Goal: Task Accomplishment & Management: Manage account settings

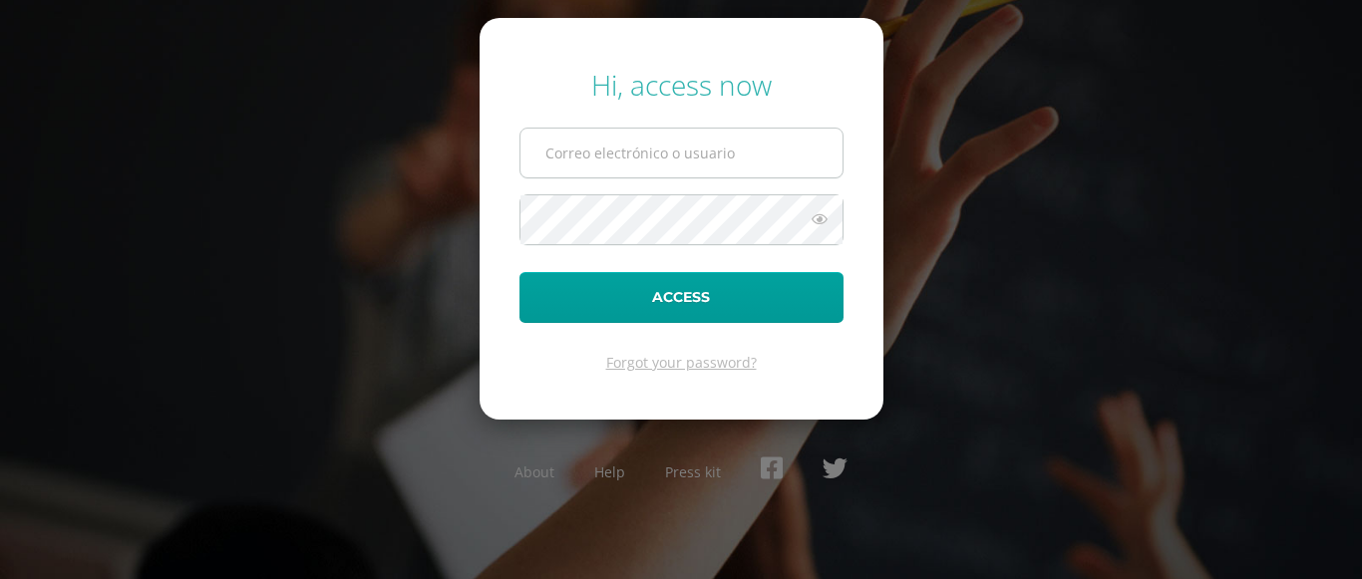
click at [589, 138] on input "text" at bounding box center [681, 153] width 322 height 49
click at [610, 158] on input "text" at bounding box center [681, 153] width 322 height 49
type input "[PERSON_NAME][EMAIL_ADDRESS][DOMAIN_NAME]"
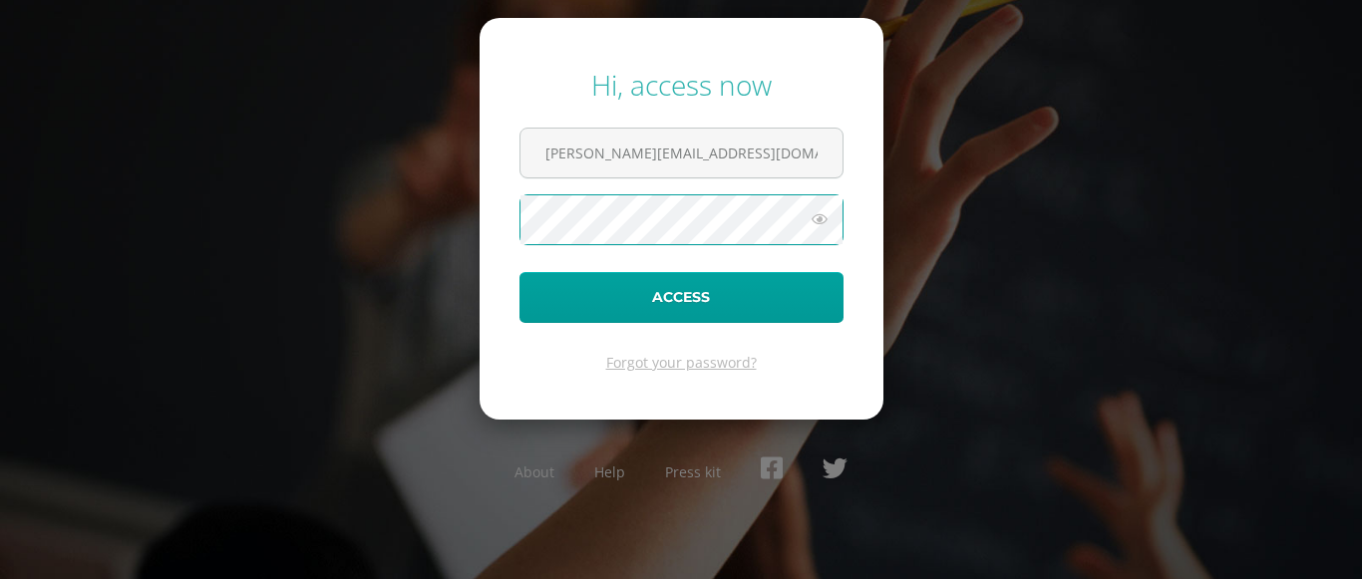
click at [519, 272] on button "Access" at bounding box center [681, 297] width 324 height 51
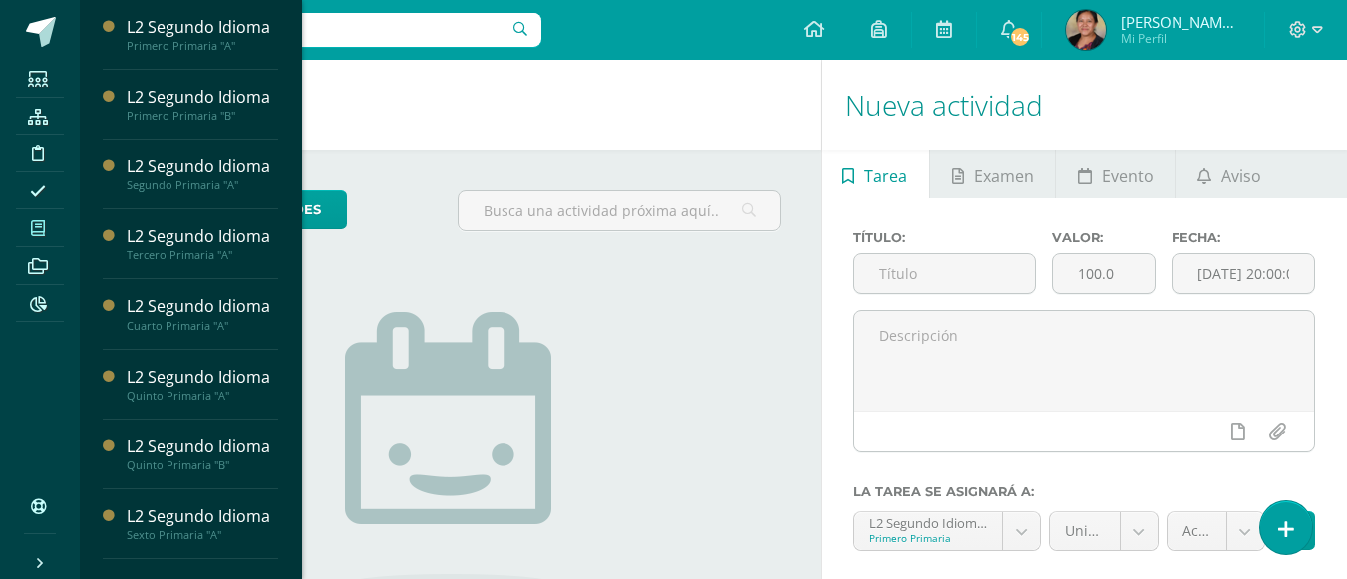
click at [46, 230] on span at bounding box center [38, 227] width 45 height 27
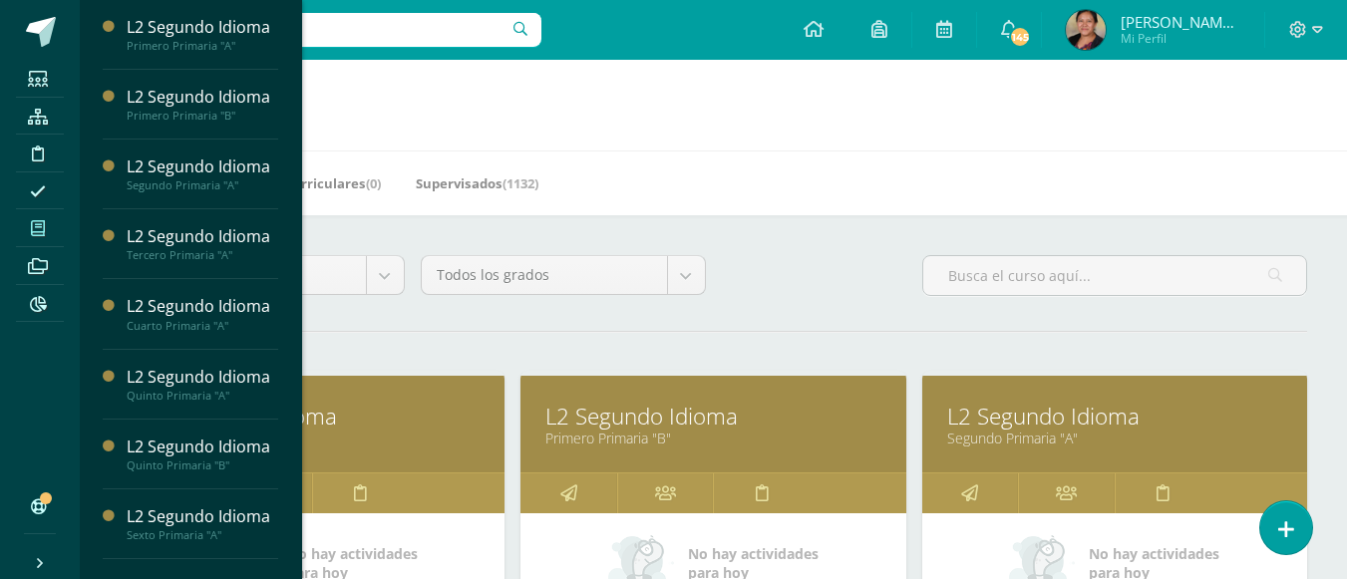
click at [318, 411] on link "L2 Segundo Idioma" at bounding box center [312, 416] width 335 height 31
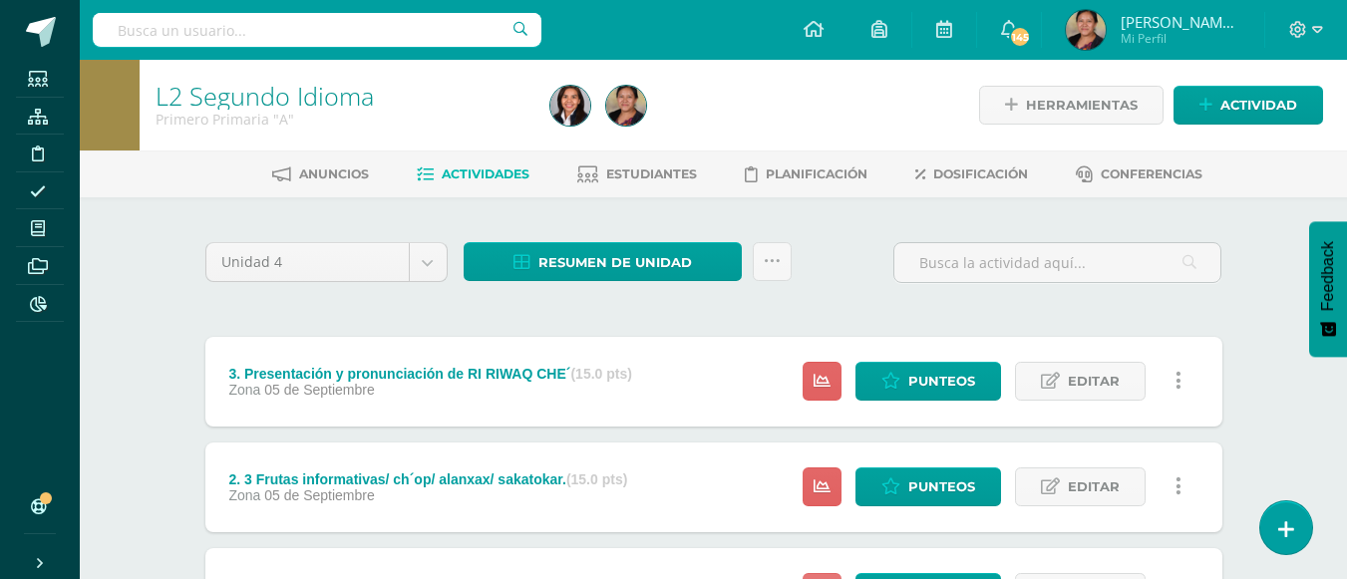
scroll to position [191, 0]
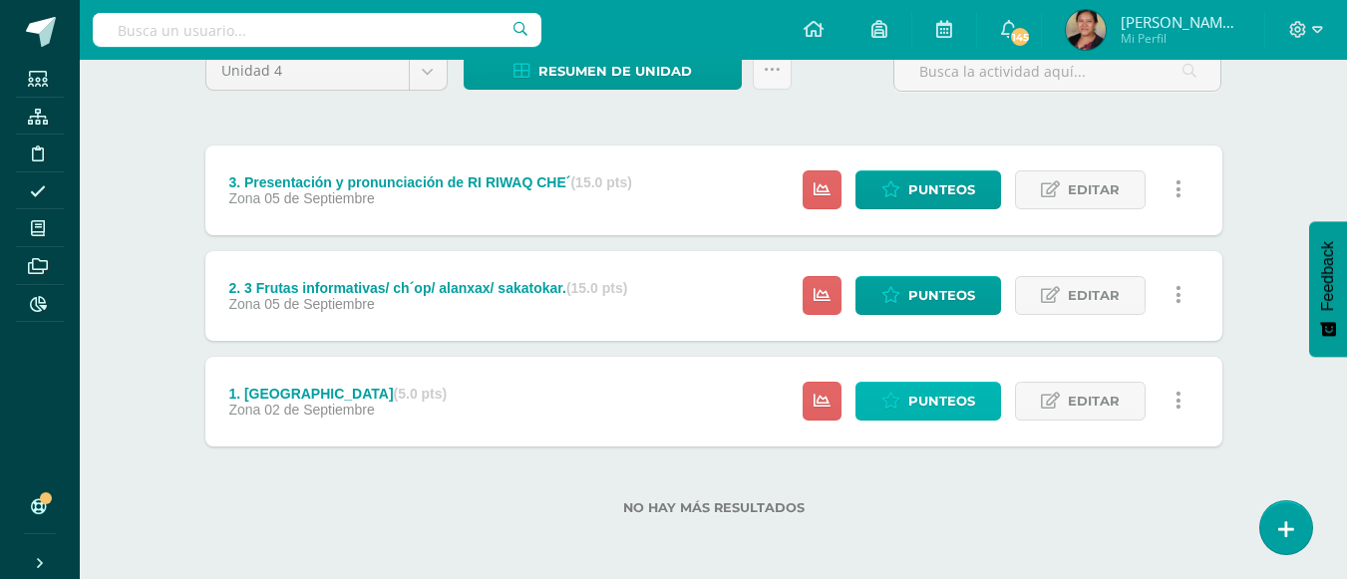
click at [941, 402] on span "Punteos" at bounding box center [941, 401] width 67 height 37
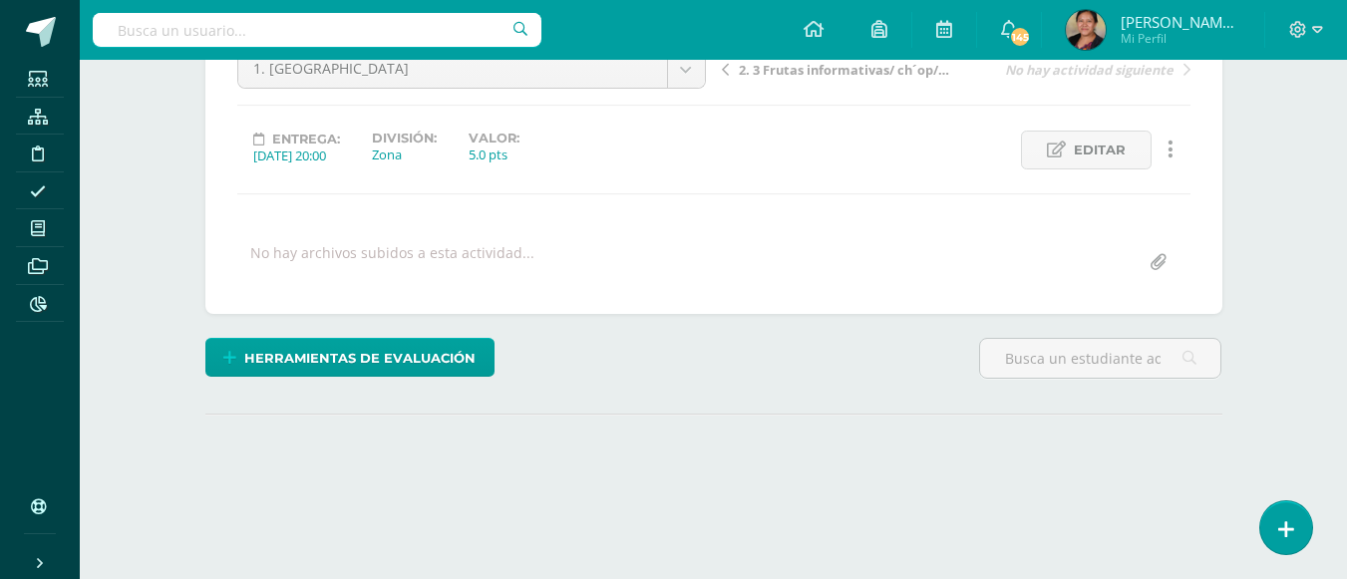
scroll to position [219, 0]
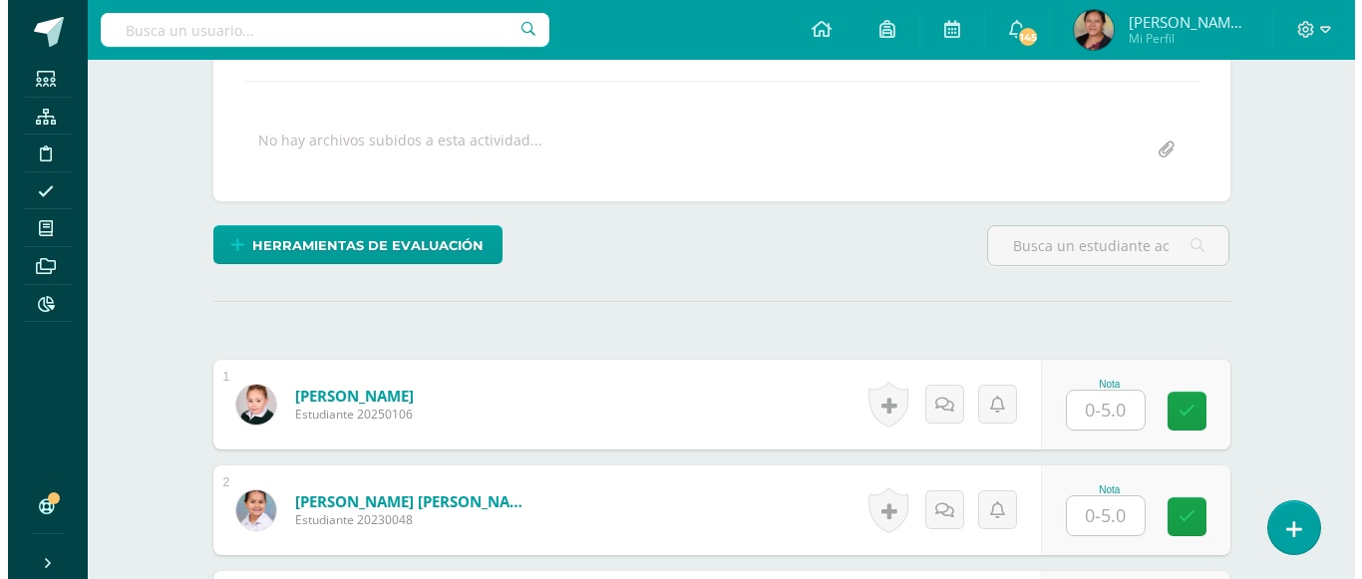
scroll to position [321, 0]
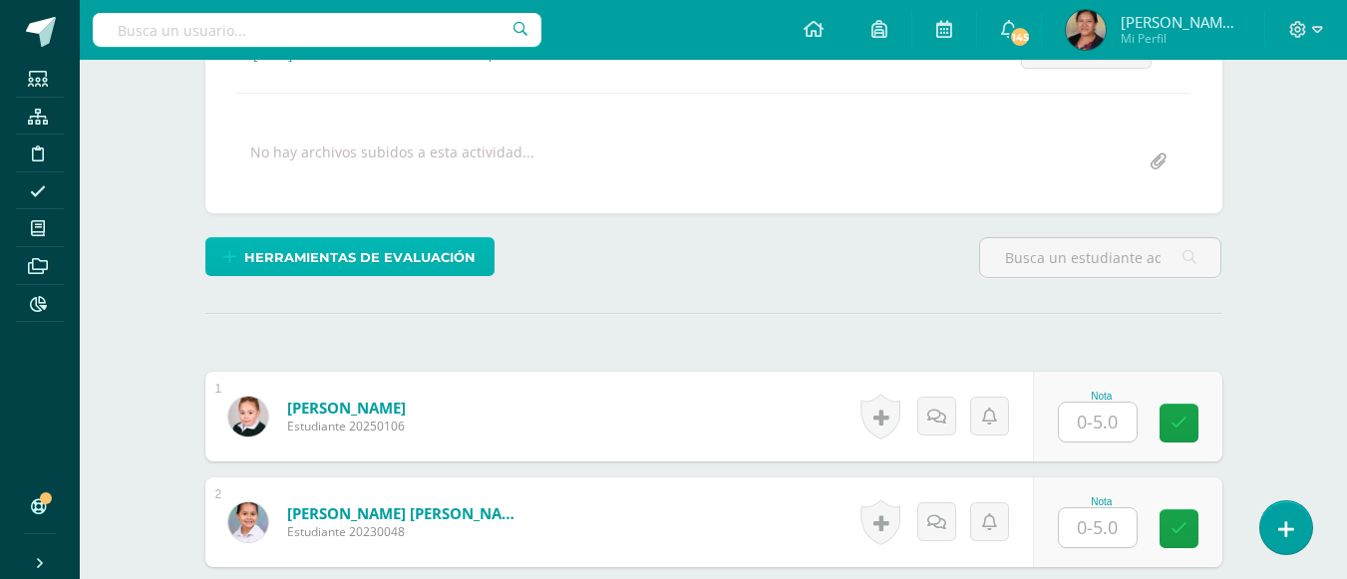
click at [374, 259] on span "Herramientas de evaluación" at bounding box center [359, 257] width 231 height 37
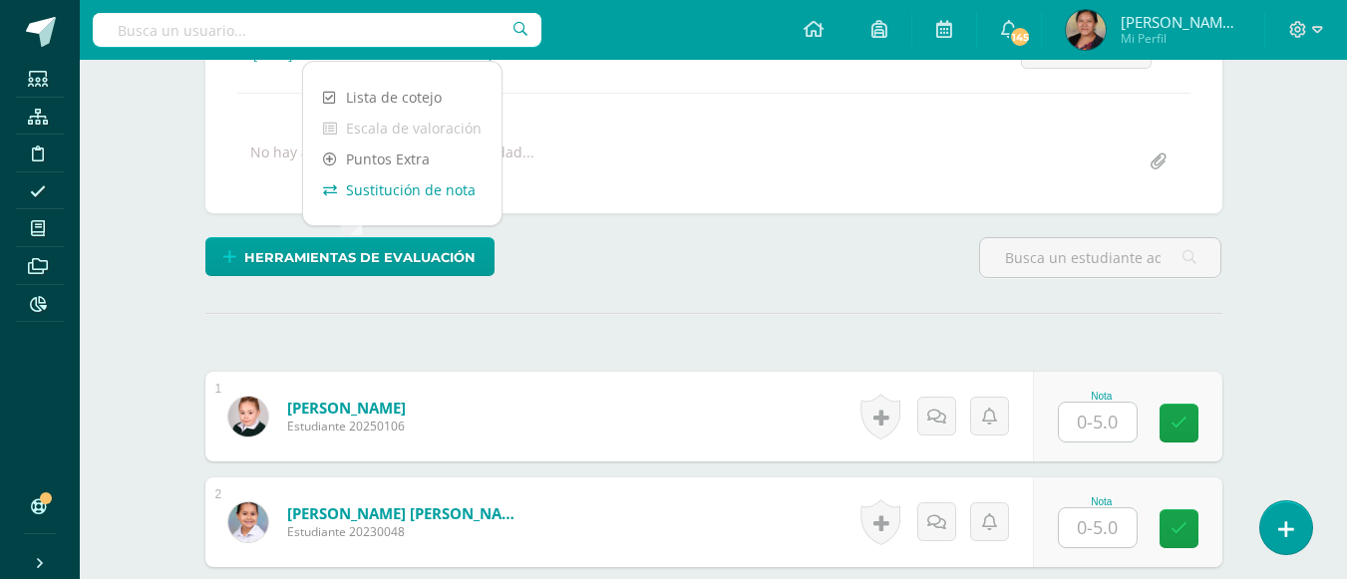
click at [383, 201] on link "Sustitución de nota" at bounding box center [402, 189] width 198 height 31
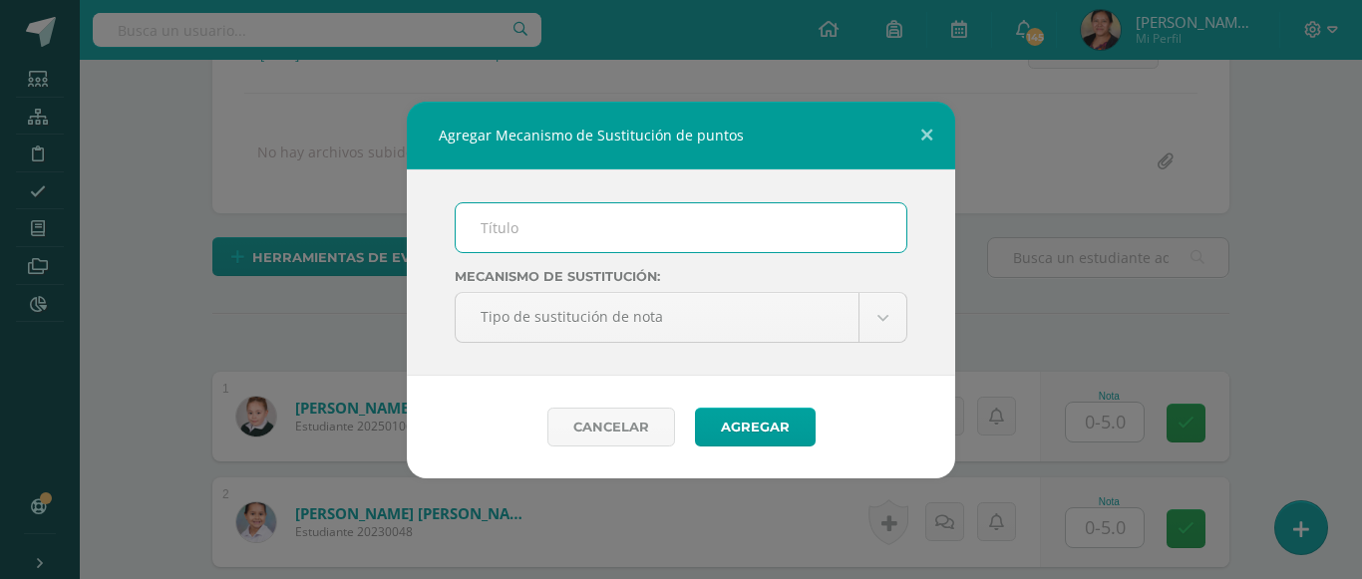
click at [614, 228] on input "text" at bounding box center [681, 227] width 451 height 49
click at [616, 230] on input "text" at bounding box center [681, 227] width 451 height 49
type input "mejoramiento"
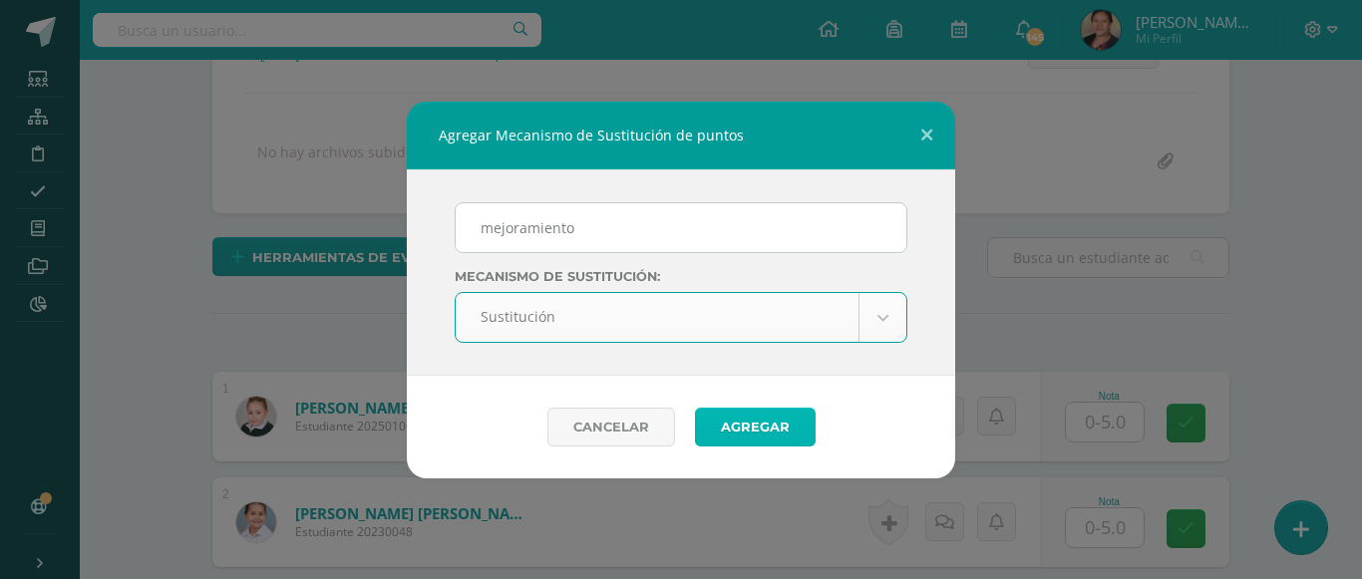
click at [732, 417] on button "Agregar" at bounding box center [755, 427] width 121 height 39
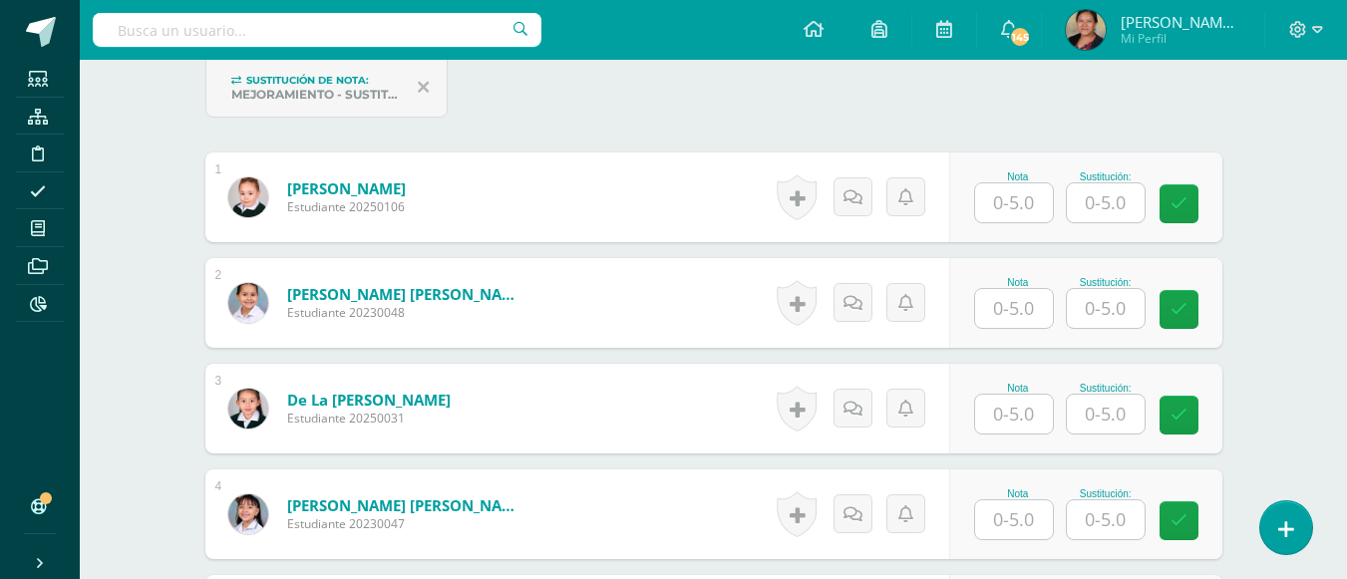
scroll to position [628, 0]
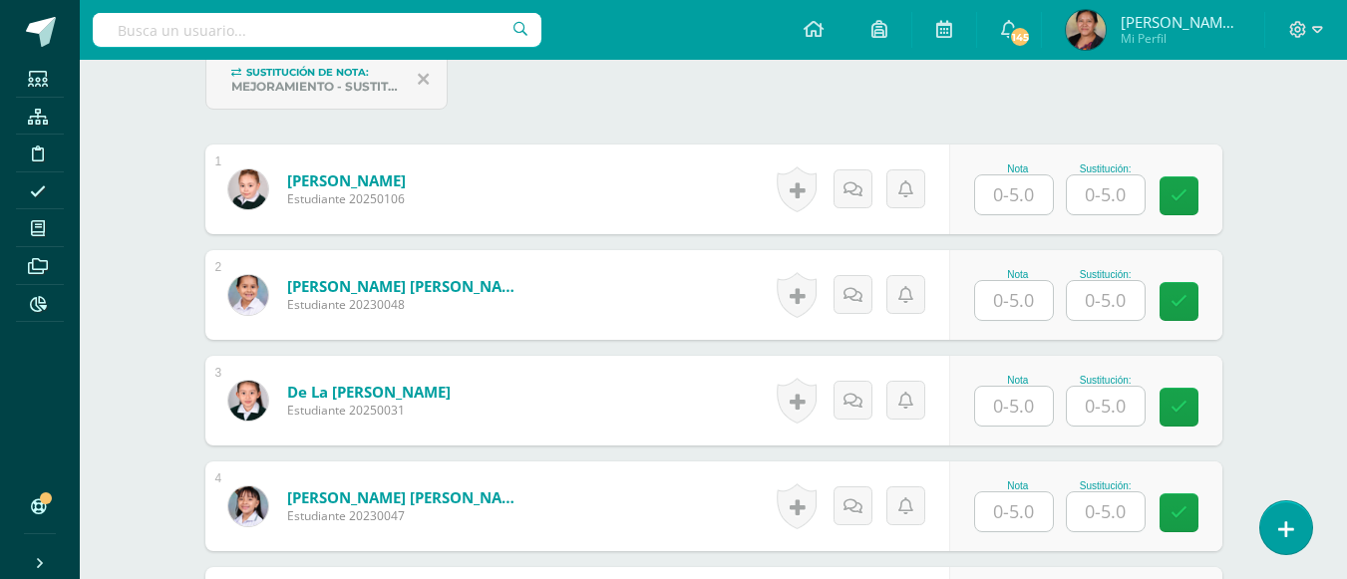
click at [1043, 167] on div "Nota" at bounding box center [1018, 168] width 88 height 11
click at [1033, 182] on input "text" at bounding box center [1014, 194] width 78 height 39
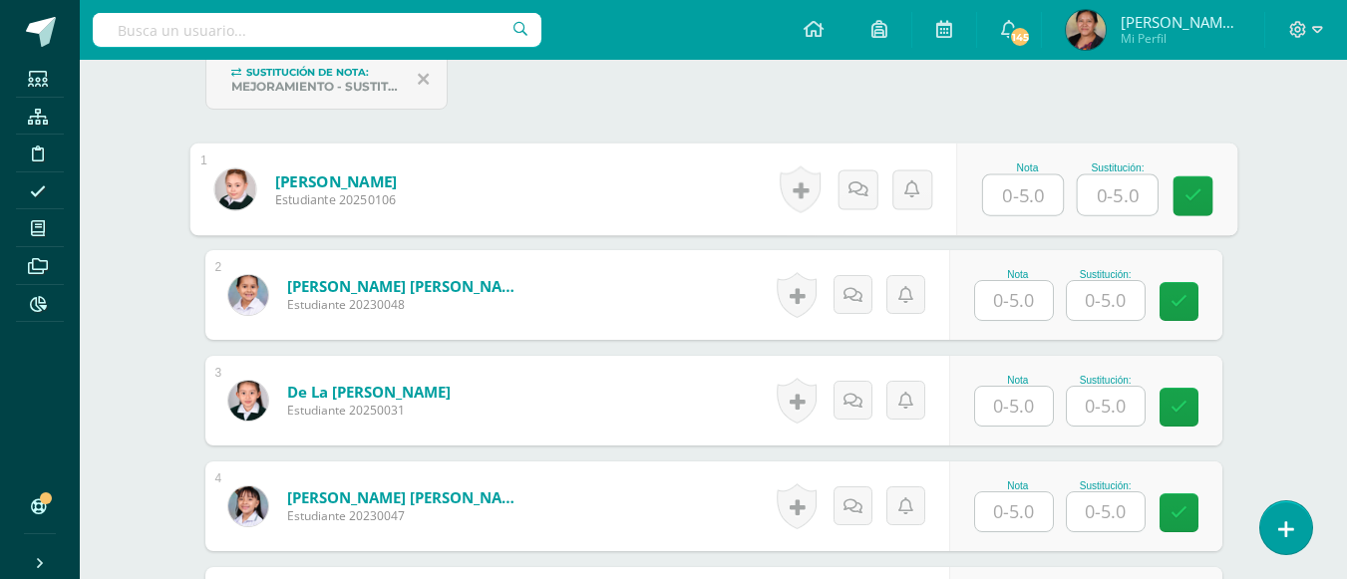
click at [1029, 189] on input "text" at bounding box center [1023, 195] width 80 height 40
type input "5"
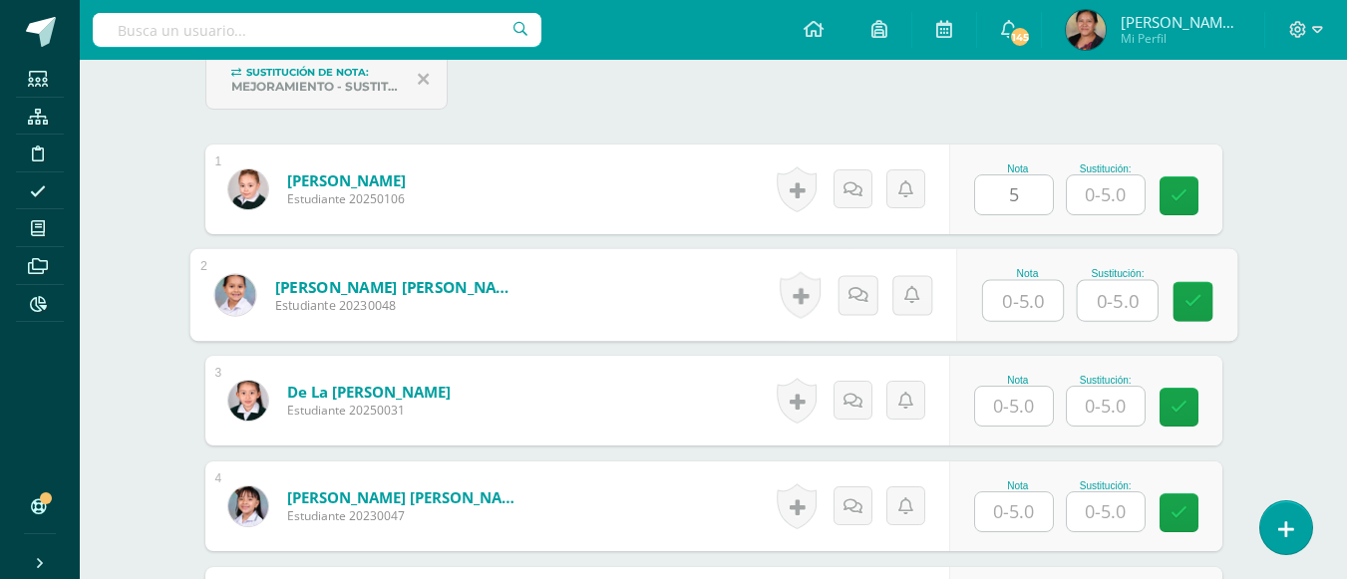
click at [1013, 295] on input "text" at bounding box center [1023, 301] width 80 height 40
type input "5"
click at [1020, 413] on input "text" at bounding box center [1014, 406] width 78 height 39
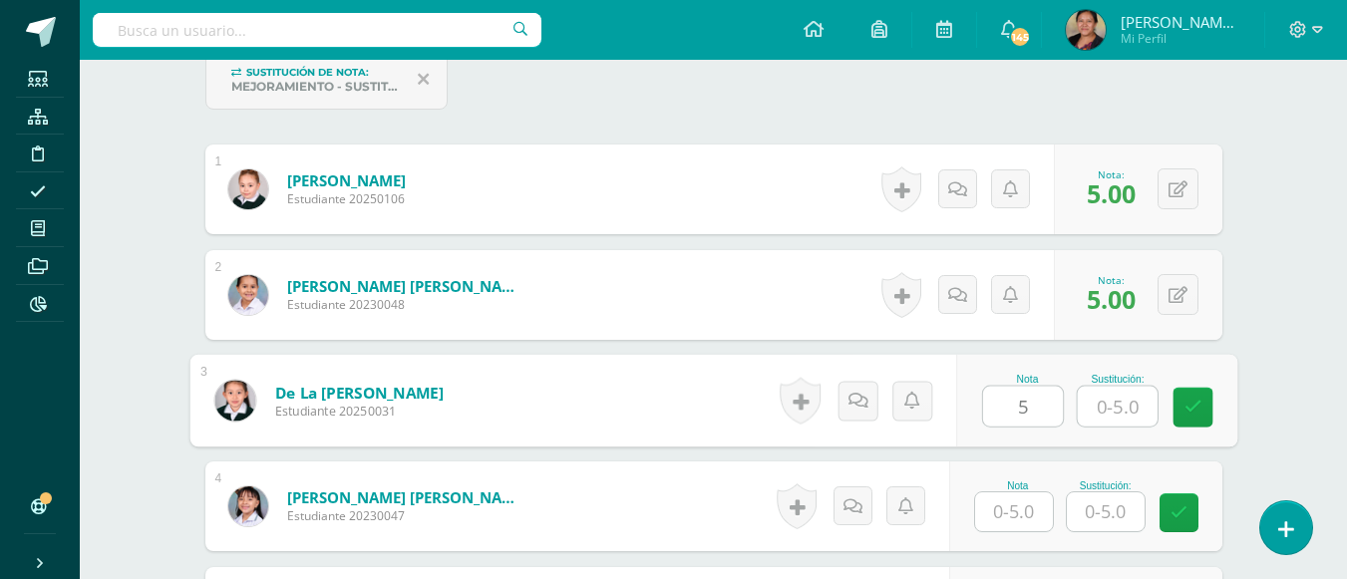
type input "5"
click at [1020, 515] on input "text" at bounding box center [1014, 511] width 78 height 39
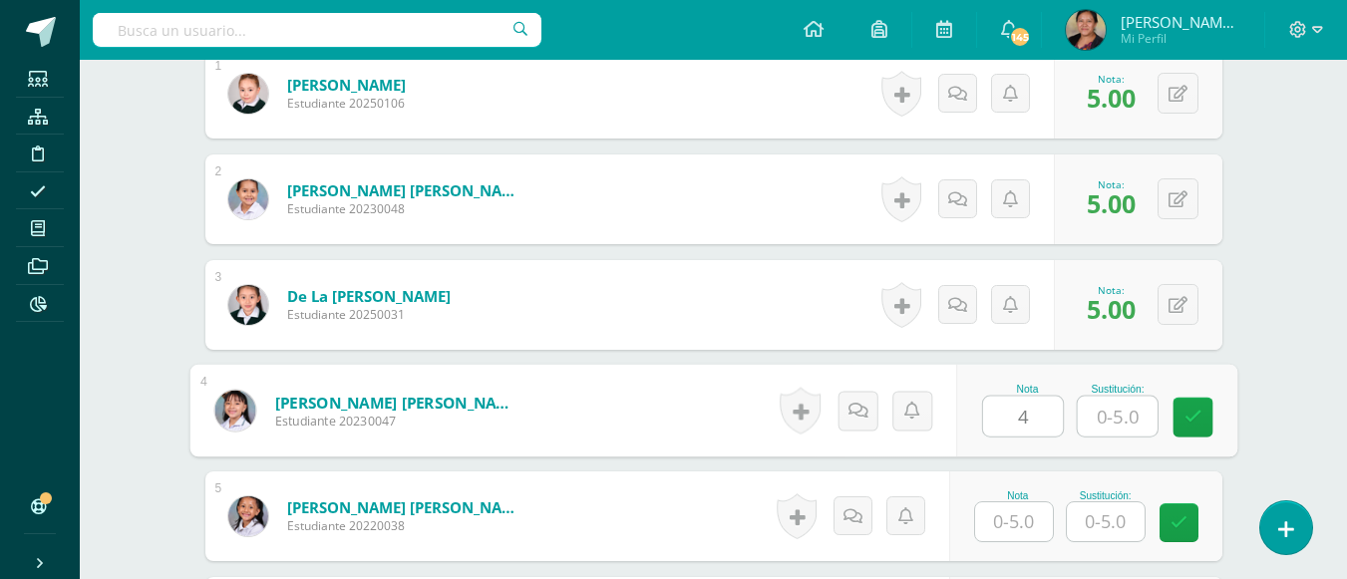
scroll to position [927, 0]
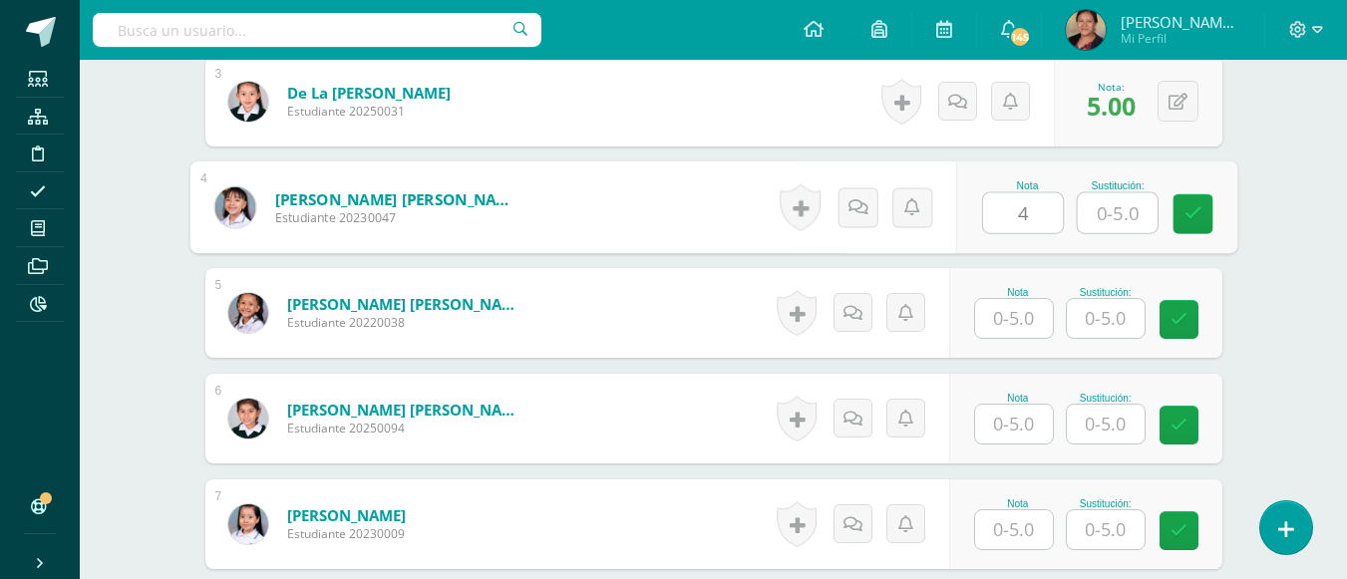
type input "4"
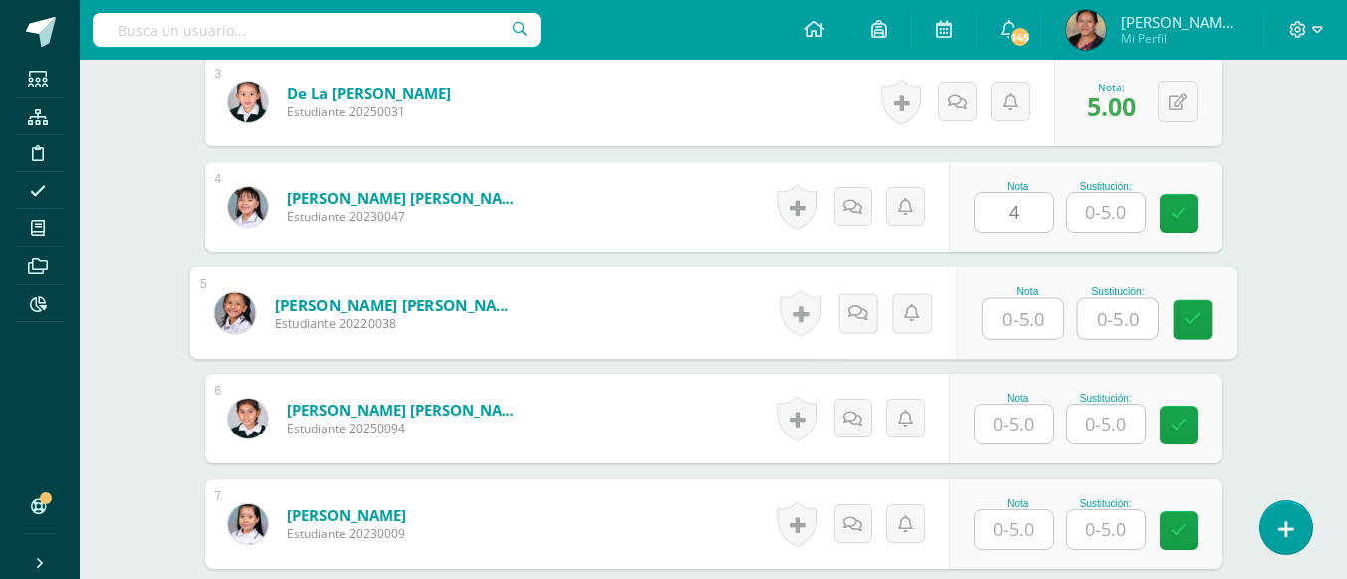
click at [1018, 322] on input "text" at bounding box center [1023, 319] width 80 height 40
type input "3"
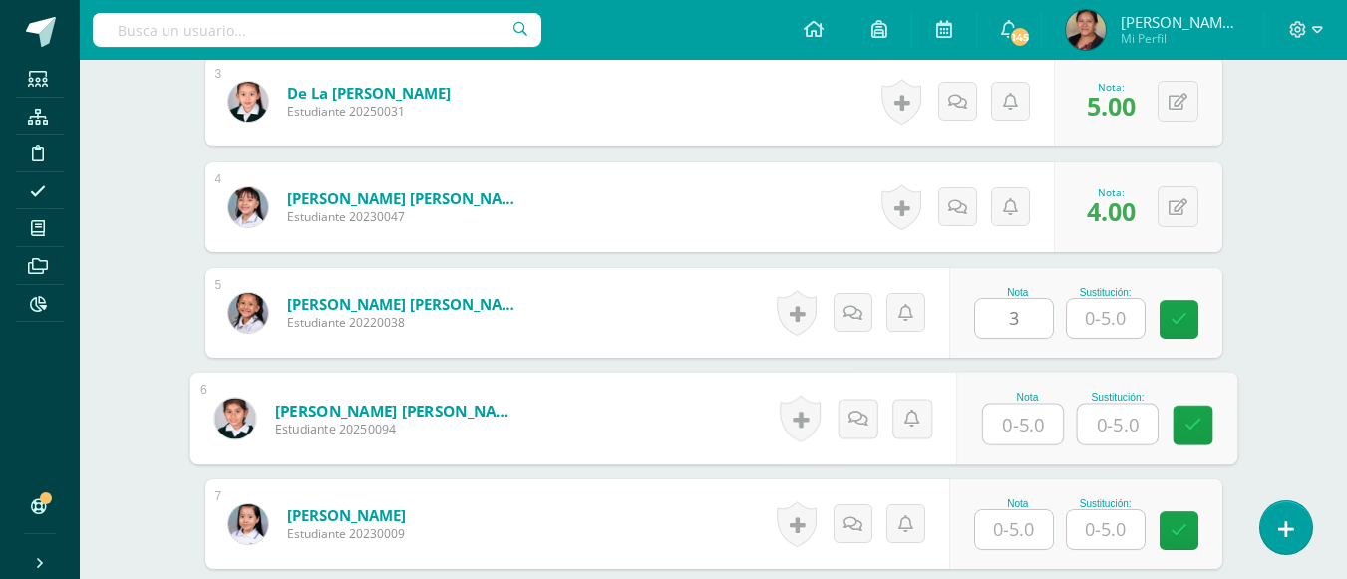
click at [1037, 427] on input "text" at bounding box center [1023, 425] width 80 height 40
type input "5"
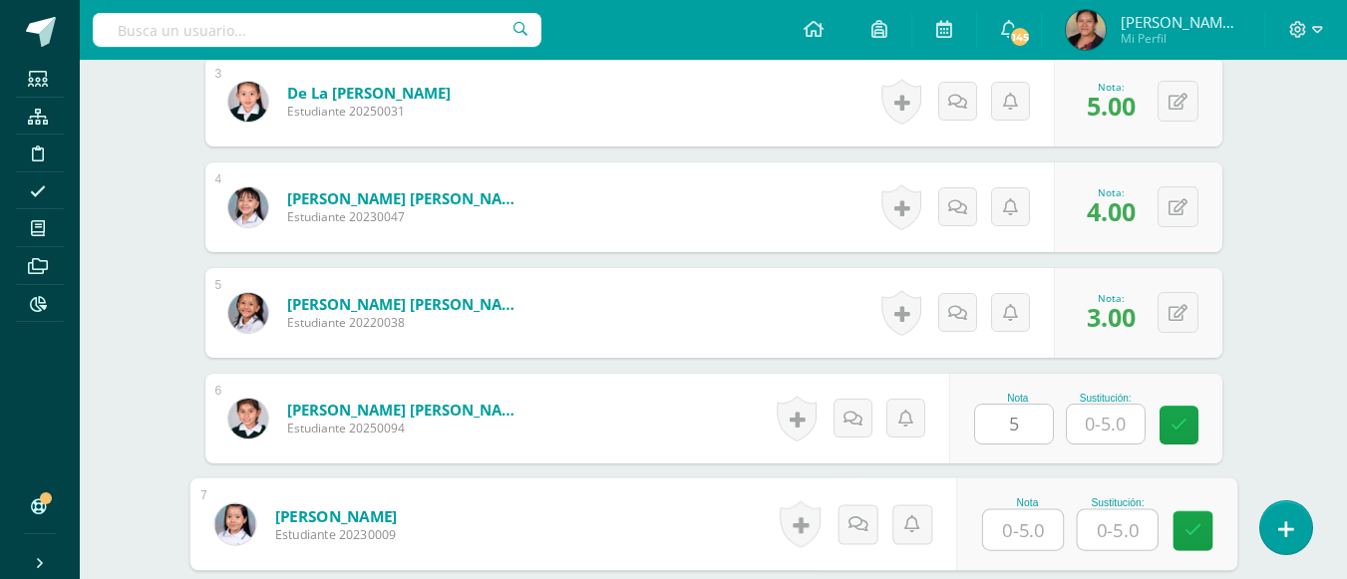
click at [1003, 531] on input "text" at bounding box center [1023, 530] width 80 height 40
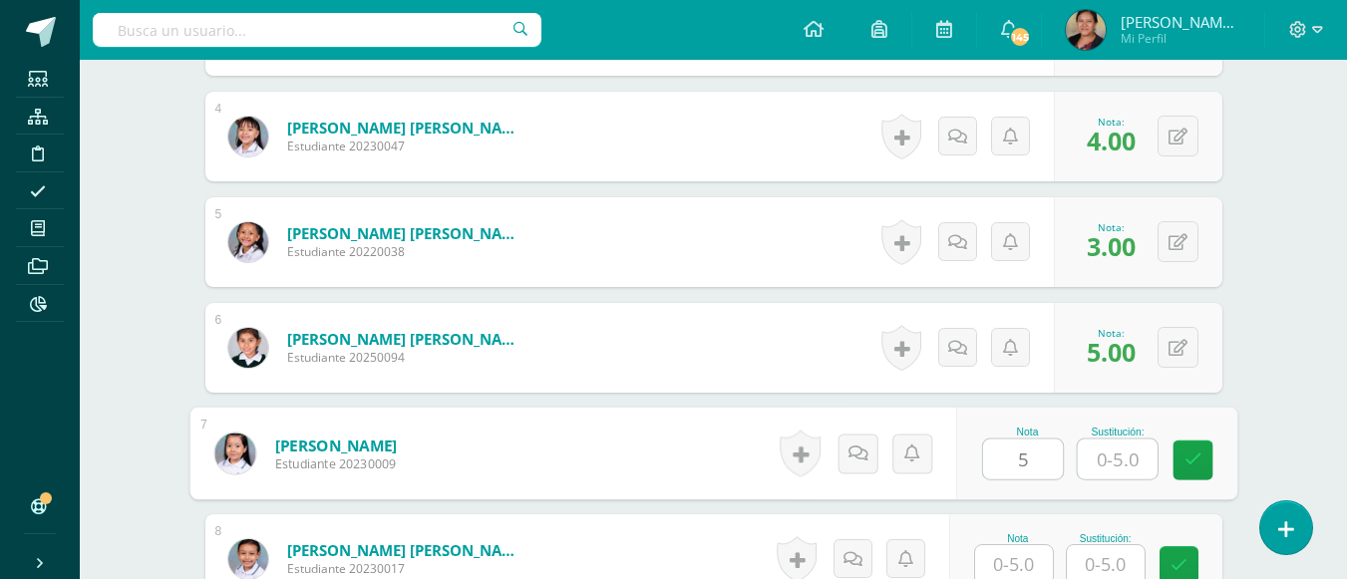
scroll to position [1126, 0]
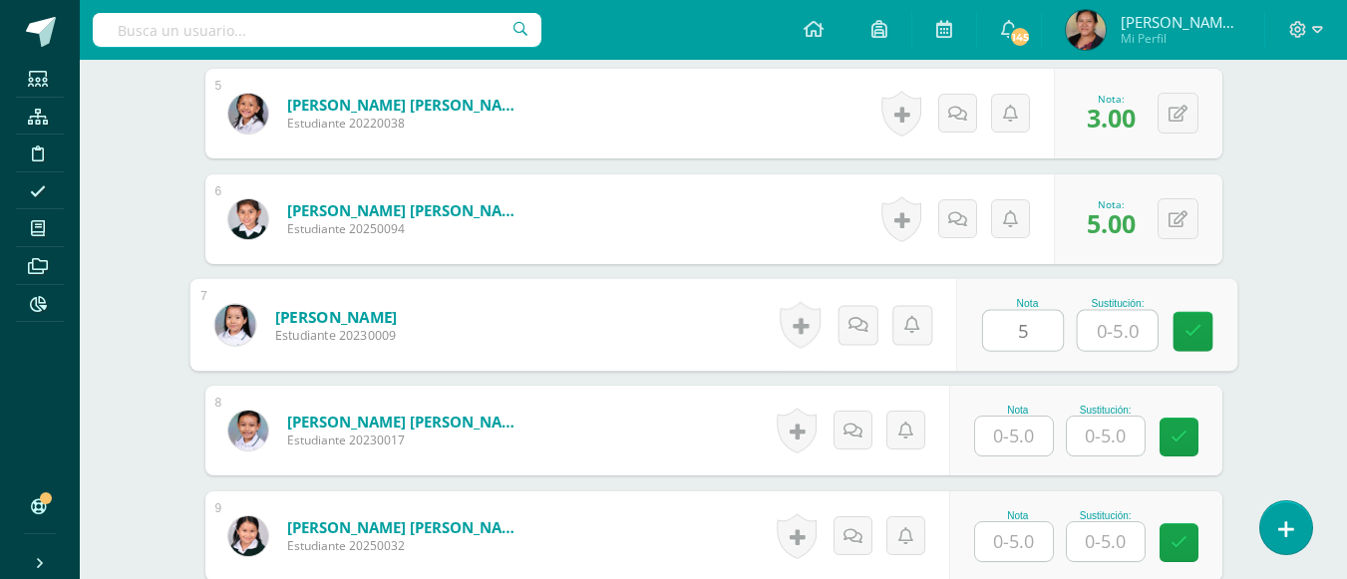
type input "5"
click at [1014, 436] on input "text" at bounding box center [1014, 436] width 78 height 39
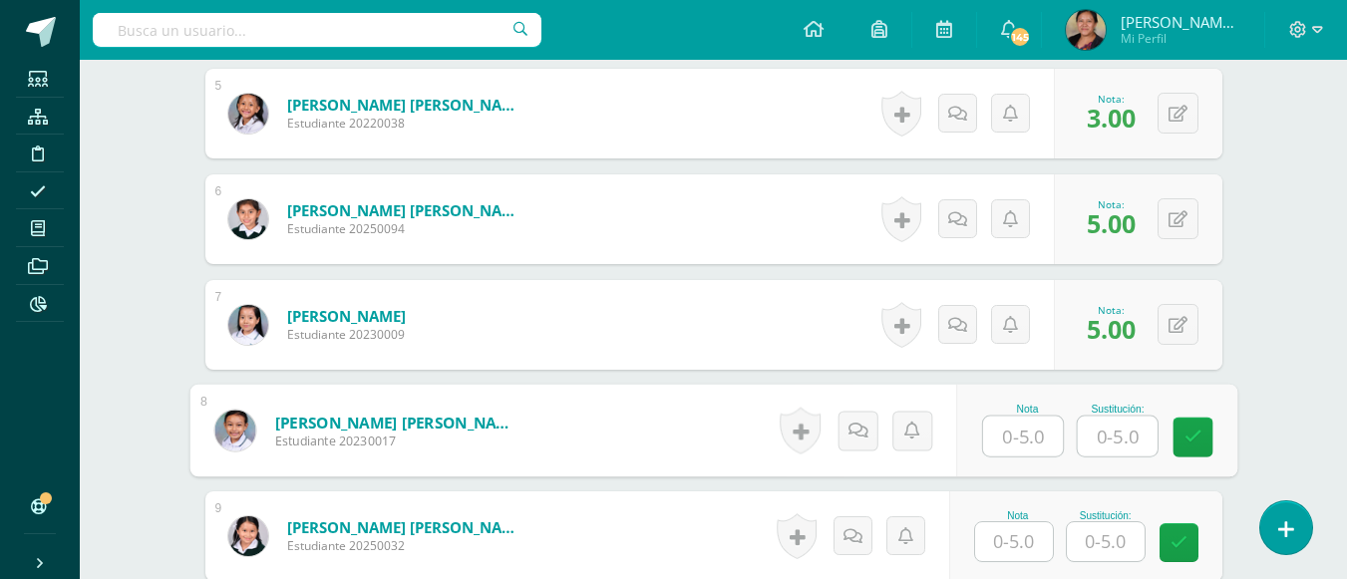
type input "5"
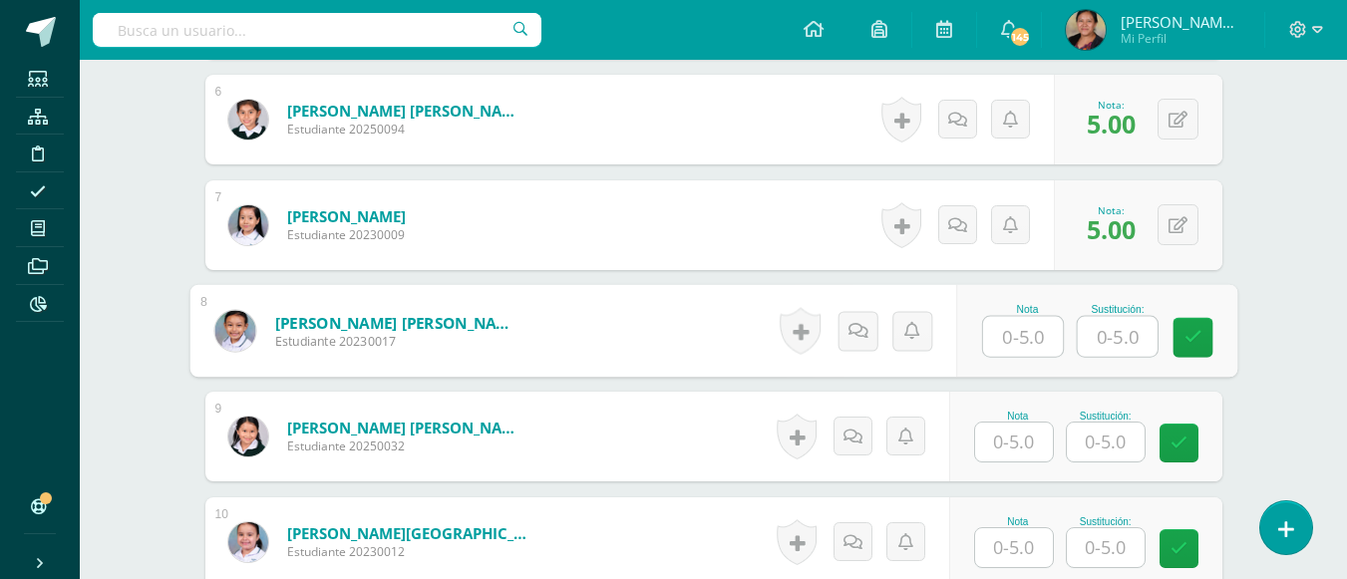
click at [1012, 446] on input "text" at bounding box center [1014, 442] width 78 height 39
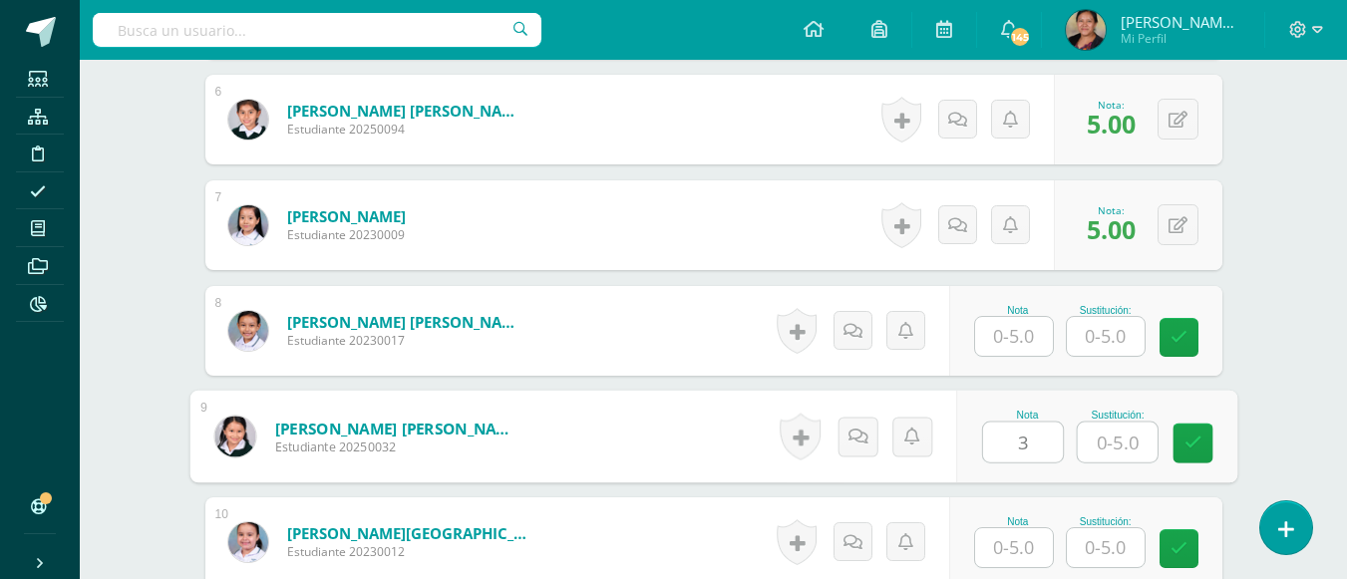
type input "3"
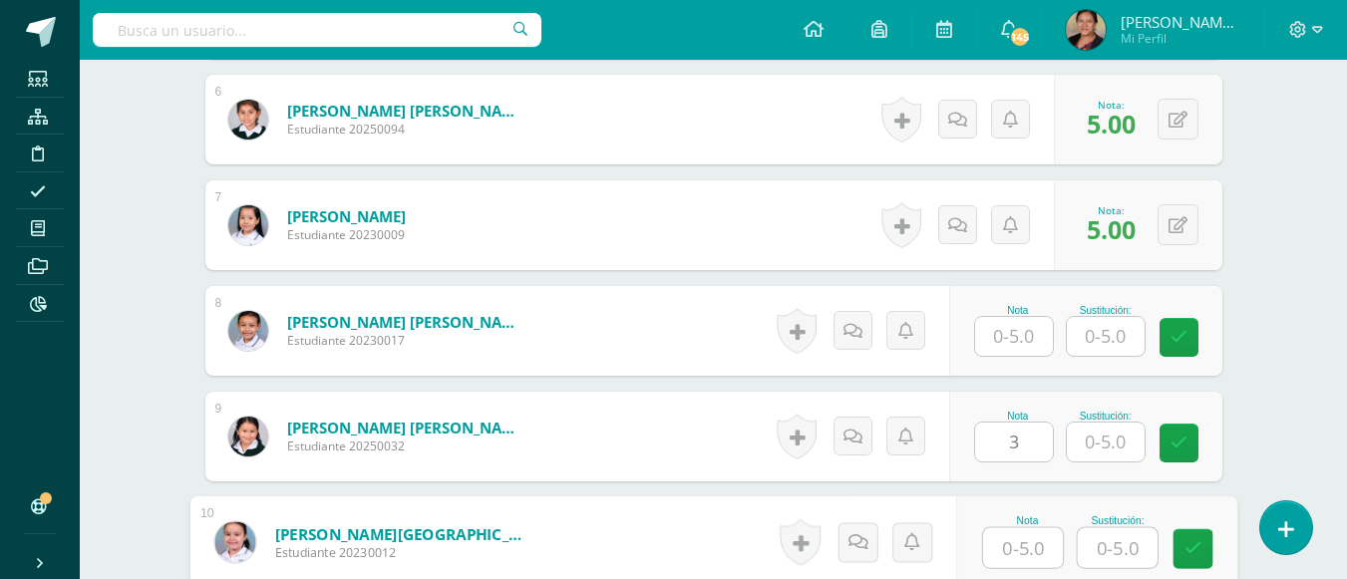
click at [1005, 558] on input "text" at bounding box center [1023, 548] width 80 height 40
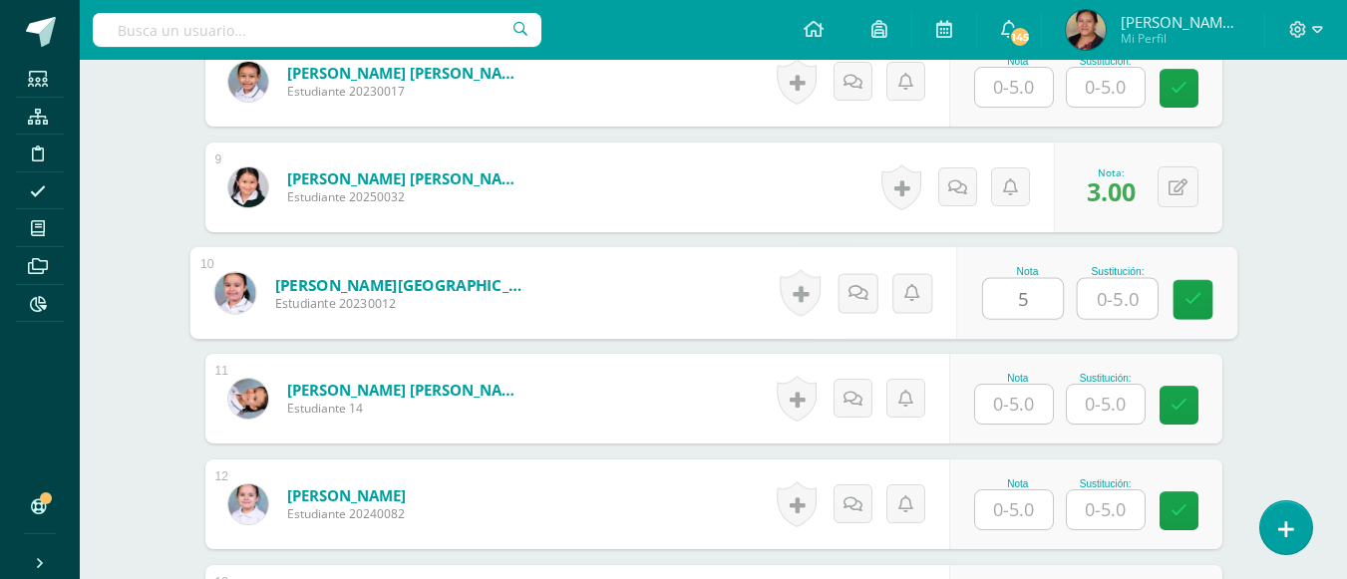
scroll to position [1525, 0]
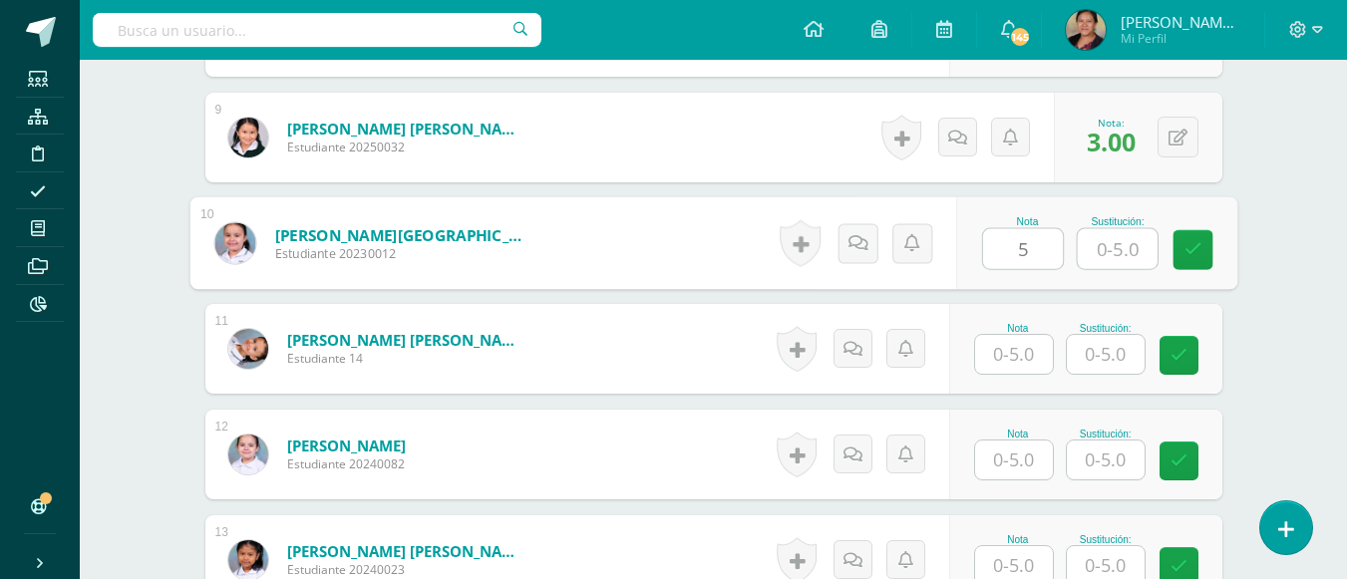
type input "5"
click at [1023, 341] on input "text" at bounding box center [1014, 354] width 78 height 39
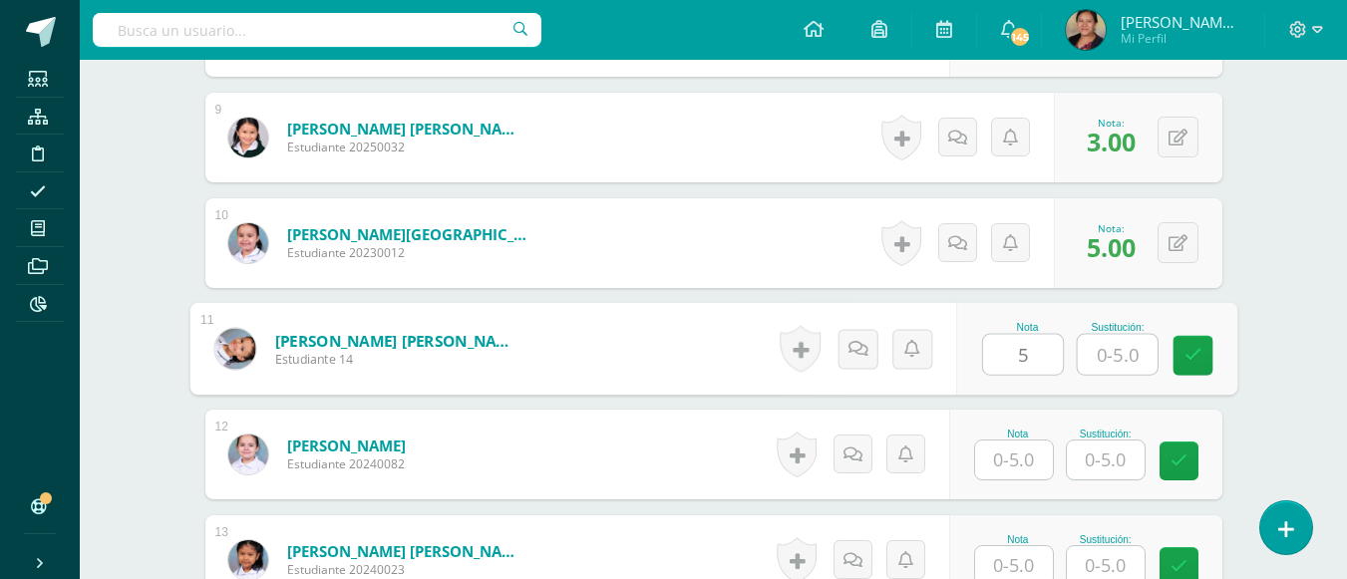
type input "5"
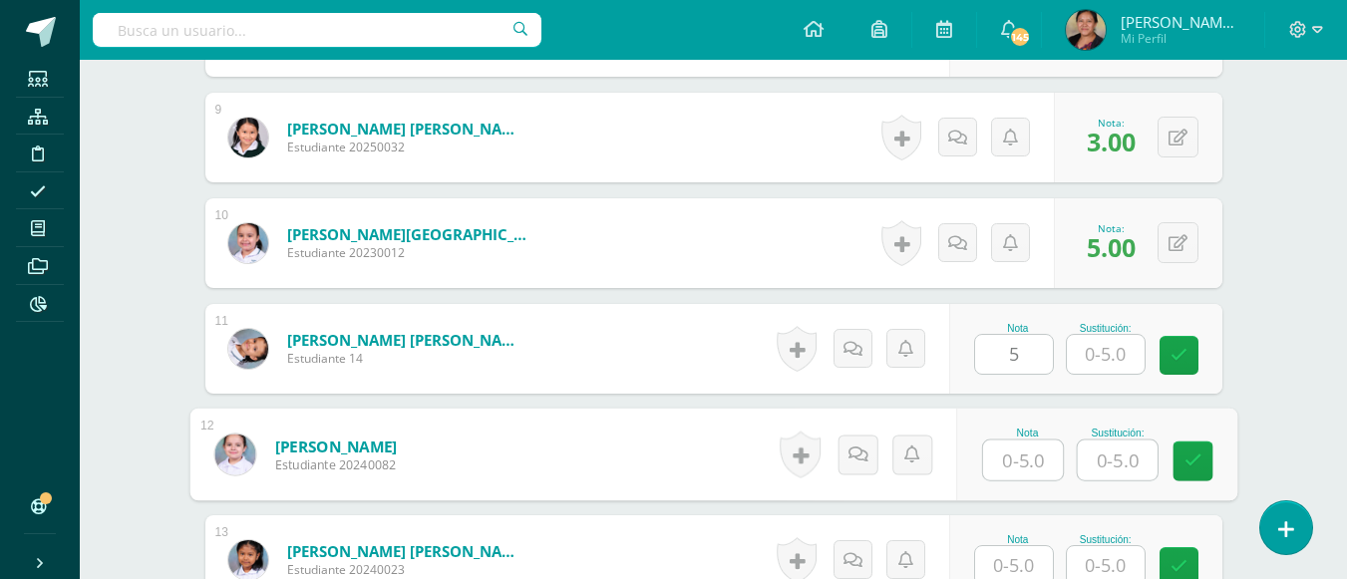
click at [1015, 450] on input "text" at bounding box center [1023, 461] width 80 height 40
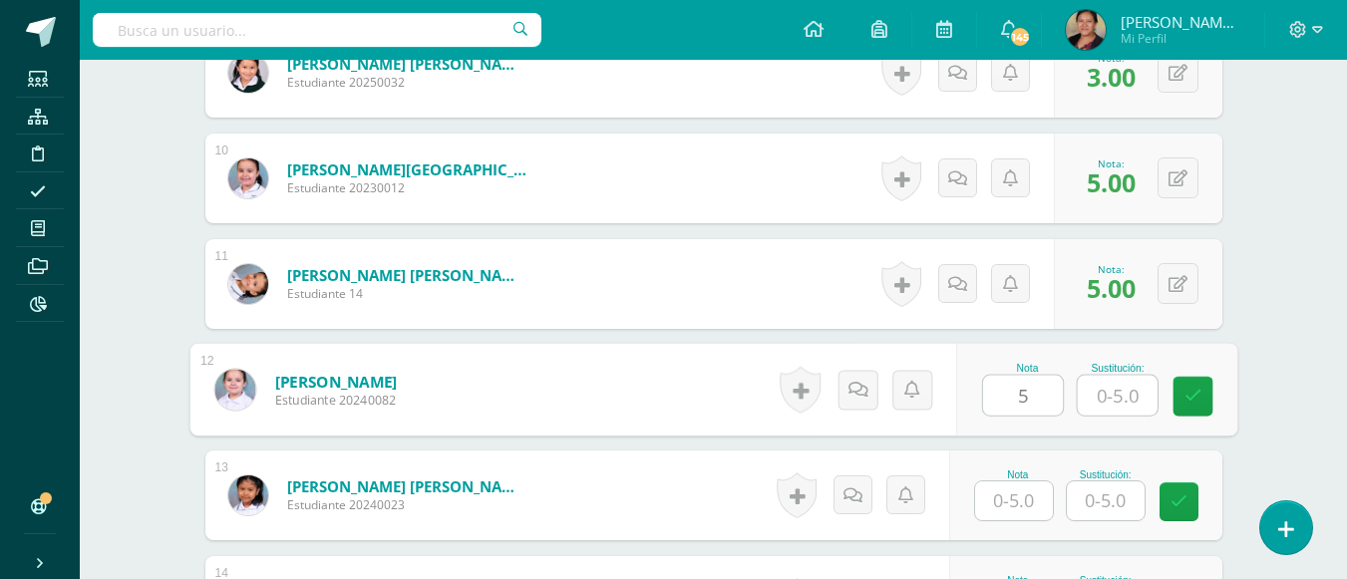
scroll to position [1625, 0]
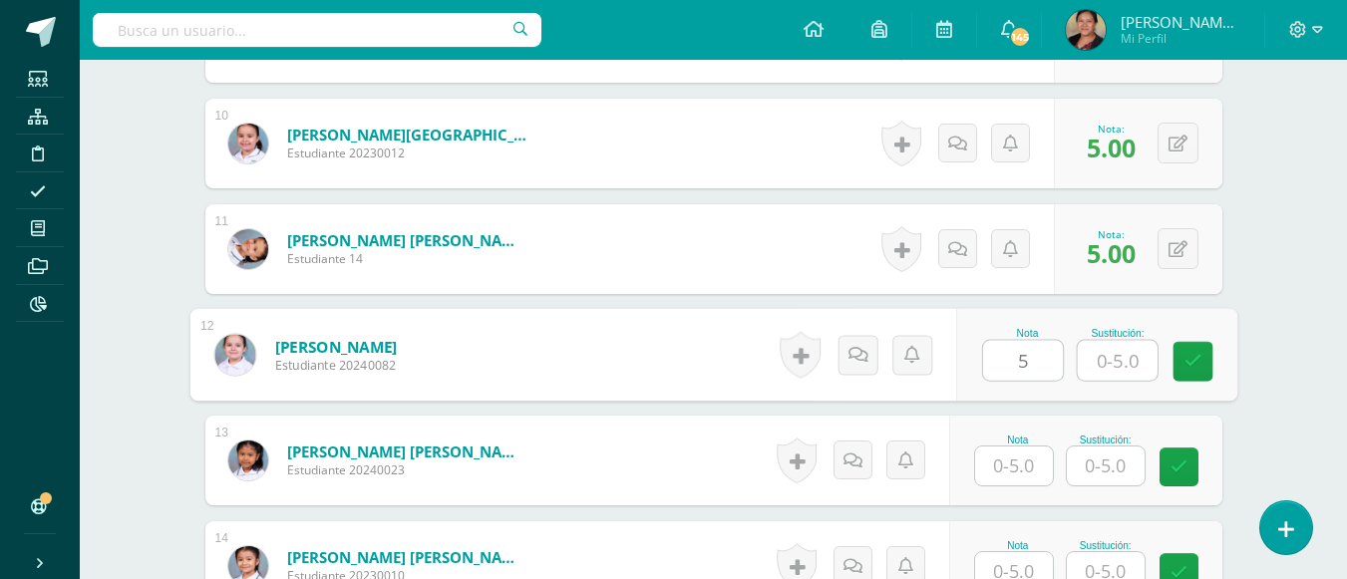
type input "5"
click at [1019, 467] on input "text" at bounding box center [1014, 466] width 78 height 39
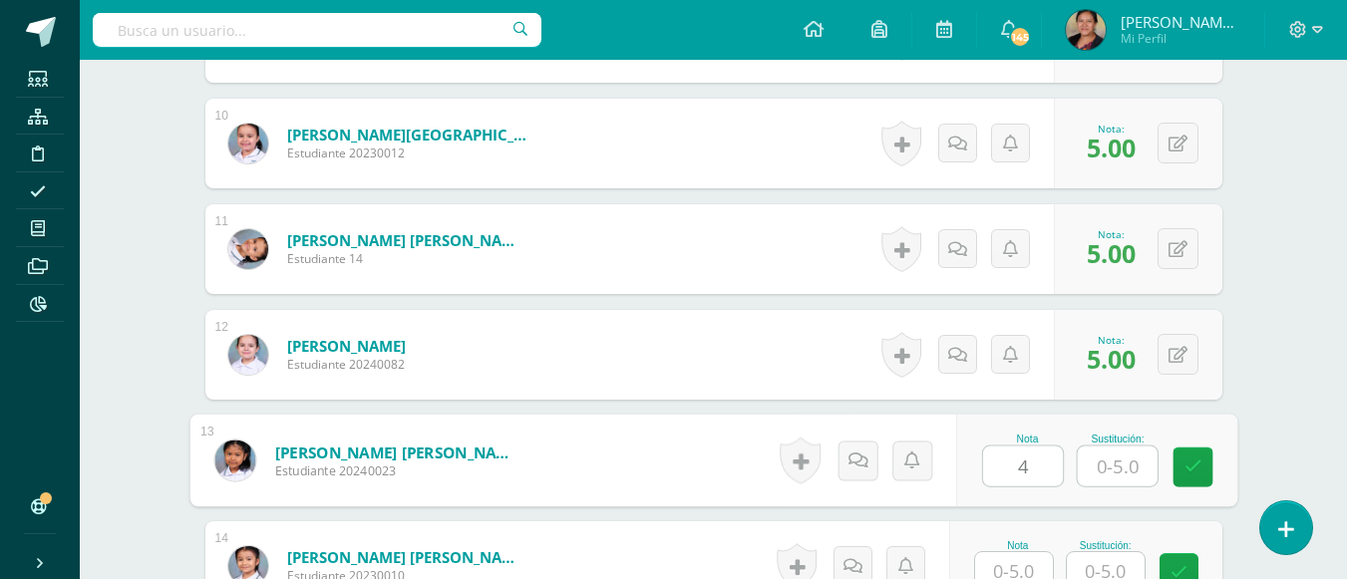
scroll to position [1824, 0]
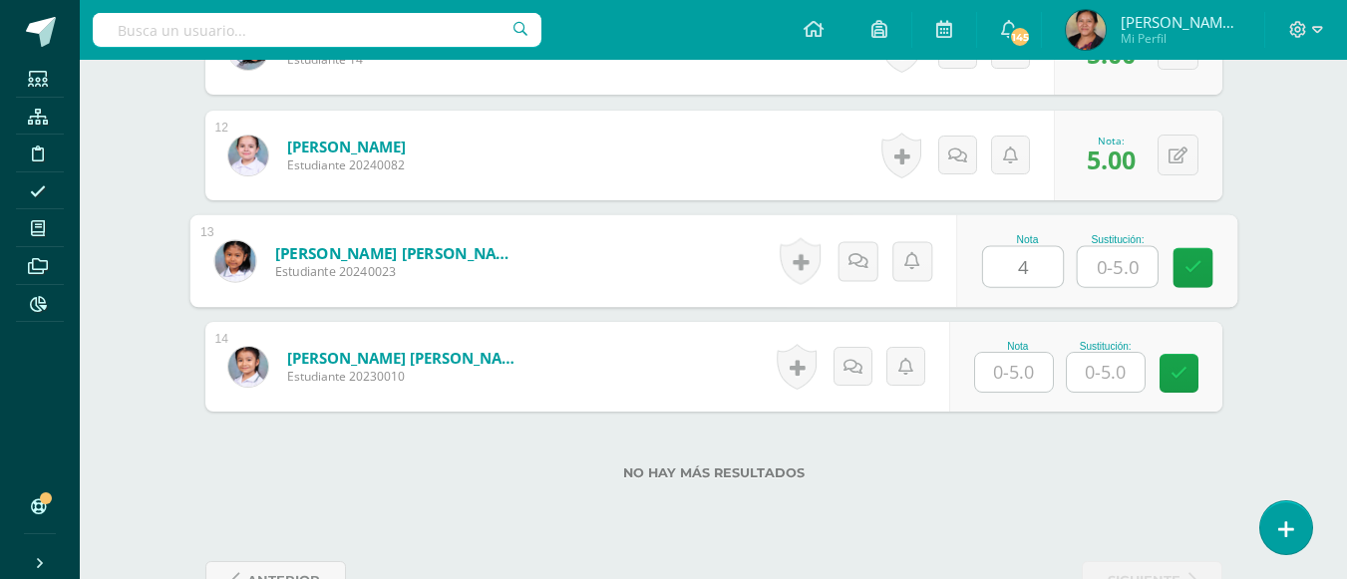
type input "4"
click at [1014, 383] on input "text" at bounding box center [1014, 372] width 78 height 39
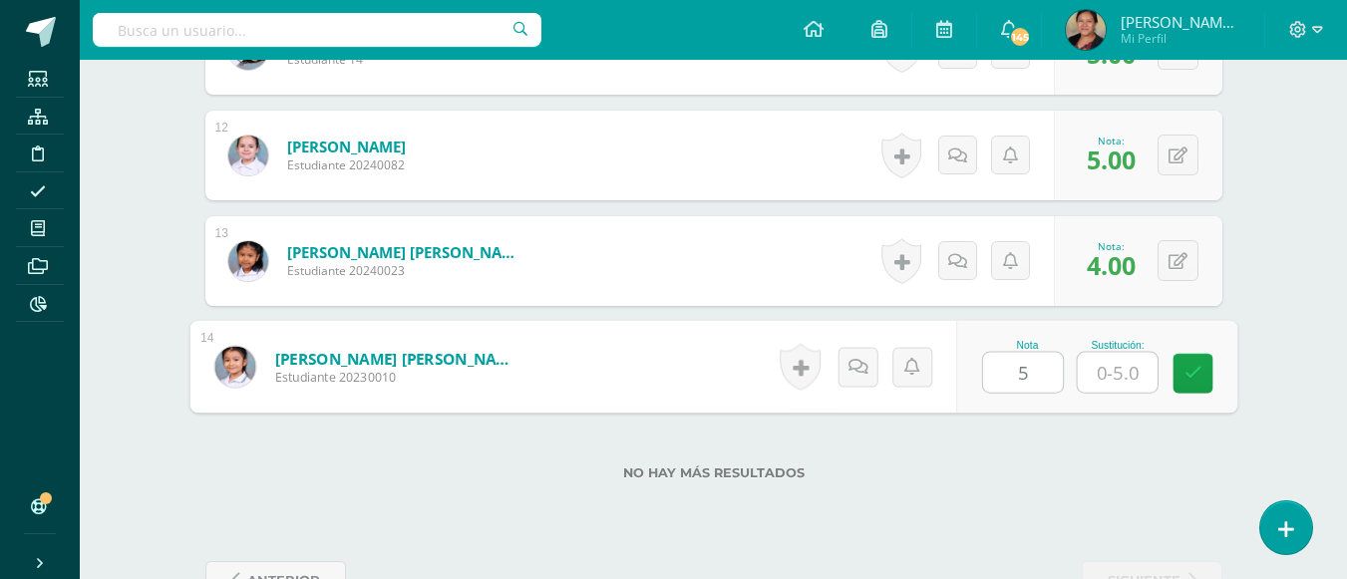
type input "5"
click at [1061, 501] on div "No hay más resultados" at bounding box center [713, 458] width 1017 height 93
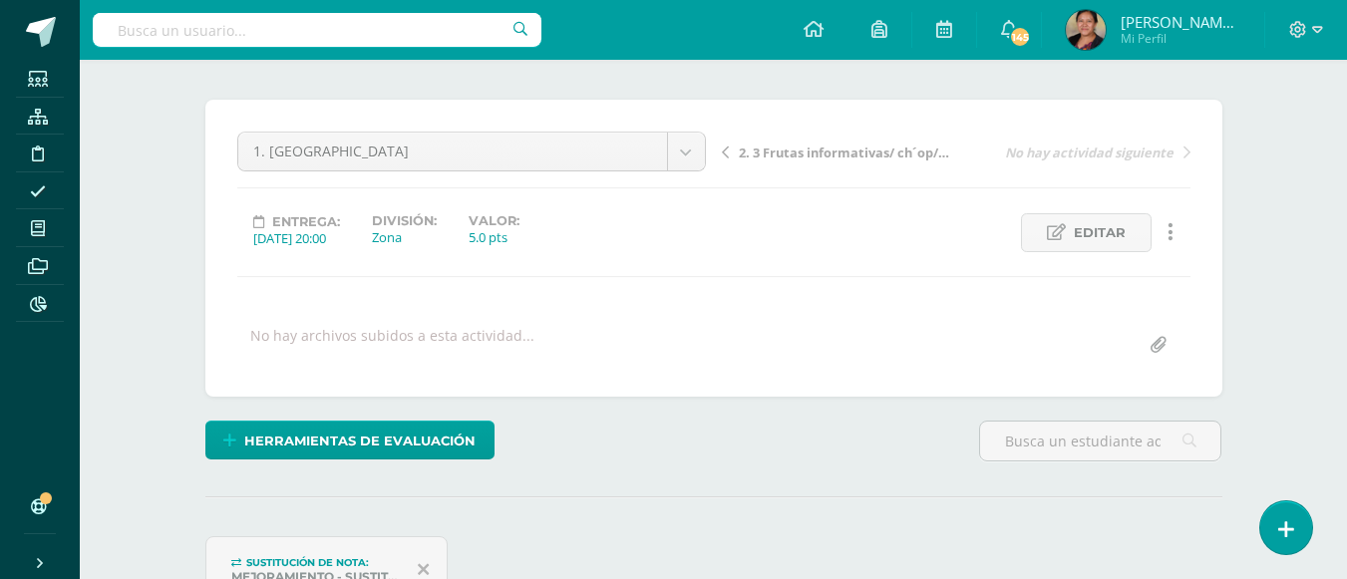
scroll to position [0, 0]
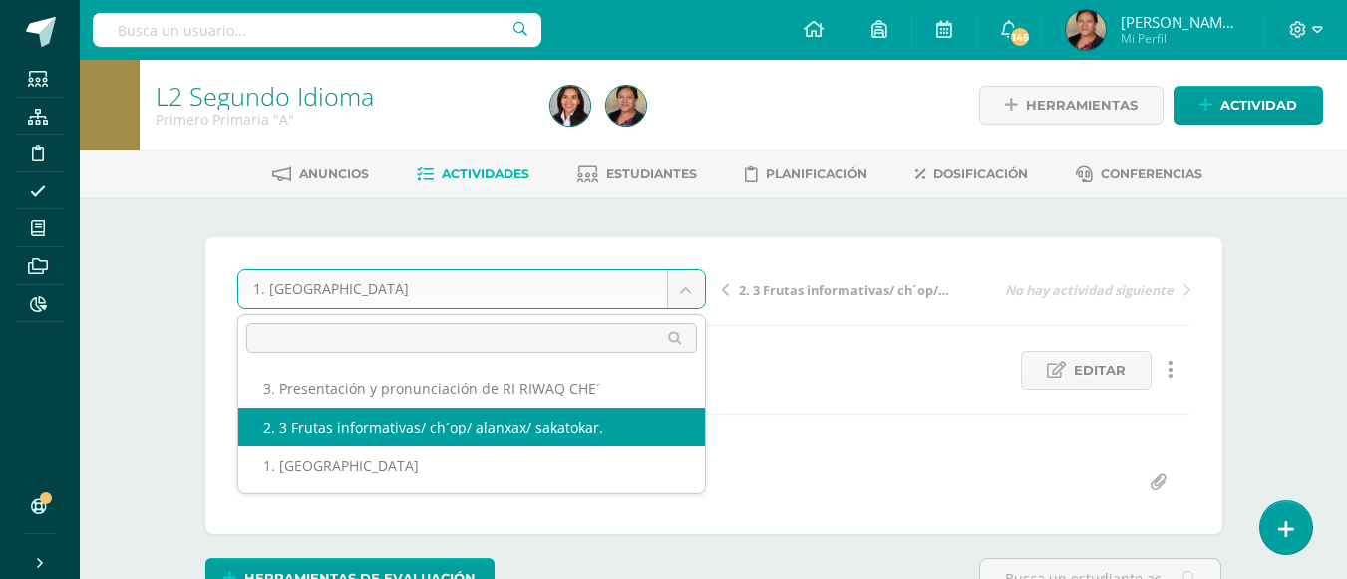
select select "/dashboard/teacher/grade-activity/107913/"
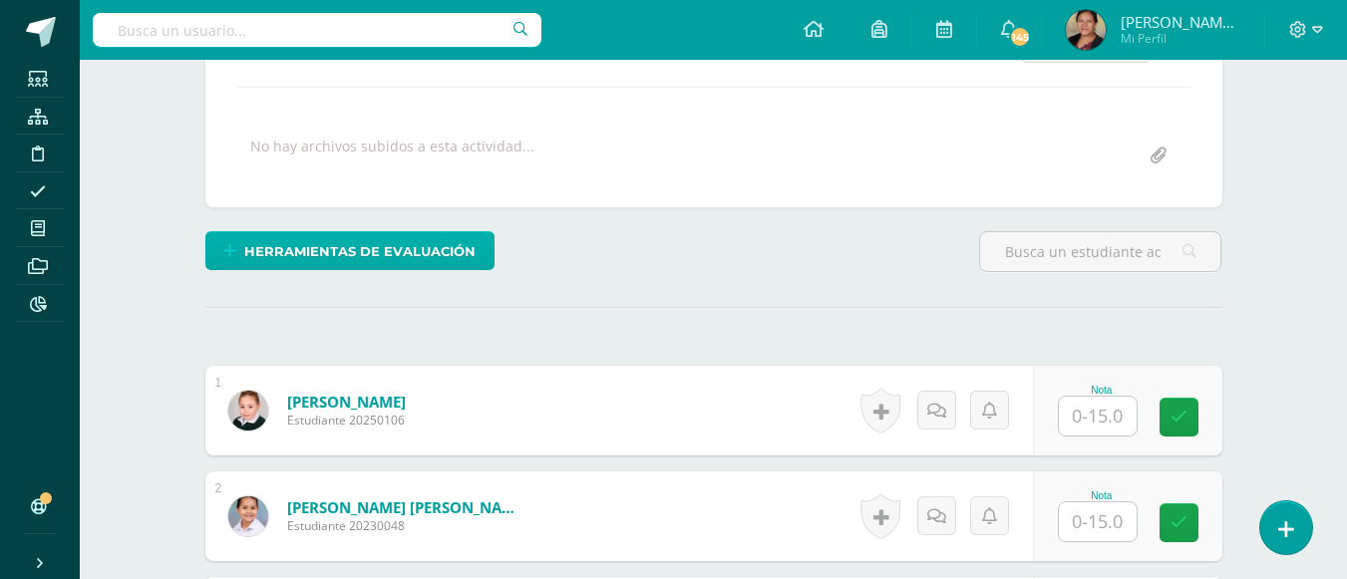
scroll to position [328, 0]
click at [458, 261] on span "Herramientas de evaluación" at bounding box center [359, 250] width 231 height 37
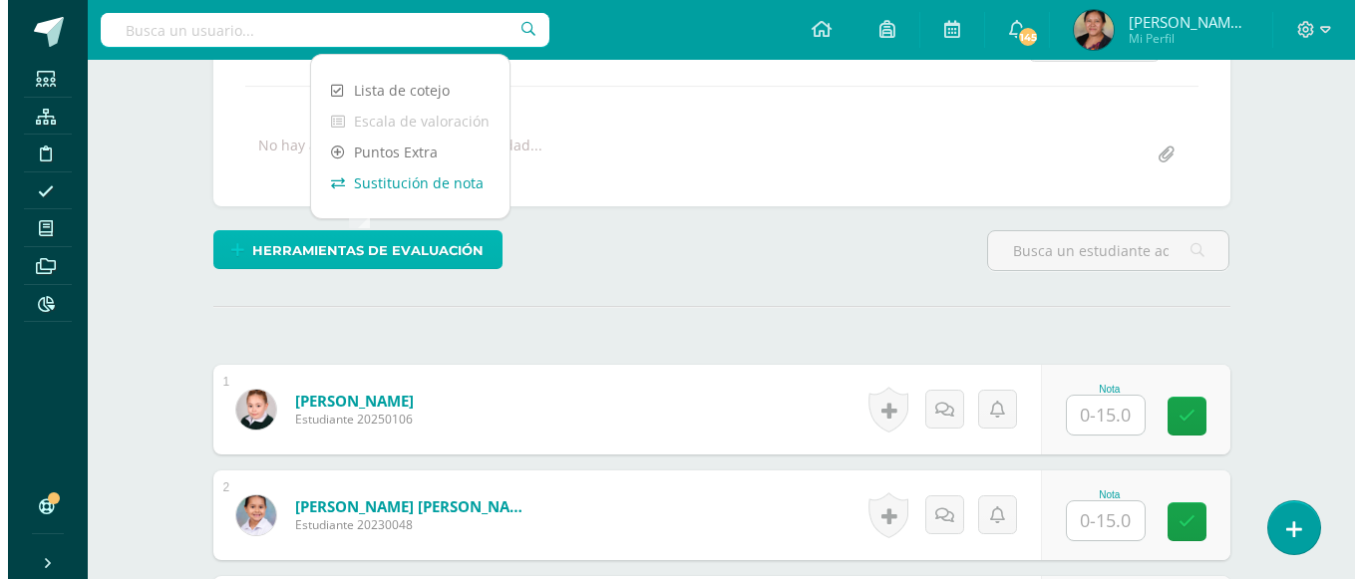
scroll to position [329, 0]
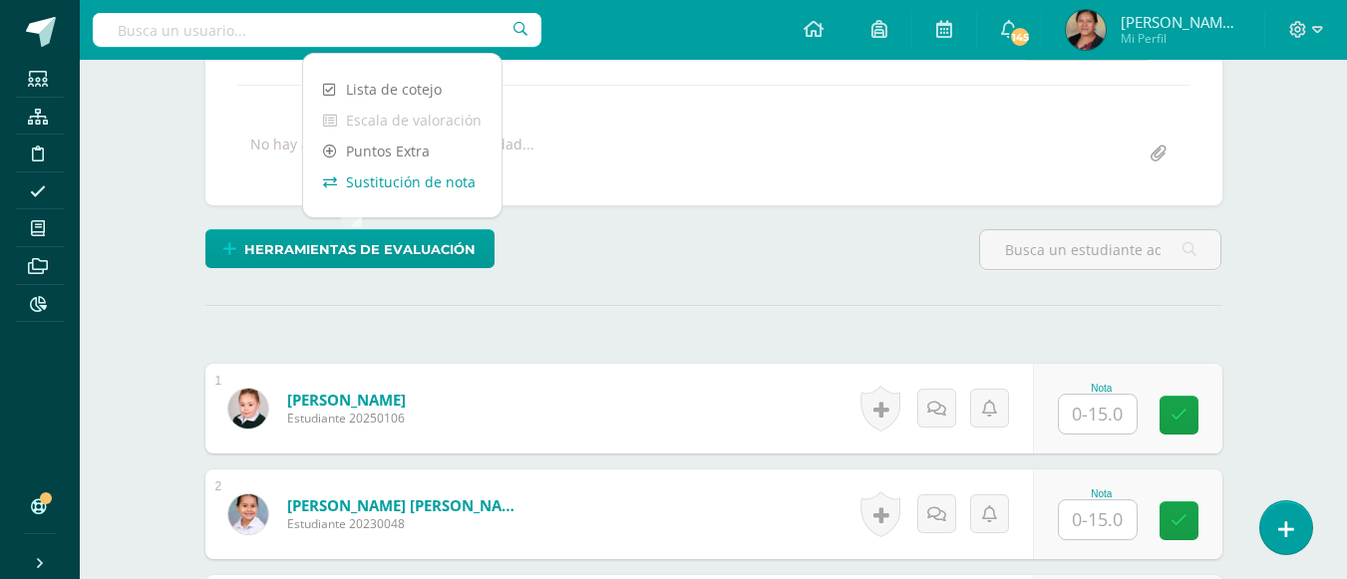
click at [378, 185] on link "Sustitución de nota" at bounding box center [402, 181] width 198 height 31
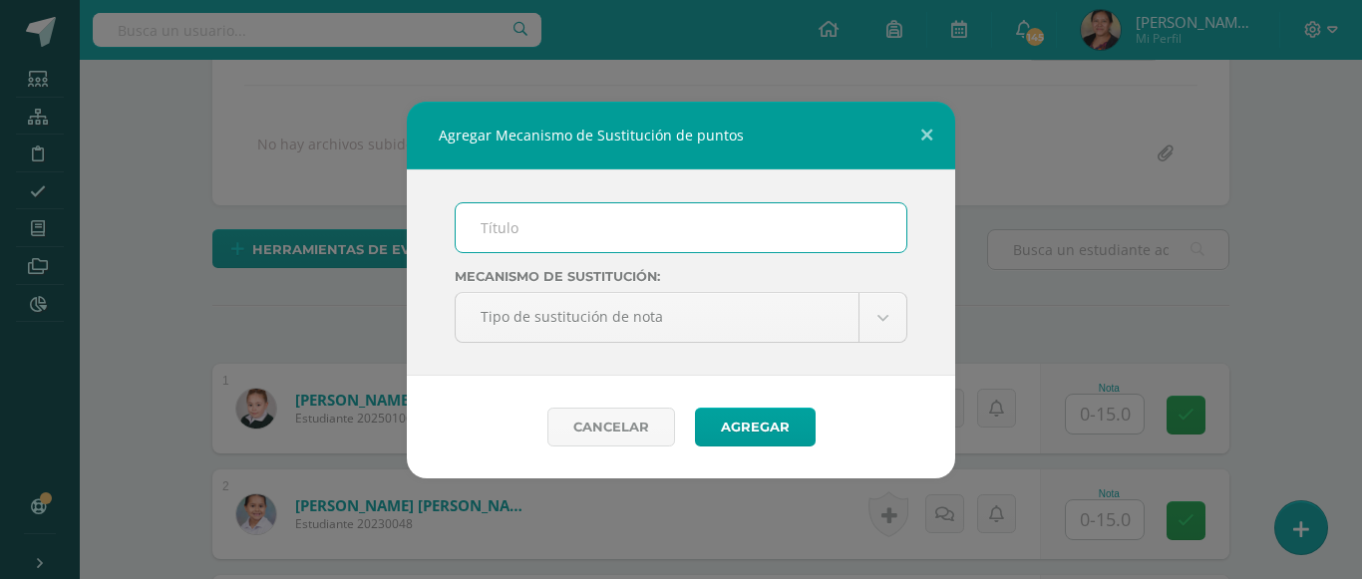
click at [524, 212] on input "text" at bounding box center [681, 227] width 451 height 49
type input "mejoramiento"
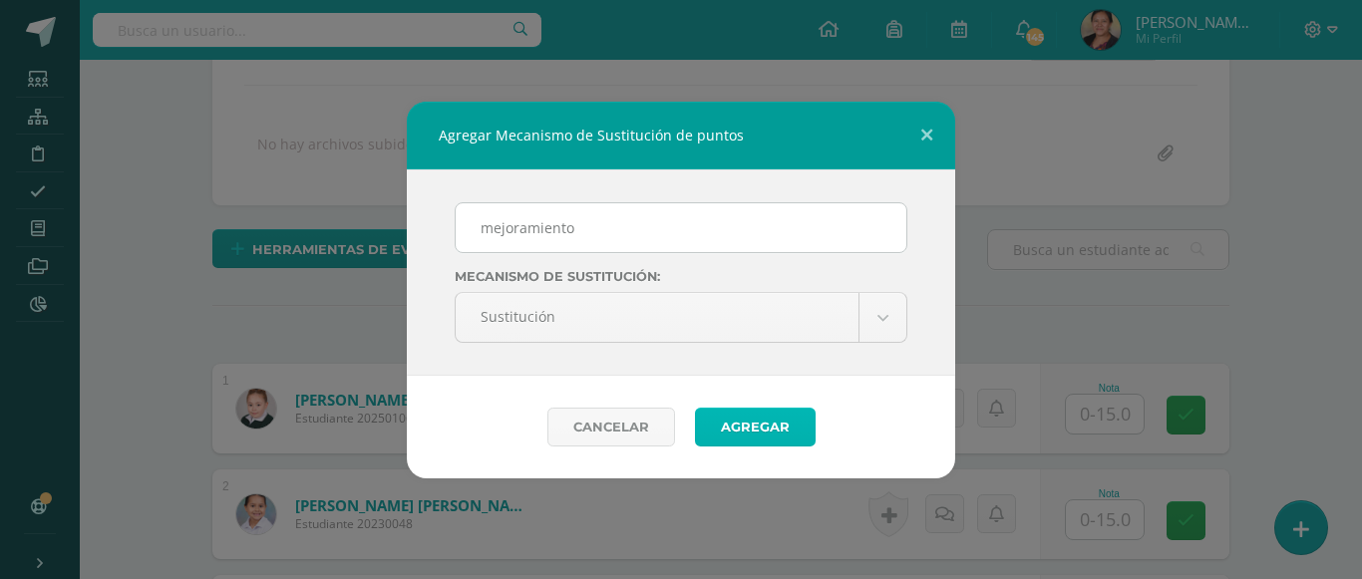
click at [747, 429] on button "Agregar" at bounding box center [755, 427] width 121 height 39
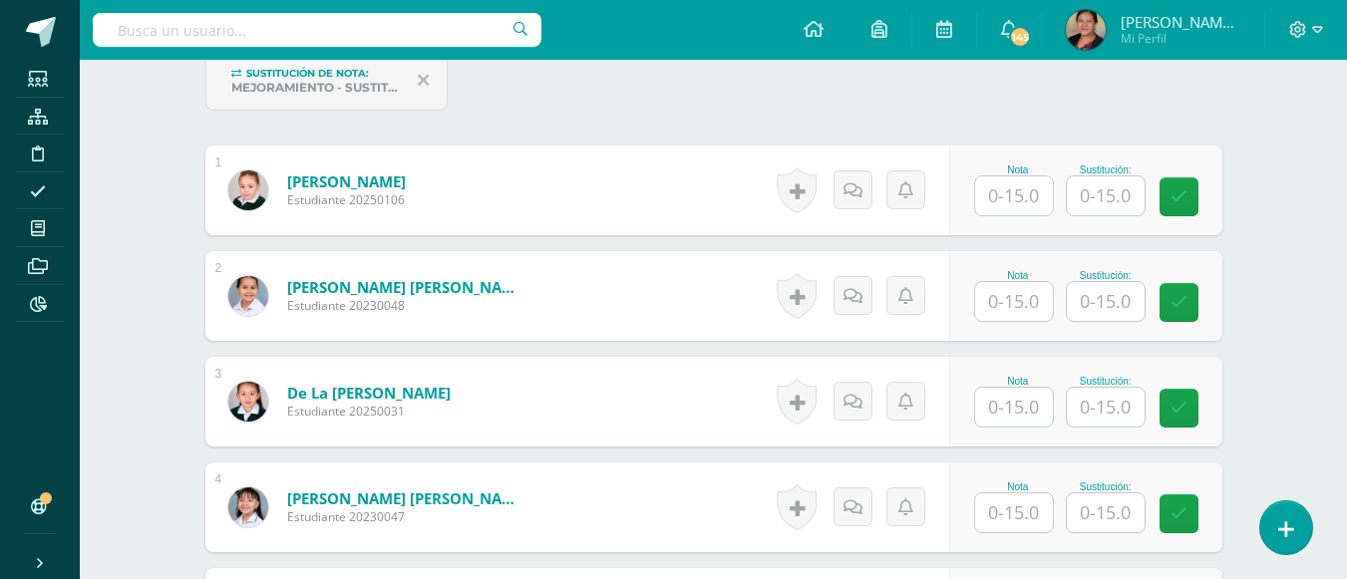
scroll to position [628, 0]
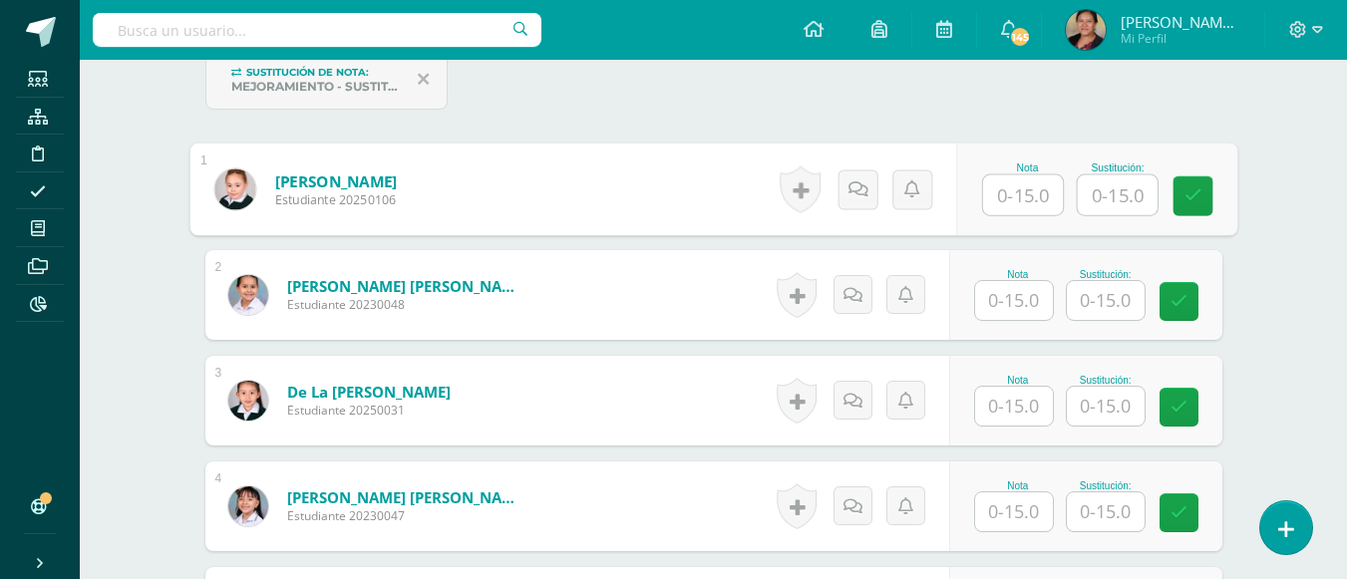
click at [1012, 191] on input "text" at bounding box center [1023, 195] width 80 height 40
type input "15"
click at [1009, 311] on input "text" at bounding box center [1014, 300] width 78 height 39
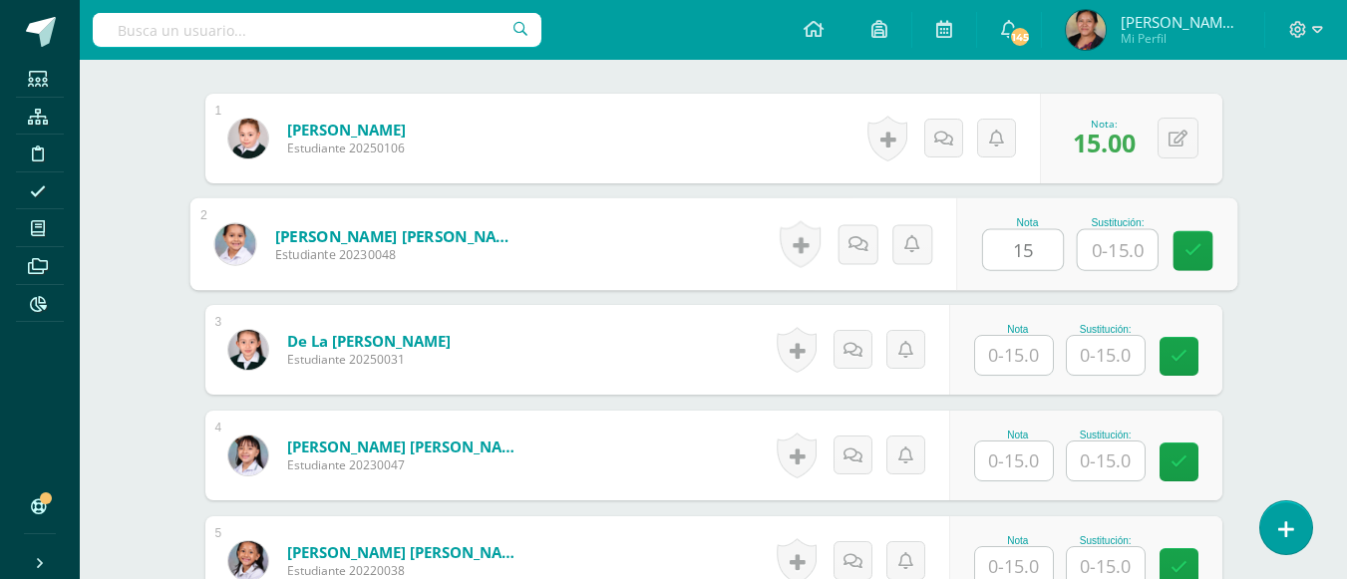
scroll to position [728, 0]
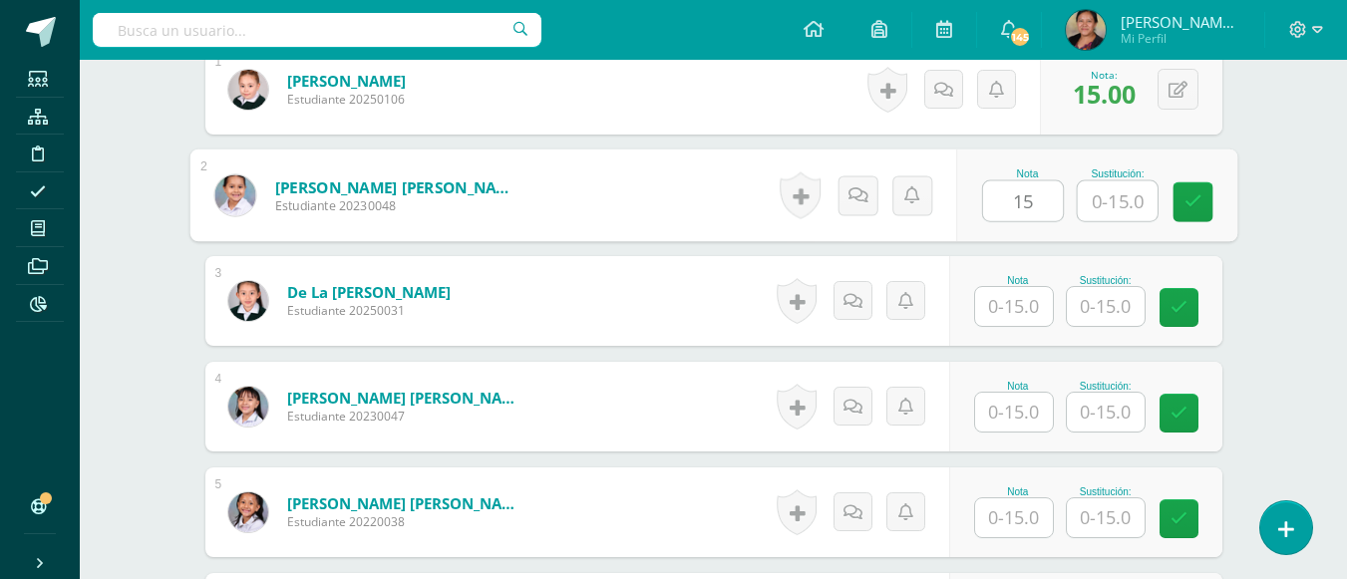
type input "15"
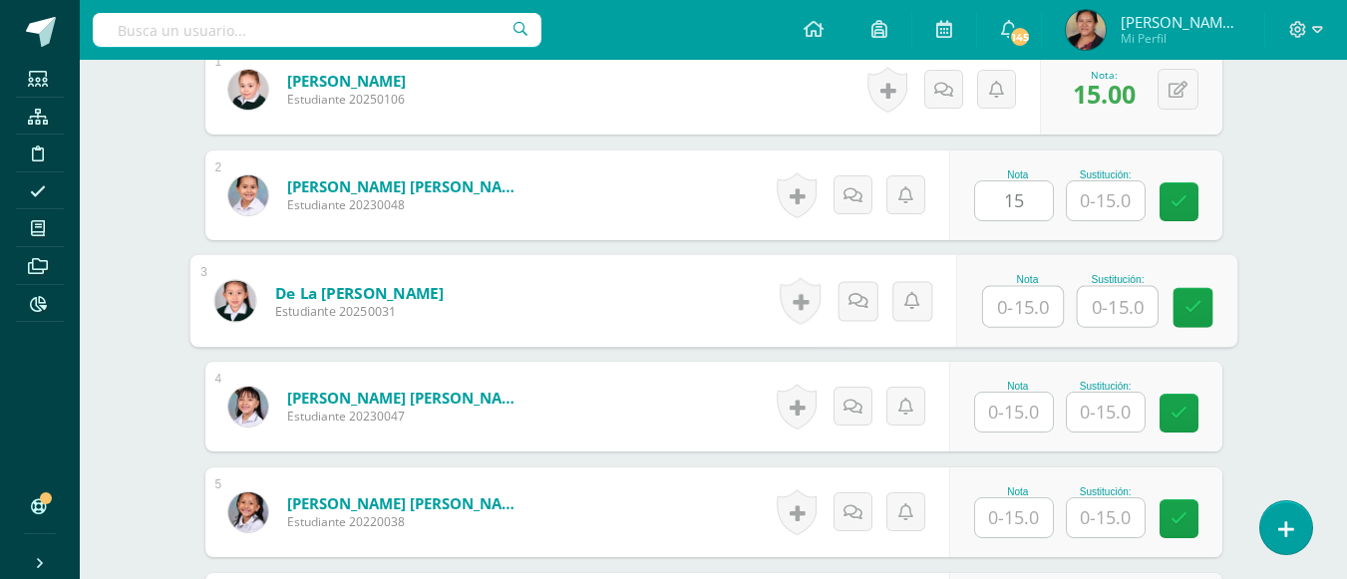
click at [1015, 299] on input "text" at bounding box center [1023, 307] width 80 height 40
type input "15"
click at [1012, 513] on input "text" at bounding box center [1014, 517] width 78 height 39
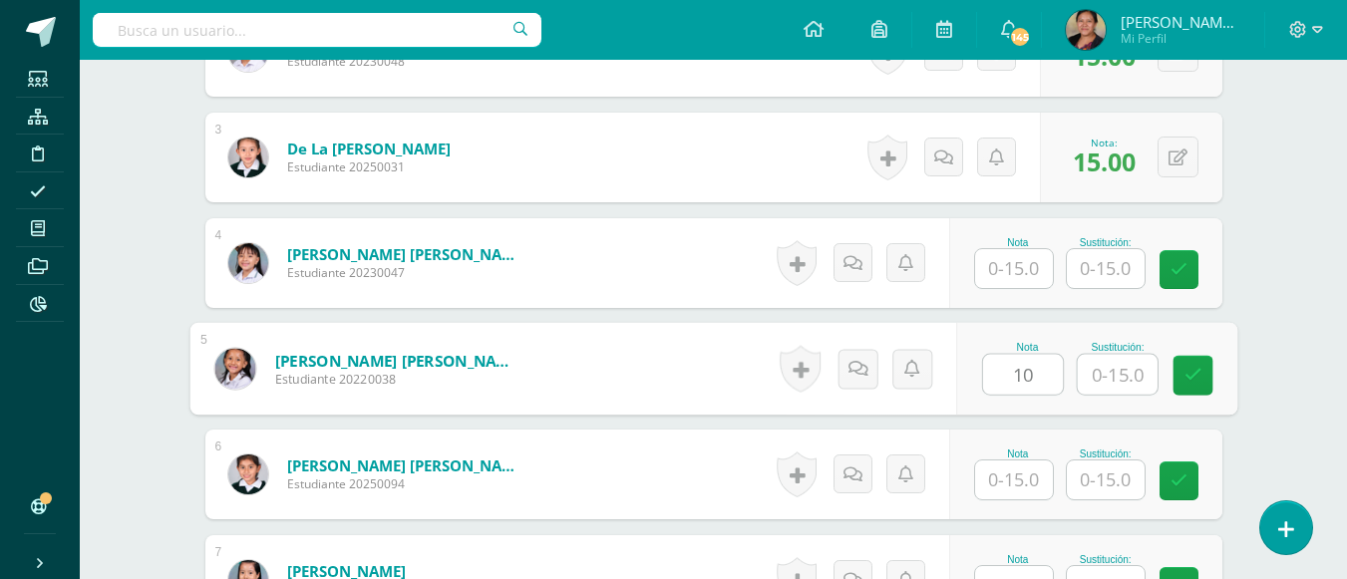
scroll to position [927, 0]
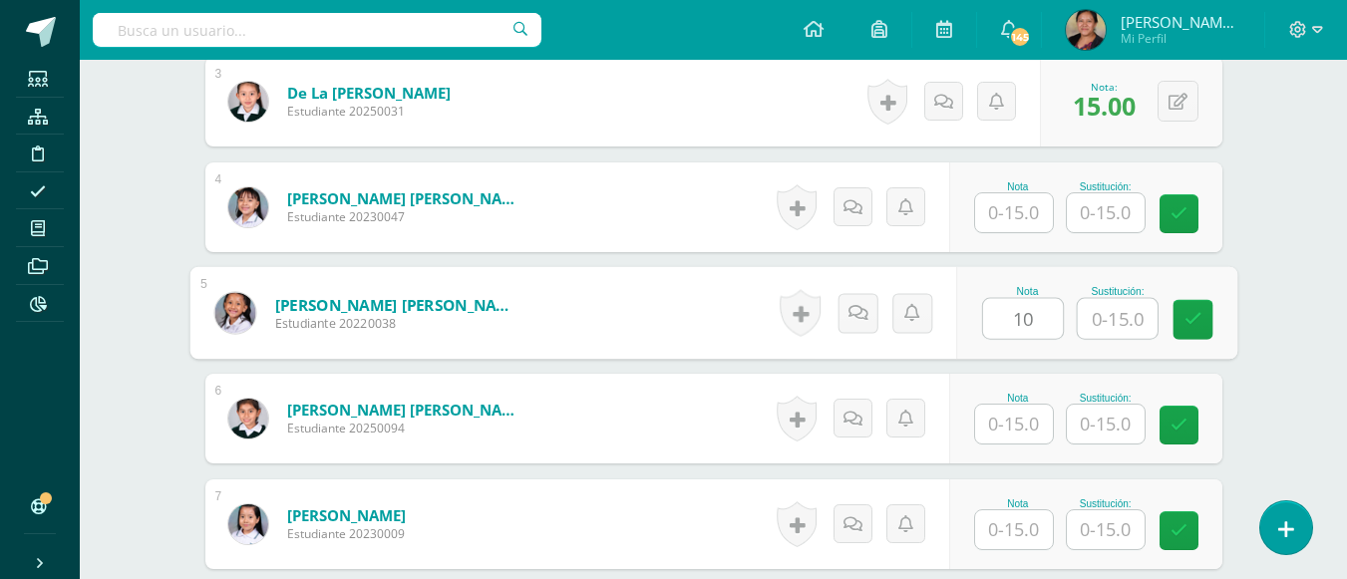
type input "10"
click at [998, 416] on input "text" at bounding box center [1014, 424] width 78 height 39
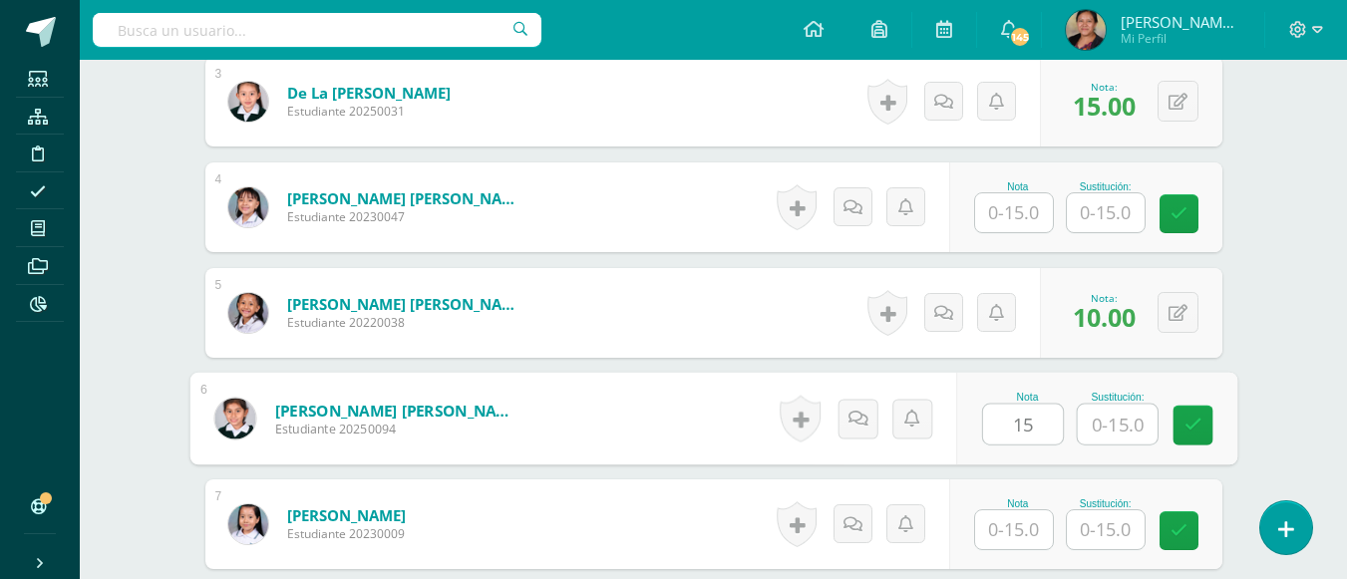
type input "15"
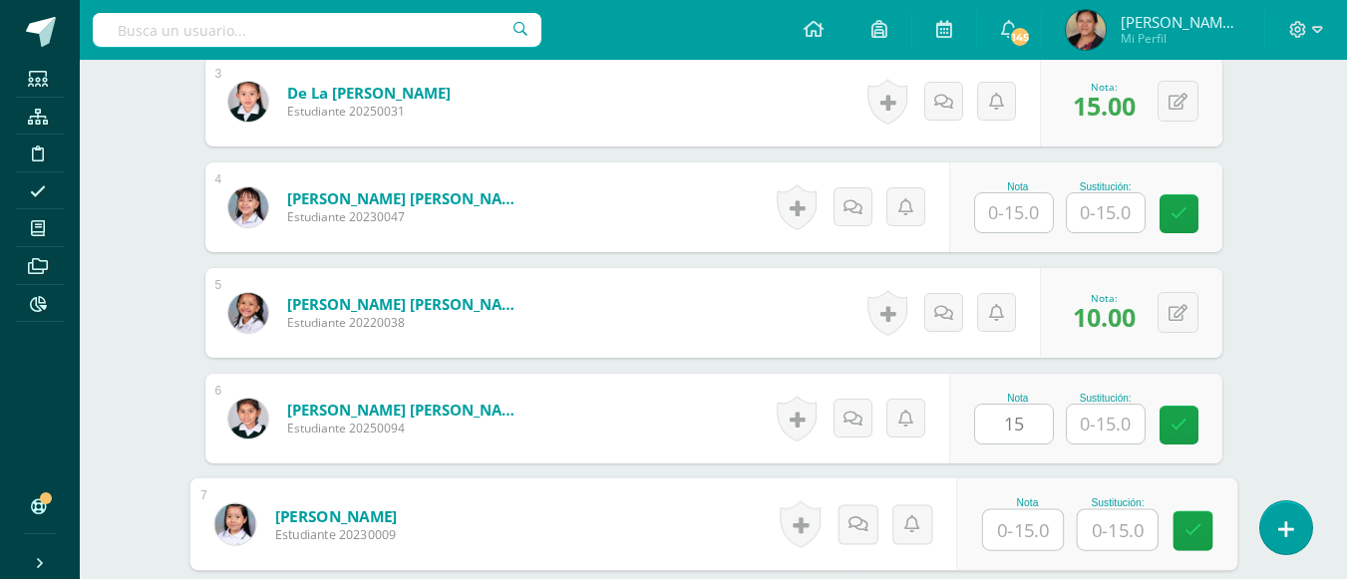
click at [1019, 537] on input "text" at bounding box center [1023, 530] width 80 height 40
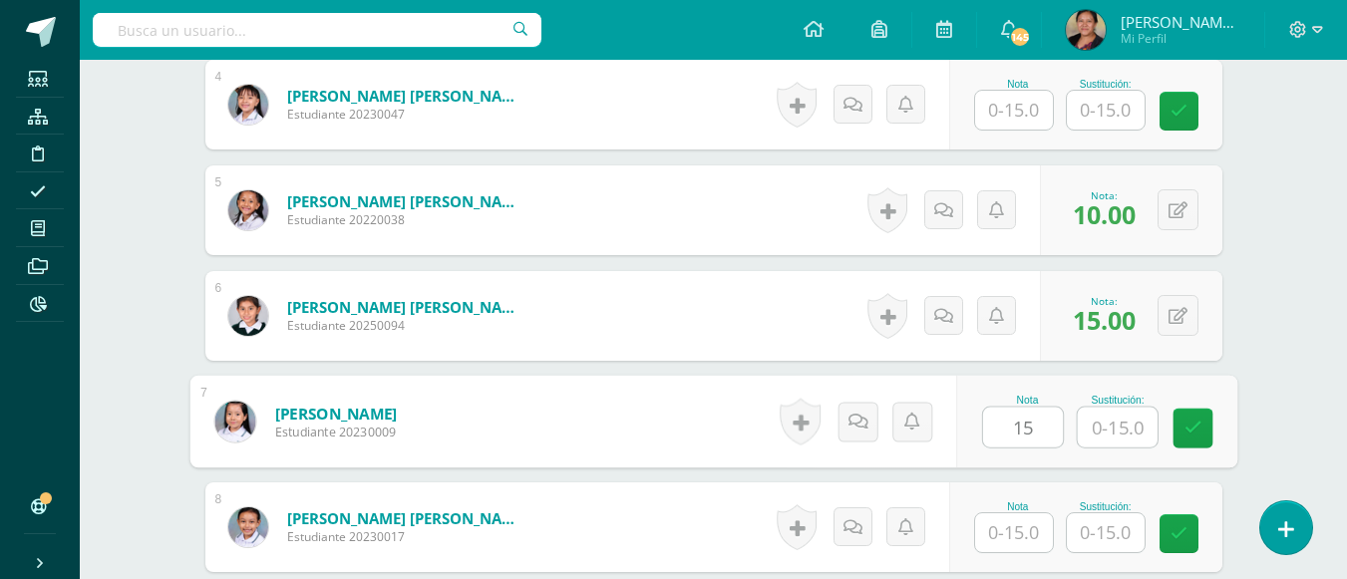
scroll to position [1126, 0]
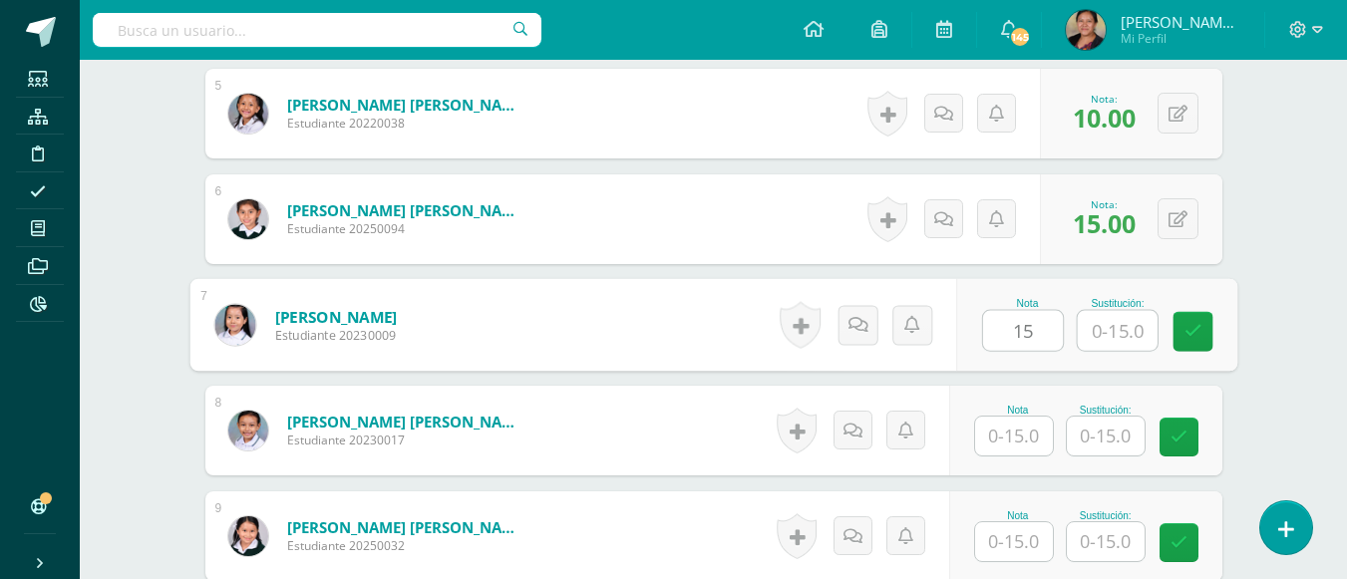
type input "15"
click at [1005, 437] on input "text" at bounding box center [1014, 436] width 78 height 39
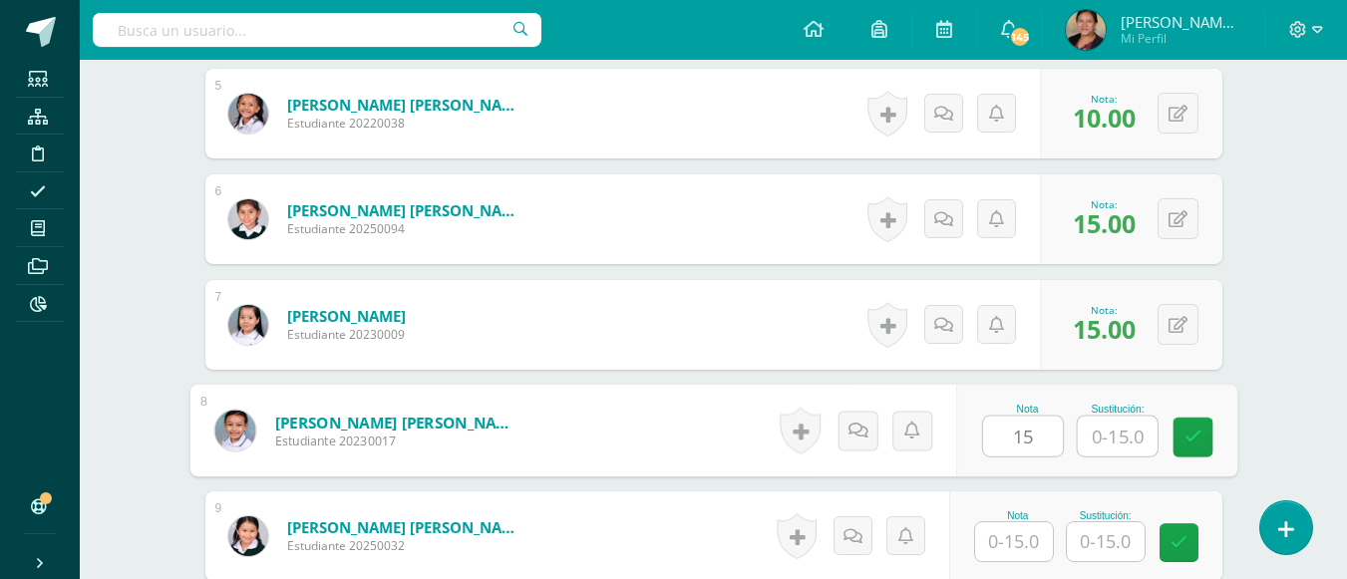
type input "15"
click at [1018, 548] on input "text" at bounding box center [1014, 541] width 78 height 39
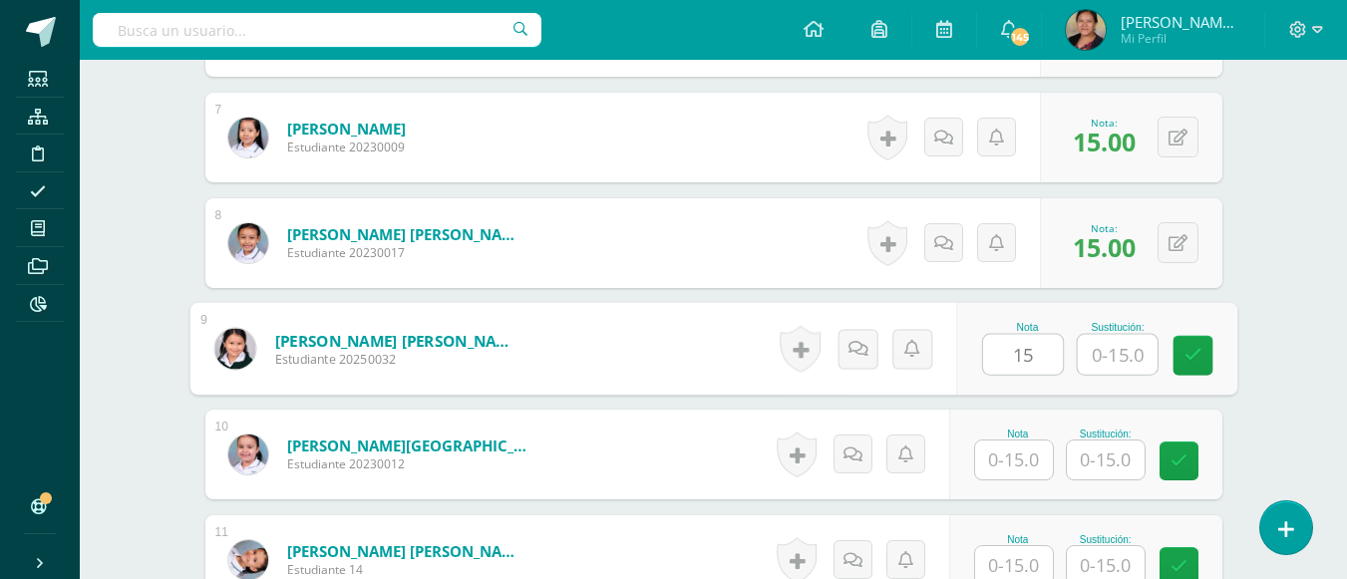
scroll to position [1326, 0]
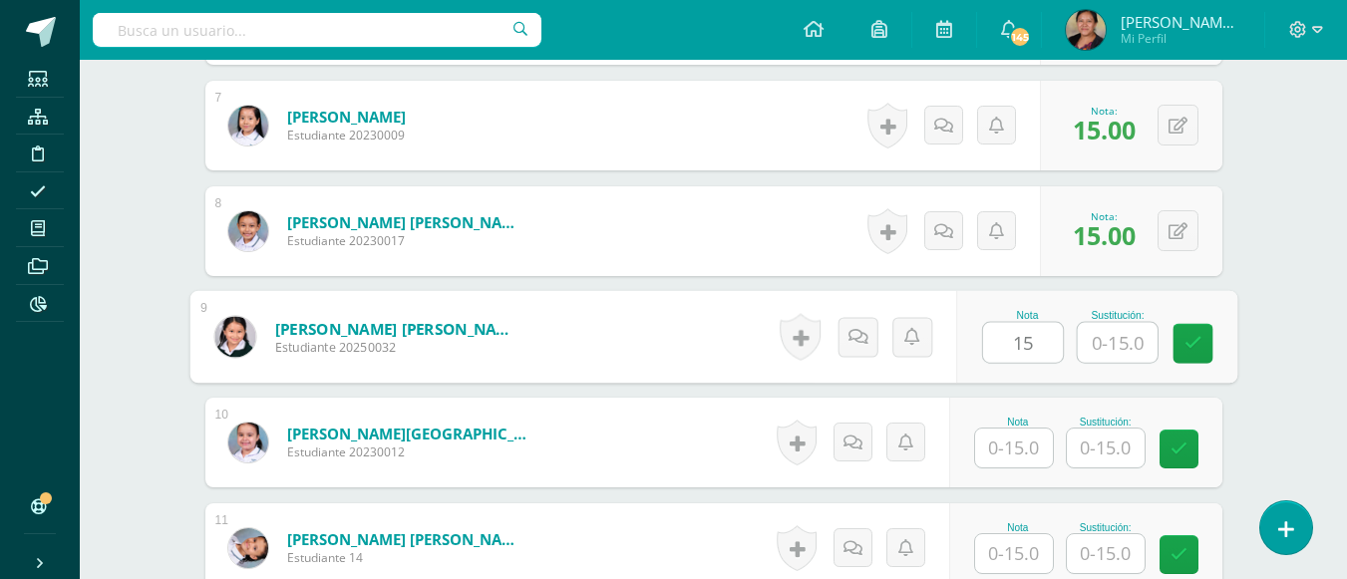
type input "15"
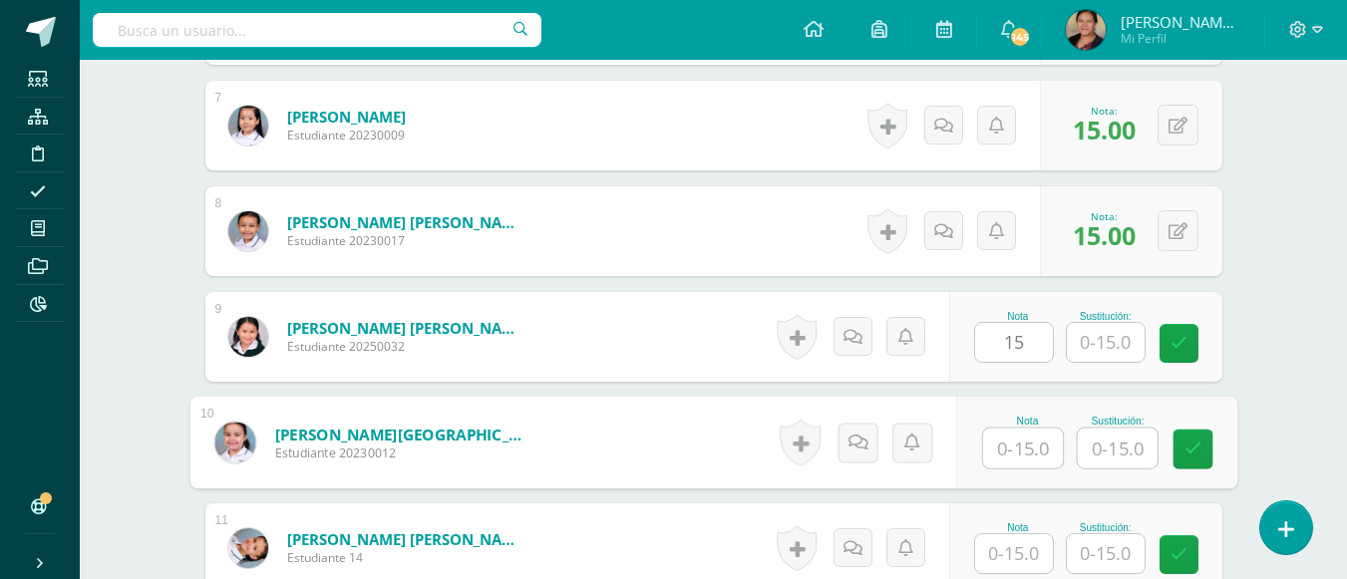
click at [1010, 442] on input "text" at bounding box center [1023, 449] width 80 height 40
type input "15"
click at [1036, 550] on input "text" at bounding box center [1014, 553] width 78 height 39
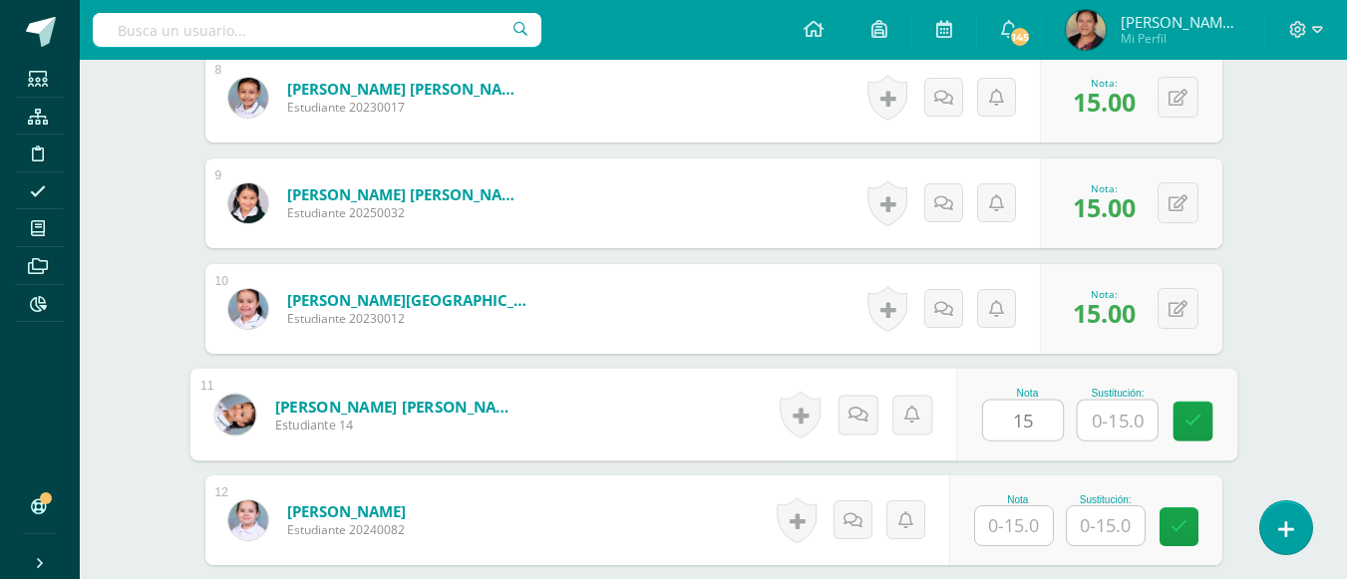
scroll to position [1525, 0]
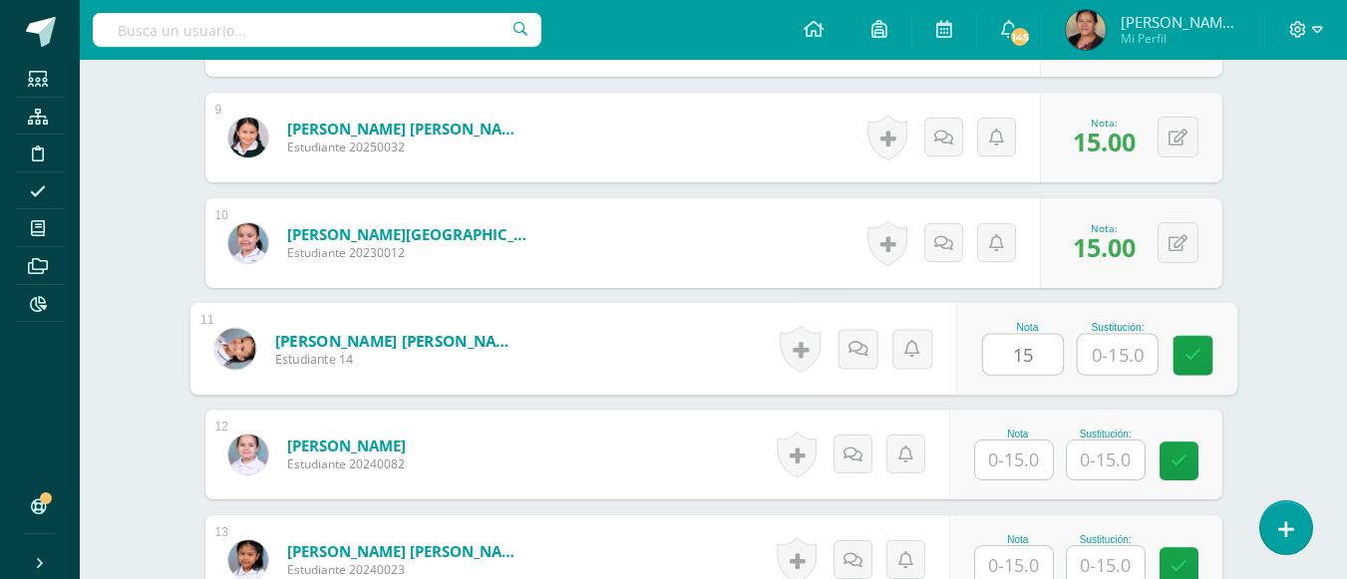
type input "15"
click at [1020, 462] on input "text" at bounding box center [1014, 460] width 78 height 39
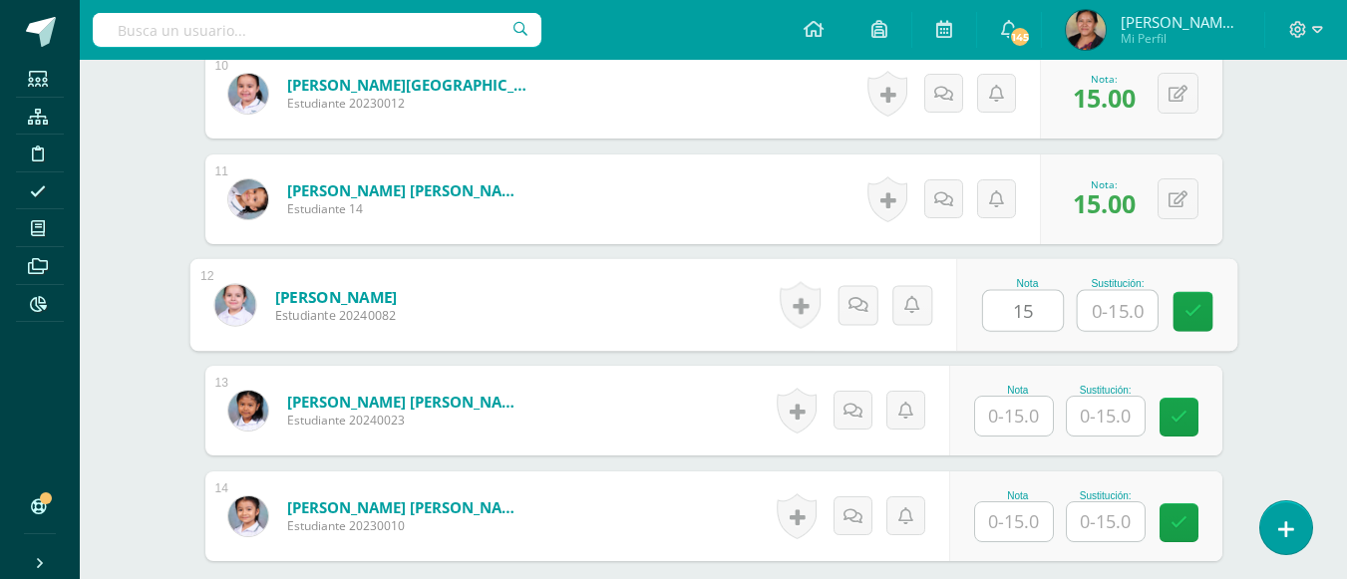
scroll to position [1725, 0]
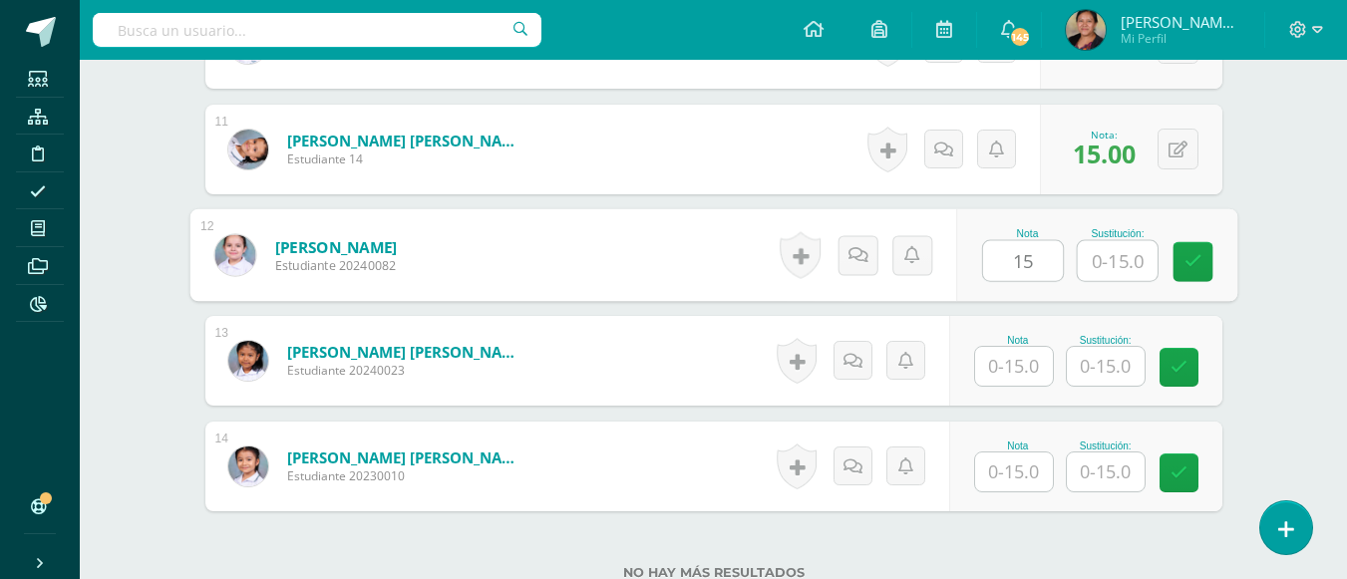
type input "15"
click at [1010, 372] on input "text" at bounding box center [1014, 366] width 78 height 39
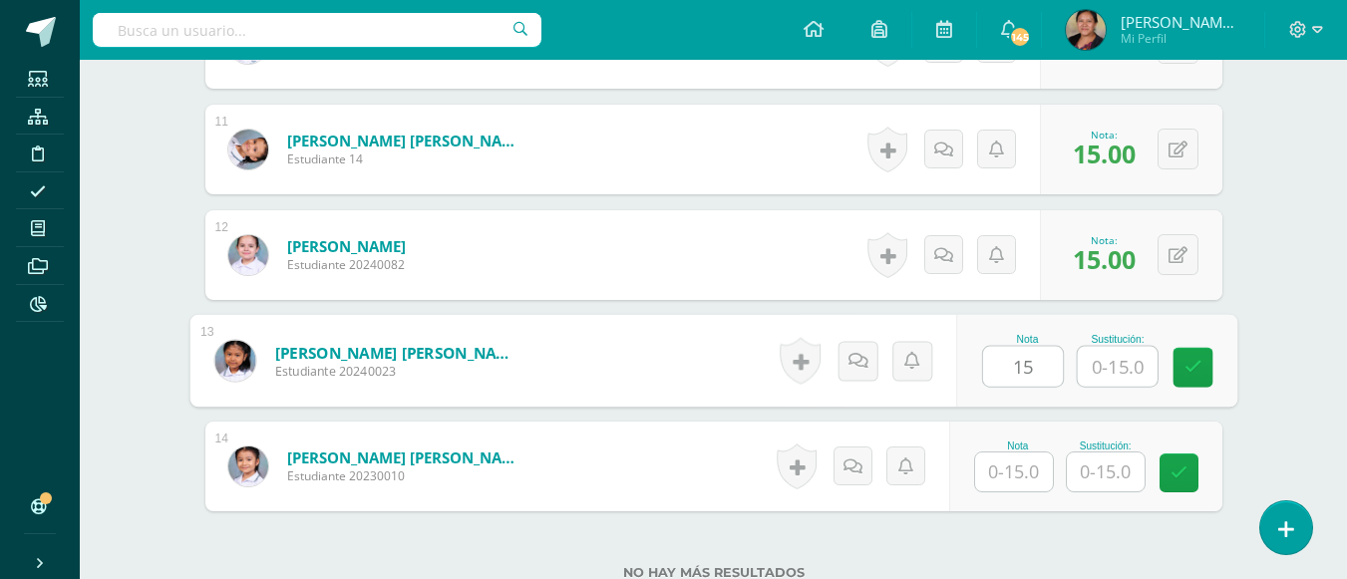
type input "15"
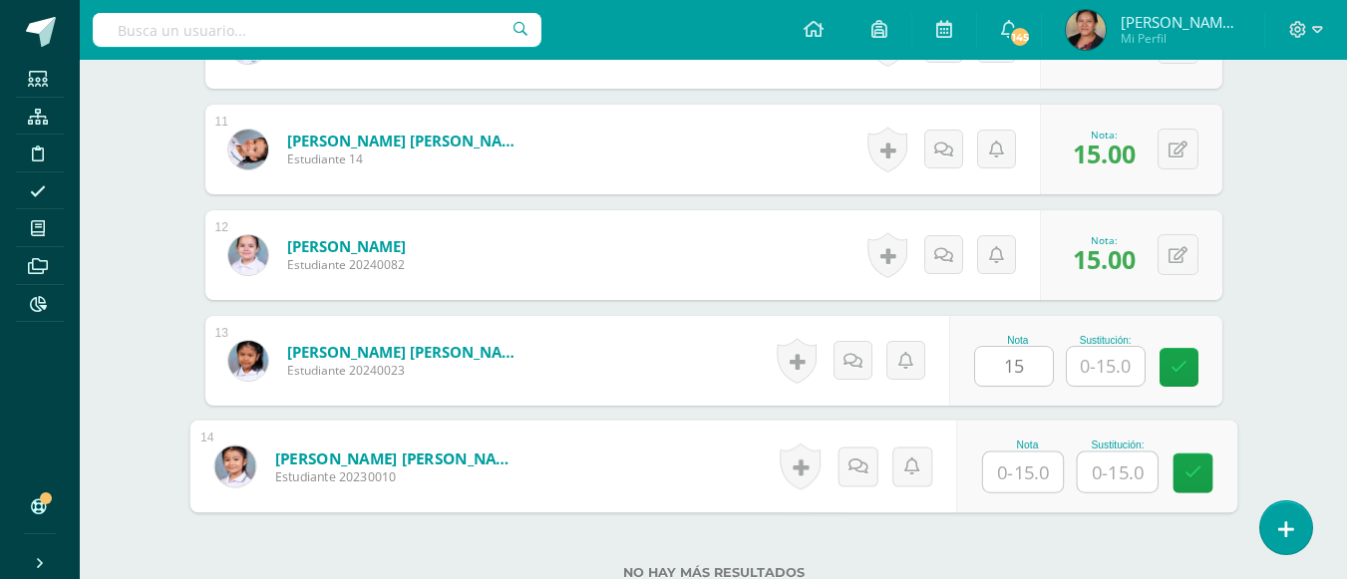
click at [1005, 477] on input "text" at bounding box center [1023, 473] width 80 height 40
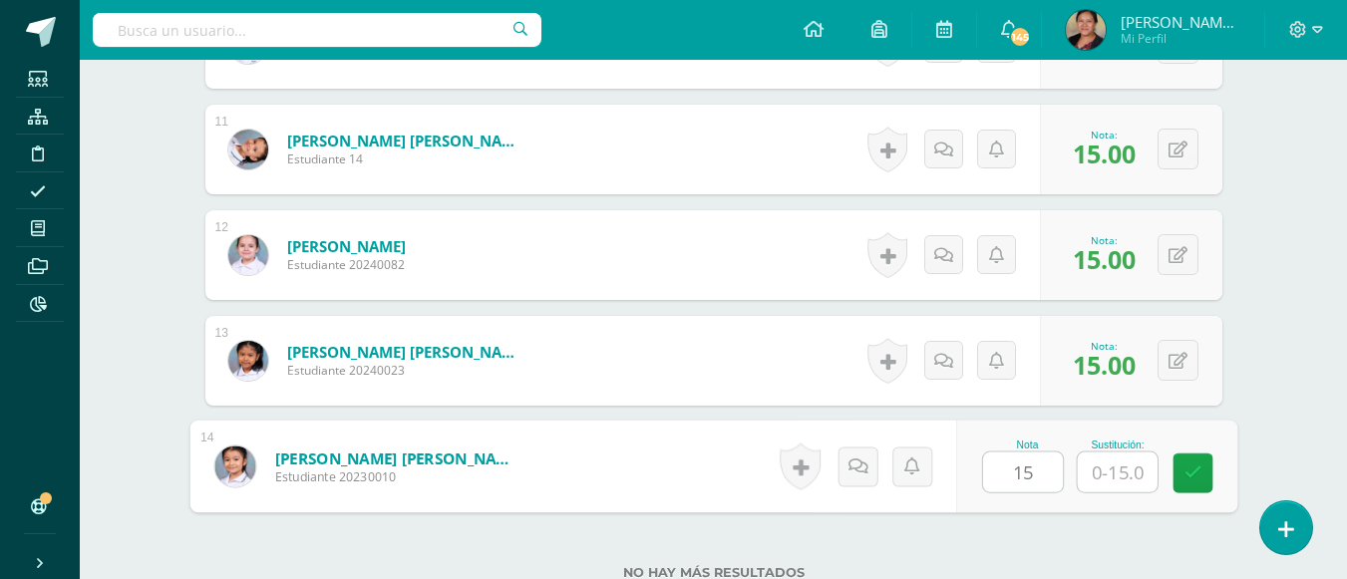
type input "15"
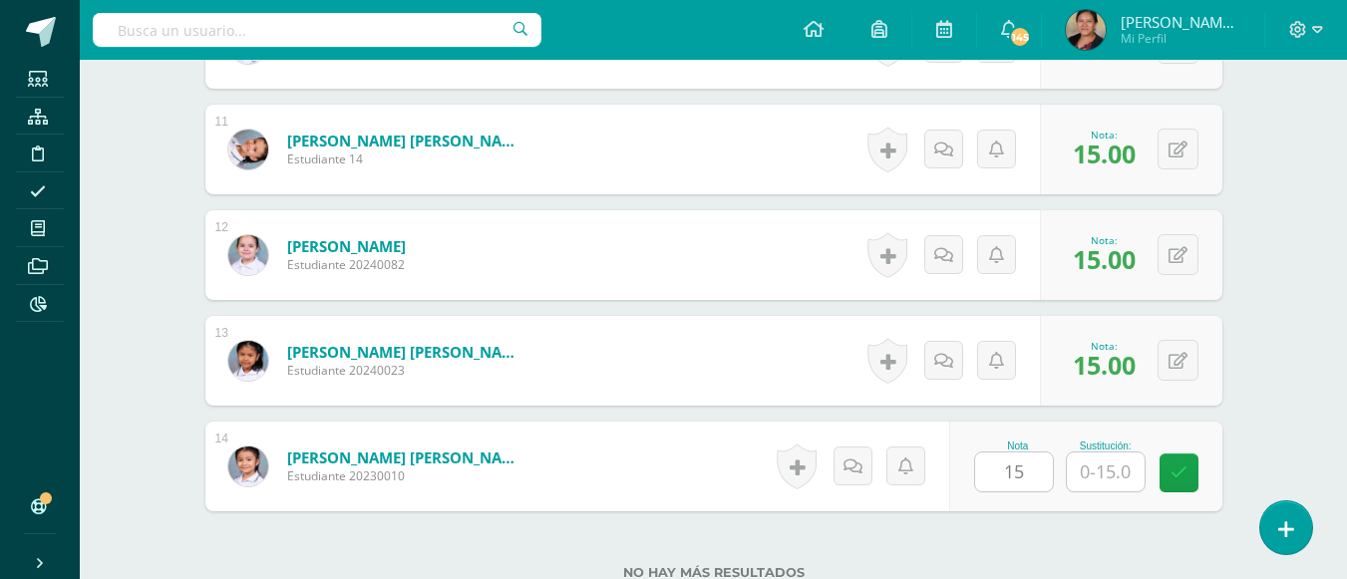
click at [1047, 549] on div "No hay más resultados" at bounding box center [713, 557] width 1017 height 93
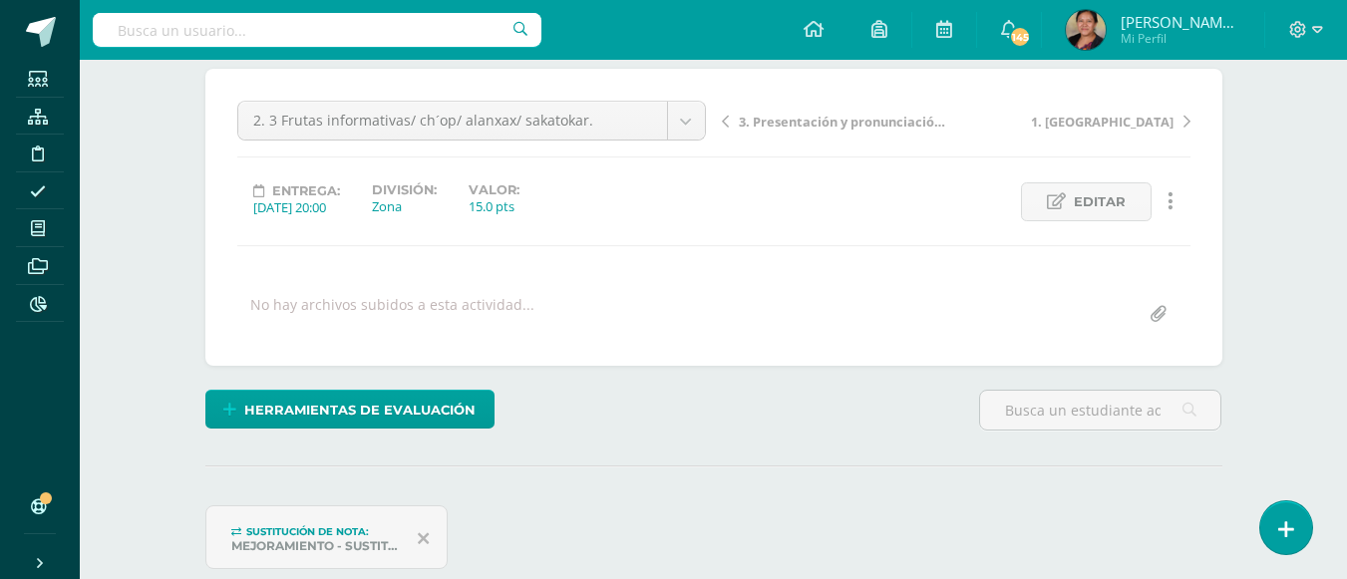
scroll to position [0, 0]
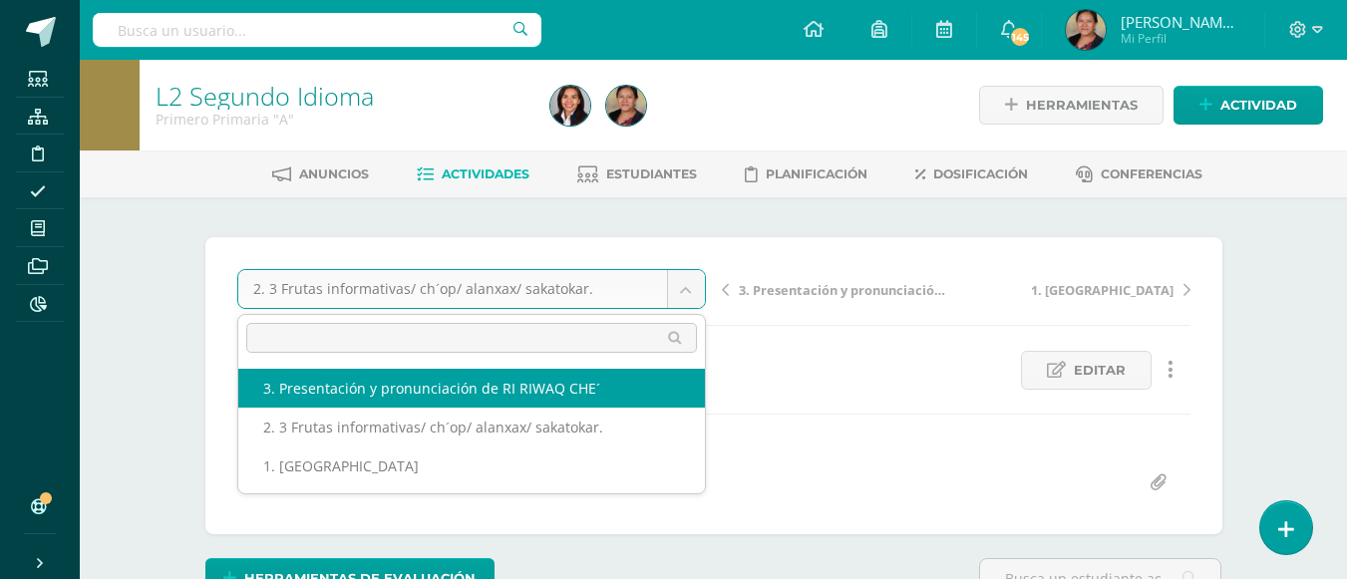
select select "/dashboard/teacher/grade-activity/107915/"
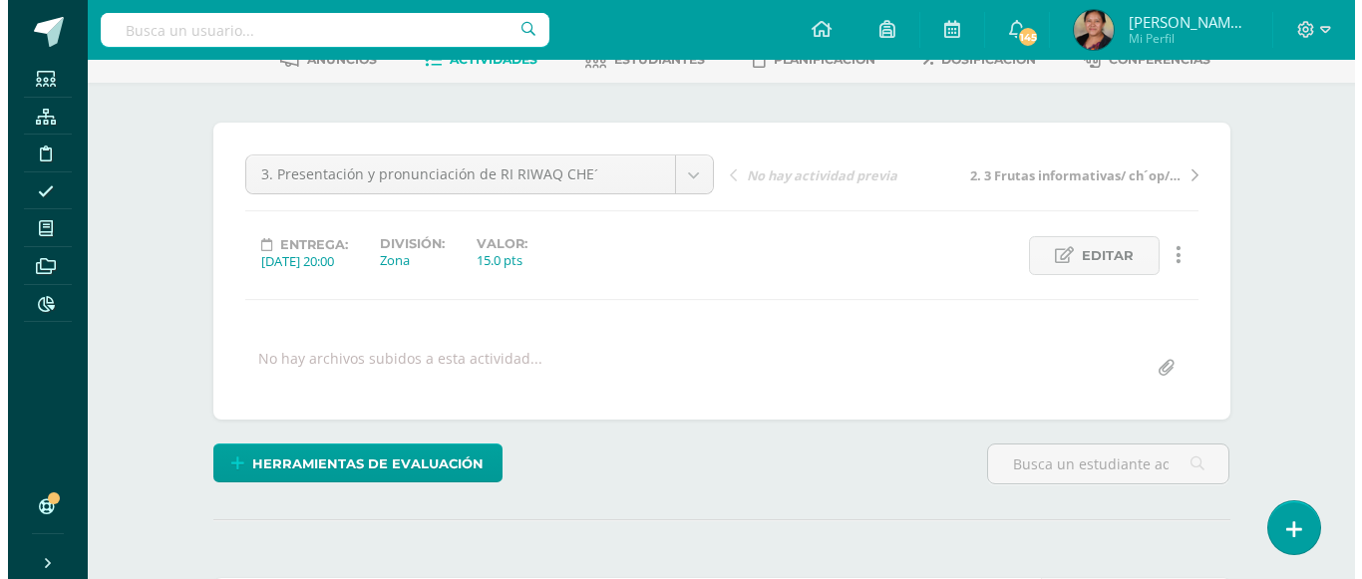
scroll to position [229, 0]
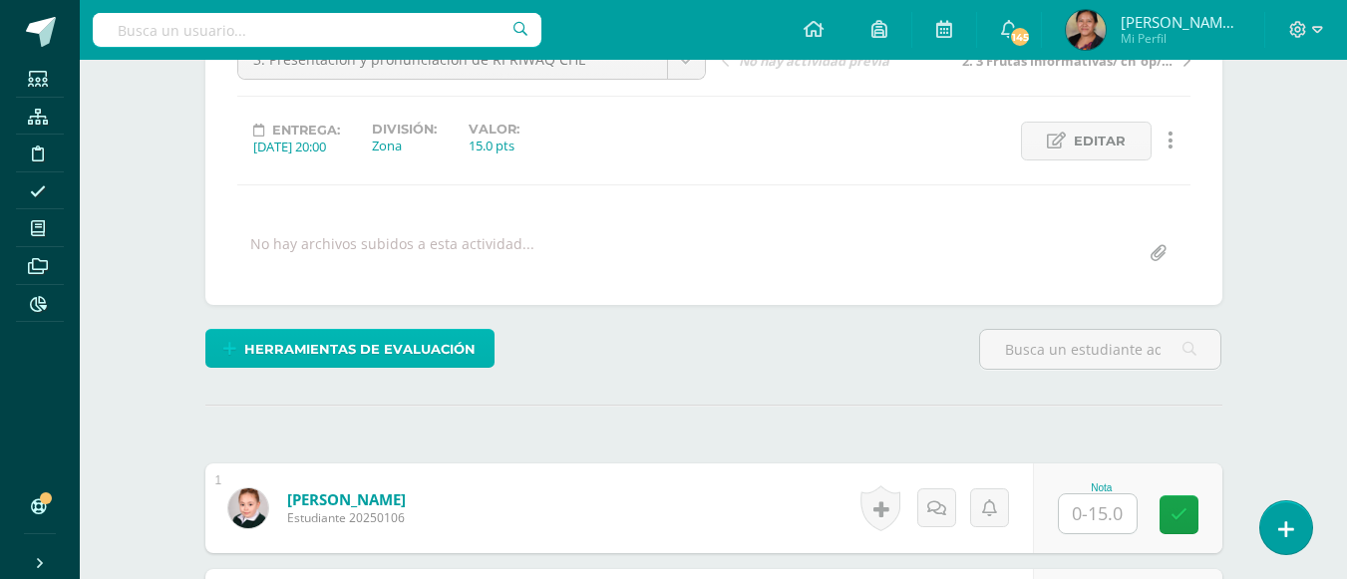
click at [358, 350] on span "Herramientas de evaluación" at bounding box center [359, 349] width 231 height 37
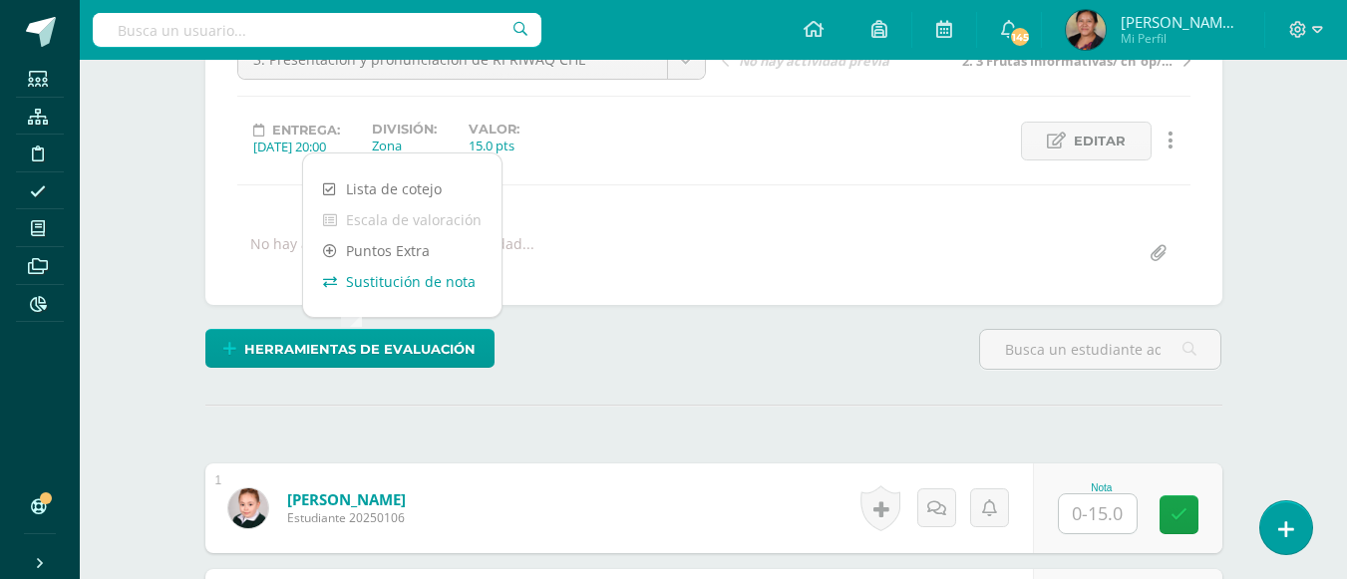
click at [349, 283] on link "Sustitución de nota" at bounding box center [402, 281] width 198 height 31
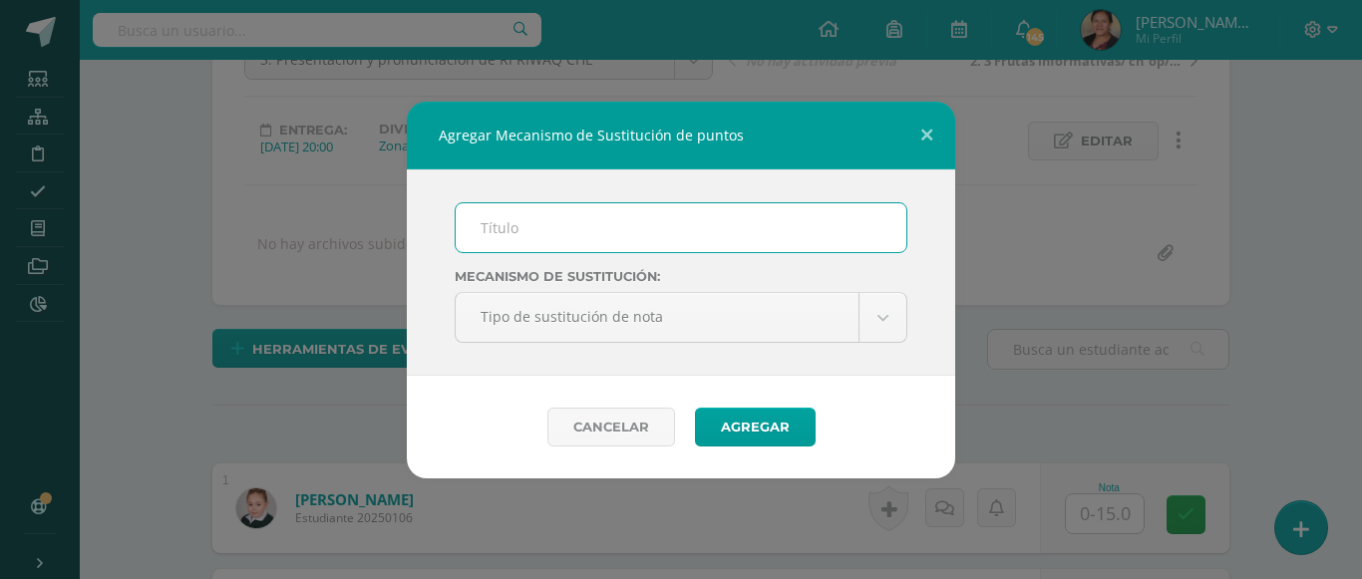
click at [580, 236] on input "text" at bounding box center [681, 227] width 451 height 49
type input "mejoramiento"
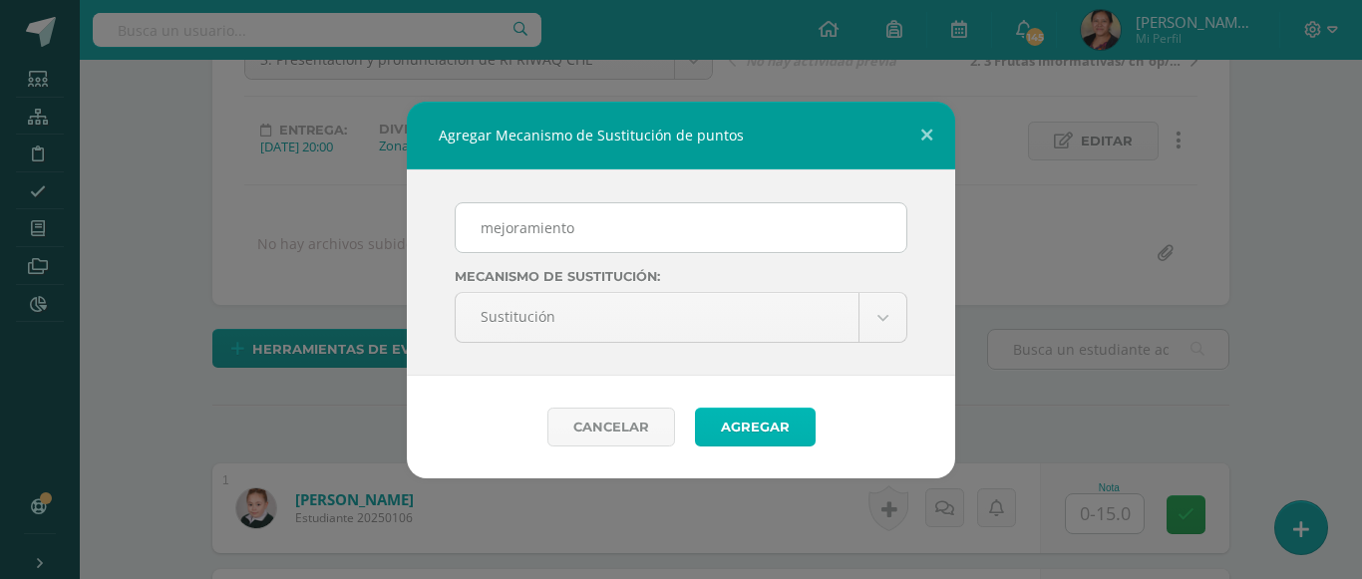
click at [735, 433] on button "Agregar" at bounding box center [755, 427] width 121 height 39
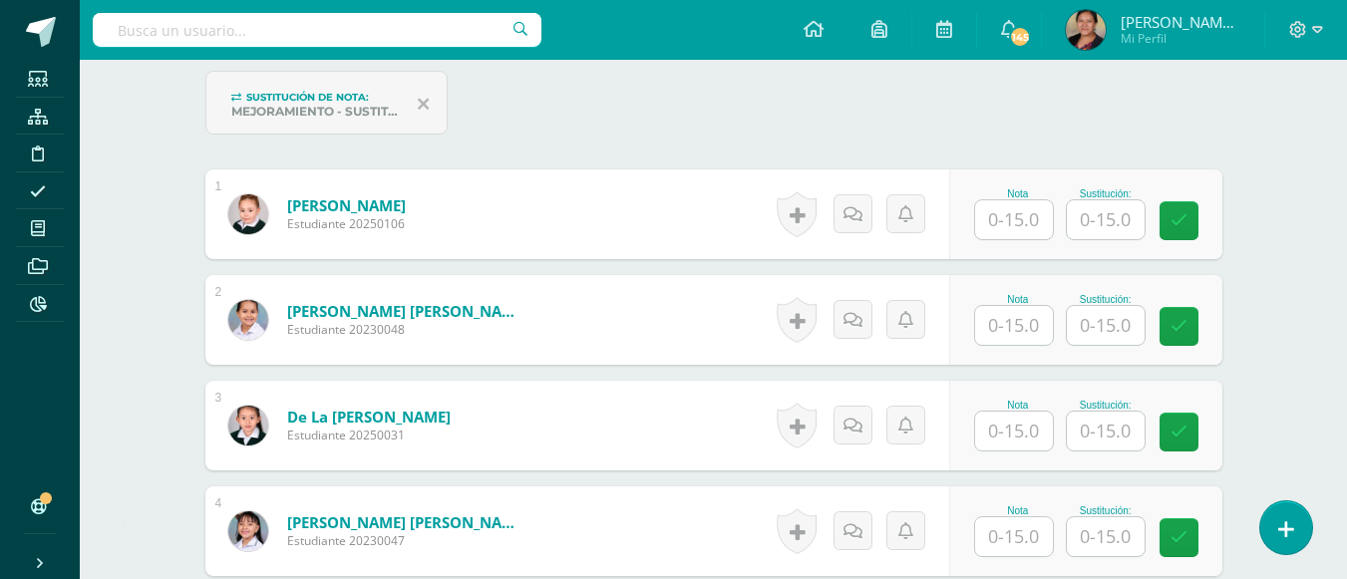
scroll to position [599, 0]
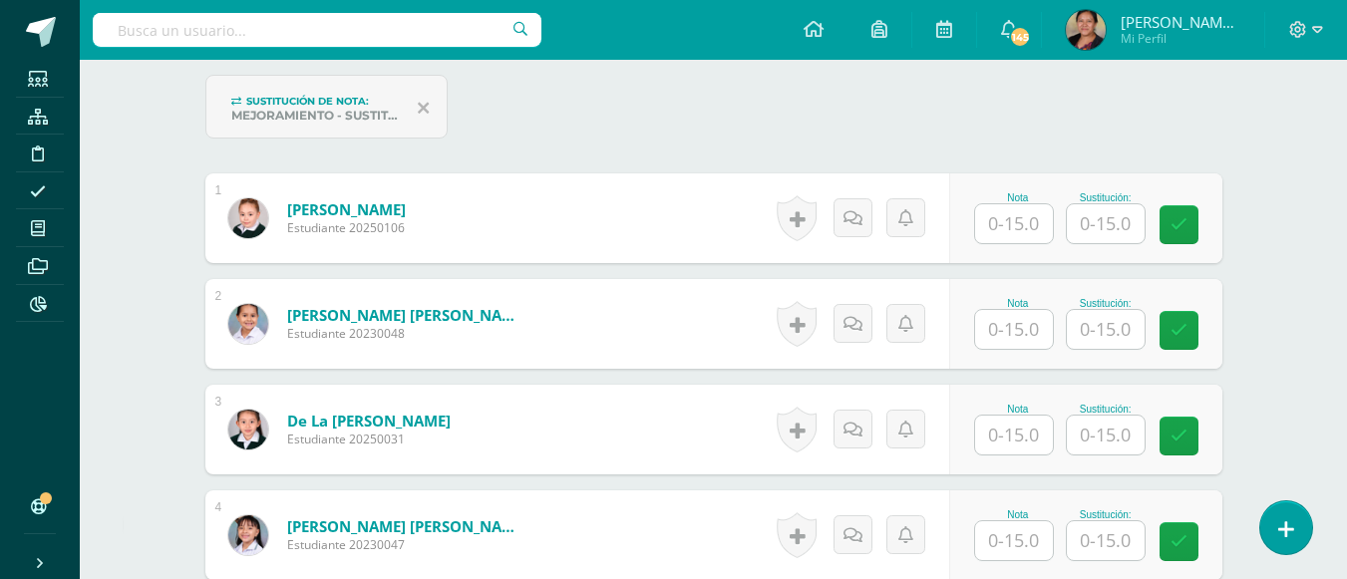
click at [1012, 239] on input "text" at bounding box center [1014, 223] width 78 height 39
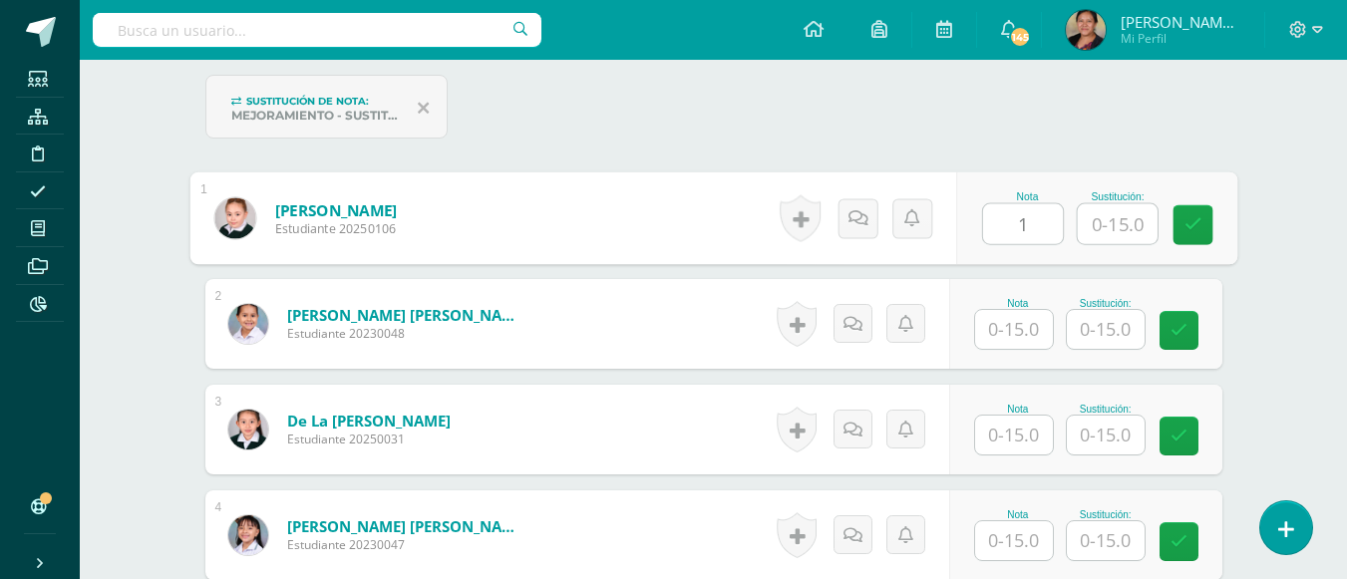
scroll to position [600, 0]
type input "15"
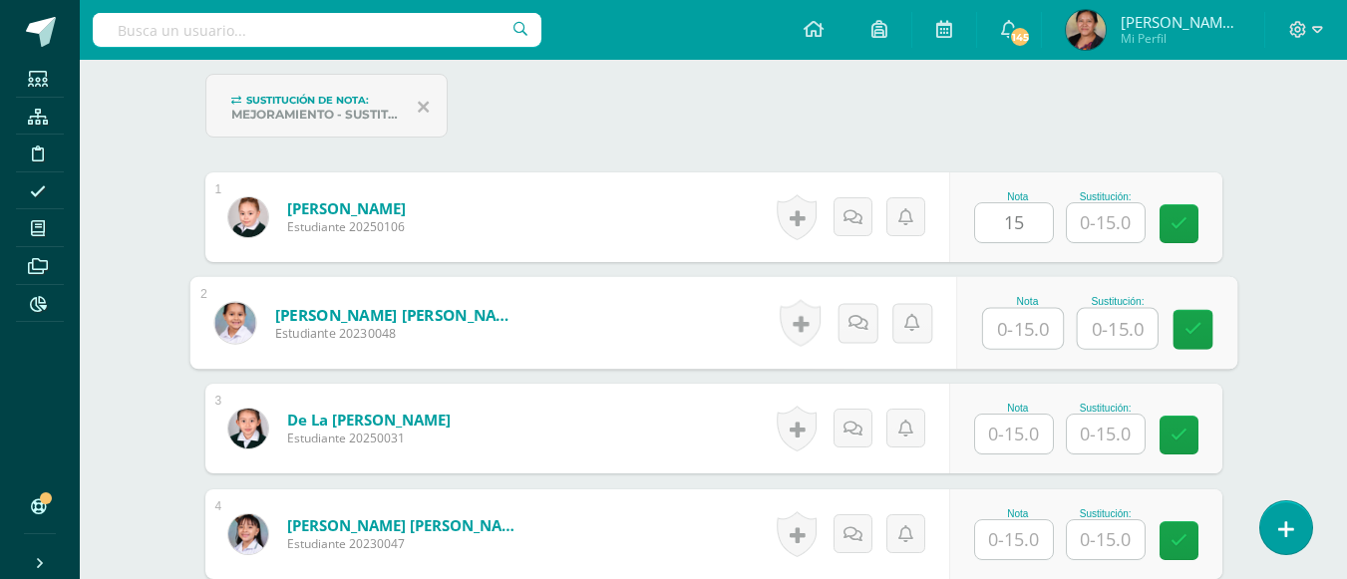
click at [1026, 344] on input "text" at bounding box center [1023, 329] width 80 height 40
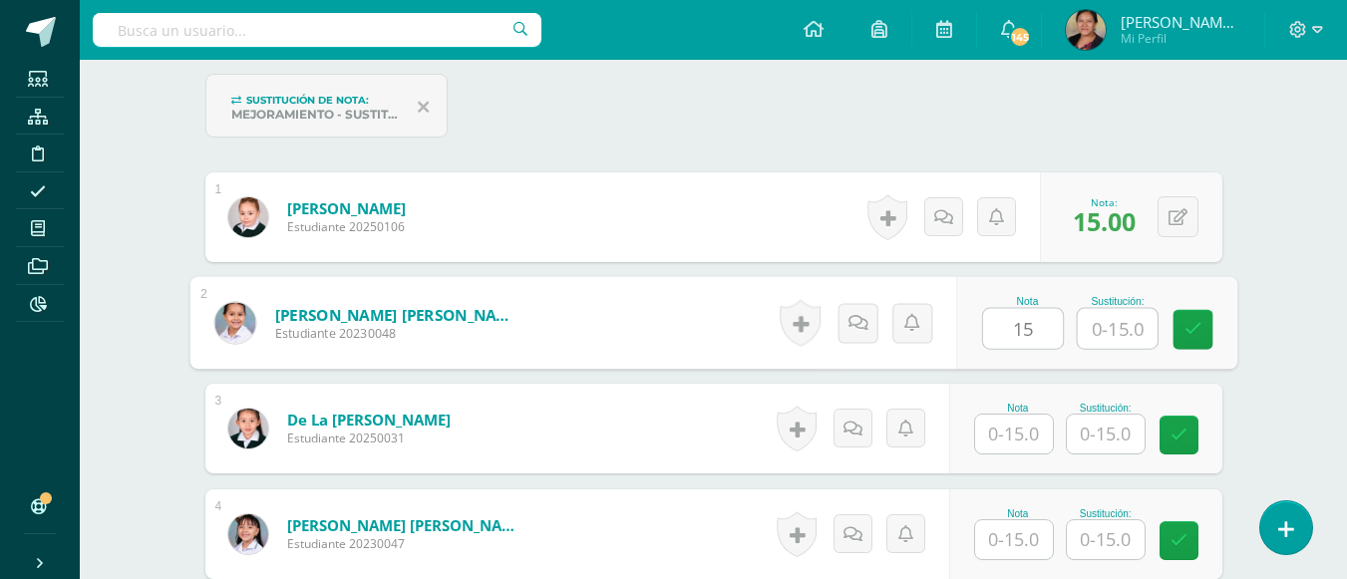
type input "15"
click at [1036, 434] on input "text" at bounding box center [1014, 434] width 78 height 39
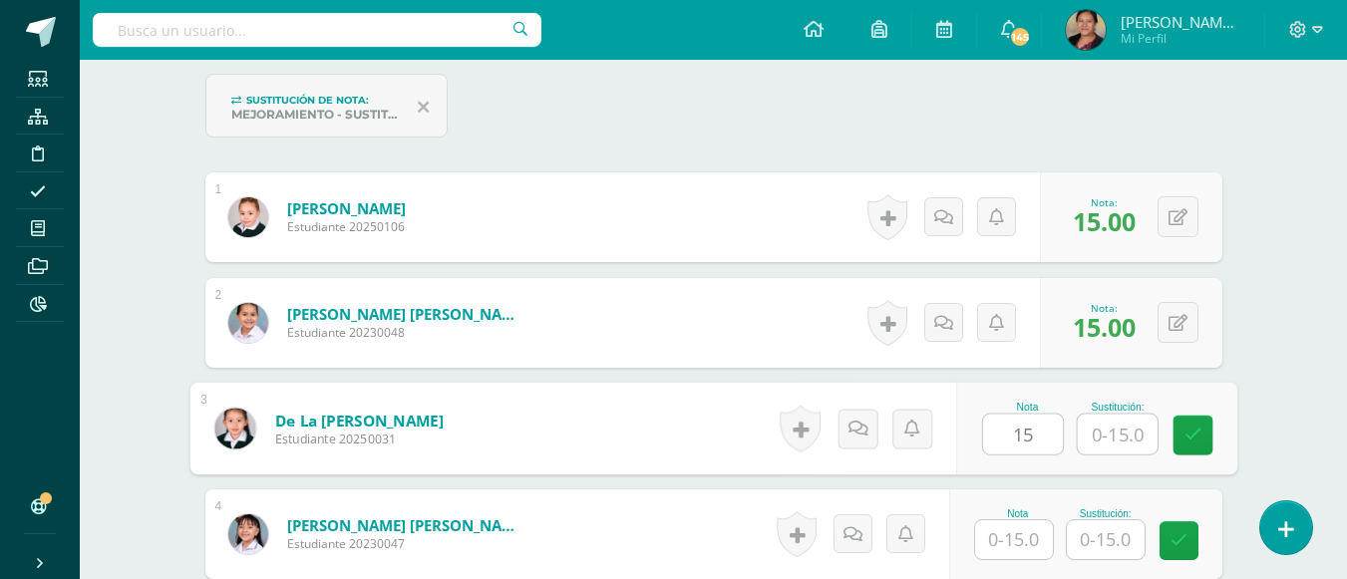
type input "15"
click at [1019, 537] on input "text" at bounding box center [1014, 539] width 78 height 39
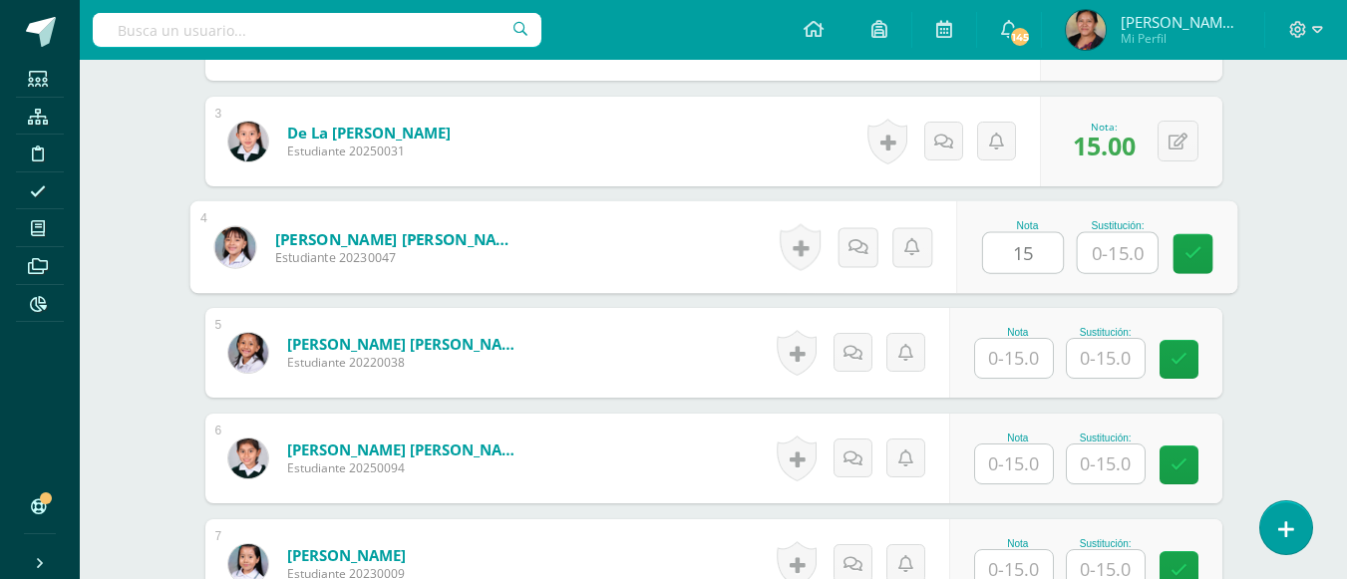
scroll to position [899, 0]
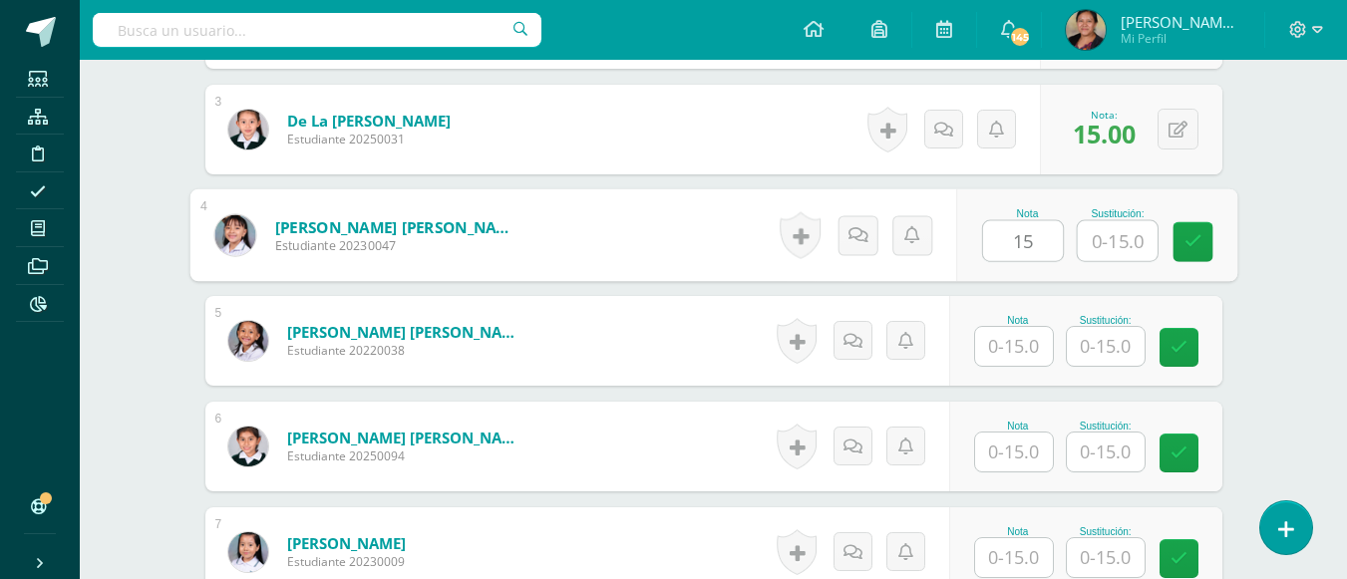
type input "15"
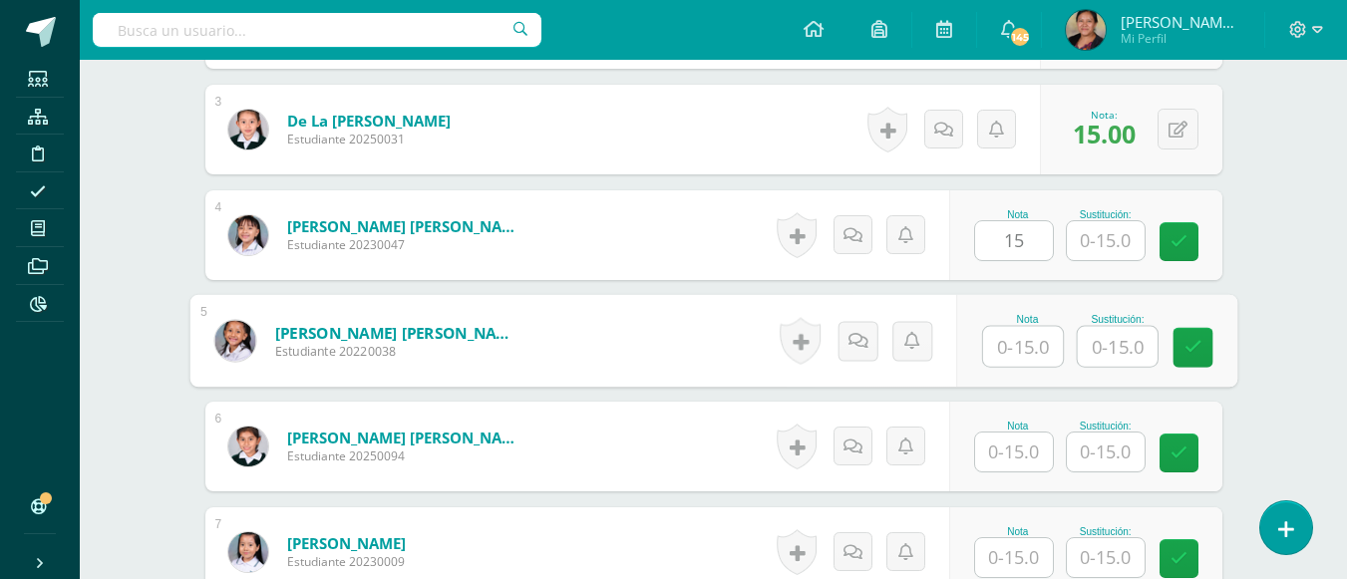
click at [1011, 335] on input "text" at bounding box center [1023, 347] width 80 height 40
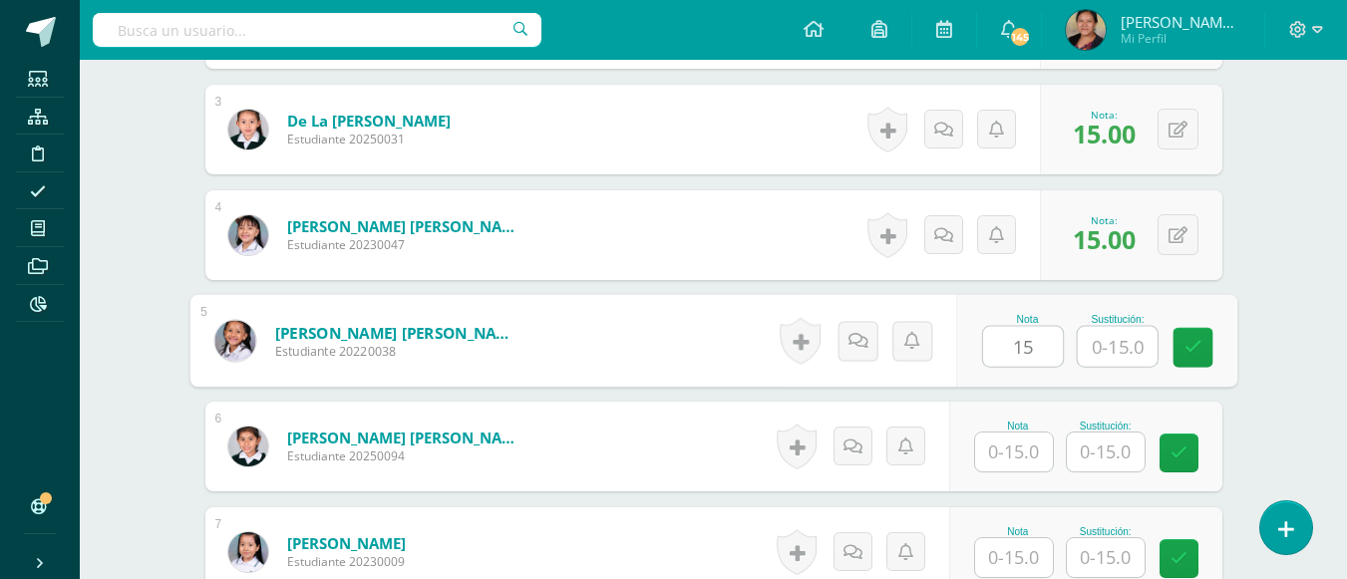
type input "15"
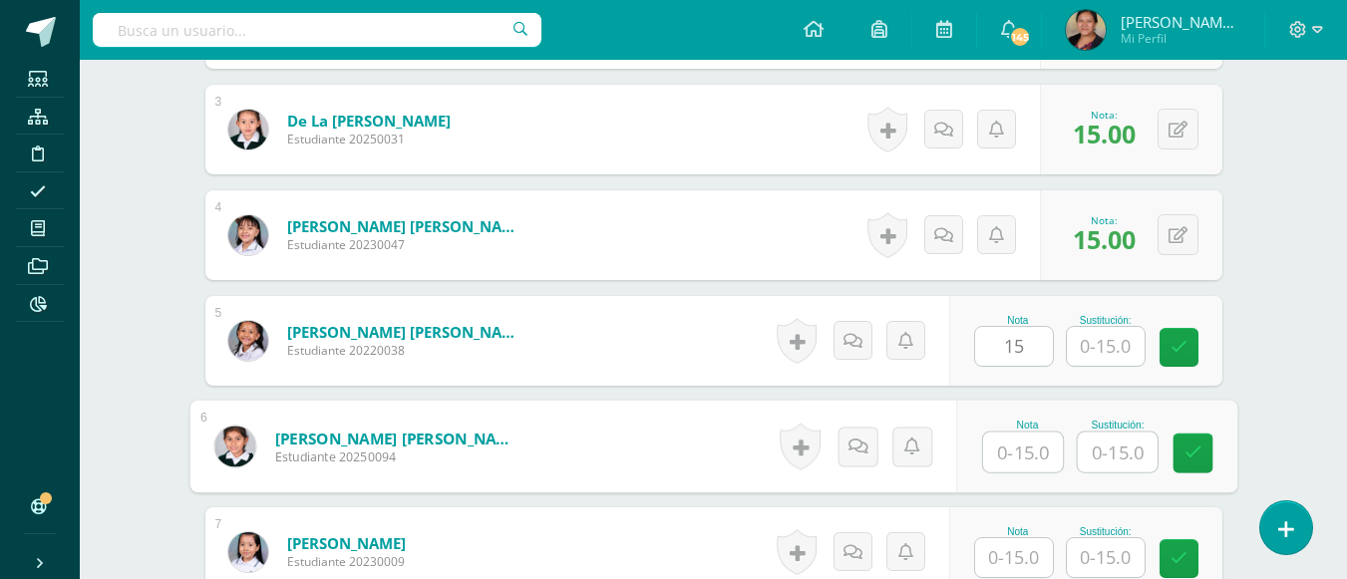
click at [1020, 450] on input "text" at bounding box center [1023, 453] width 80 height 40
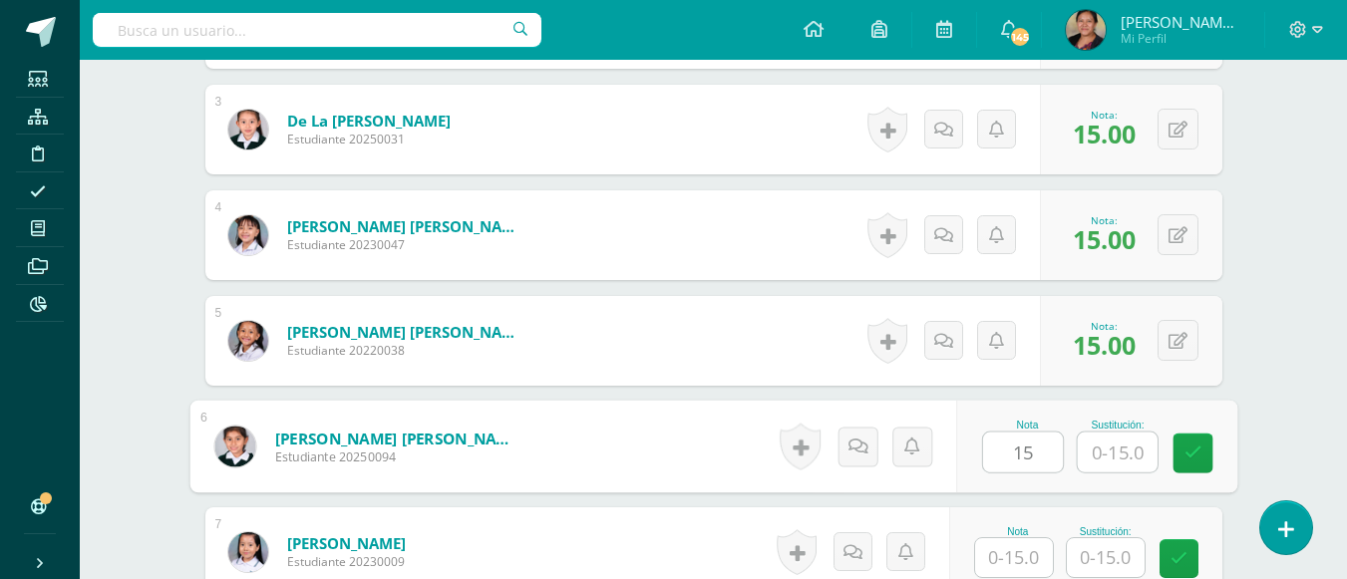
type input "15"
click at [1020, 550] on input "text" at bounding box center [1014, 557] width 78 height 39
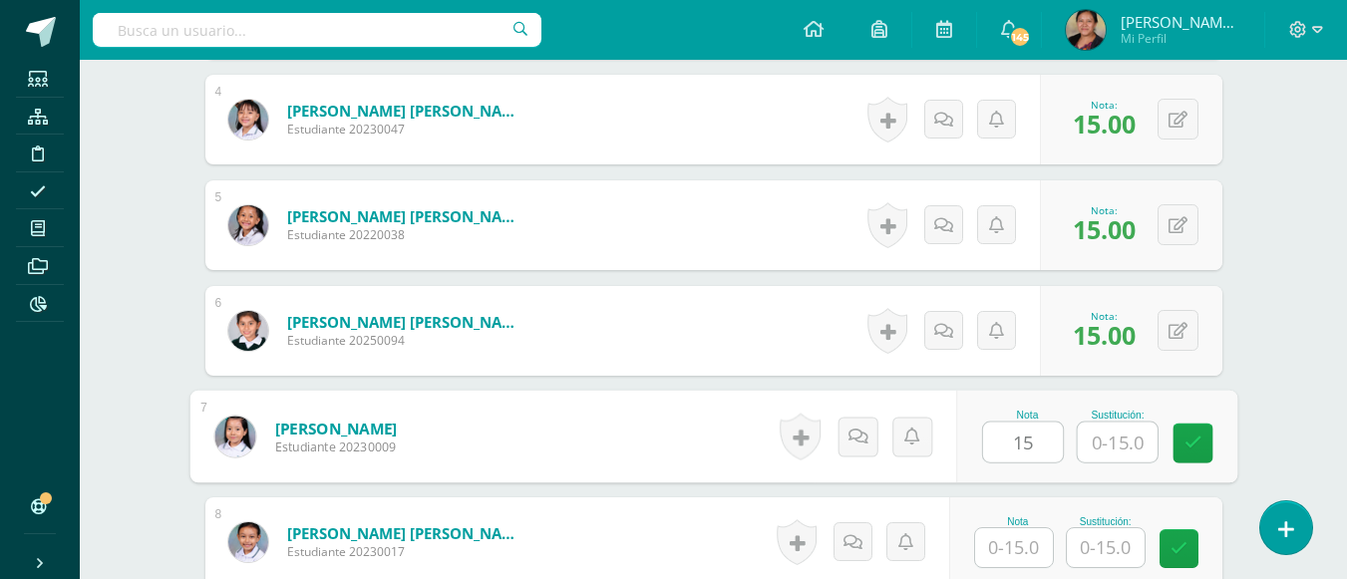
scroll to position [1198, 0]
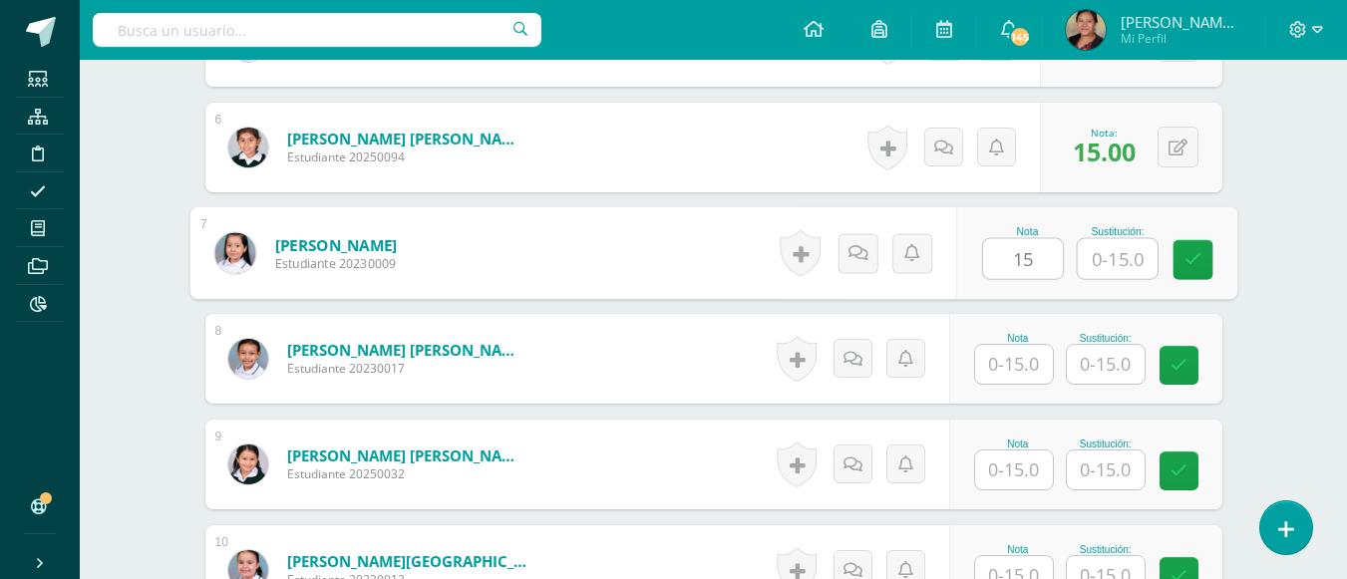
type input "15"
click at [1007, 379] on input "text" at bounding box center [1014, 364] width 78 height 39
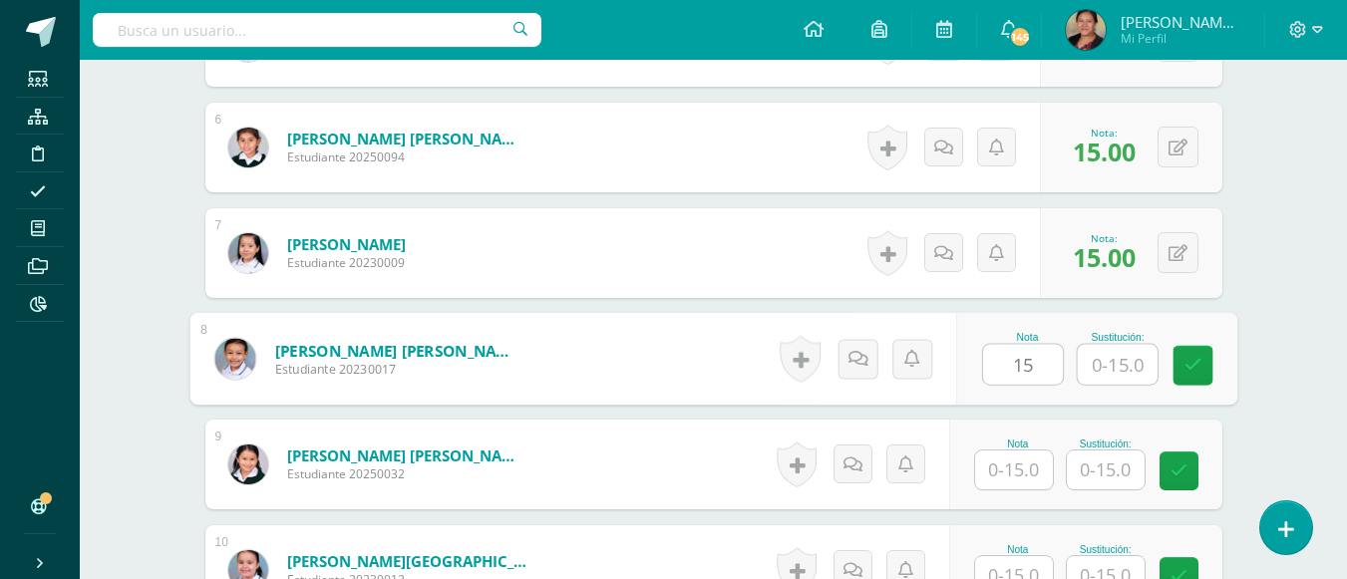
type input "15"
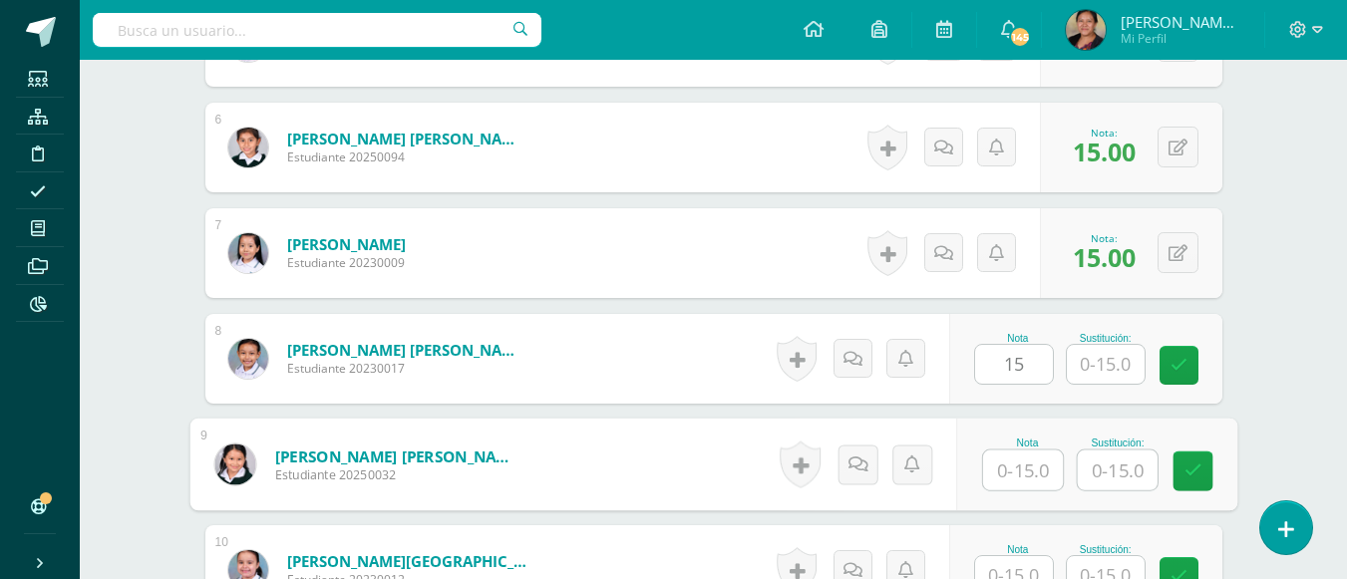
click at [1004, 473] on input "text" at bounding box center [1023, 471] width 80 height 40
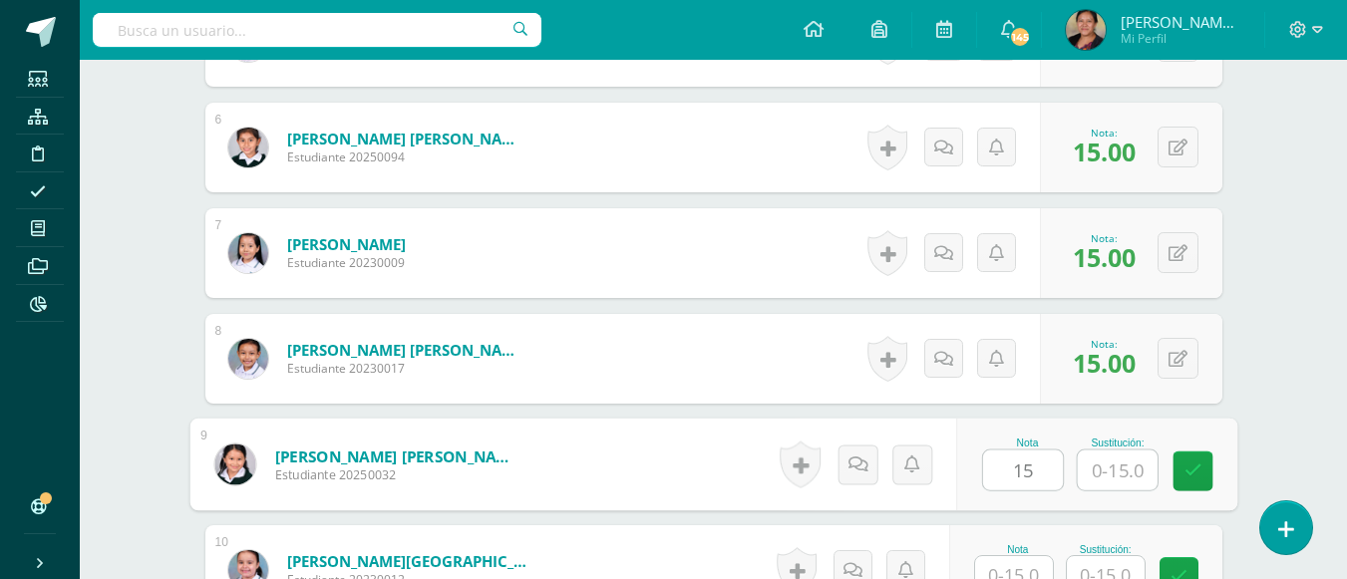
type input "15"
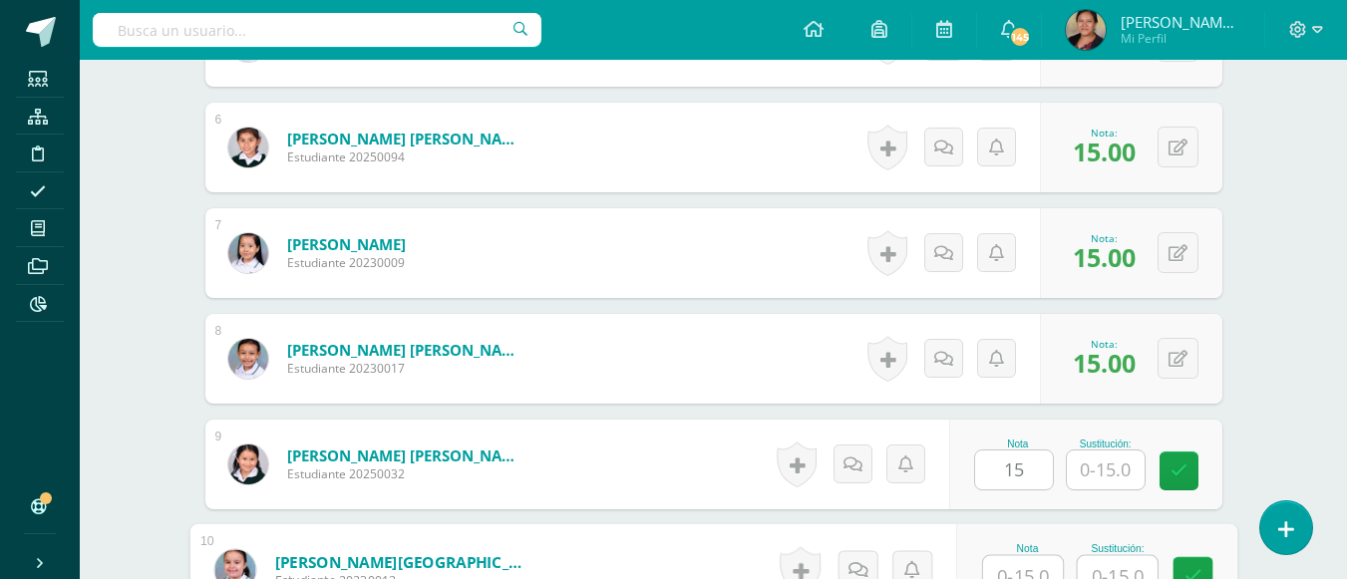
click at [1029, 566] on input "text" at bounding box center [1023, 576] width 80 height 40
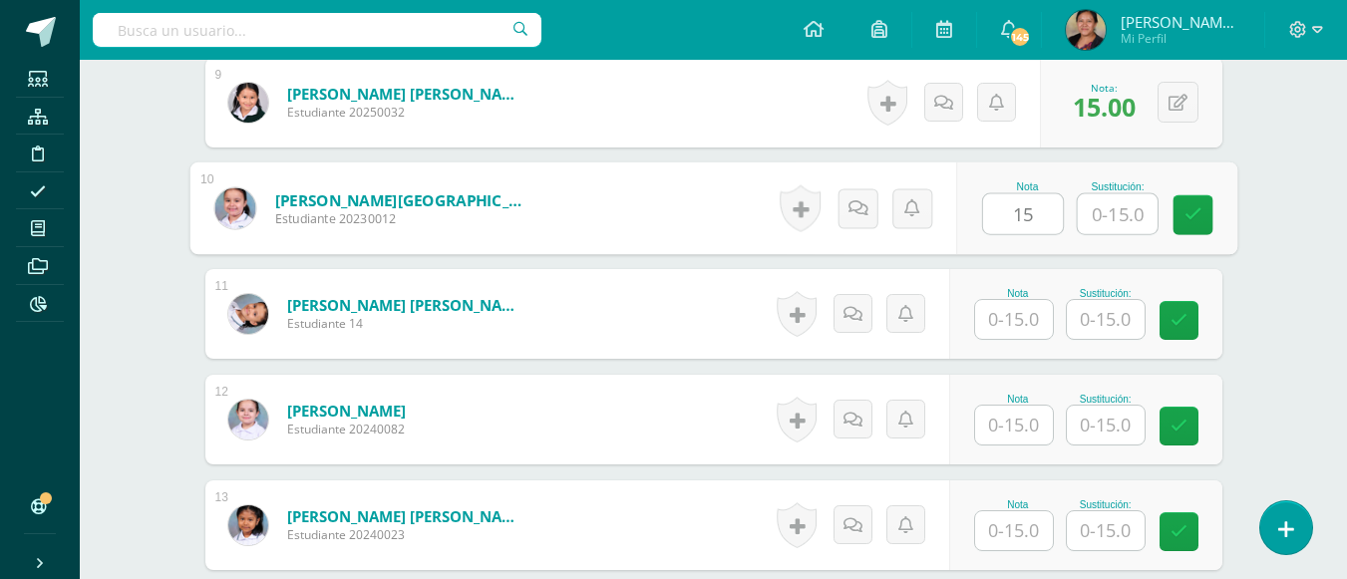
scroll to position [1606, 0]
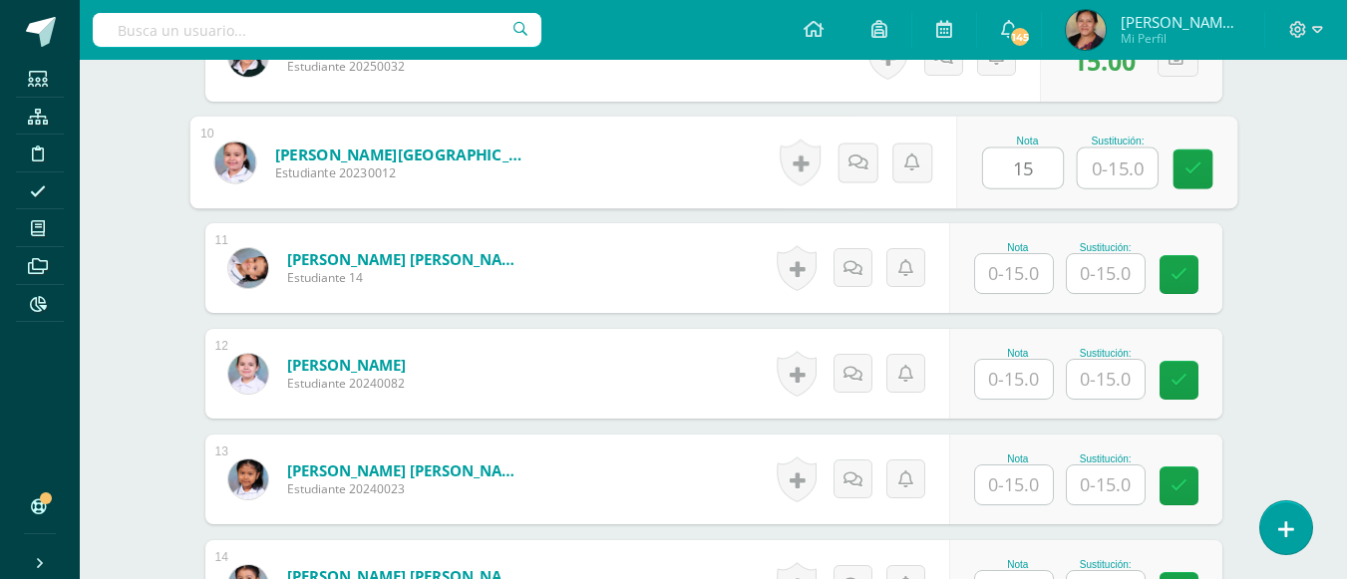
type input "15"
click at [1017, 271] on input "text" at bounding box center [1014, 273] width 78 height 39
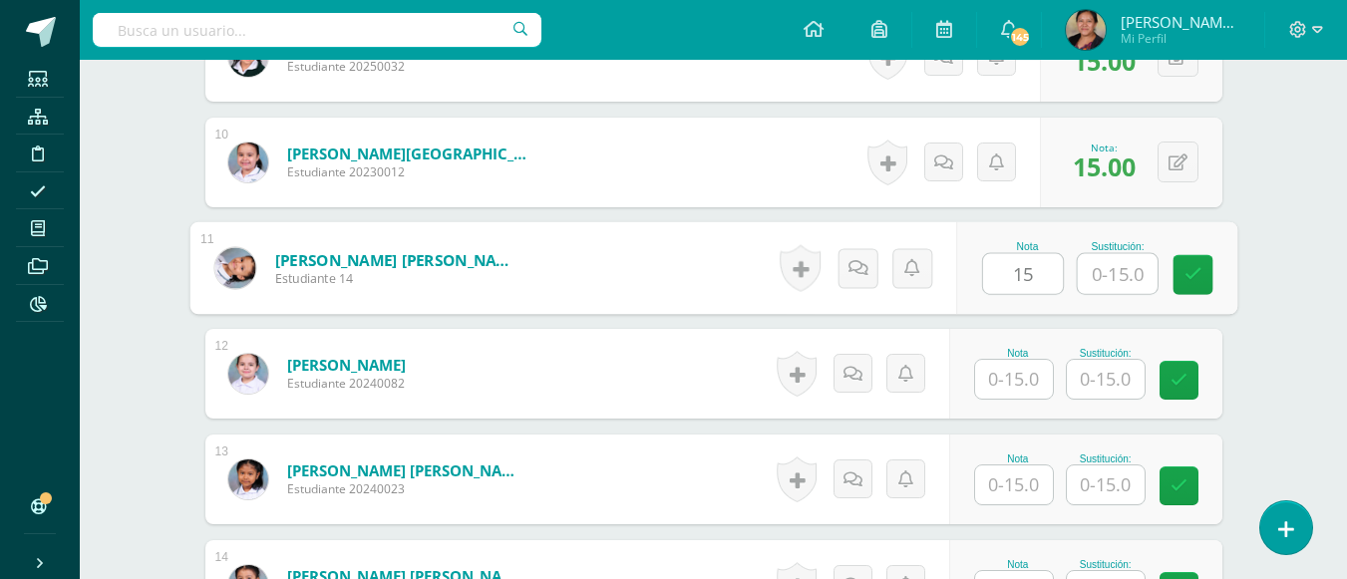
type input "15"
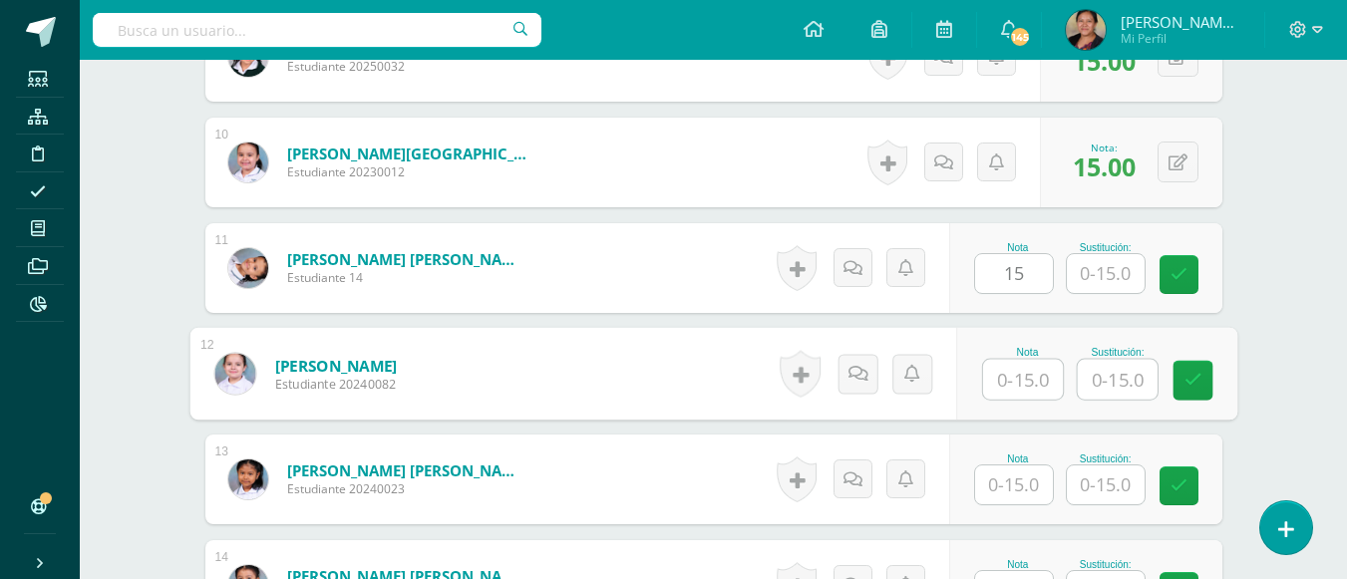
click at [1013, 372] on input "text" at bounding box center [1023, 380] width 80 height 40
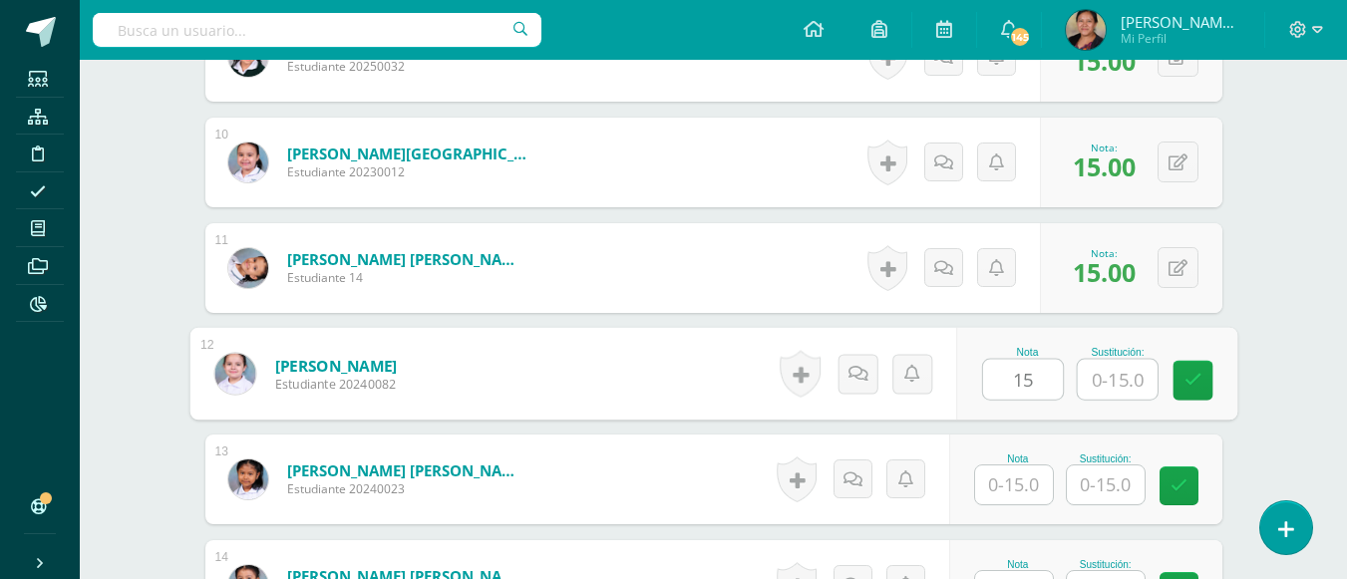
type input "15"
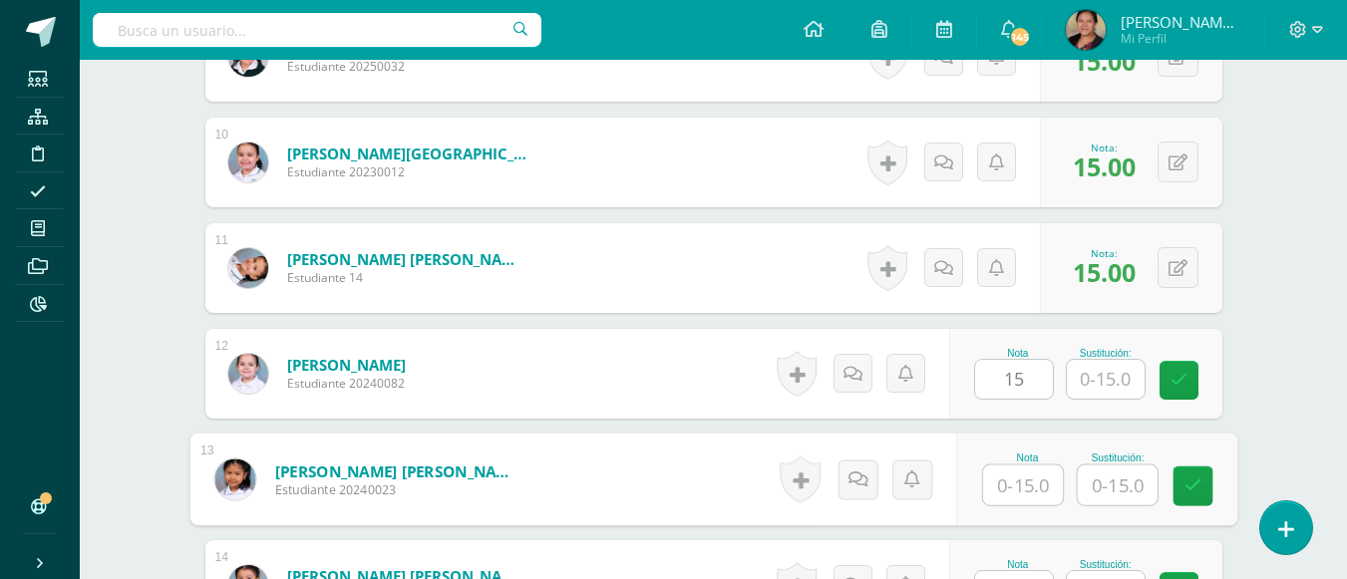
click at [1012, 481] on input "text" at bounding box center [1023, 486] width 80 height 40
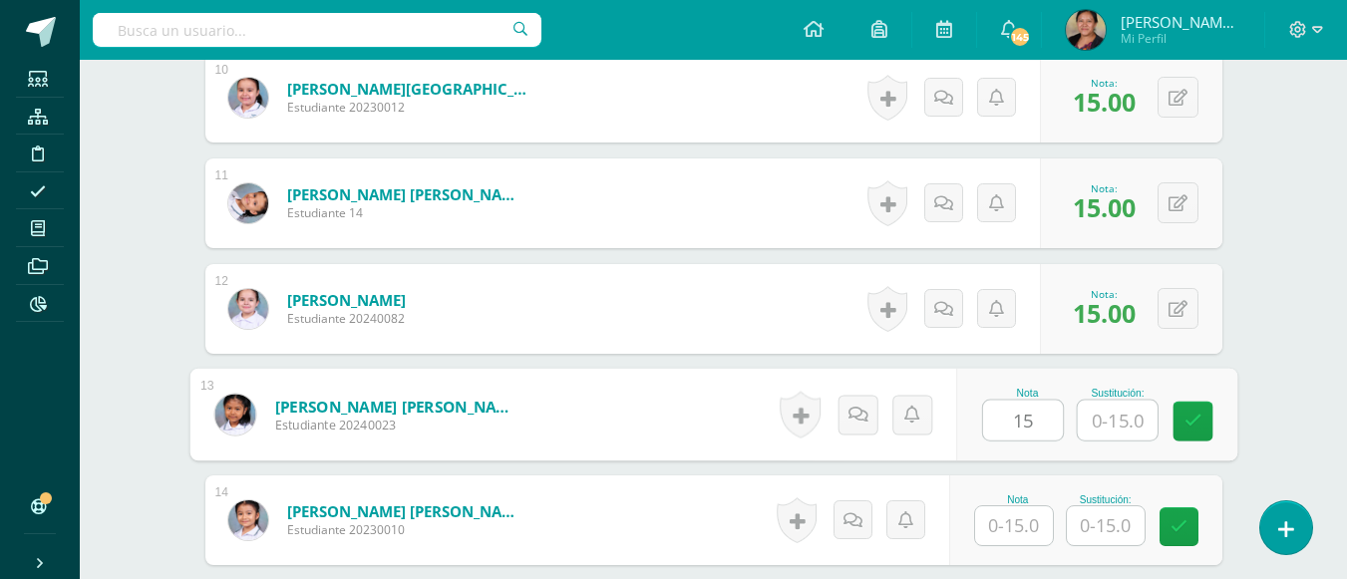
scroll to position [1706, 0]
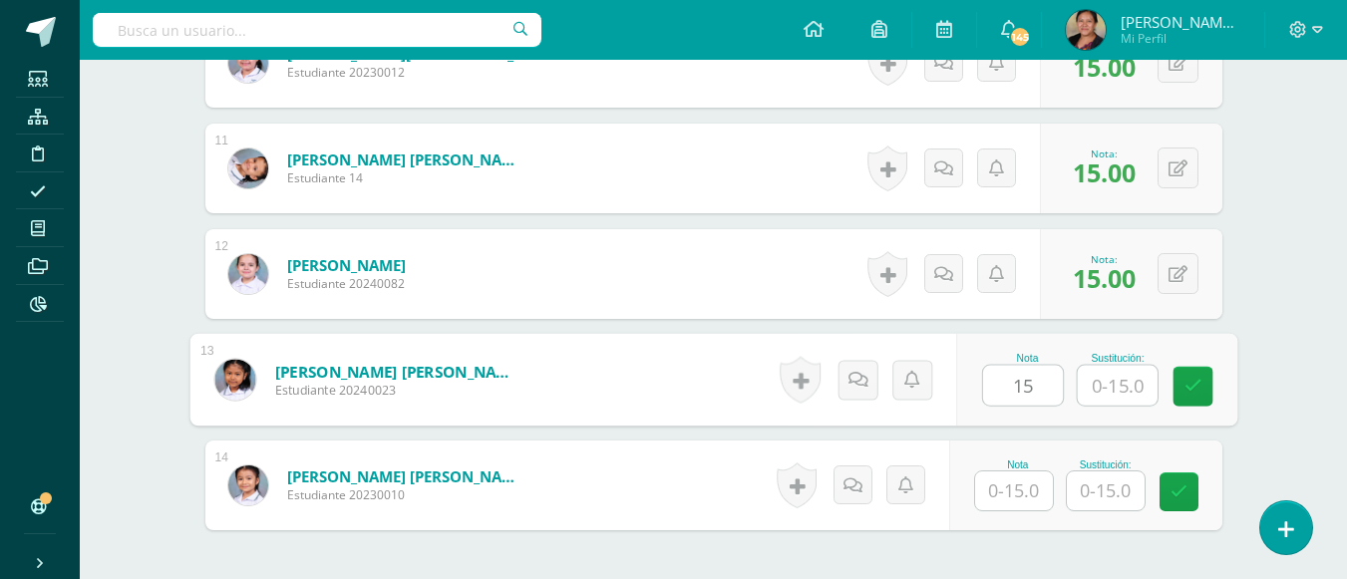
type input "15"
click at [1030, 497] on input "text" at bounding box center [1014, 491] width 78 height 39
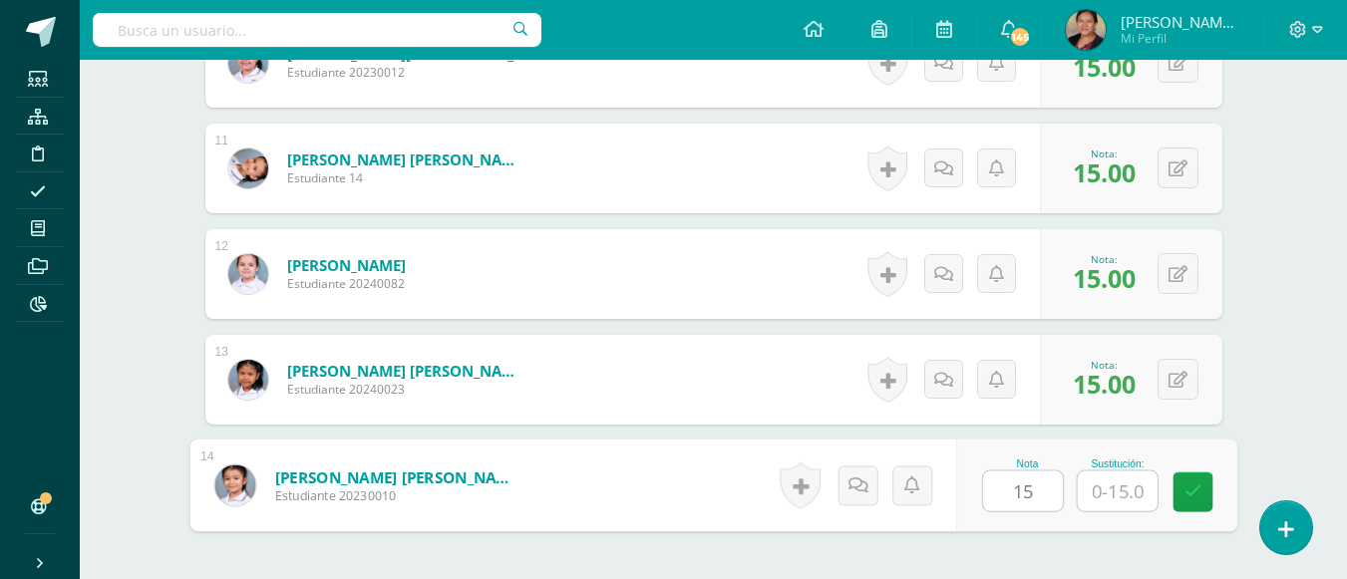
type input "15"
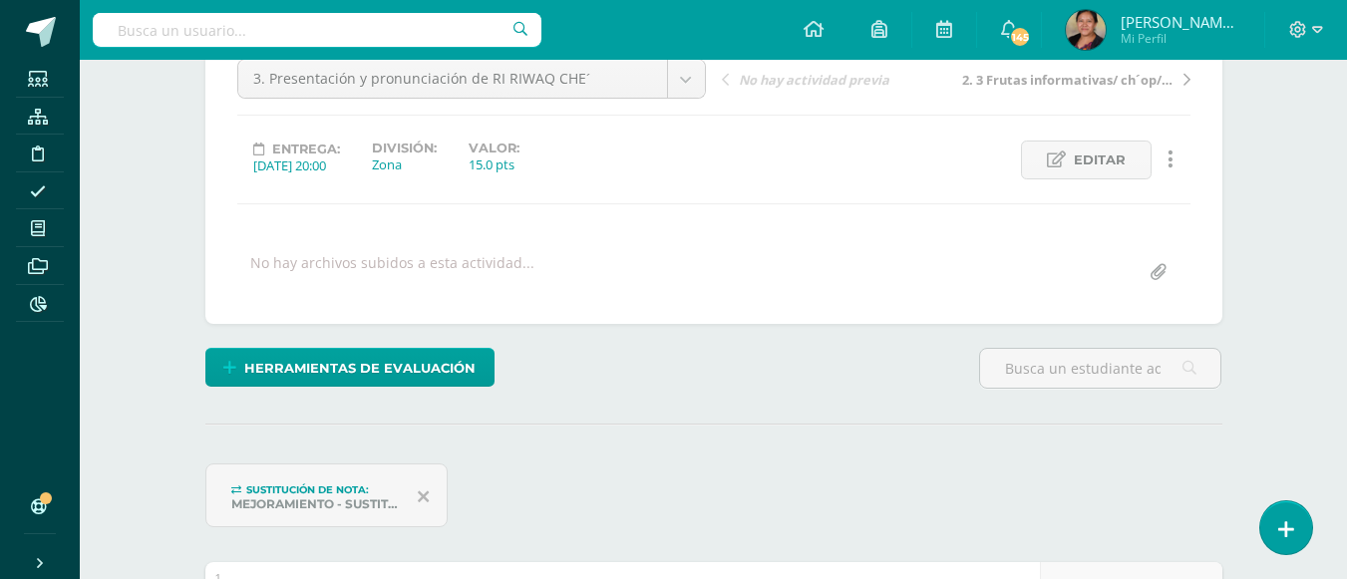
scroll to position [0, 0]
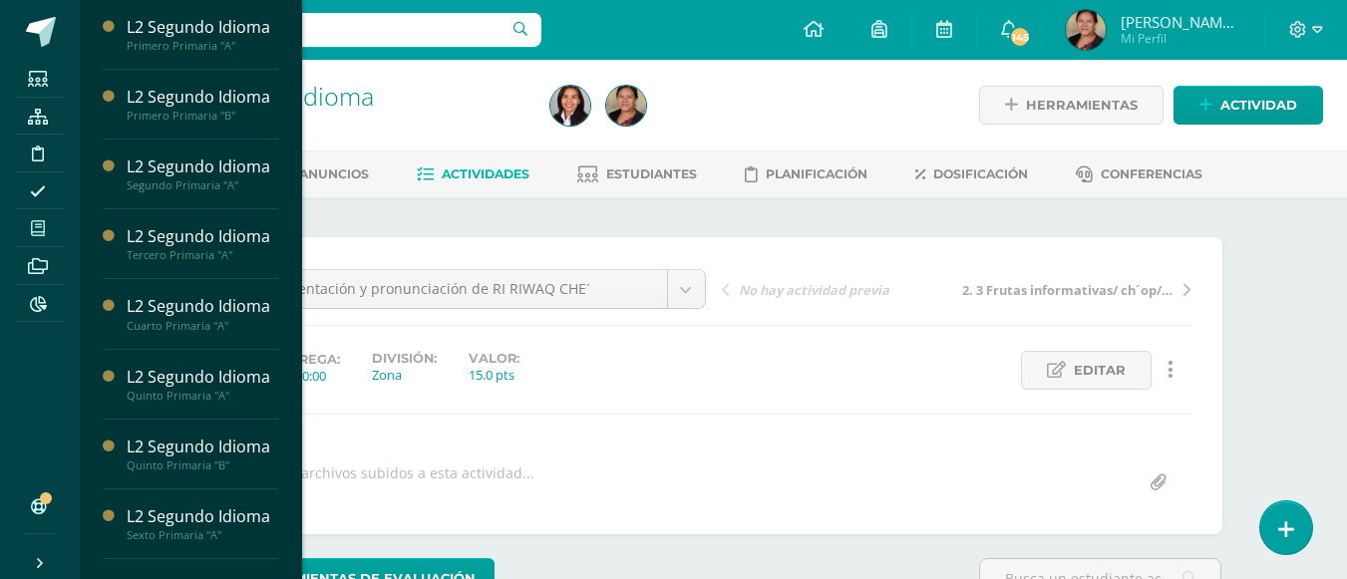
click at [31, 222] on icon at bounding box center [38, 228] width 14 height 16
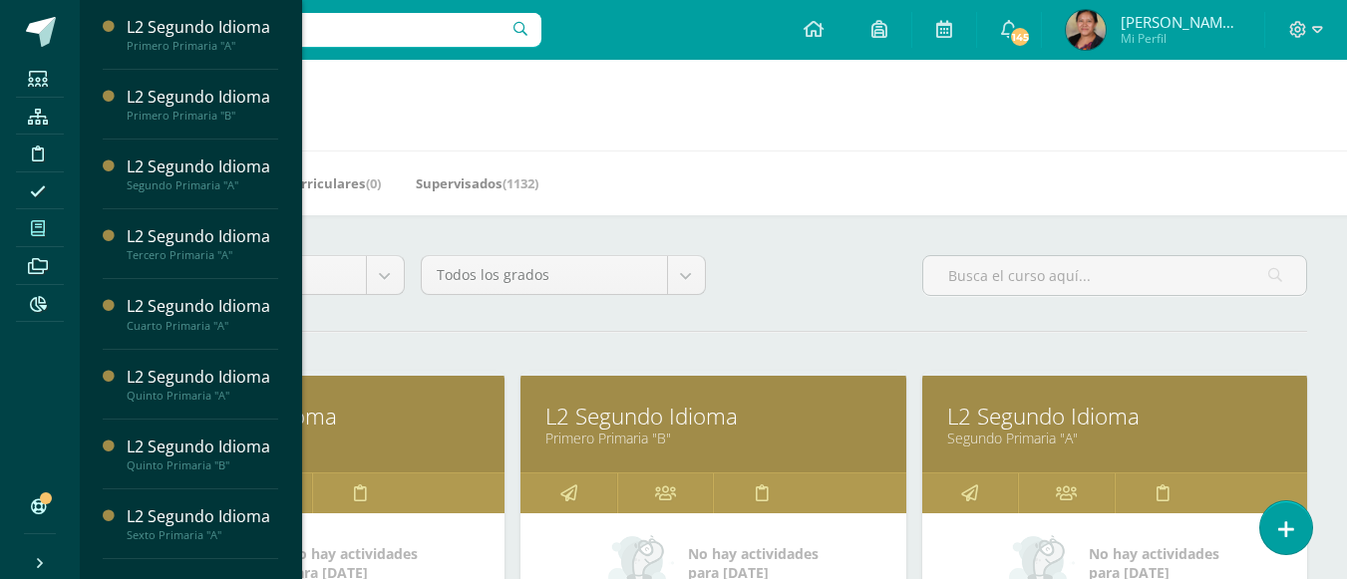
click at [619, 418] on link "L2 Segundo Idioma" at bounding box center [712, 416] width 335 height 31
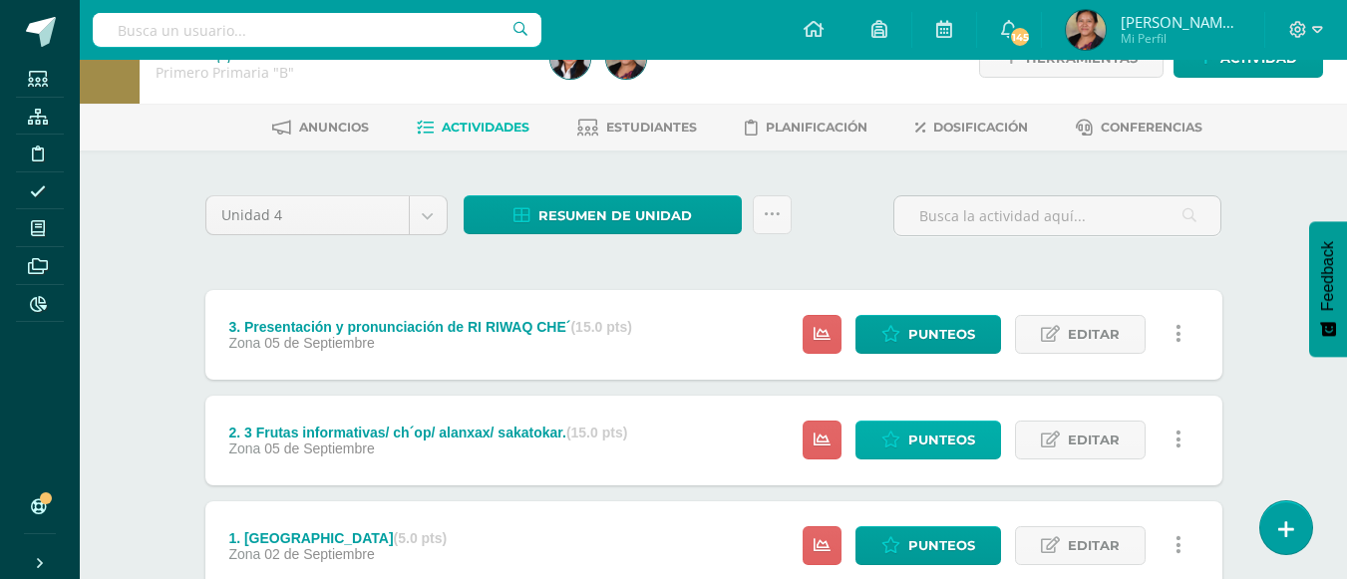
scroll to position [191, 0]
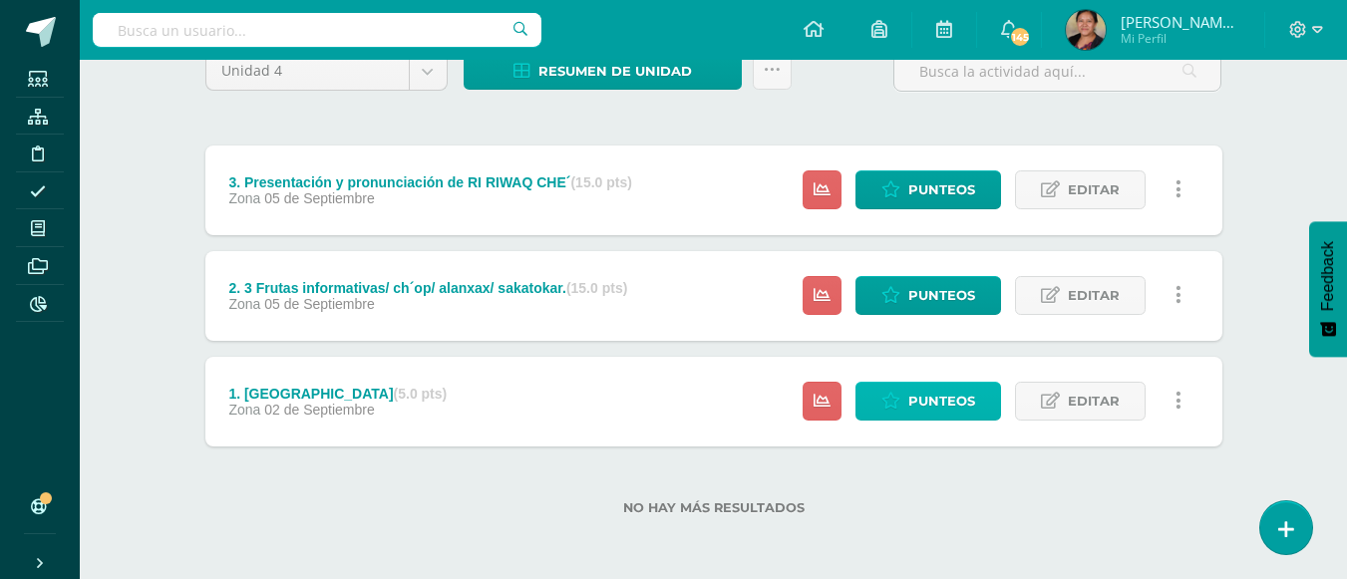
click at [933, 392] on span "Punteos" at bounding box center [941, 401] width 67 height 37
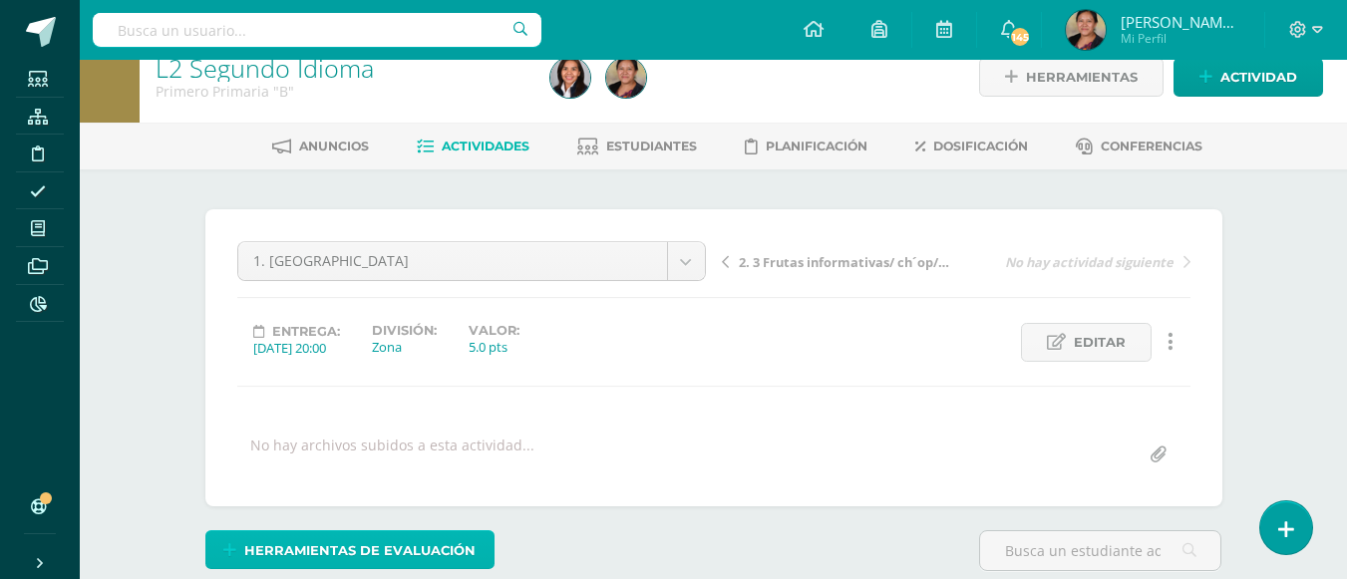
click at [410, 539] on span "Herramientas de evaluación" at bounding box center [359, 550] width 231 height 37
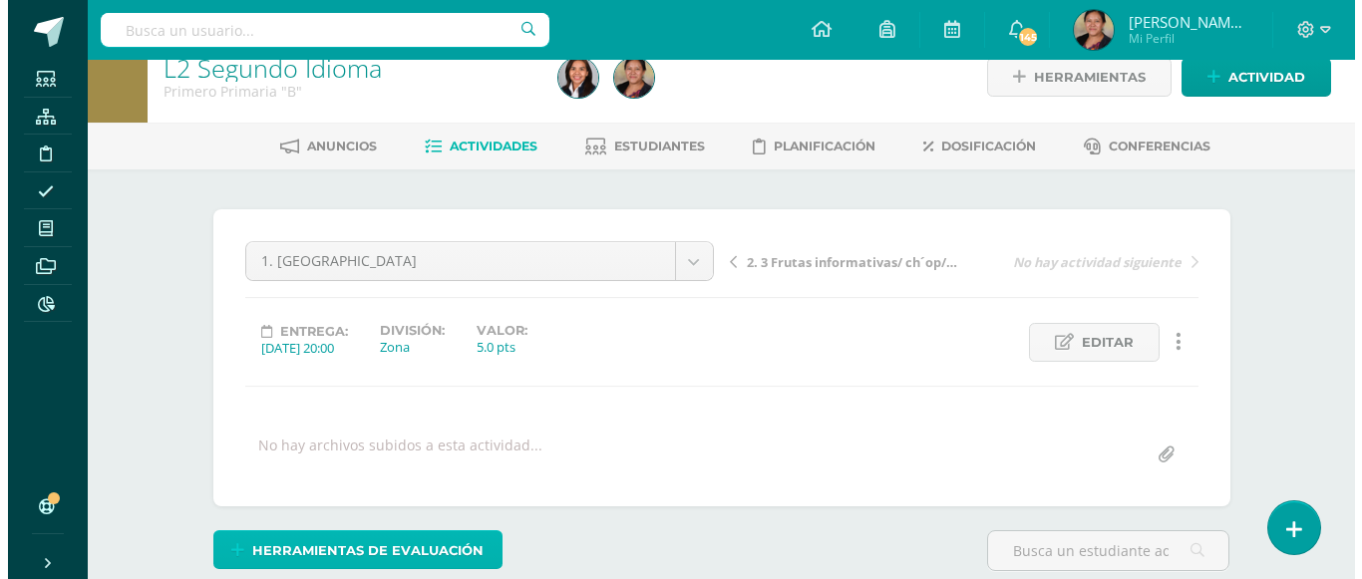
scroll to position [29, 0]
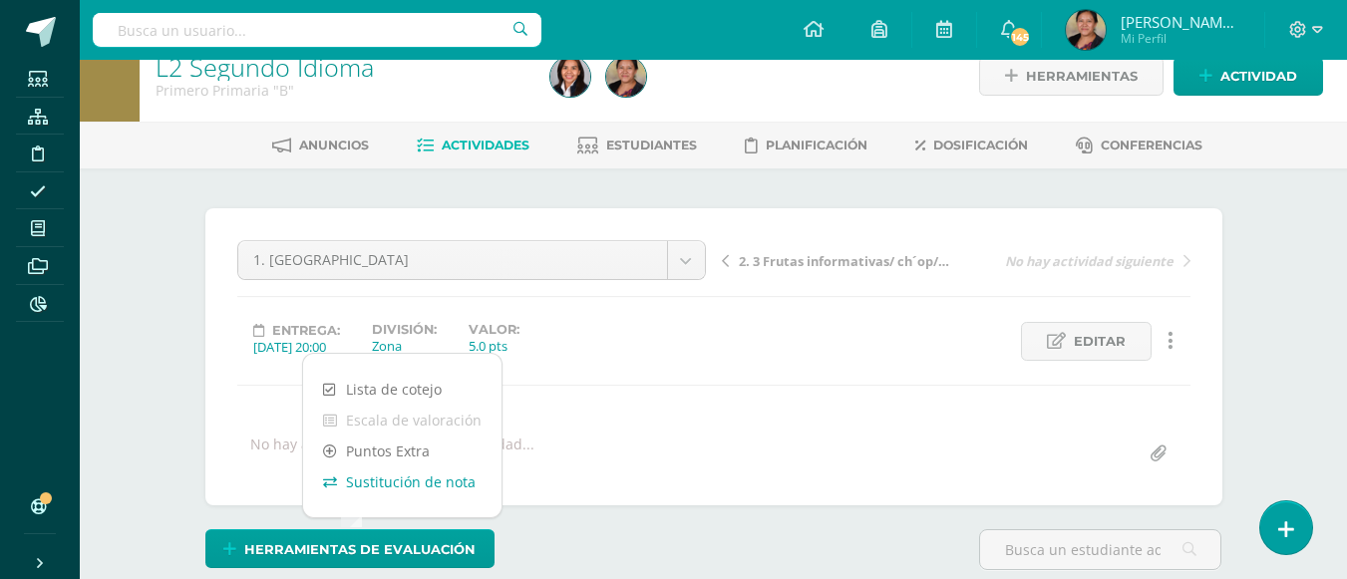
click at [423, 482] on link "Sustitución de nota" at bounding box center [402, 482] width 198 height 31
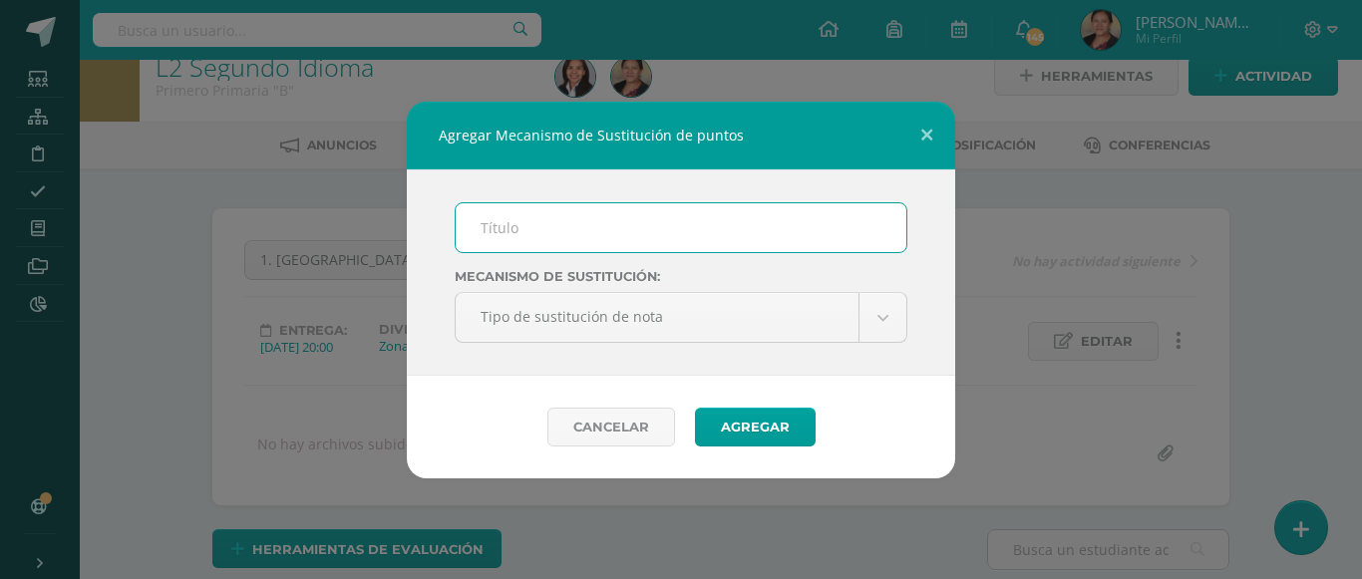
scroll to position [30, 0]
click at [569, 228] on input "text" at bounding box center [681, 227] width 451 height 49
type input "mejoramiento"
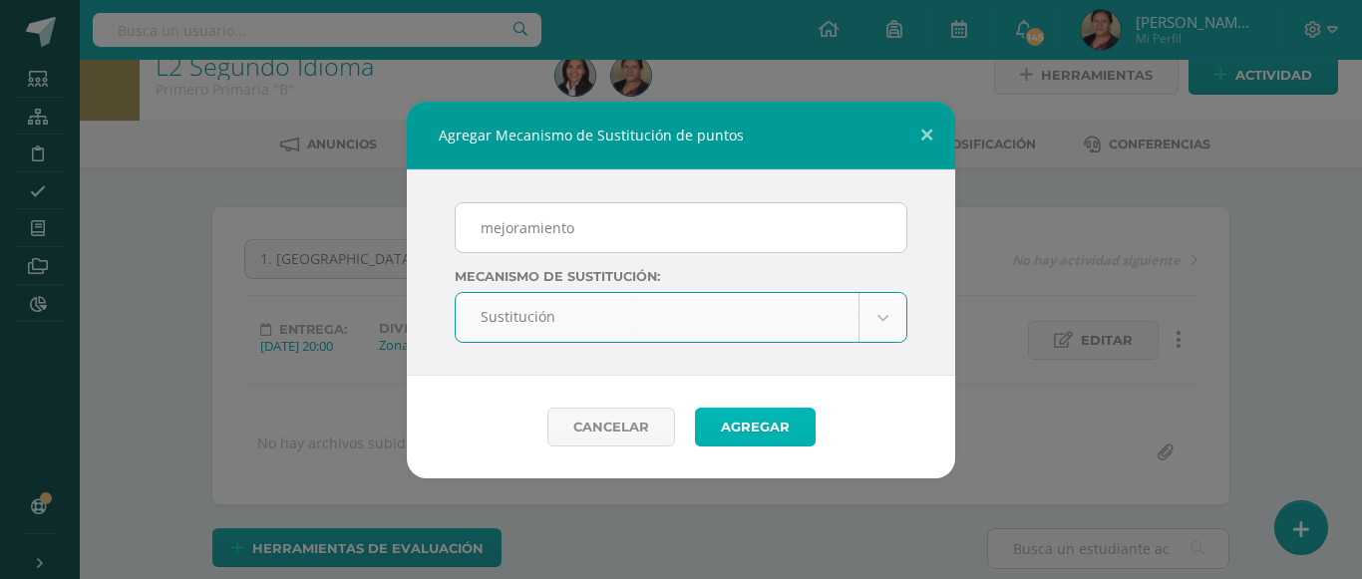
click at [742, 430] on button "Agregar" at bounding box center [755, 427] width 121 height 39
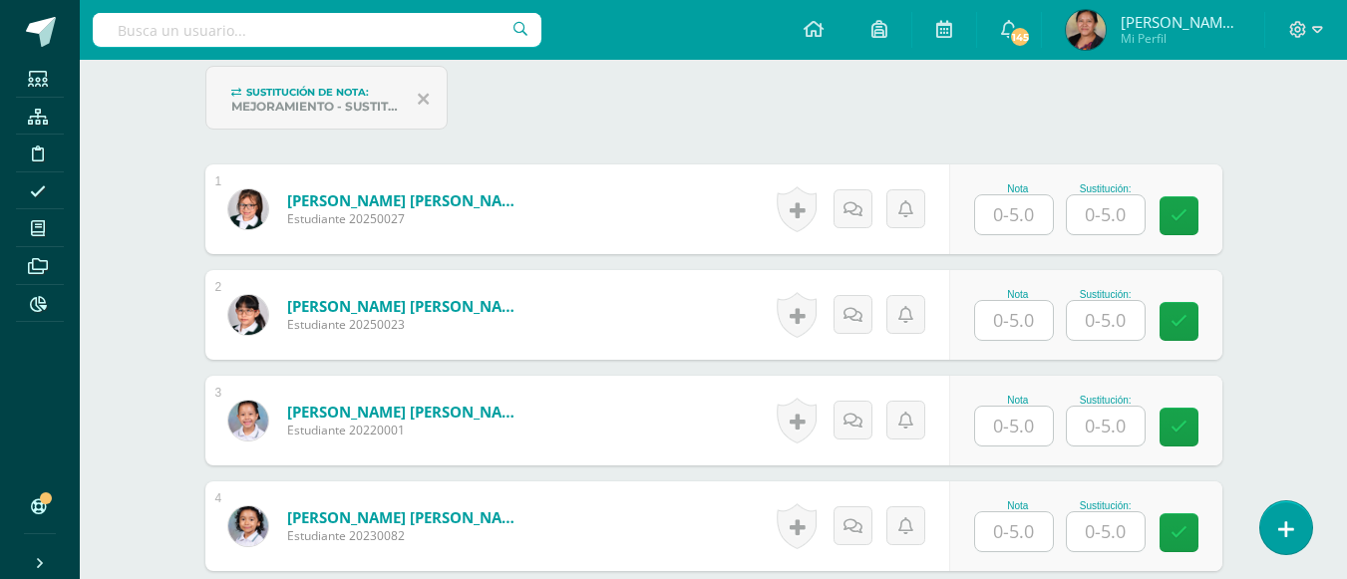
scroll to position [628, 0]
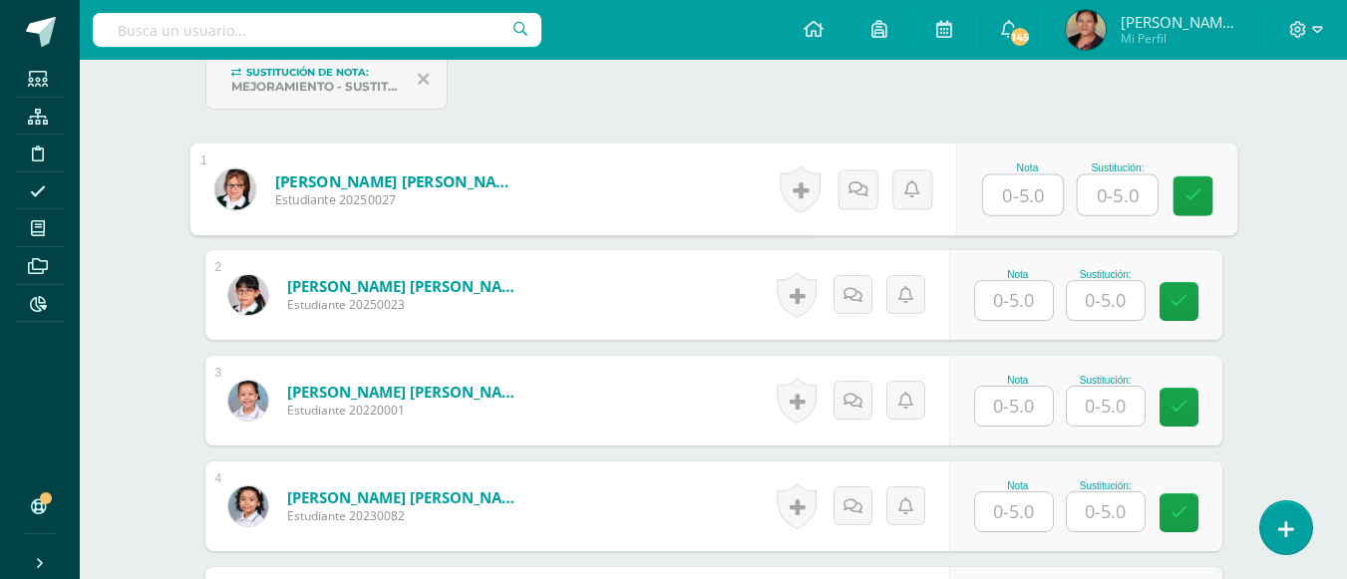
click at [1038, 190] on input "text" at bounding box center [1023, 195] width 80 height 40
type input "5"
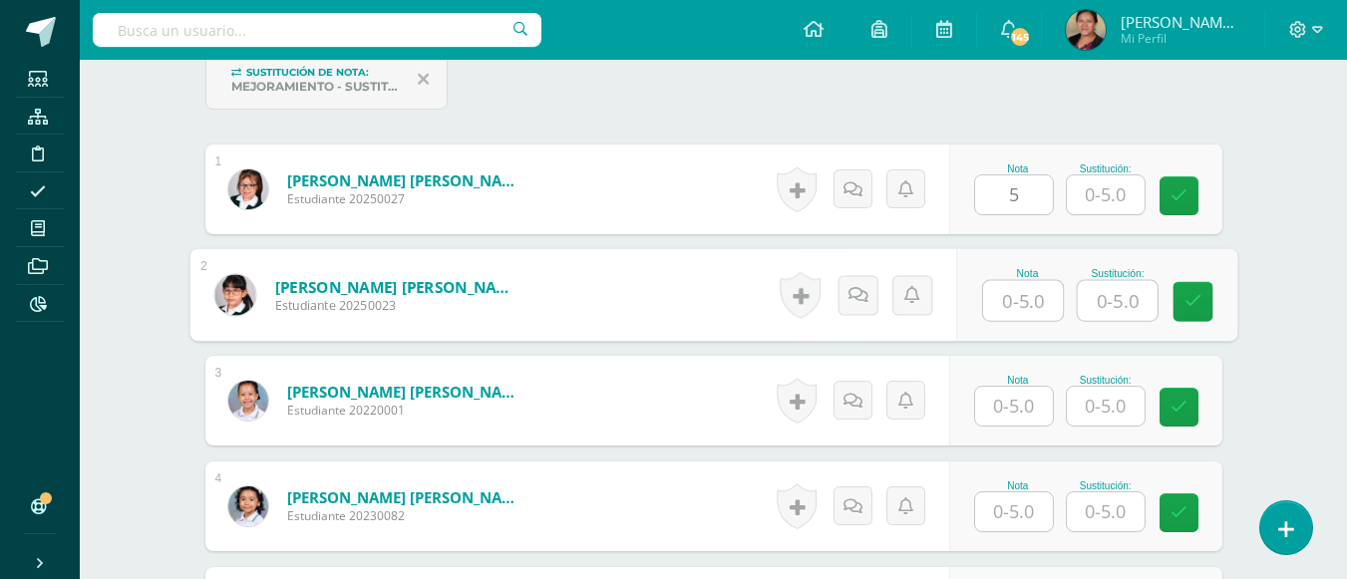
click at [1026, 298] on input "text" at bounding box center [1023, 301] width 80 height 40
type input "5"
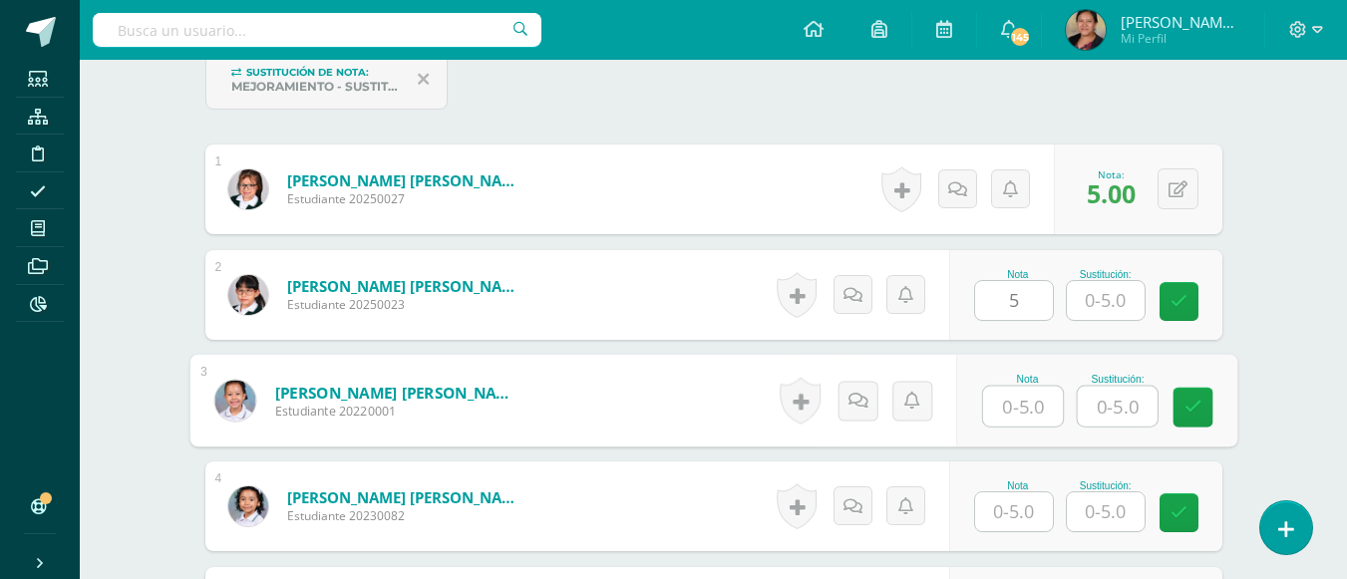
click at [1040, 412] on input "text" at bounding box center [1023, 407] width 80 height 40
type input "5"
click at [1042, 504] on input "text" at bounding box center [1014, 511] width 78 height 39
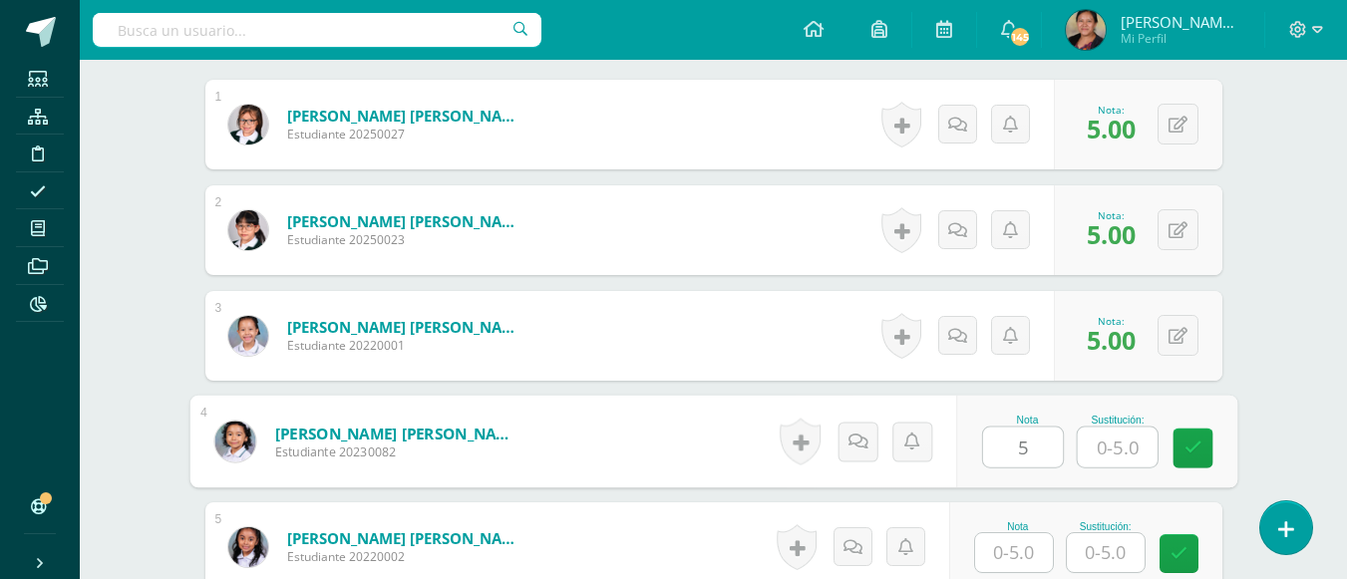
scroll to position [728, 0]
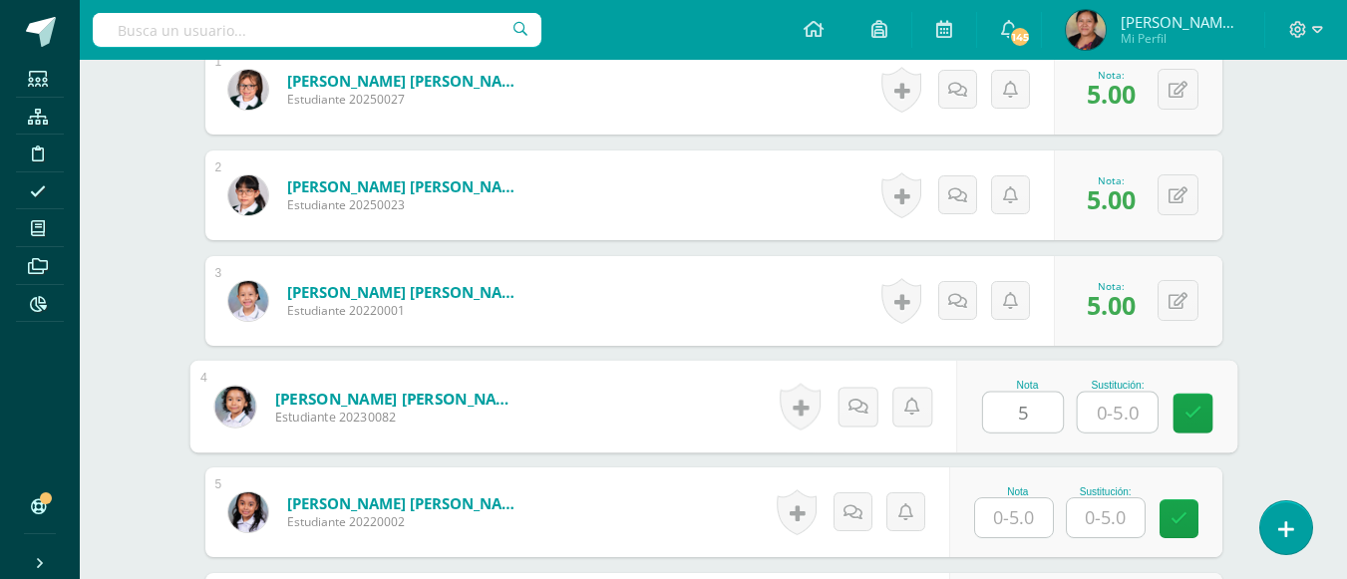
type input "5"
click at [1029, 512] on input "text" at bounding box center [1014, 517] width 78 height 39
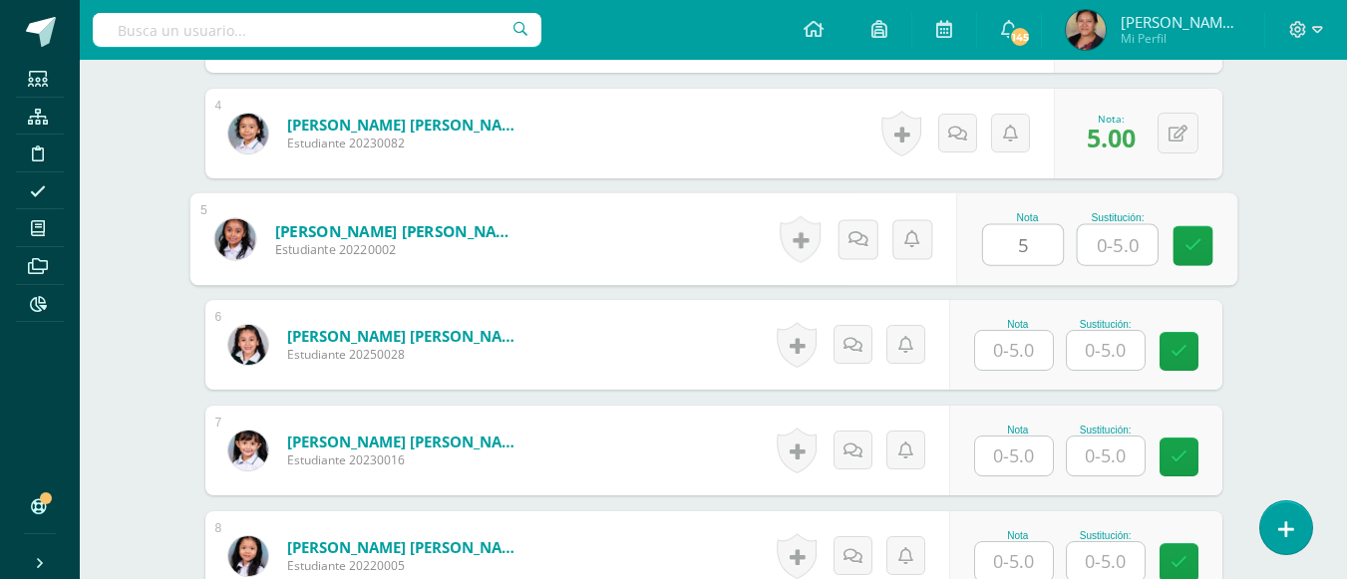
scroll to position [1027, 0]
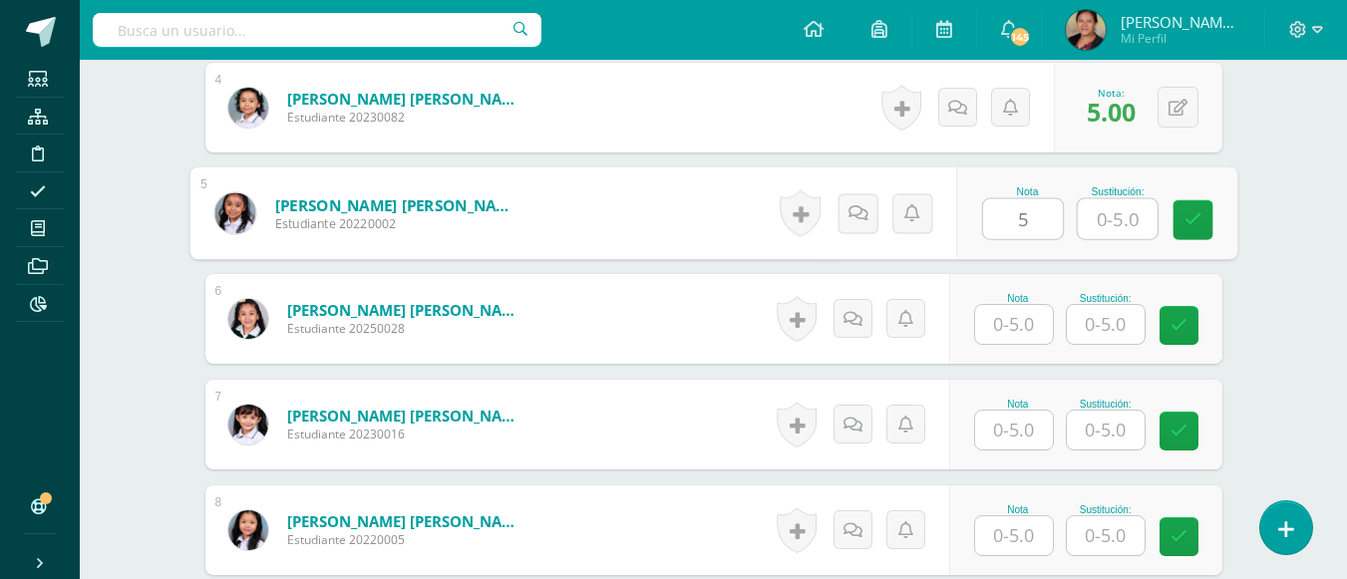
type input "5"
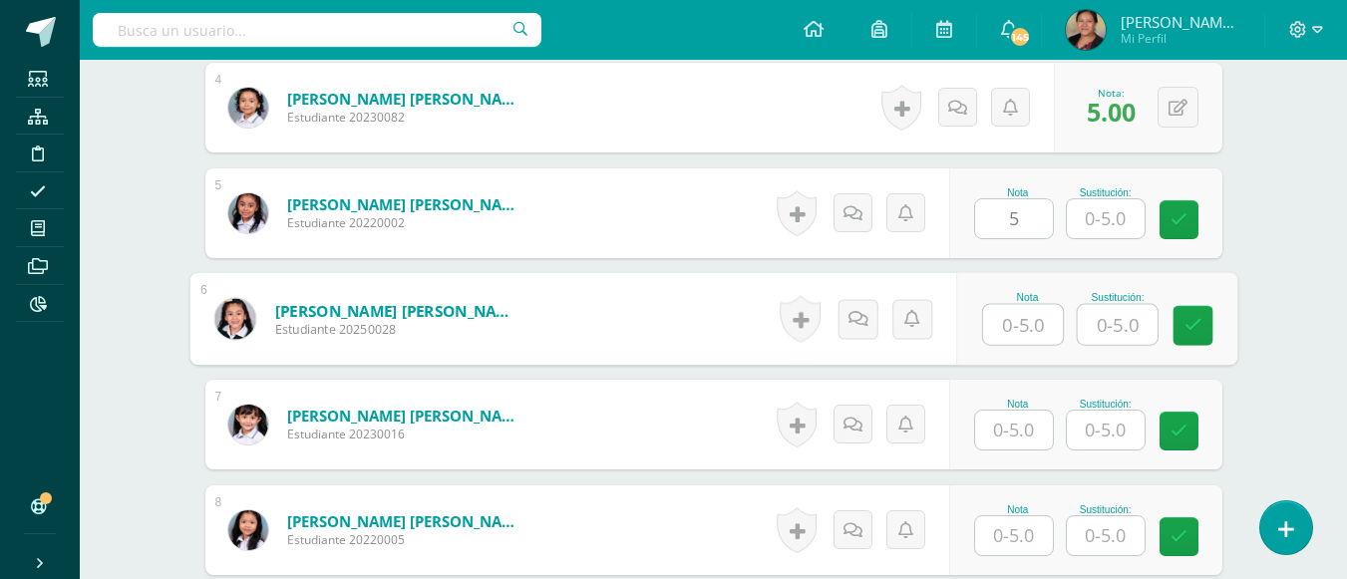
click at [1033, 319] on input "text" at bounding box center [1023, 325] width 80 height 40
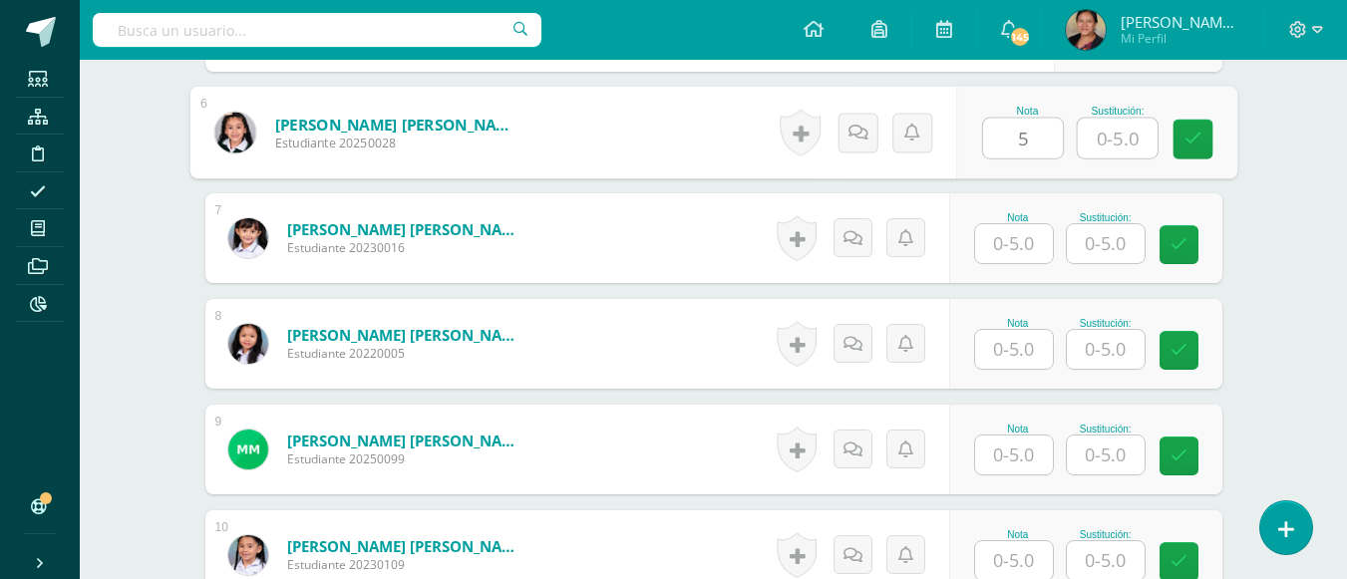
scroll to position [1226, 0]
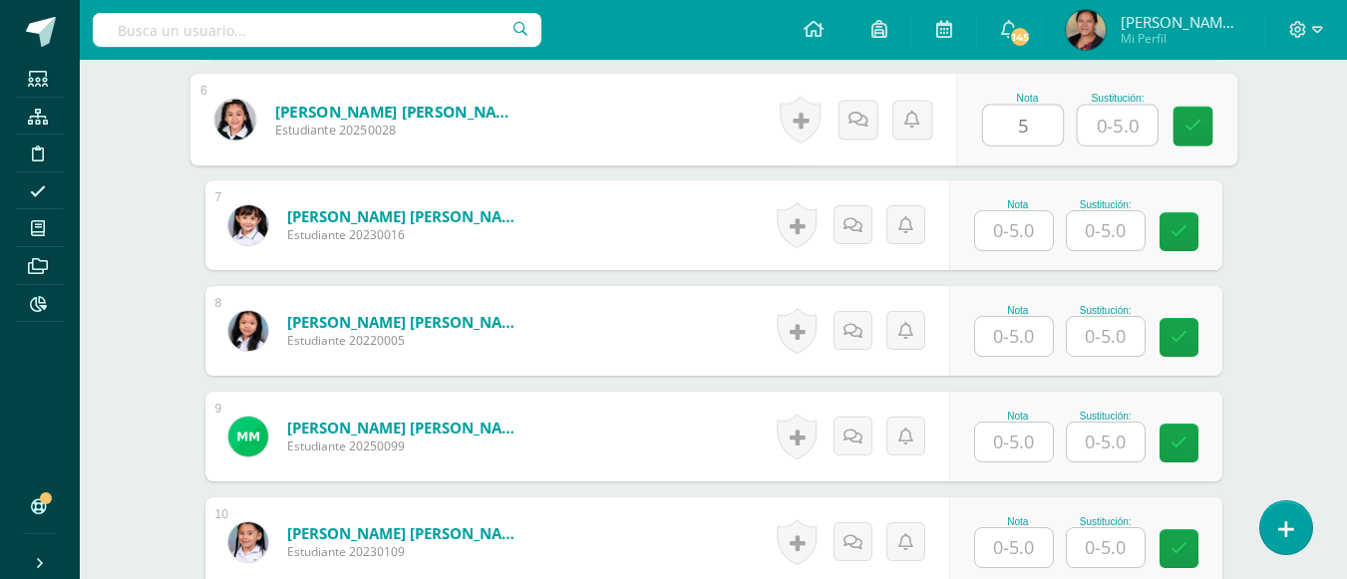
type input "5"
click at [1034, 435] on input "text" at bounding box center [1014, 442] width 78 height 39
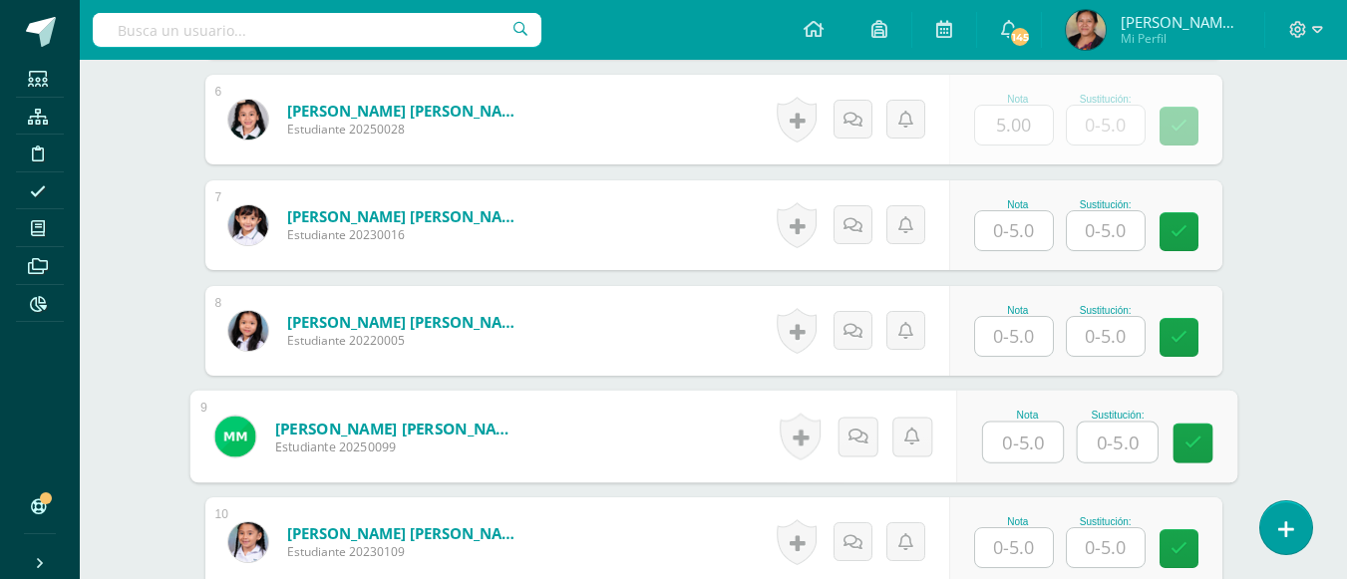
click at [1030, 334] on input "text" at bounding box center [1014, 336] width 78 height 39
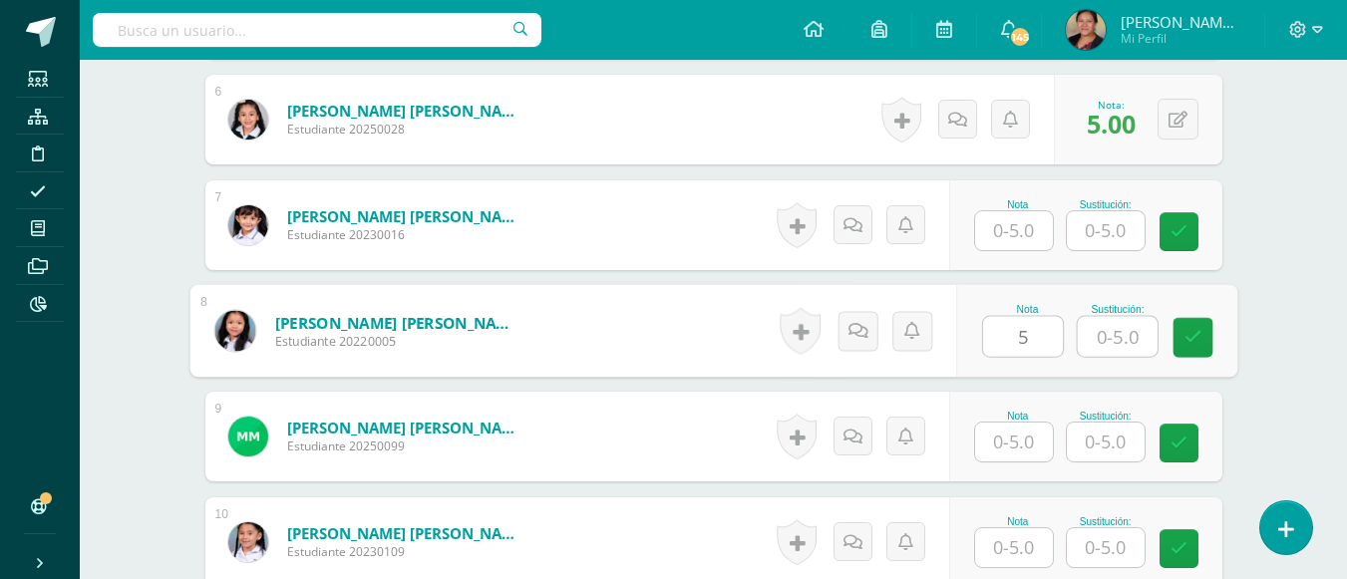
type input "5"
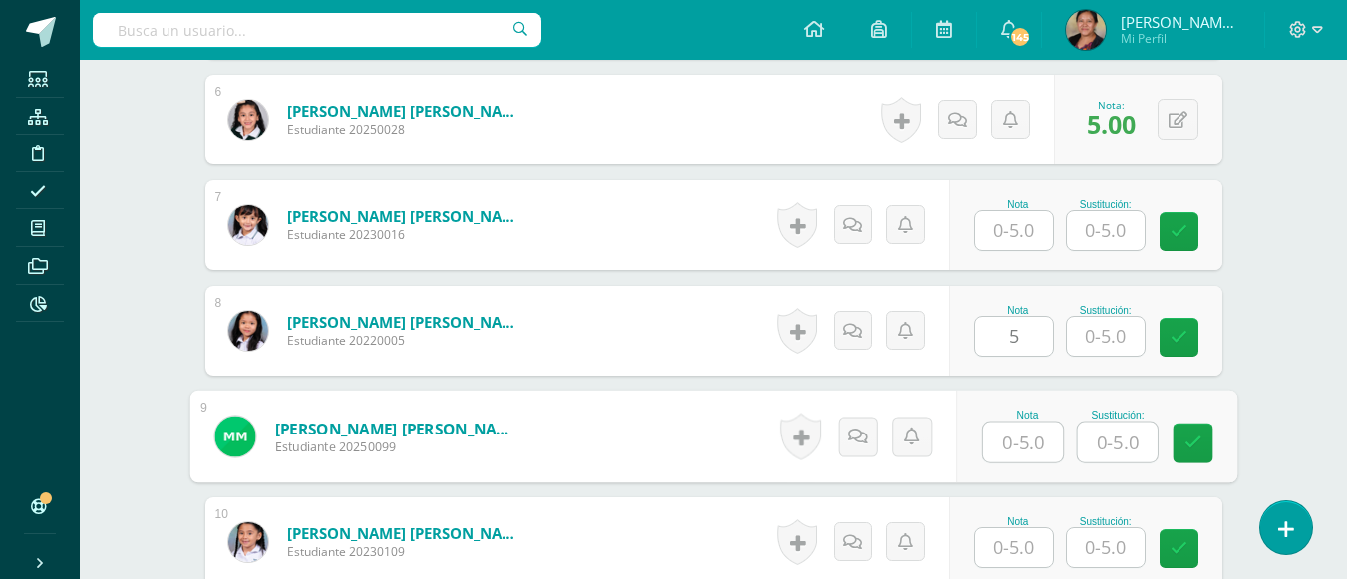
click at [1009, 440] on input "text" at bounding box center [1023, 443] width 80 height 40
type input "3"
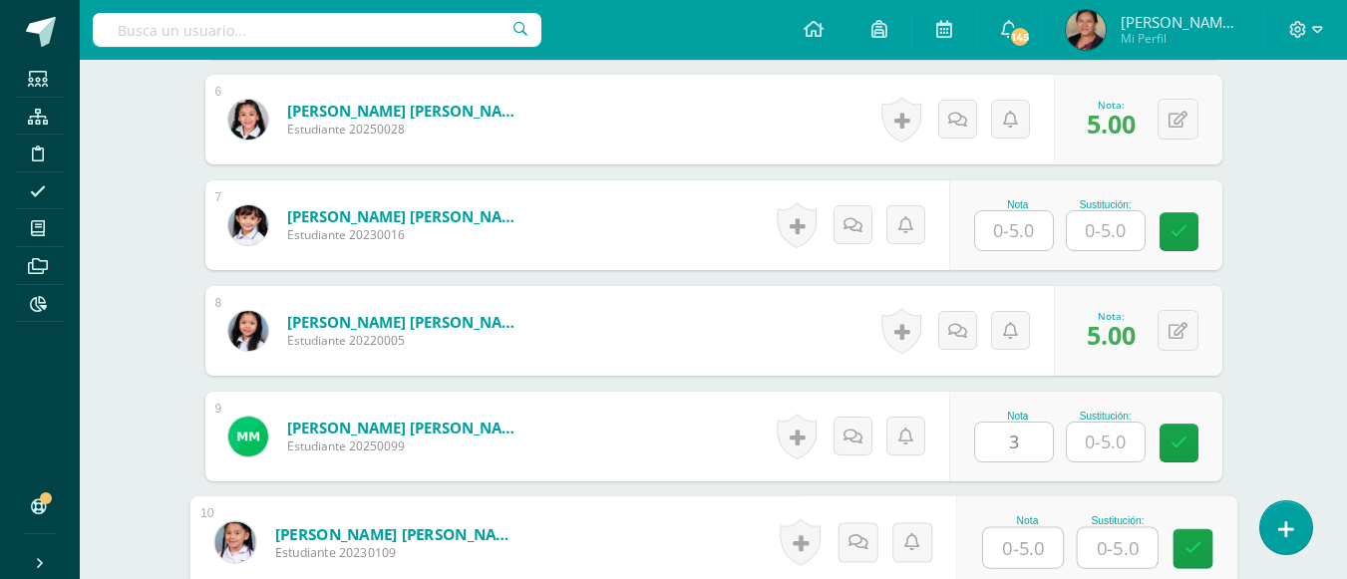
click at [1020, 553] on input "text" at bounding box center [1023, 548] width 80 height 40
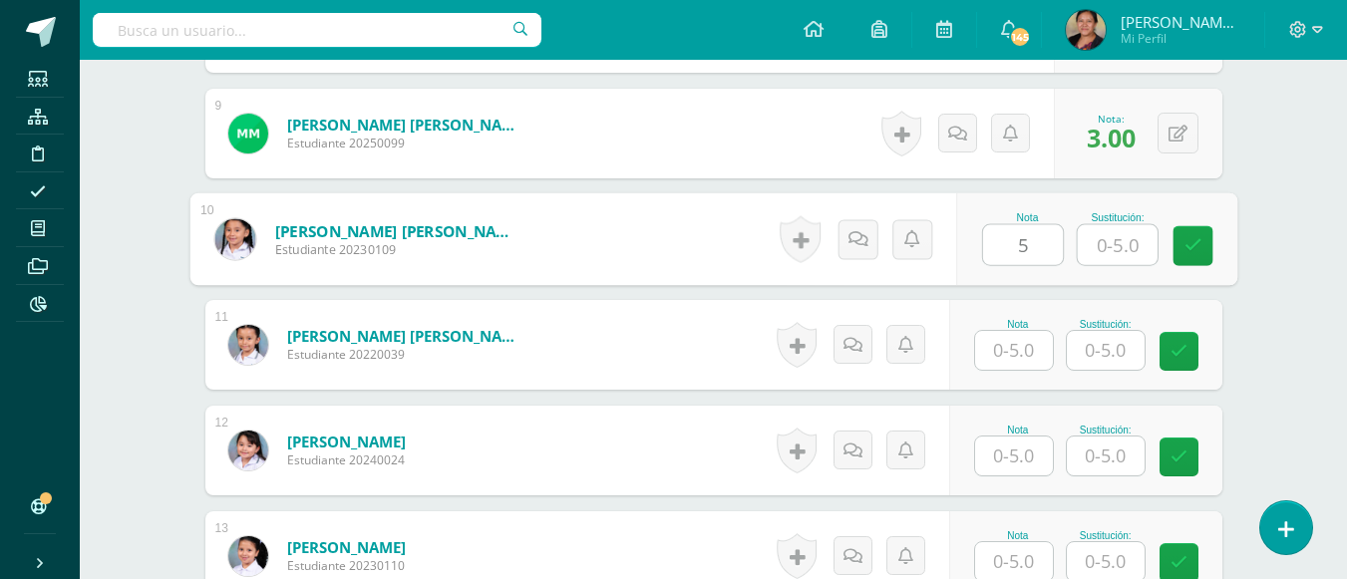
scroll to position [1625, 0]
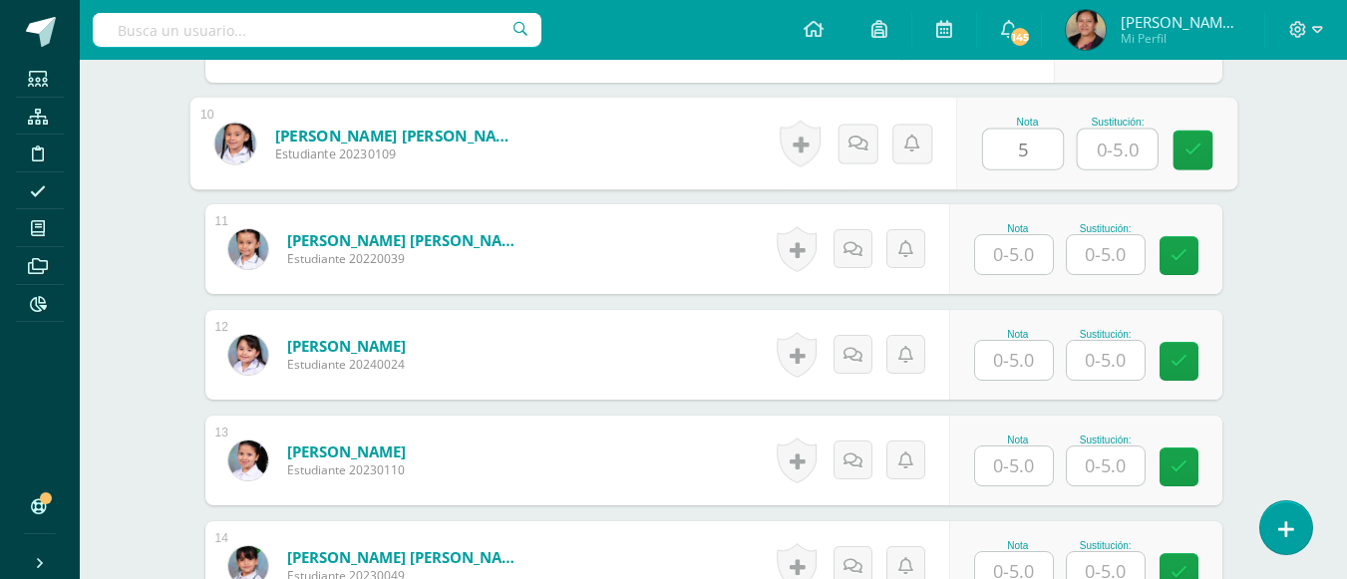
type input "5"
click at [1032, 264] on input "text" at bounding box center [1014, 254] width 78 height 39
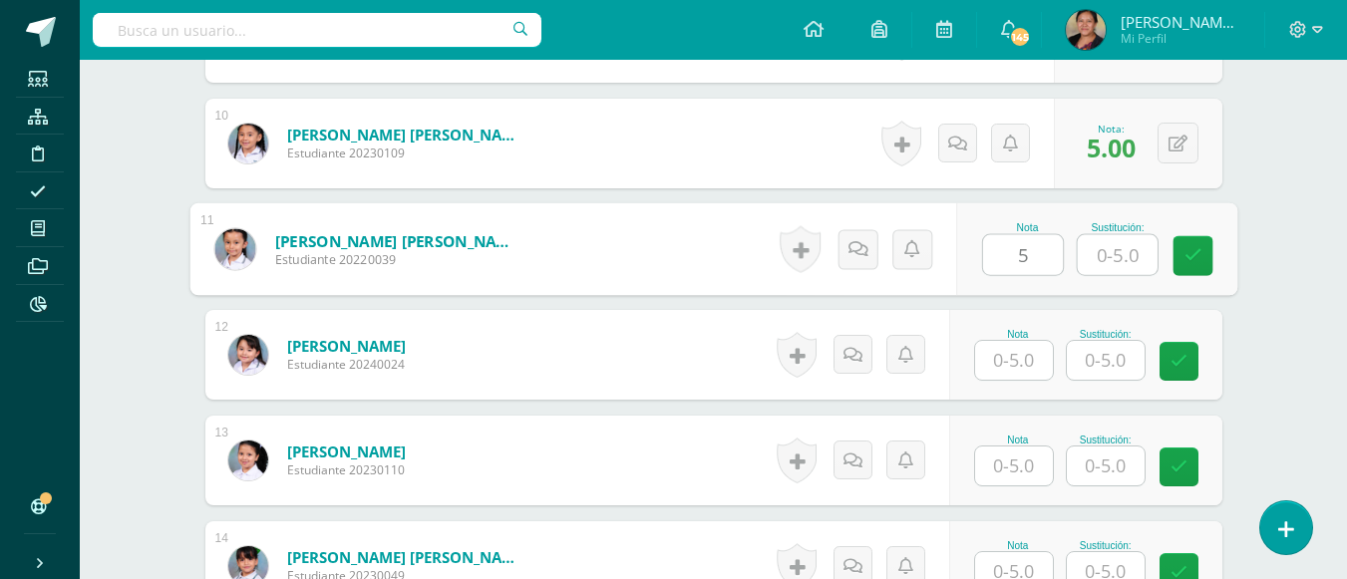
type input "5"
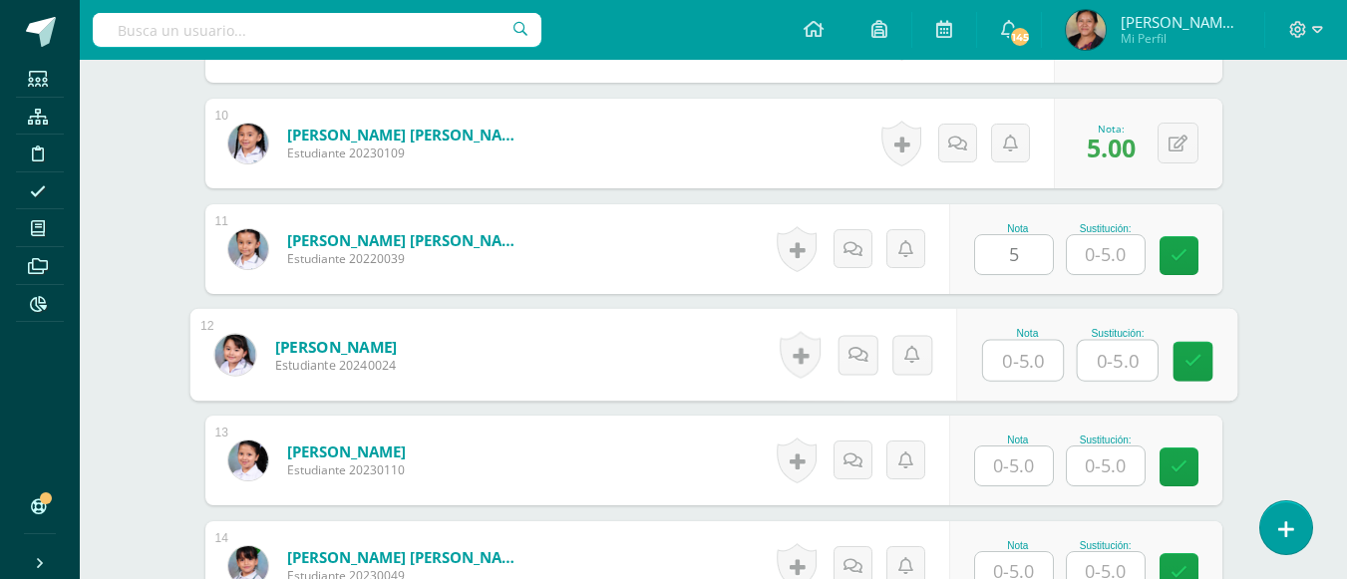
click at [1018, 358] on input "text" at bounding box center [1023, 361] width 80 height 40
type input "5"
click at [1037, 480] on input "text" at bounding box center [1014, 466] width 78 height 39
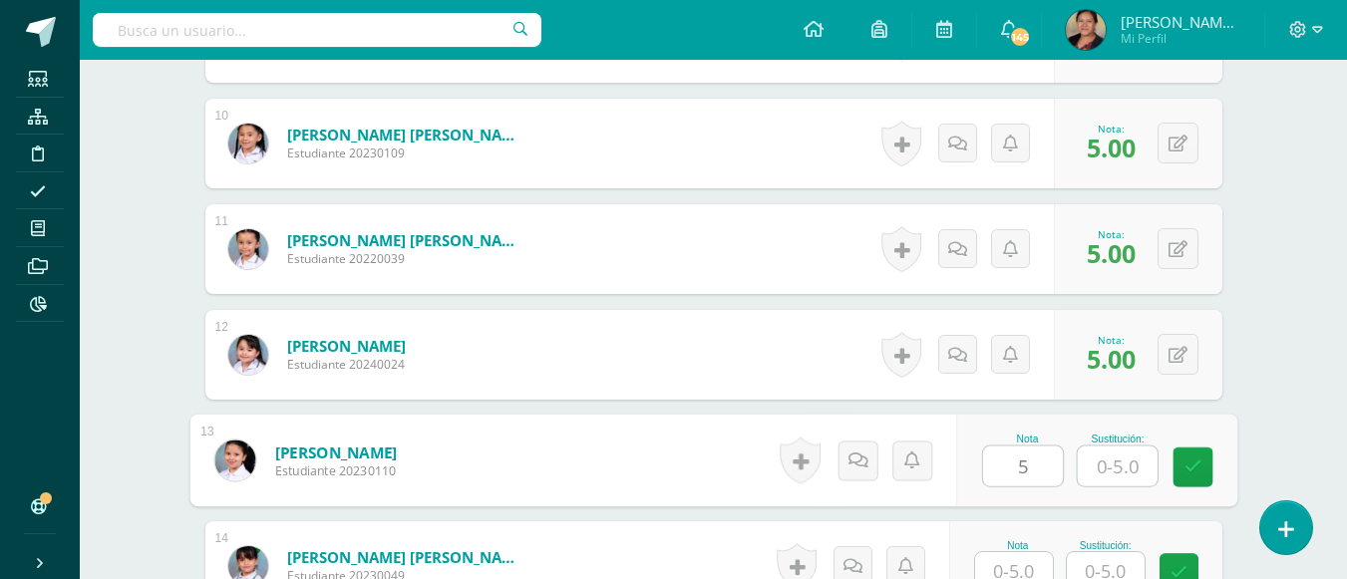
type input "5"
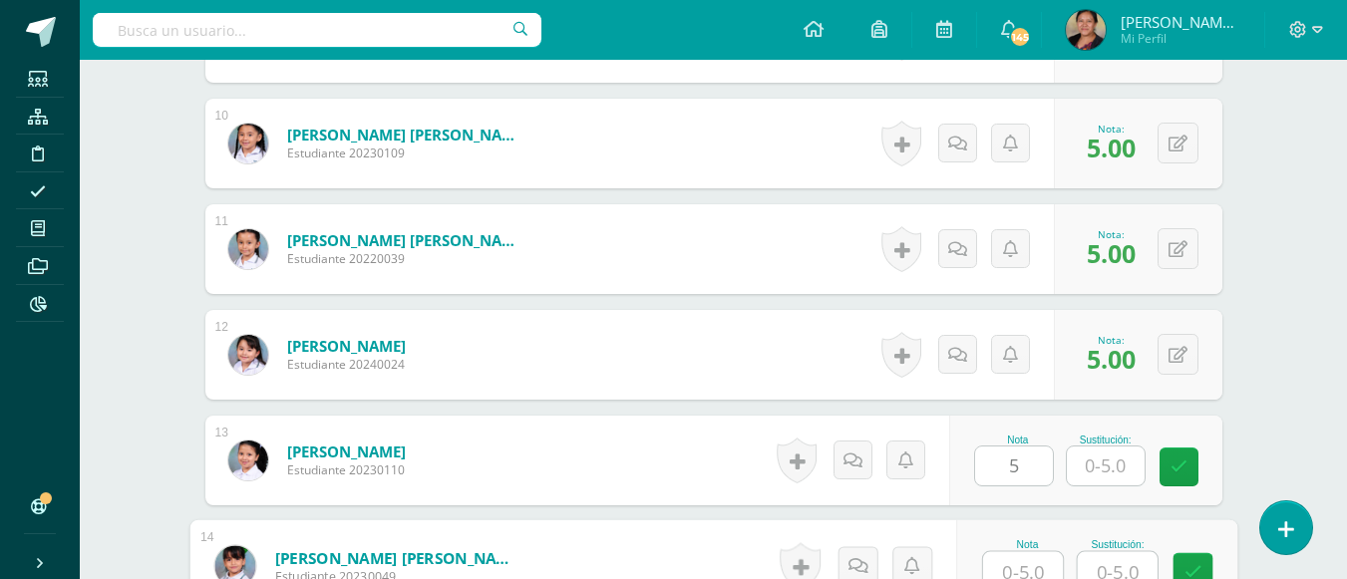
click at [1038, 556] on input "text" at bounding box center [1023, 572] width 80 height 40
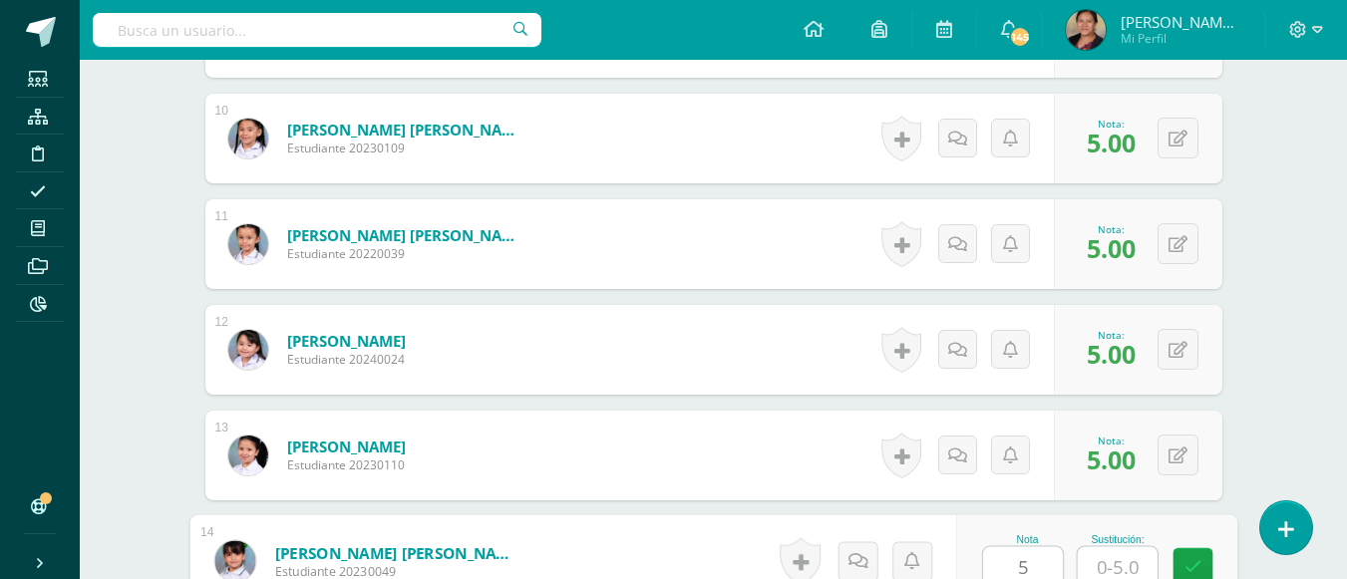
scroll to position [1885, 0]
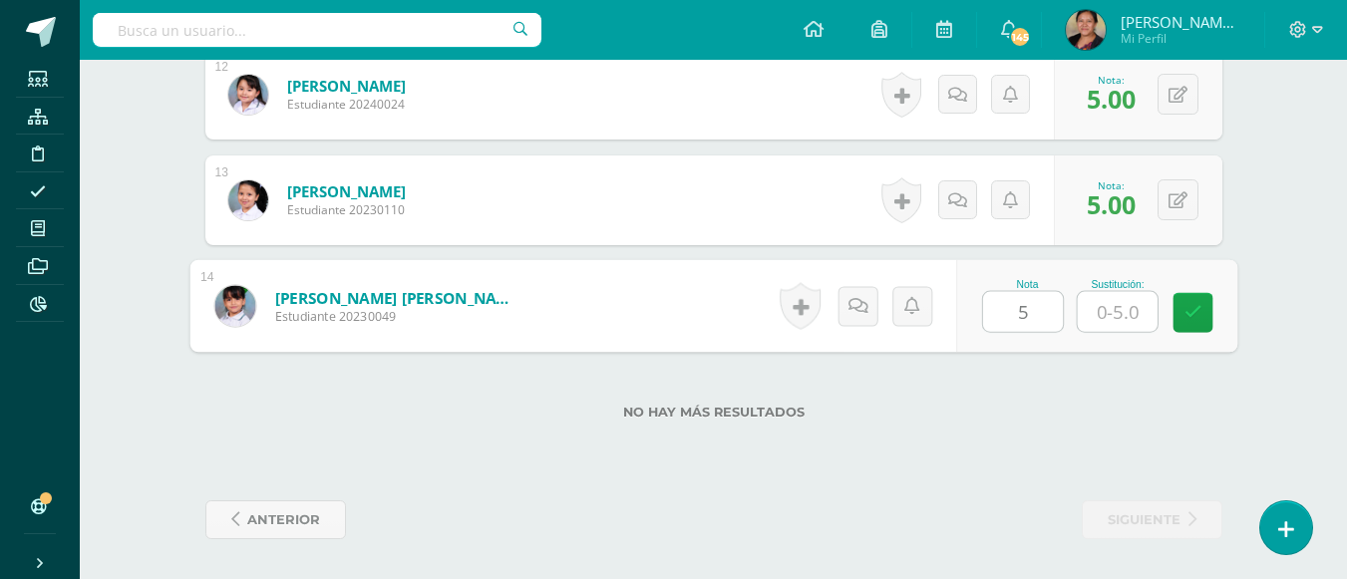
type input "5"
click at [1104, 441] on div "No hay más resultados" at bounding box center [713, 397] width 1017 height 93
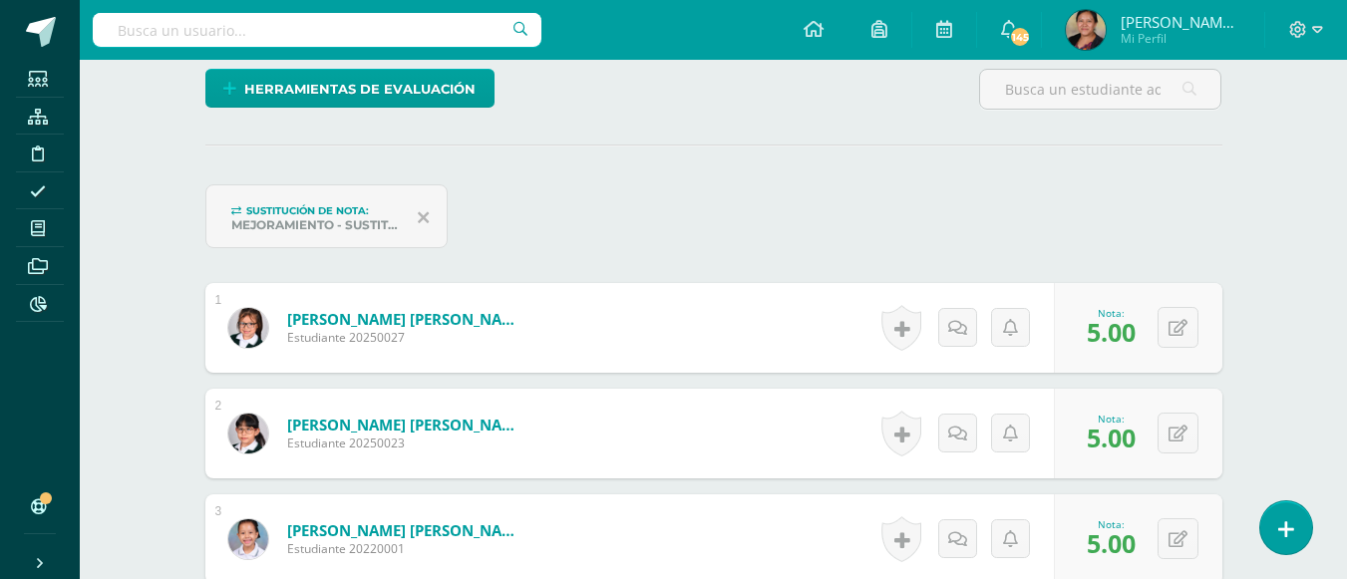
scroll to position [0, 0]
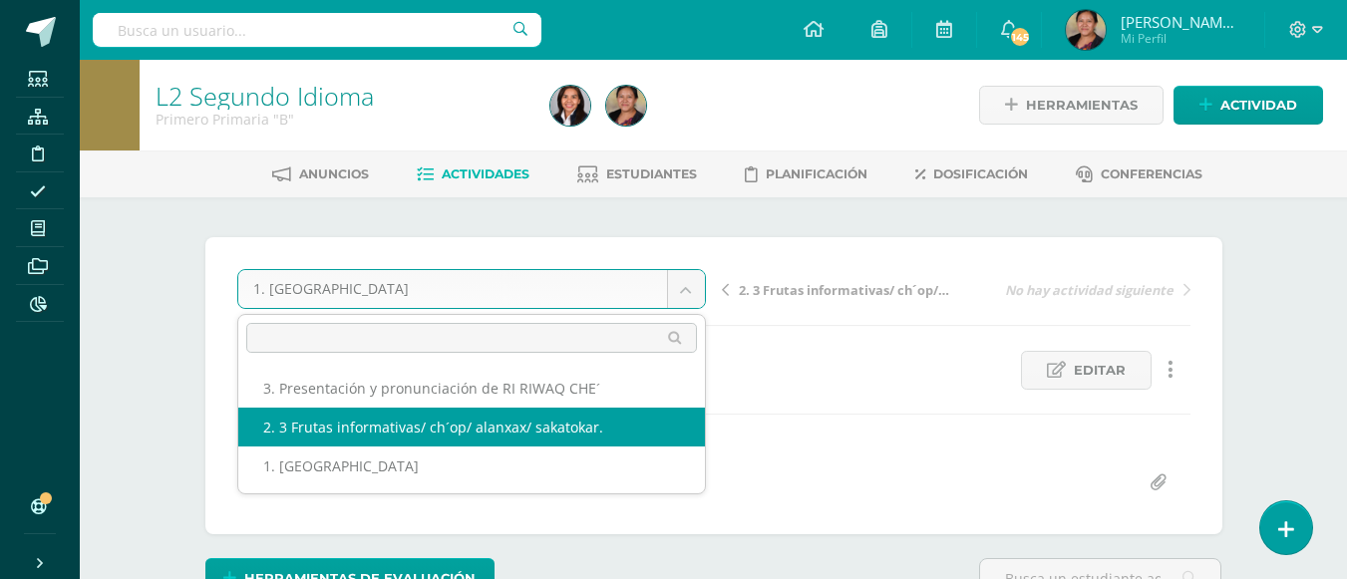
select select "/dashboard/teacher/grade-activity/107914/"
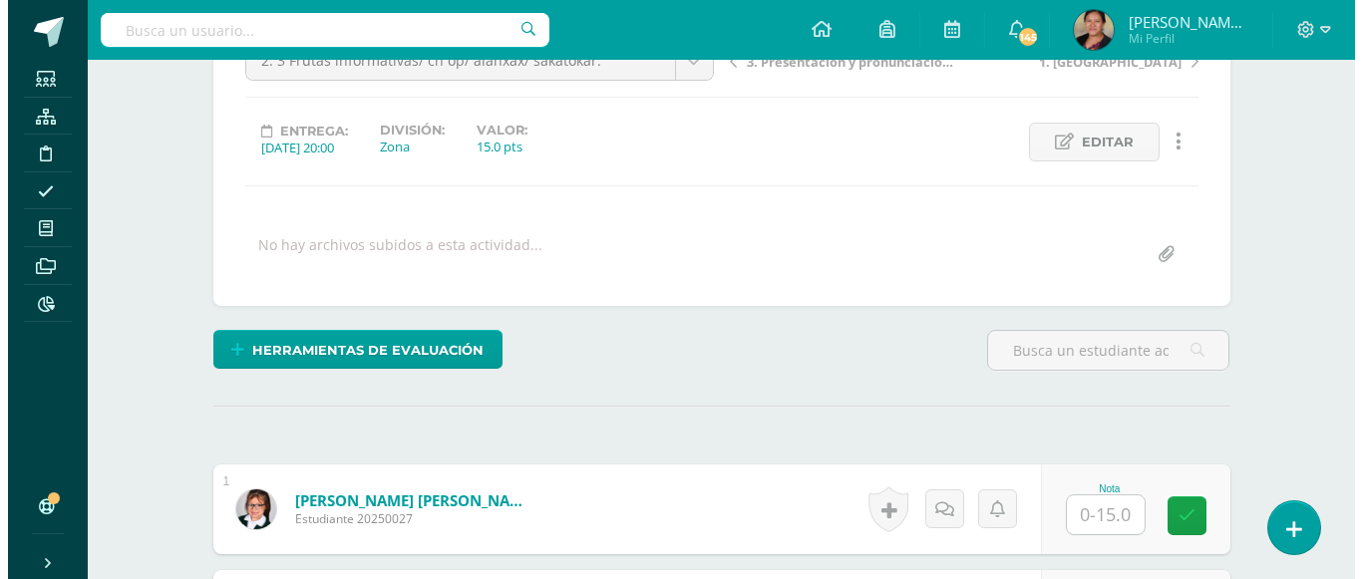
scroll to position [229, 0]
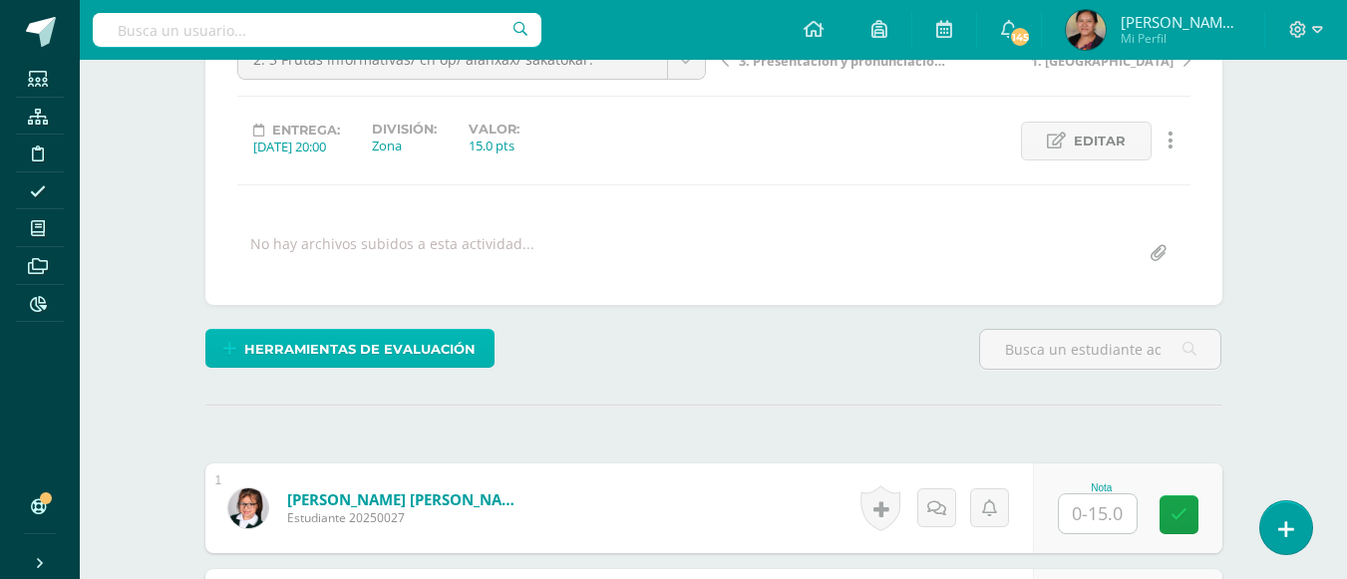
click at [422, 352] on span "Herramientas de evaluación" at bounding box center [359, 349] width 231 height 37
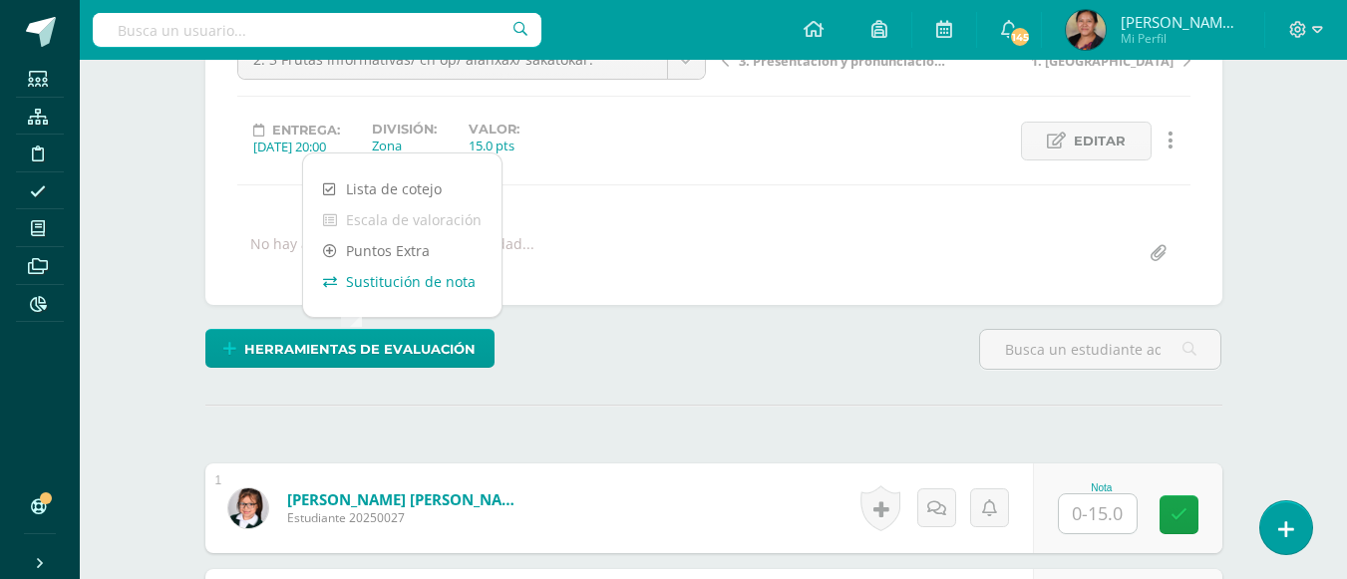
click at [432, 279] on link "Sustitución de nota" at bounding box center [402, 281] width 198 height 31
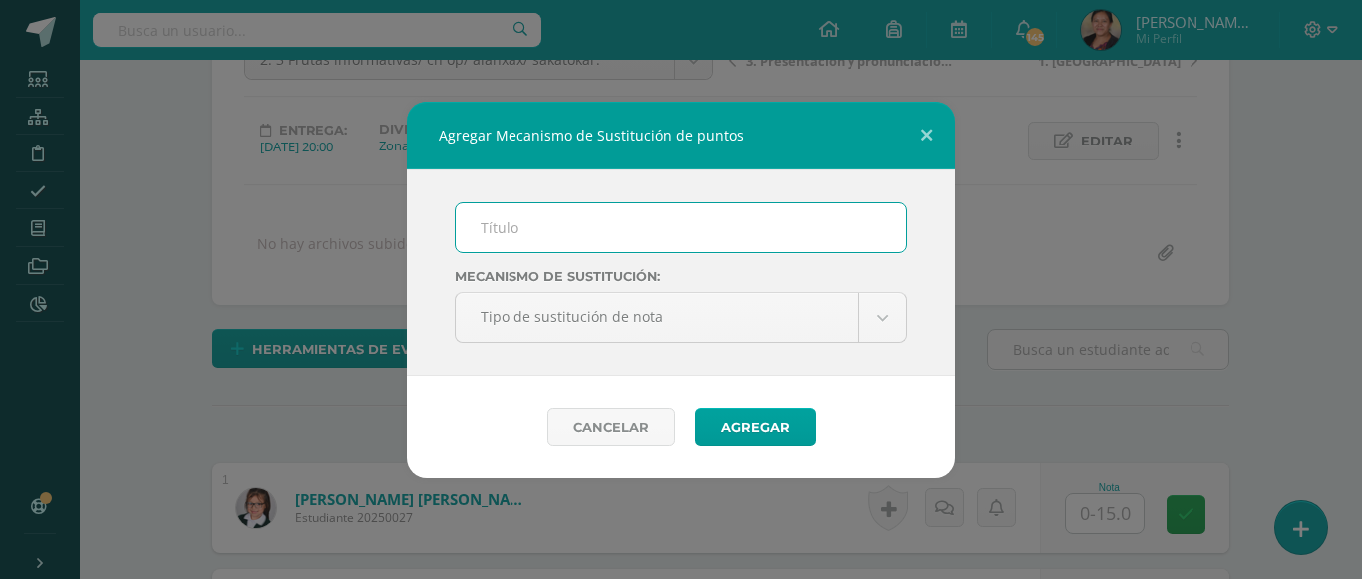
click at [494, 229] on input "text" at bounding box center [681, 227] width 451 height 49
type input "mejoramiento"
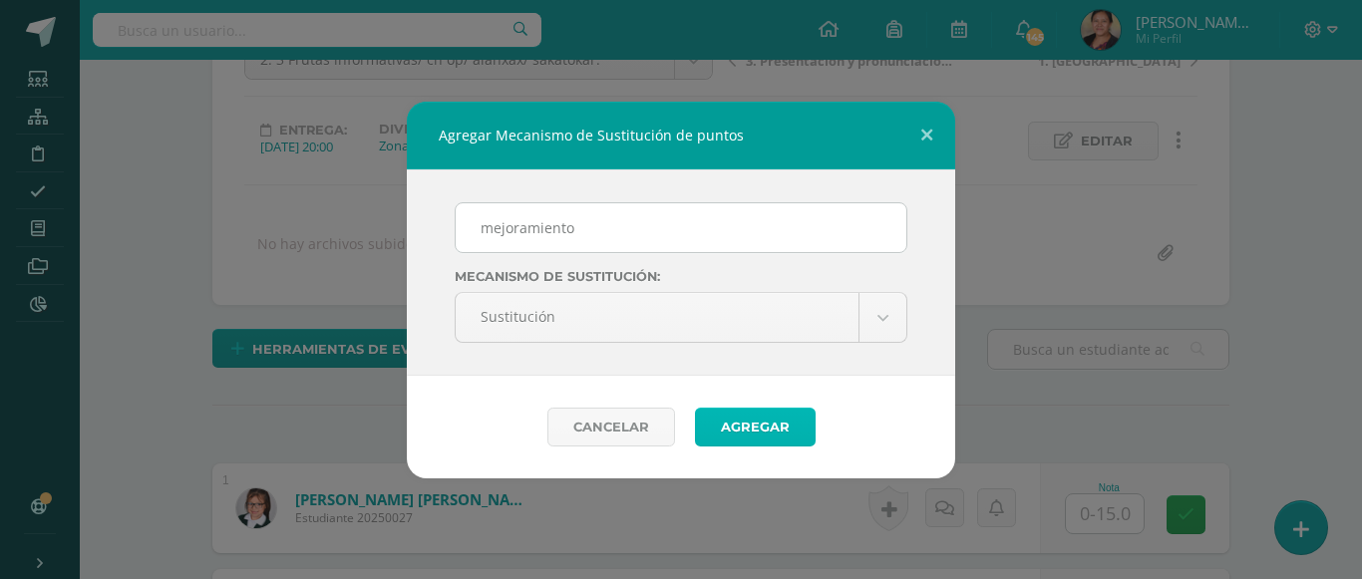
click at [750, 430] on button "Agregar" at bounding box center [755, 427] width 121 height 39
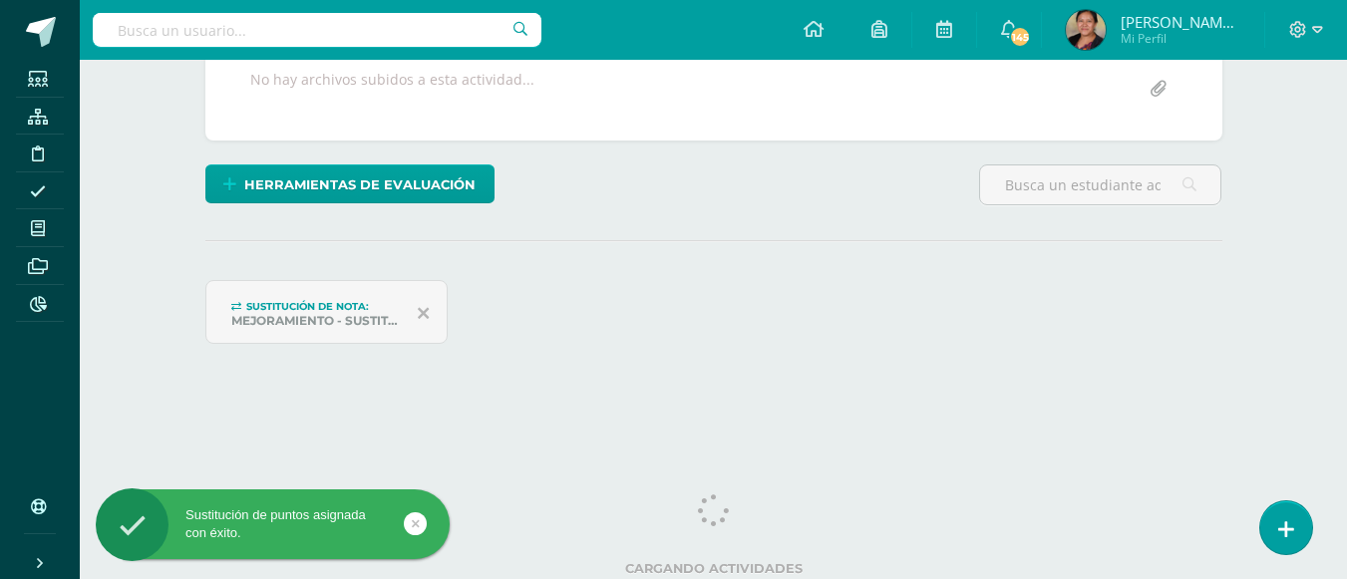
scroll to position [399, 0]
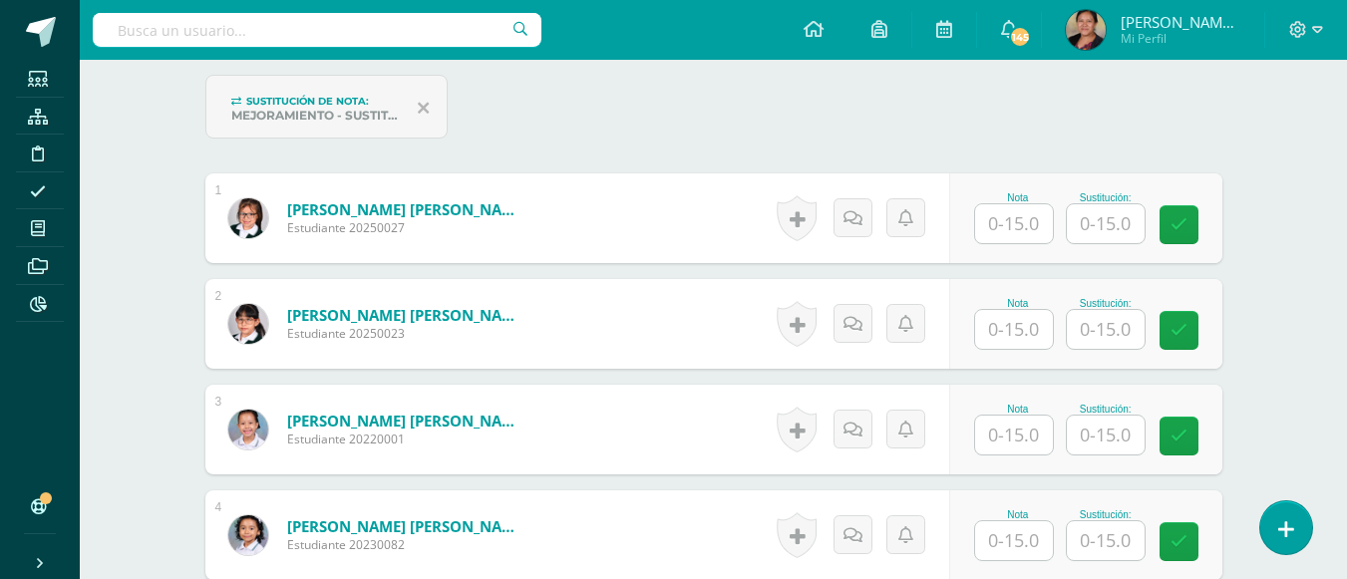
click at [1032, 216] on input "text" at bounding box center [1014, 223] width 78 height 39
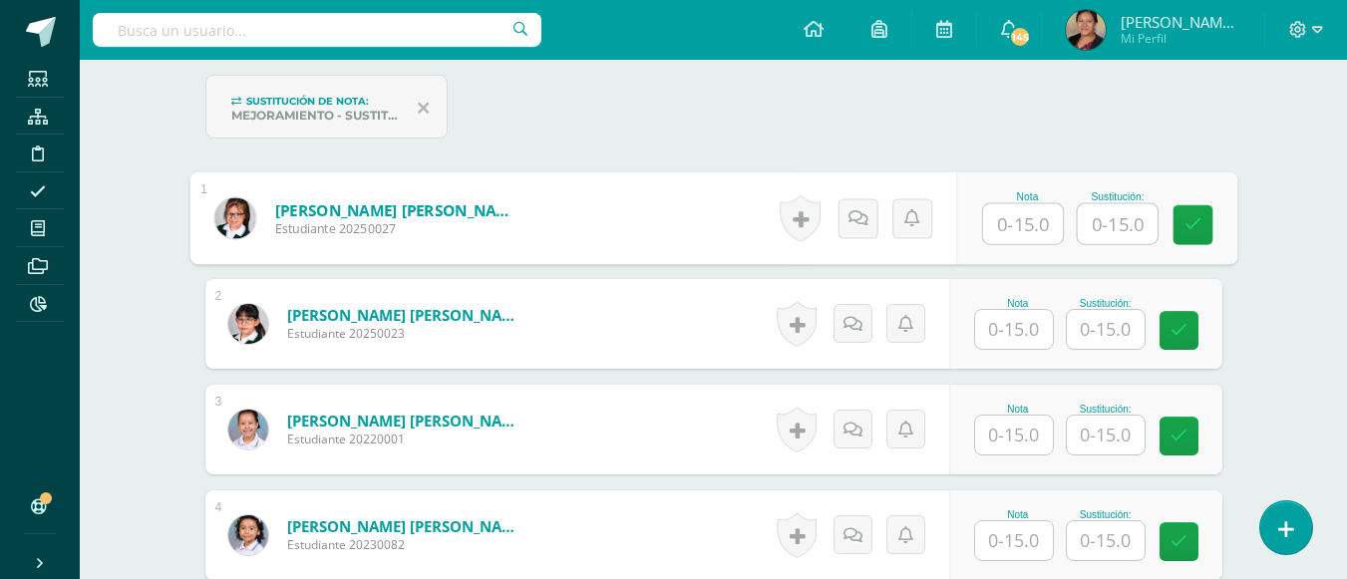
scroll to position [600, 0]
type input "15"
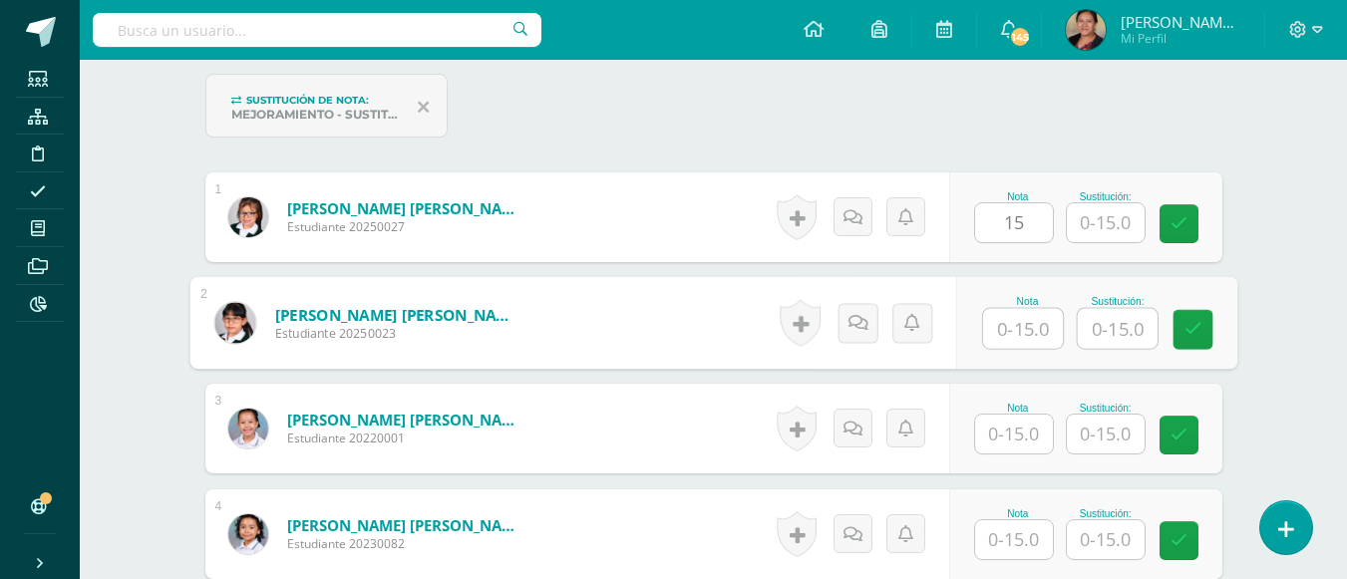
click at [1010, 336] on input "text" at bounding box center [1023, 329] width 80 height 40
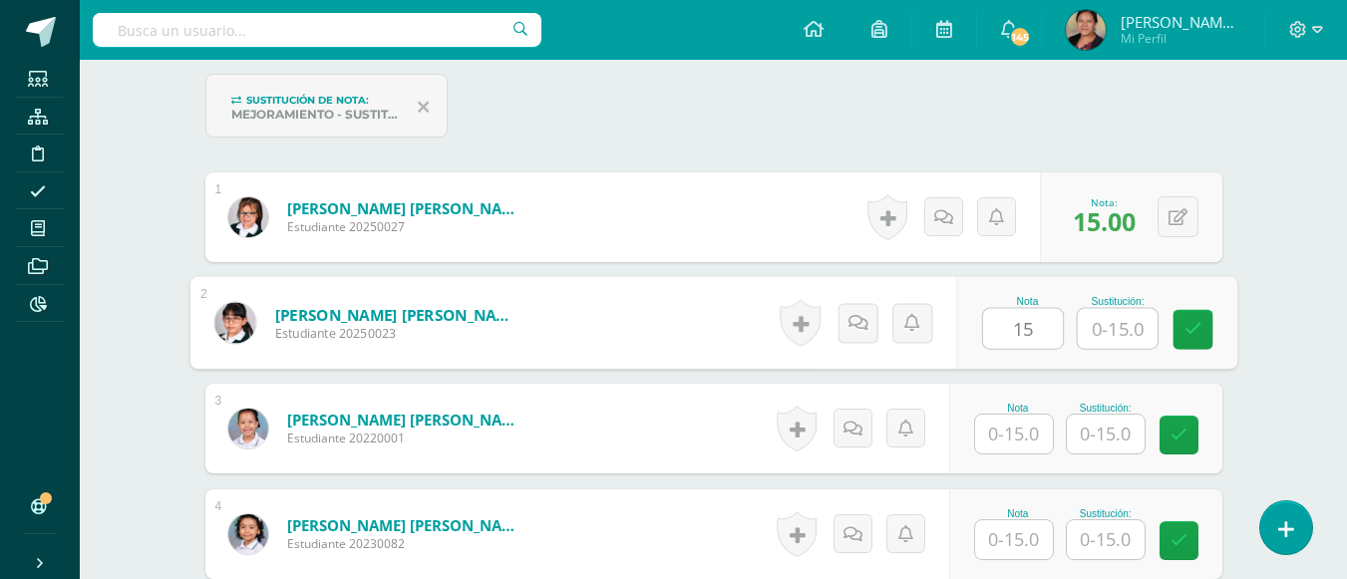
type input "15"
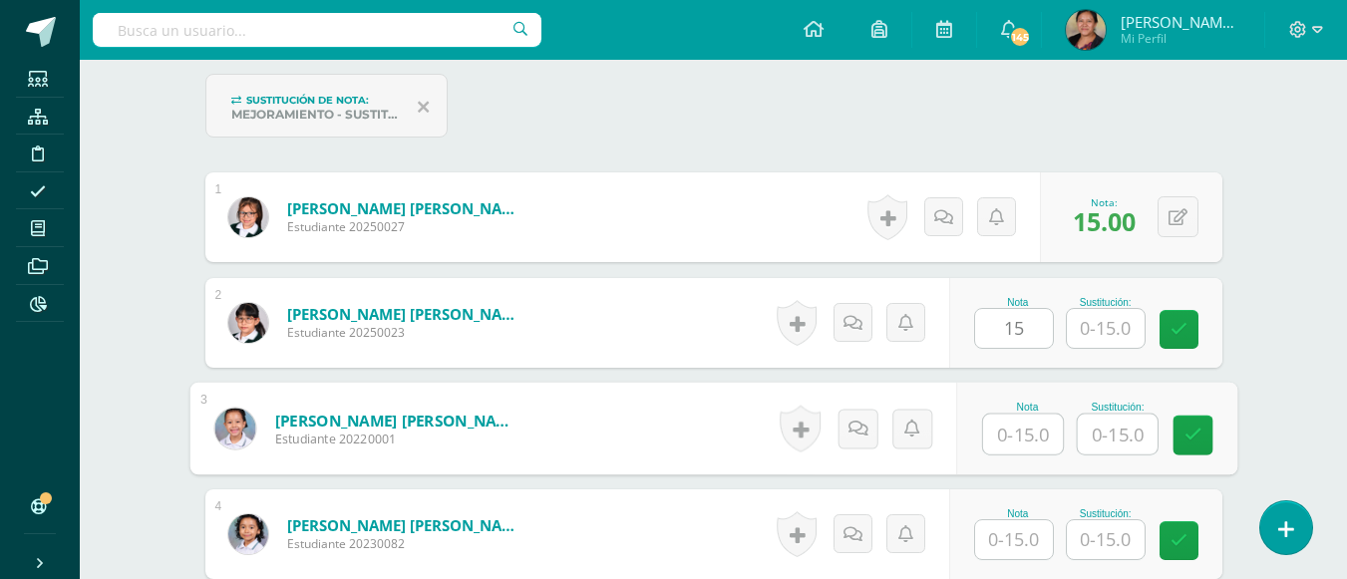
click at [1017, 441] on input "text" at bounding box center [1023, 435] width 80 height 40
type input "15"
click at [1026, 548] on input "text" at bounding box center [1014, 539] width 78 height 39
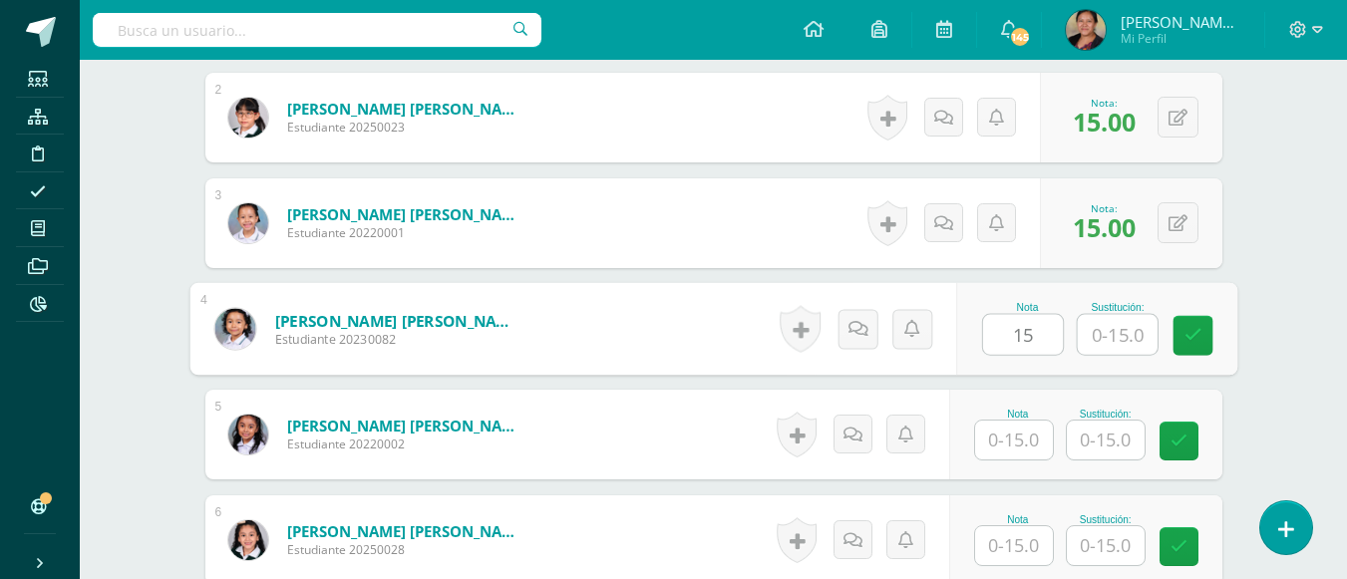
scroll to position [899, 0]
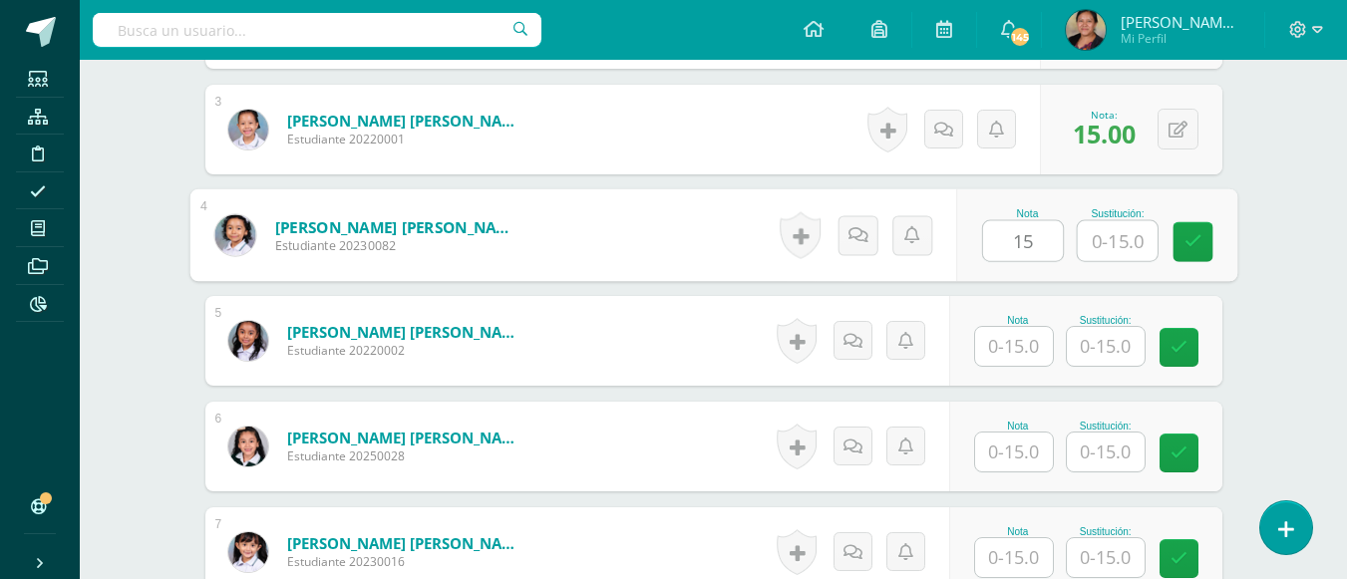
type input "15"
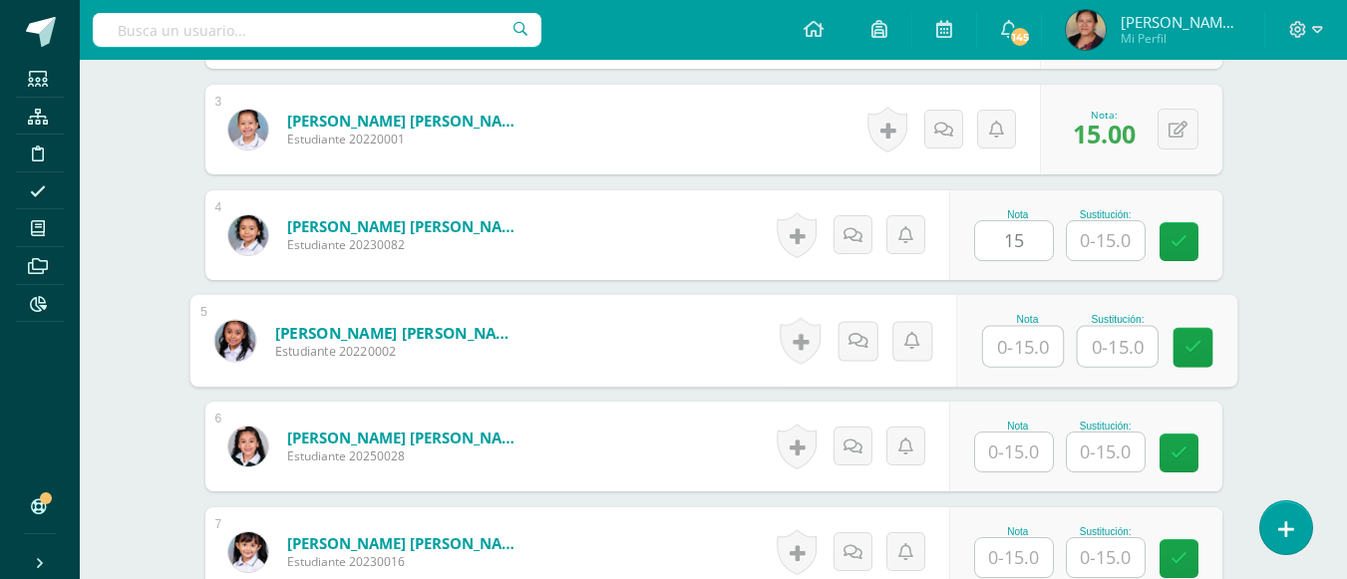
click at [1009, 358] on input "text" at bounding box center [1023, 347] width 80 height 40
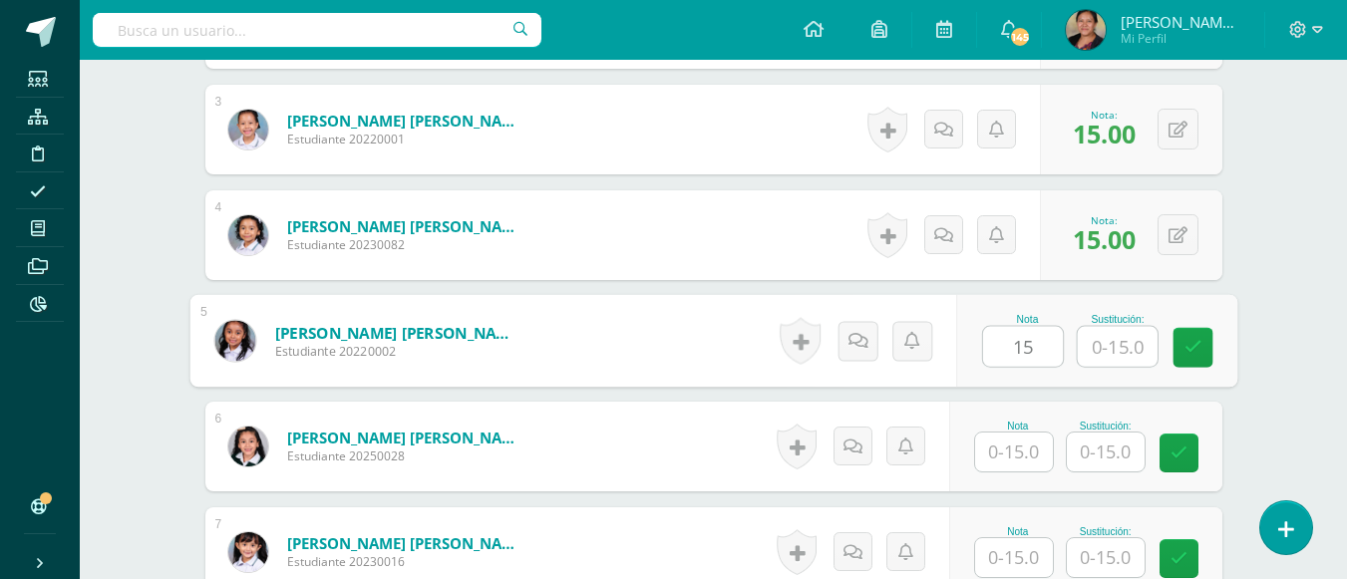
type input "15"
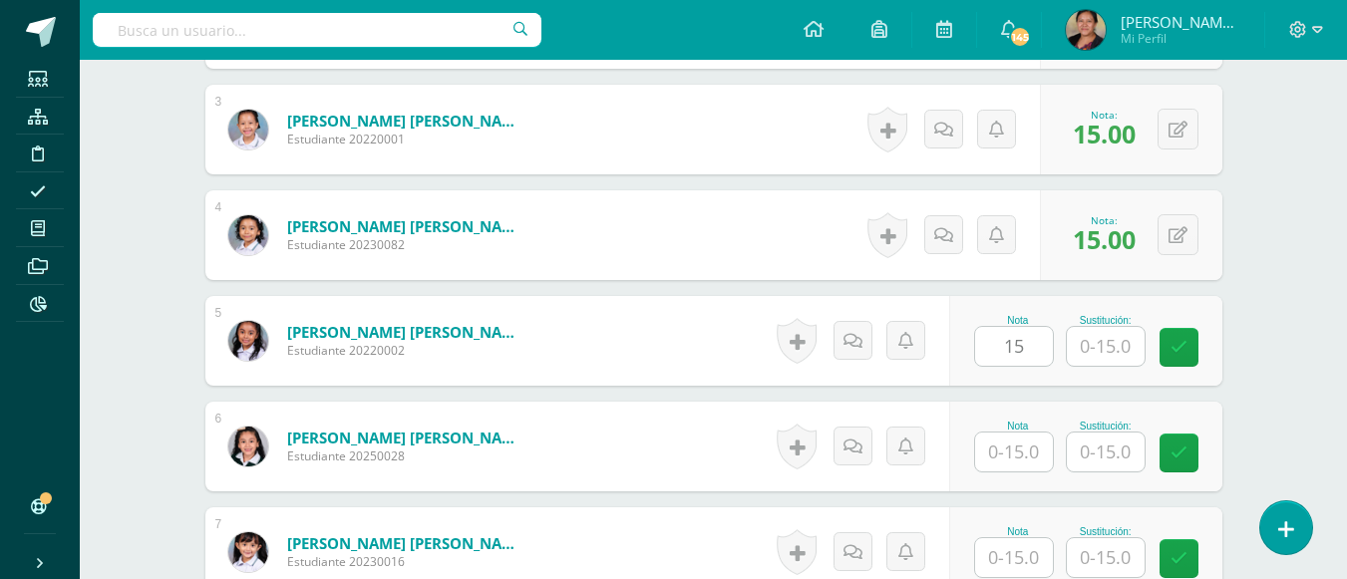
click at [1007, 428] on div "Nota" at bounding box center [1018, 426] width 88 height 11
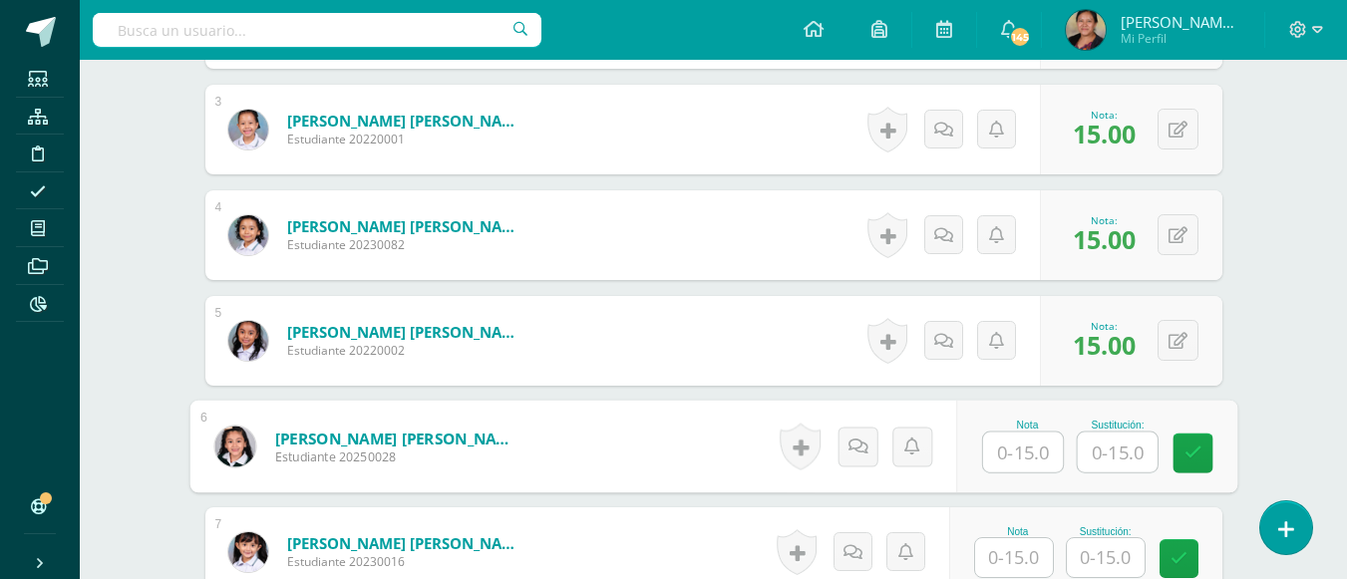
click at [1017, 456] on input "text" at bounding box center [1023, 453] width 80 height 40
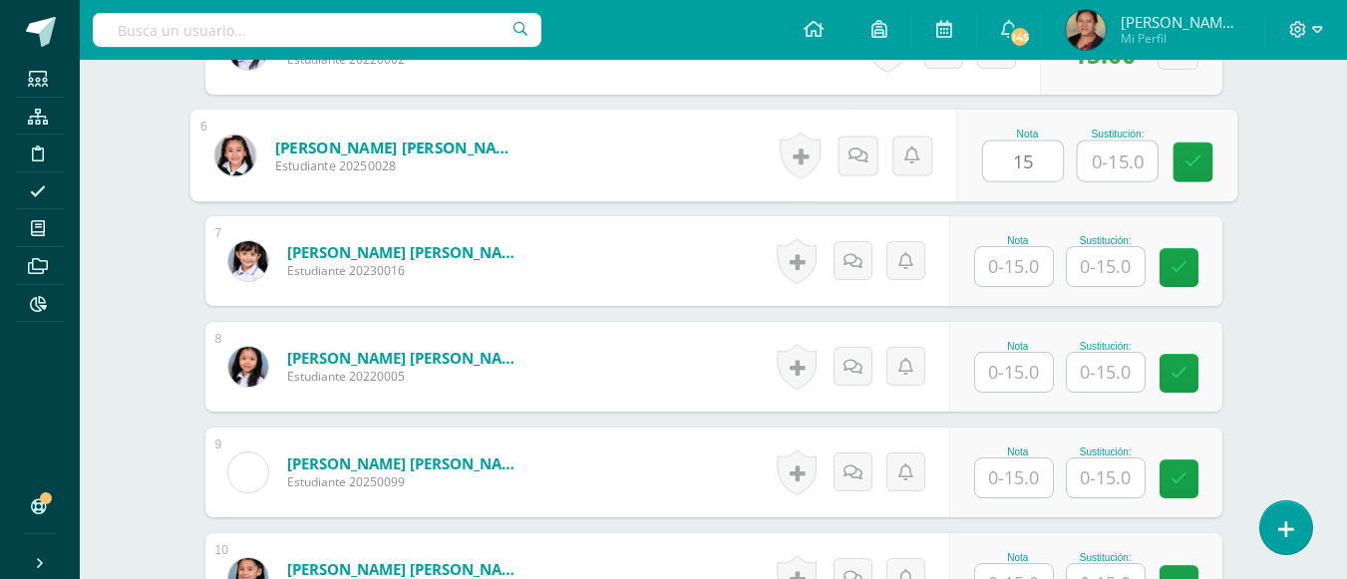
scroll to position [1198, 0]
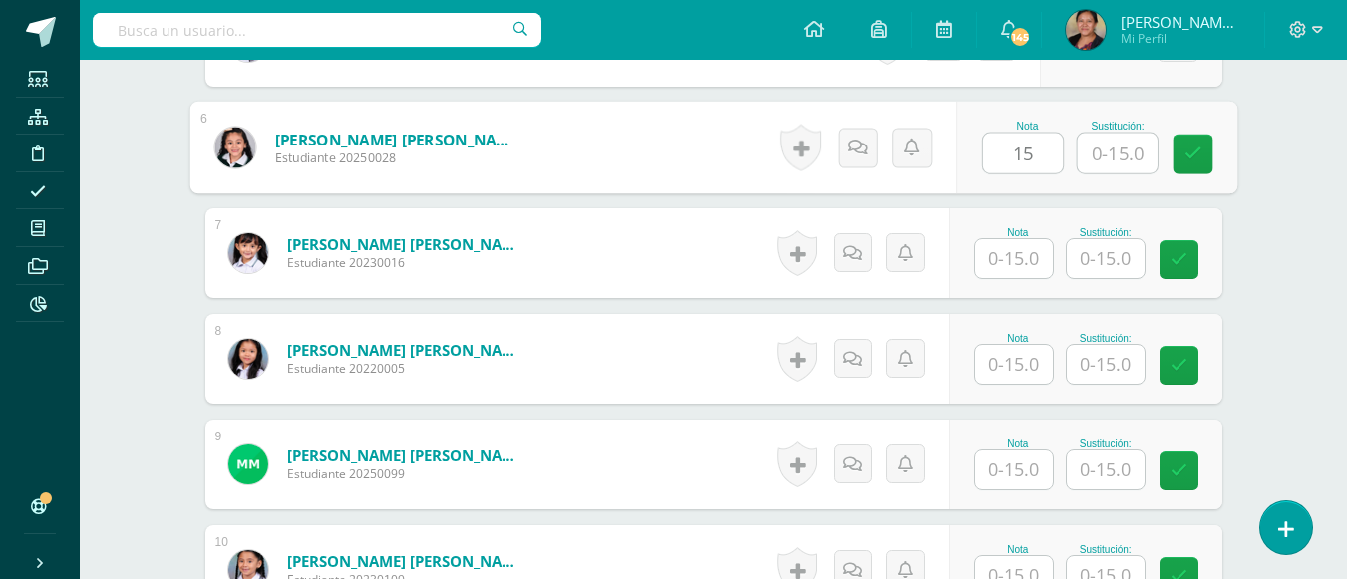
type input "15"
click at [1009, 254] on input "text" at bounding box center [1014, 258] width 78 height 39
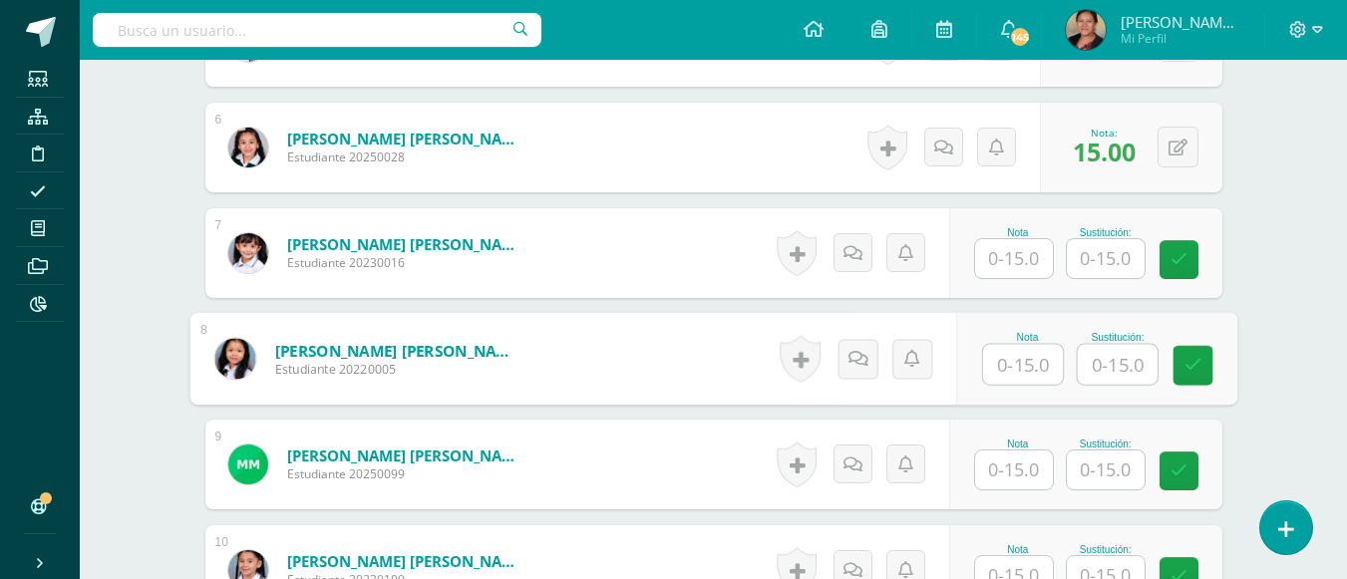
click at [1023, 363] on input "text" at bounding box center [1023, 365] width 80 height 40
type input "15"
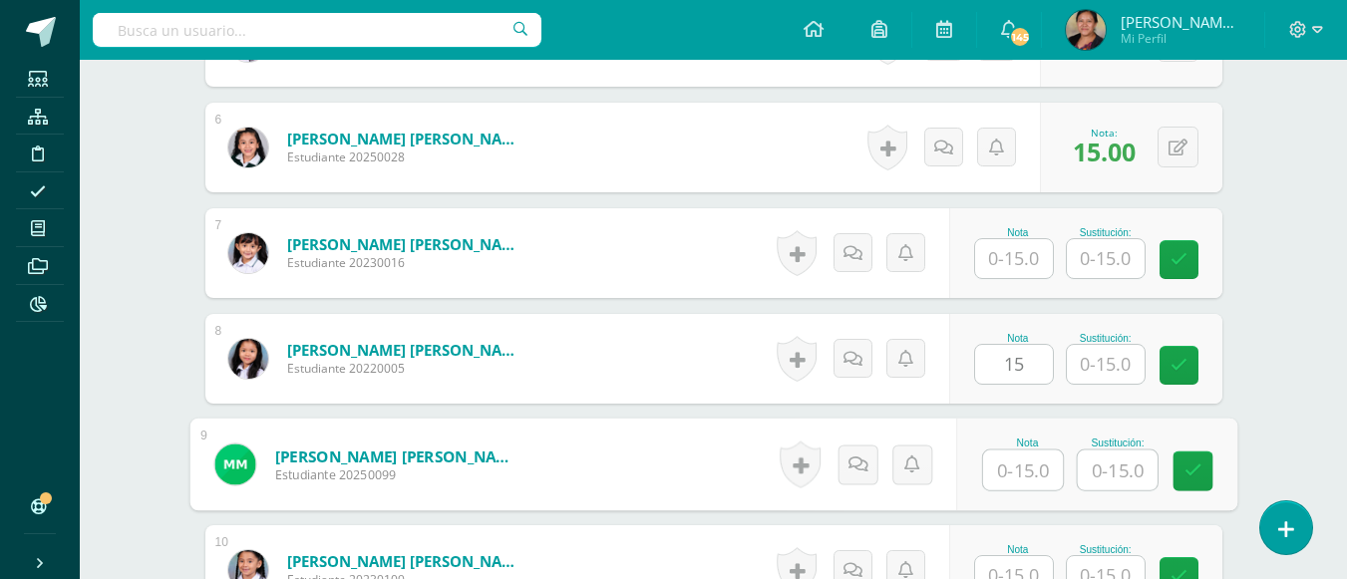
click at [1035, 464] on input "text" at bounding box center [1023, 471] width 80 height 40
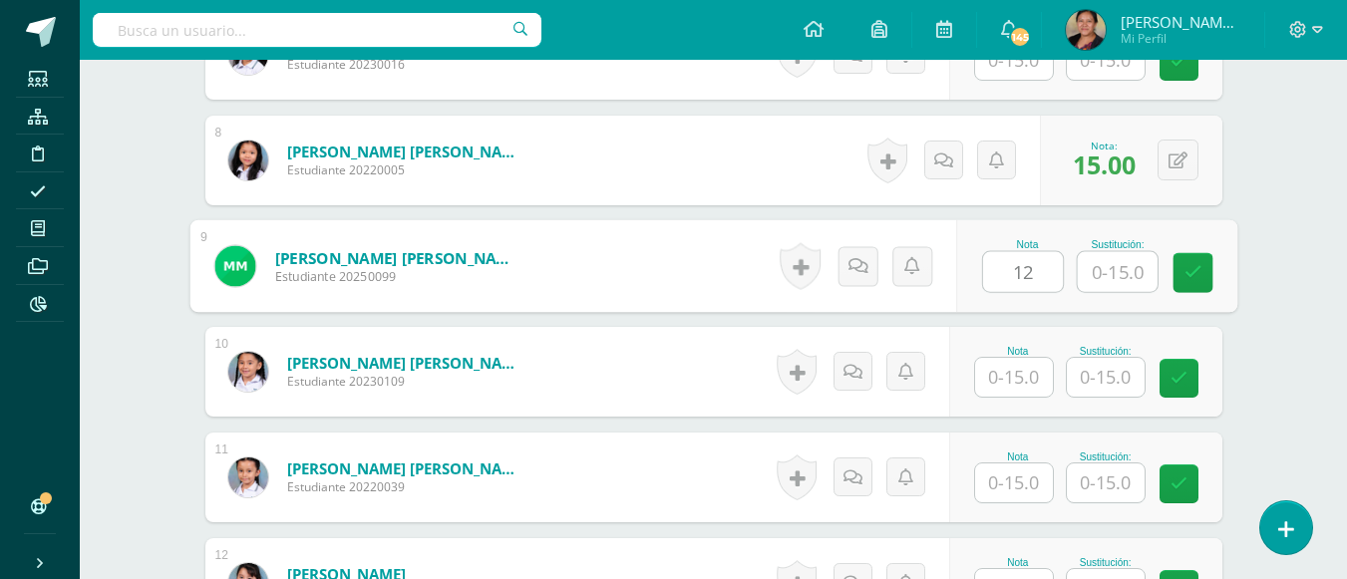
scroll to position [1398, 0]
type input "12"
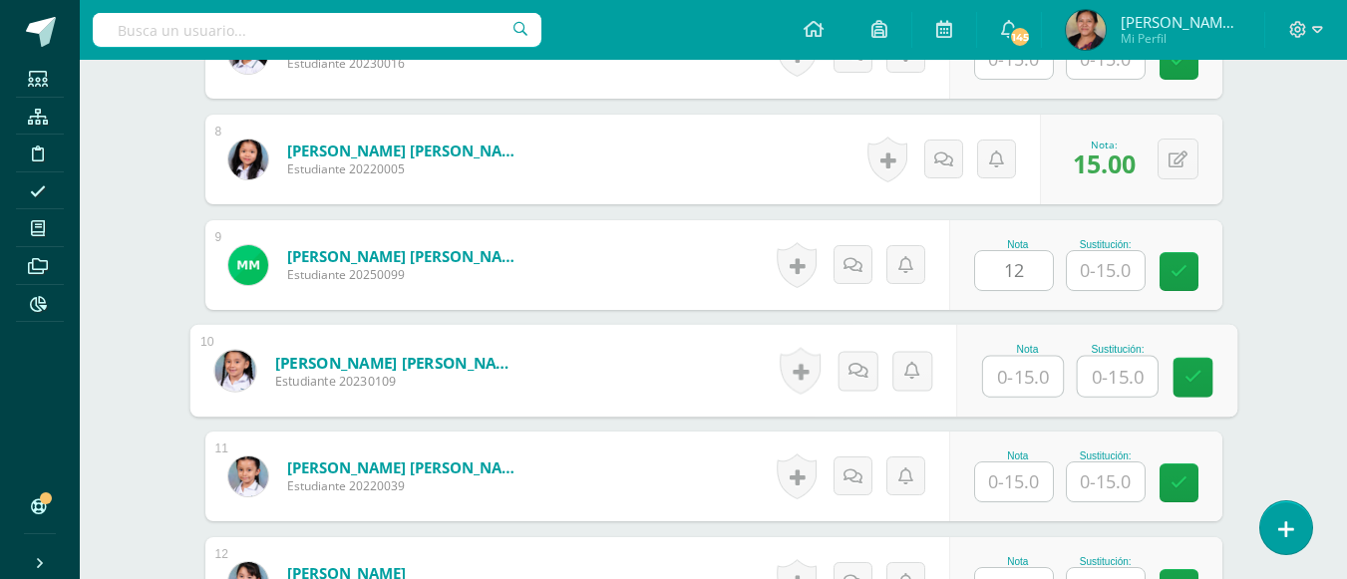
click at [1031, 389] on input "text" at bounding box center [1023, 377] width 80 height 40
type input "15"
click at [1010, 482] on input "text" at bounding box center [1014, 482] width 78 height 39
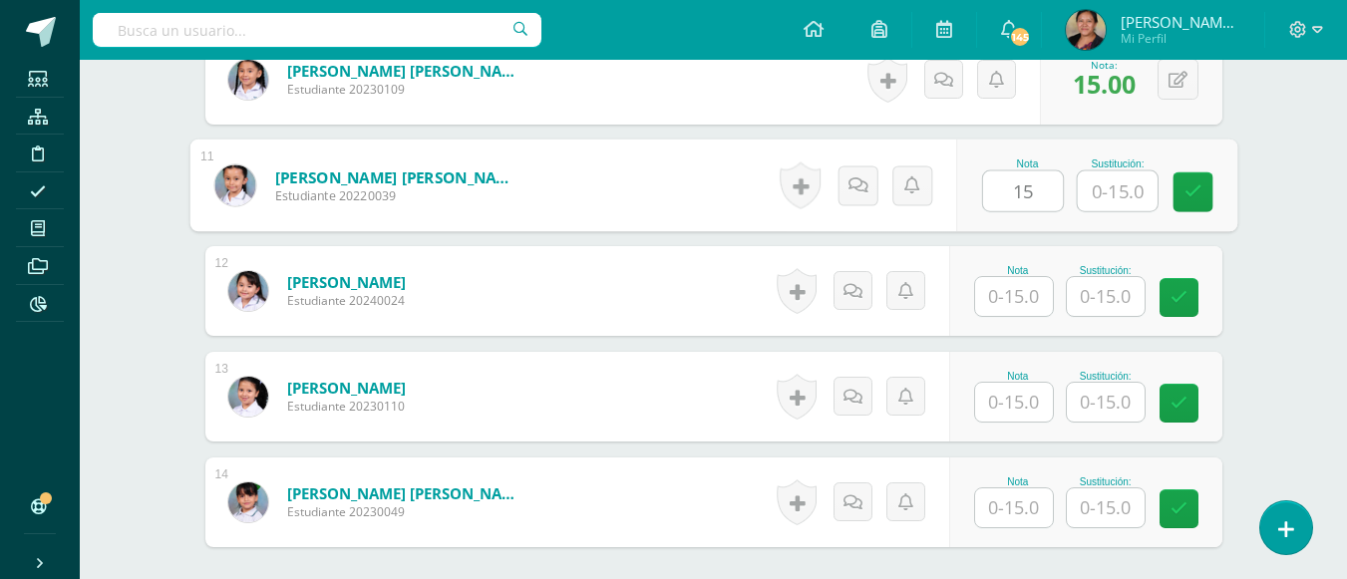
scroll to position [1697, 0]
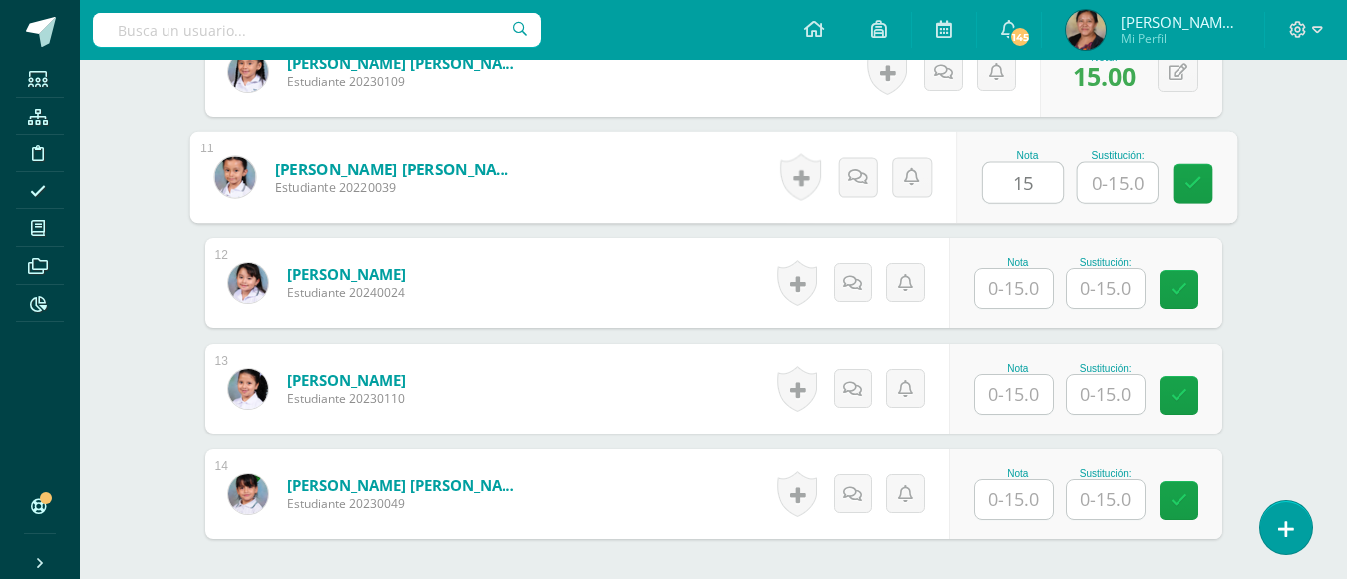
type input "15"
click at [1023, 276] on input "text" at bounding box center [1014, 288] width 78 height 39
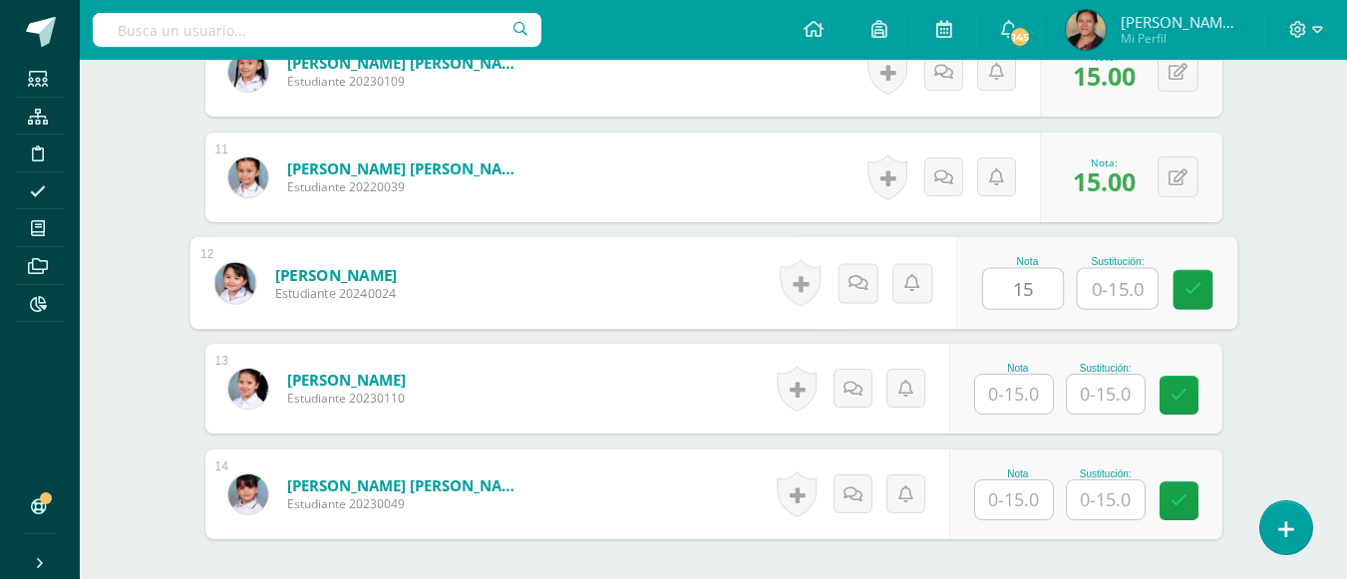
type input "15"
click at [1021, 404] on input "text" at bounding box center [1014, 394] width 78 height 39
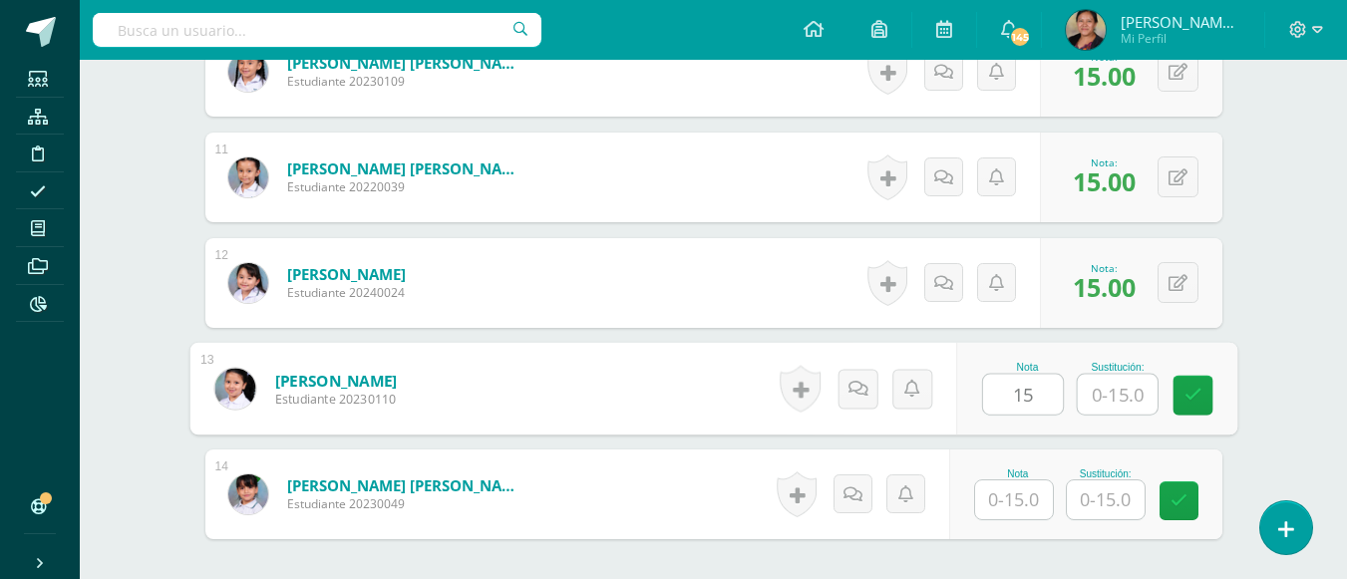
type input "15"
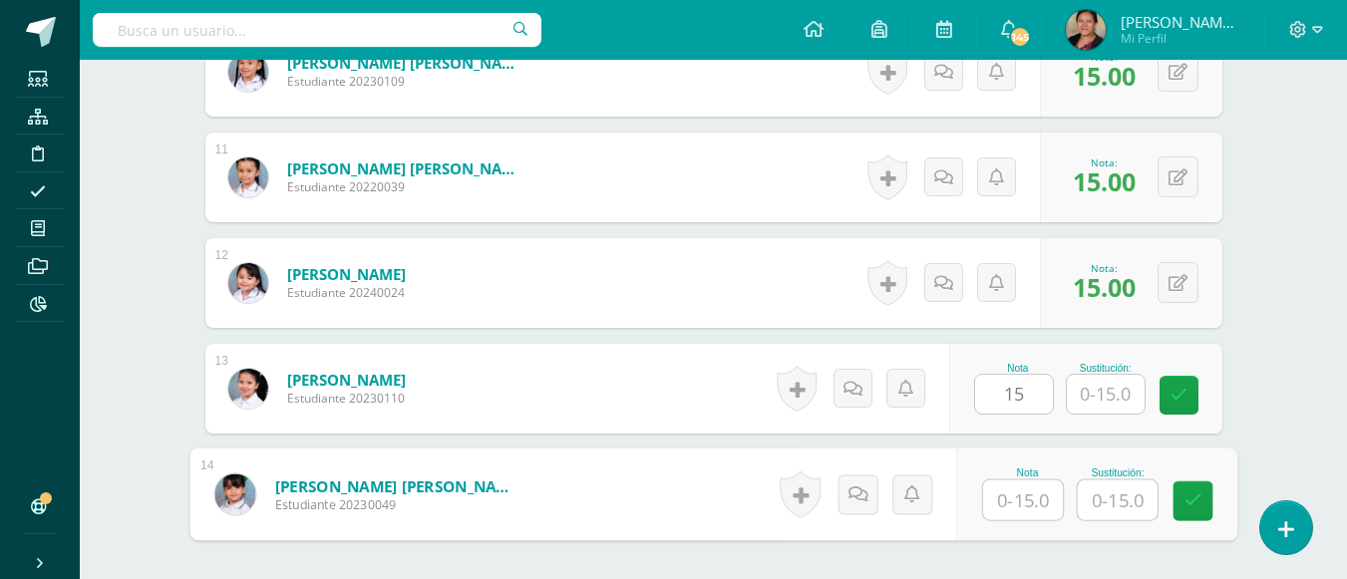
click at [1017, 514] on input "text" at bounding box center [1023, 500] width 80 height 40
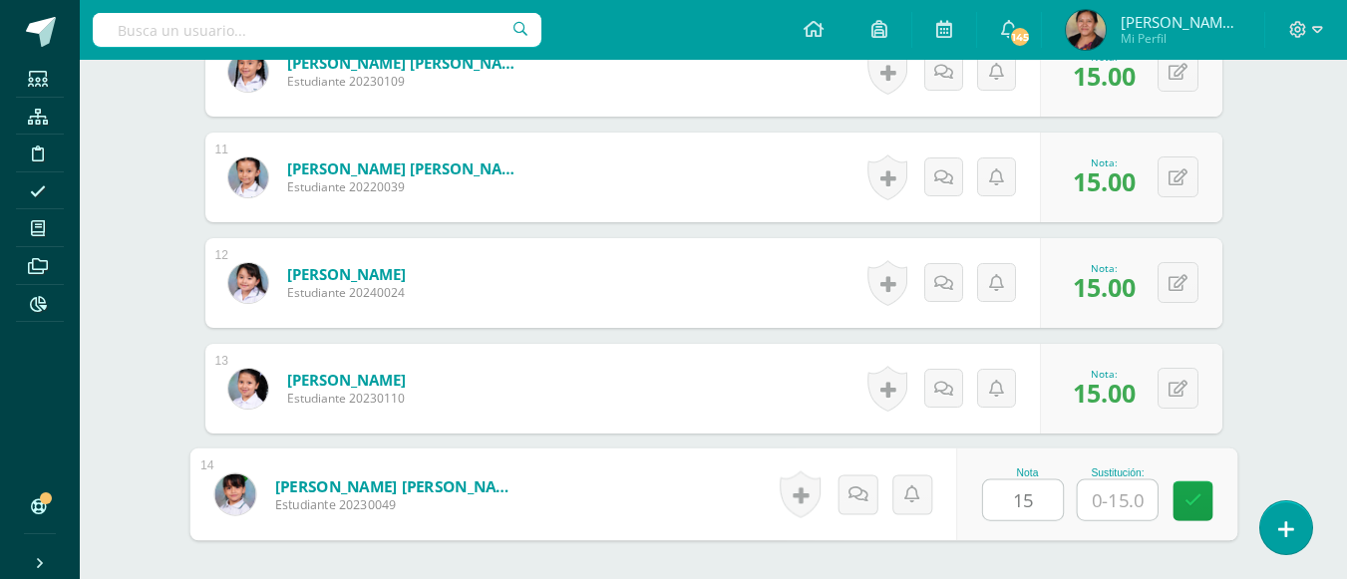
type input "15"
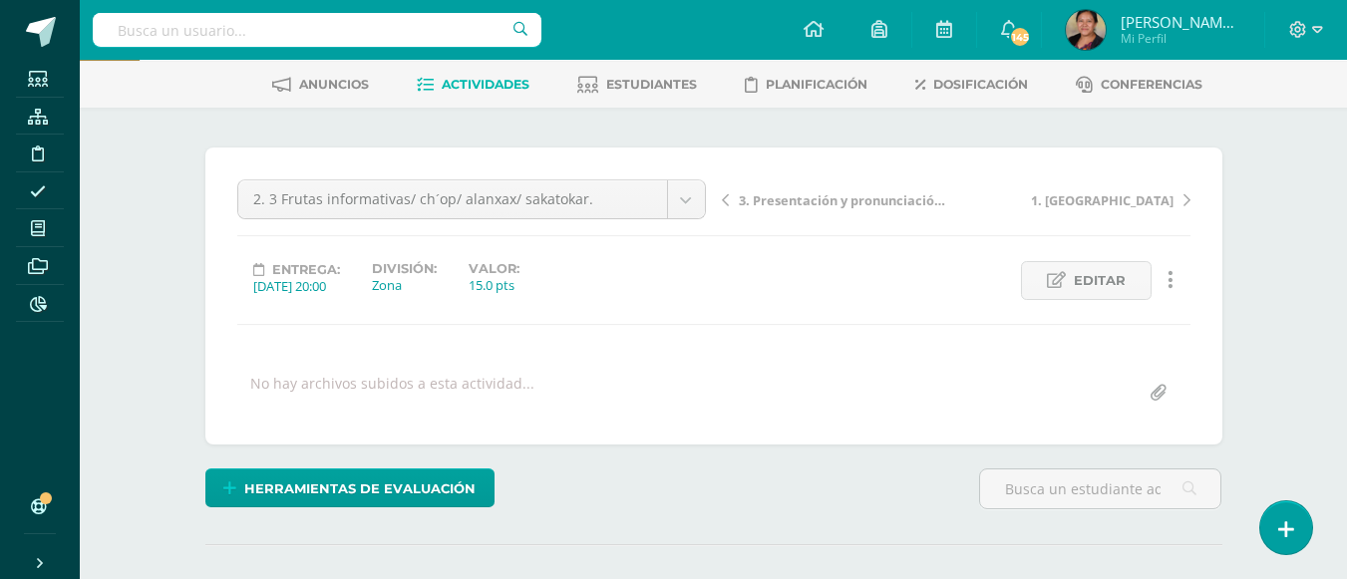
scroll to position [0, 0]
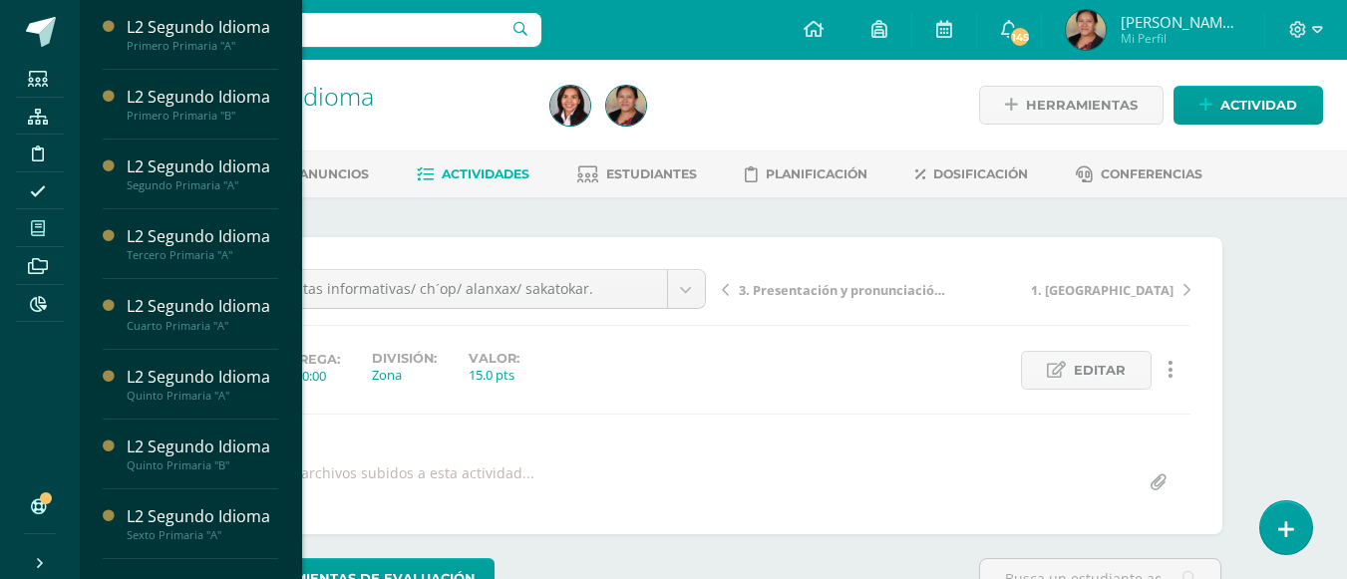
click at [51, 242] on link "Mis cursos" at bounding box center [40, 228] width 48 height 38
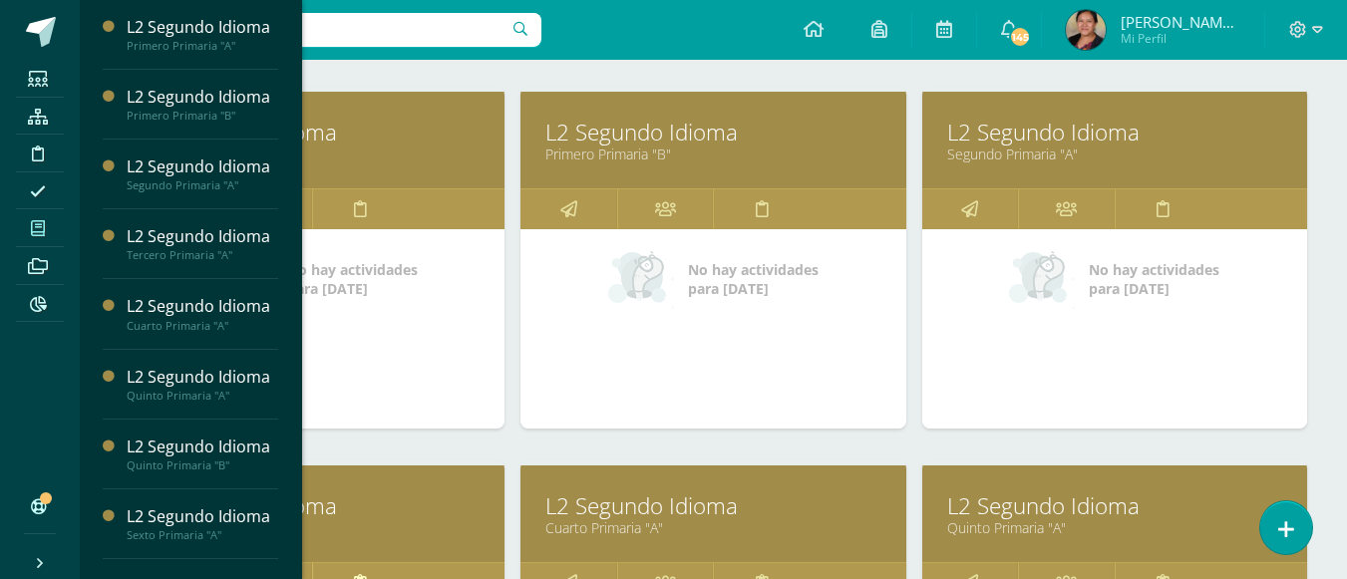
scroll to position [399, 0]
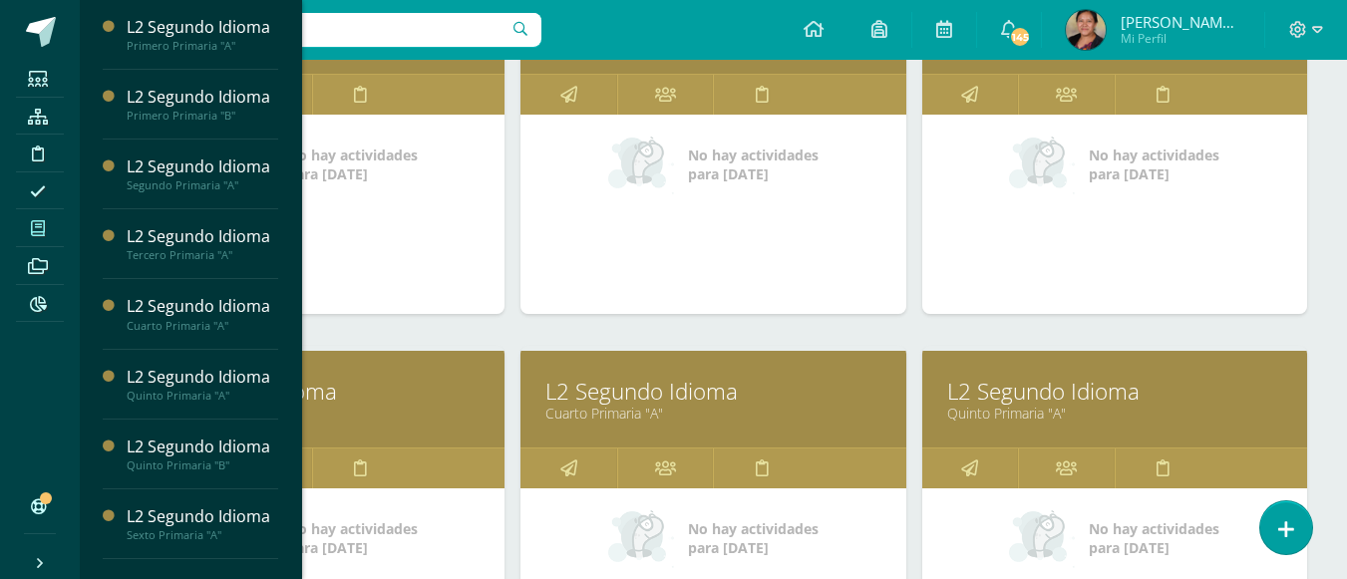
click at [329, 386] on link "L2 Segundo Idioma" at bounding box center [312, 391] width 335 height 31
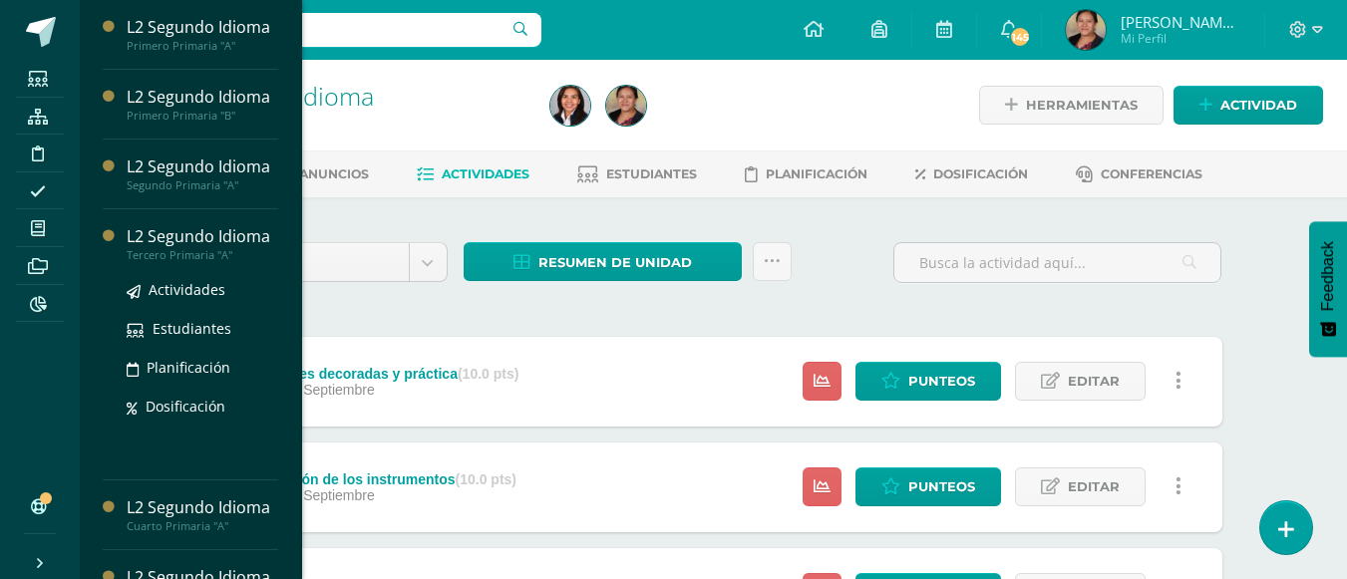
click at [161, 248] on div "L2 Segundo Idioma" at bounding box center [203, 236] width 152 height 23
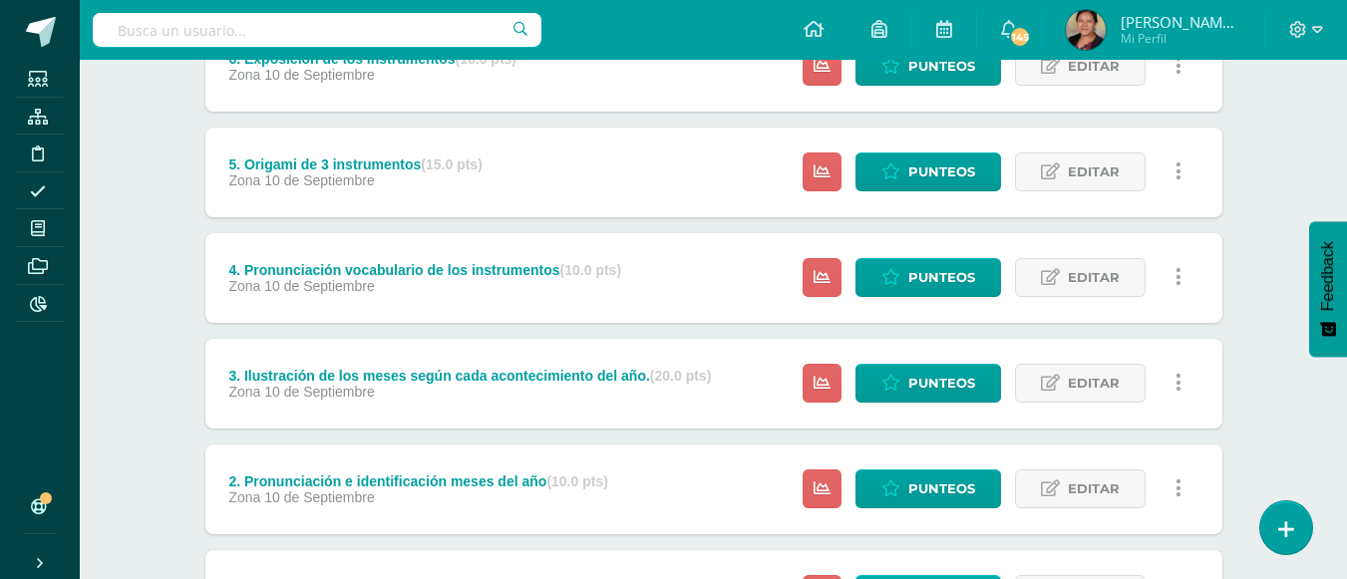
scroll to position [614, 0]
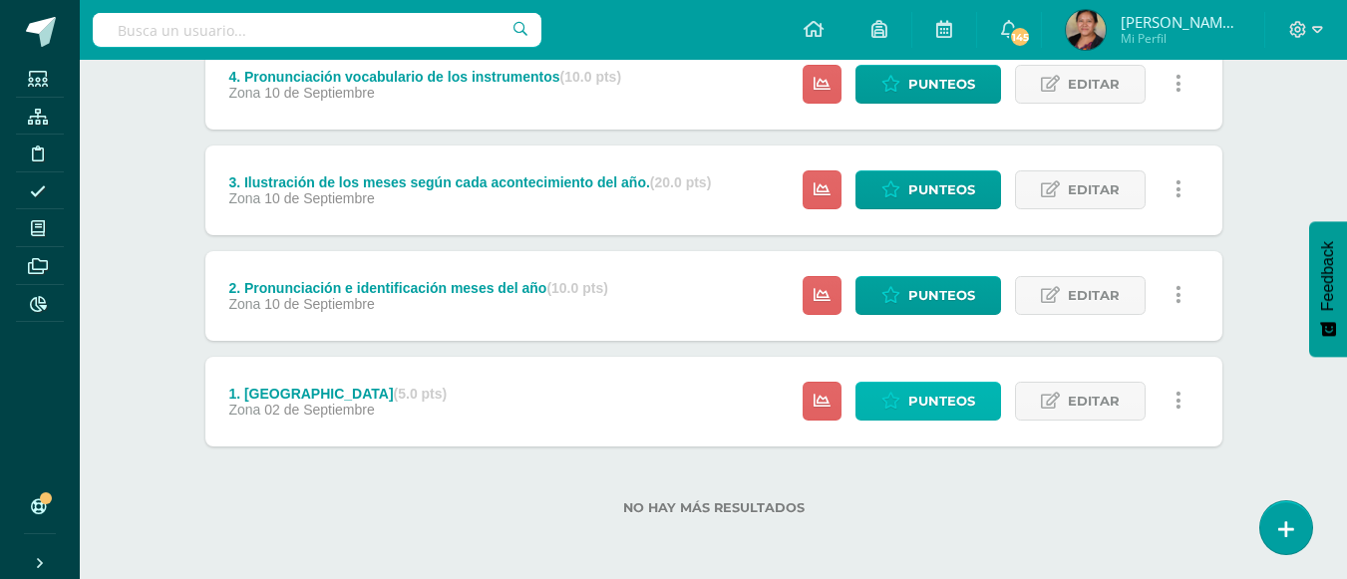
click at [935, 401] on span "Punteos" at bounding box center [941, 401] width 67 height 37
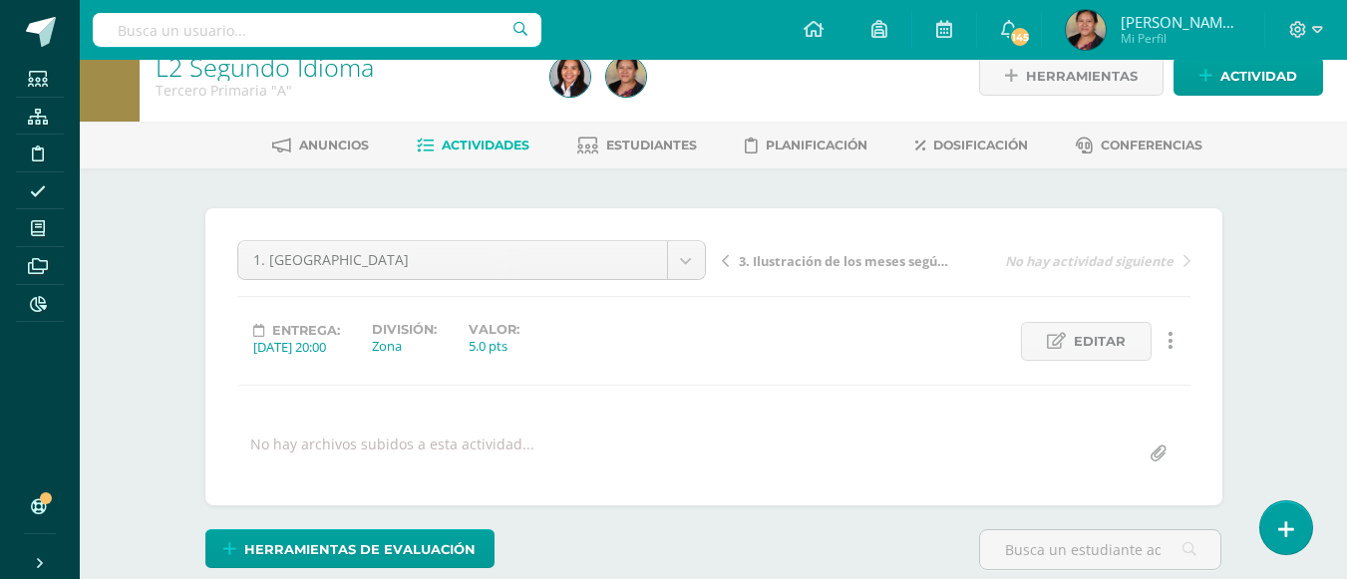
scroll to position [30, 0]
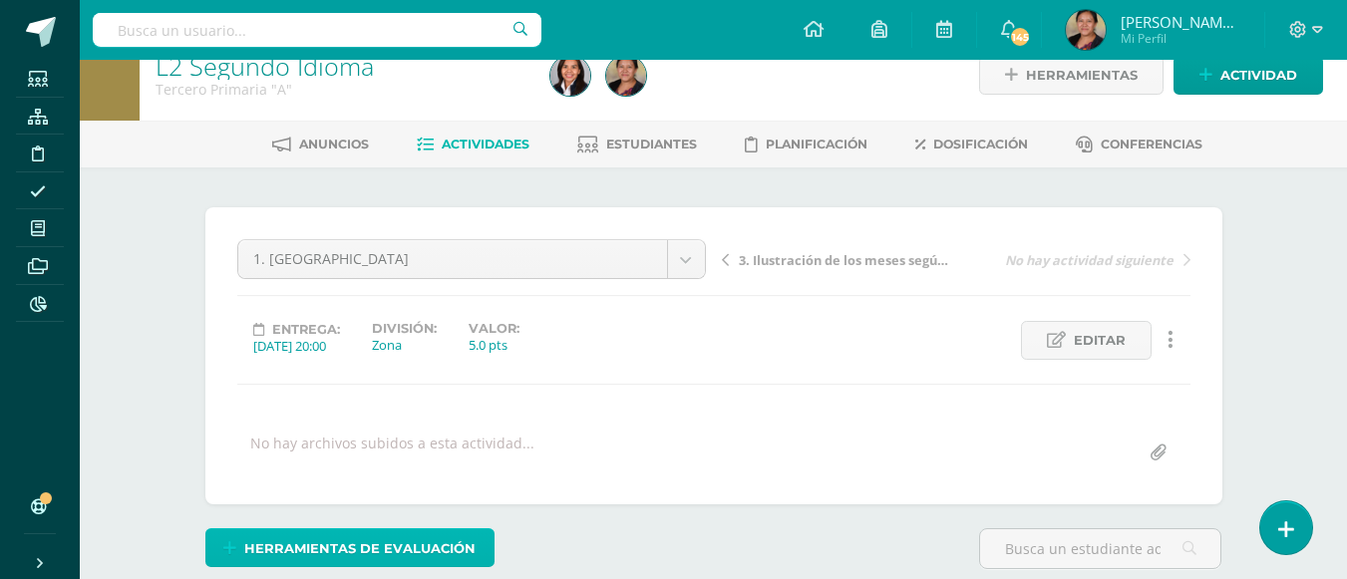
click at [397, 540] on span "Herramientas de evaluación" at bounding box center [359, 548] width 231 height 37
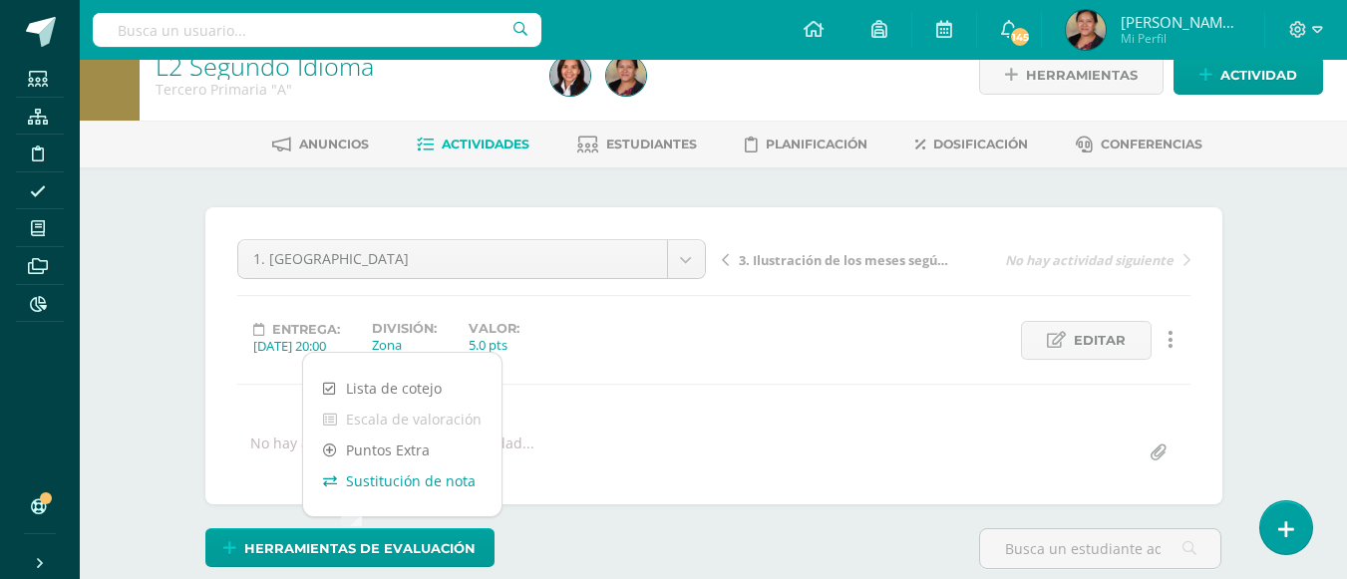
click at [427, 479] on link "Sustitución de nota" at bounding box center [402, 481] width 198 height 31
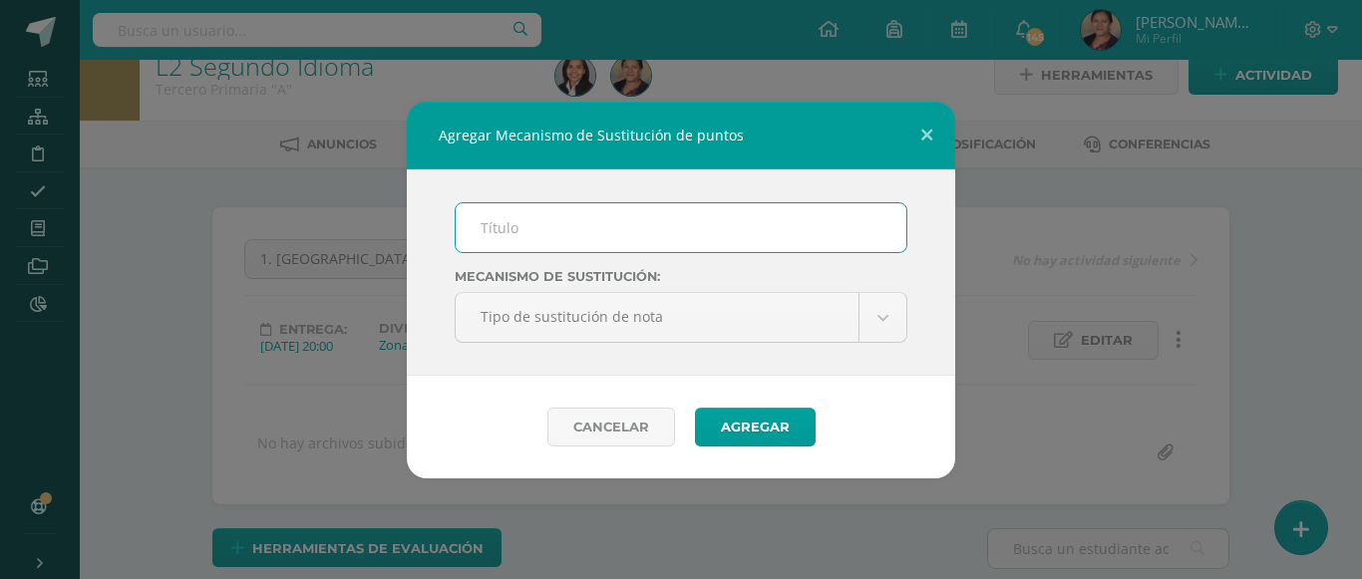
click at [647, 229] on input "text" at bounding box center [681, 227] width 451 height 49
type input "mejoramiento"
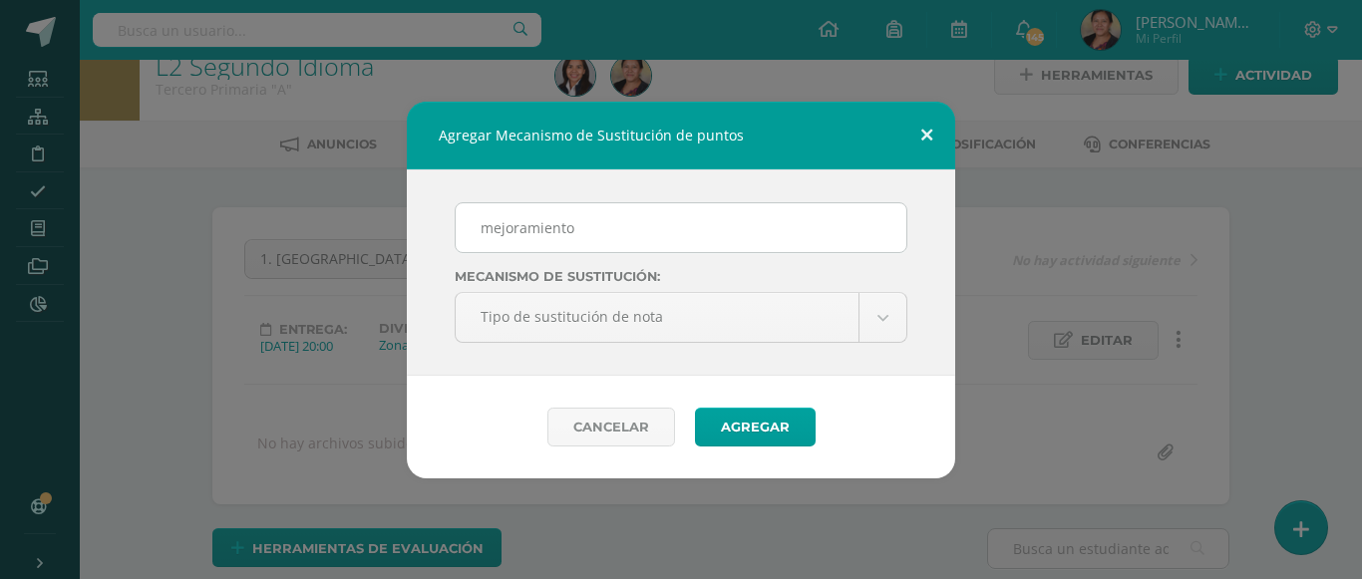
click at [938, 124] on button at bounding box center [926, 136] width 57 height 68
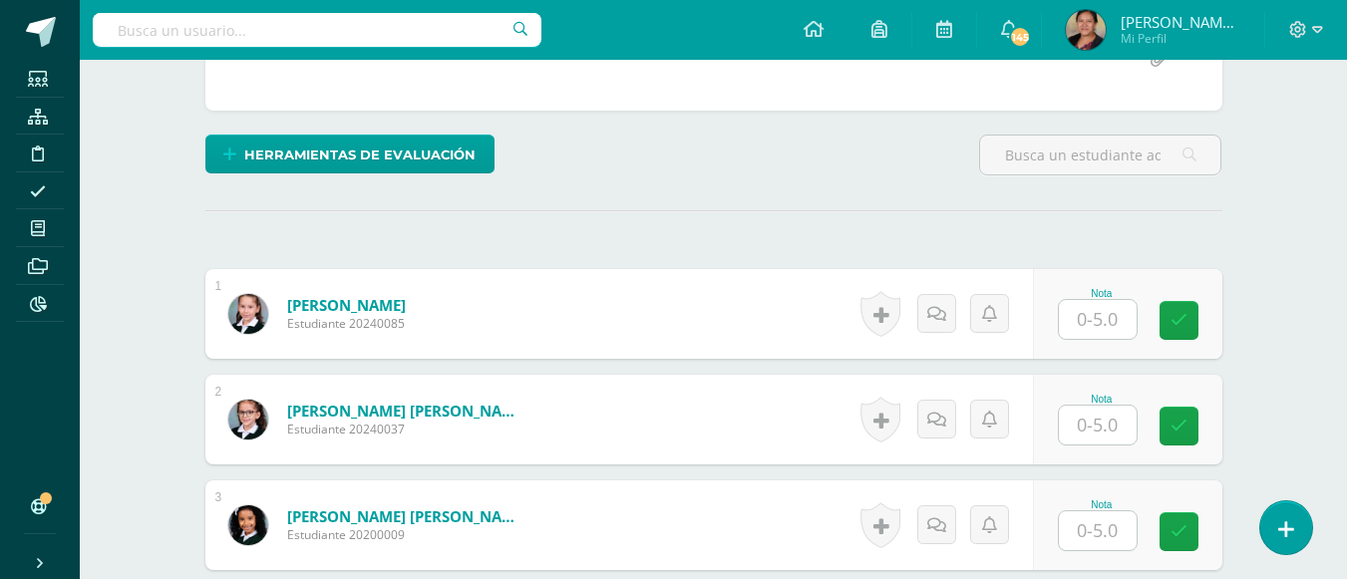
scroll to position [528, 0]
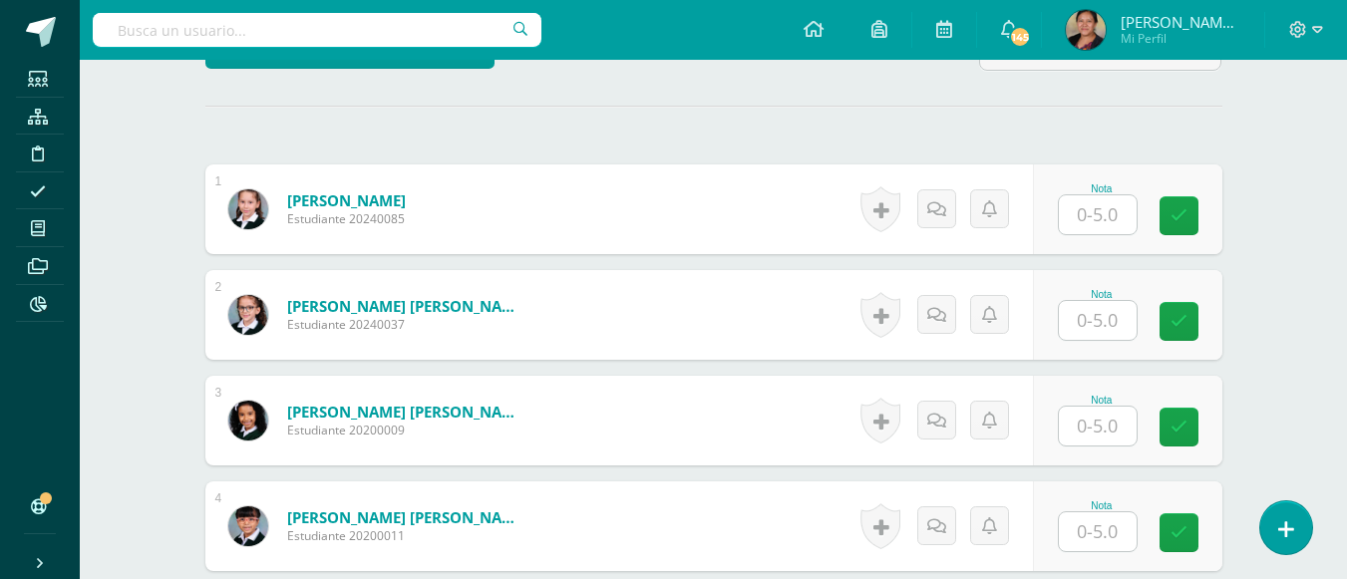
click at [1101, 212] on input "text" at bounding box center [1098, 214] width 78 height 39
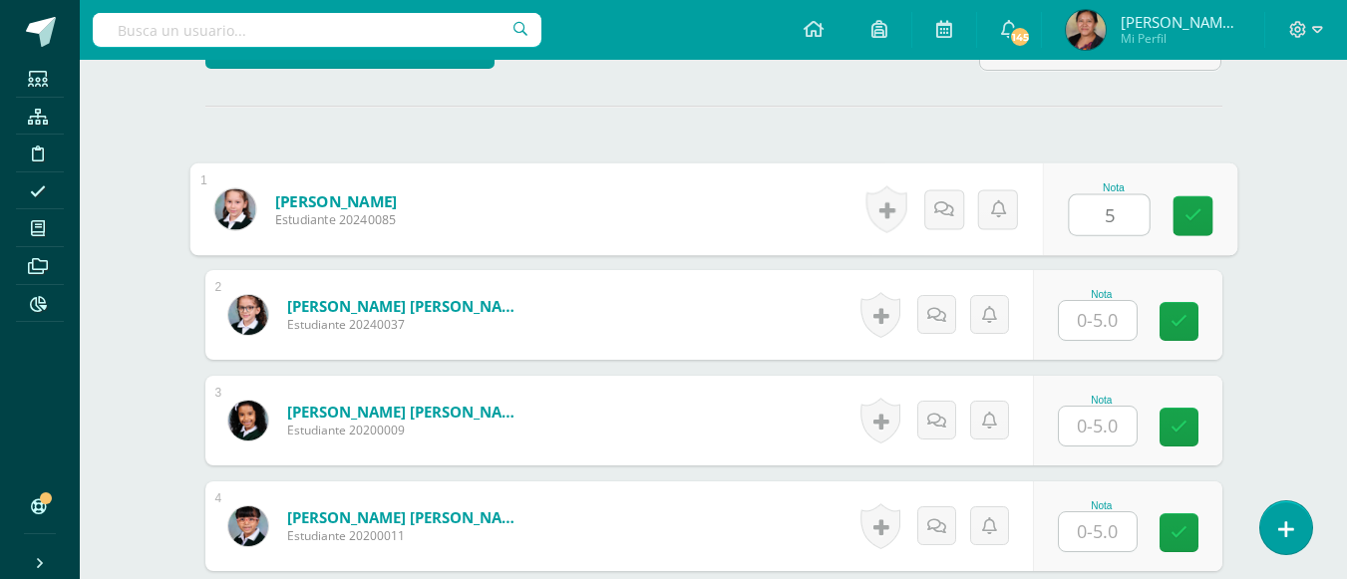
type input "5"
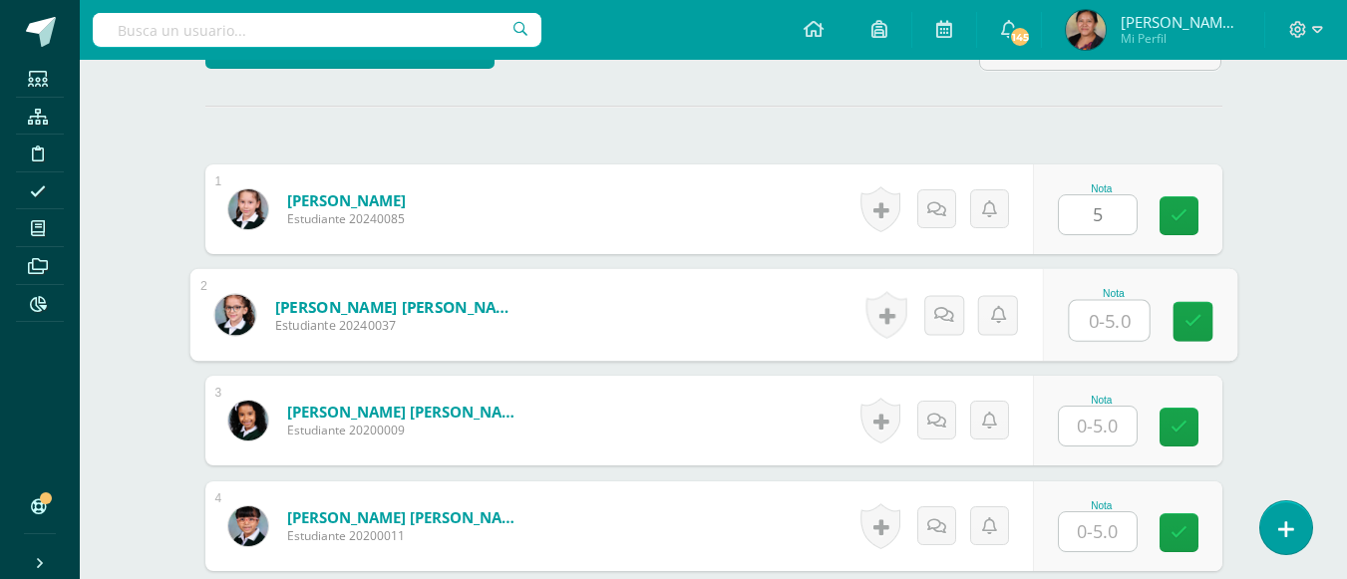
click at [1112, 339] on input "text" at bounding box center [1109, 321] width 80 height 40
type input "5"
click at [1118, 423] on input "text" at bounding box center [1098, 426] width 78 height 39
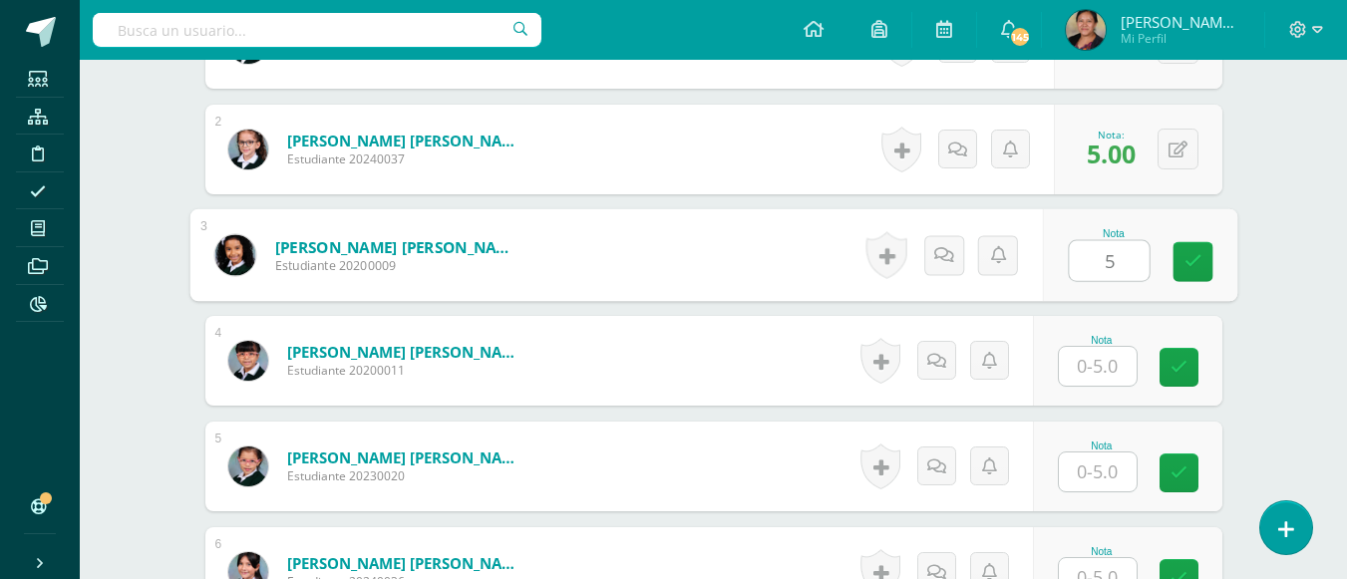
scroll to position [728, 0]
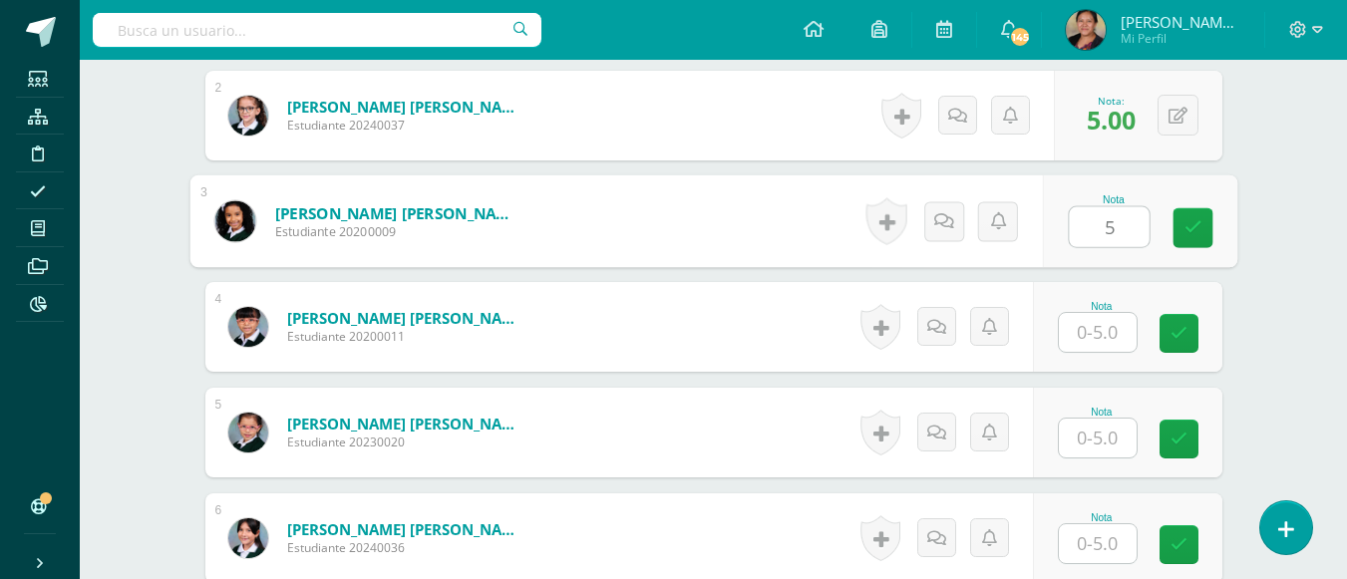
type input "5"
click at [1112, 343] on input "text" at bounding box center [1098, 332] width 78 height 39
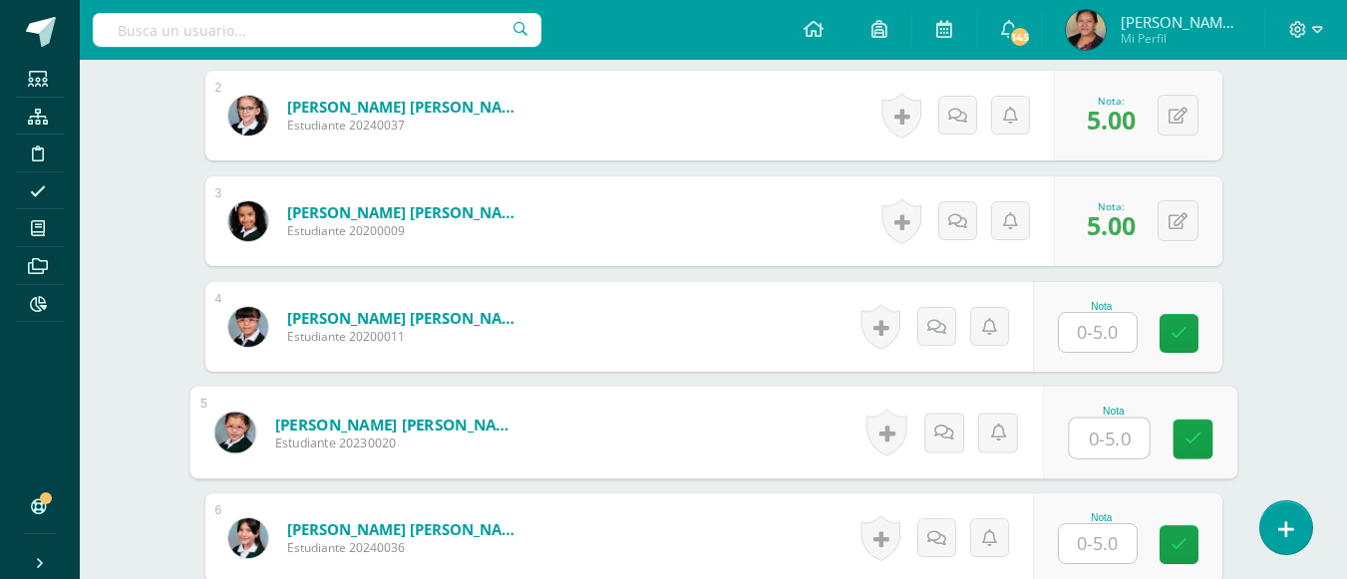
click at [1105, 449] on input "text" at bounding box center [1109, 439] width 80 height 40
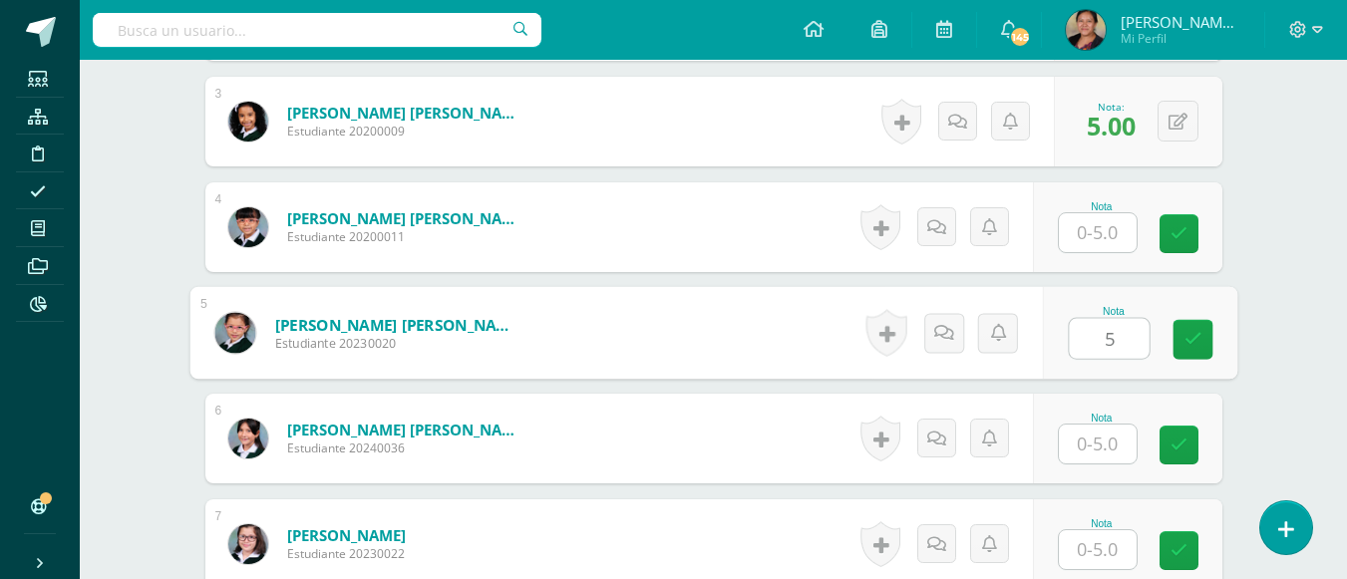
type input "5"
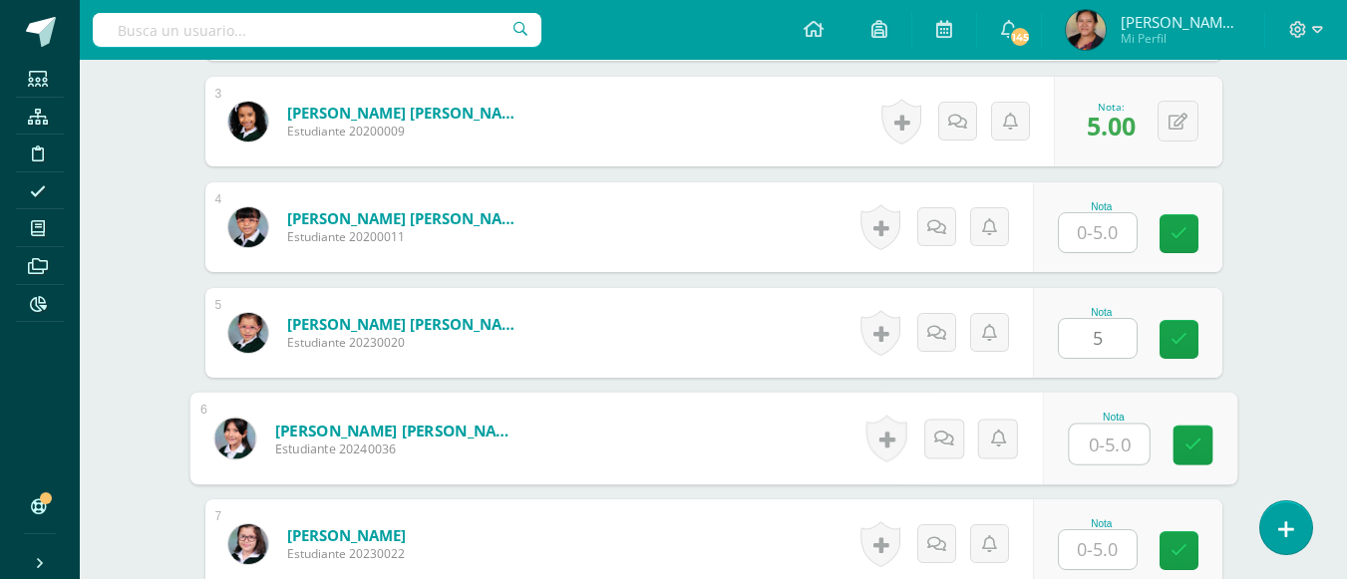
click at [1105, 449] on input "text" at bounding box center [1109, 445] width 80 height 40
type input "5"
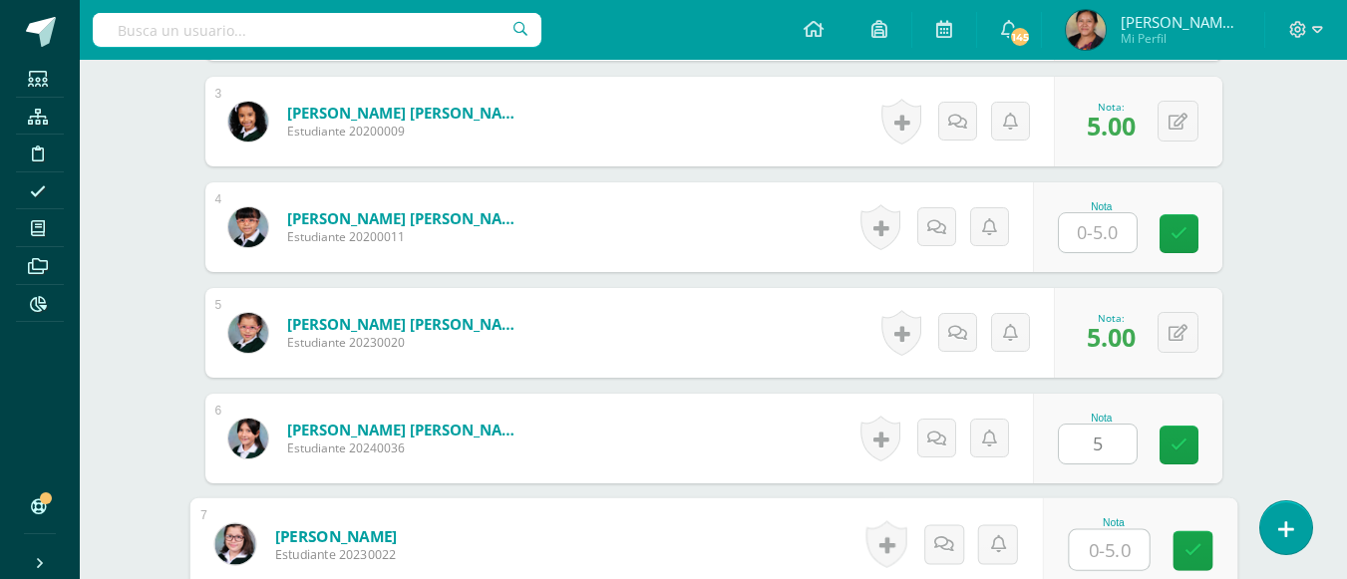
click at [1108, 544] on input "text" at bounding box center [1109, 550] width 80 height 40
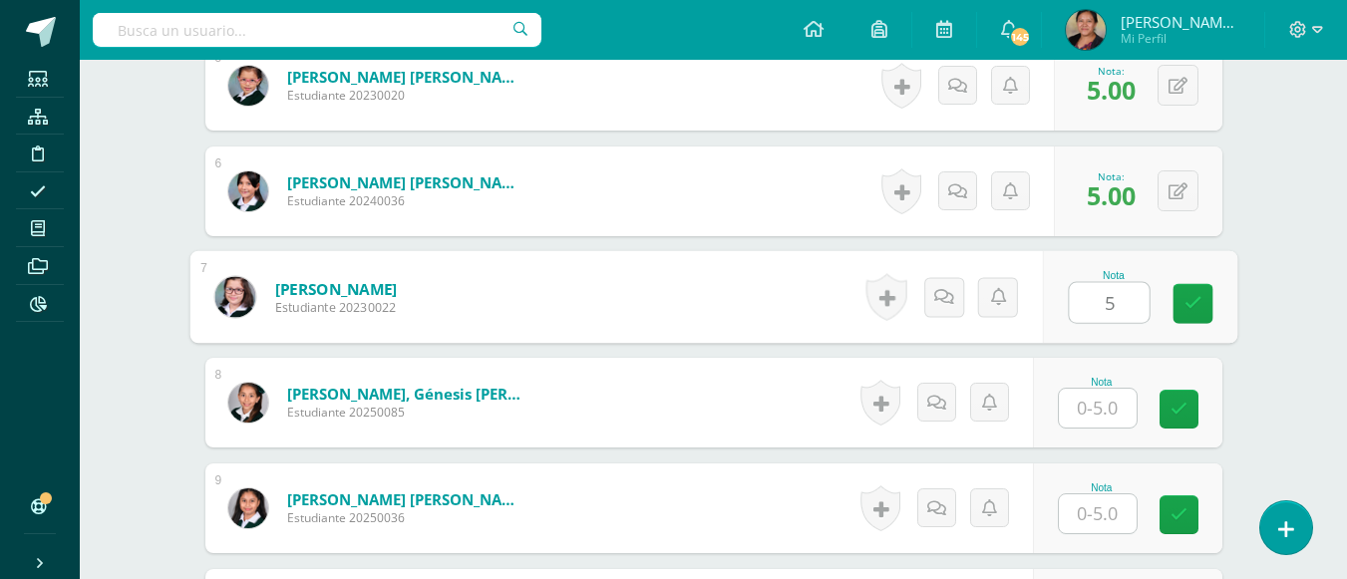
scroll to position [1126, 0]
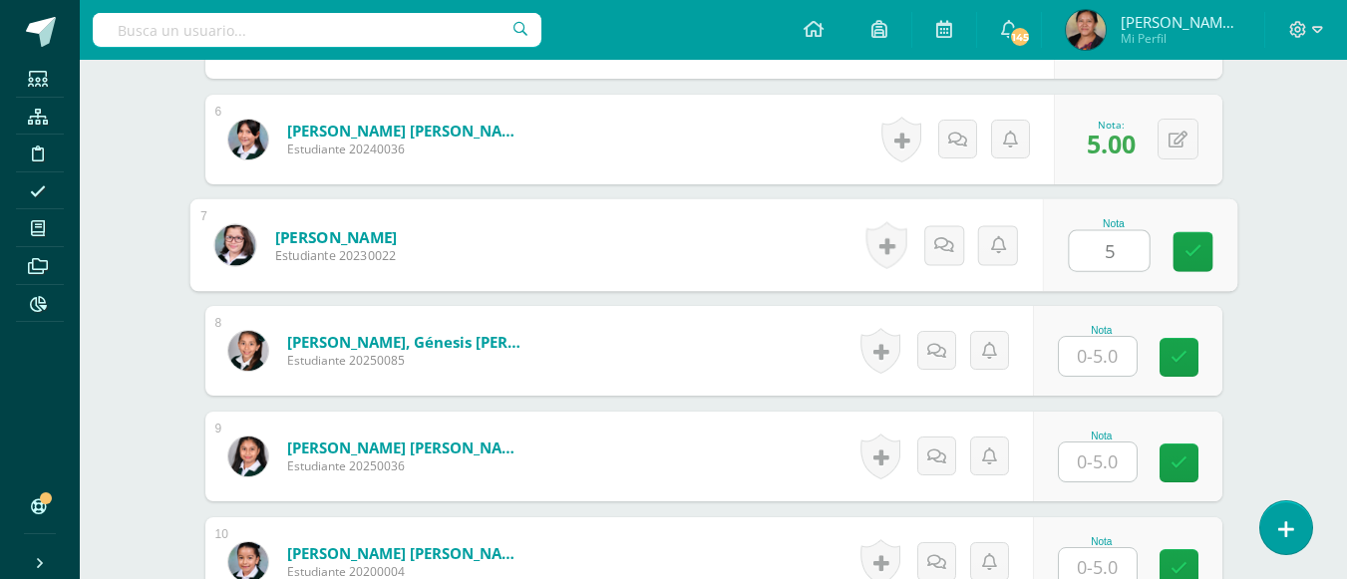
type input "5"
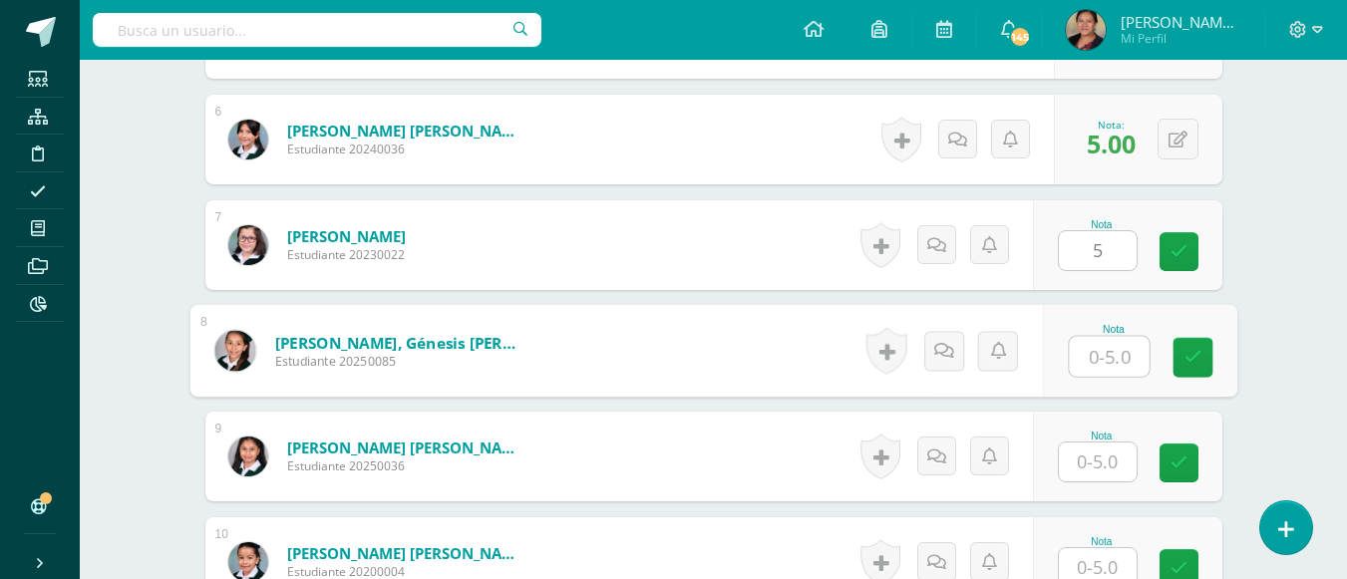
click at [1122, 361] on input "text" at bounding box center [1109, 357] width 80 height 40
type input "4"
click at [1110, 461] on input "text" at bounding box center [1098, 462] width 78 height 39
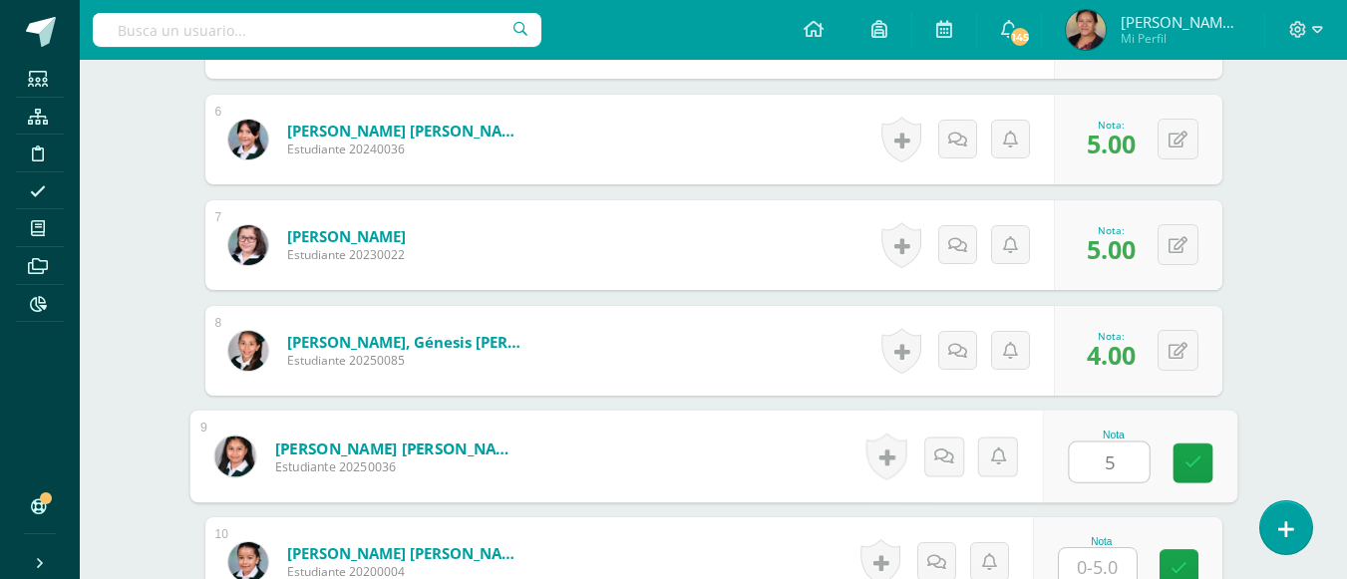
scroll to position [1326, 0]
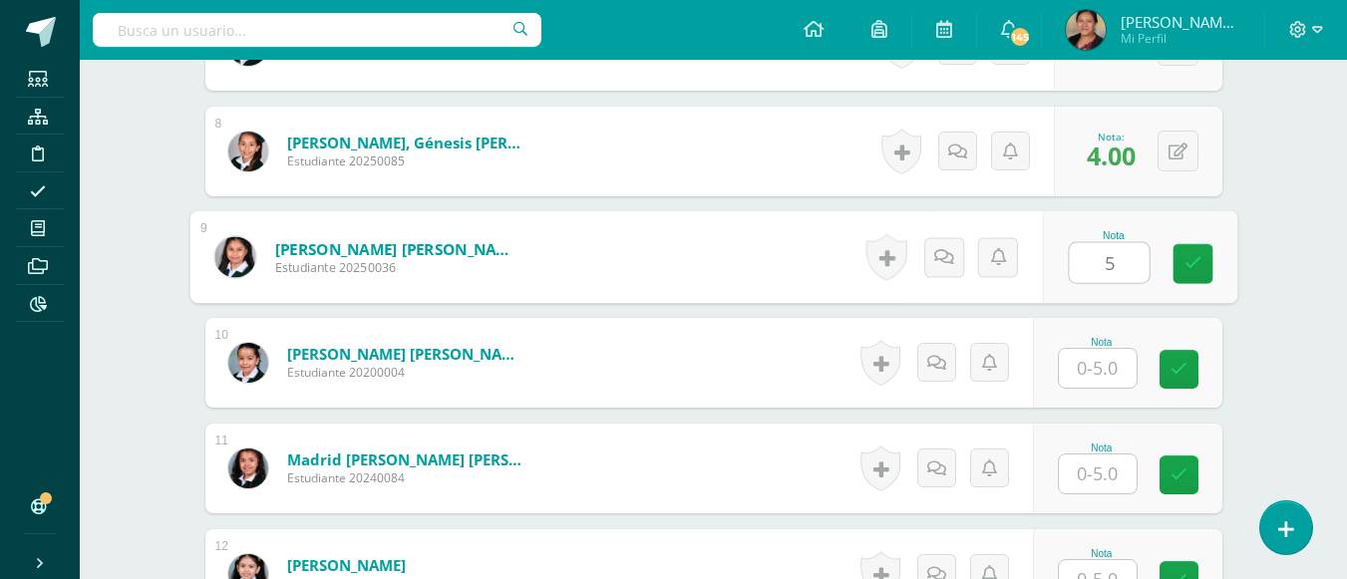
type input "5"
click at [1094, 370] on input "text" at bounding box center [1098, 368] width 78 height 39
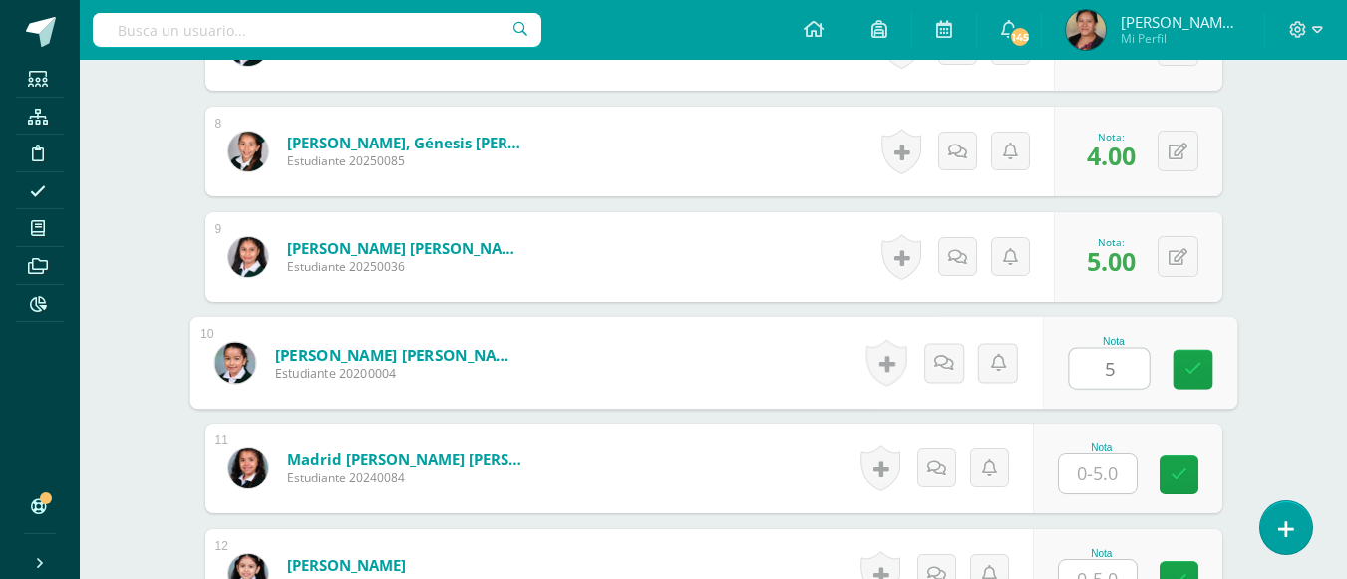
type input "5"
click at [1094, 465] on input "text" at bounding box center [1098, 474] width 78 height 39
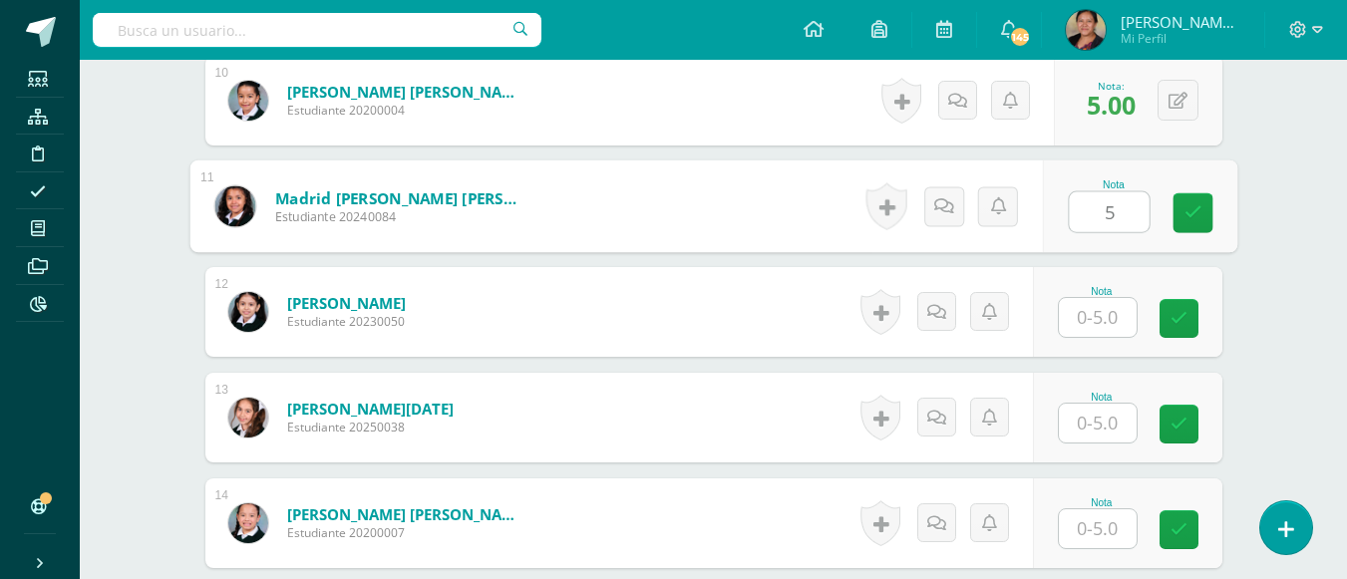
scroll to position [1725, 0]
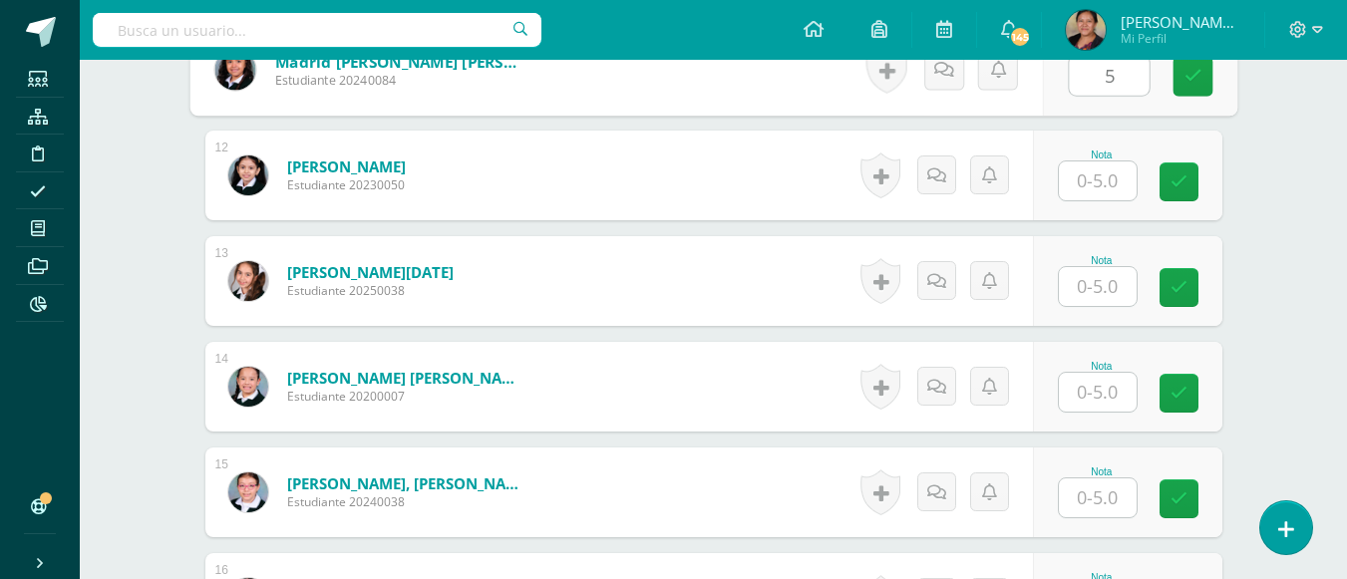
type input "5"
click at [1104, 185] on input "text" at bounding box center [1098, 180] width 78 height 39
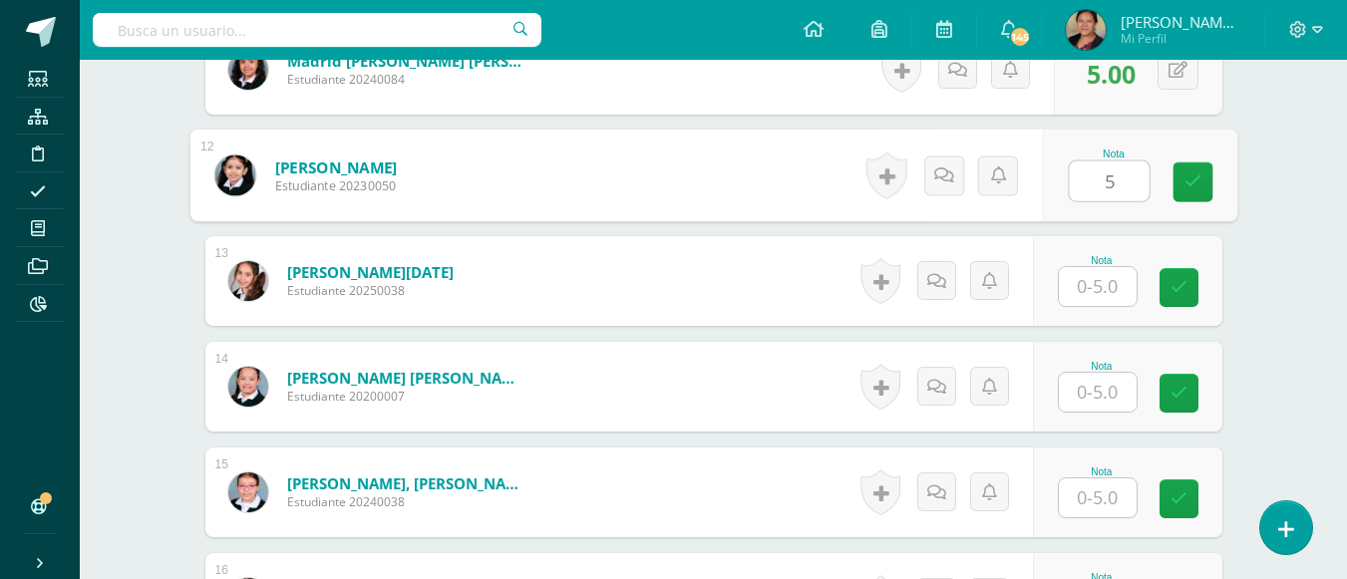
type input "5"
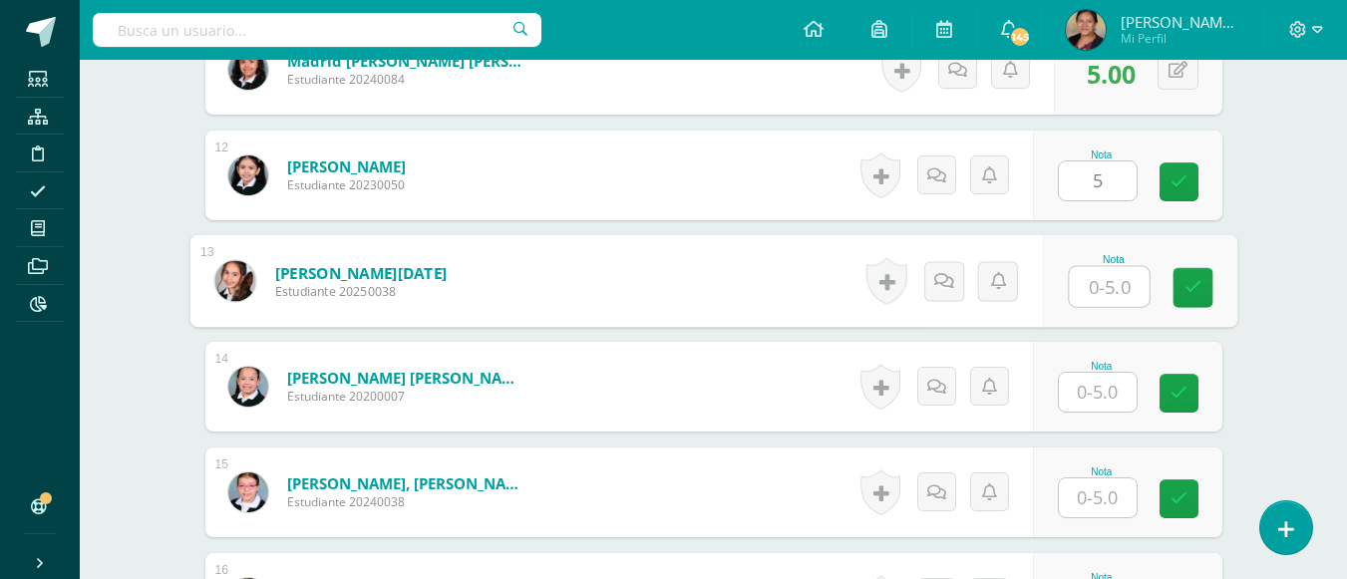
click at [1100, 284] on input "text" at bounding box center [1109, 287] width 80 height 40
type input "5"
click at [1101, 396] on input "text" at bounding box center [1098, 392] width 78 height 39
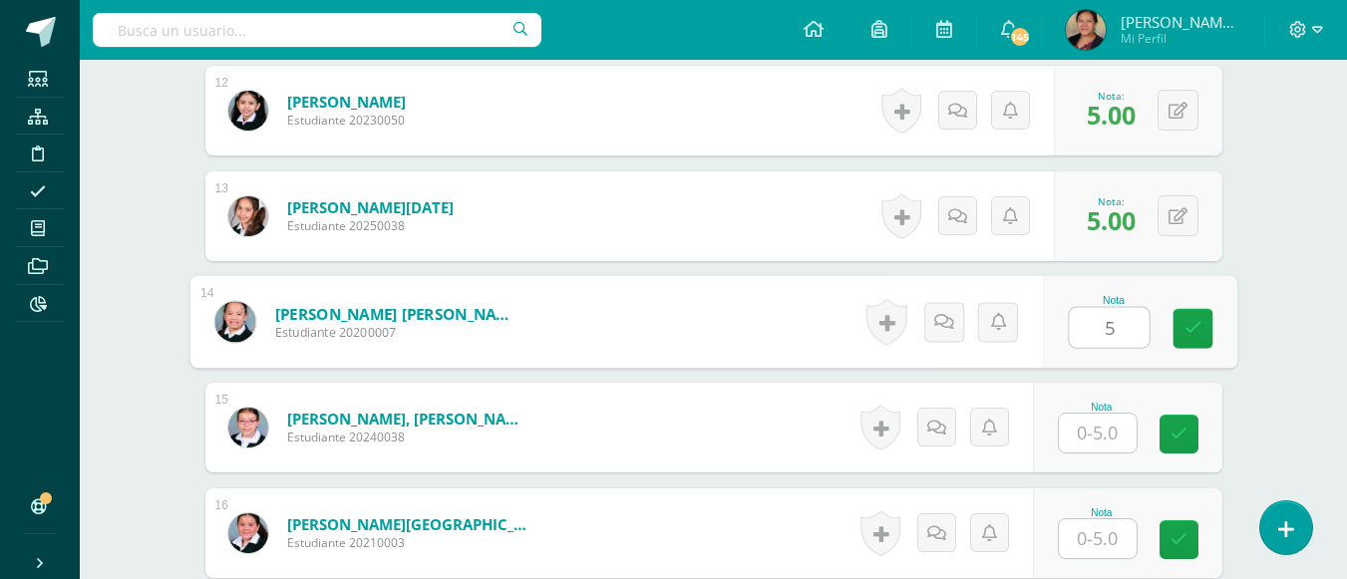
scroll to position [1824, 0]
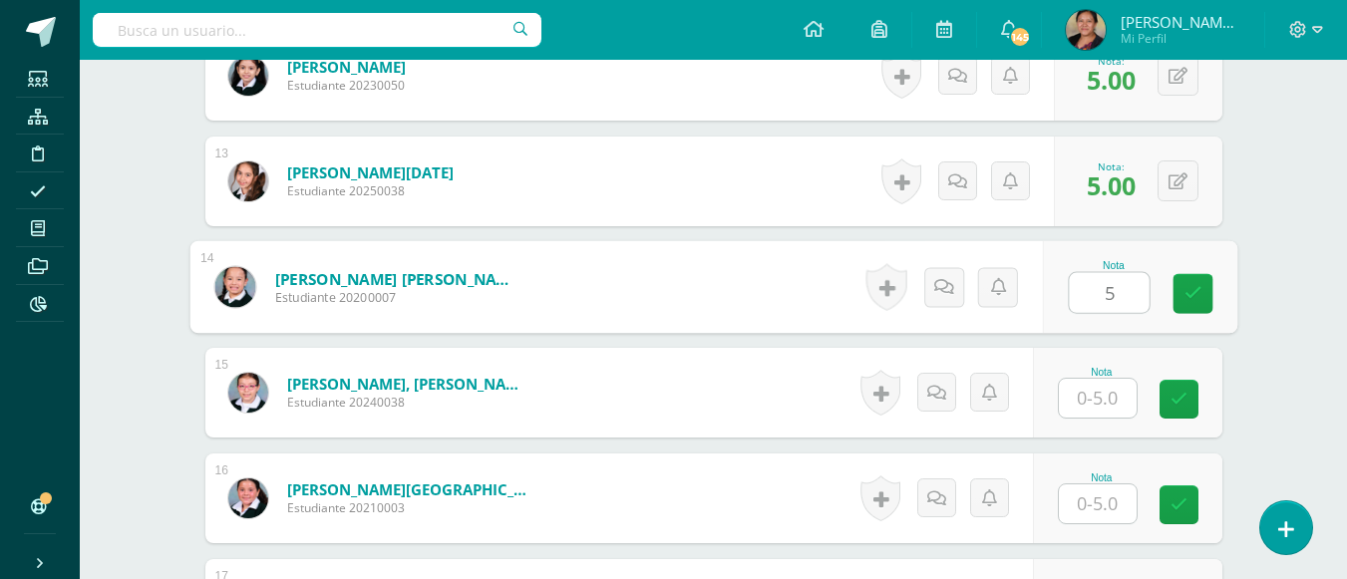
type input "5"
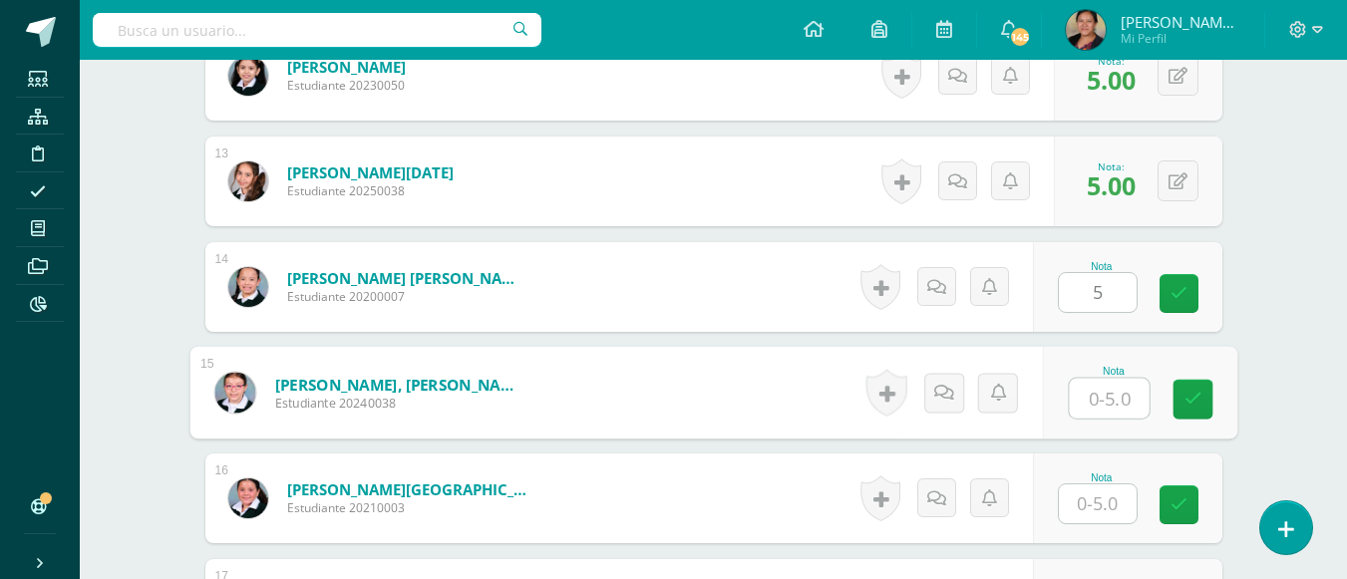
click at [1101, 398] on input "text" at bounding box center [1109, 399] width 80 height 40
type input "5"
click at [1107, 502] on input "text" at bounding box center [1098, 503] width 78 height 39
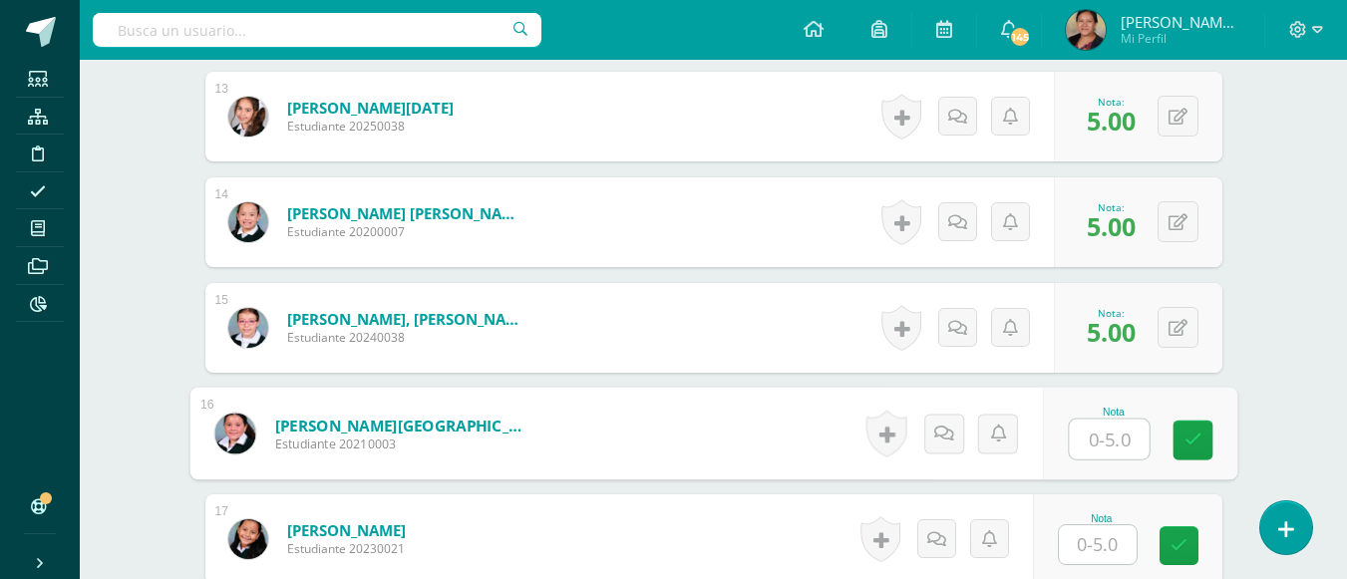
scroll to position [1924, 0]
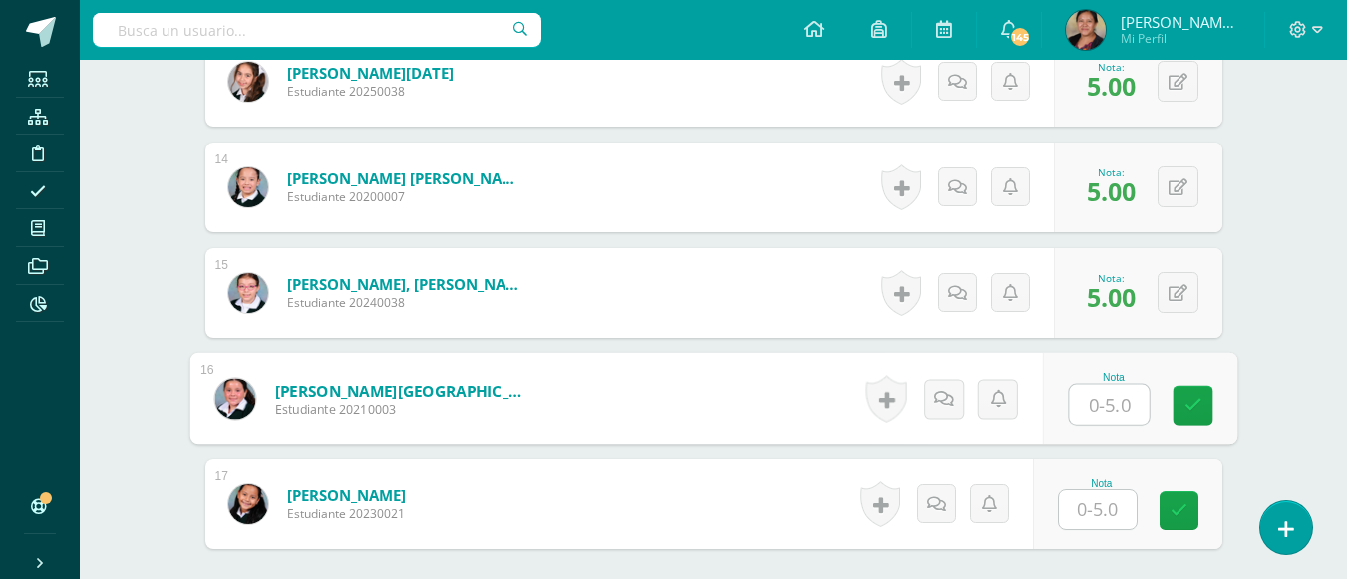
click at [1101, 523] on input "text" at bounding box center [1098, 509] width 78 height 39
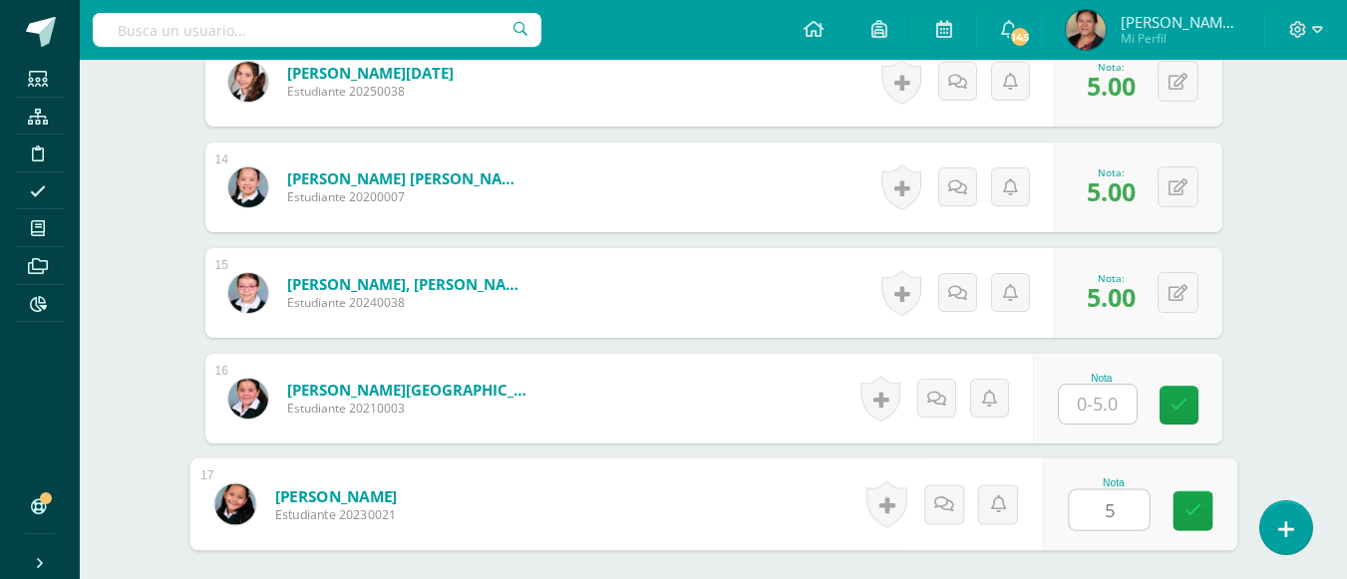
type input "5"
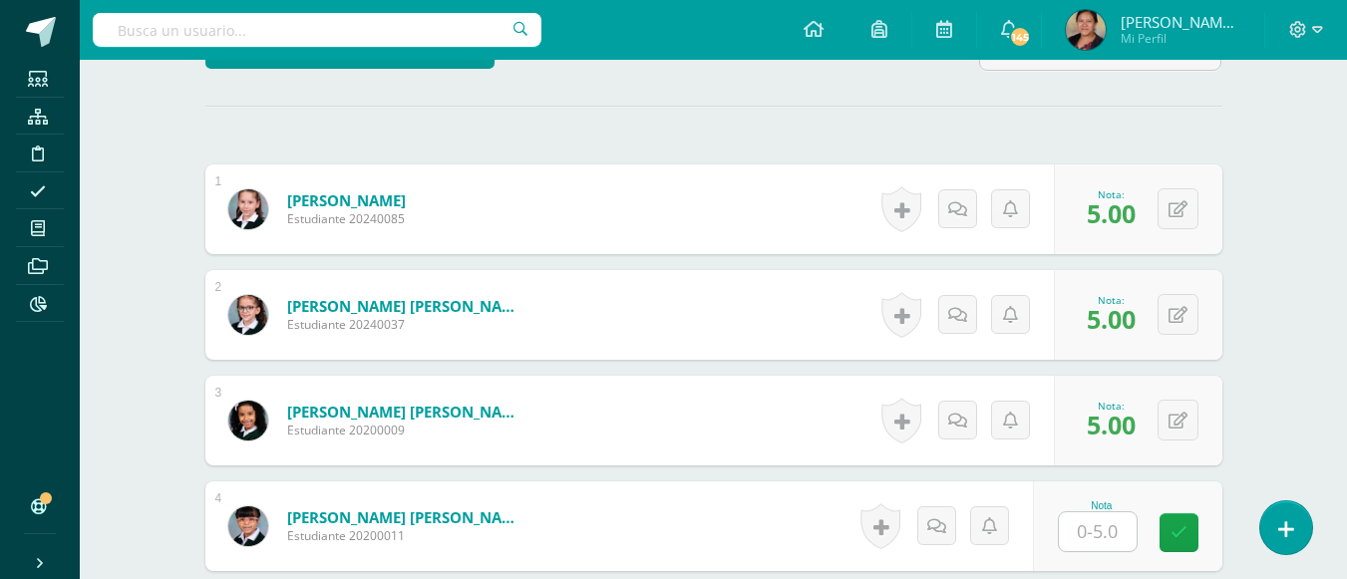
scroll to position [0, 0]
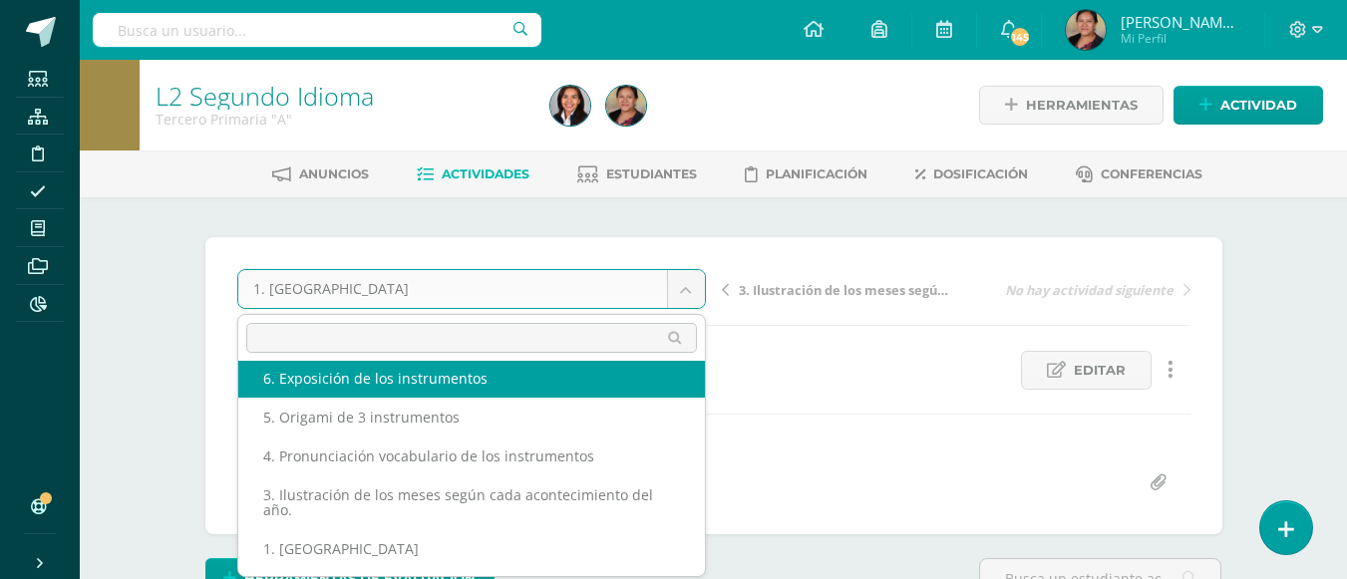
scroll to position [86, 0]
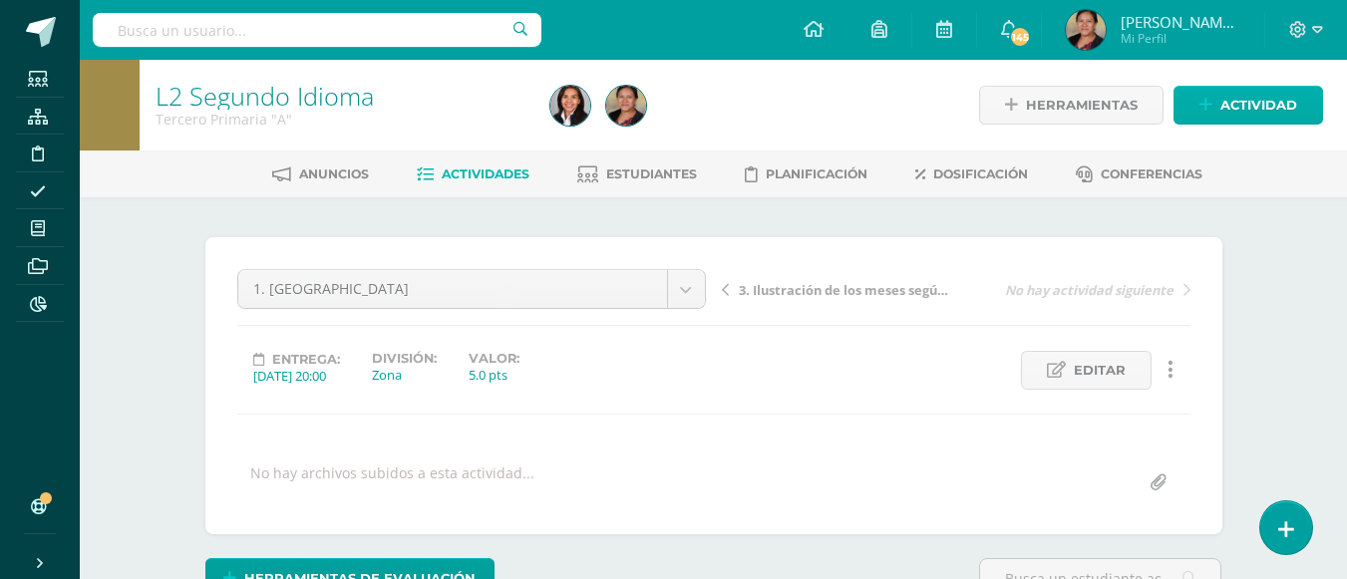
click at [1249, 99] on span "Actividad" at bounding box center [1258, 105] width 77 height 37
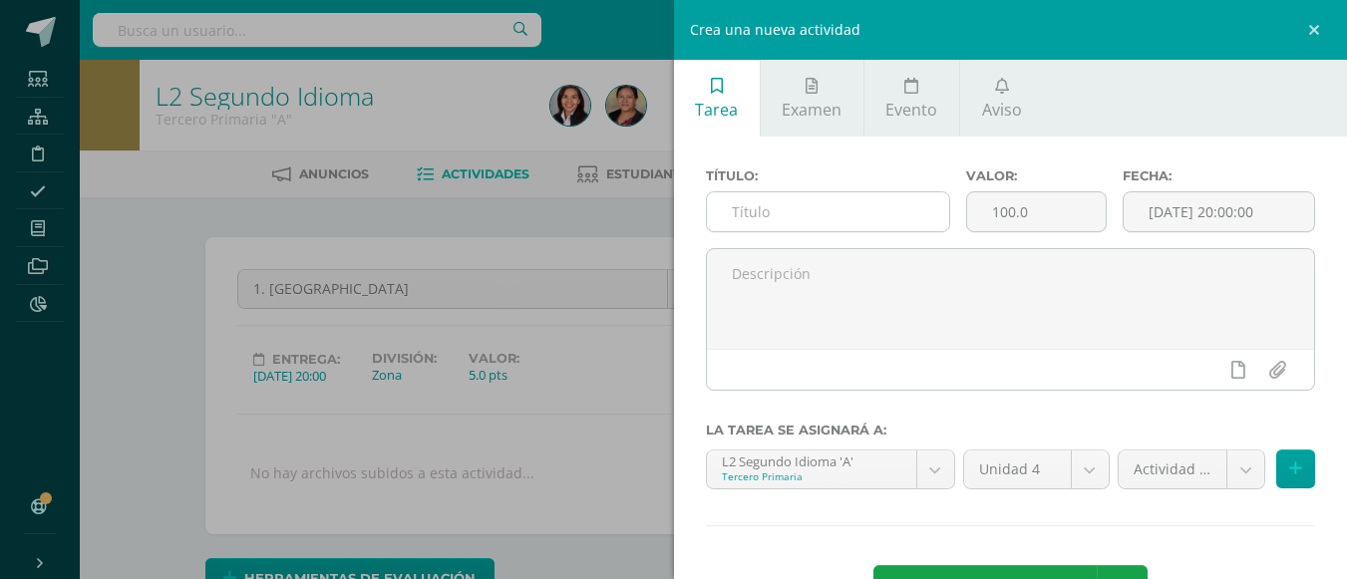
click at [816, 218] on input "text" at bounding box center [828, 211] width 242 height 39
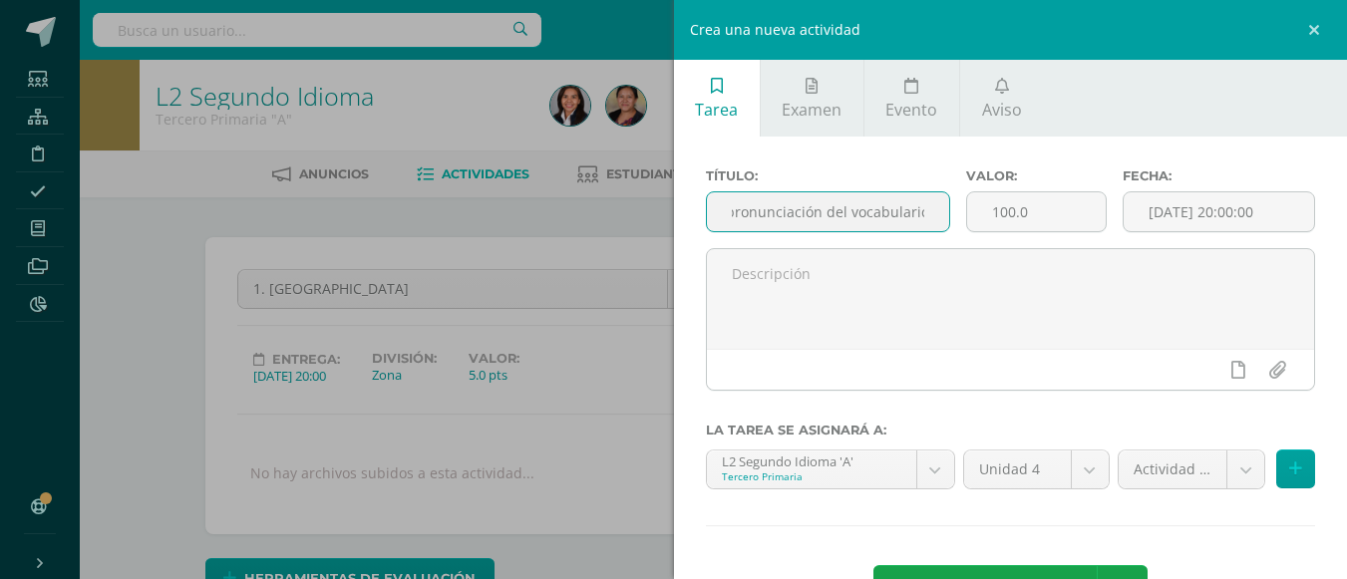
scroll to position [0, 130]
type input "2. Identificación y pronunciación del vocabulario."
click at [1024, 207] on input "100.0" at bounding box center [1036, 211] width 139 height 39
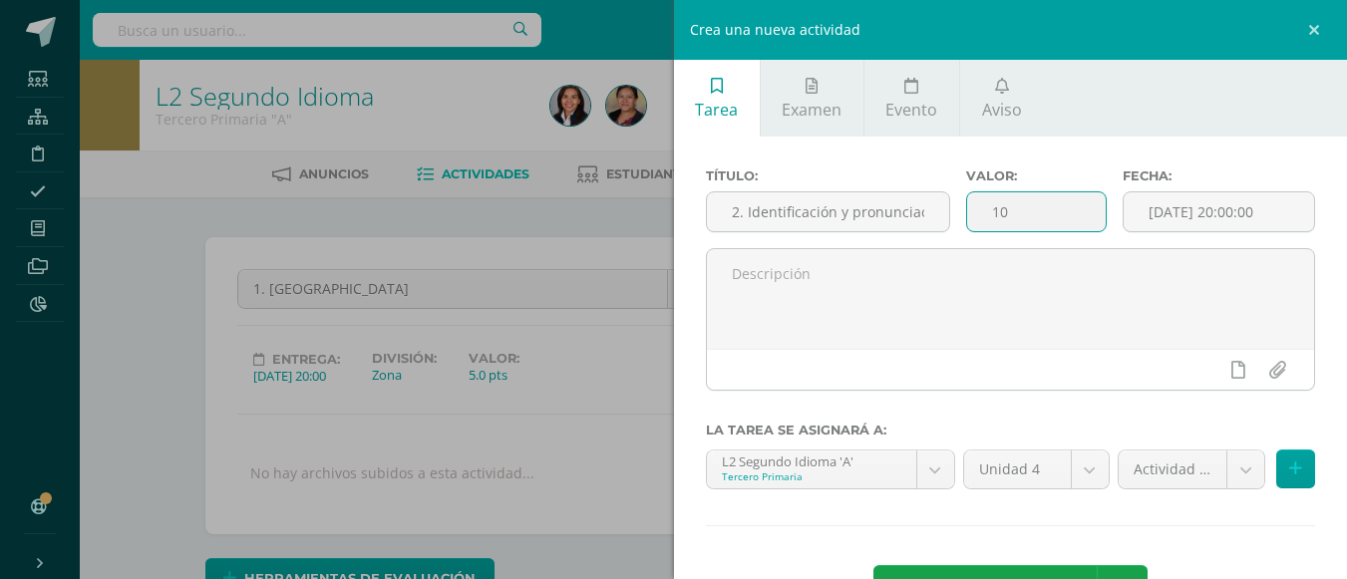
type input "10"
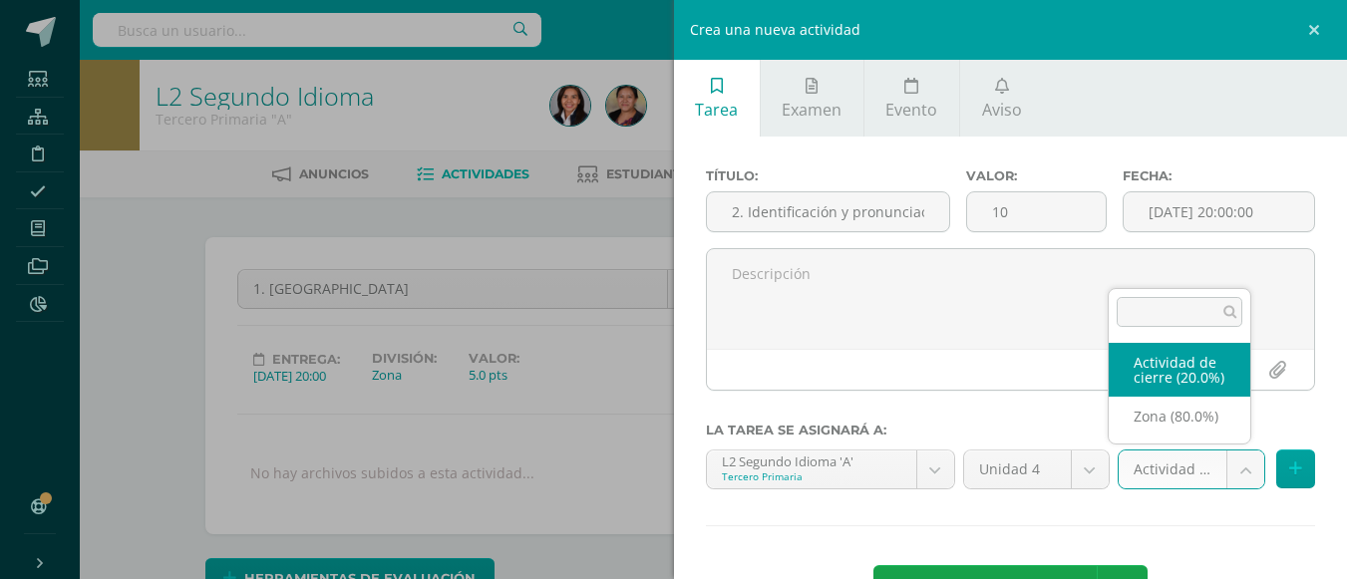
drag, startPoint x: 1162, startPoint y: 386, endPoint x: 1169, endPoint y: 397, distance: 13.0
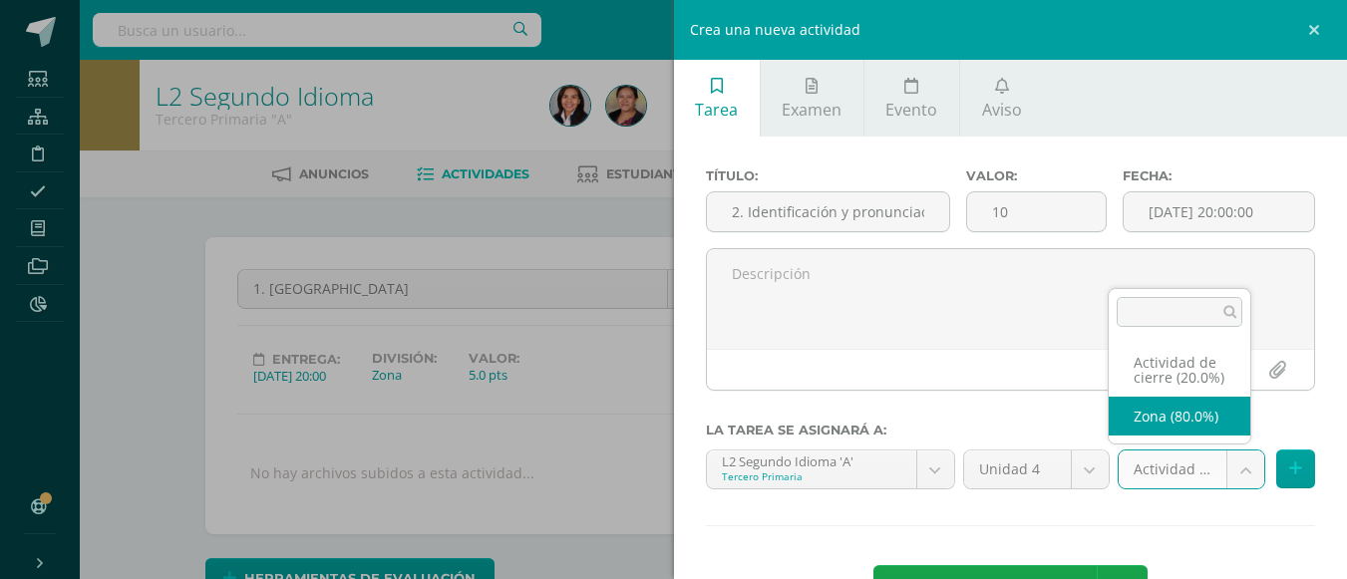
select select "107834"
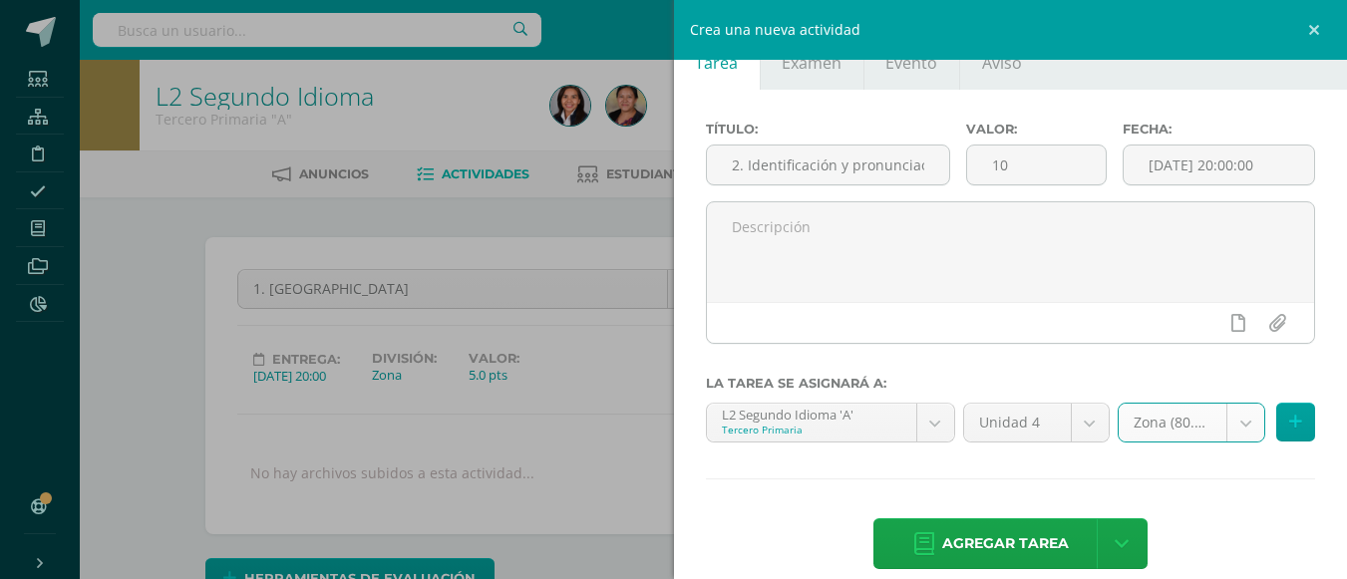
scroll to position [73, 0]
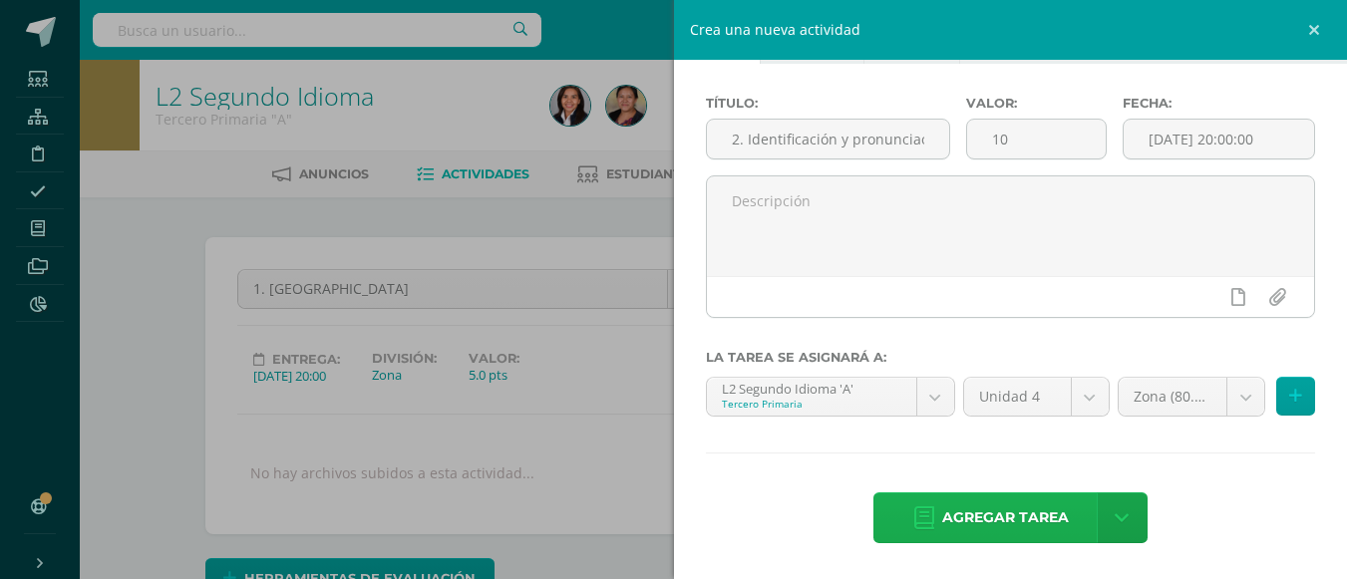
click at [980, 500] on span "Agregar tarea" at bounding box center [1005, 517] width 127 height 49
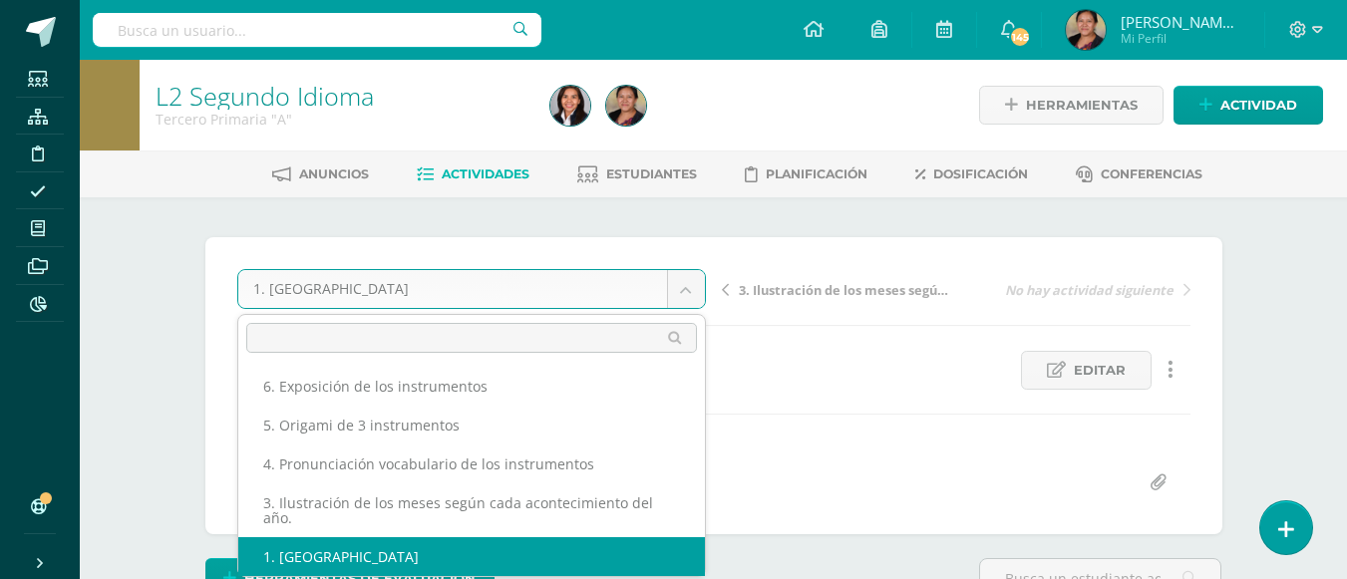
scroll to position [86, 0]
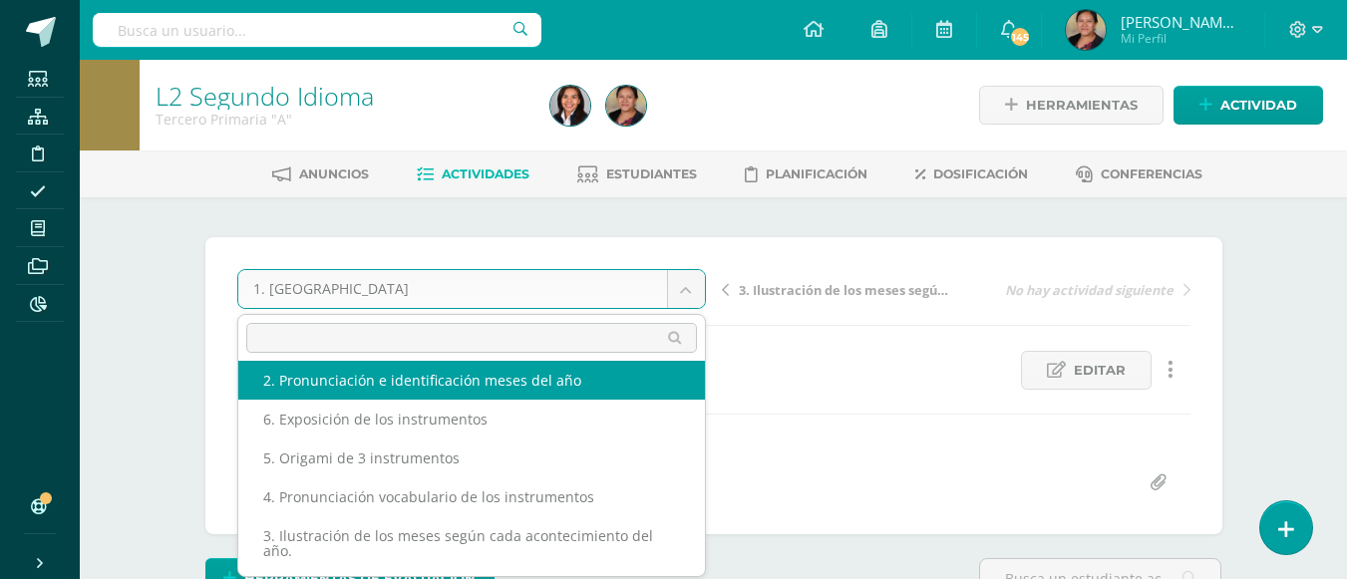
select select "/dashboard/teacher/grade-activity/108042/"
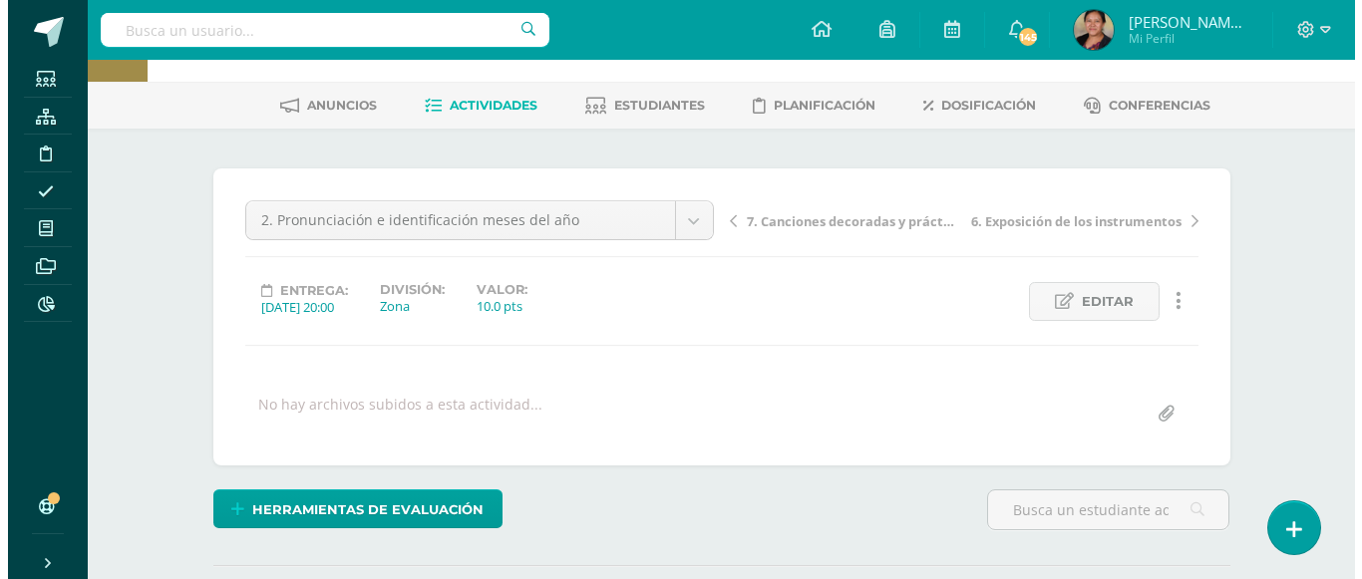
scroll to position [199, 0]
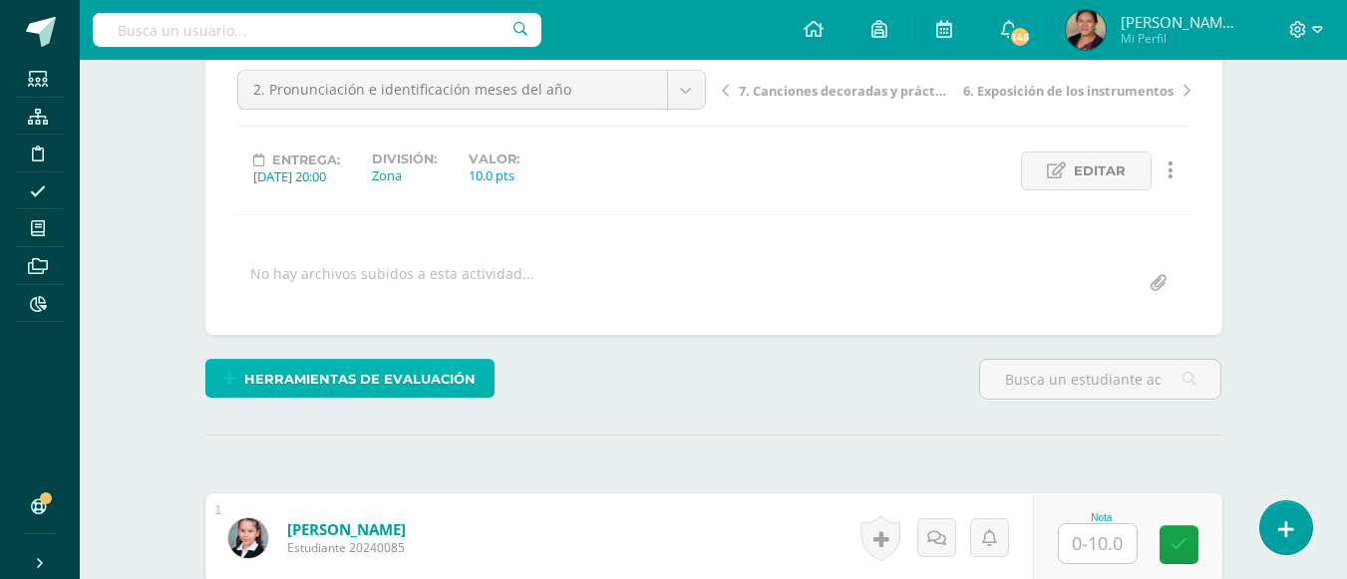
click at [373, 397] on span "Herramientas de evaluación" at bounding box center [359, 379] width 231 height 37
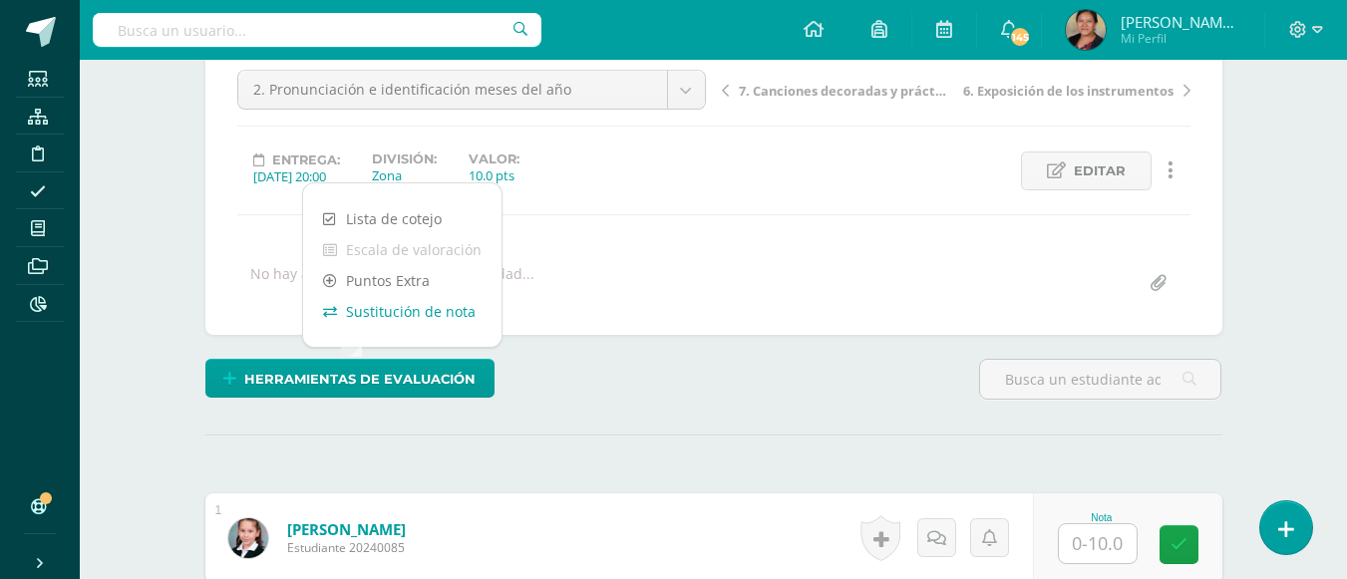
click at [368, 314] on link "Sustitución de nota" at bounding box center [402, 311] width 198 height 31
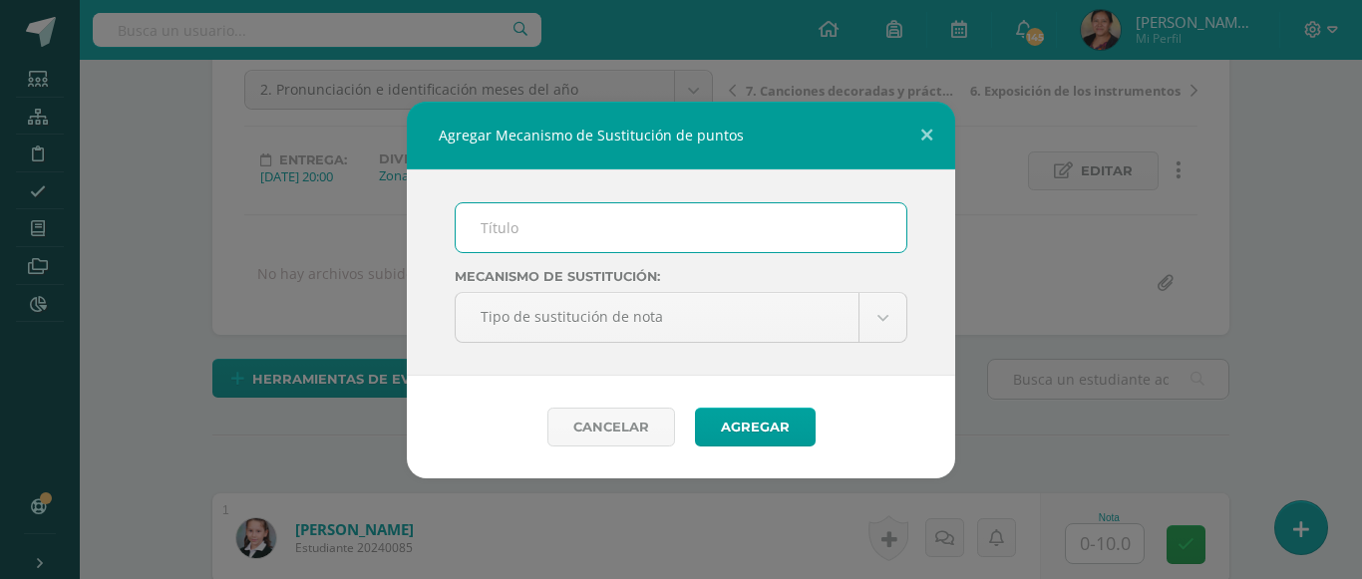
click at [524, 230] on input "text" at bounding box center [681, 227] width 451 height 49
type input "mejoramiento"
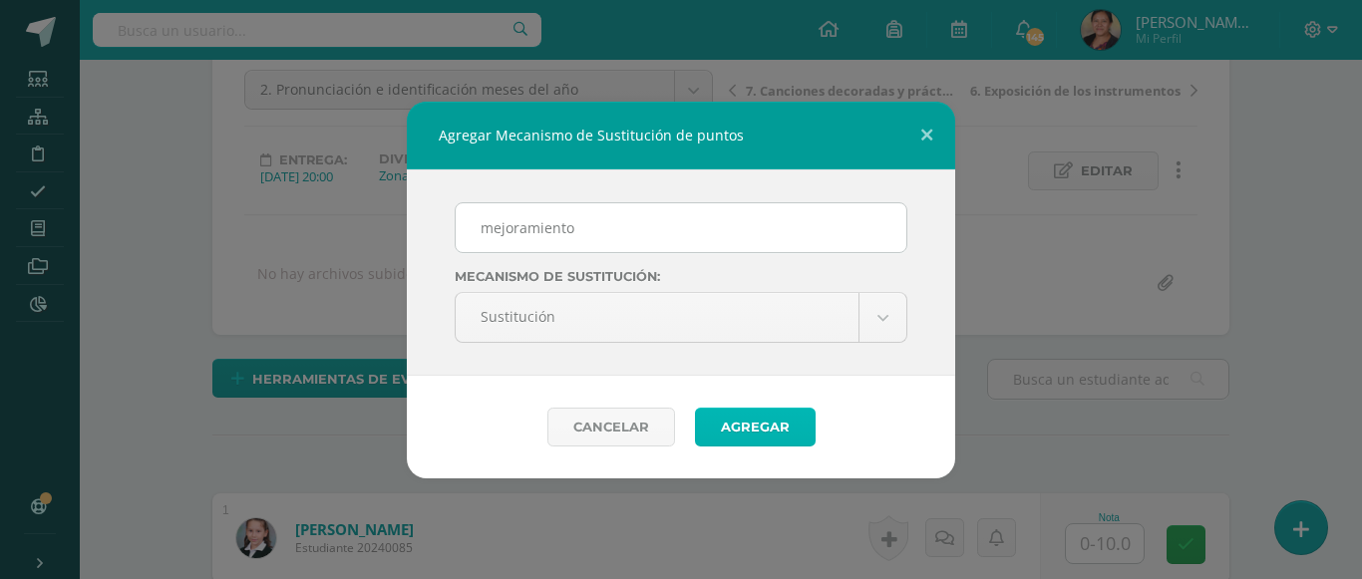
click at [753, 433] on button "Agregar" at bounding box center [755, 427] width 121 height 39
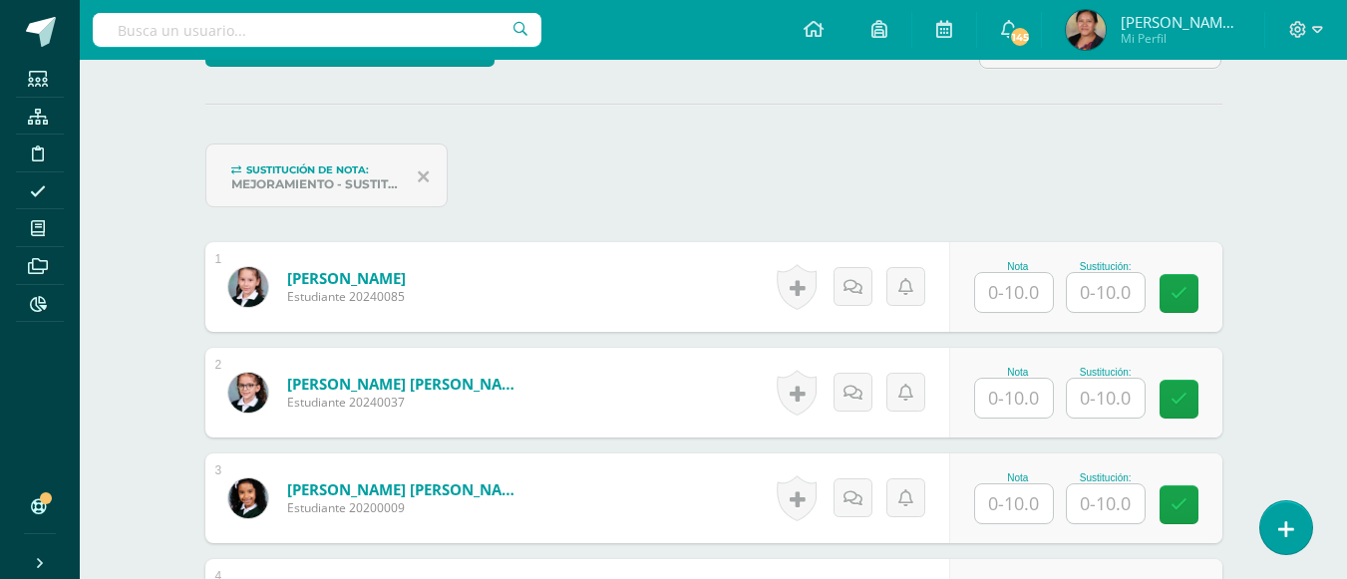
scroll to position [528, 0]
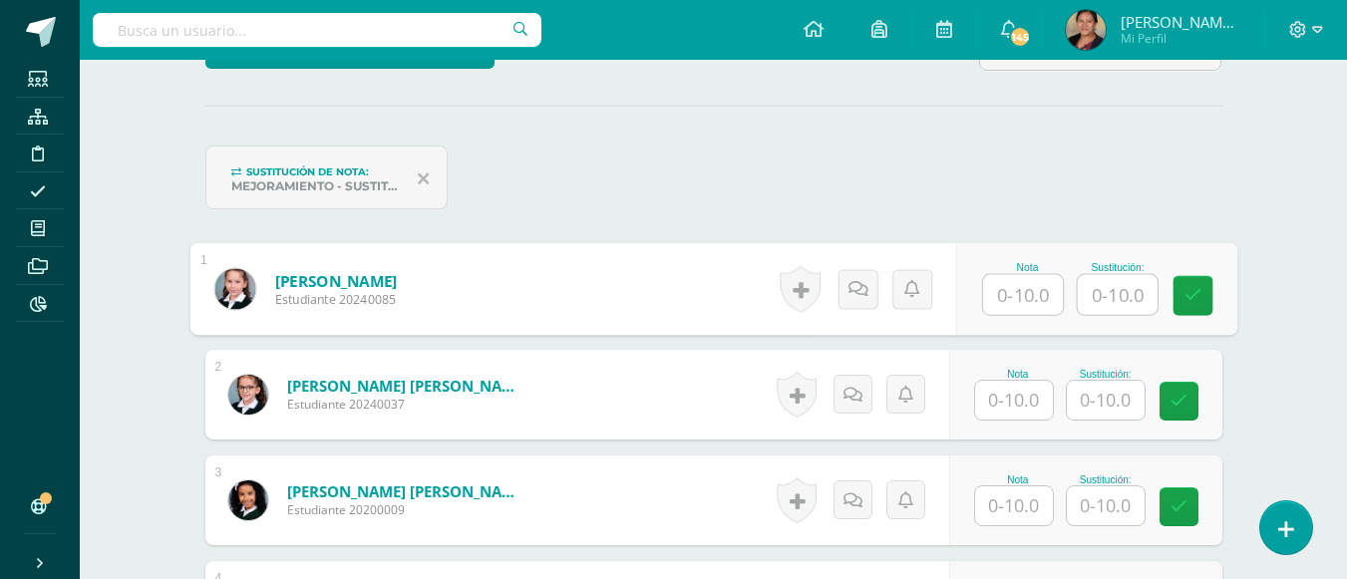
click at [1039, 304] on input "text" at bounding box center [1023, 295] width 80 height 40
type input "10"
click at [1021, 394] on input "text" at bounding box center [1014, 400] width 78 height 39
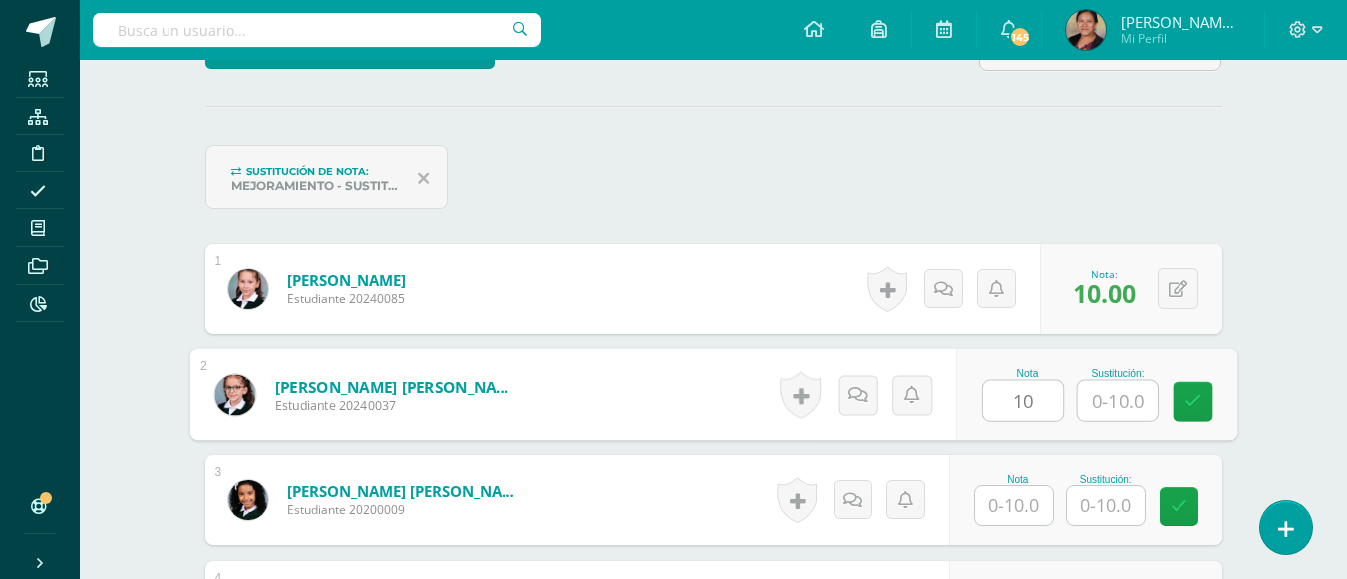
type input "10"
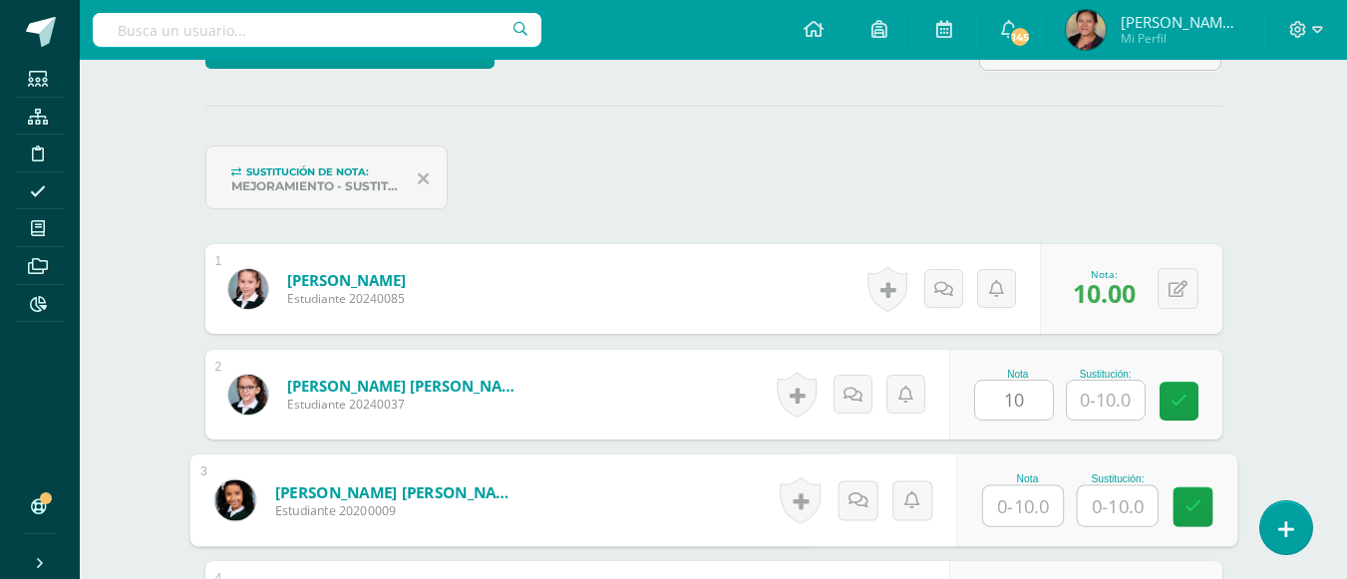
click at [1001, 512] on input "text" at bounding box center [1023, 506] width 80 height 40
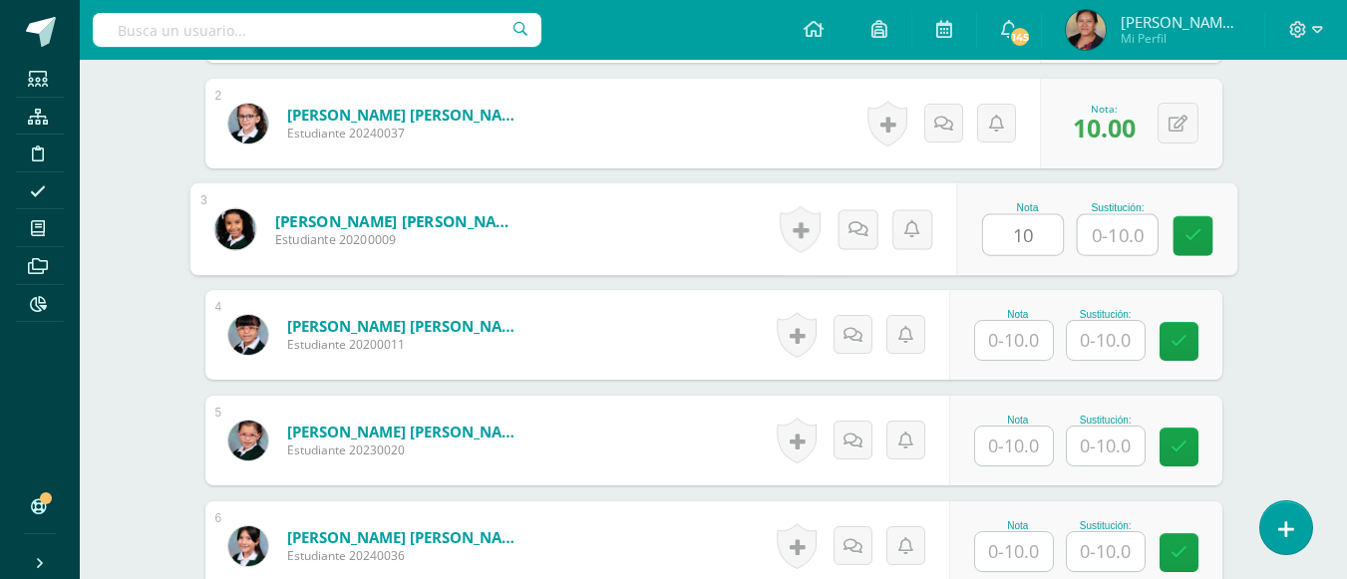
scroll to position [827, 0]
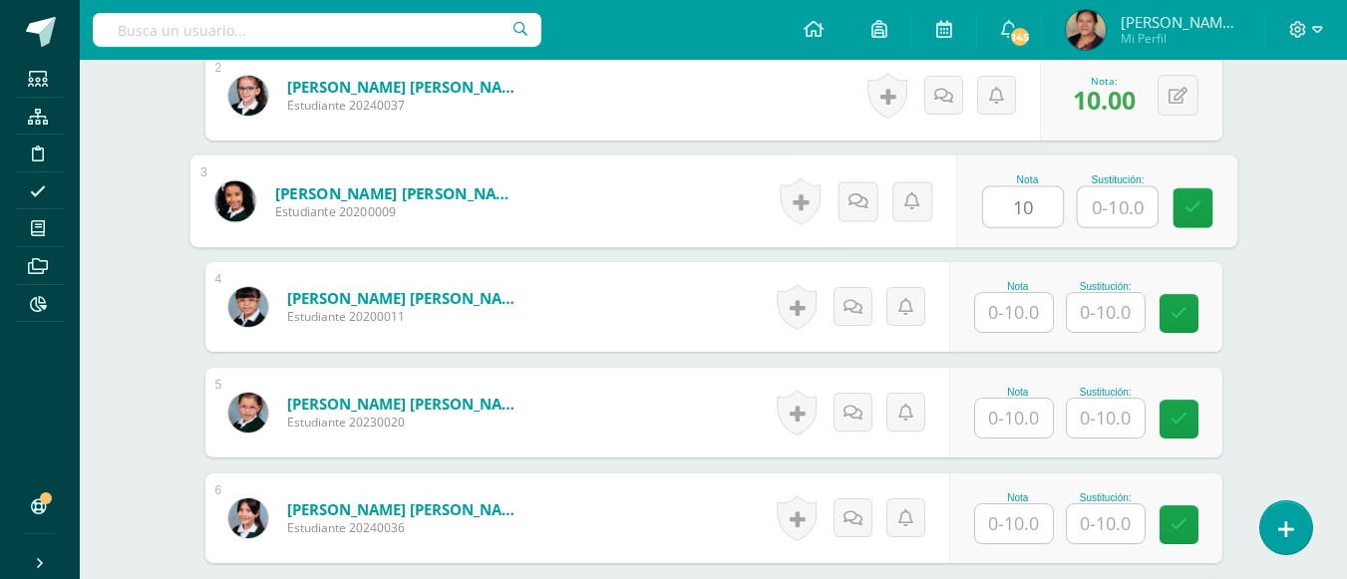
type input "10"
click at [1012, 305] on input "text" at bounding box center [1014, 312] width 78 height 39
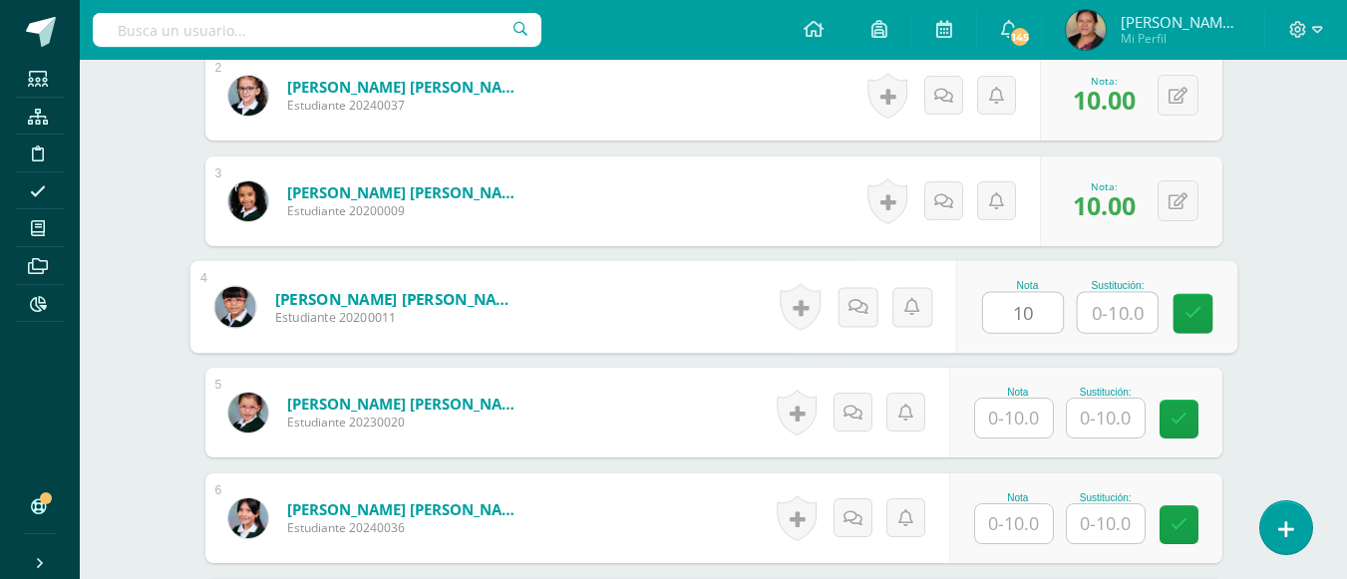
type input "10"
click at [1009, 407] on input "text" at bounding box center [1014, 418] width 78 height 39
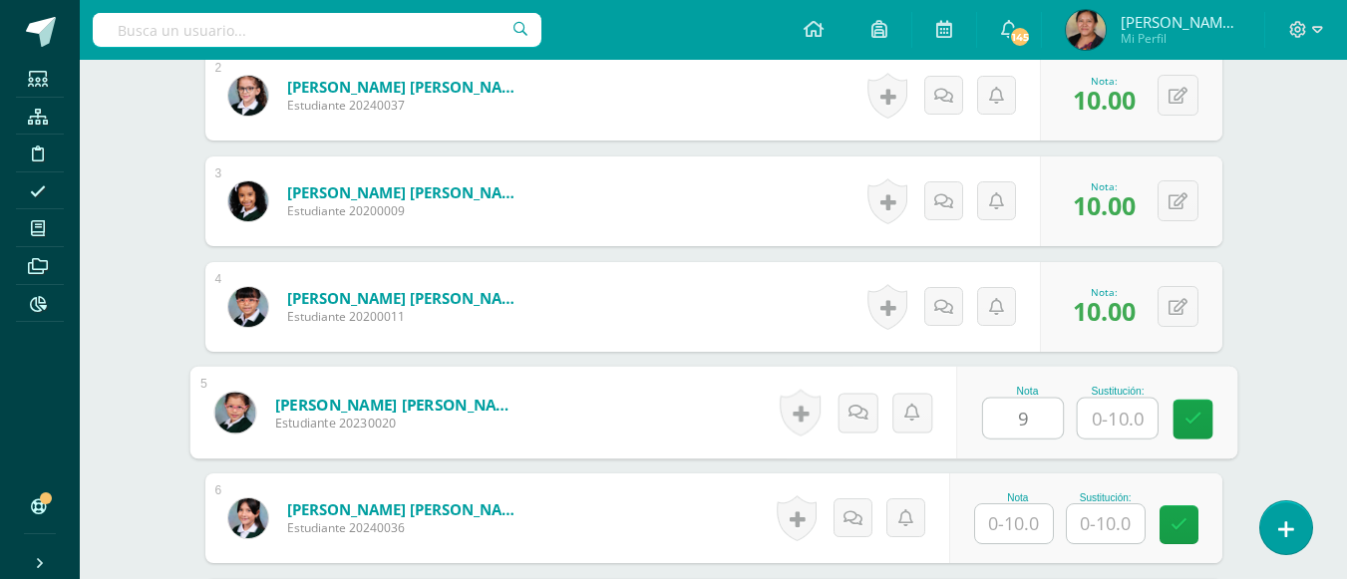
type input "9"
click at [1019, 507] on input "text" at bounding box center [1014, 523] width 78 height 39
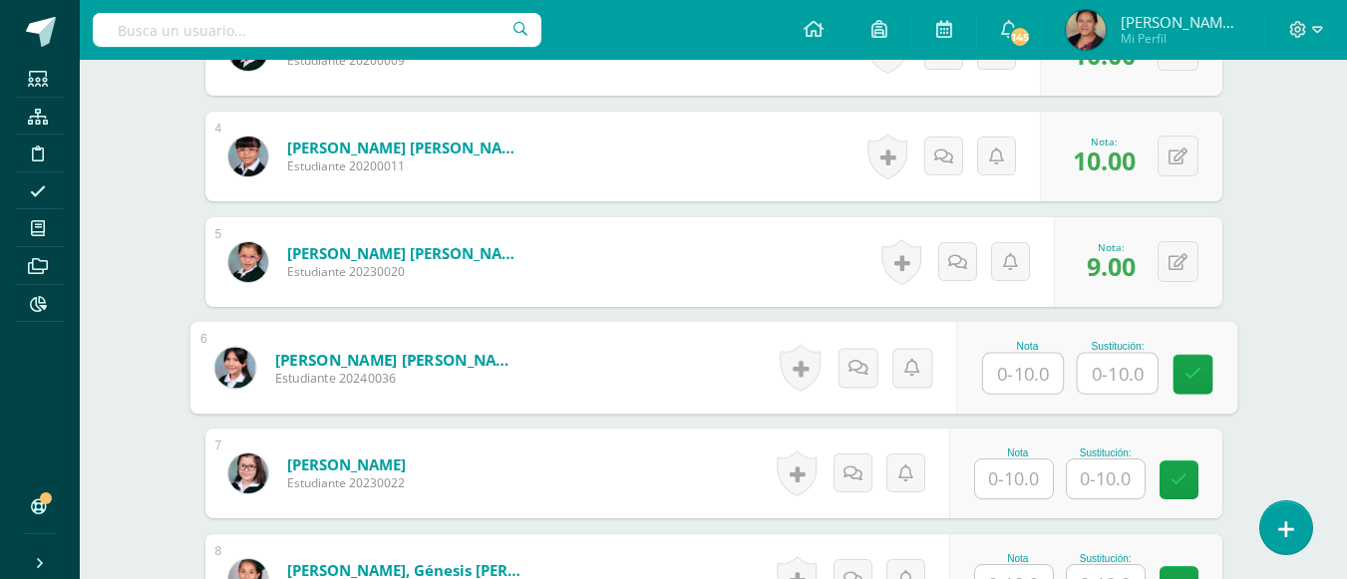
scroll to position [1027, 0]
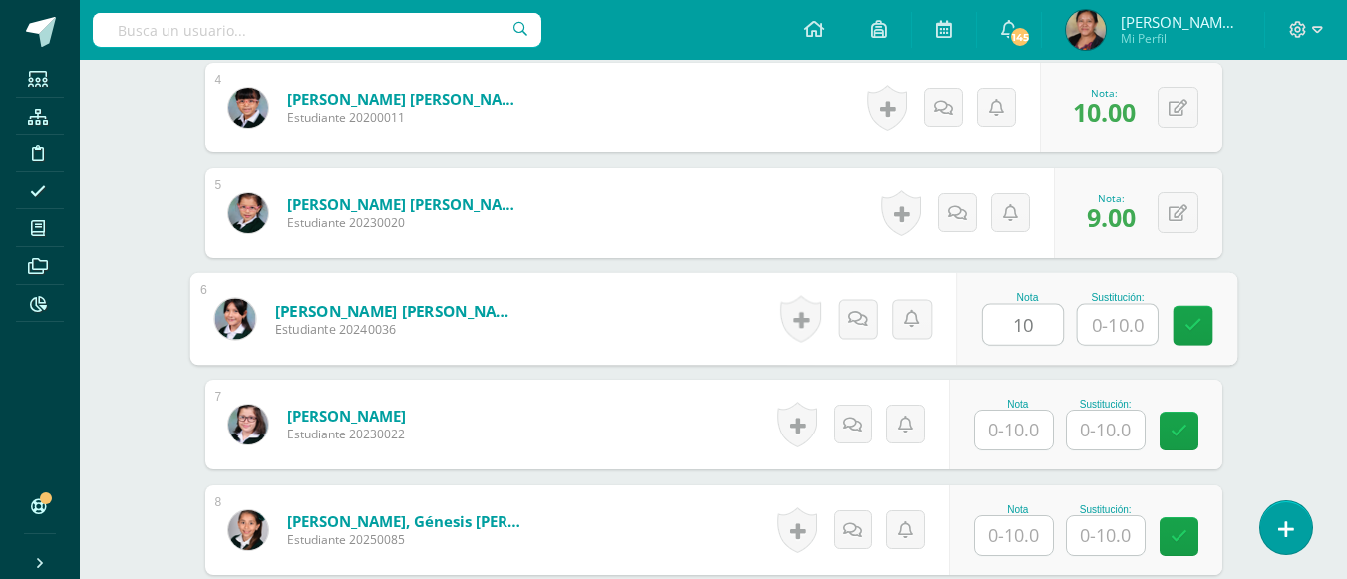
type input "10"
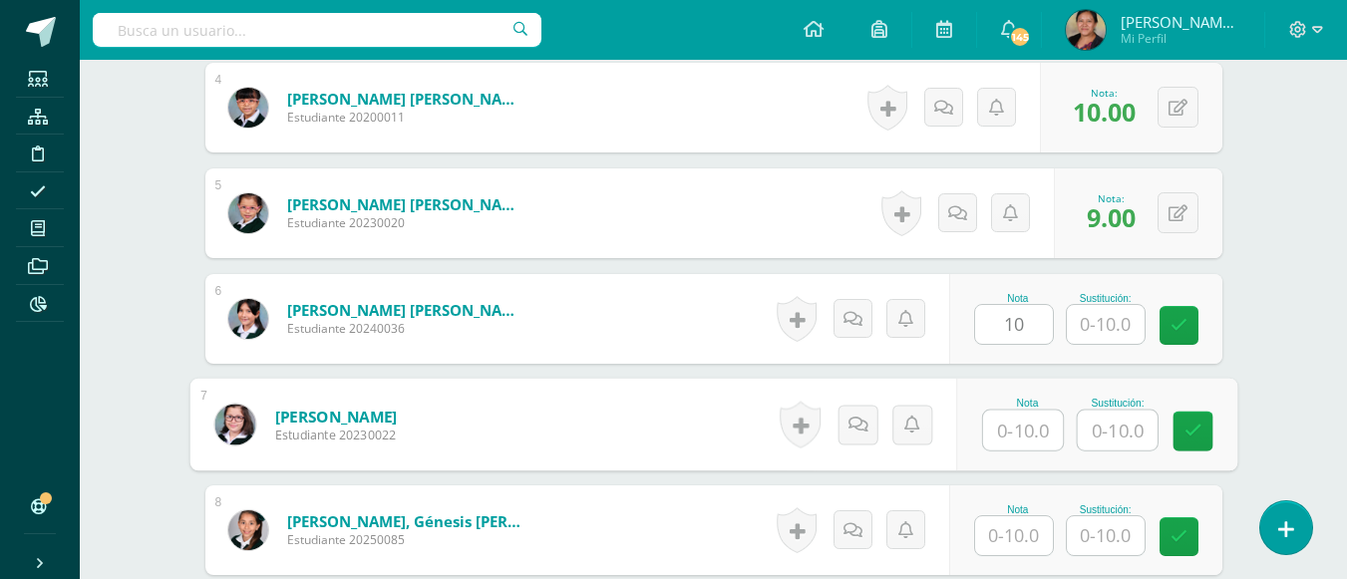
click at [1022, 434] on input "text" at bounding box center [1023, 431] width 80 height 40
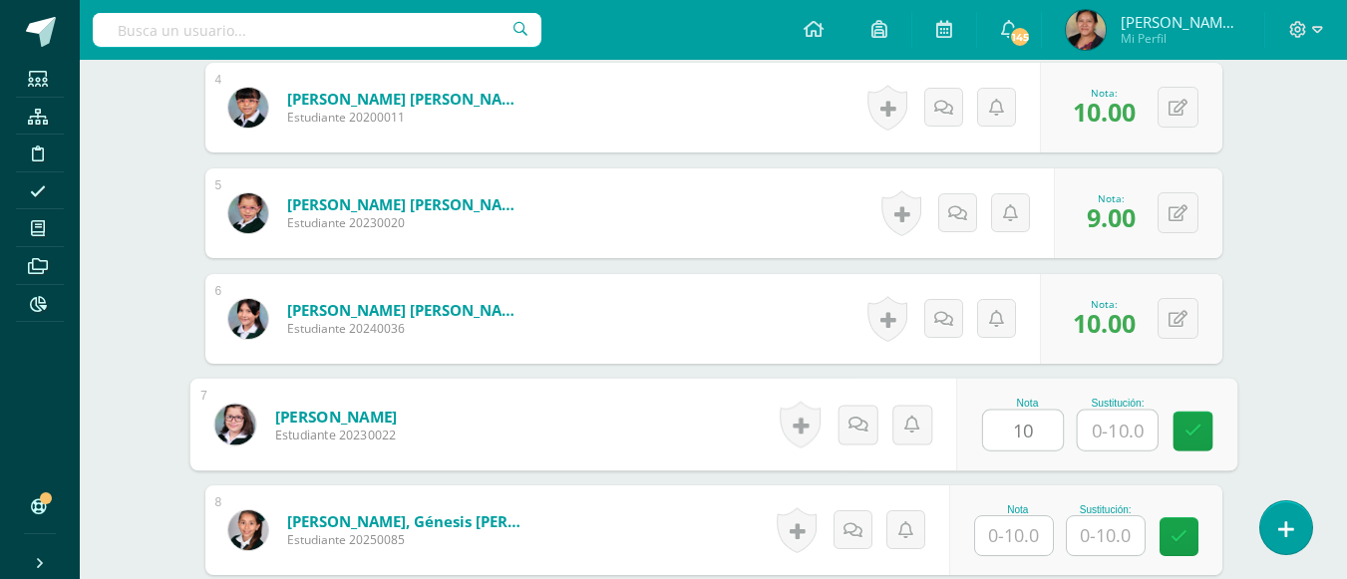
type input "10"
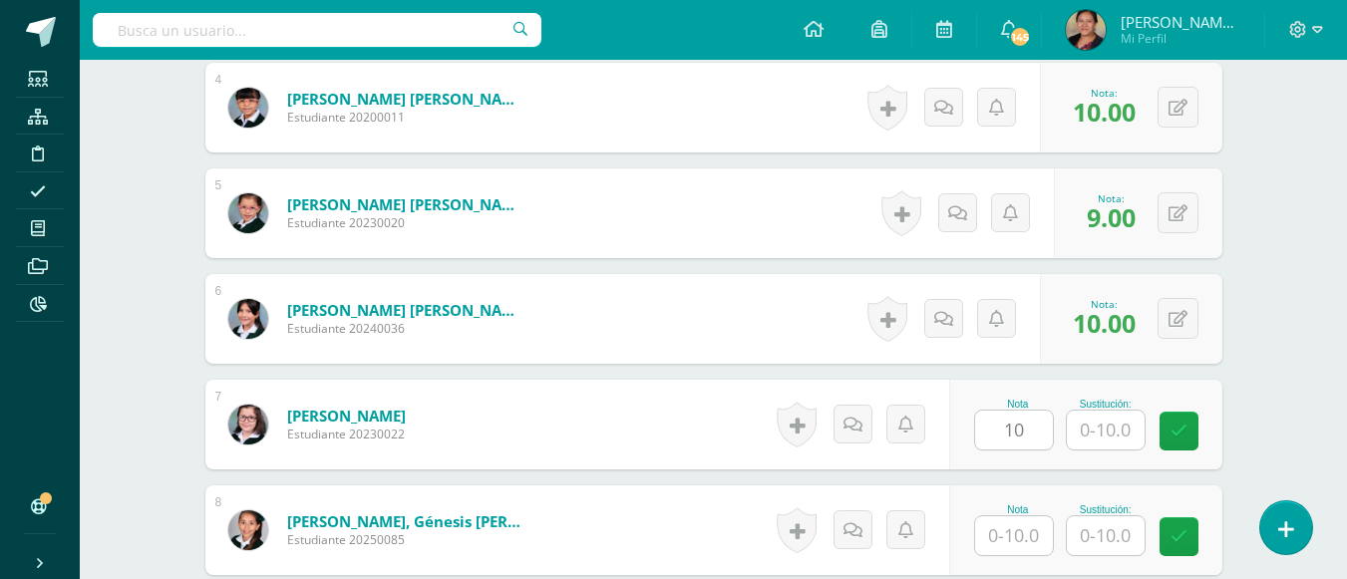
drag, startPoint x: 1015, startPoint y: 562, endPoint x: 1012, endPoint y: 548, distance: 14.3
click at [1010, 558] on div "Nota Sustitución:" at bounding box center [1085, 530] width 273 height 90
click at [1012, 548] on input "text" at bounding box center [1014, 535] width 78 height 39
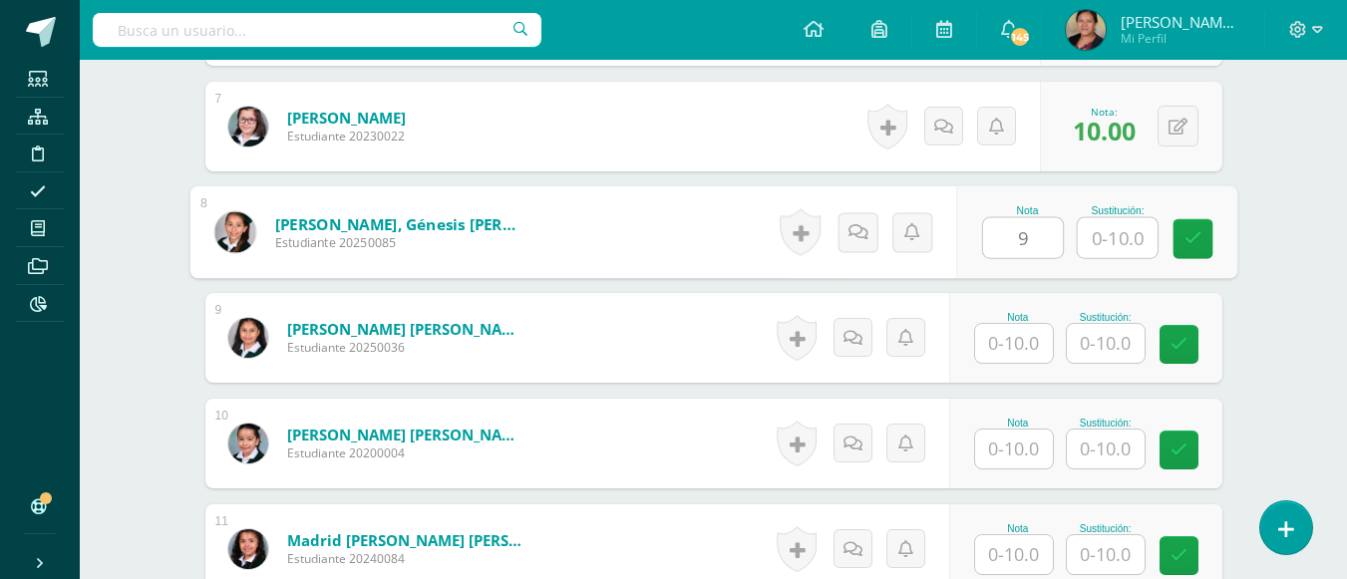
scroll to position [1326, 0]
type input "9"
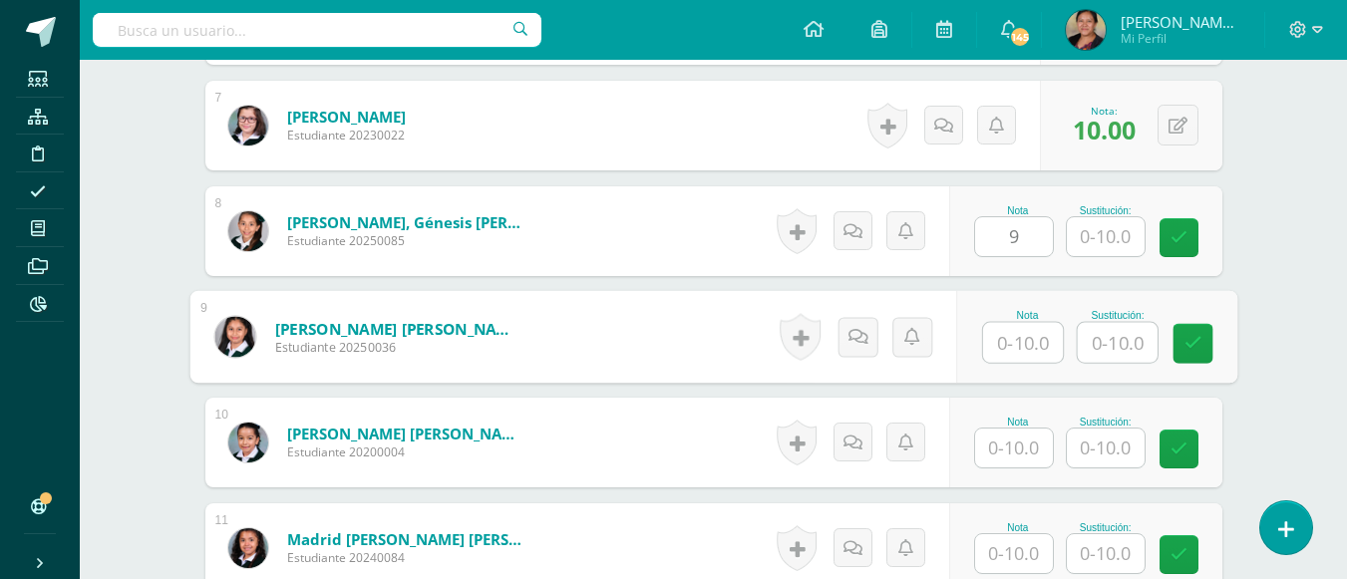
click at [1031, 341] on input "text" at bounding box center [1023, 343] width 80 height 40
type input "9"
click at [1015, 440] on input "text" at bounding box center [1014, 448] width 78 height 39
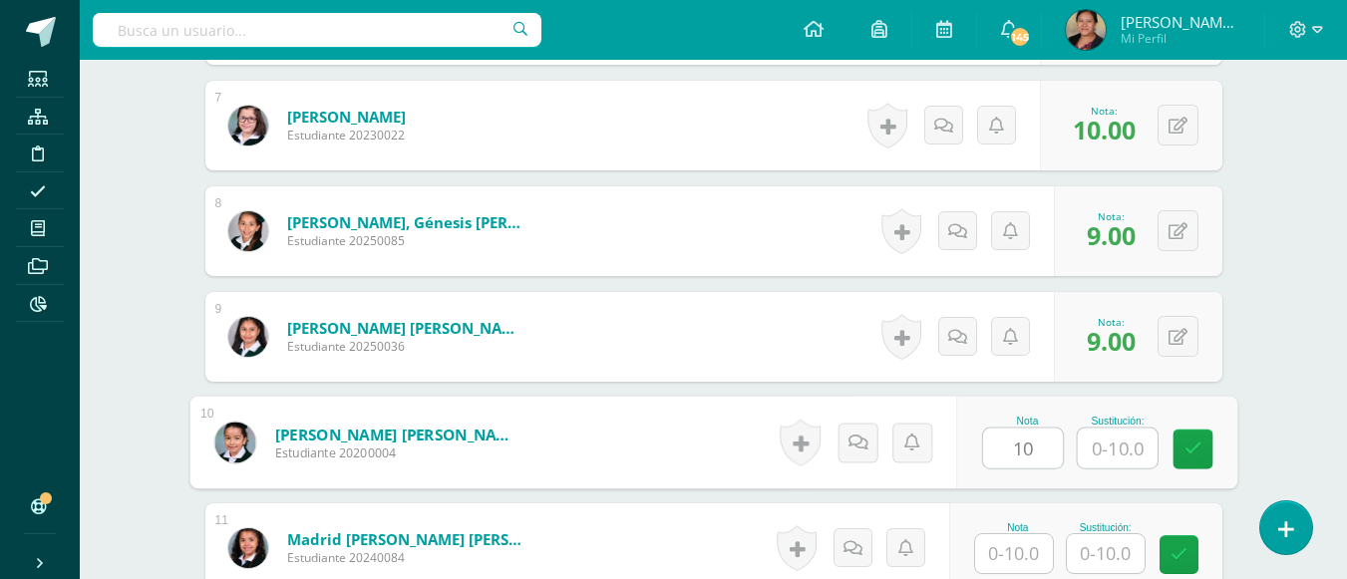
type input "10"
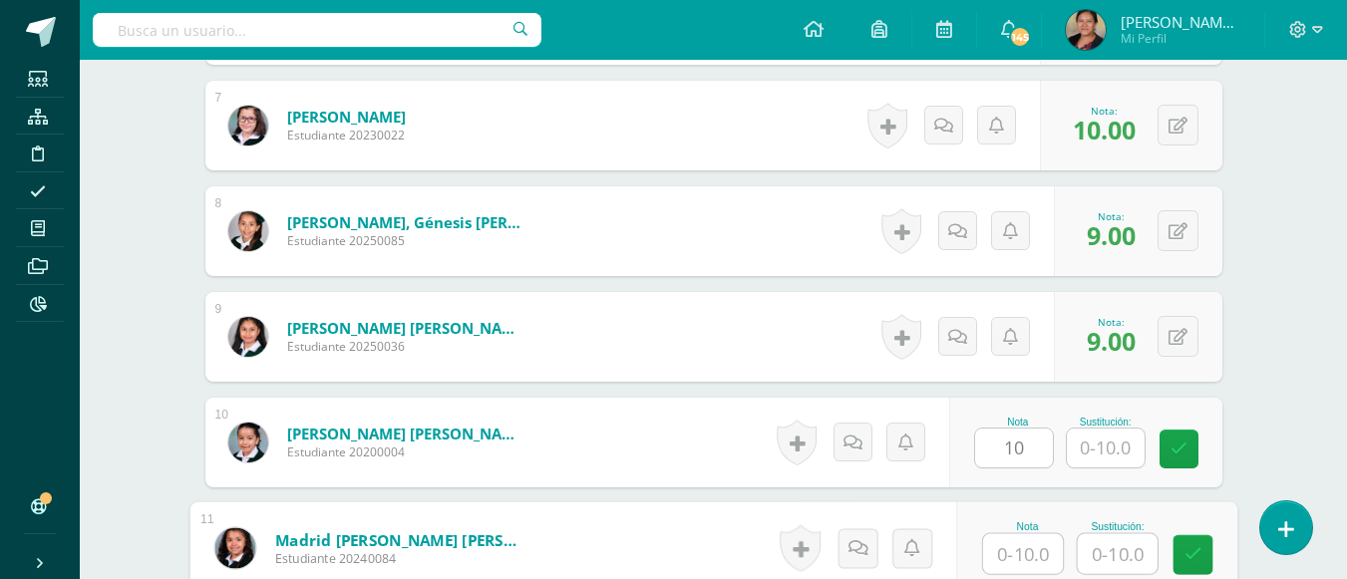
click at [1022, 556] on input "text" at bounding box center [1023, 554] width 80 height 40
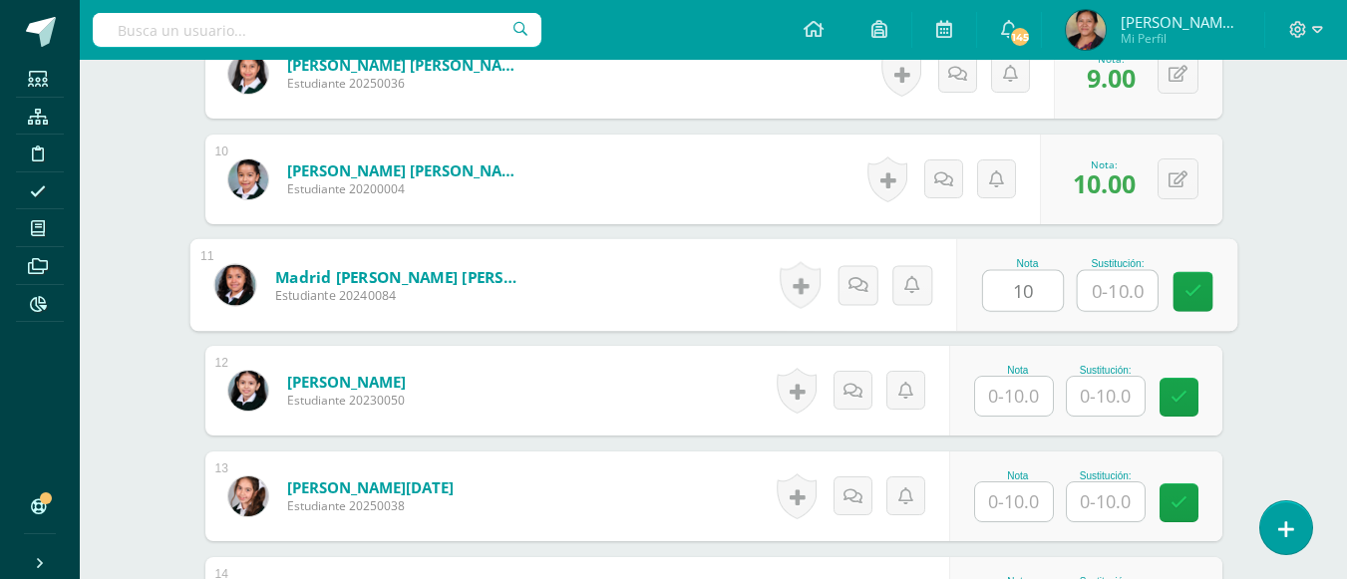
scroll to position [1625, 0]
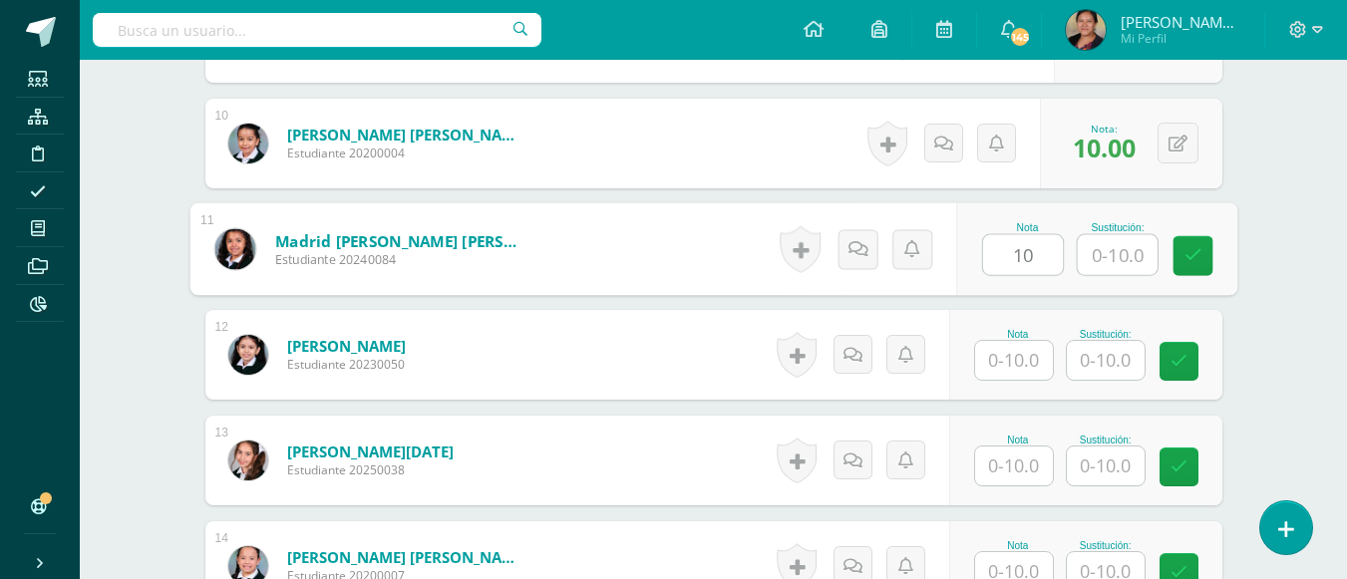
type input "10"
click at [1011, 362] on input "text" at bounding box center [1014, 360] width 78 height 39
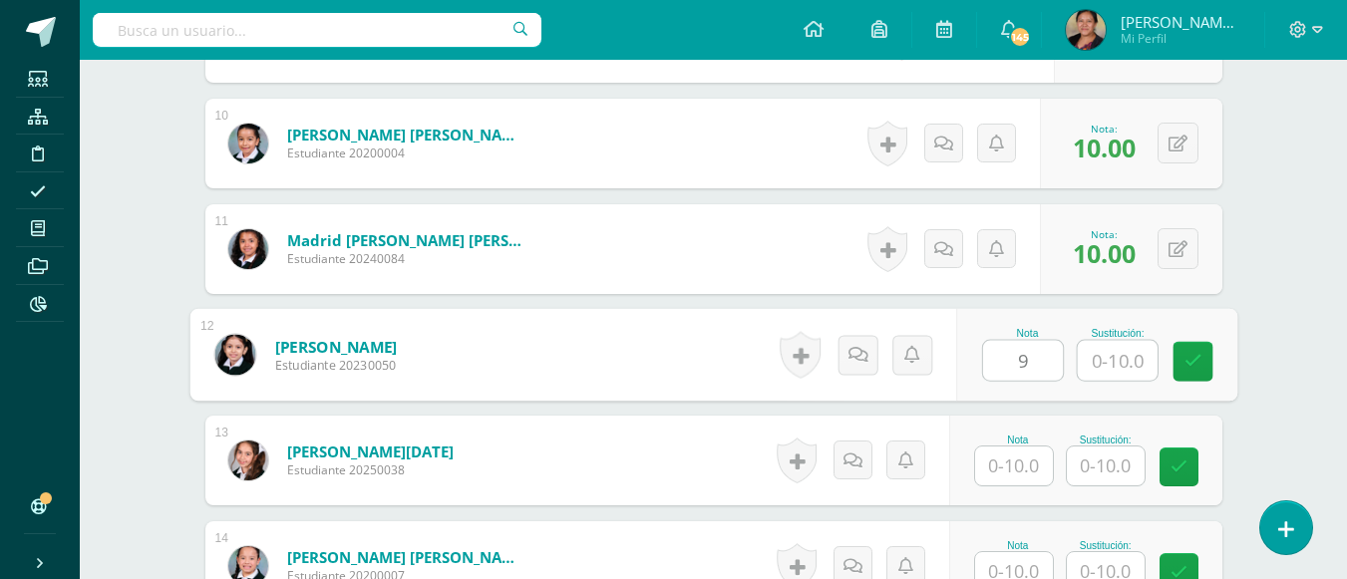
type input "9"
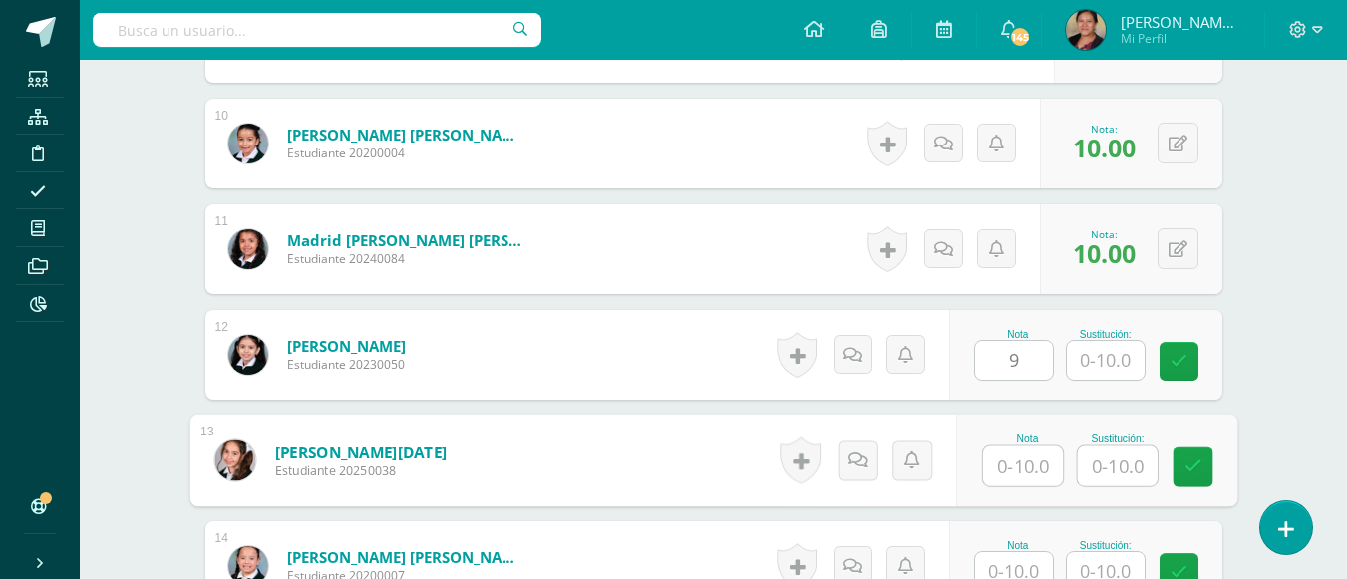
click at [988, 469] on input "text" at bounding box center [1023, 467] width 80 height 40
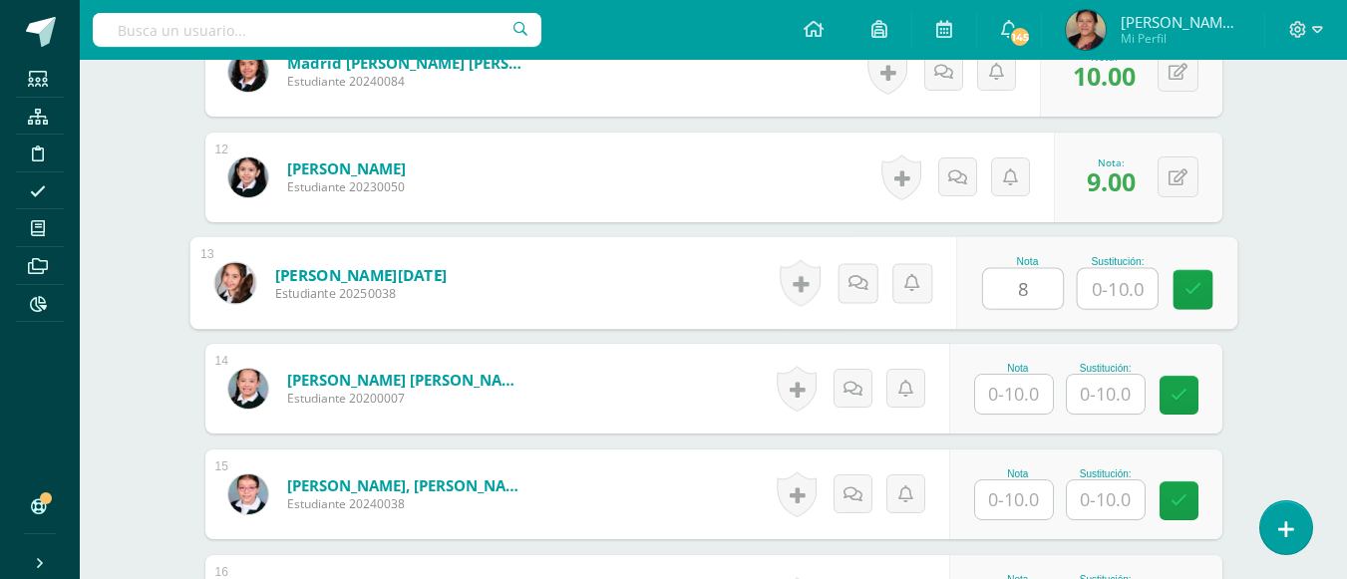
scroll to position [1824, 0]
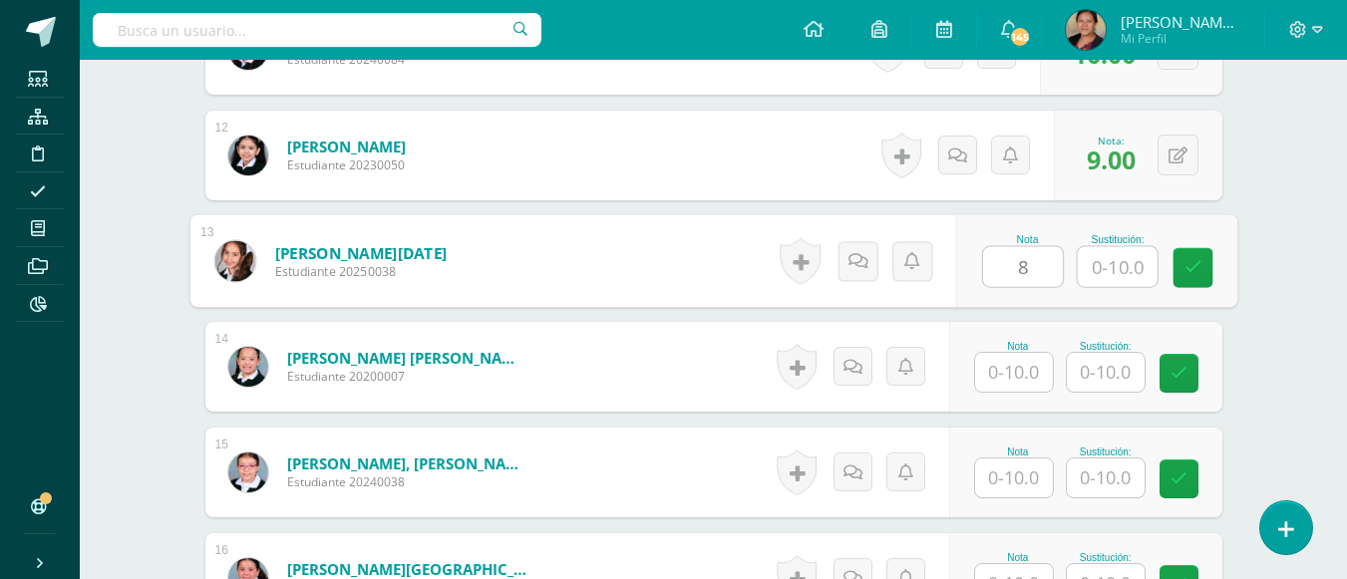
type input "8"
click at [1029, 384] on input "text" at bounding box center [1014, 372] width 78 height 39
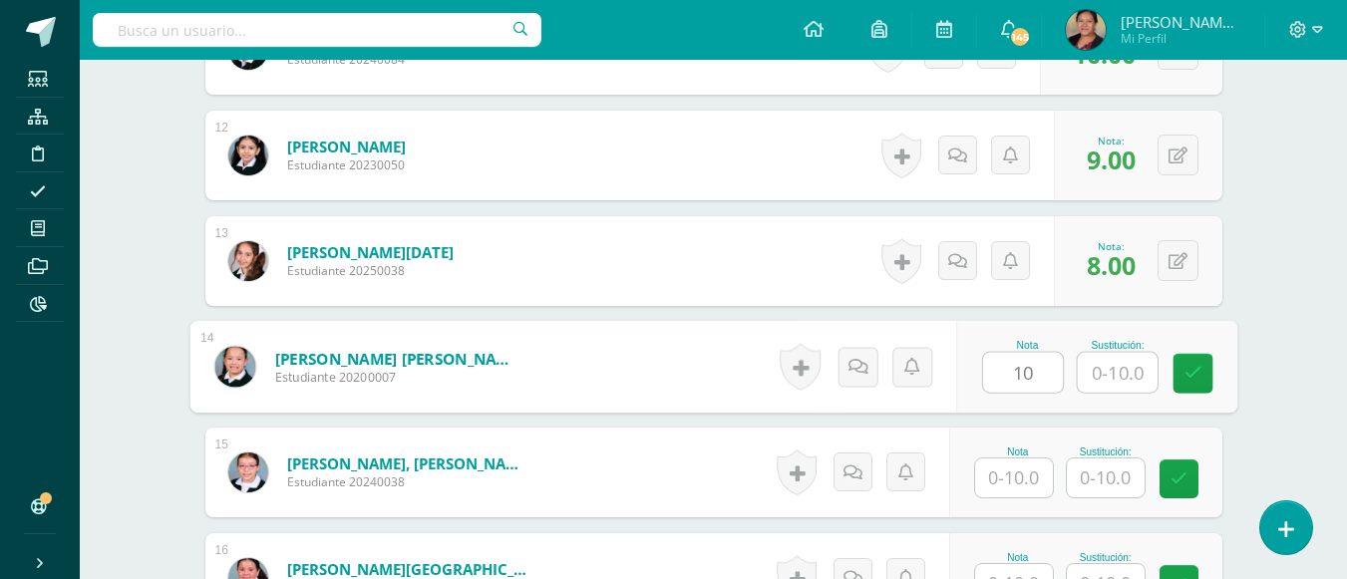
type input "10"
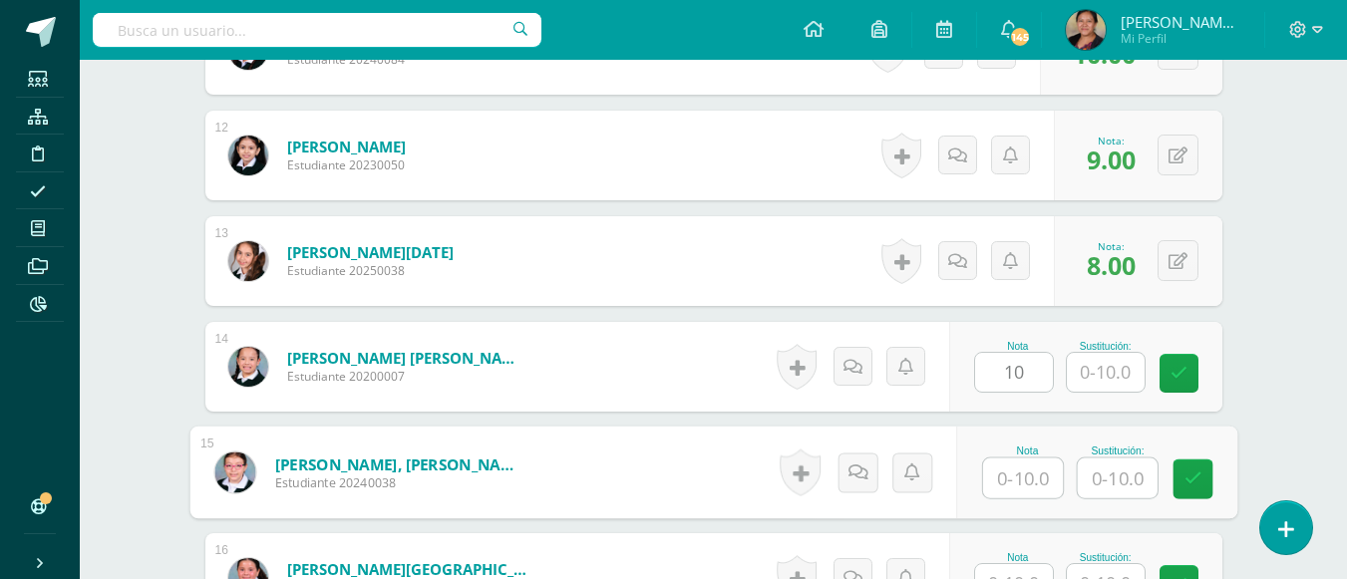
click at [1020, 467] on input "text" at bounding box center [1023, 479] width 80 height 40
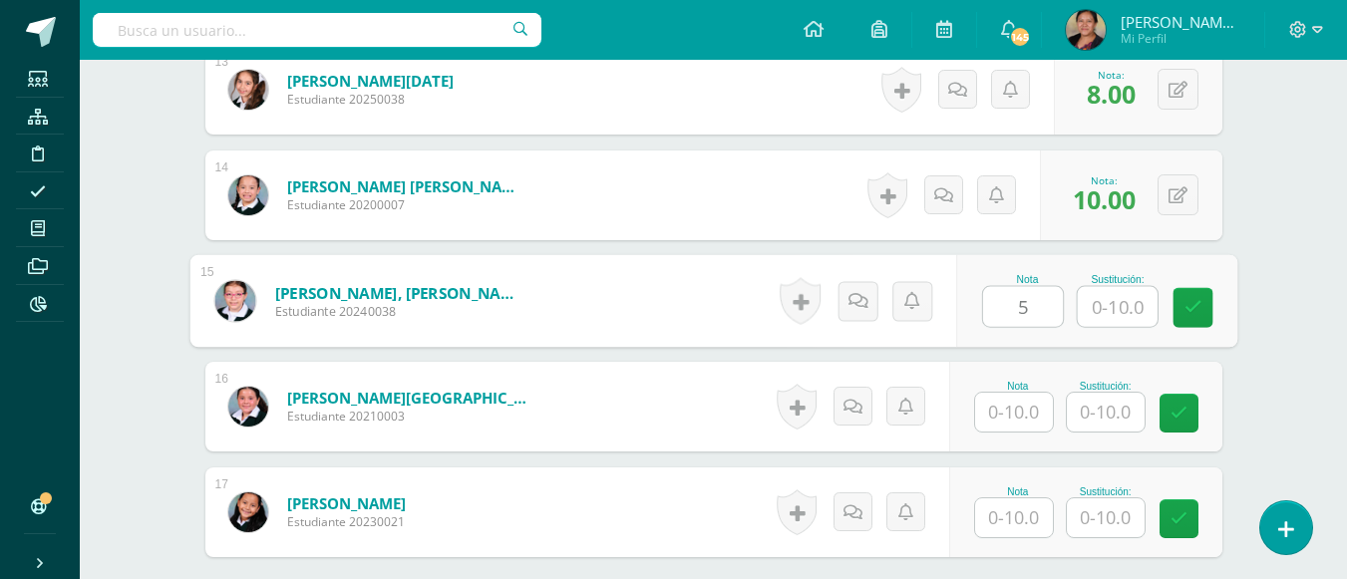
scroll to position [2123, 0]
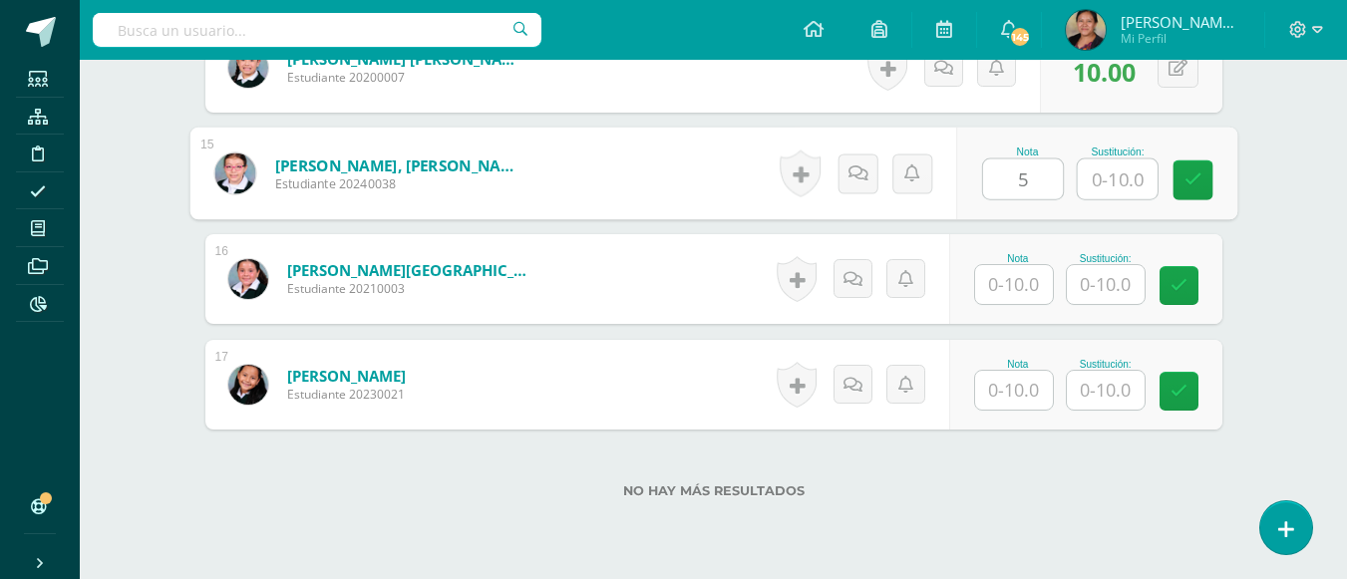
type input "5"
click at [1009, 278] on input "text" at bounding box center [1014, 284] width 78 height 39
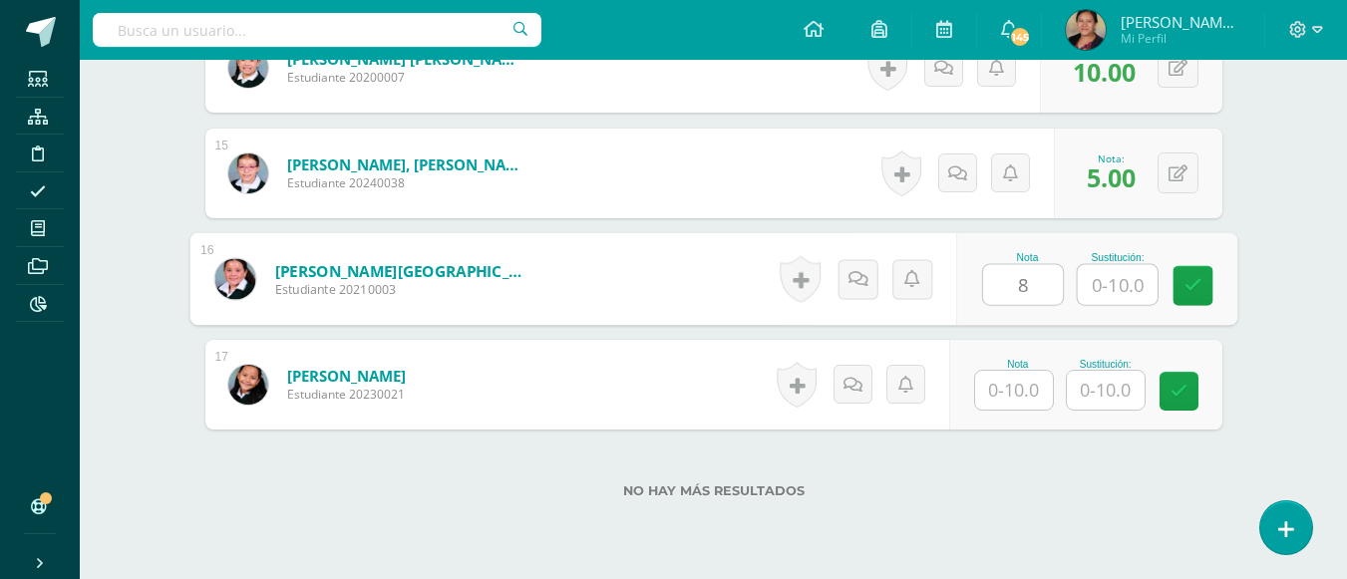
type input "8"
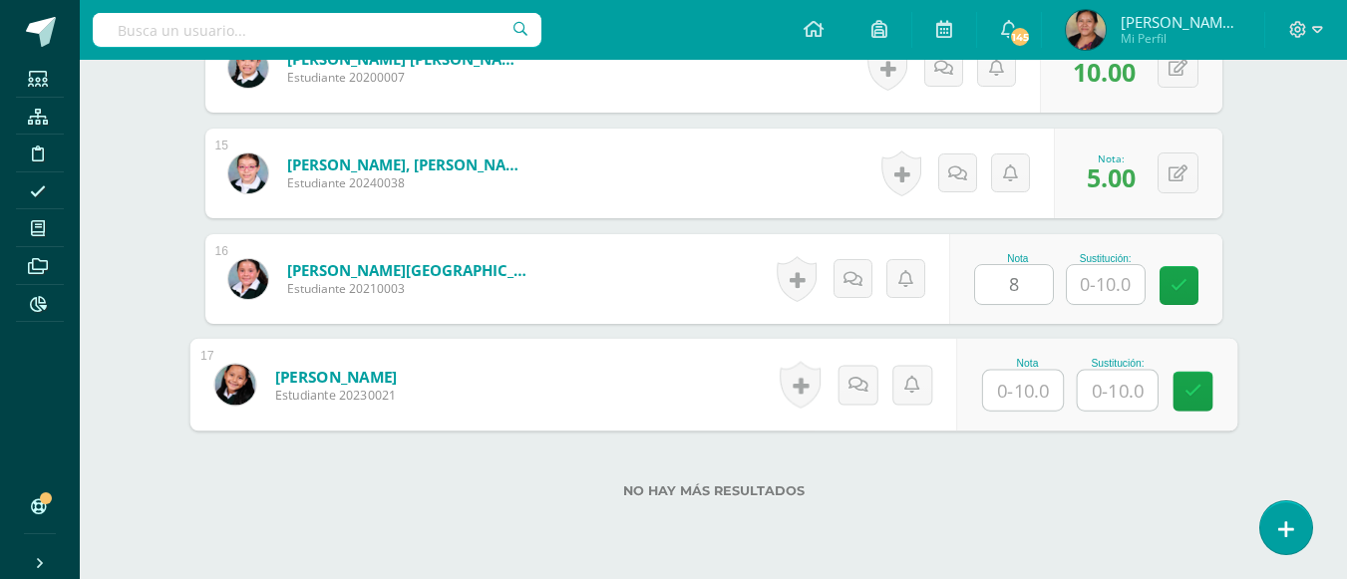
click at [1031, 397] on input "text" at bounding box center [1023, 391] width 80 height 40
type input "10"
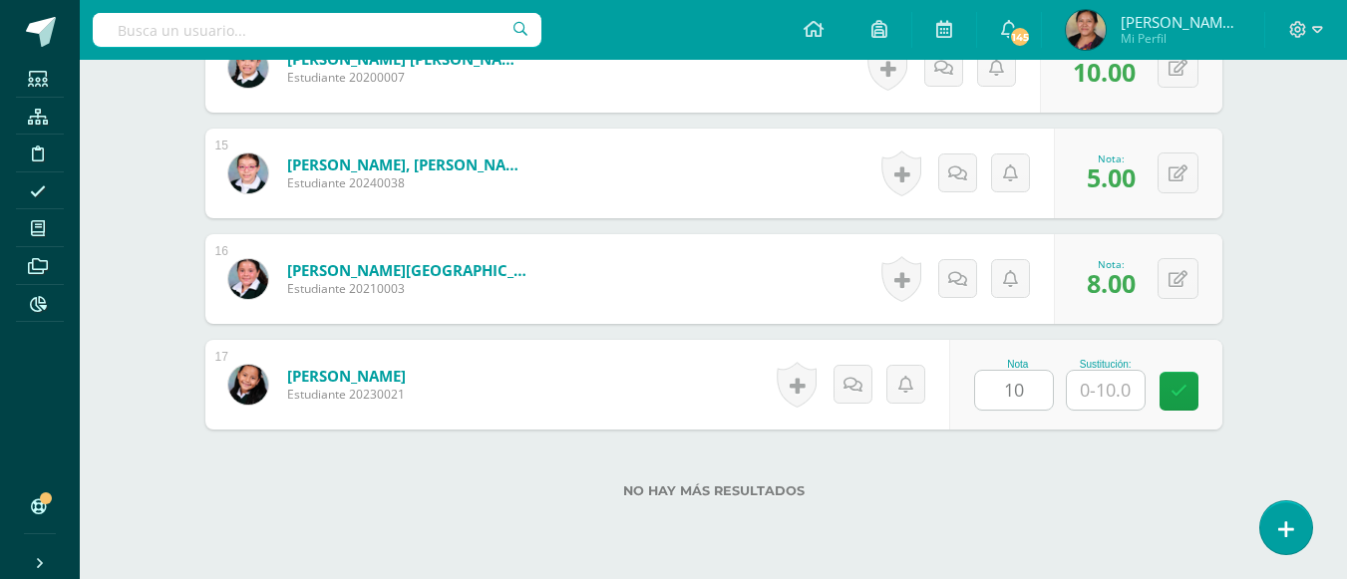
click at [971, 502] on div "No hay más resultados" at bounding box center [713, 476] width 1017 height 93
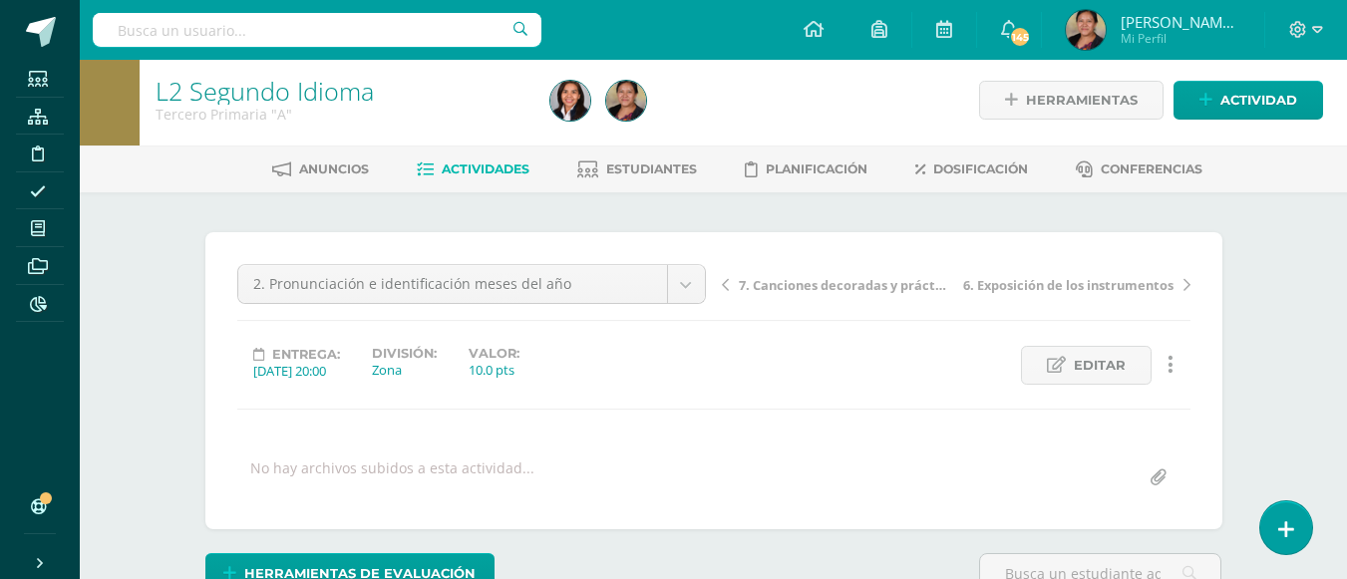
scroll to position [0, 0]
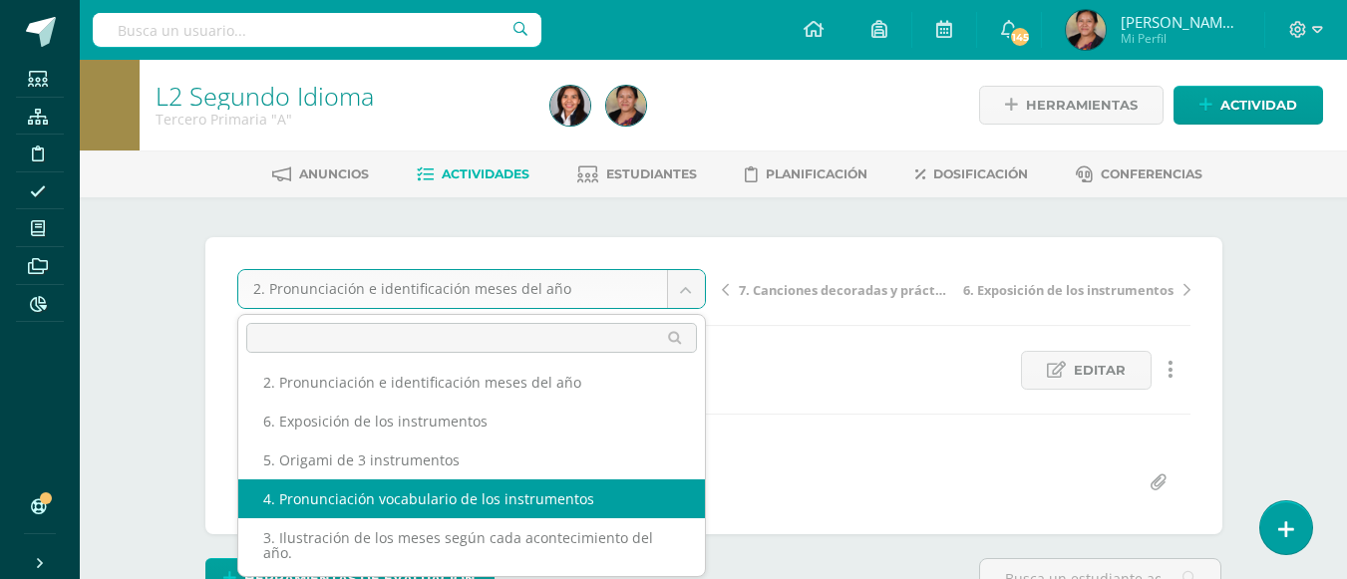
scroll to position [127, 0]
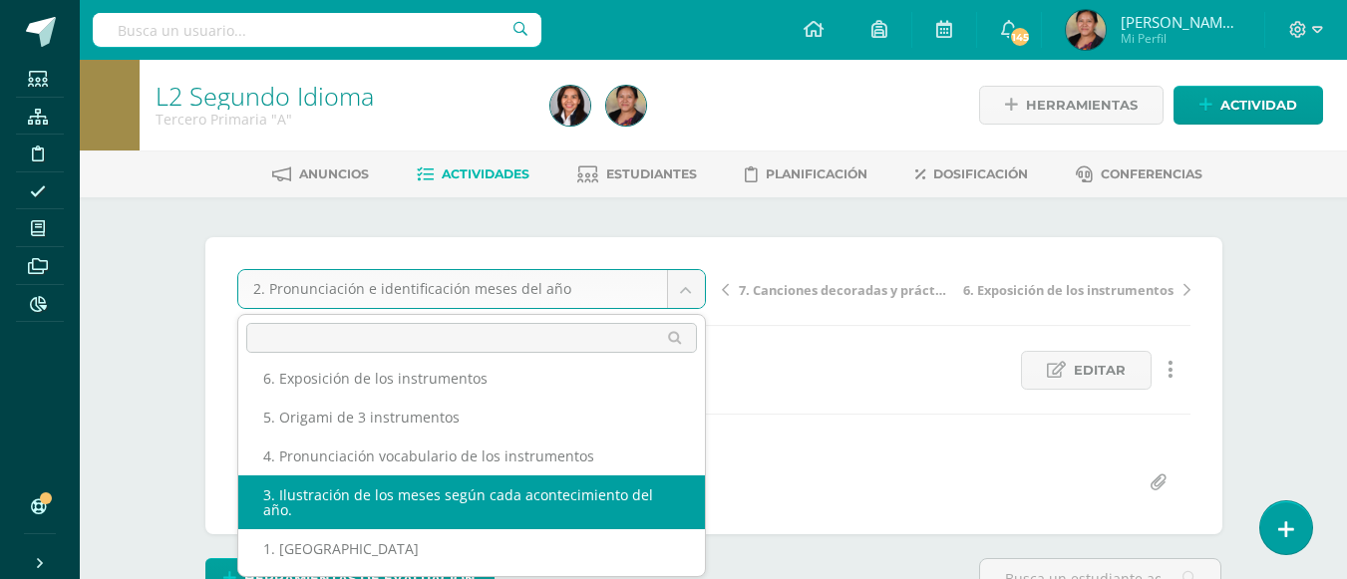
select select "/dashboard/teacher/grade-activity/108043/"
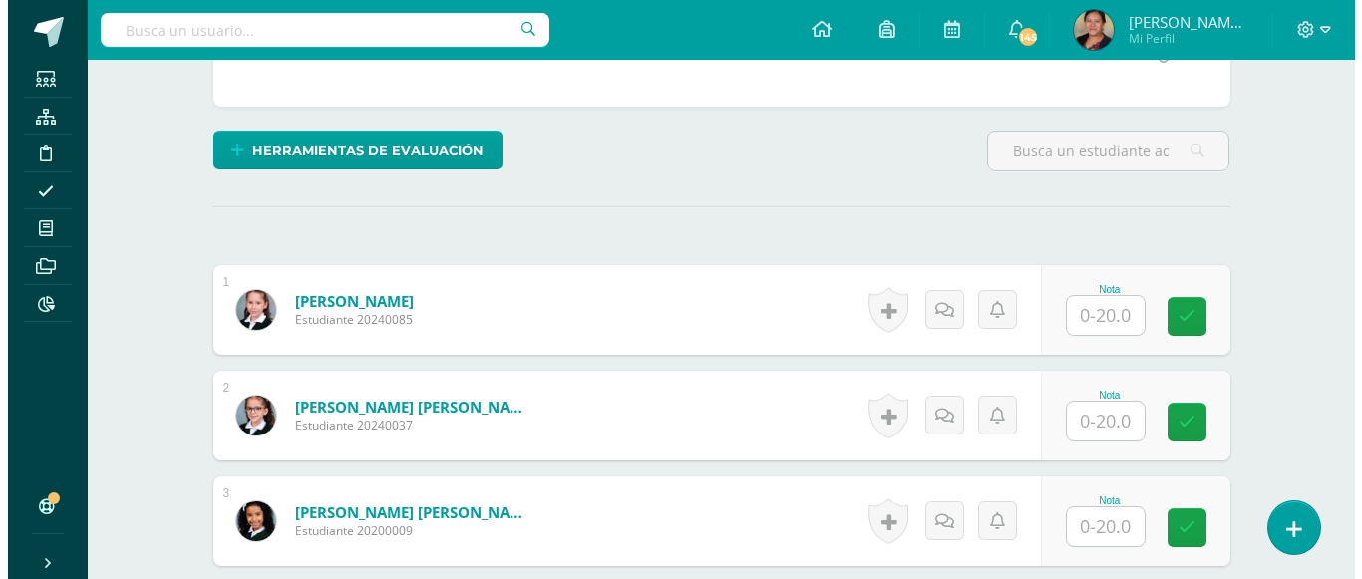
scroll to position [429, 0]
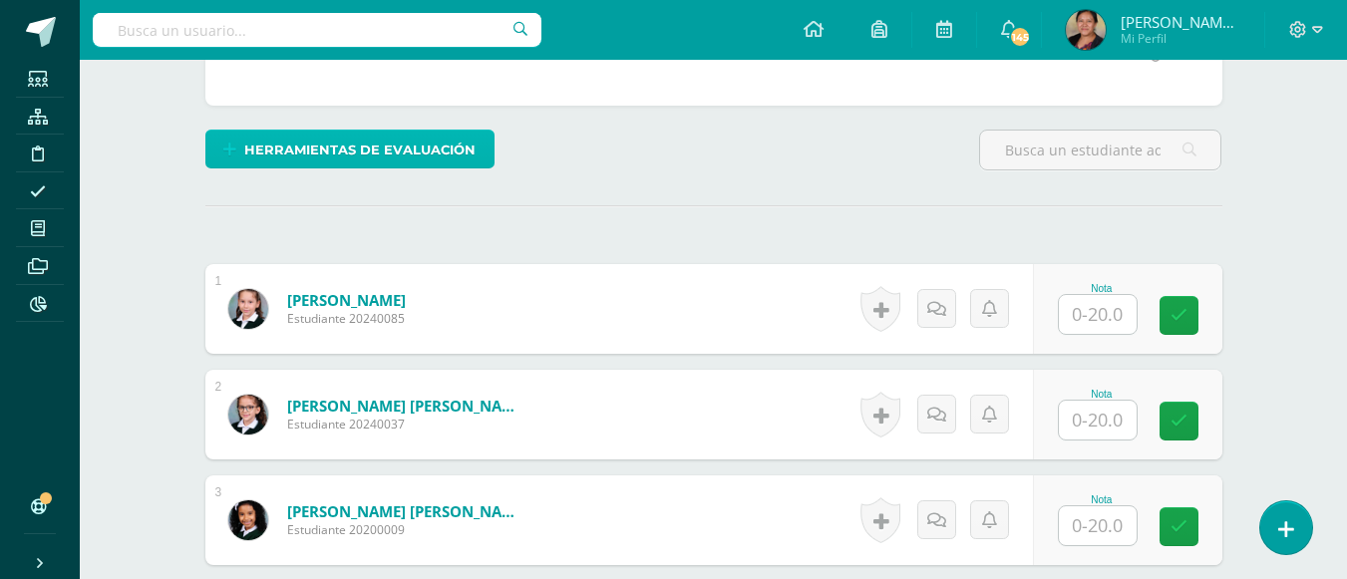
click at [440, 149] on span "Herramientas de evaluación" at bounding box center [359, 150] width 231 height 37
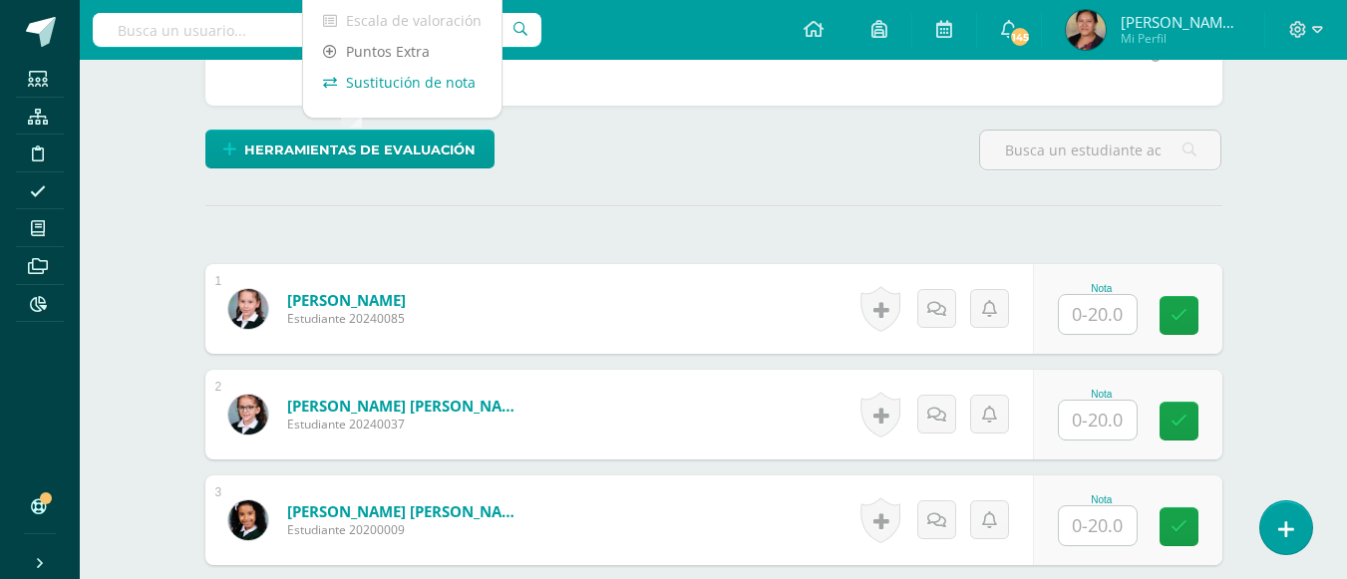
click at [414, 85] on link "Sustitución de nota" at bounding box center [402, 82] width 198 height 31
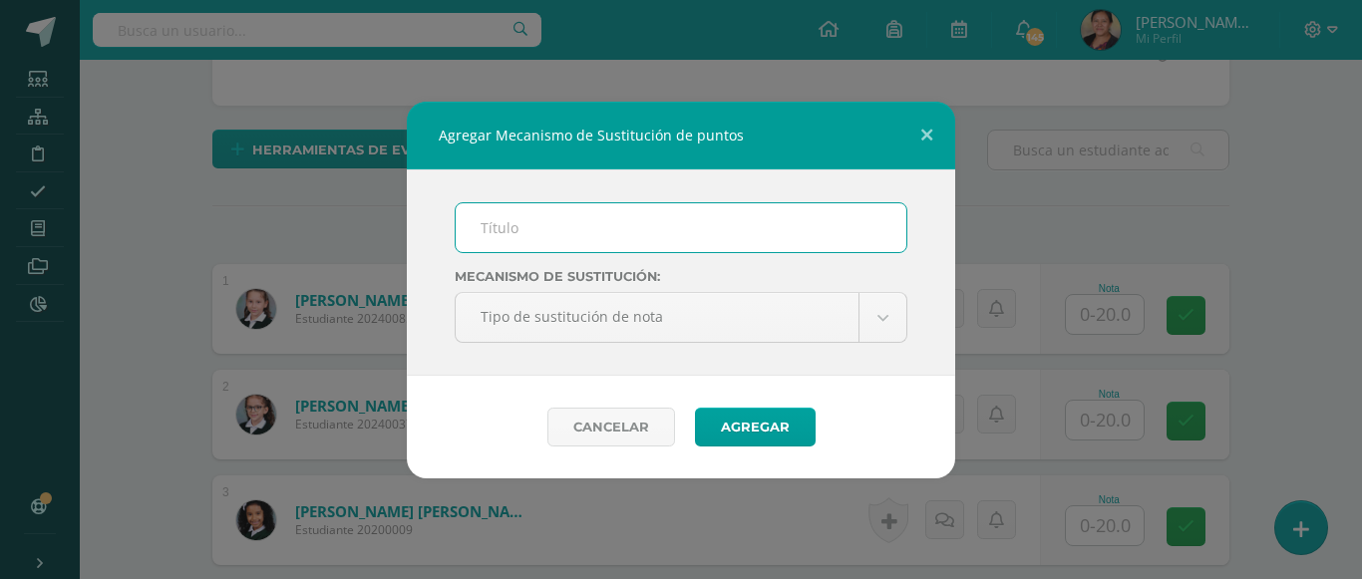
click at [588, 230] on input "text" at bounding box center [681, 227] width 451 height 49
type input "mejoramiento"
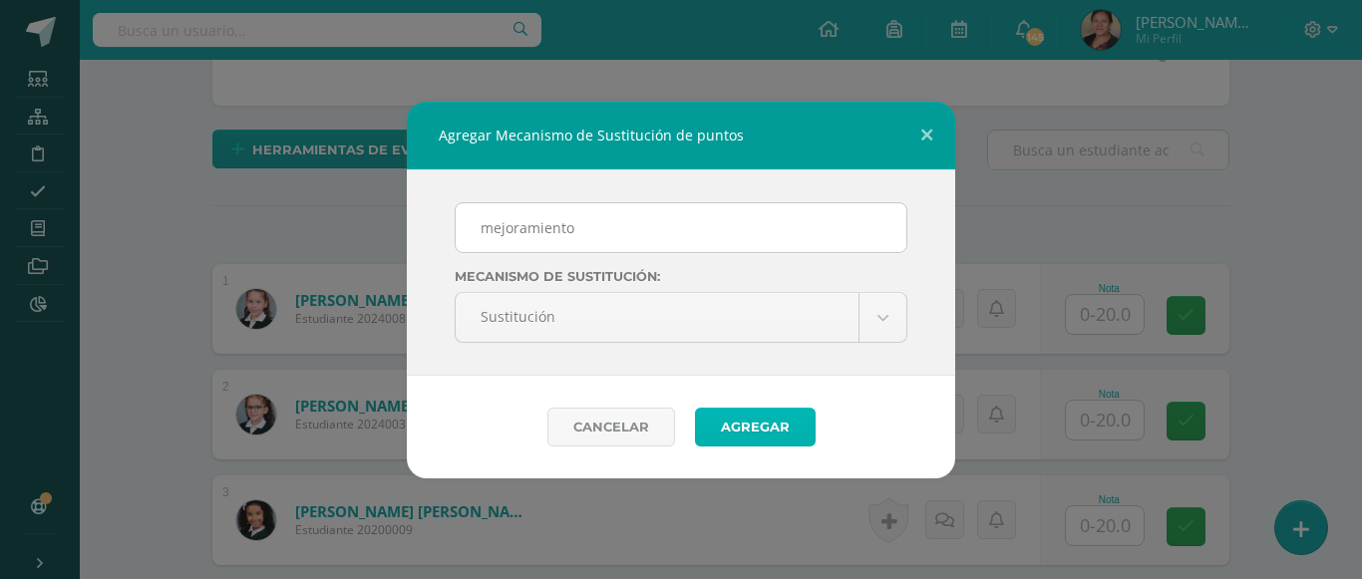
click at [756, 437] on button "Agregar" at bounding box center [755, 427] width 121 height 39
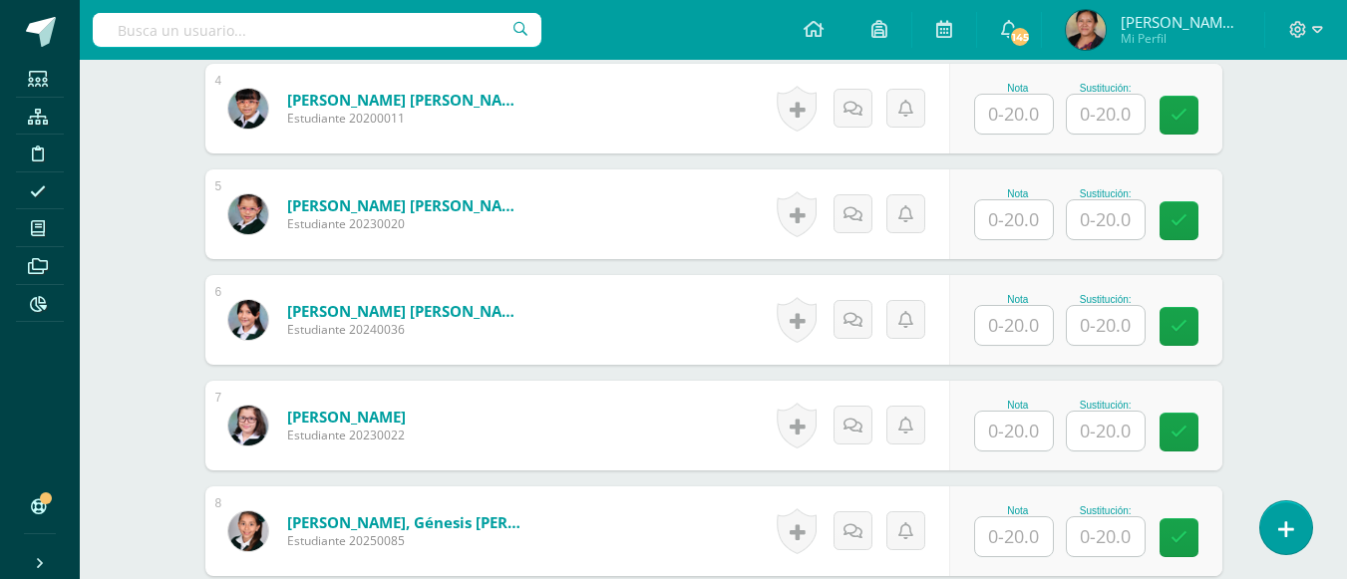
scroll to position [1027, 0]
click at [1113, 335] on input "text" at bounding box center [1106, 324] width 78 height 39
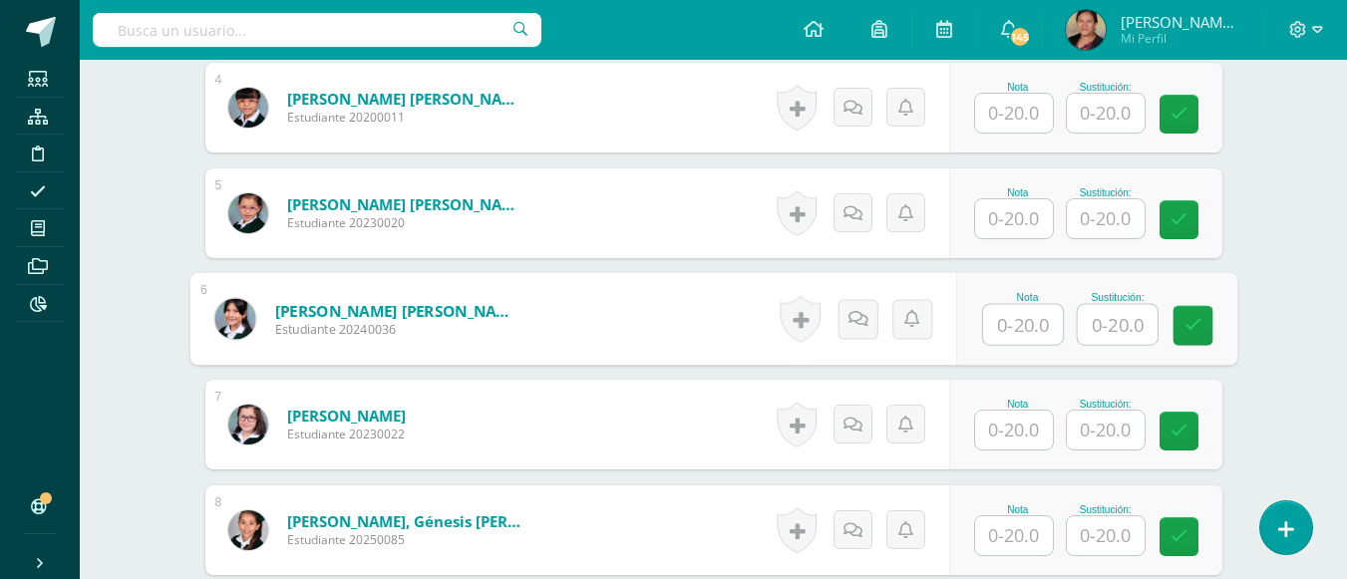
click at [1047, 331] on input "text" at bounding box center [1023, 325] width 80 height 40
type input "20"
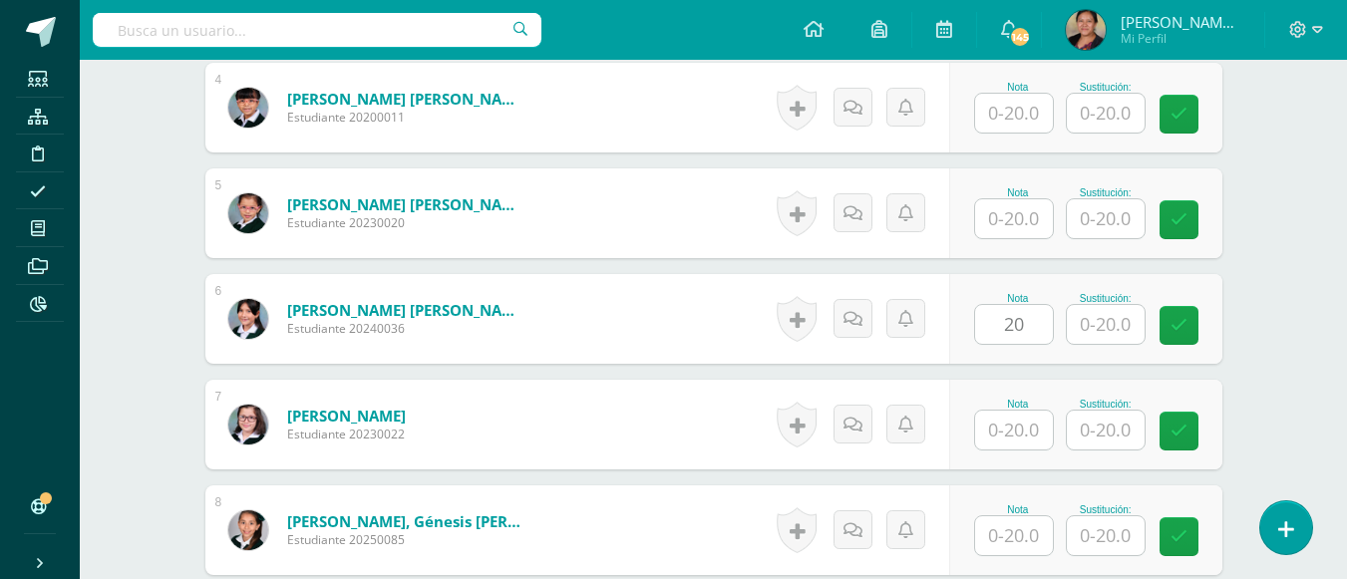
click at [1244, 307] on div "¿Estás seguro que quieres eliminar esta actividad? Esto borrará la actividad y …" at bounding box center [713, 463] width 1097 height 2584
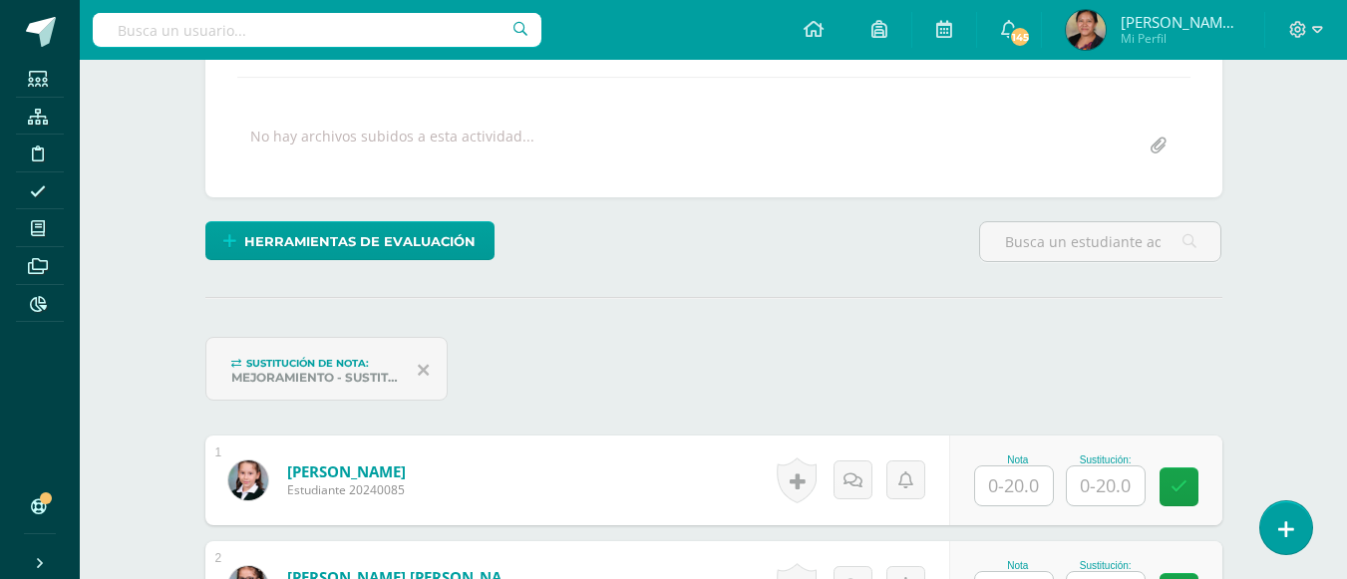
scroll to position [0, 0]
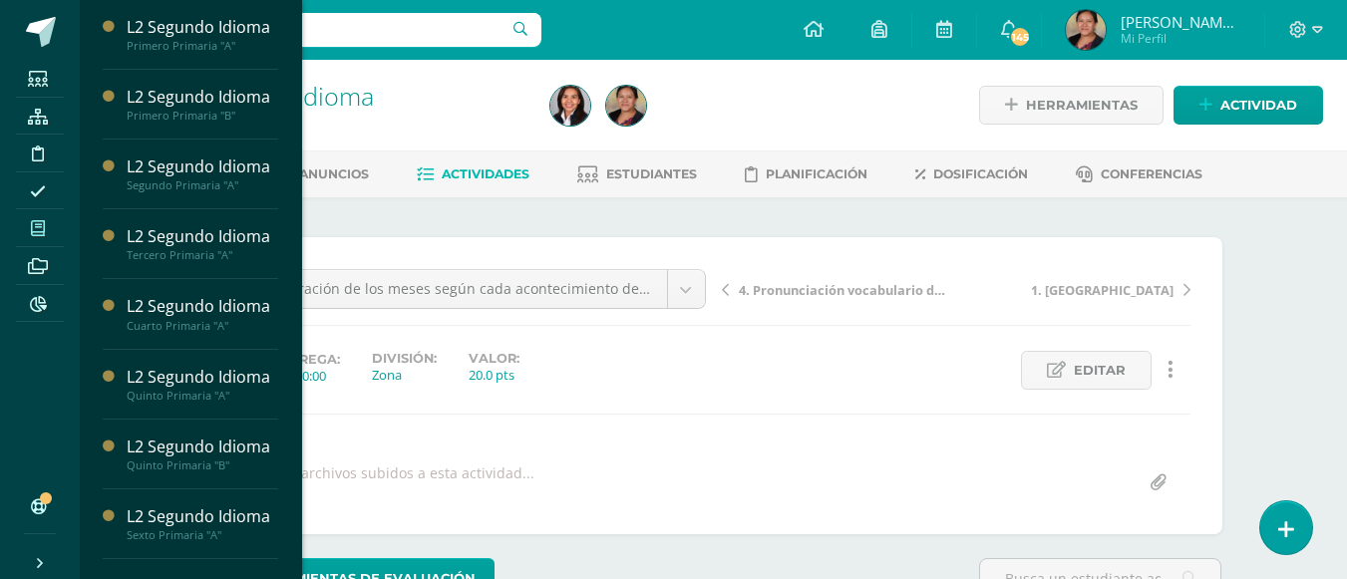
click at [53, 231] on span at bounding box center [38, 227] width 45 height 27
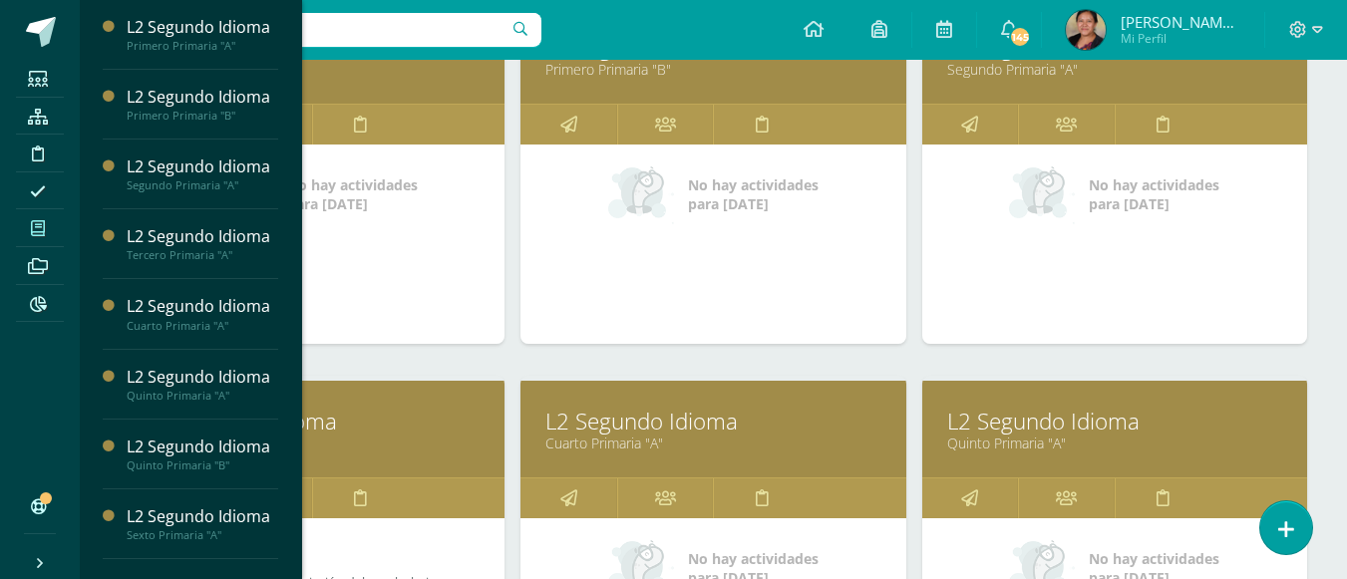
scroll to position [399, 0]
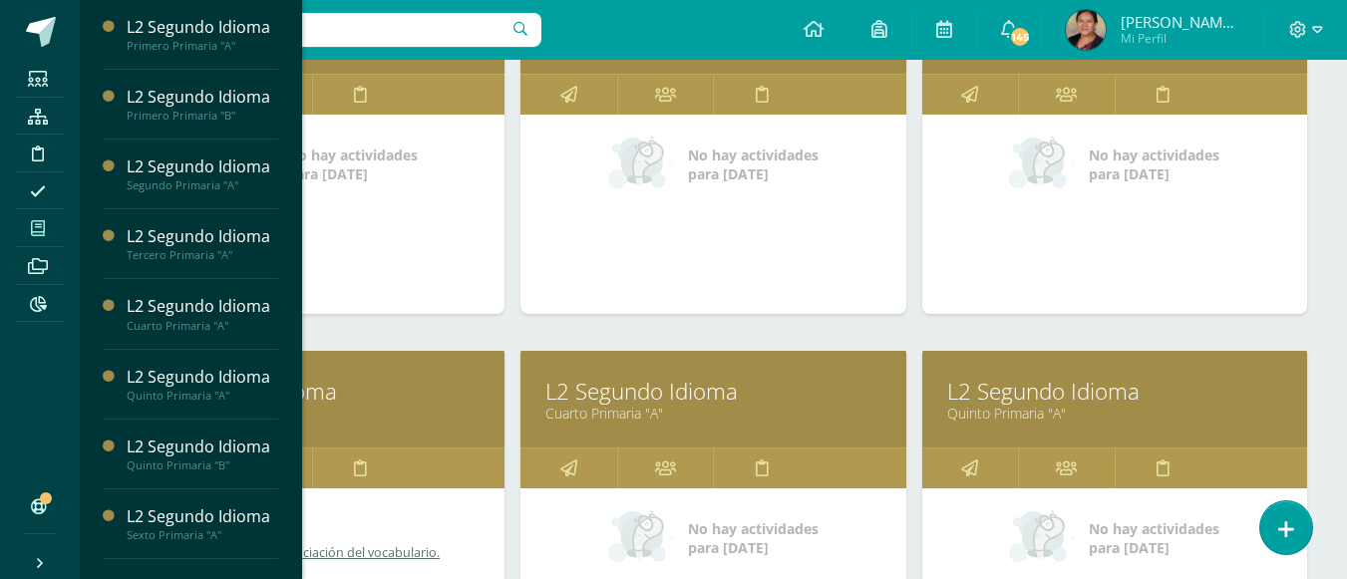
click at [608, 391] on link "L2 Segundo Idioma" at bounding box center [712, 391] width 335 height 31
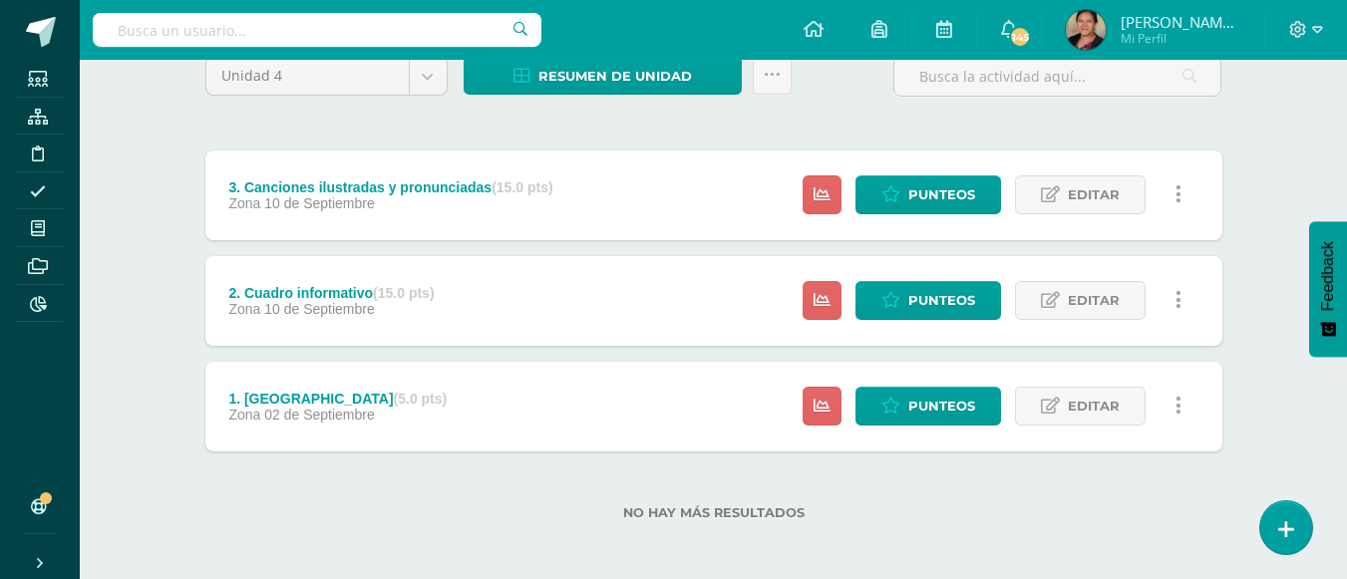
scroll to position [191, 0]
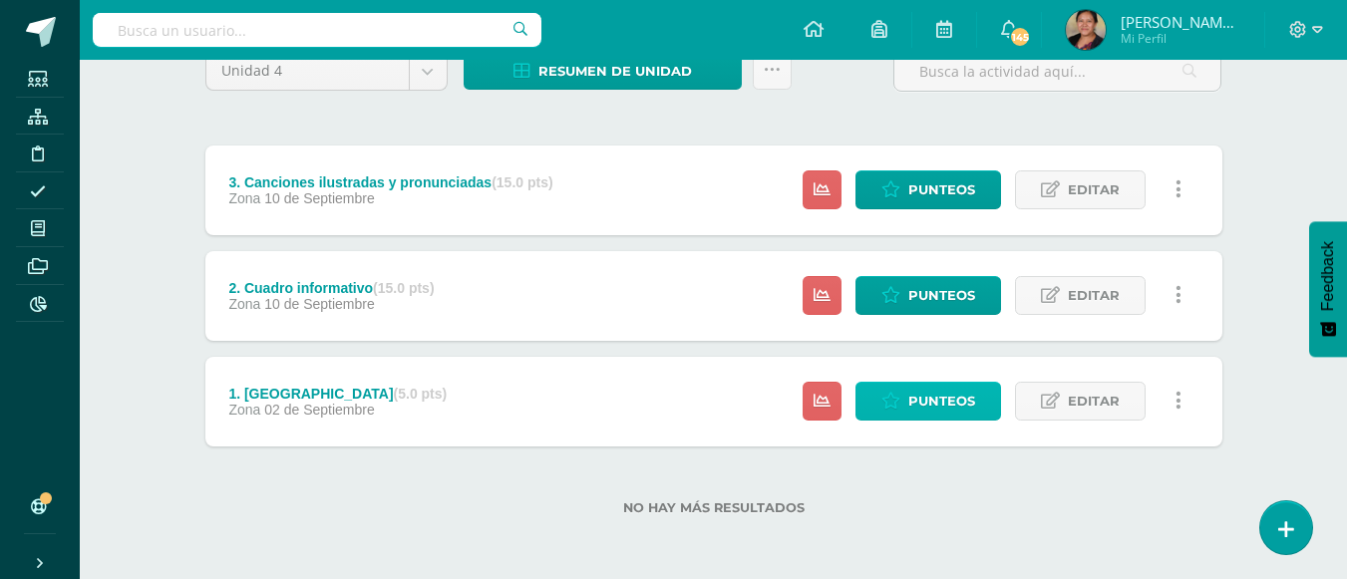
click at [894, 394] on icon at bounding box center [890, 401] width 19 height 17
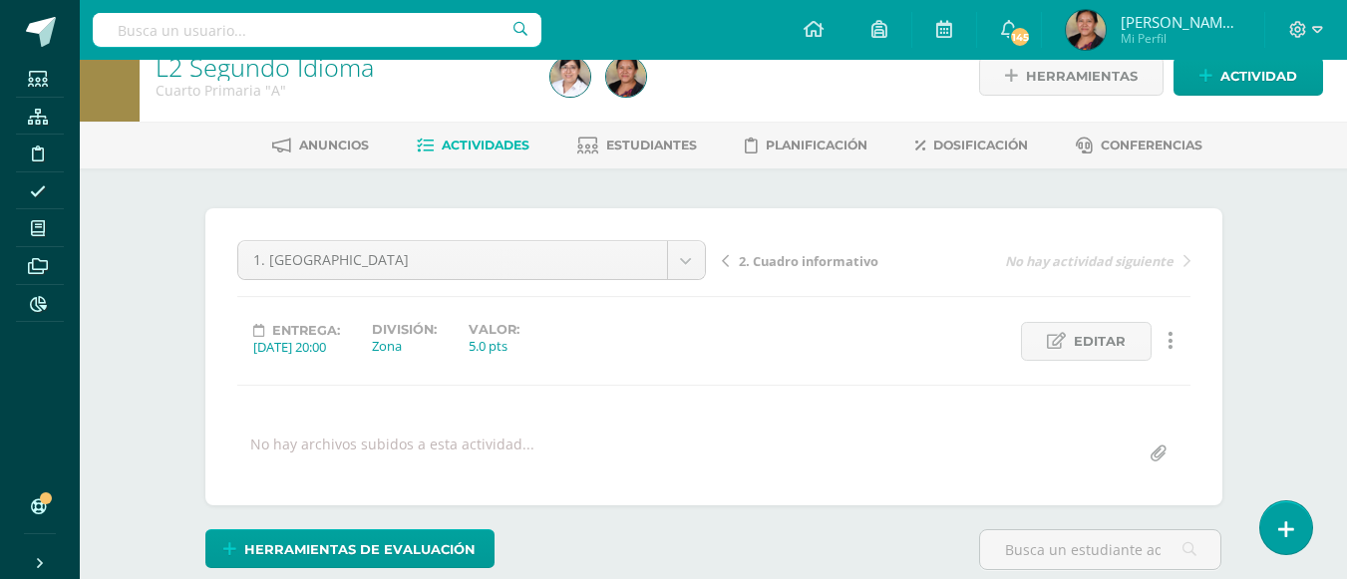
scroll to position [428, 0]
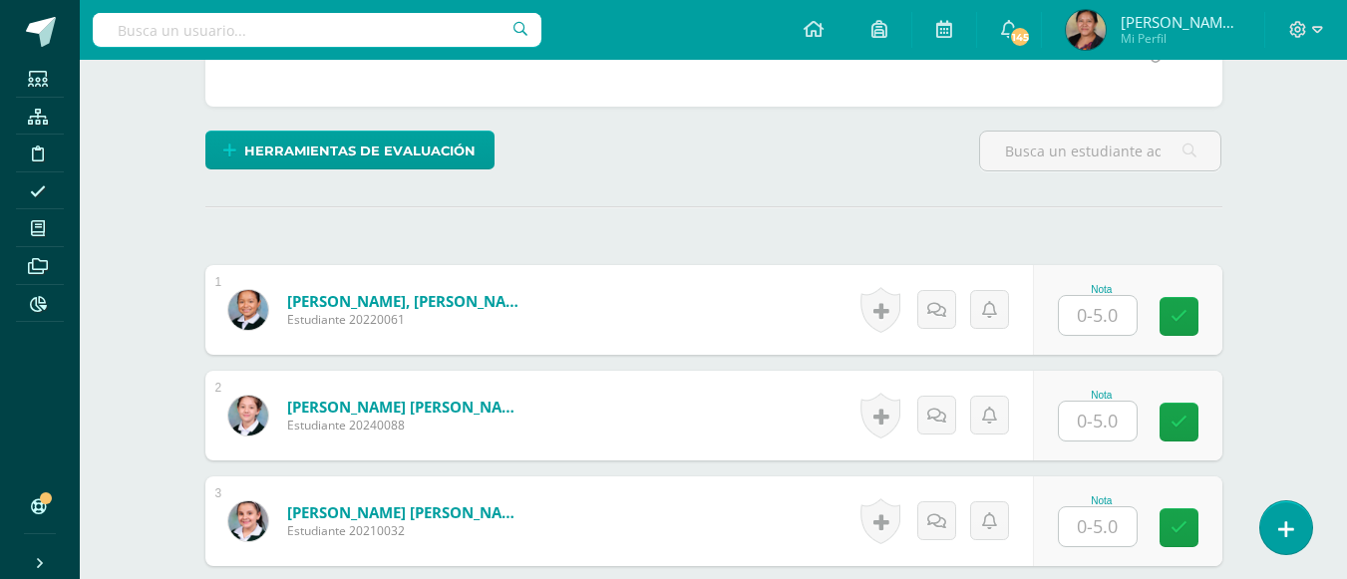
click at [1113, 322] on input "text" at bounding box center [1098, 315] width 78 height 39
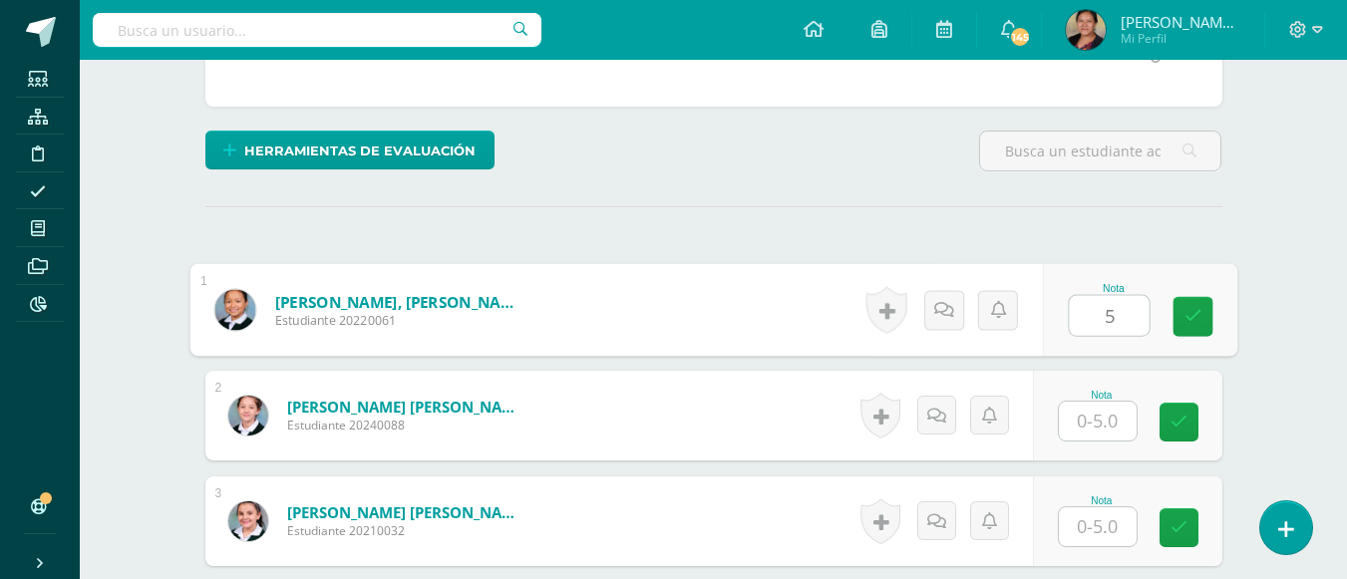
scroll to position [429, 0]
type input "5"
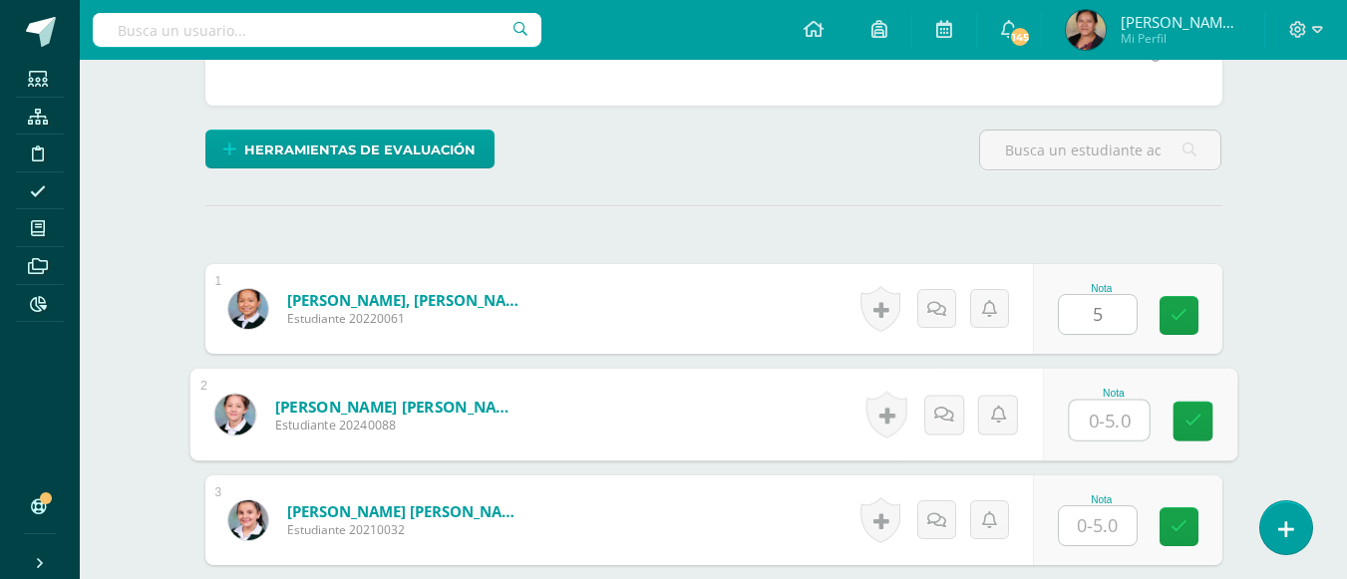
click at [1116, 426] on input "text" at bounding box center [1109, 421] width 80 height 40
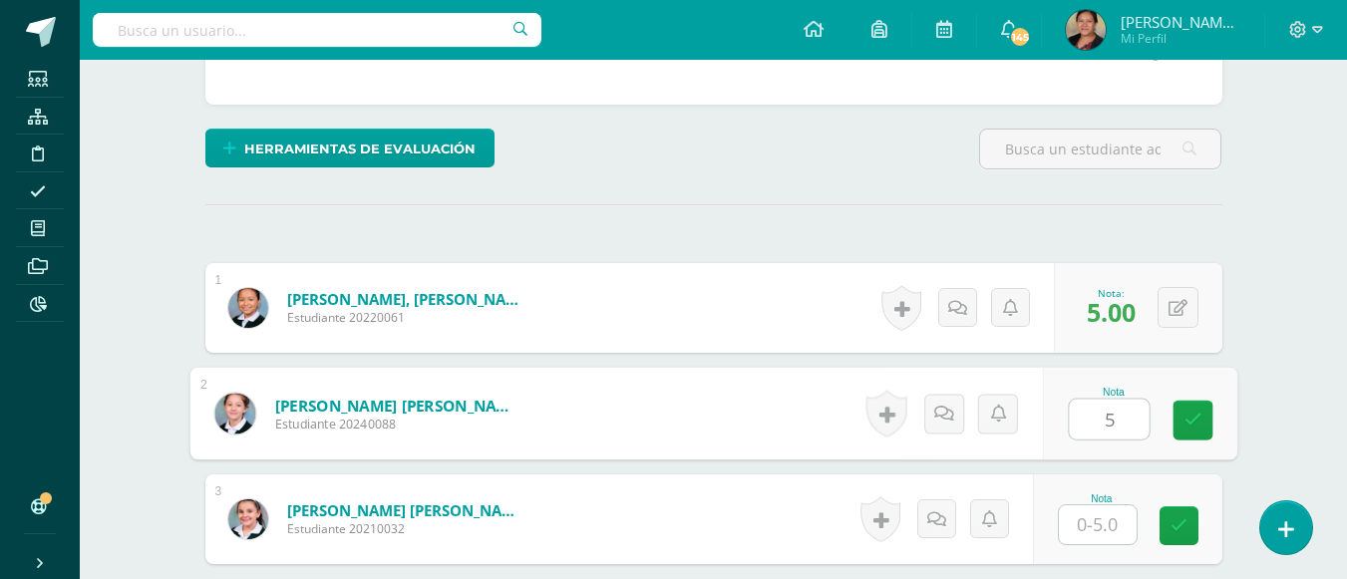
type input "5"
click at [1112, 549] on div "Nota" at bounding box center [1127, 519] width 189 height 90
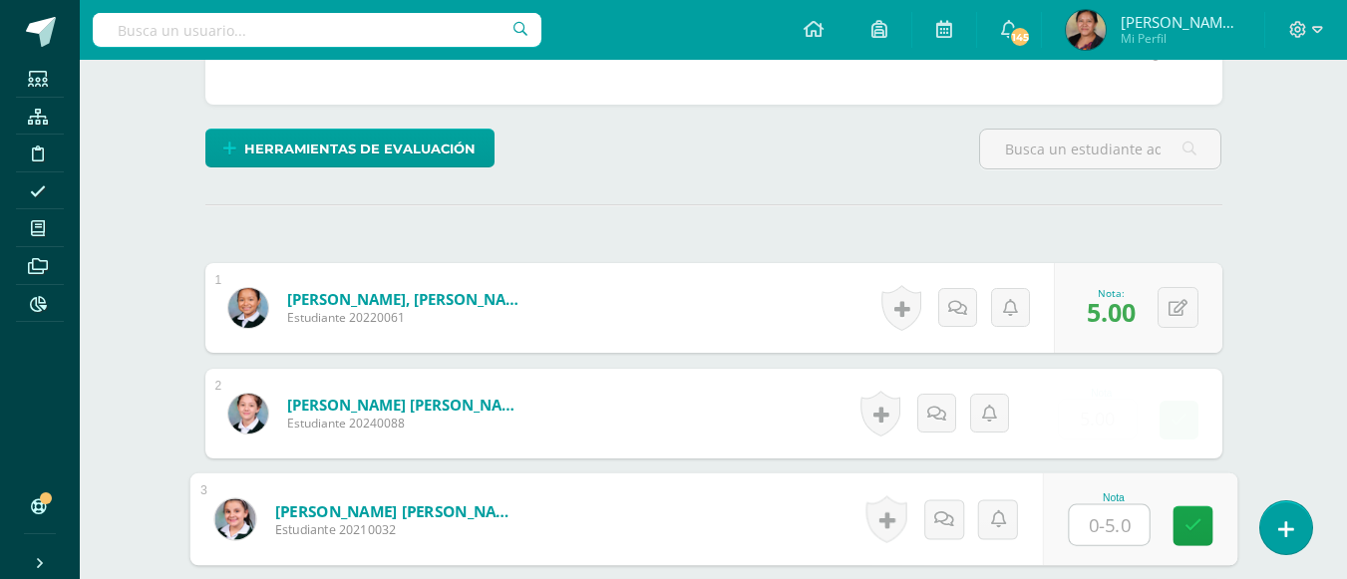
click at [1112, 536] on input "text" at bounding box center [1109, 525] width 80 height 40
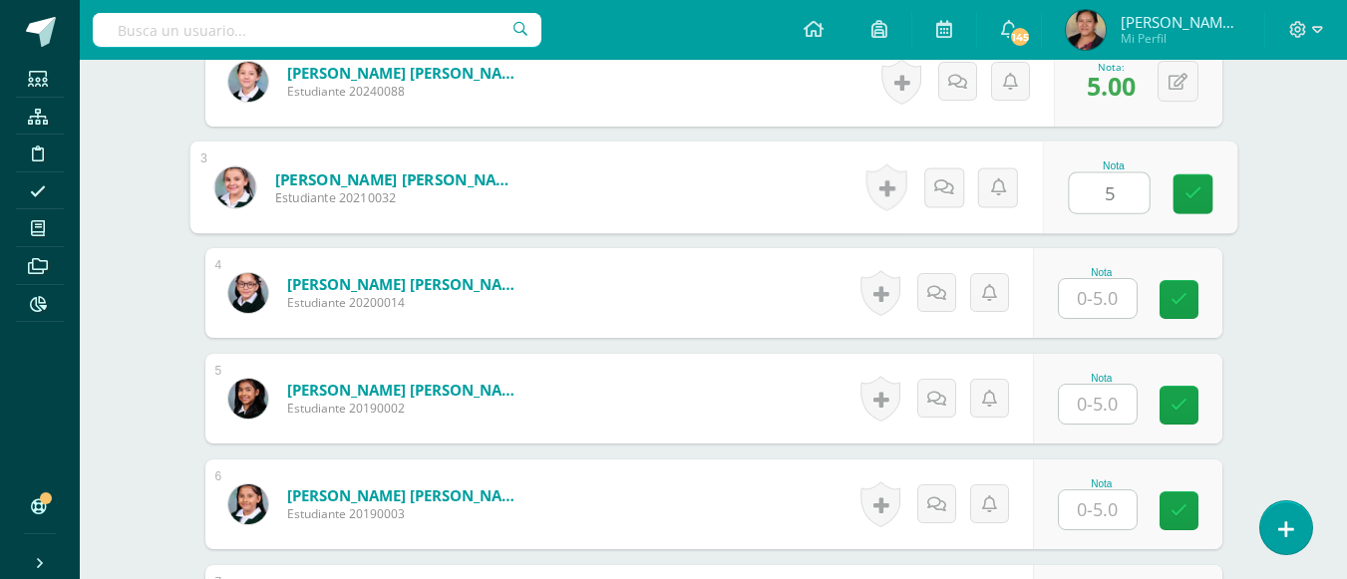
scroll to position [828, 0]
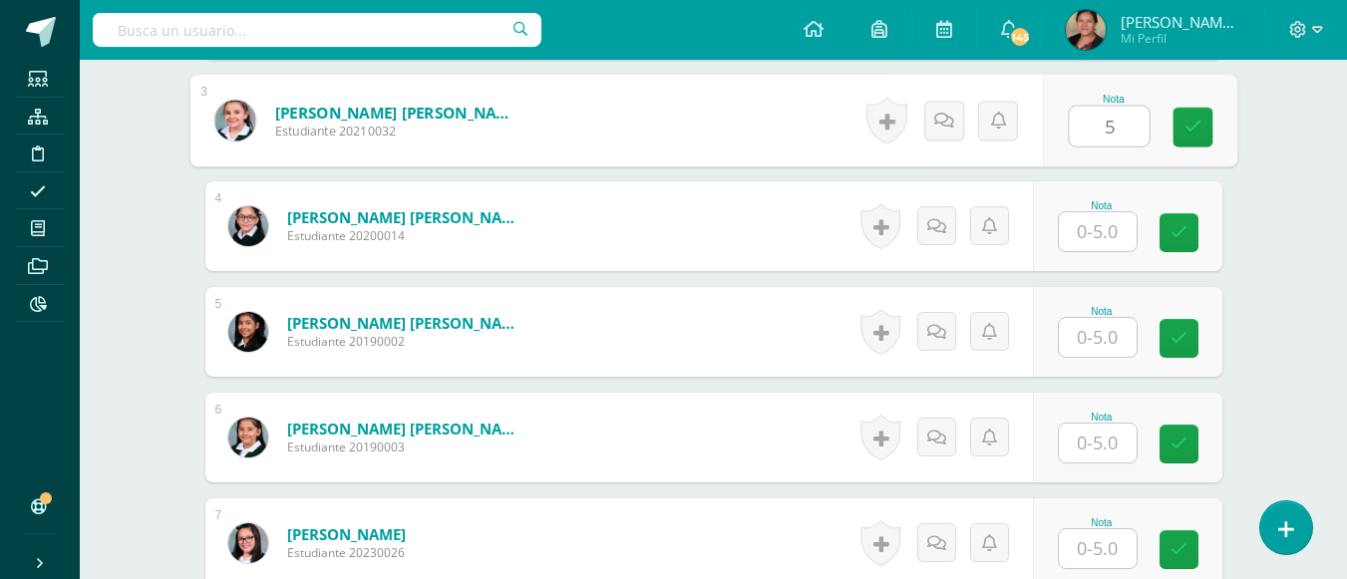
type input "5"
click at [1092, 338] on input "text" at bounding box center [1098, 337] width 78 height 39
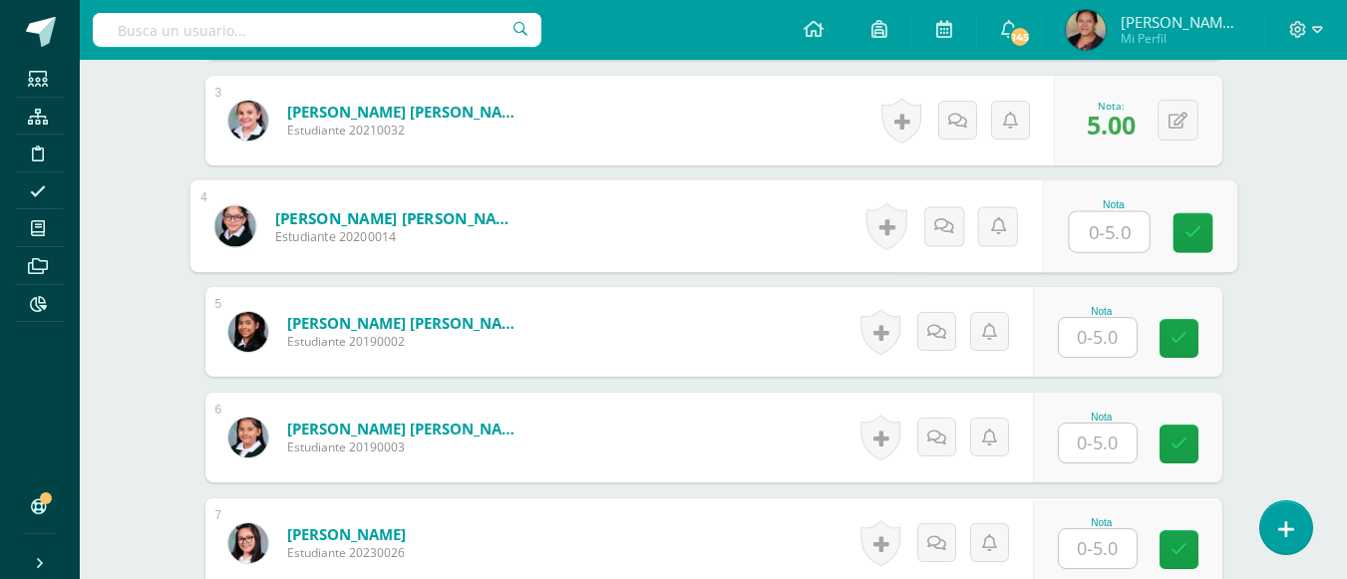
click at [1099, 223] on input "text" at bounding box center [1109, 232] width 80 height 40
type input "5"
click at [1107, 345] on input "text" at bounding box center [1098, 337] width 78 height 39
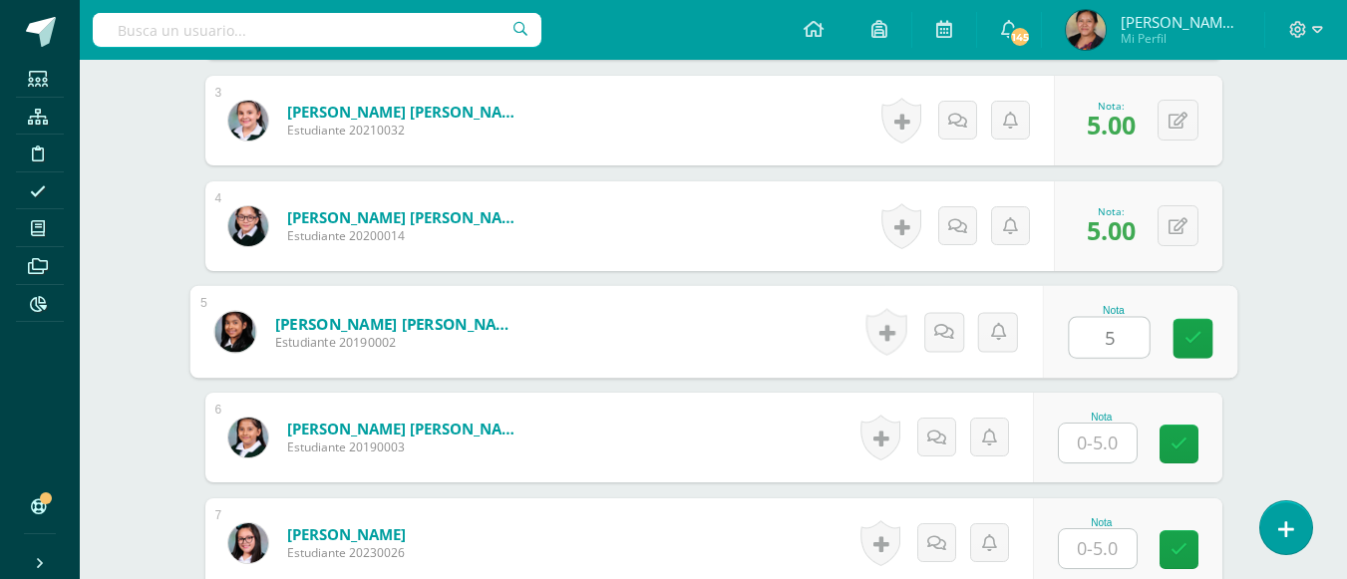
type input "5"
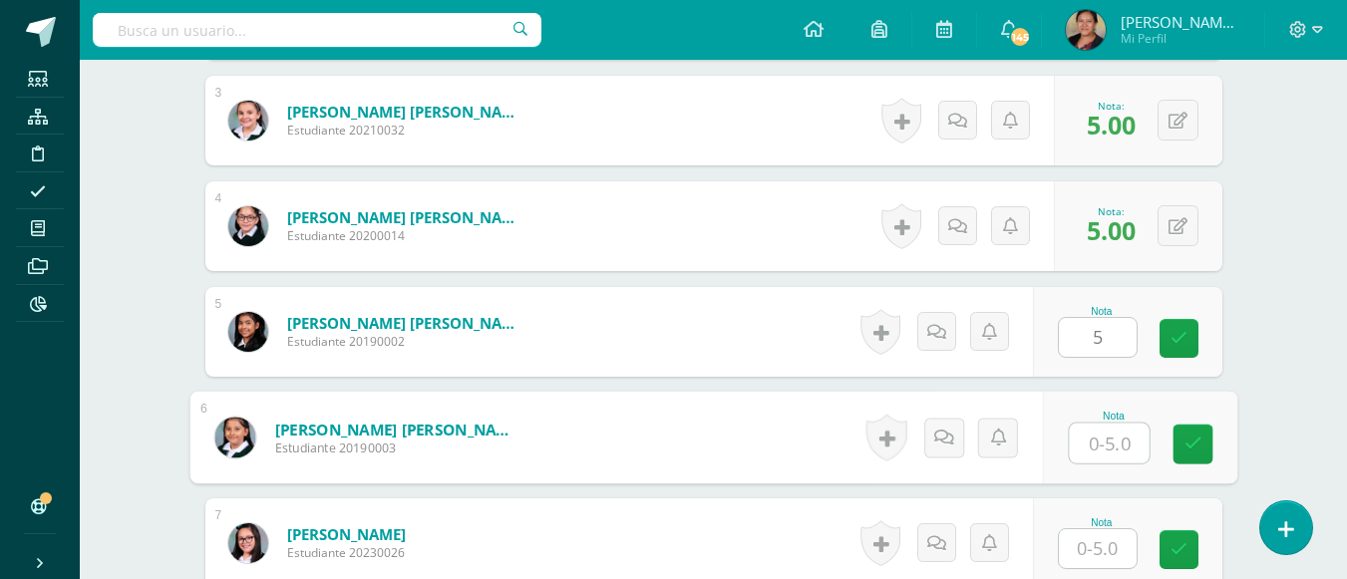
drag, startPoint x: 1064, startPoint y: 423, endPoint x: 1088, endPoint y: 452, distance: 37.5
click at [1086, 453] on input "text" at bounding box center [1109, 444] width 80 height 40
click at [1088, 452] on input "text" at bounding box center [1109, 444] width 80 height 40
type input "5"
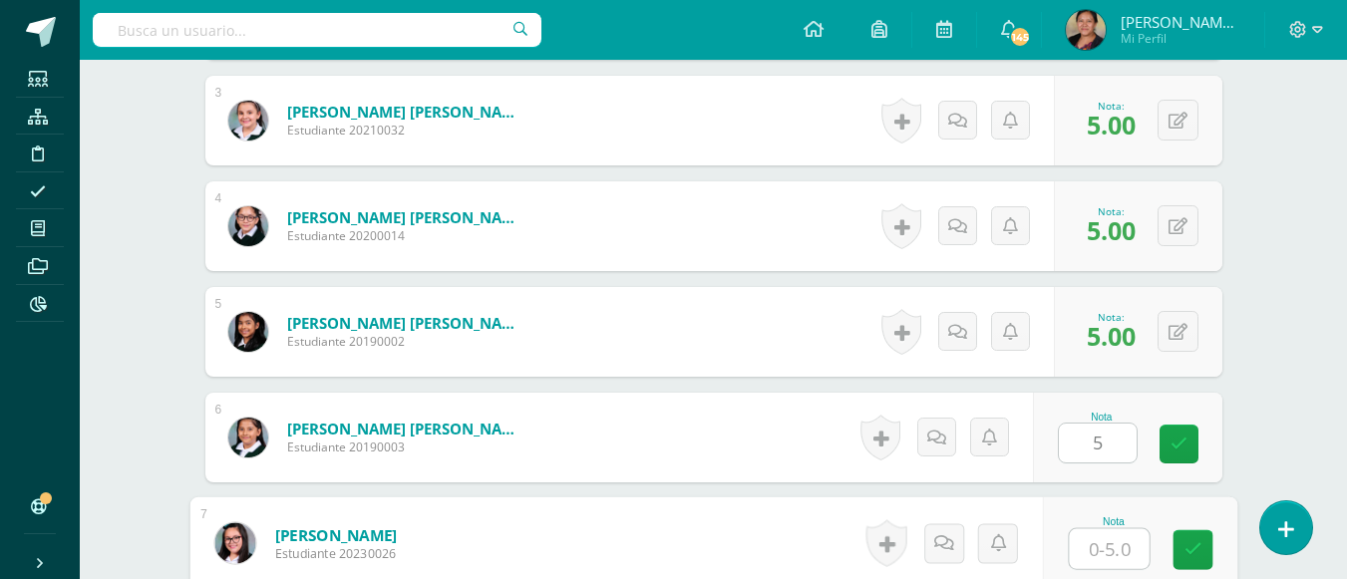
drag, startPoint x: 1116, startPoint y: 534, endPoint x: 1116, endPoint y: 546, distance: 12.0
click at [1116, 546] on input "text" at bounding box center [1109, 549] width 80 height 40
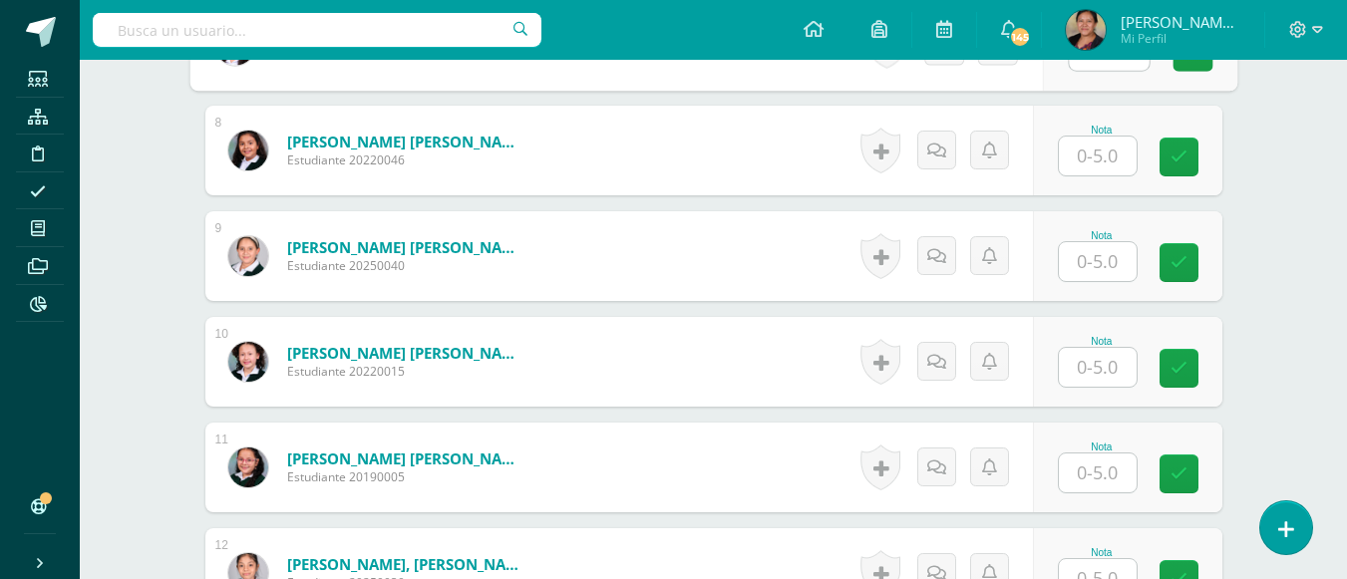
scroll to position [1227, 0]
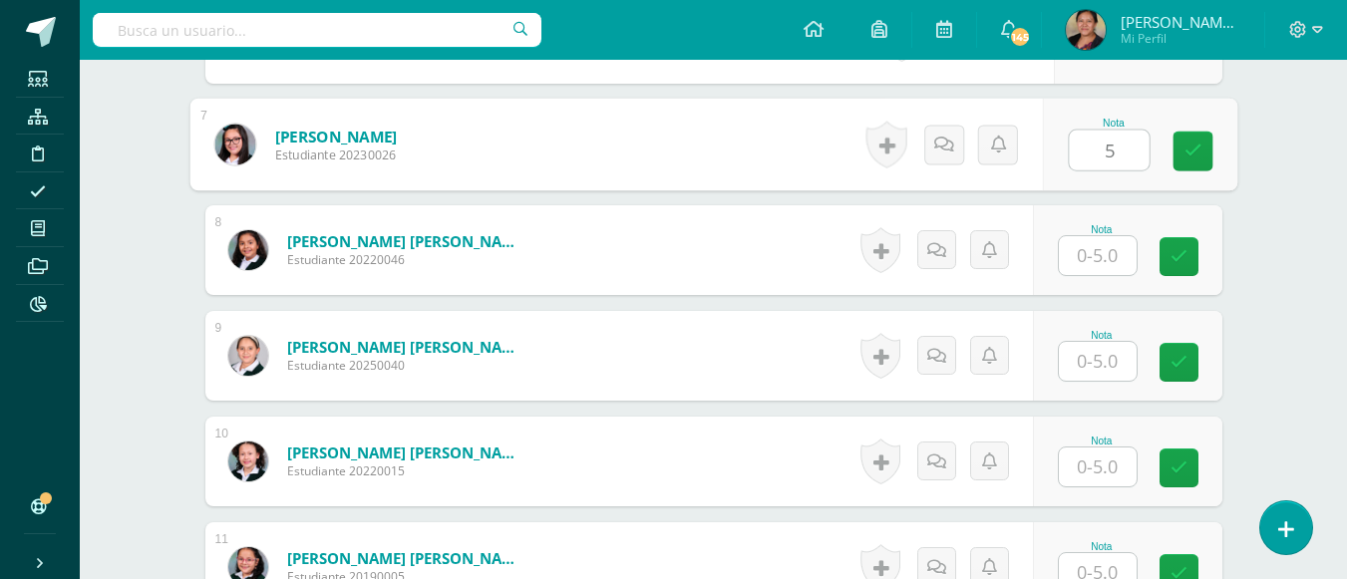
type input "5"
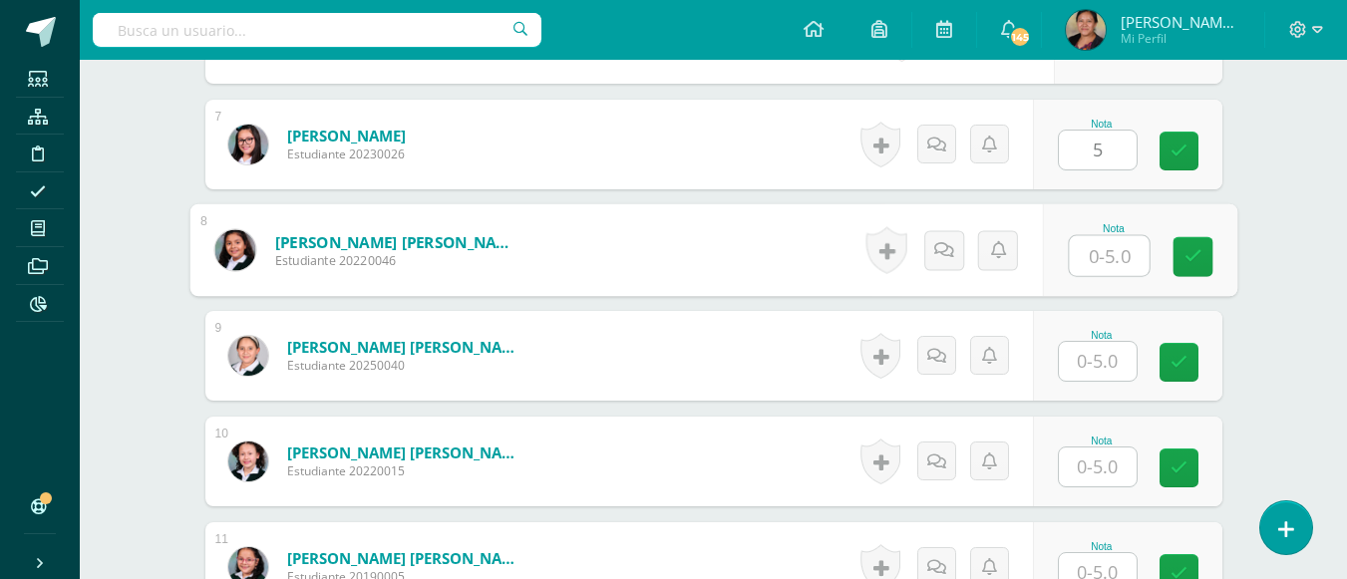
click at [1102, 263] on input "text" at bounding box center [1109, 256] width 80 height 40
type input "5"
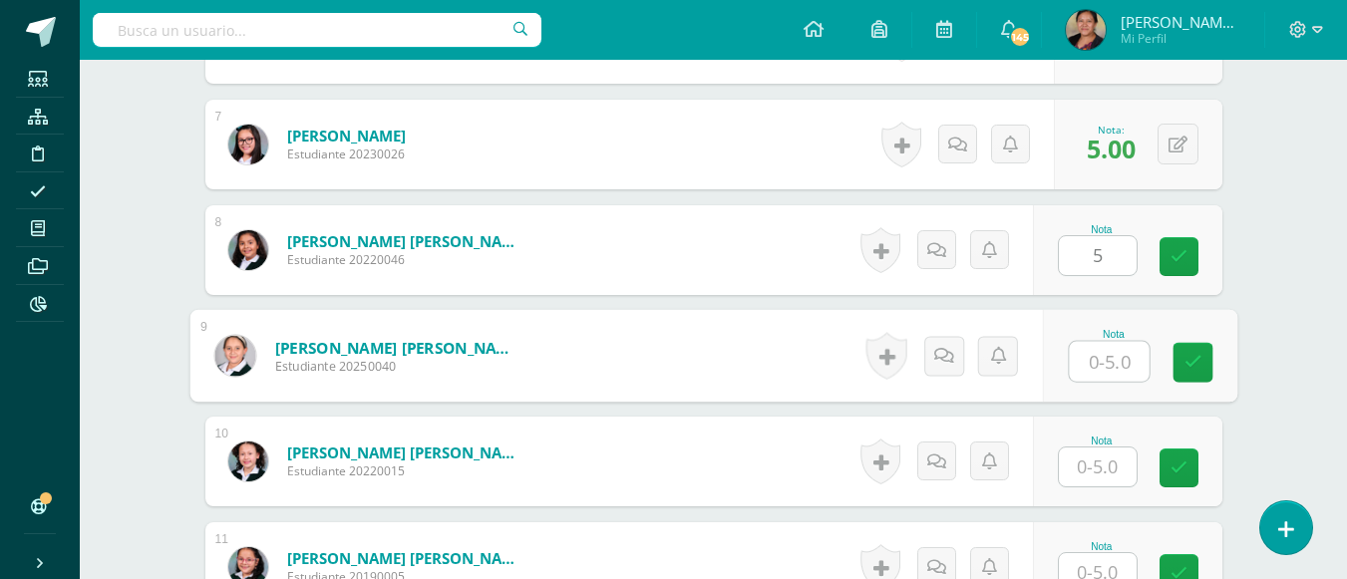
click at [1091, 369] on input "text" at bounding box center [1109, 362] width 80 height 40
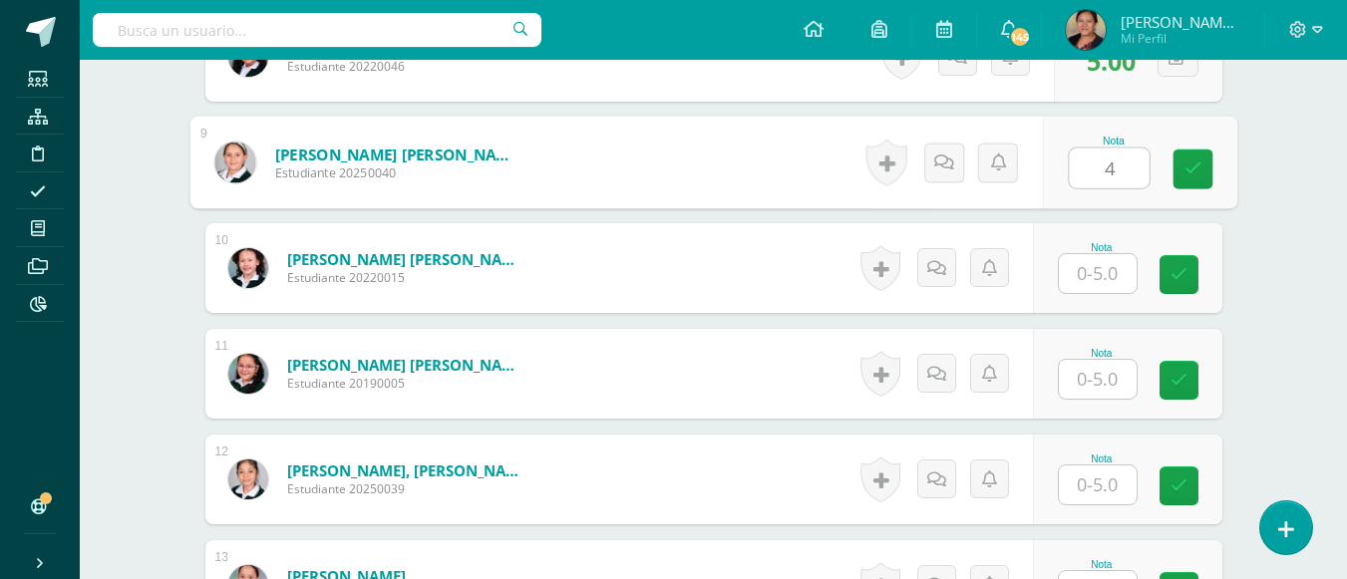
scroll to position [1426, 0]
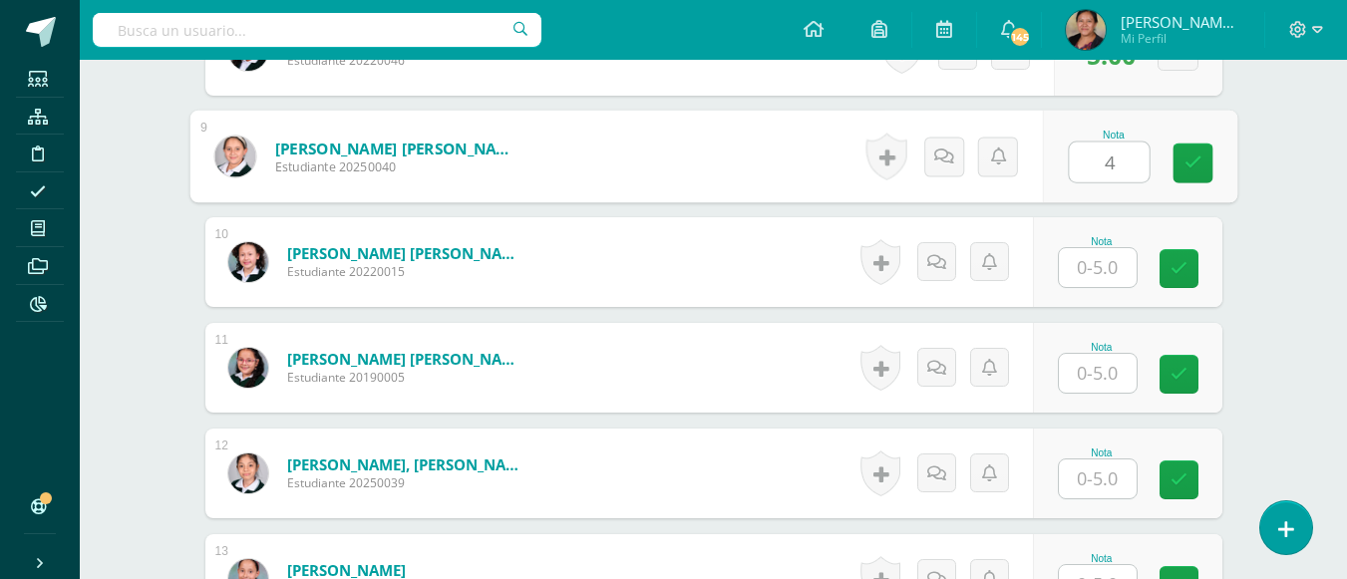
type input "4"
click at [1109, 259] on input "text" at bounding box center [1098, 267] width 78 height 39
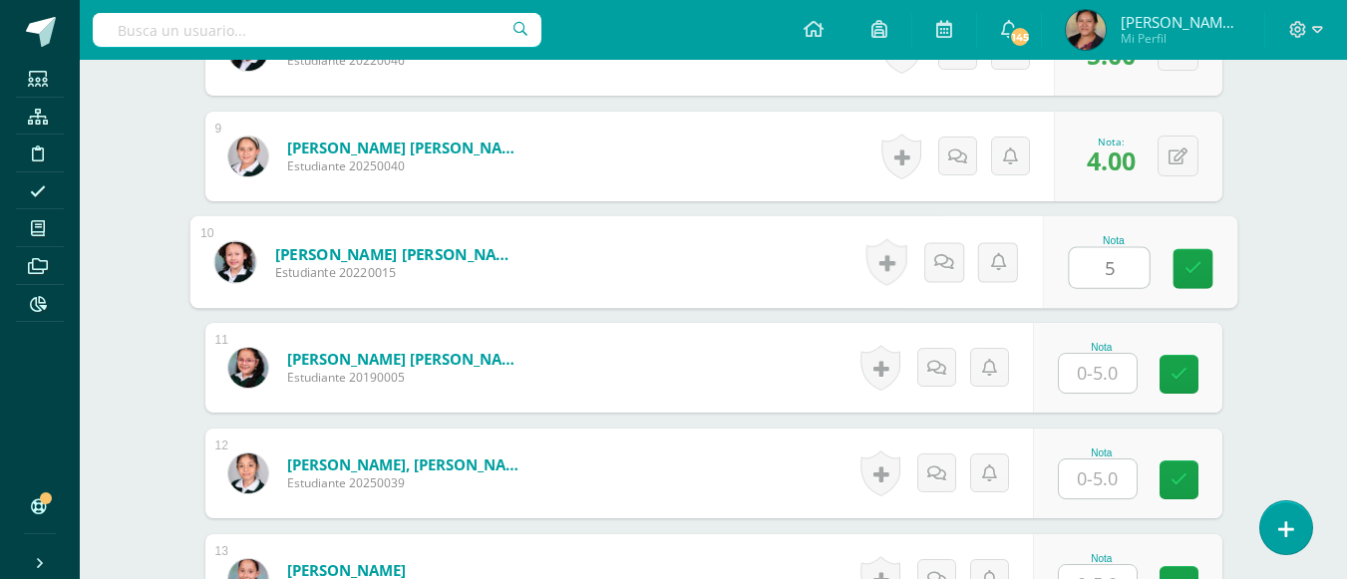
type input "5"
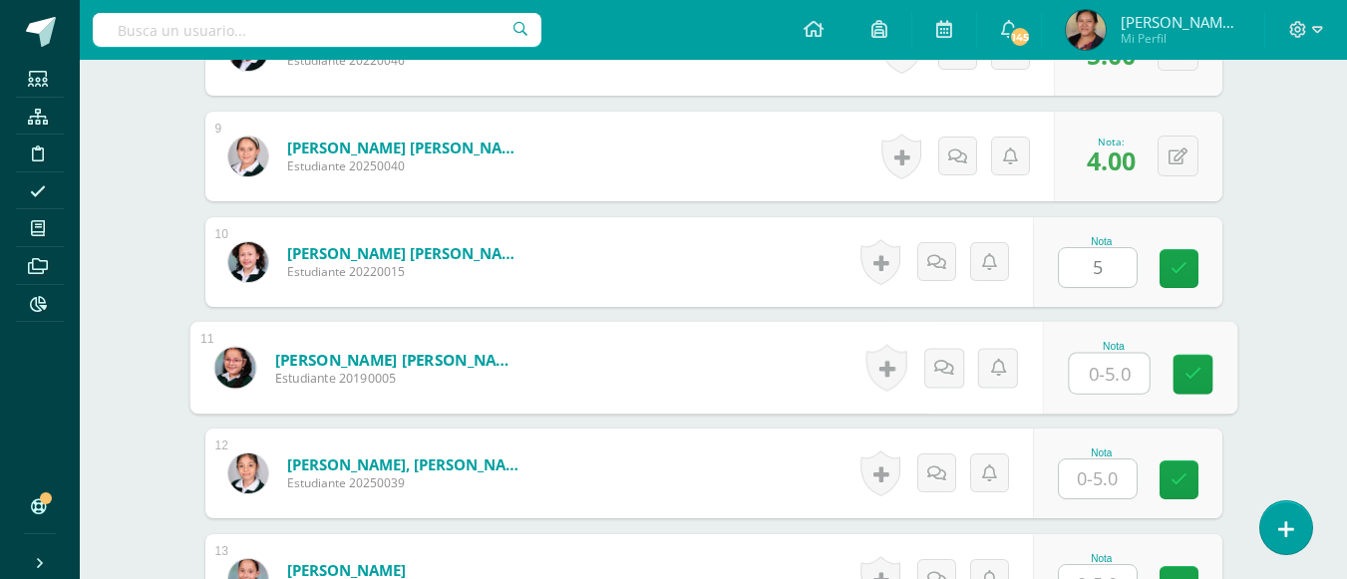
click at [1108, 380] on input "text" at bounding box center [1109, 374] width 80 height 40
type input "5"
click at [1095, 470] on input "text" at bounding box center [1098, 479] width 78 height 39
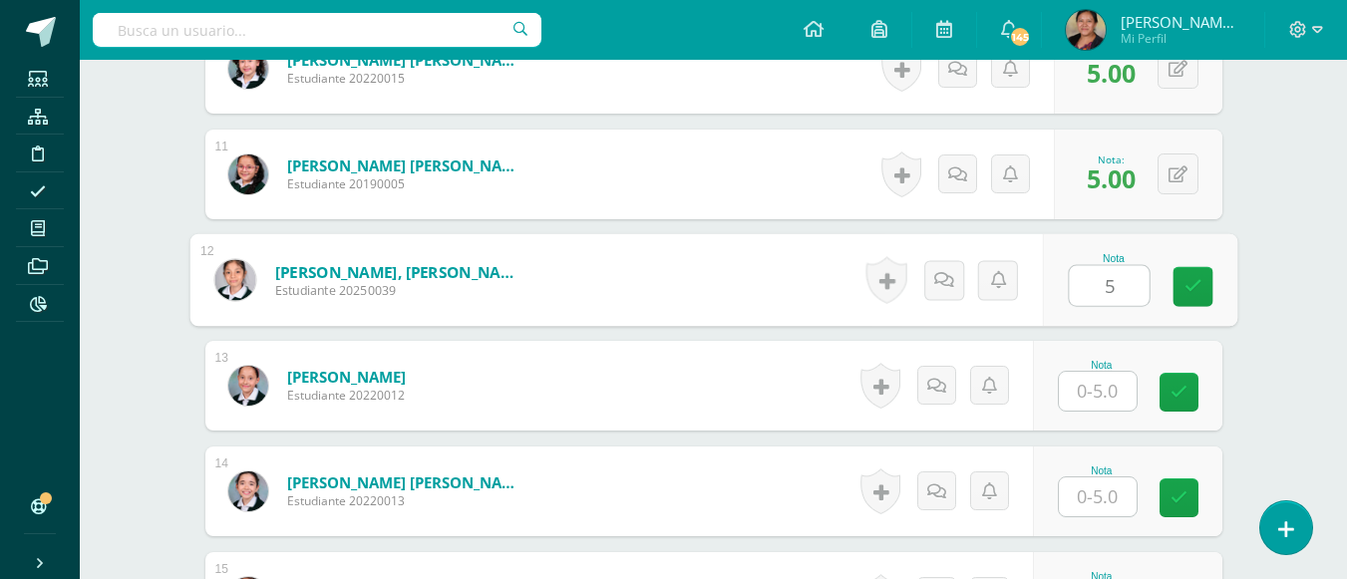
scroll to position [1626, 0]
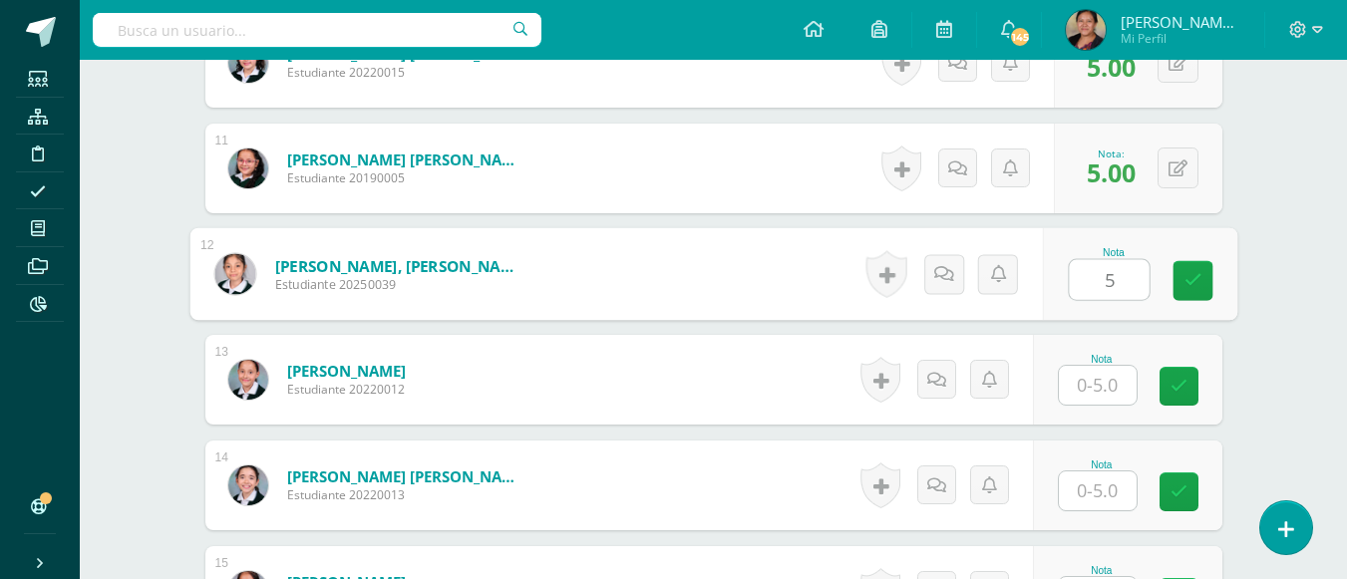
type input "5"
click at [1104, 378] on input "text" at bounding box center [1098, 385] width 78 height 39
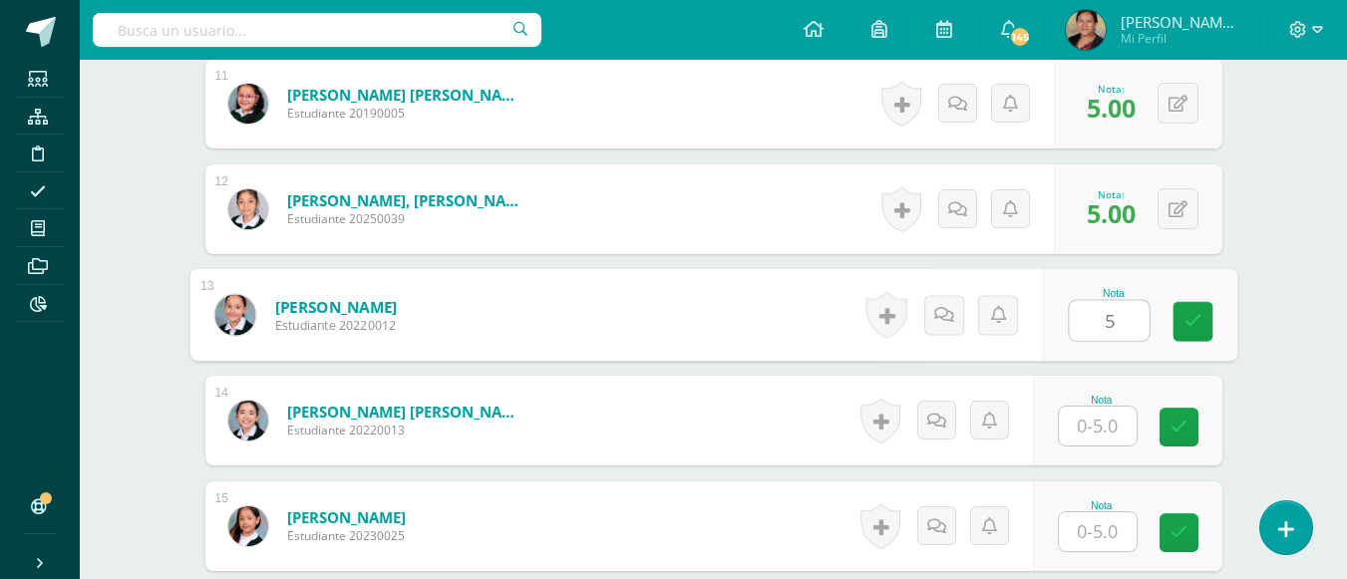
scroll to position [1726, 0]
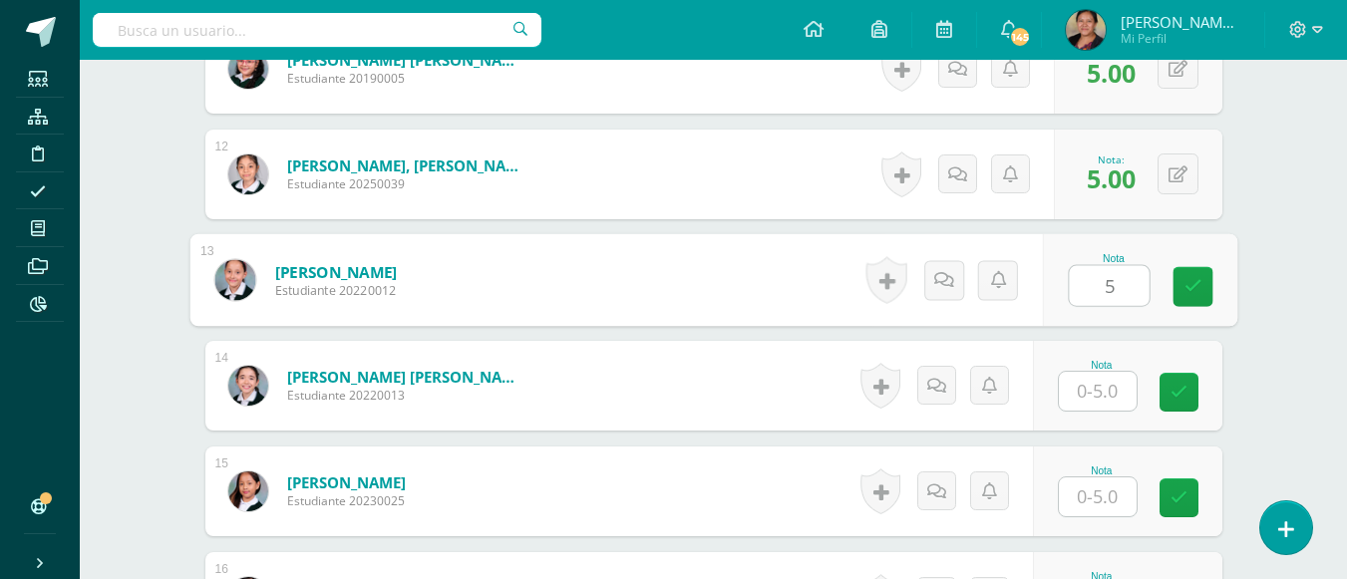
type input "5"
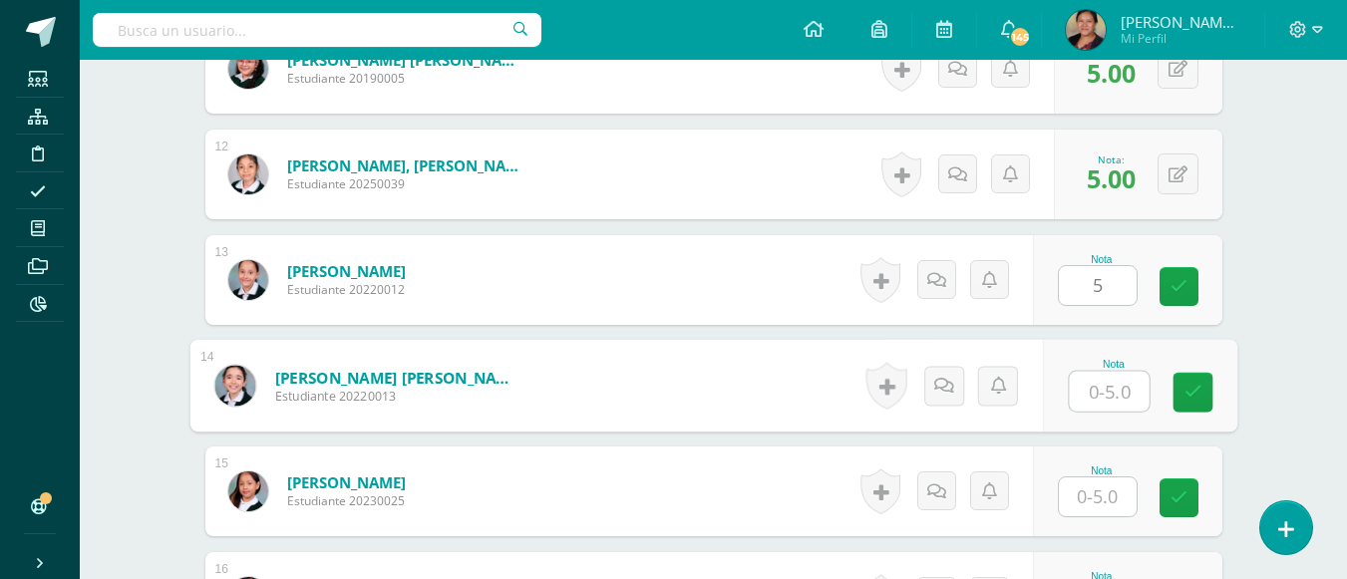
click at [1106, 383] on input "text" at bounding box center [1109, 392] width 80 height 40
type input "5"
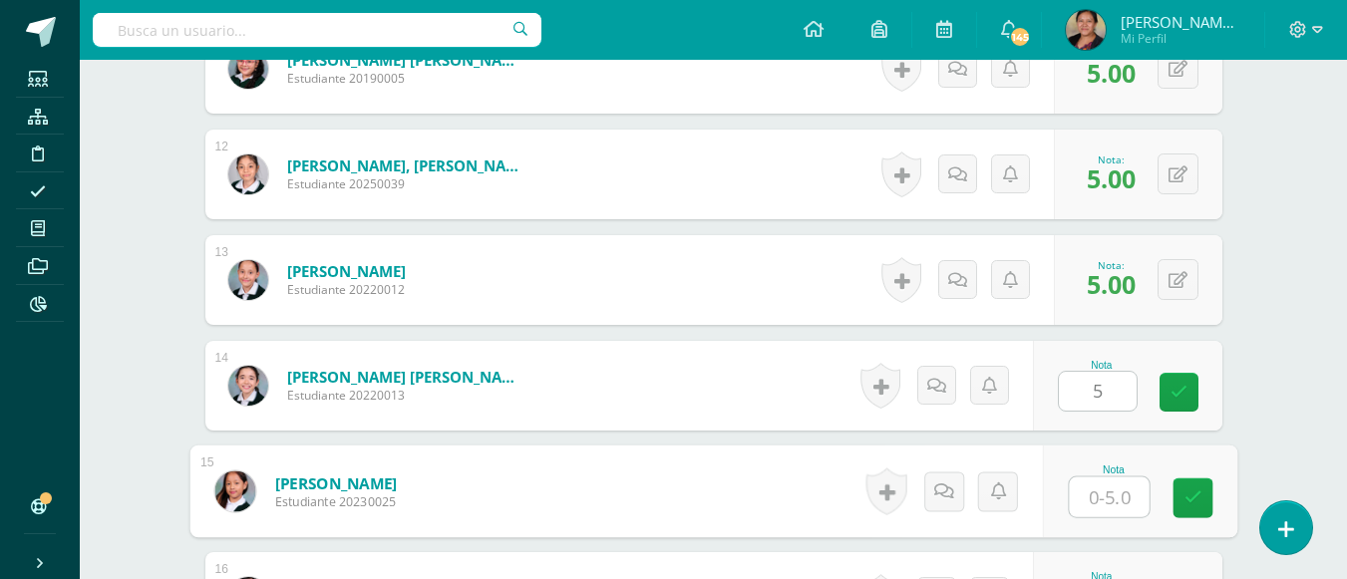
click at [1102, 502] on input "text" at bounding box center [1109, 497] width 80 height 40
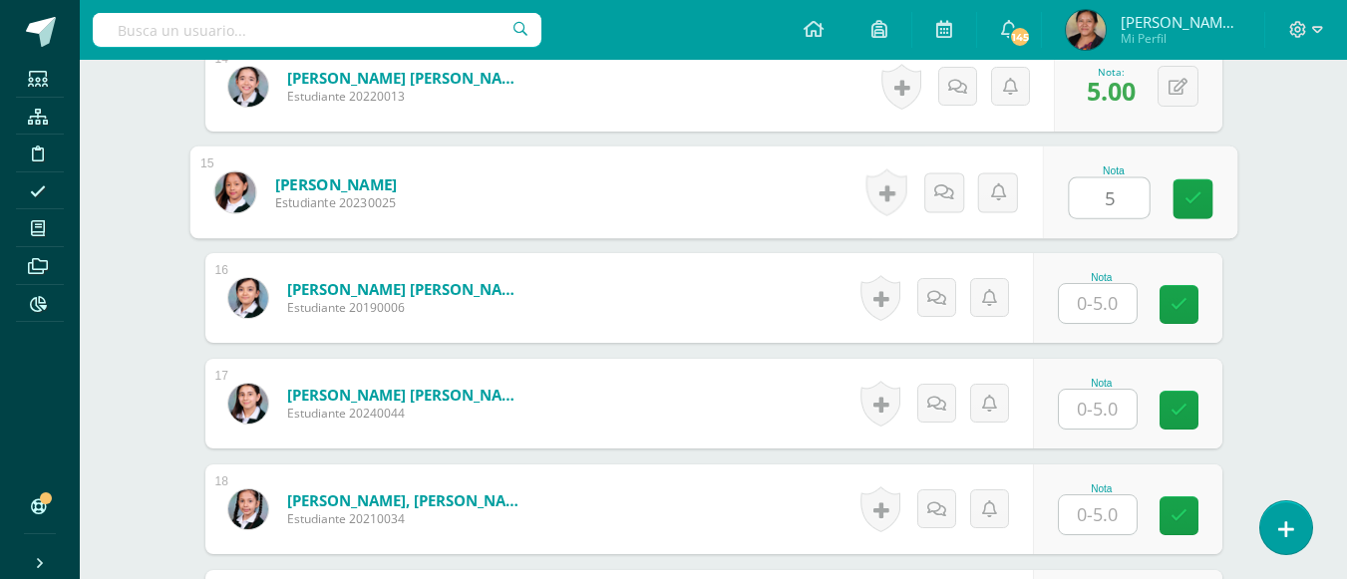
type input "5"
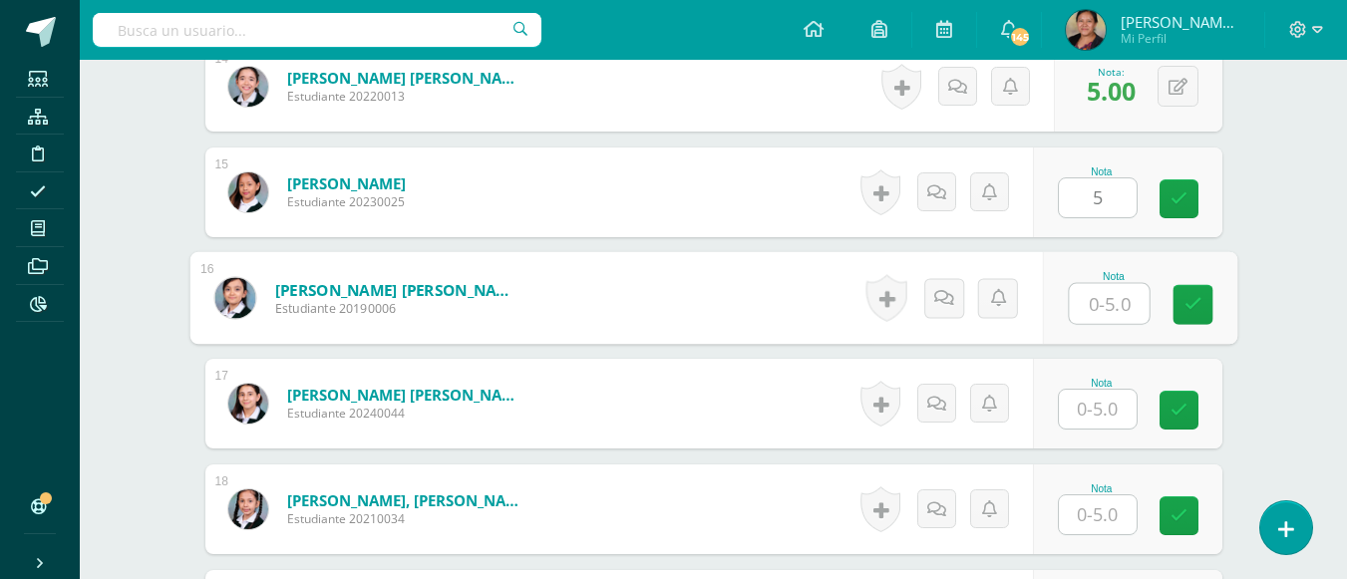
click at [1107, 299] on input "text" at bounding box center [1109, 304] width 80 height 40
type input "5"
click at [1095, 414] on input "text" at bounding box center [1098, 409] width 78 height 39
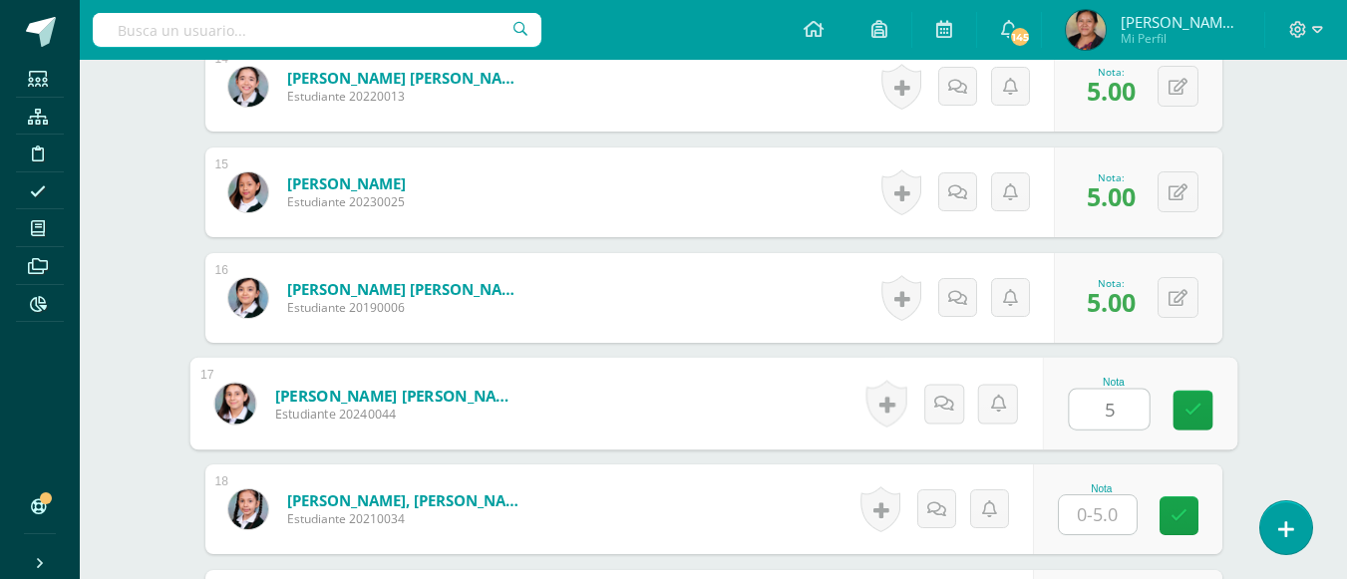
type input "5"
click at [1093, 515] on input "text" at bounding box center [1098, 514] width 78 height 39
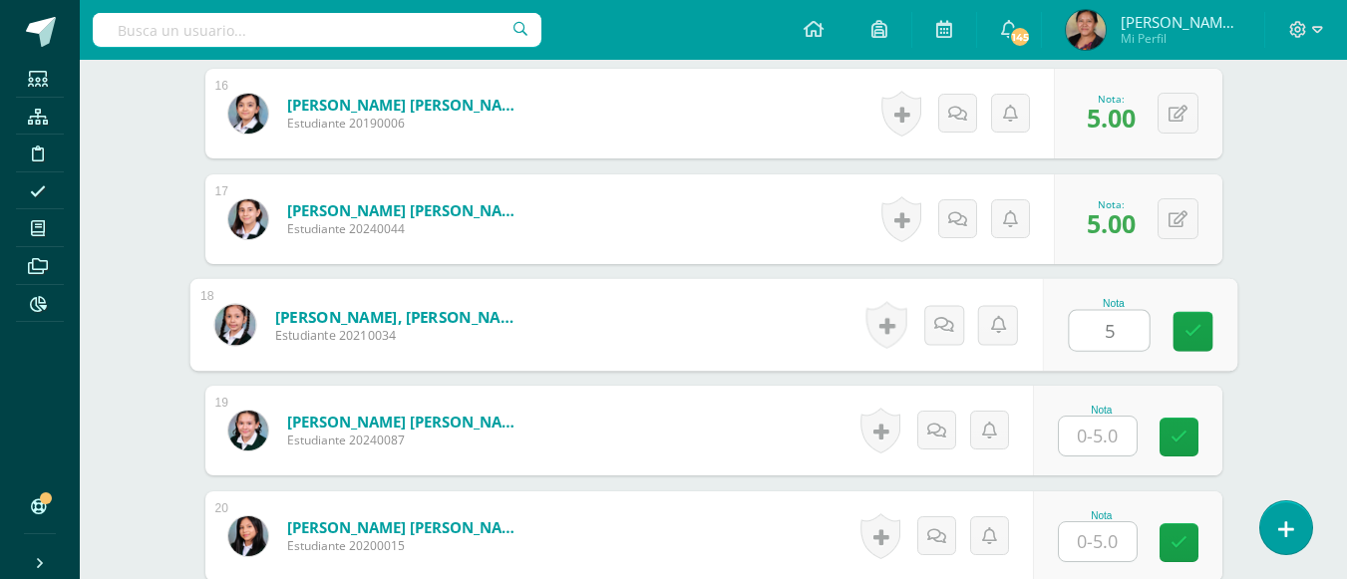
scroll to position [2224, 0]
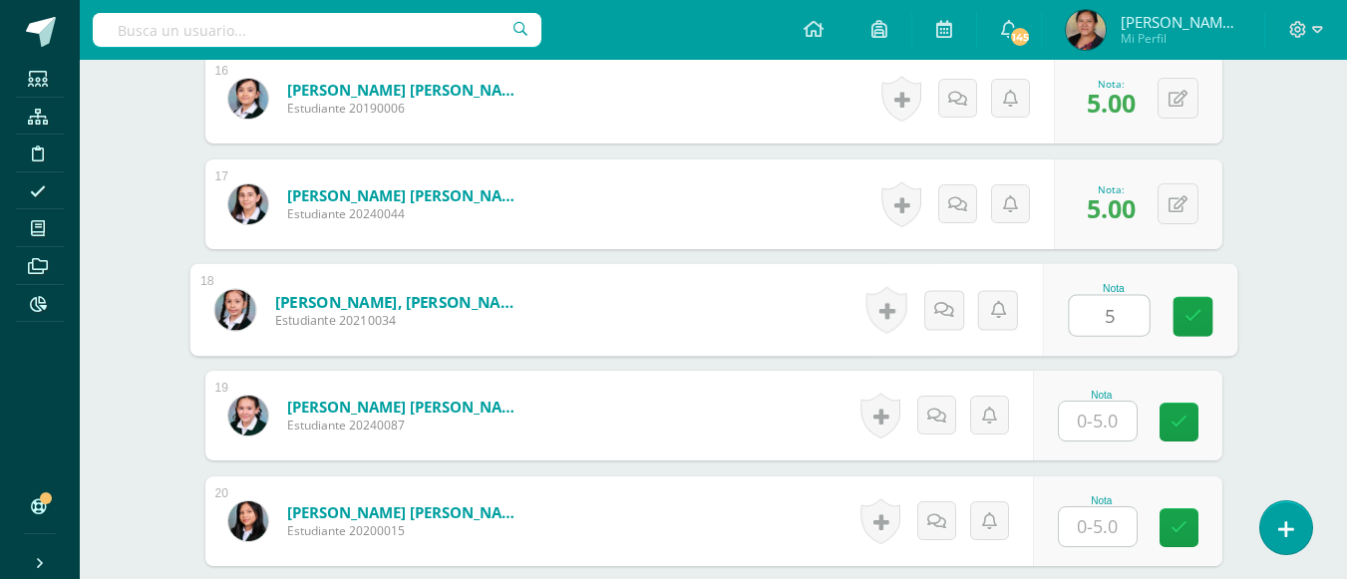
type input "5"
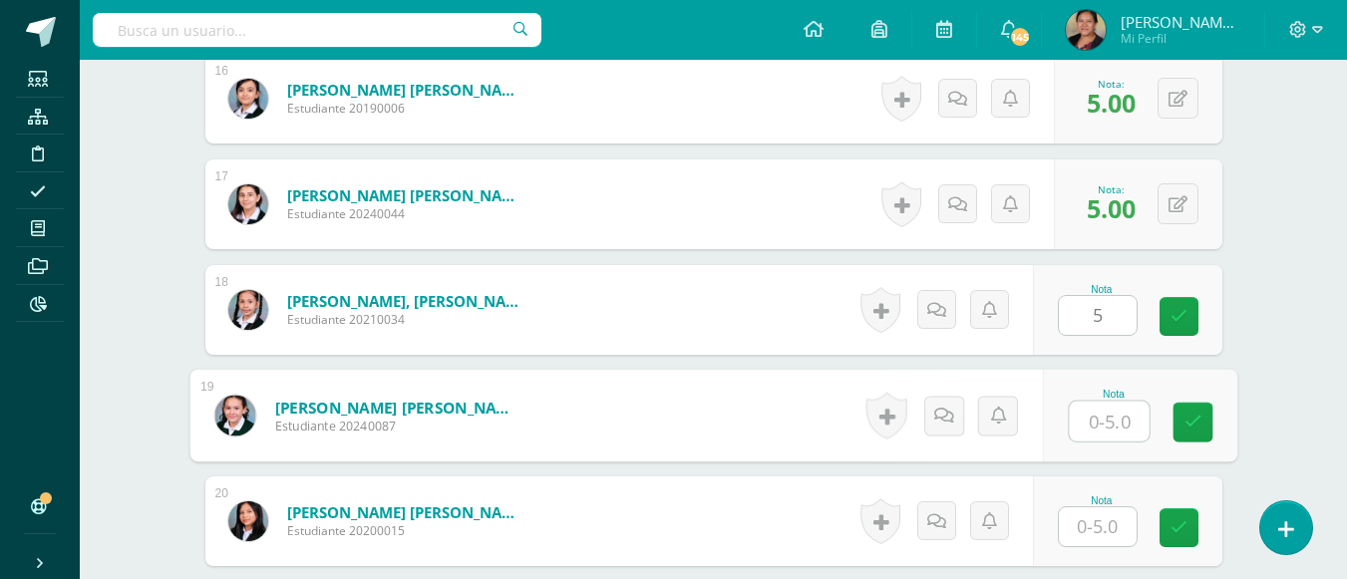
click at [1091, 417] on input "text" at bounding box center [1109, 422] width 80 height 40
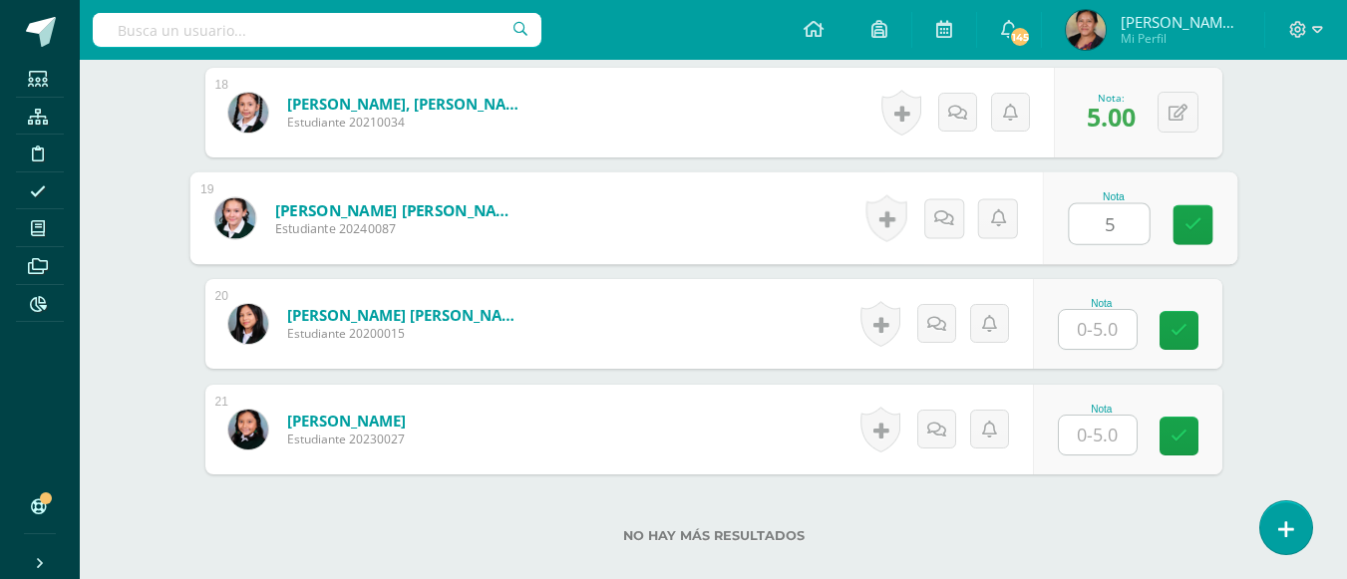
scroll to position [2423, 0]
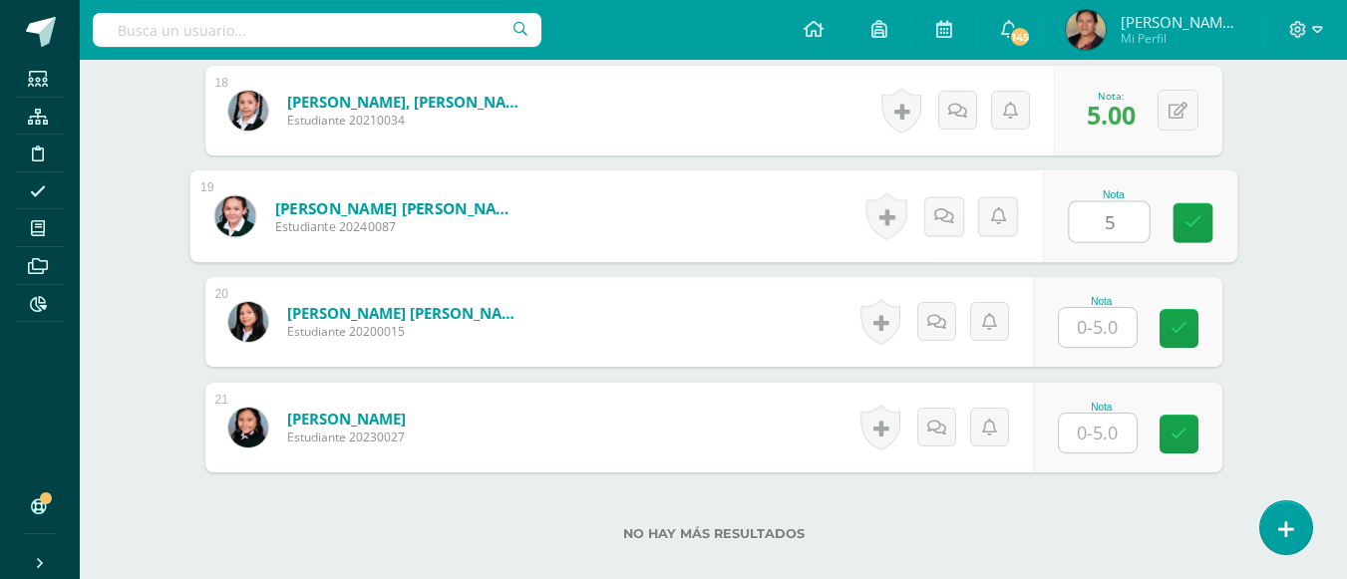
type input "5"
click at [1076, 333] on input "text" at bounding box center [1098, 327] width 78 height 39
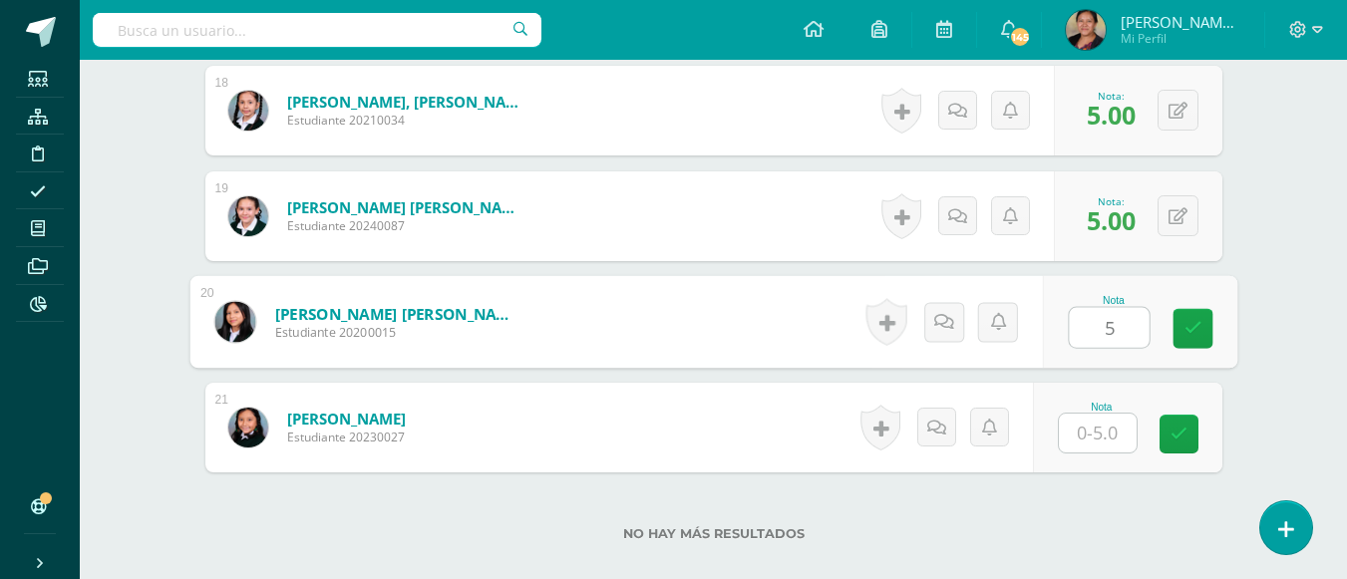
type input "5"
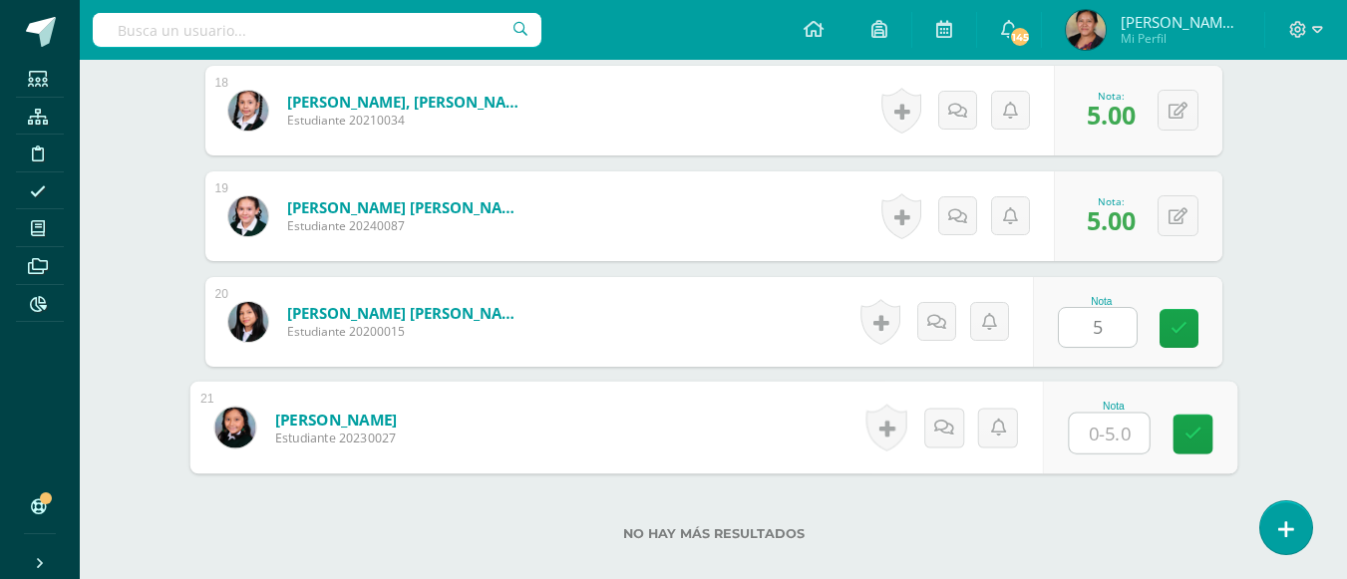
click at [1101, 443] on input "text" at bounding box center [1109, 434] width 80 height 40
type input "5"
click at [1083, 519] on div "No hay más resultados" at bounding box center [713, 519] width 1017 height 93
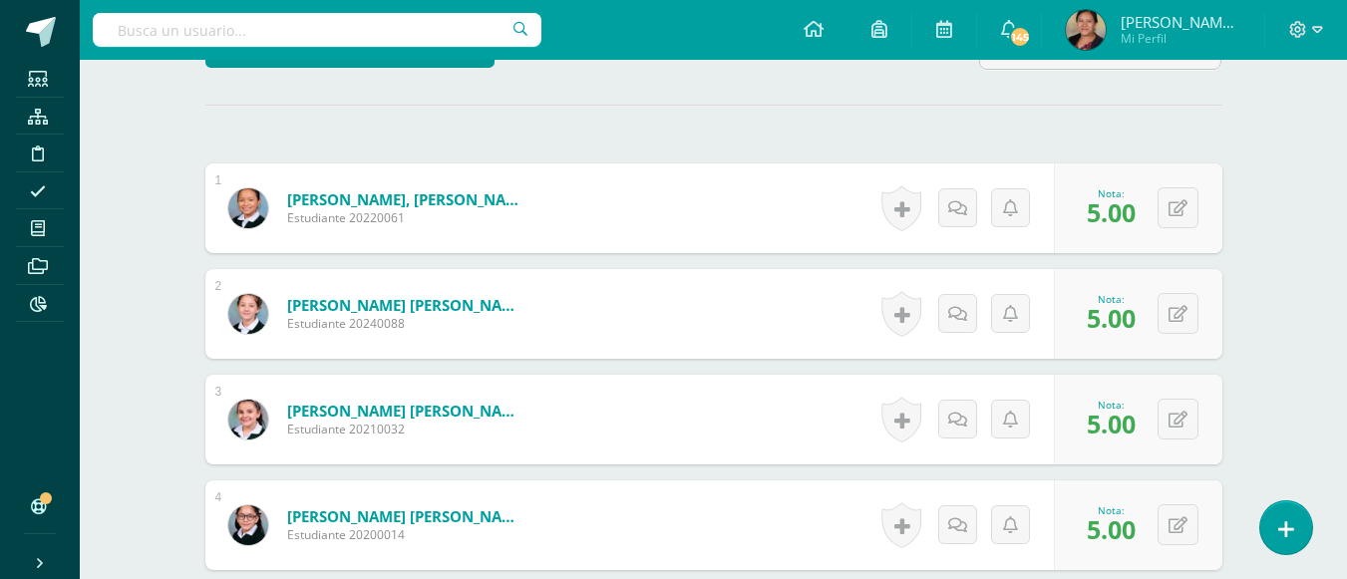
scroll to position [0, 0]
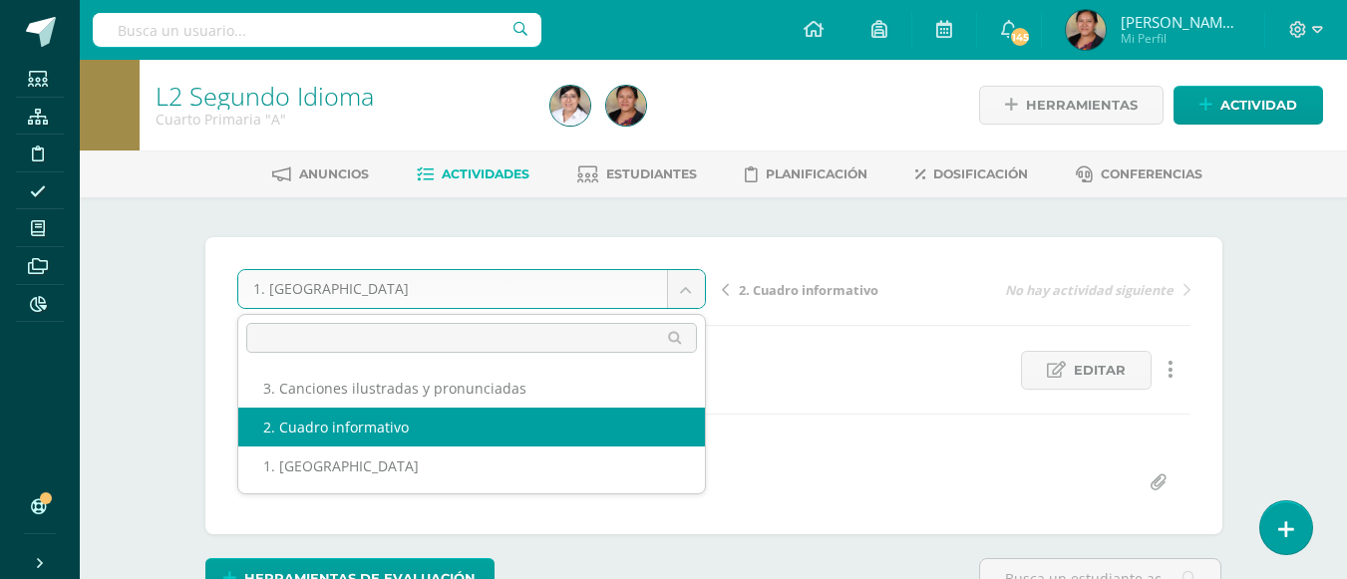
select select "/dashboard/teacher/grade-activity/108055/"
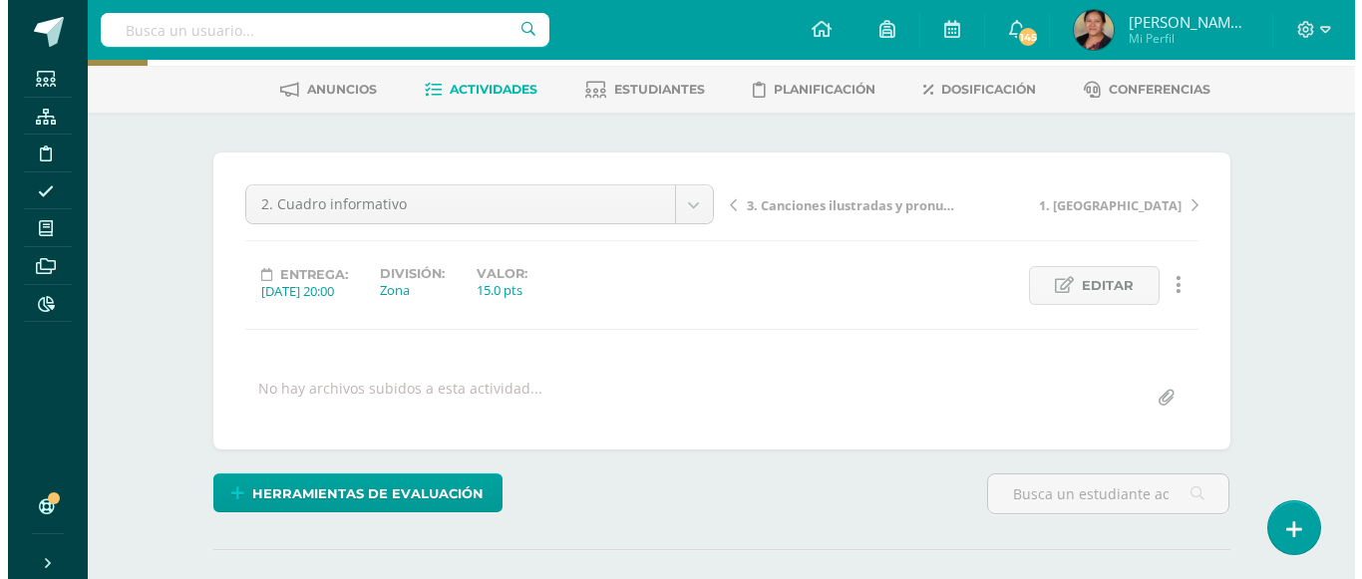
scroll to position [193, 0]
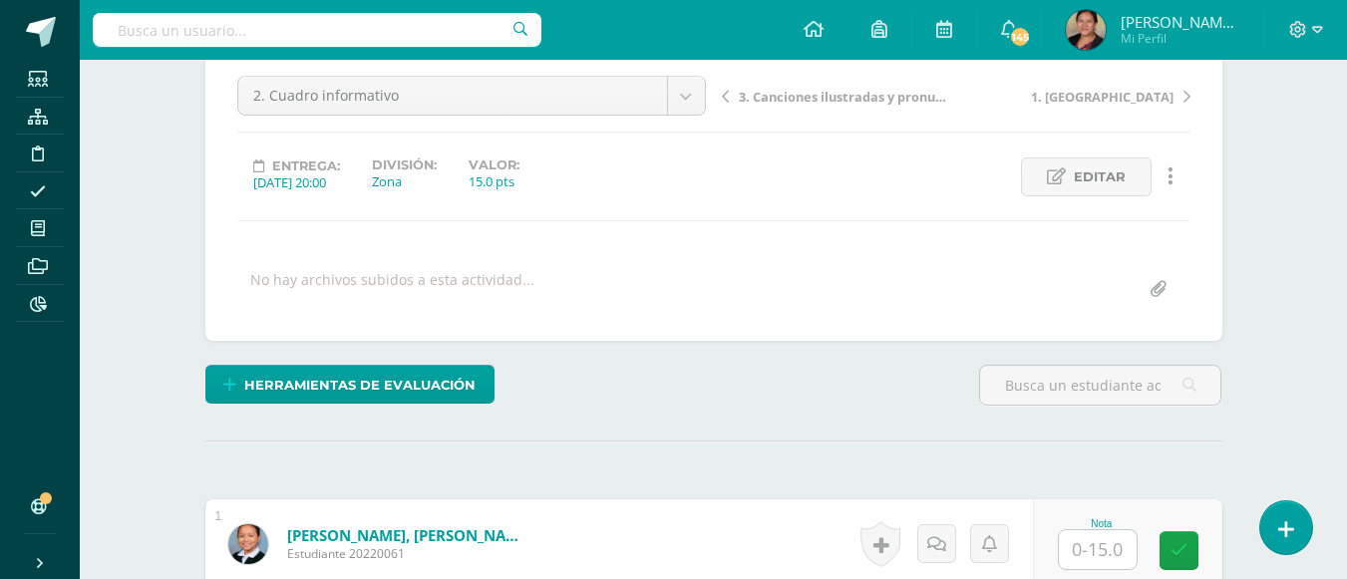
click at [371, 406] on div "Herramientas de evaluación Lista de cotejo Escala de valoración Puntos Extra Su…" at bounding box center [369, 393] width 344 height 57
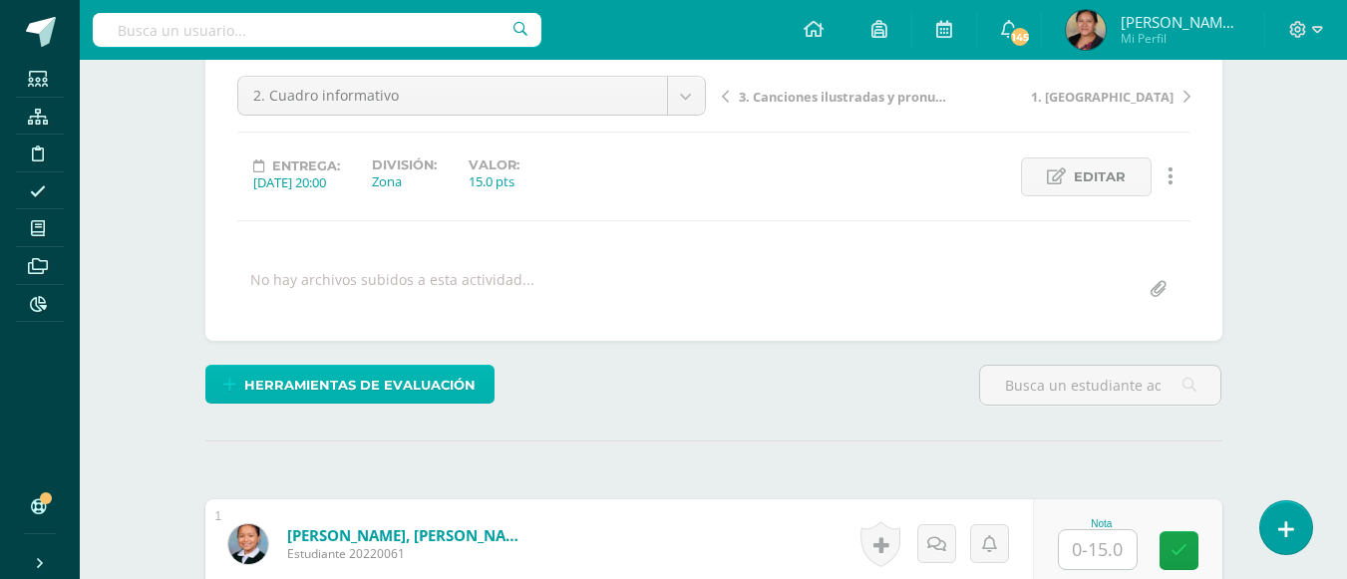
click at [375, 395] on span "Herramientas de evaluación" at bounding box center [359, 385] width 231 height 37
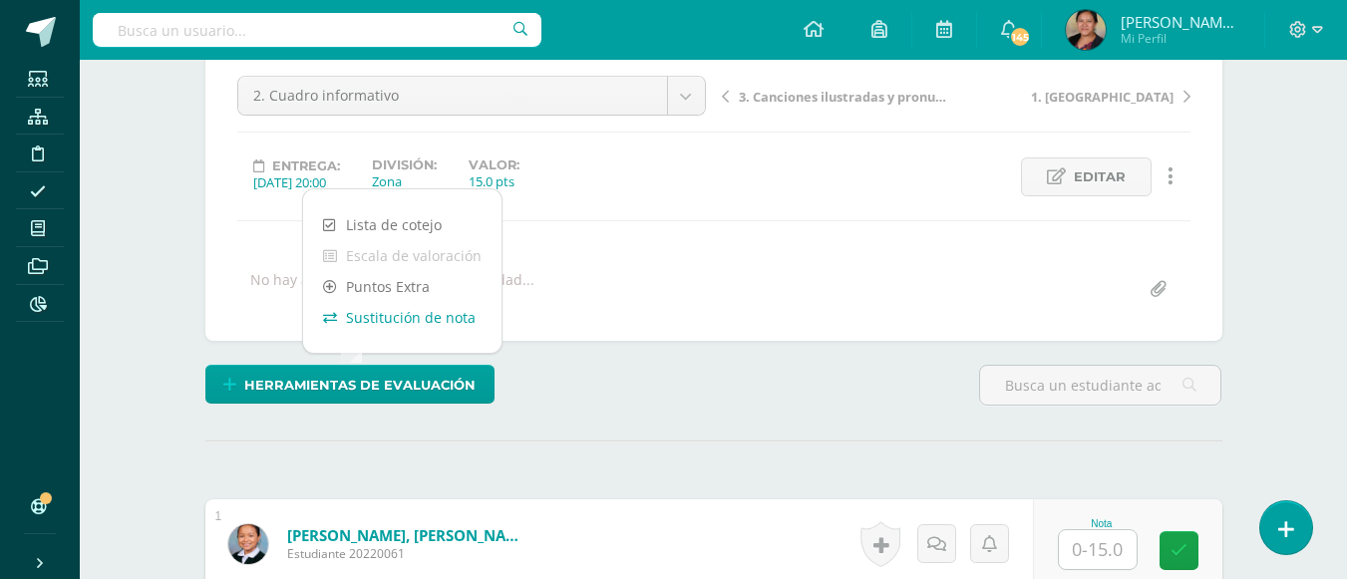
click at [404, 312] on link "Sustitución de nota" at bounding box center [402, 317] width 198 height 31
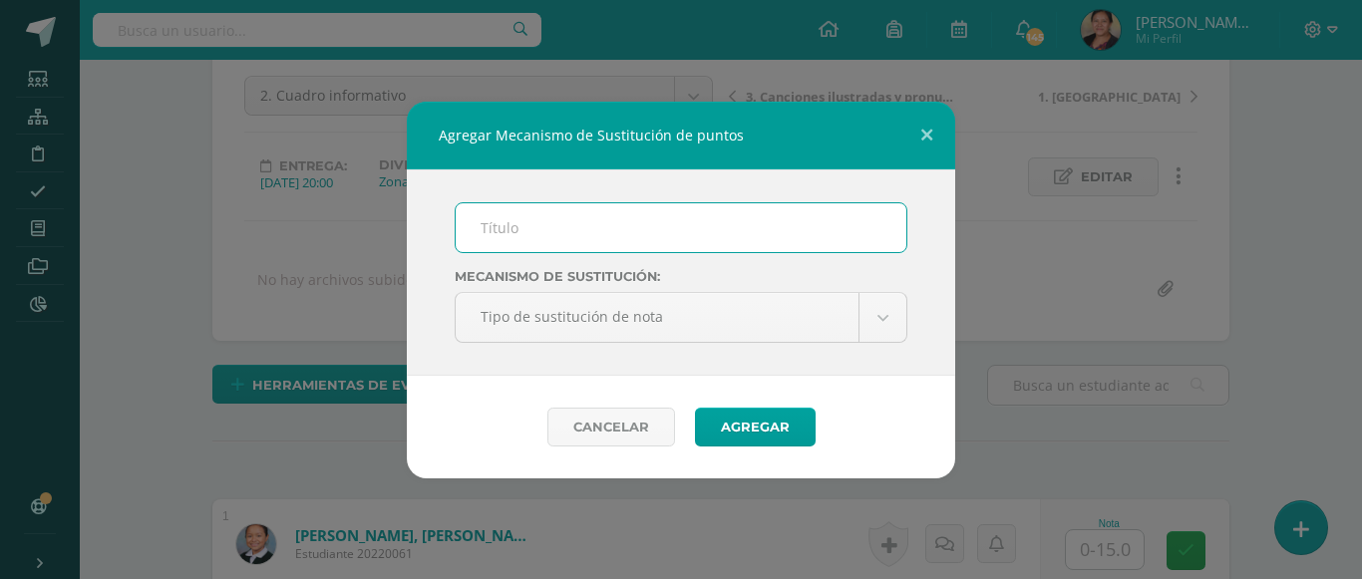
click at [472, 217] on input "text" at bounding box center [681, 227] width 451 height 49
type input "mejoramiento"
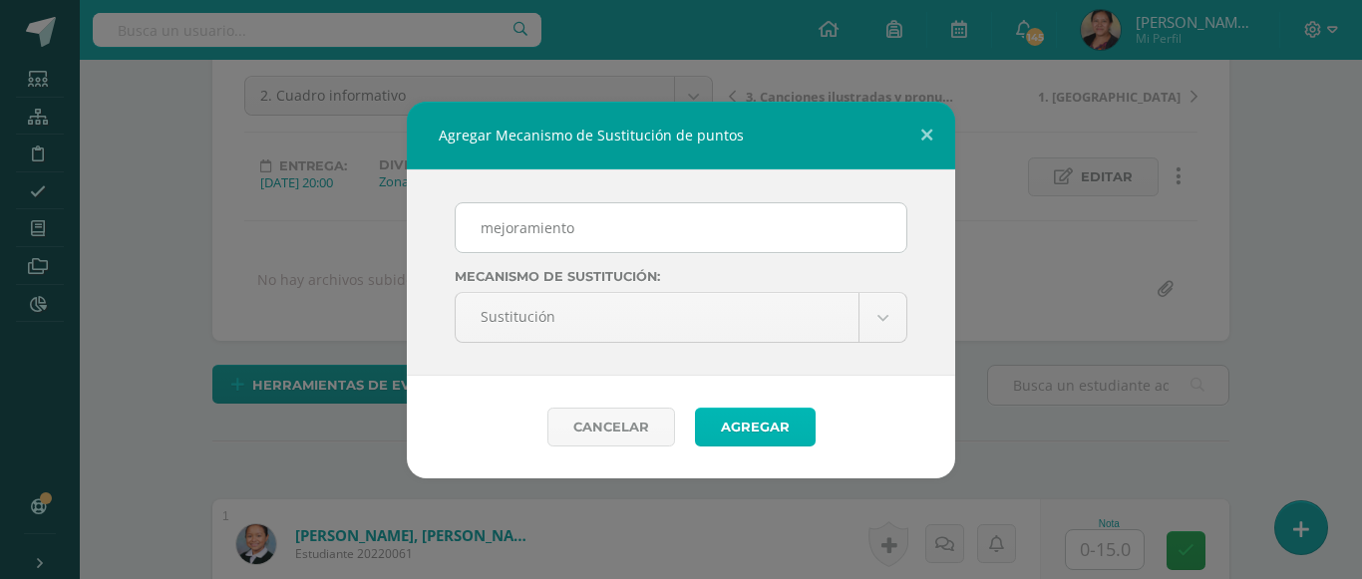
click at [731, 427] on button "Agregar" at bounding box center [755, 427] width 121 height 39
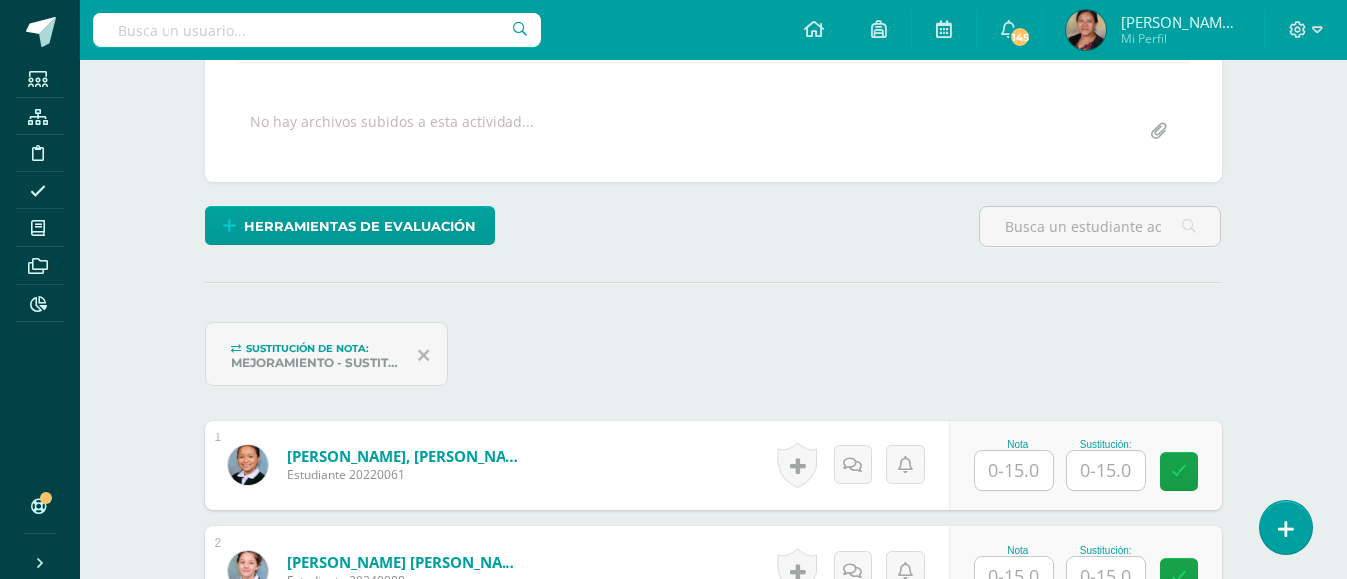
scroll to position [629, 0]
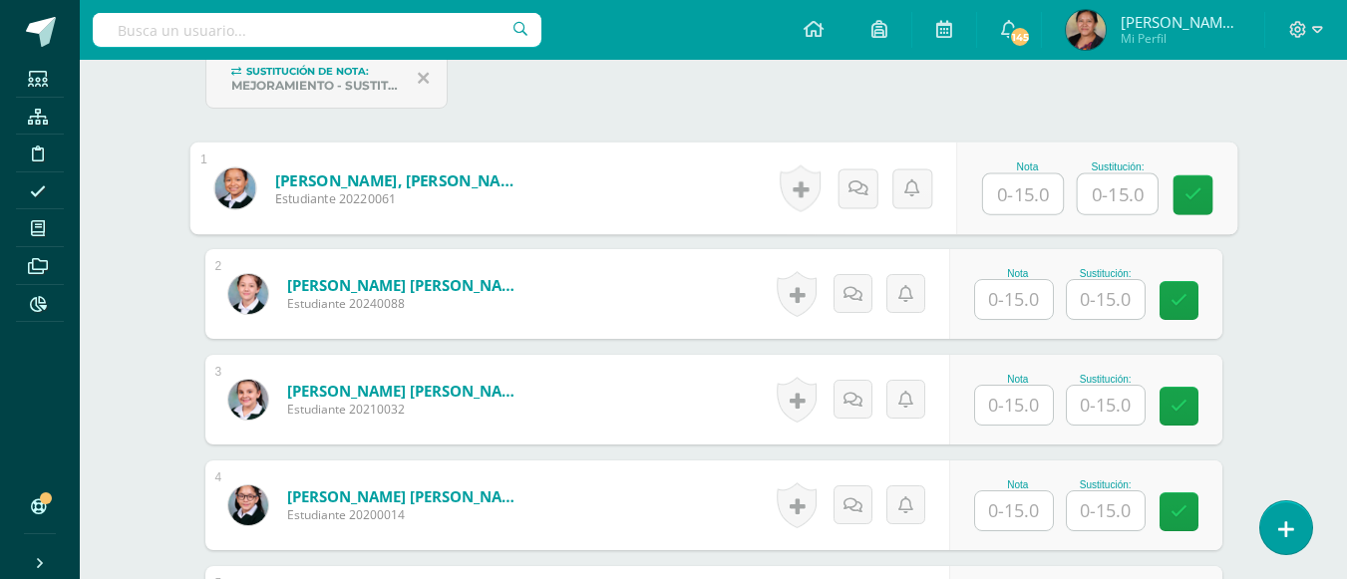
click at [1016, 191] on input "text" at bounding box center [1023, 194] width 80 height 40
type input "12"
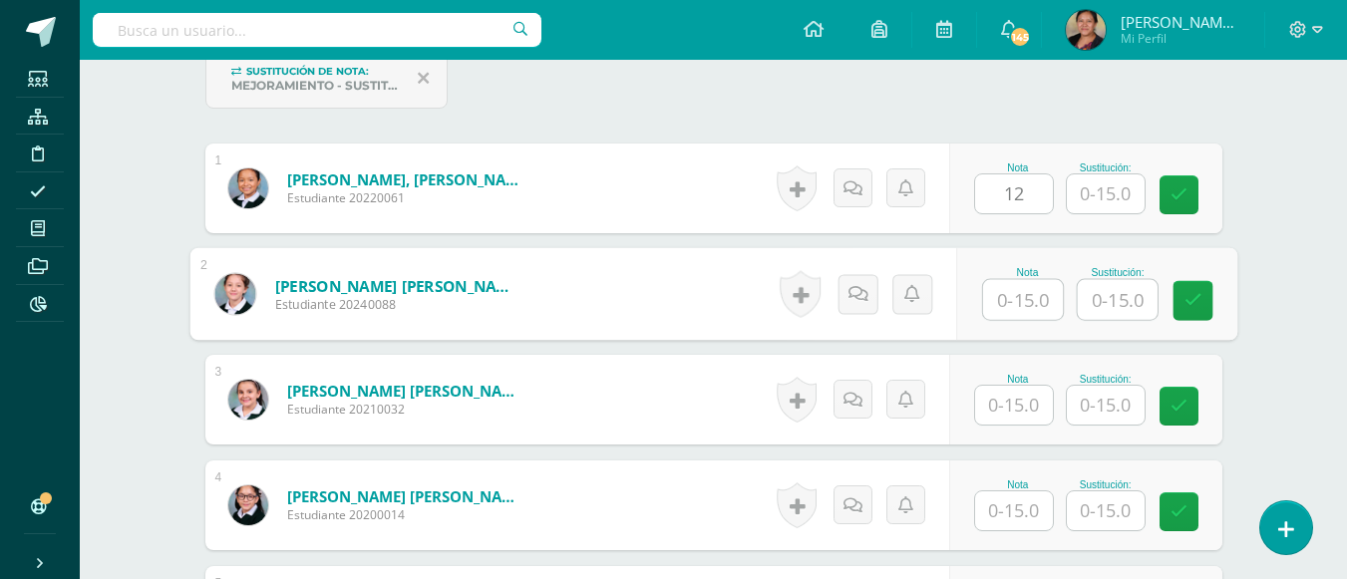
click at [1013, 310] on input "text" at bounding box center [1023, 300] width 80 height 40
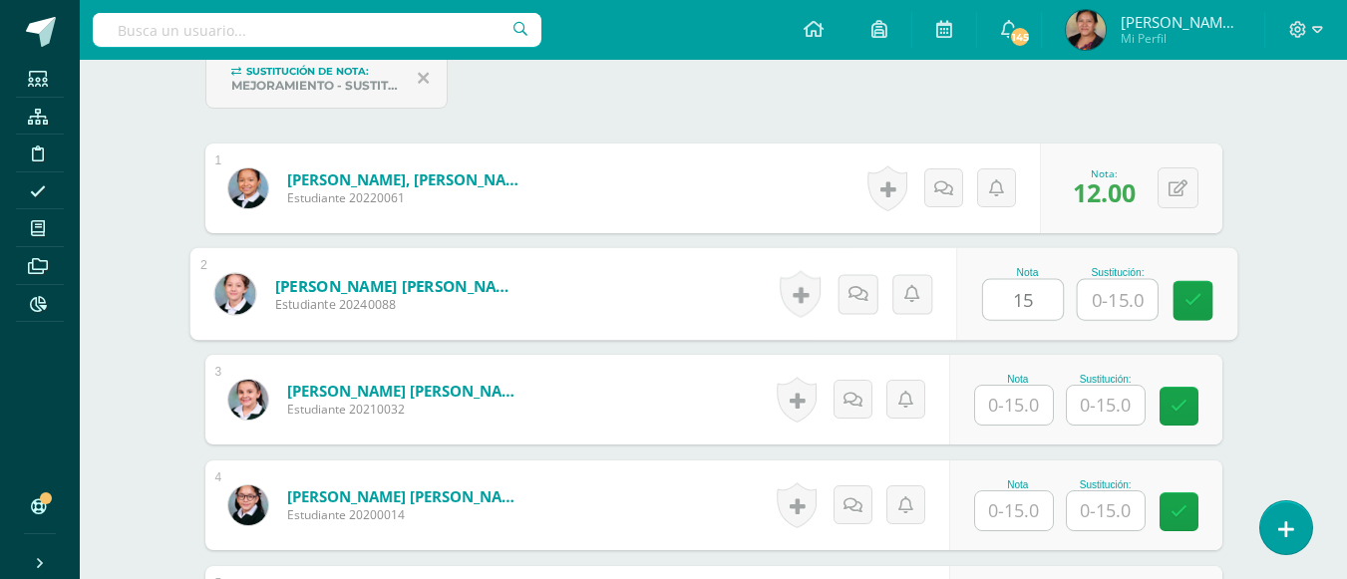
type input "15"
click at [1010, 412] on input "text" at bounding box center [1014, 405] width 78 height 39
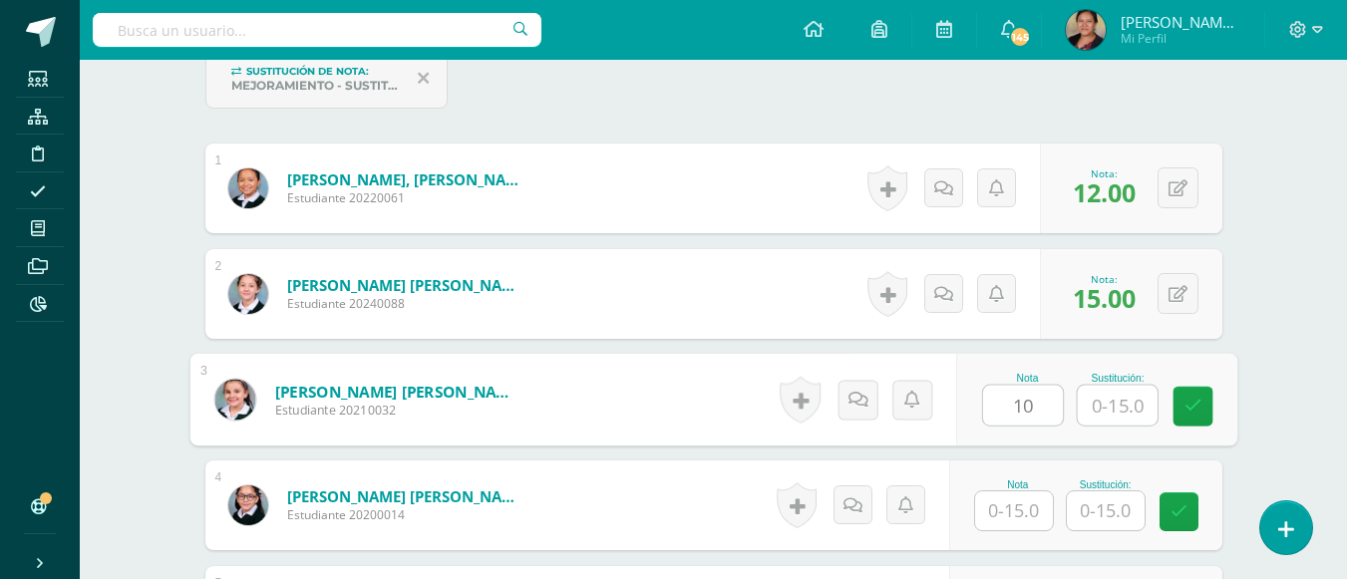
type input "10"
click at [1026, 513] on input "text" at bounding box center [1014, 510] width 78 height 39
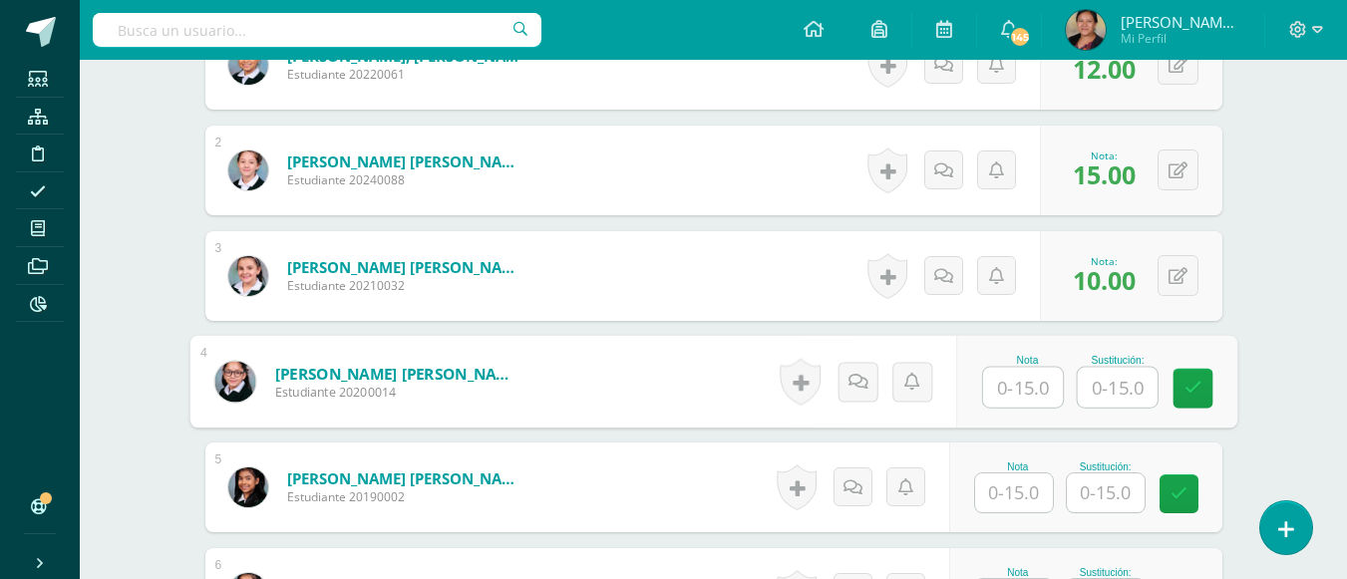
scroll to position [928, 0]
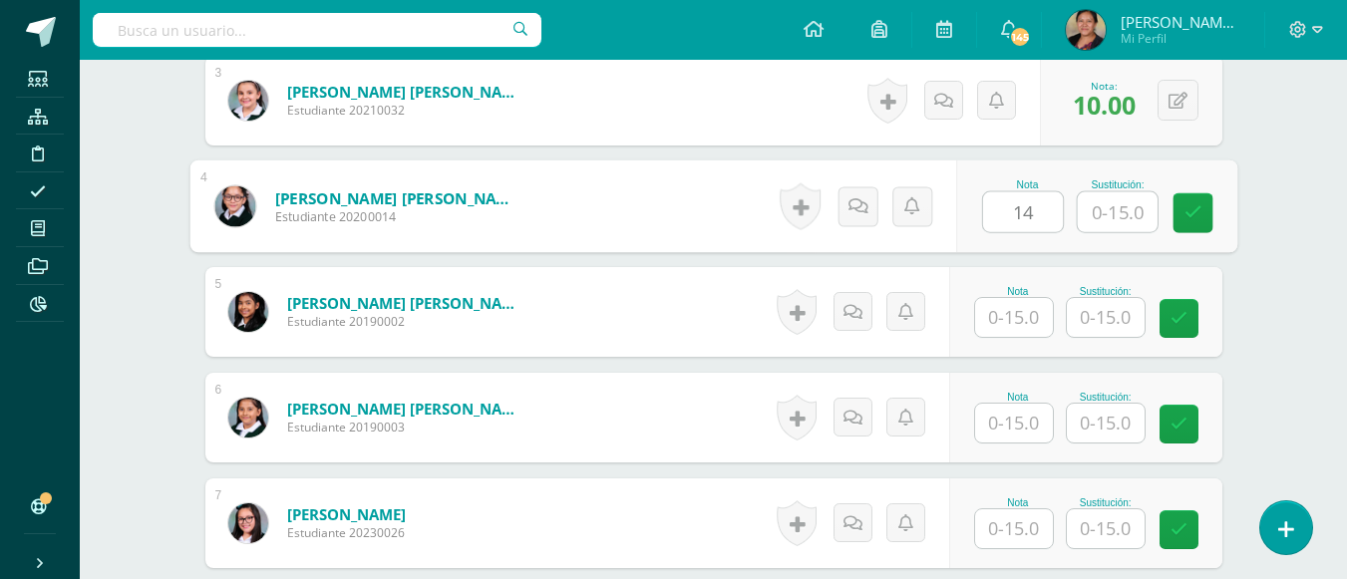
type input "14"
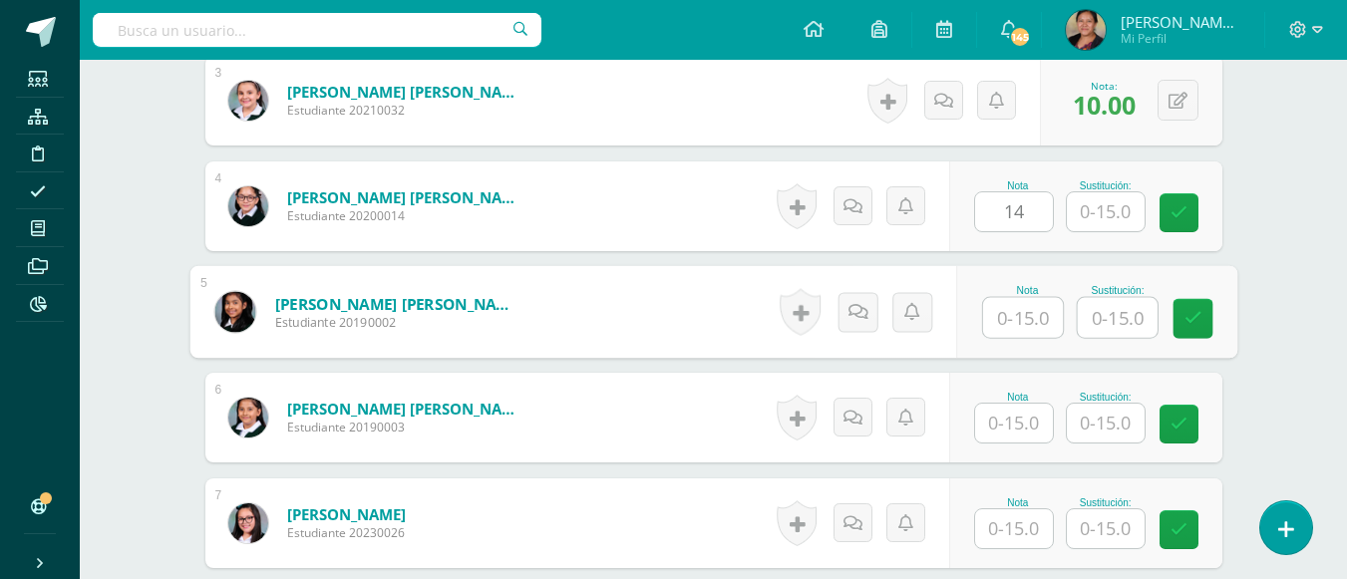
click at [1014, 313] on input "text" at bounding box center [1023, 318] width 80 height 40
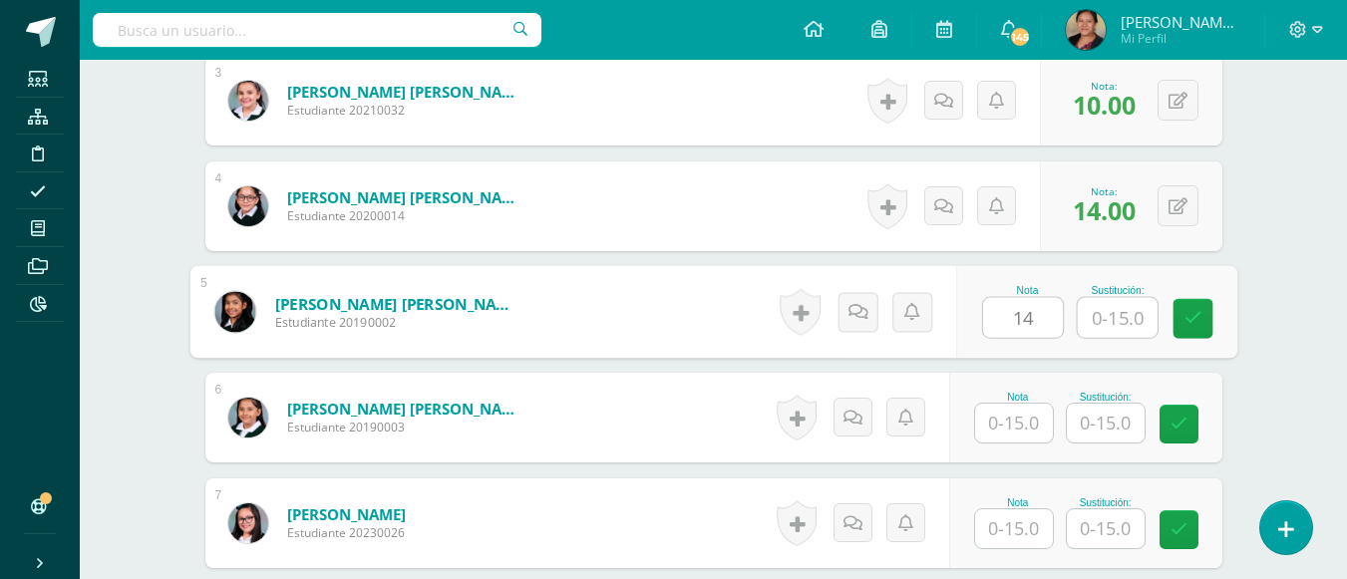
type input "14"
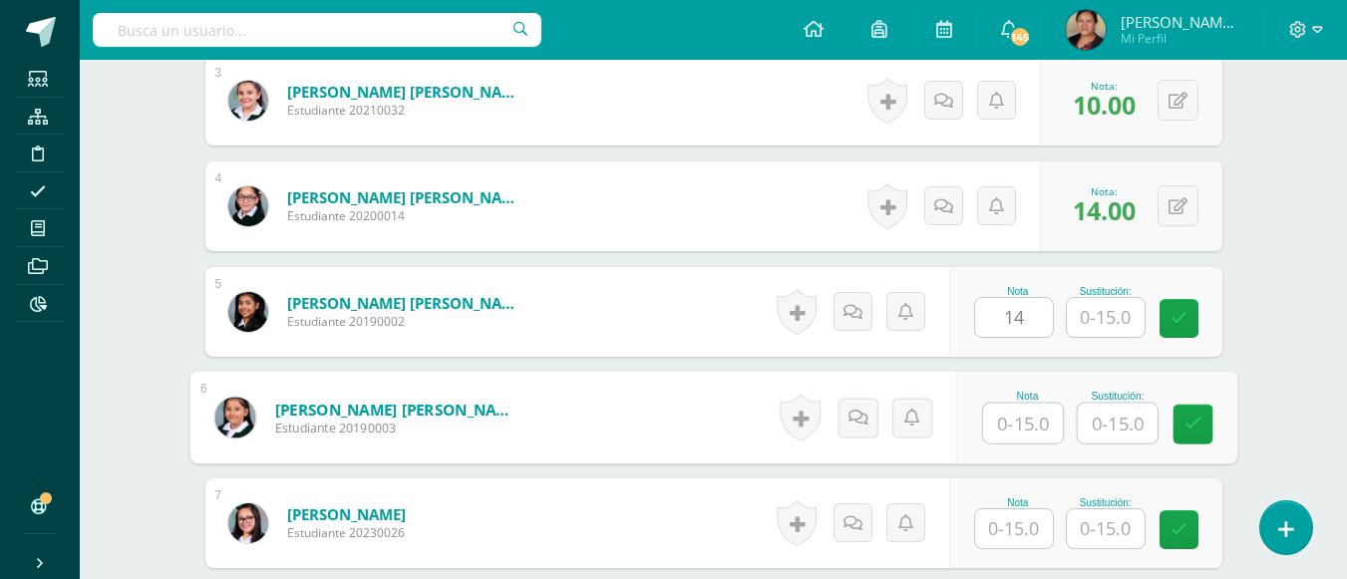
click at [1017, 412] on input "text" at bounding box center [1023, 424] width 80 height 40
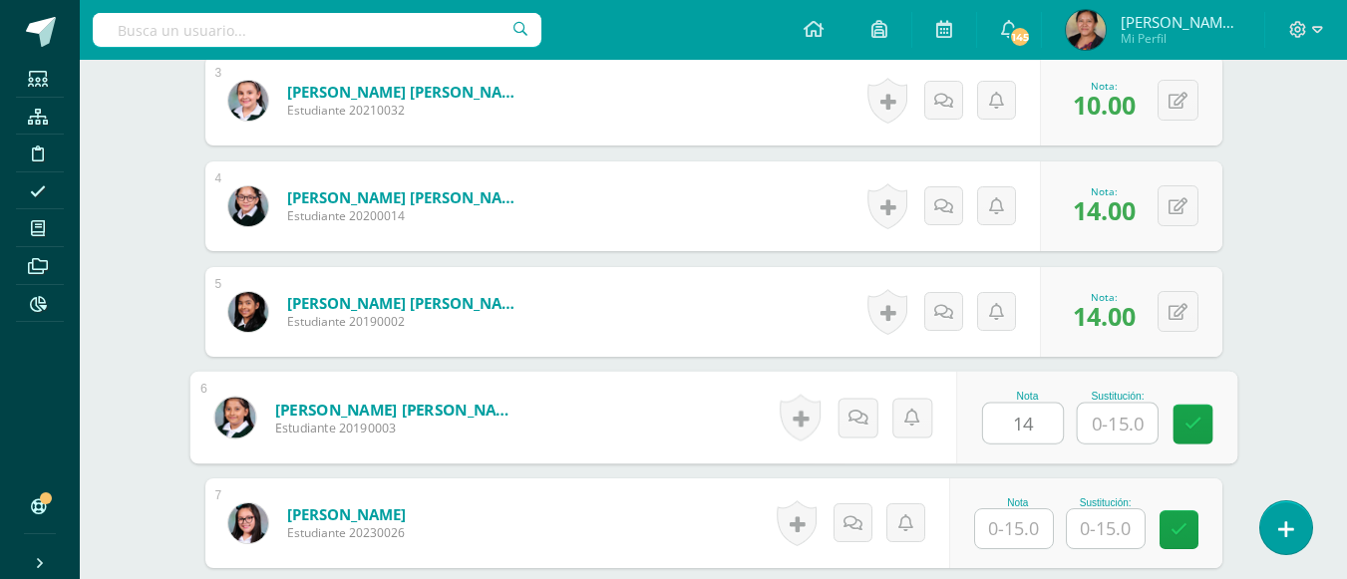
type input "14"
click at [1027, 523] on input "text" at bounding box center [1014, 528] width 78 height 39
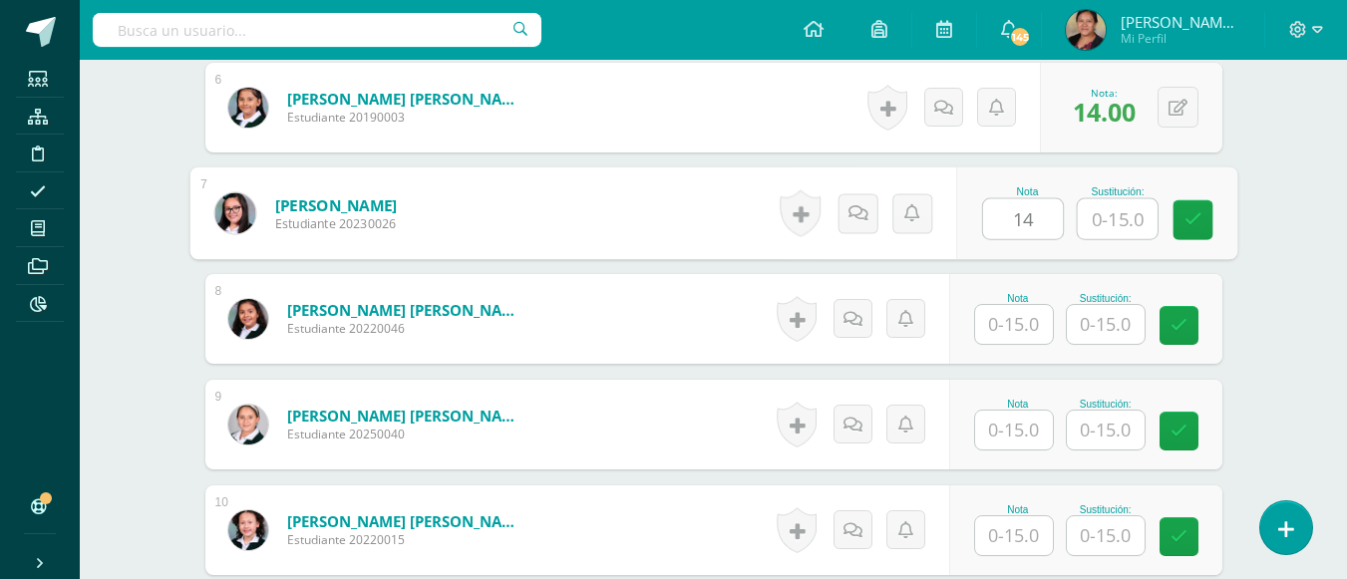
scroll to position [1426, 0]
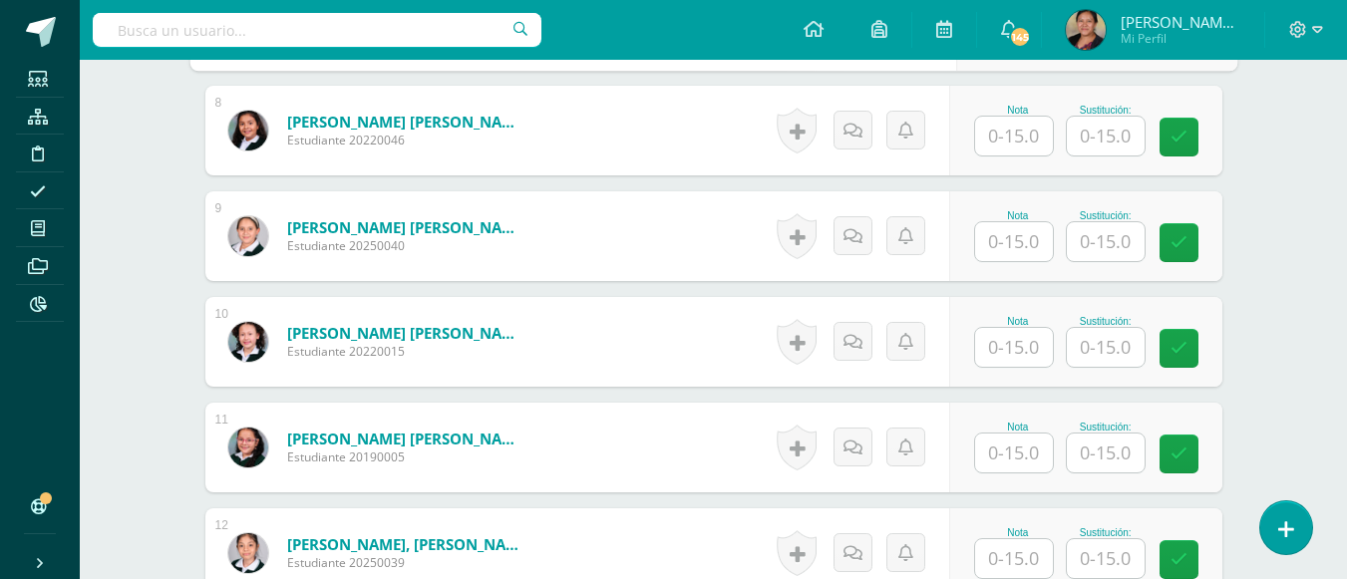
type input "14"
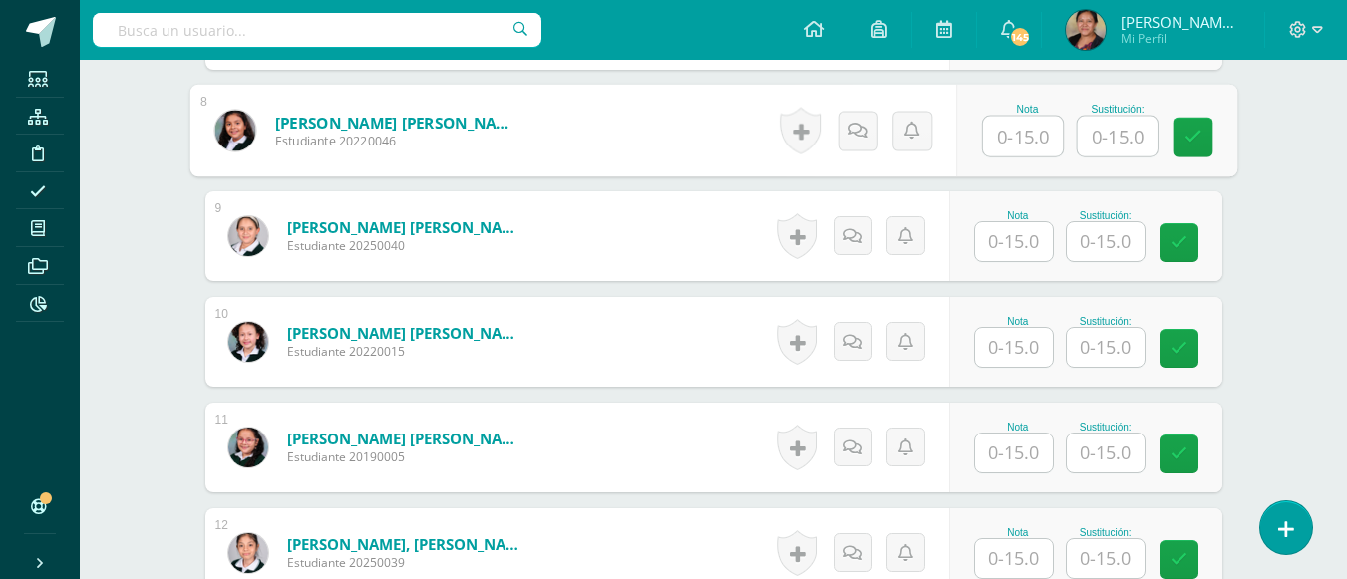
click at [1034, 148] on input "text" at bounding box center [1023, 137] width 80 height 40
type input "11"
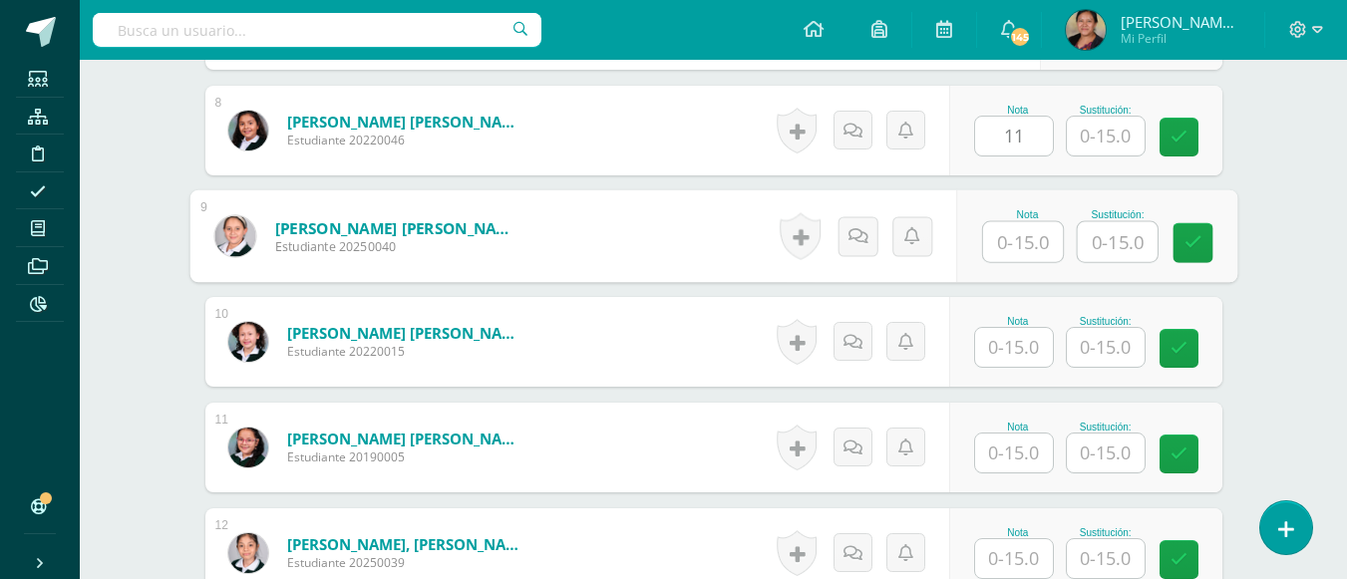
click at [1010, 259] on input "text" at bounding box center [1023, 242] width 80 height 40
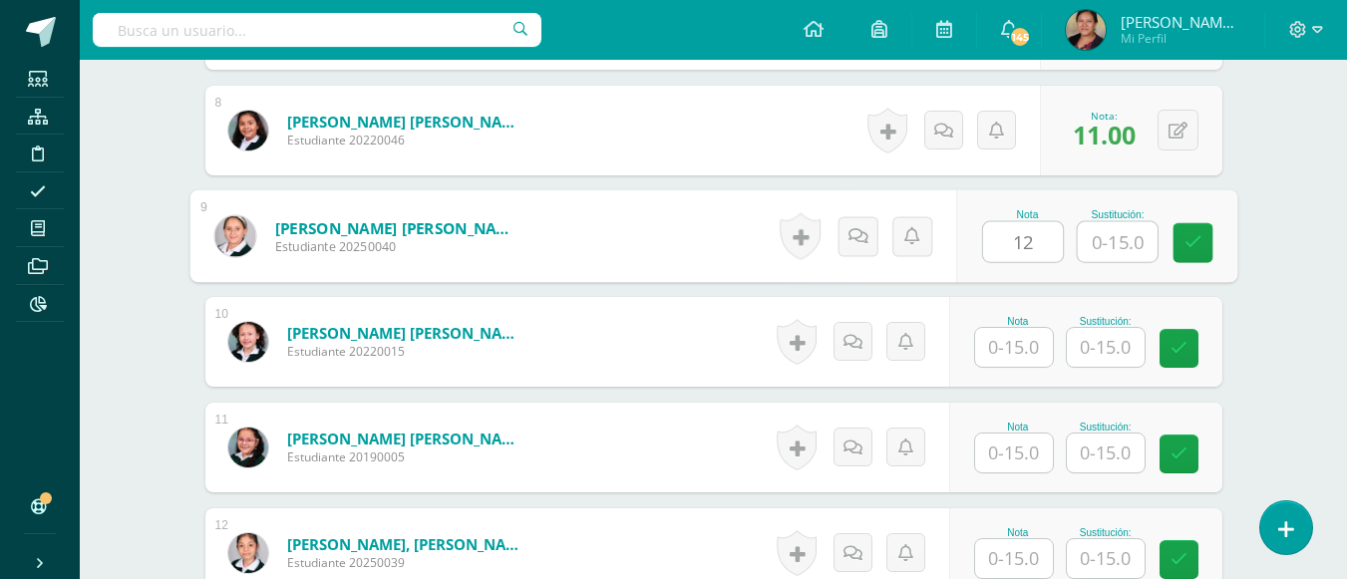
type input "12"
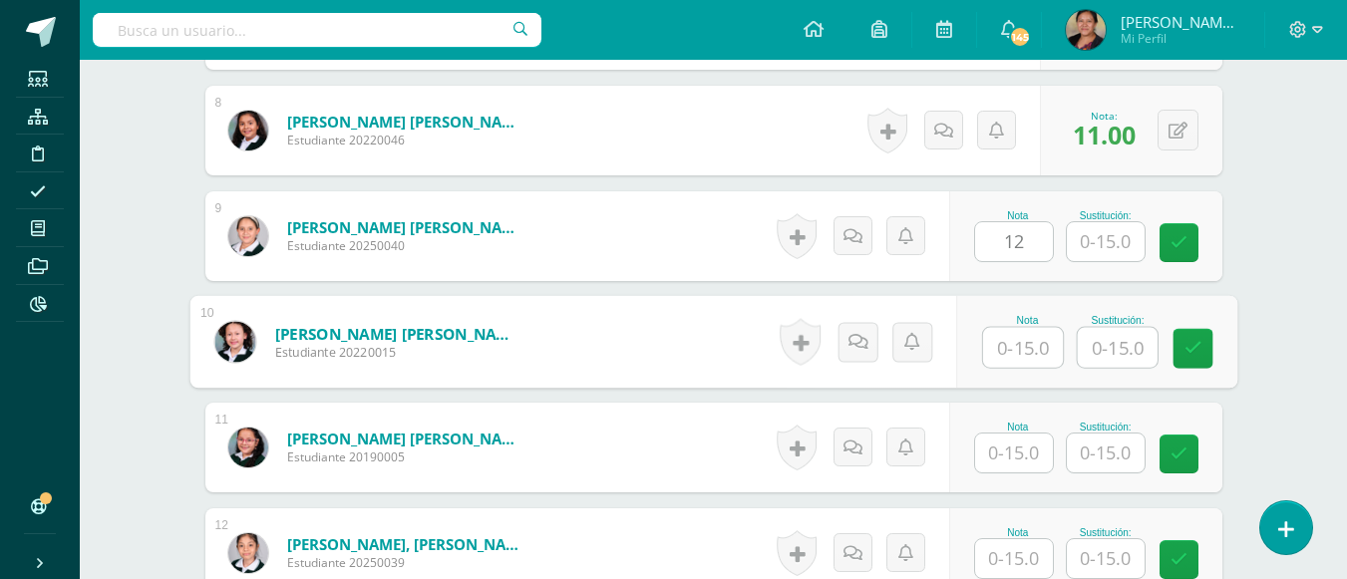
click at [1012, 358] on input "text" at bounding box center [1023, 348] width 80 height 40
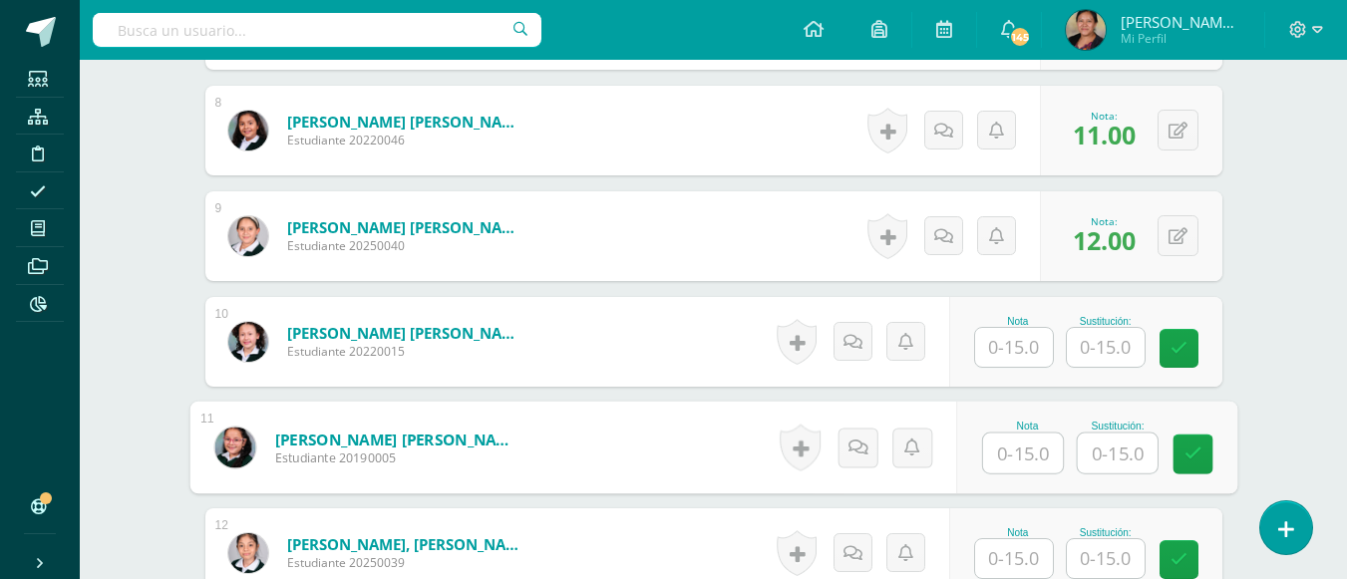
click at [1023, 460] on input "text" at bounding box center [1023, 454] width 80 height 40
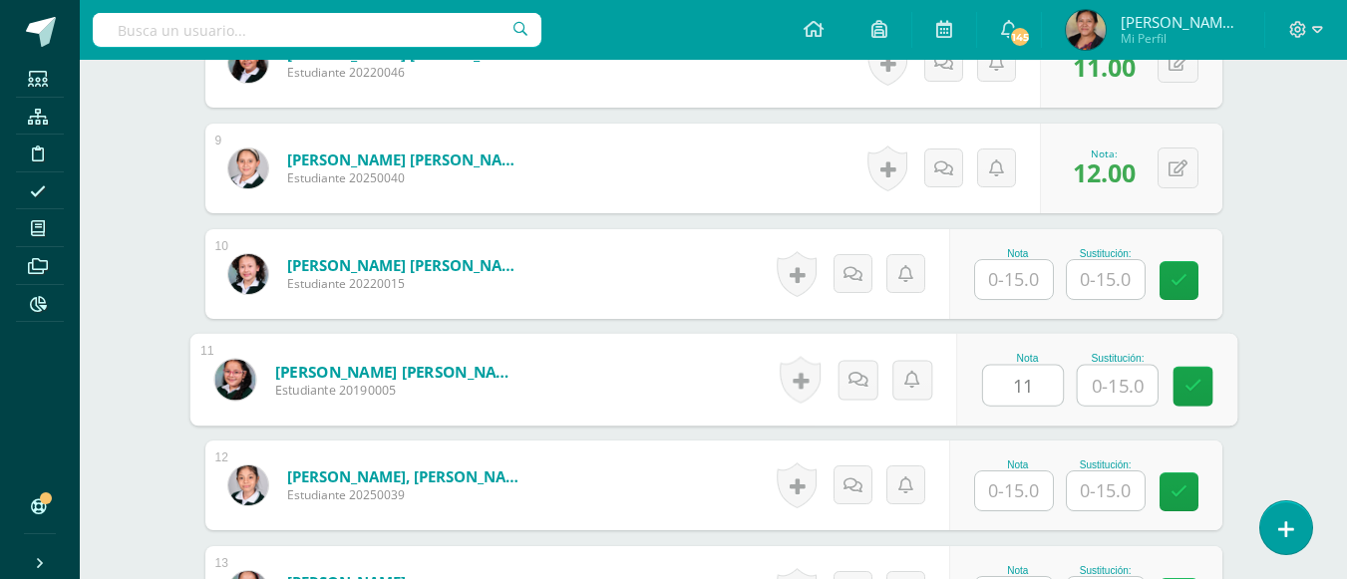
scroll to position [1626, 0]
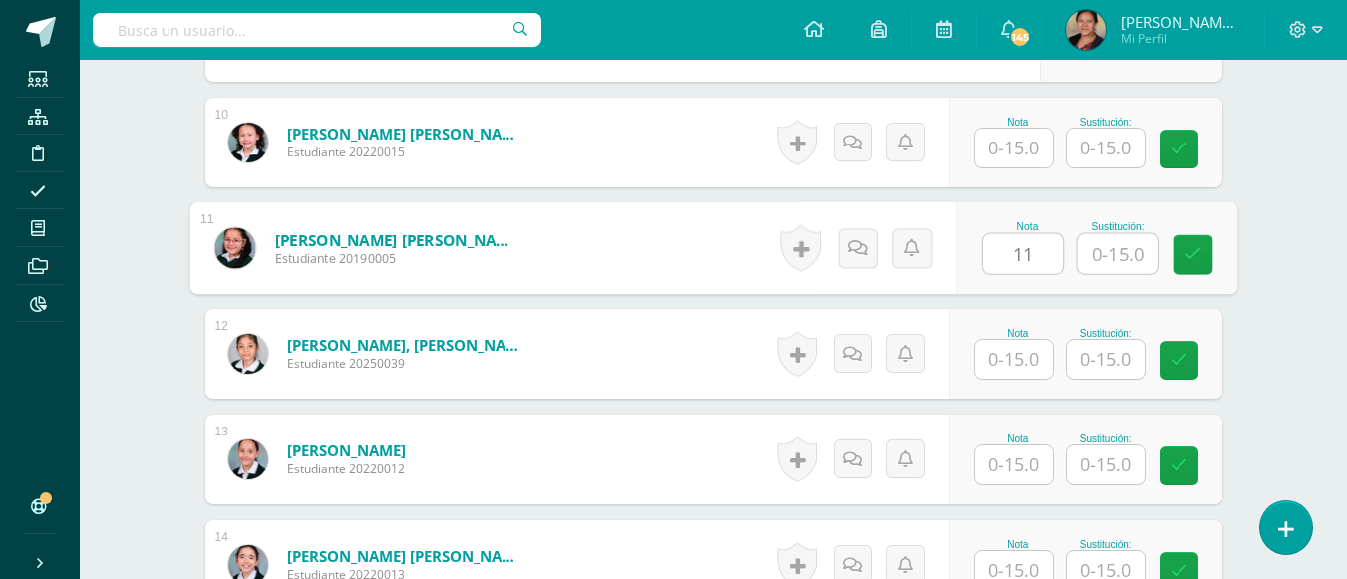
type input "11"
click at [1003, 358] on input "text" at bounding box center [1014, 359] width 78 height 39
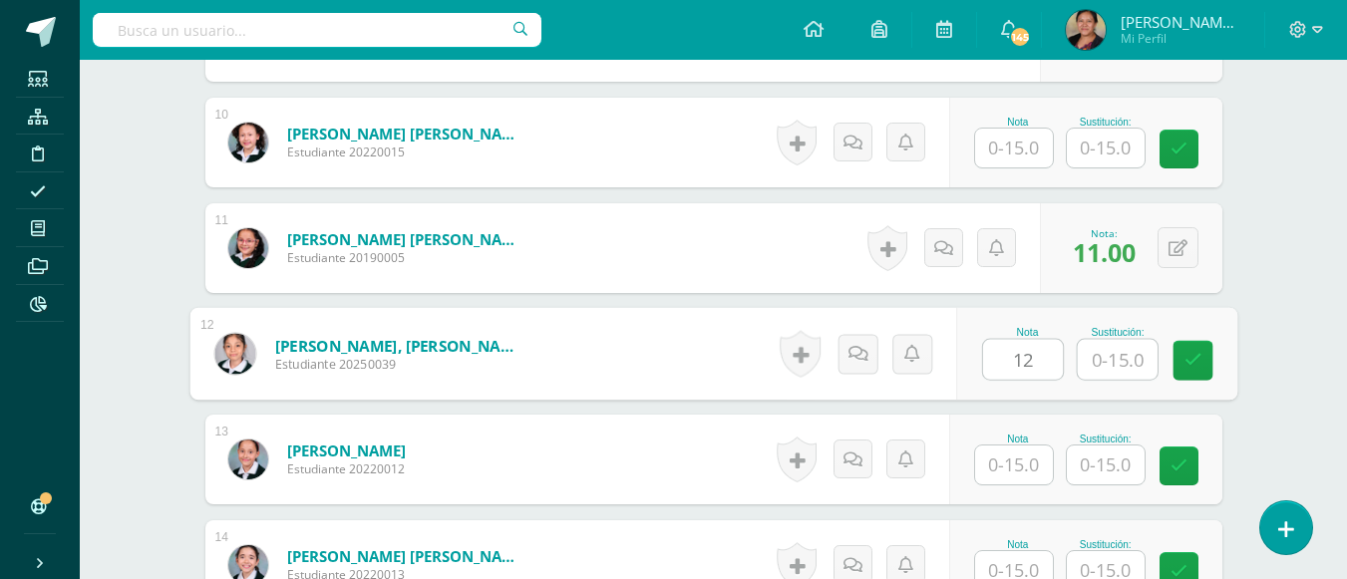
type input "12"
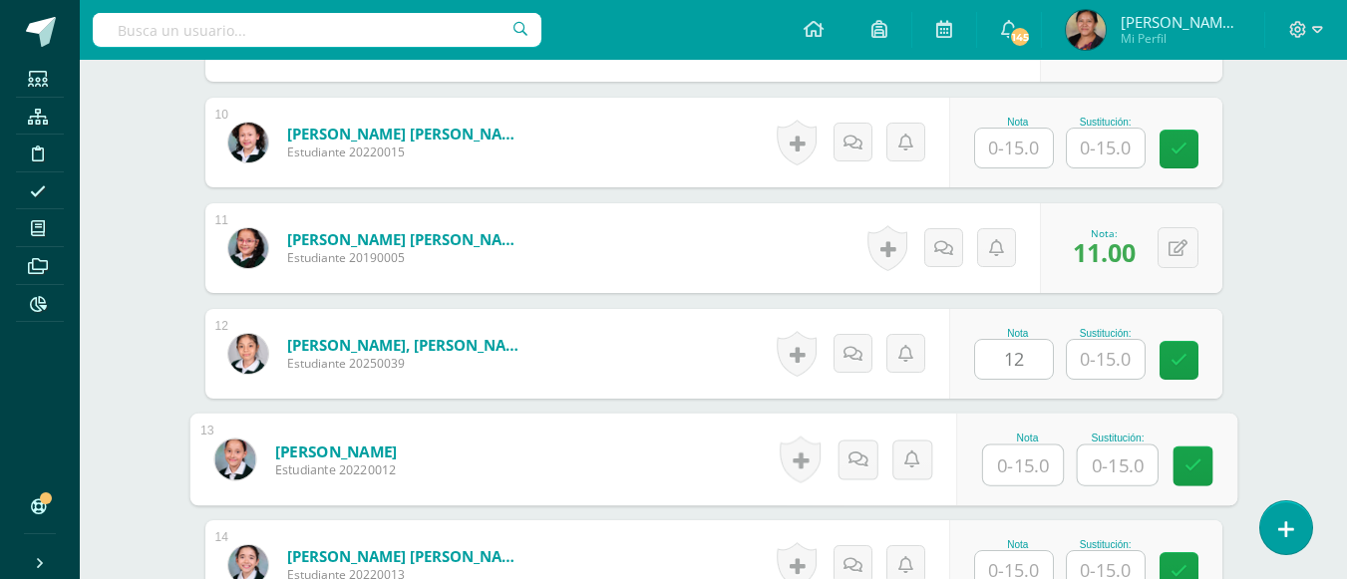
click at [1014, 449] on input "text" at bounding box center [1023, 466] width 80 height 40
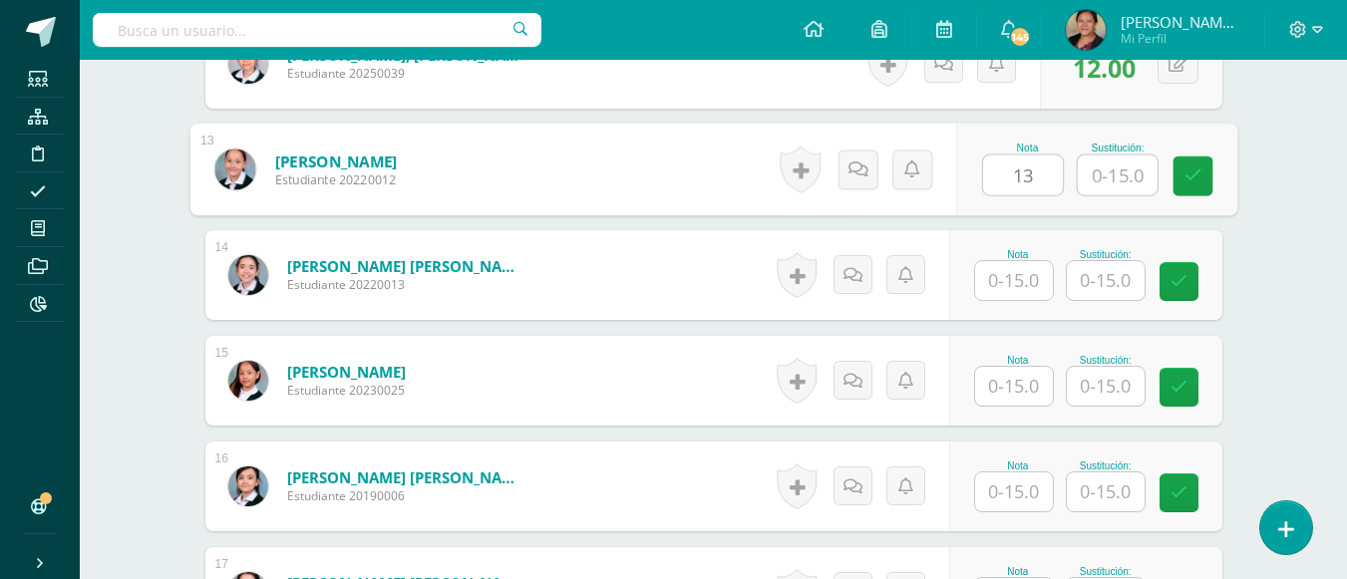
scroll to position [1925, 0]
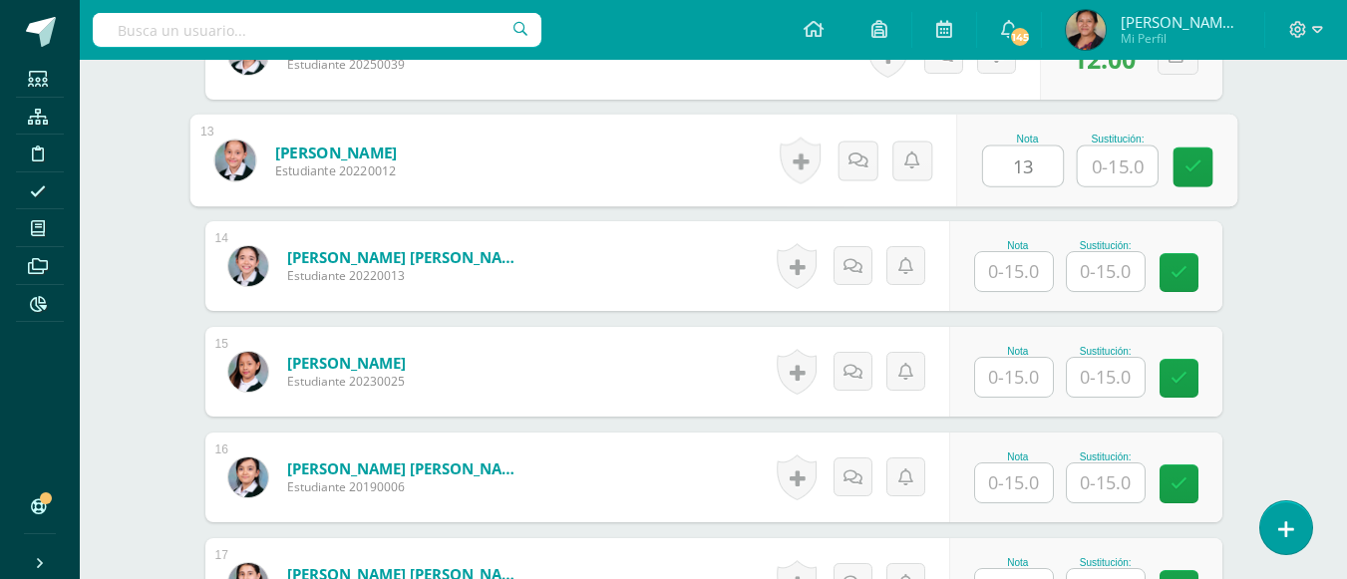
type input "13"
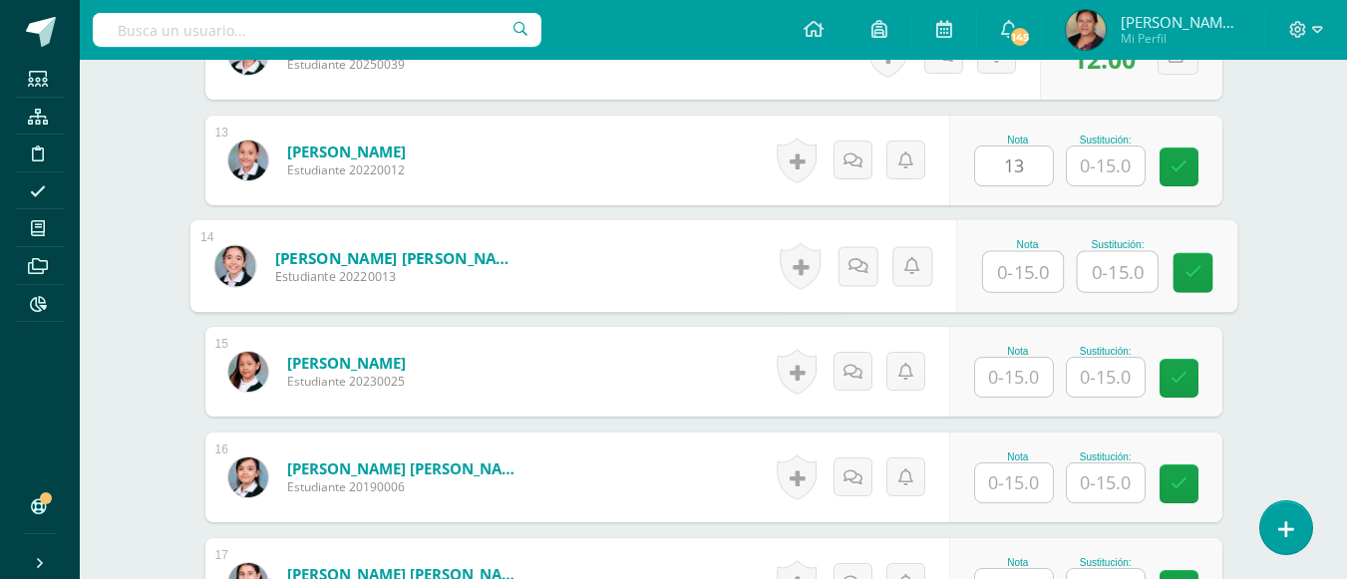
click at [1015, 284] on input "text" at bounding box center [1023, 272] width 80 height 40
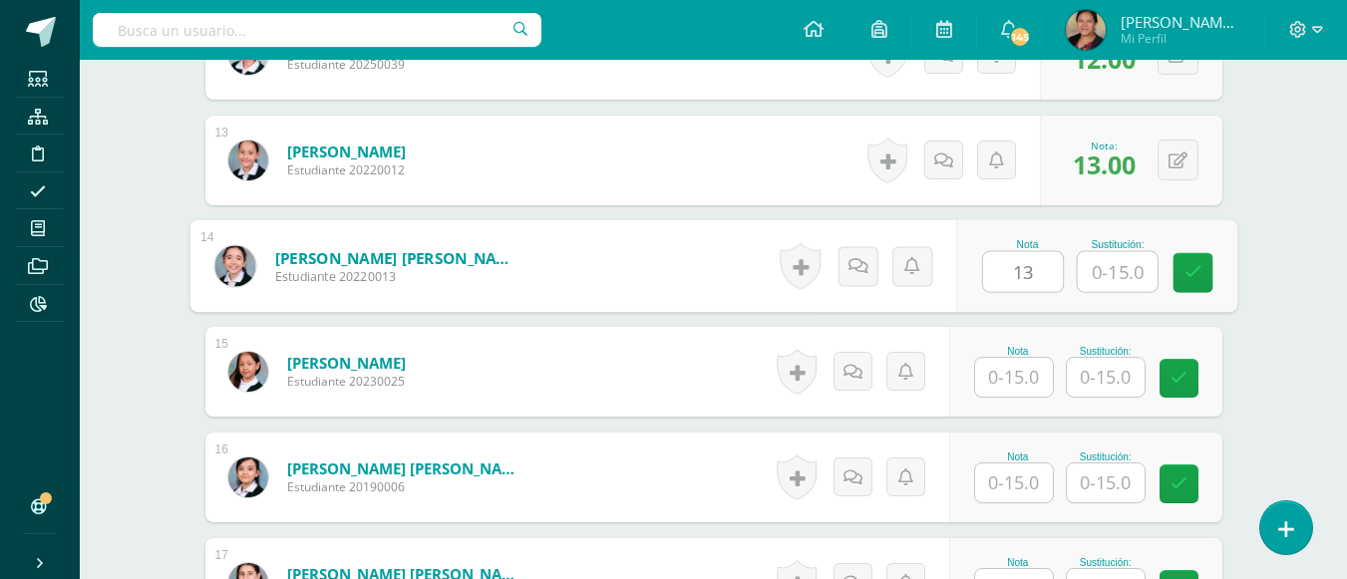
type input "13"
click at [1025, 390] on input "text" at bounding box center [1014, 377] width 78 height 39
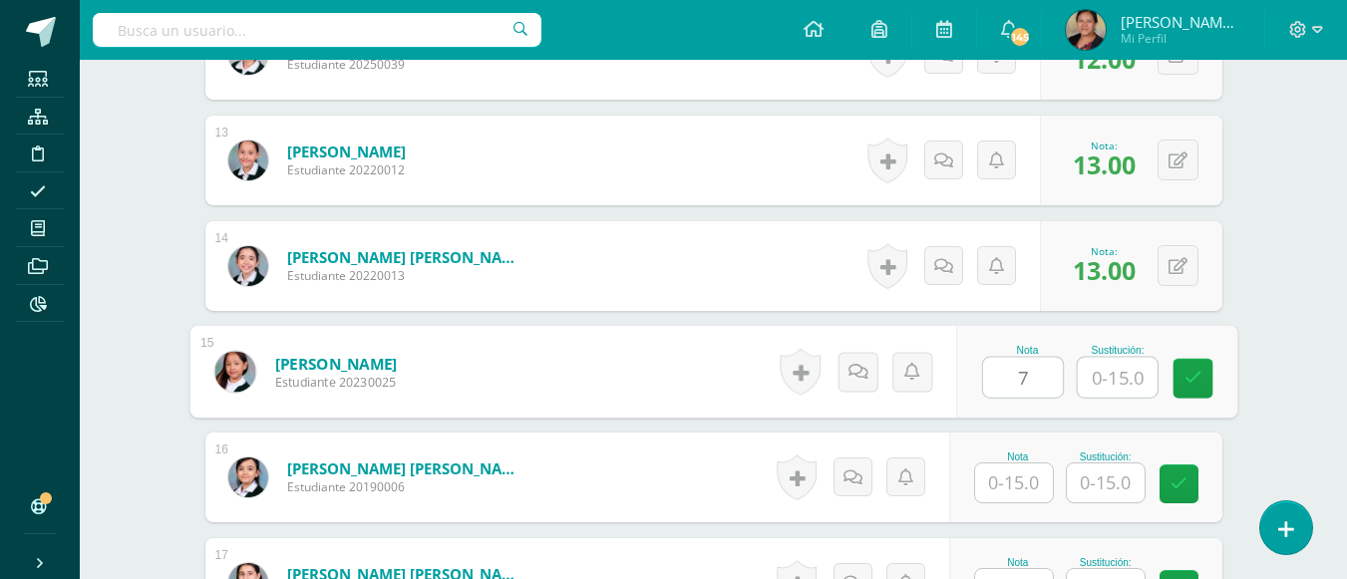
type input "7"
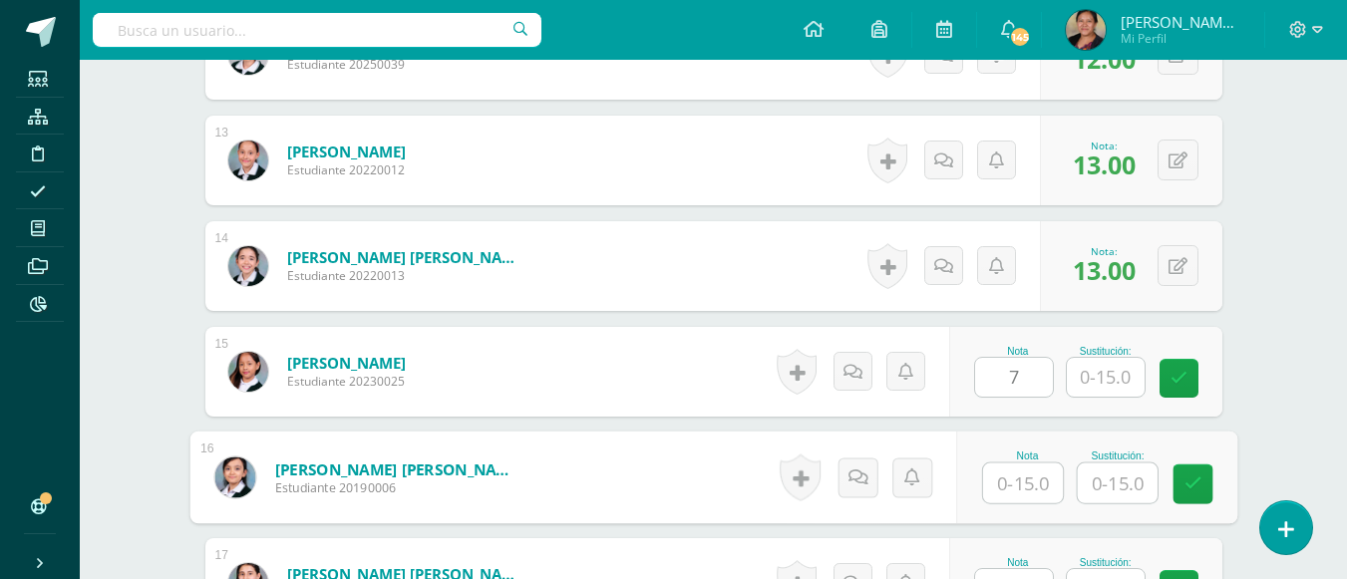
click at [1019, 496] on input "text" at bounding box center [1023, 484] width 80 height 40
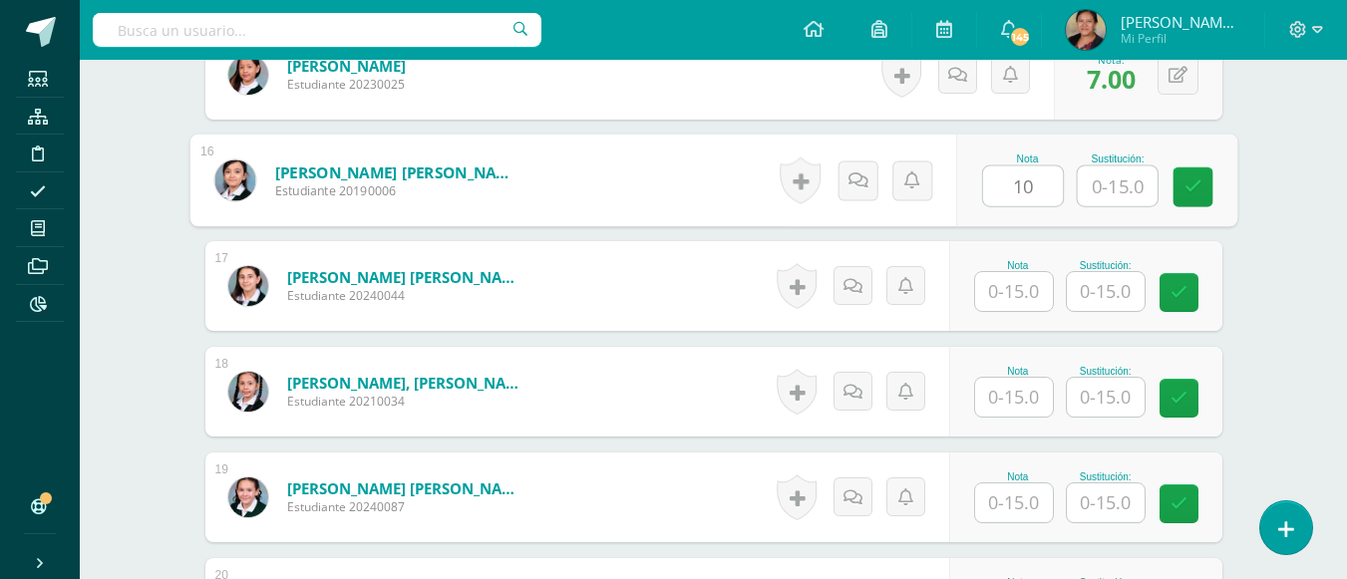
scroll to position [2224, 0]
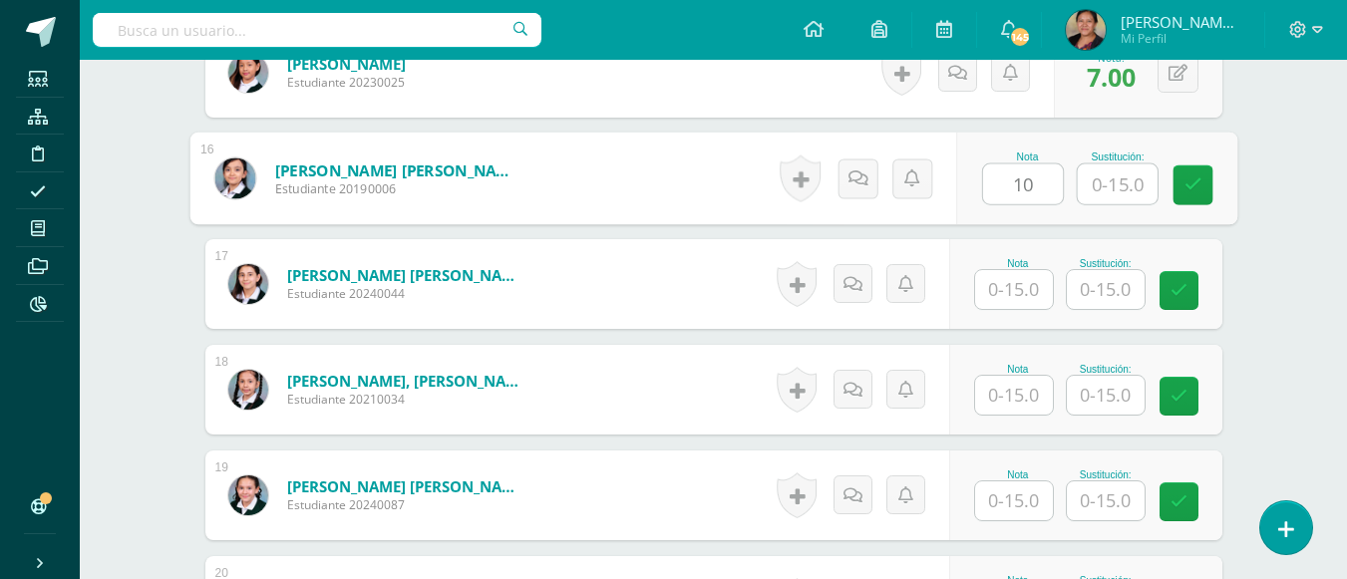
type input "10"
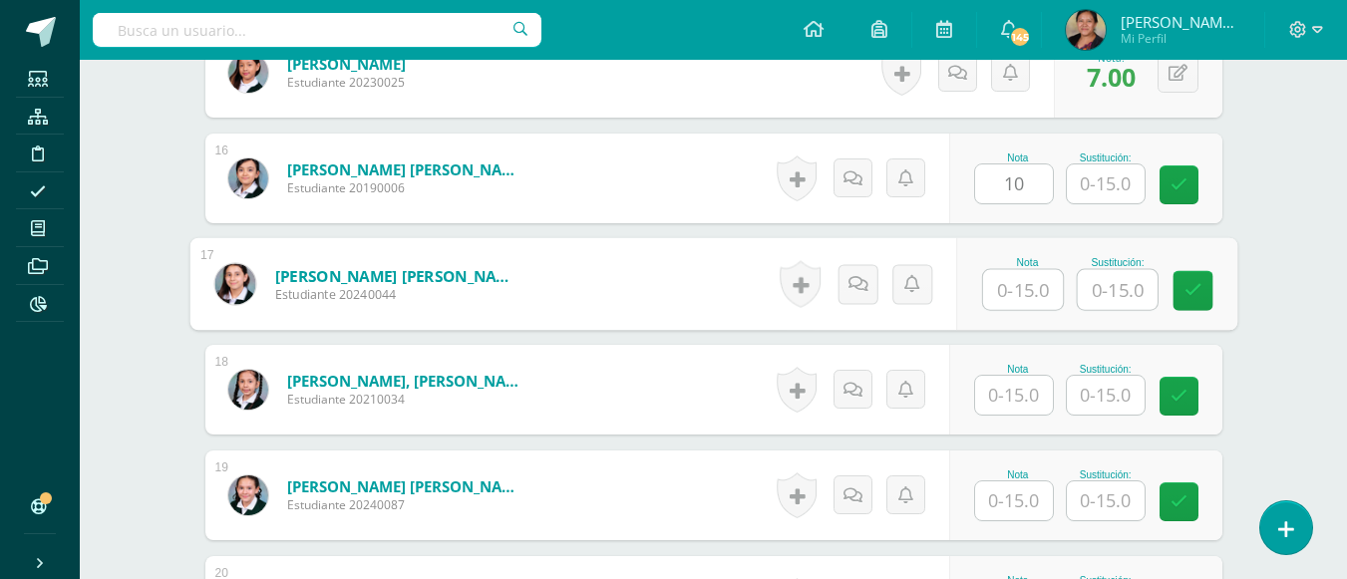
click at [1023, 288] on input "text" at bounding box center [1023, 290] width 80 height 40
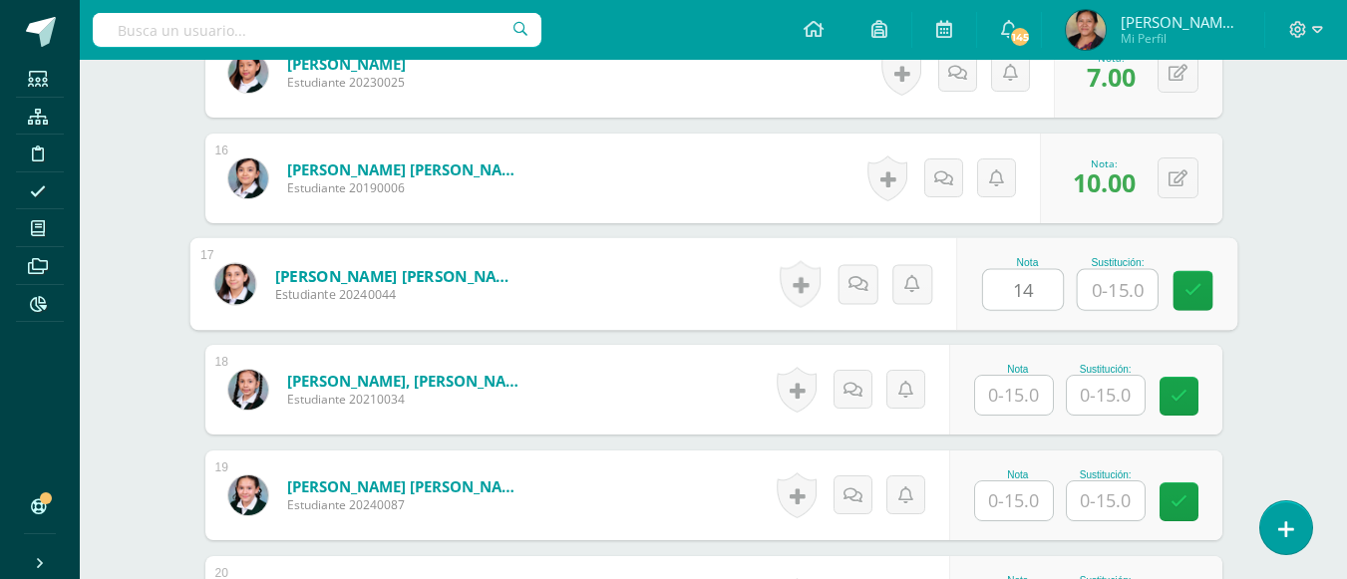
type input "14"
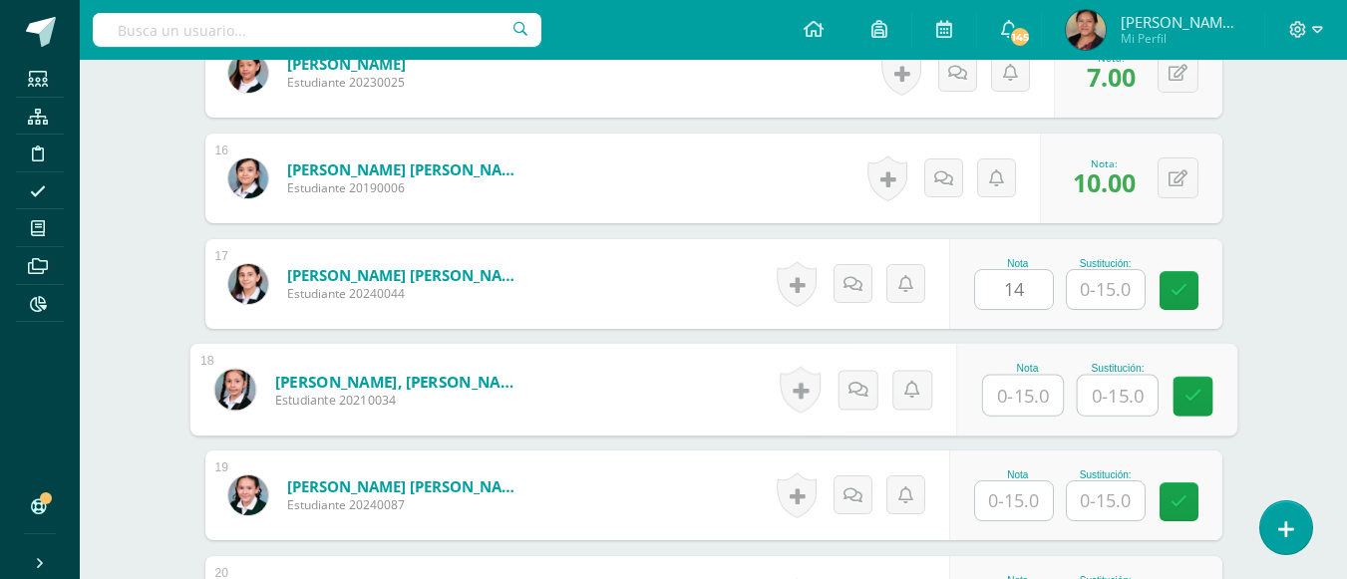
click at [1013, 398] on input "text" at bounding box center [1023, 396] width 80 height 40
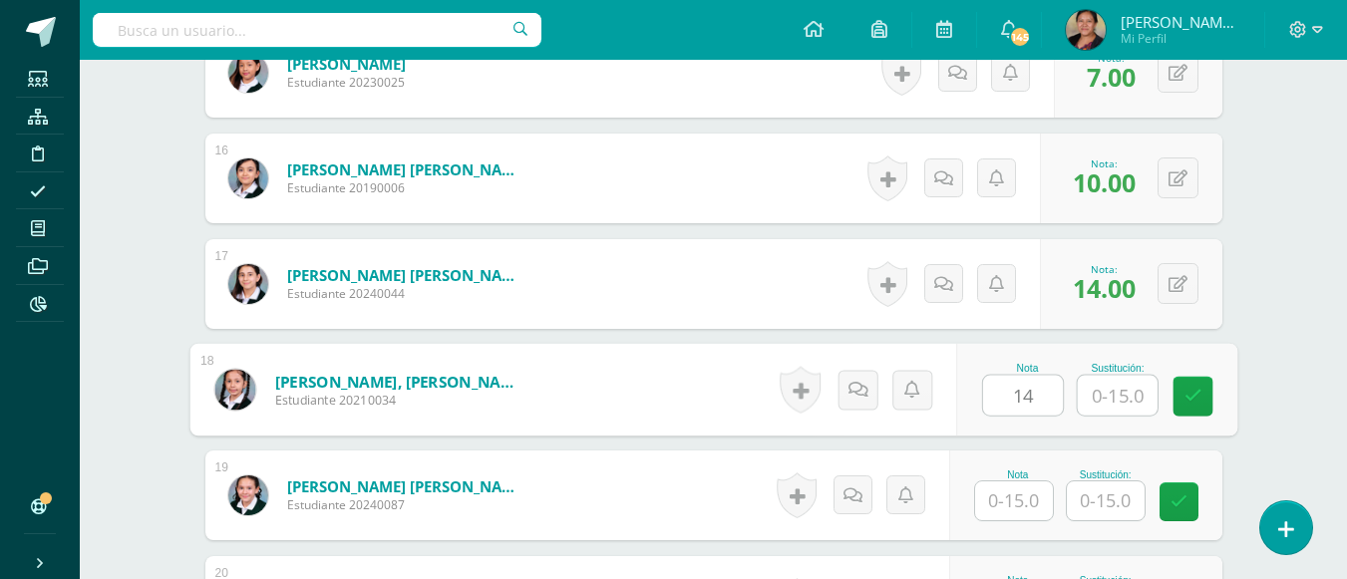
type input "14"
click at [1037, 507] on input "text" at bounding box center [1014, 500] width 78 height 39
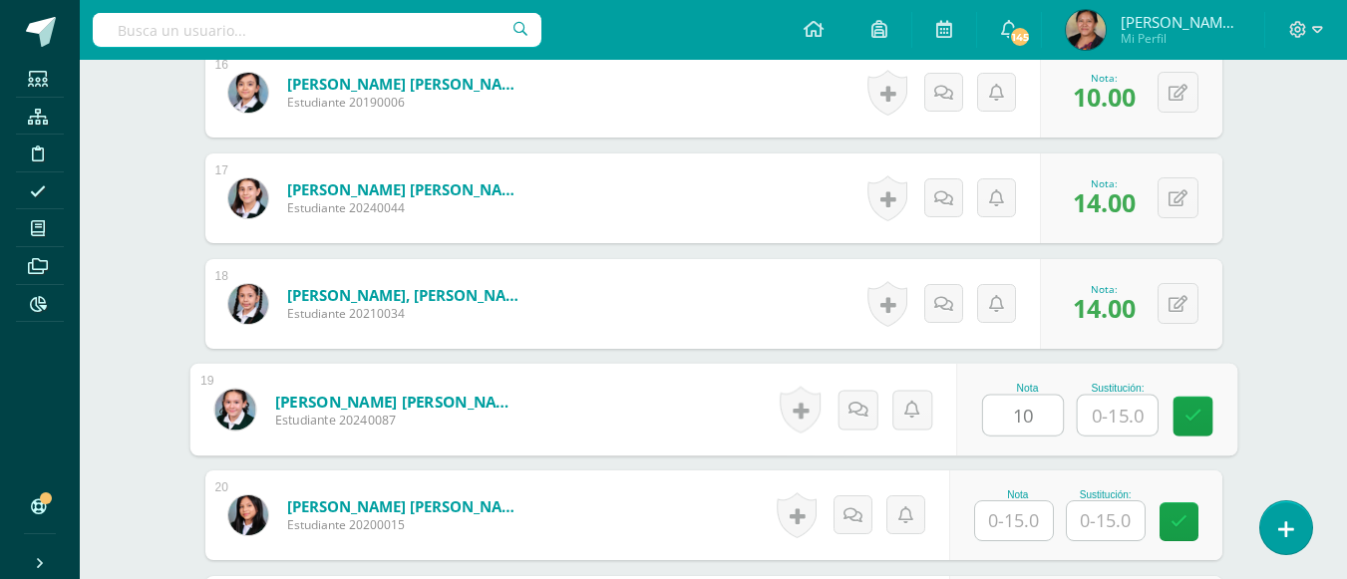
scroll to position [2423, 0]
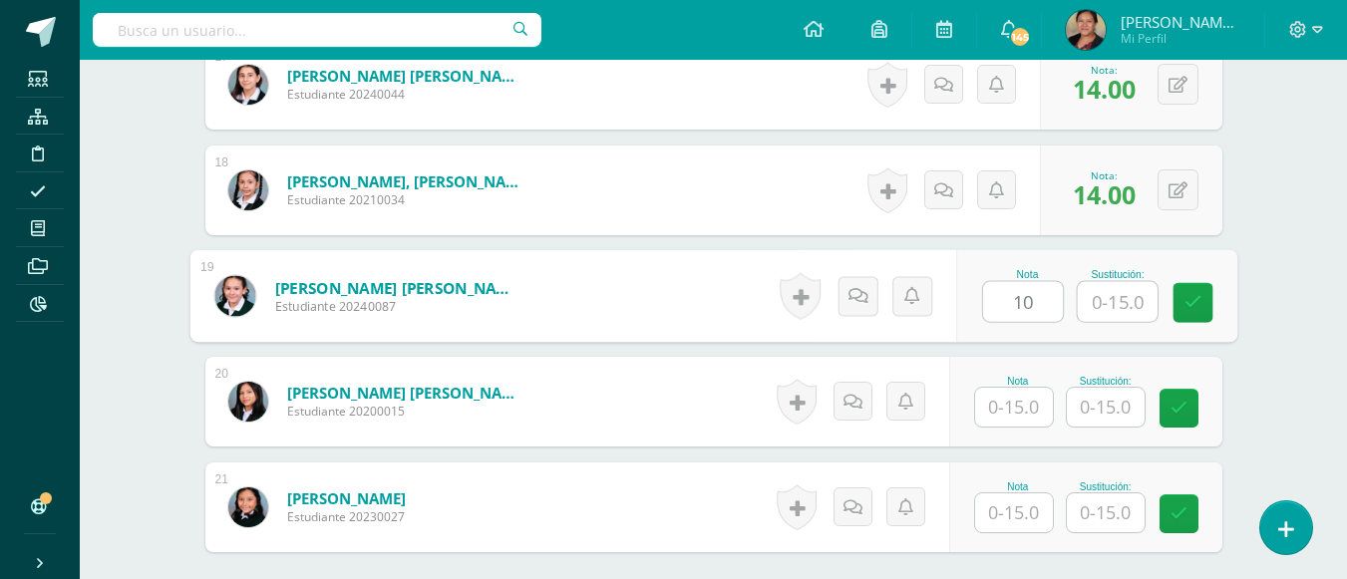
type input "10"
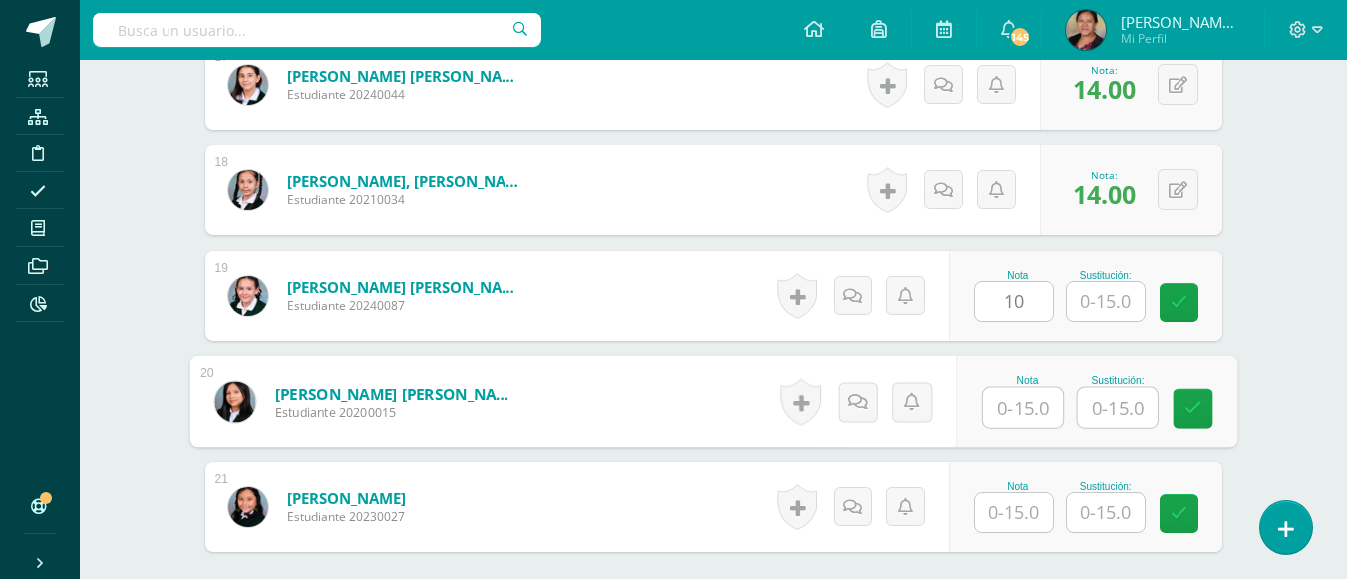
click at [1018, 418] on input "text" at bounding box center [1023, 408] width 80 height 40
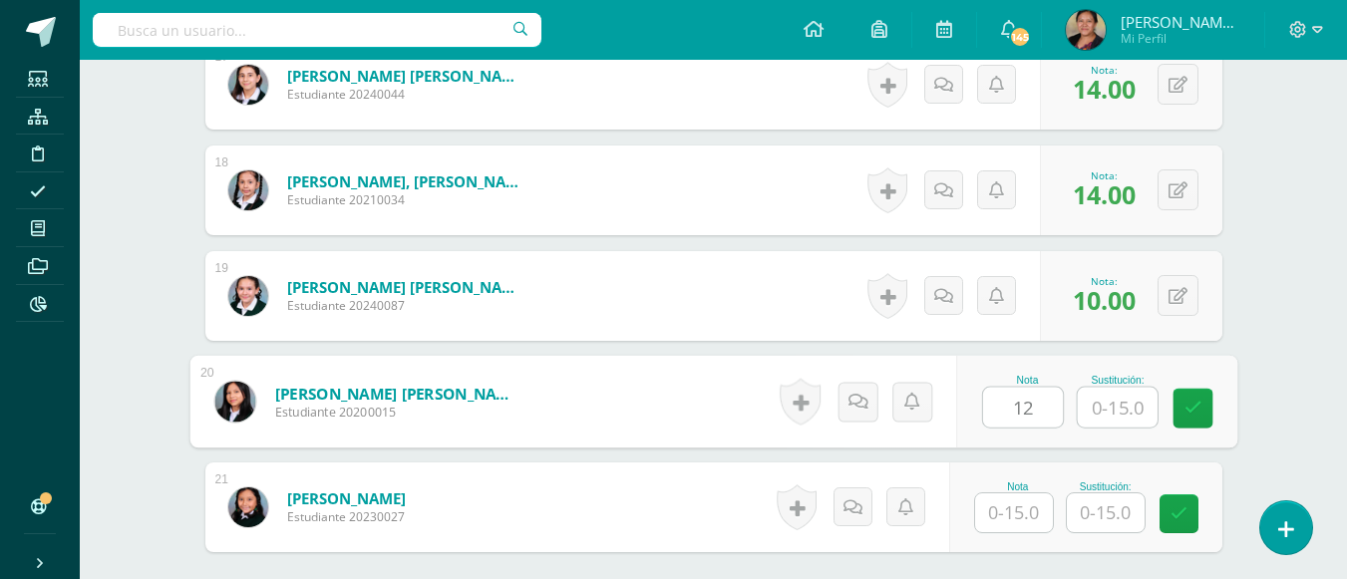
type input "12"
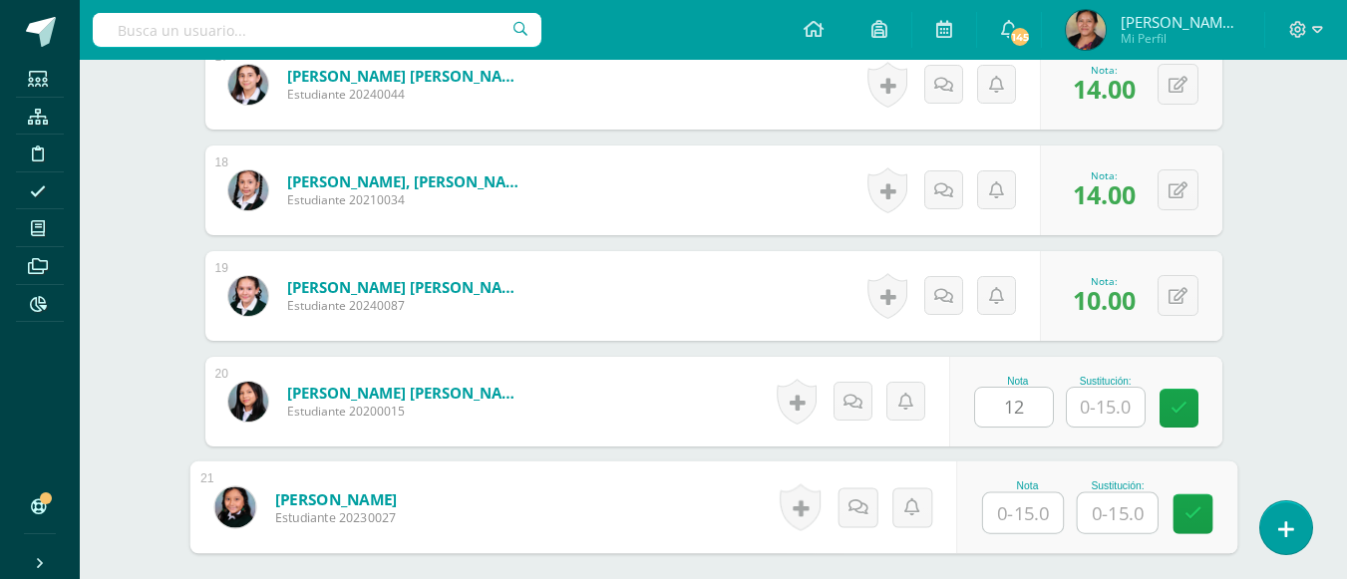
click at [1025, 528] on input "text" at bounding box center [1023, 513] width 80 height 40
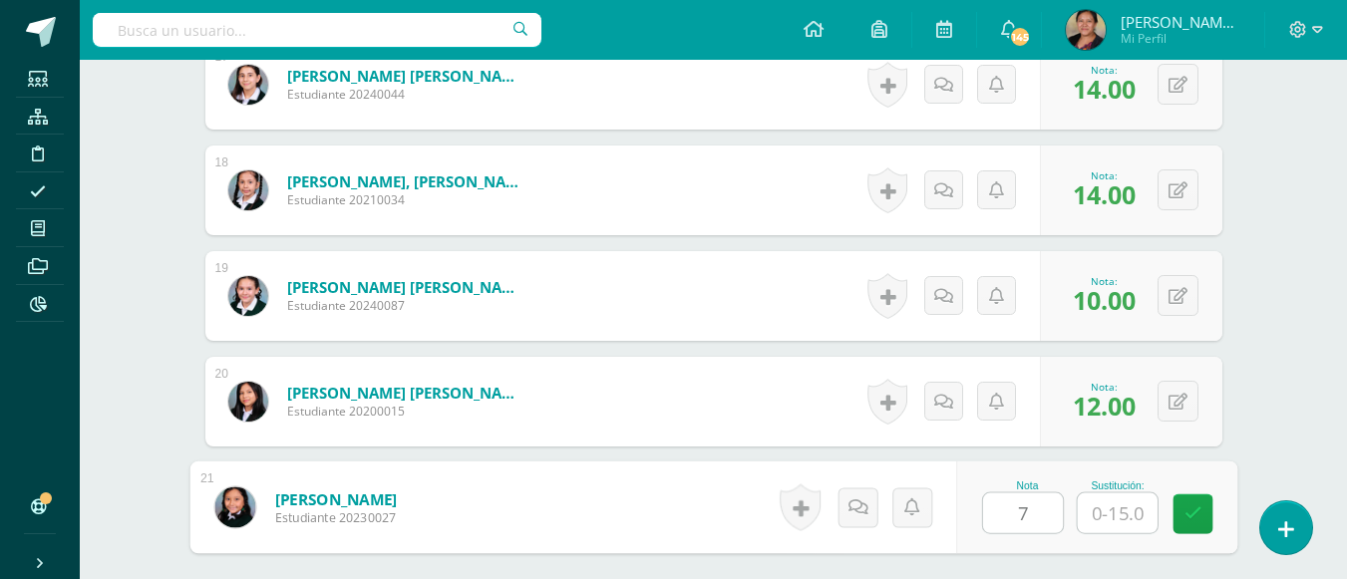
type input "7"
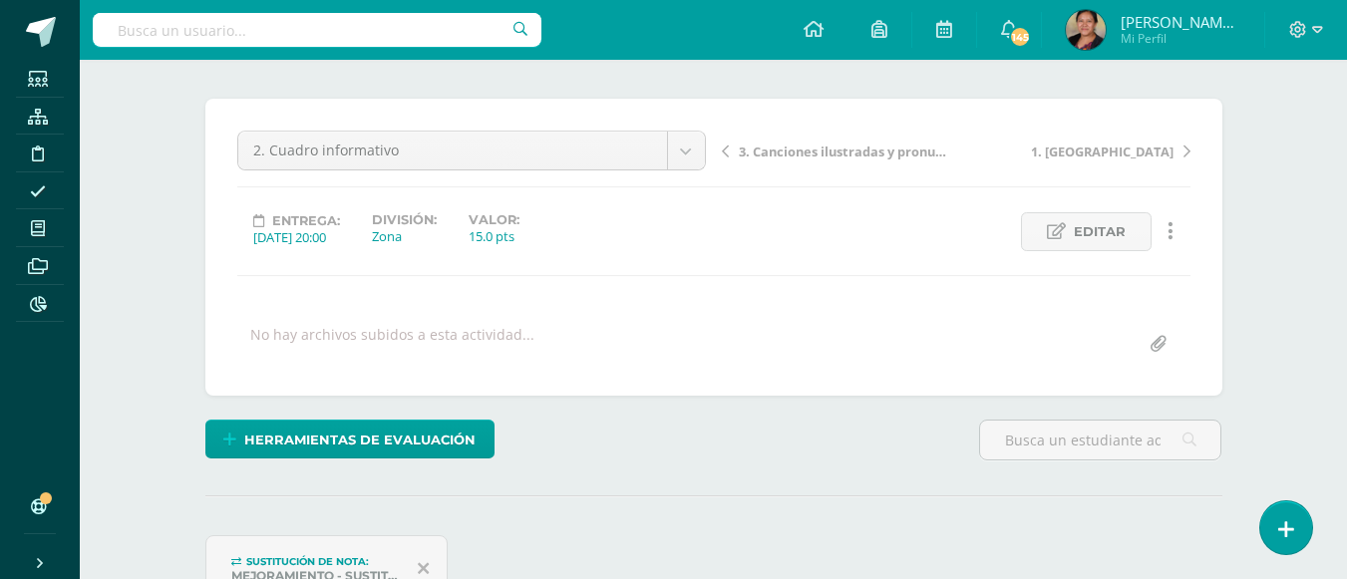
scroll to position [0, 0]
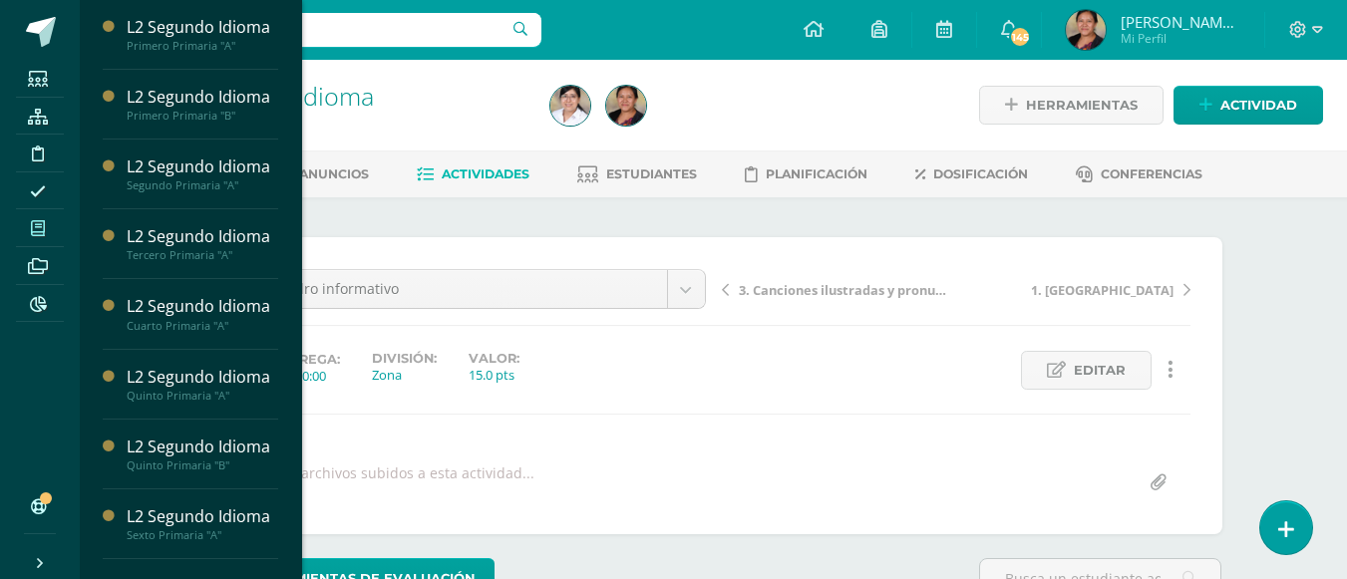
click at [34, 223] on icon at bounding box center [38, 228] width 14 height 16
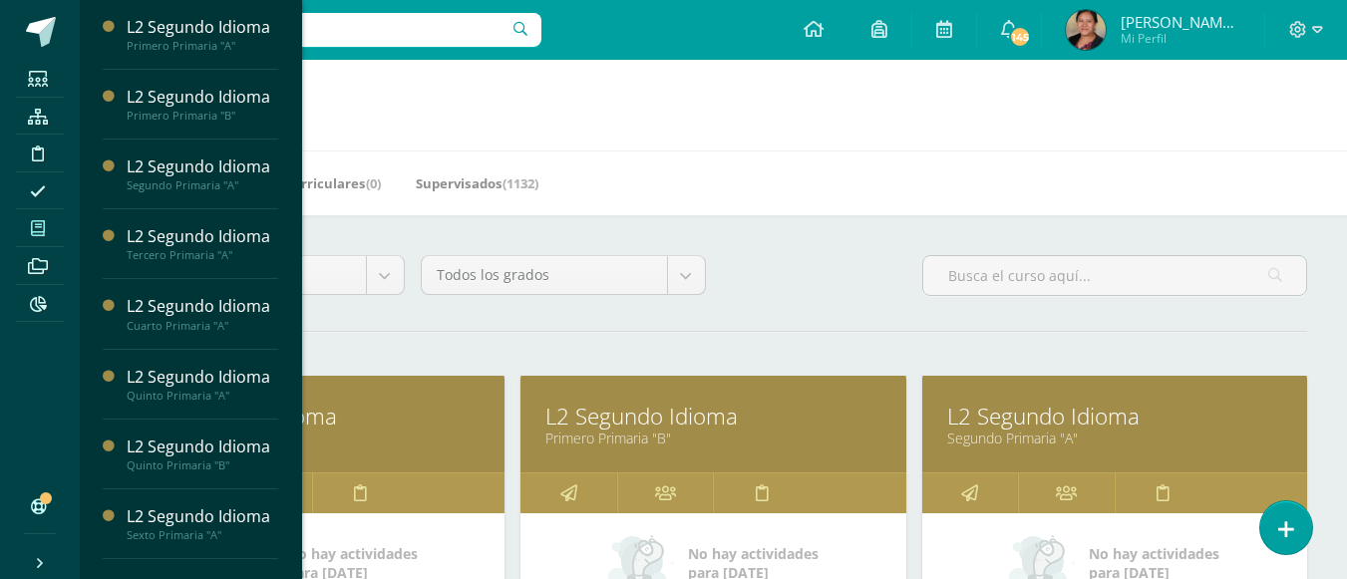
click at [1033, 128] on h1 "Mis cursos" at bounding box center [713, 105] width 1219 height 91
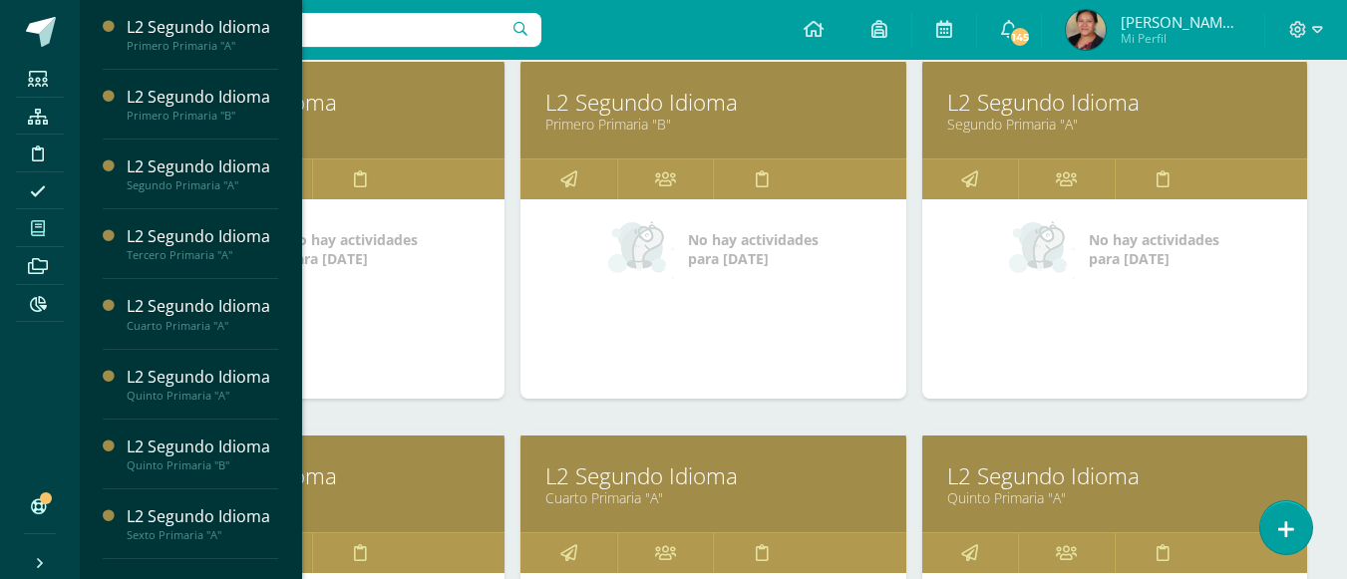
scroll to position [698, 0]
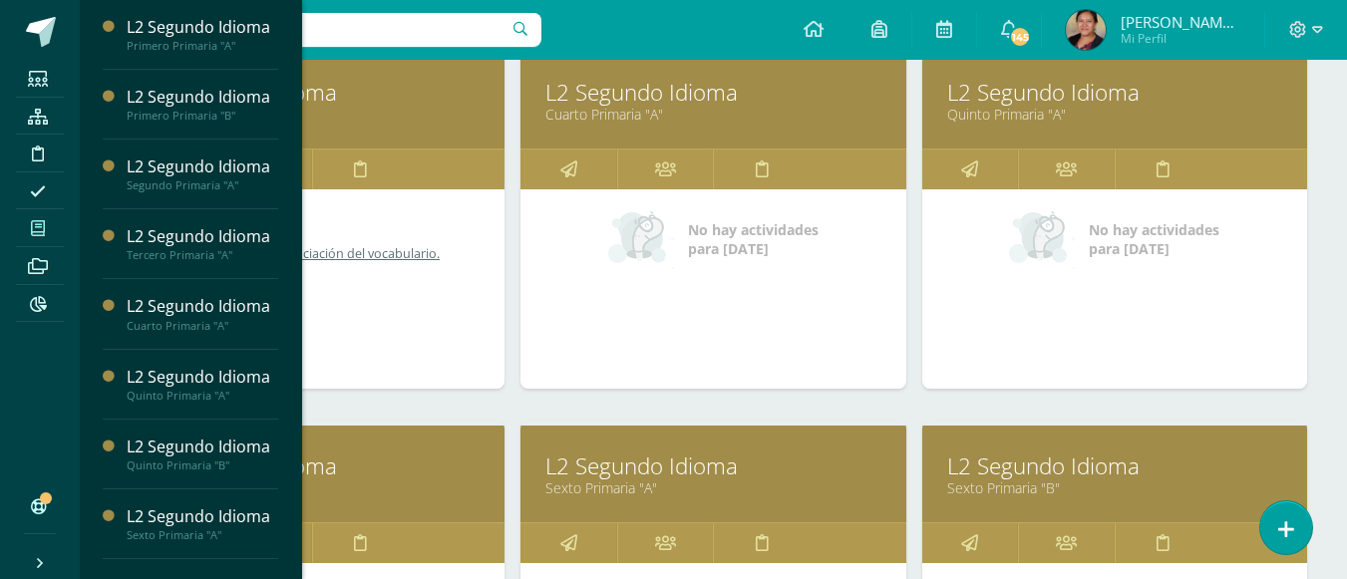
click at [1079, 96] on link "L2 Segundo Idioma" at bounding box center [1114, 92] width 335 height 31
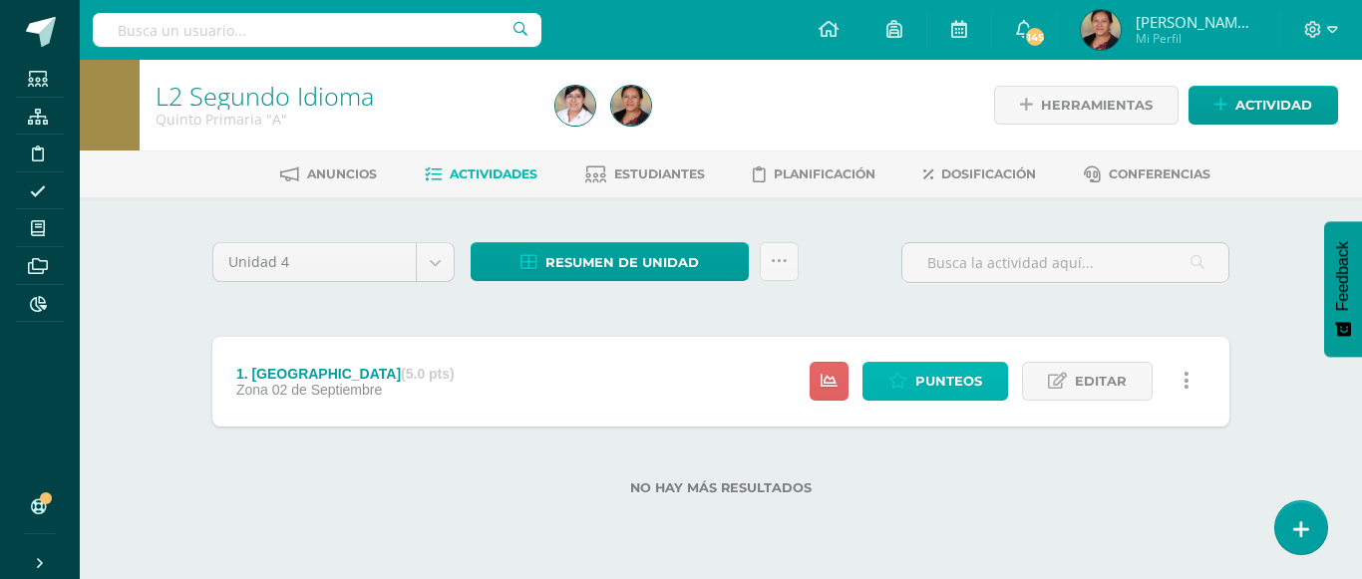
click at [902, 395] on link "Punteos" at bounding box center [935, 381] width 146 height 39
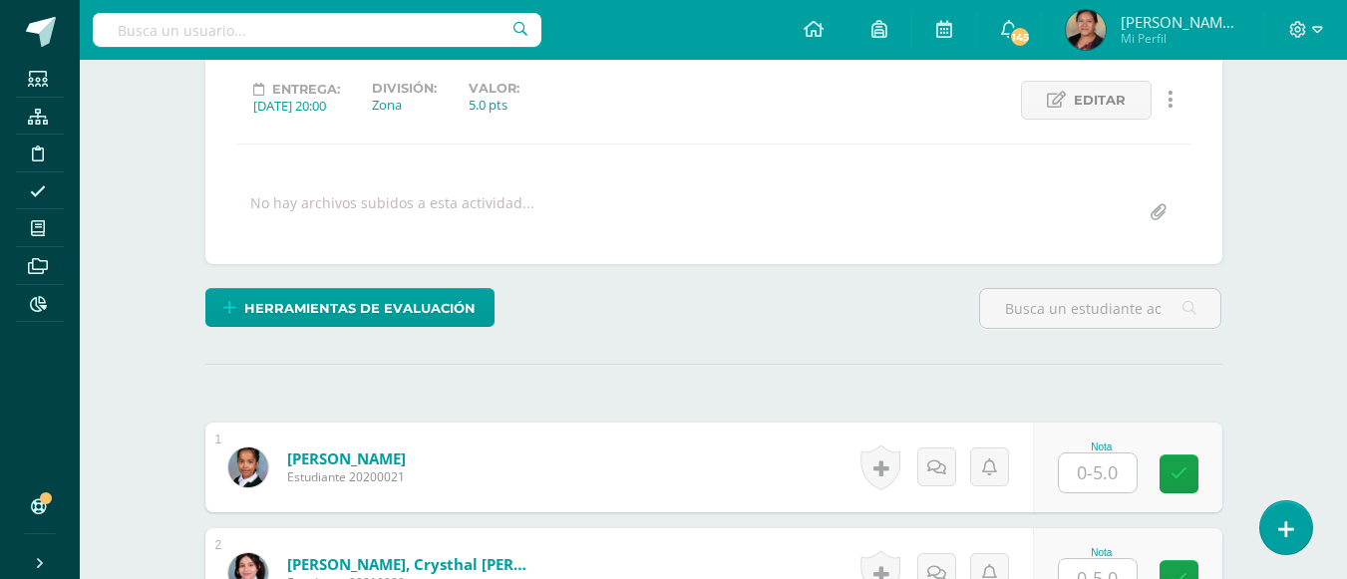
scroll to position [529, 0]
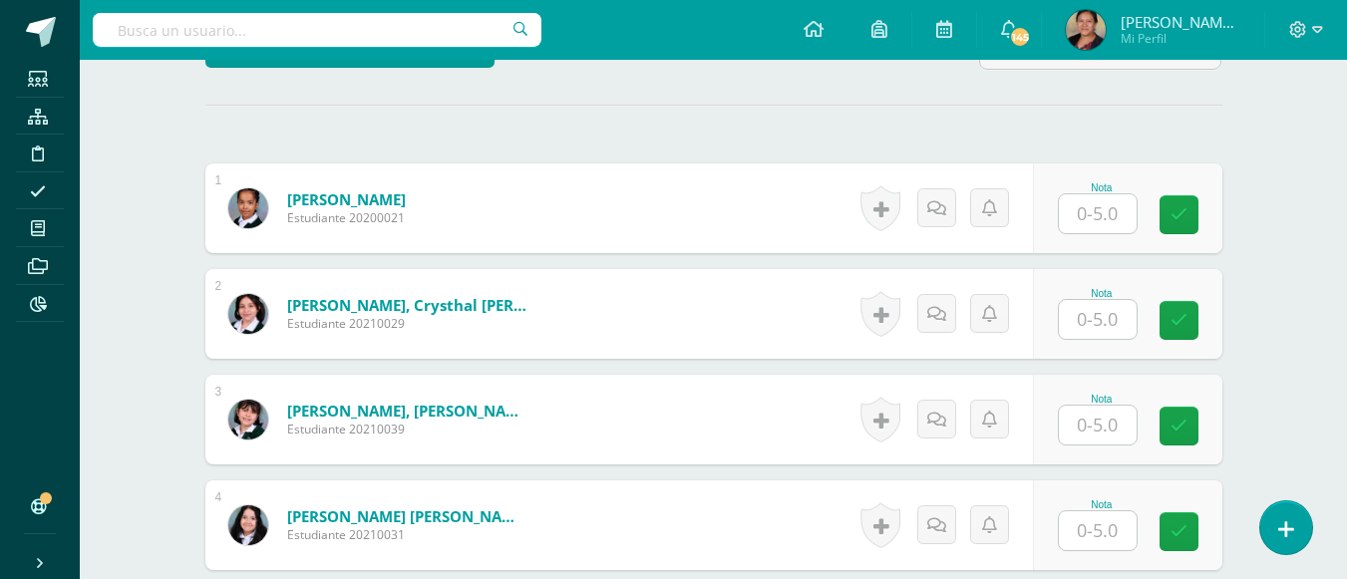
click at [1100, 234] on div "Nota" at bounding box center [1127, 208] width 189 height 90
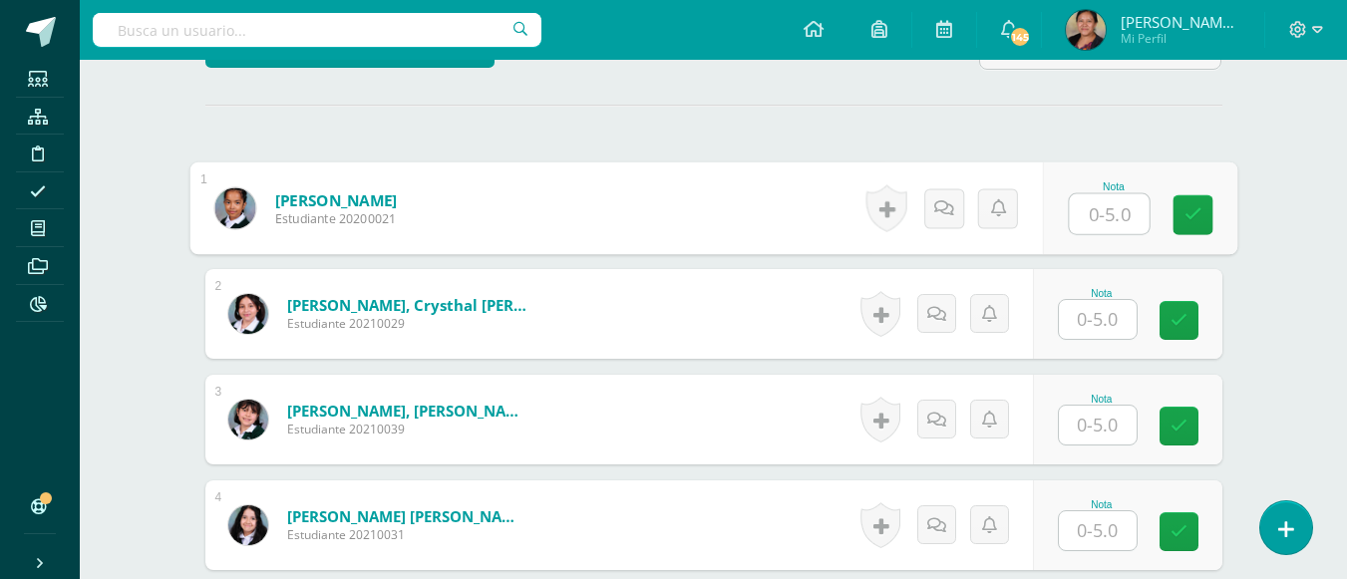
click at [1099, 214] on input "text" at bounding box center [1109, 214] width 80 height 40
type input "5"
click at [1097, 337] on input "text" at bounding box center [1098, 319] width 78 height 39
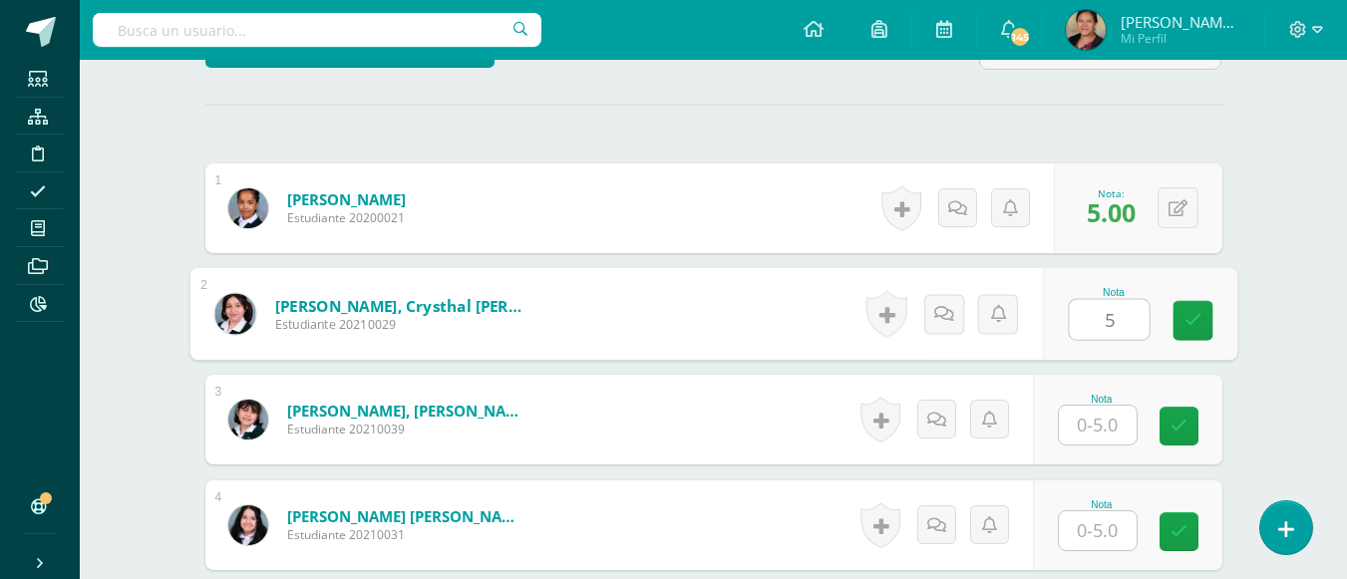
type input "5"
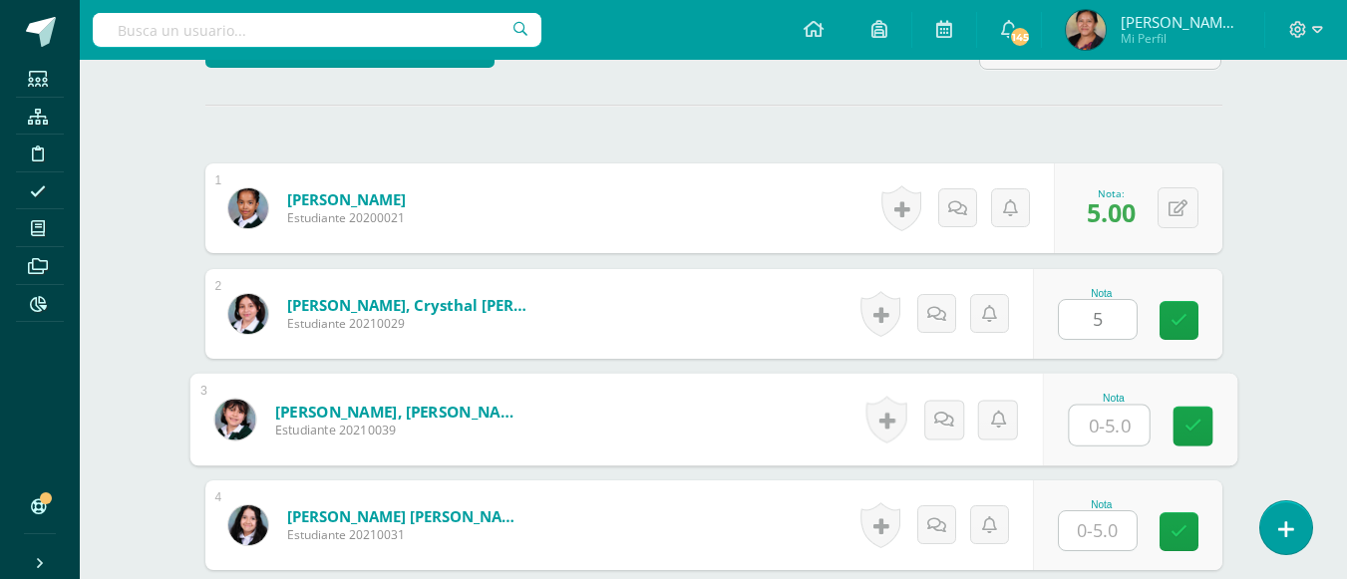
click at [1110, 426] on input "text" at bounding box center [1109, 426] width 80 height 40
type input "5"
click at [1112, 530] on input "text" at bounding box center [1098, 530] width 78 height 39
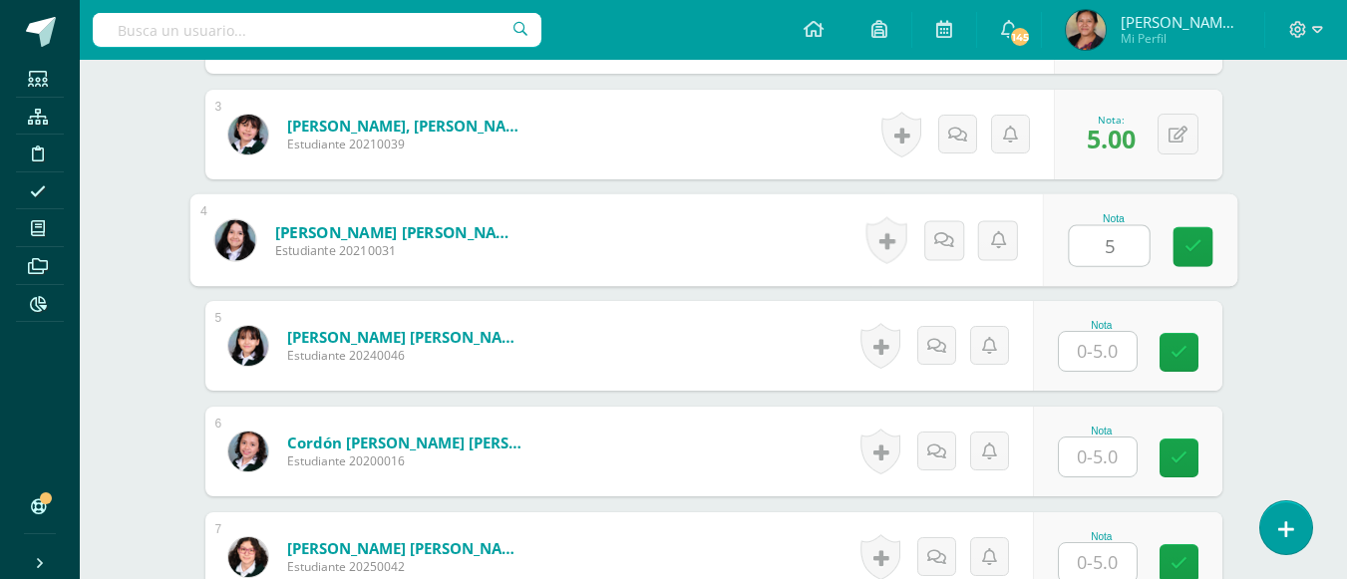
scroll to position [928, 0]
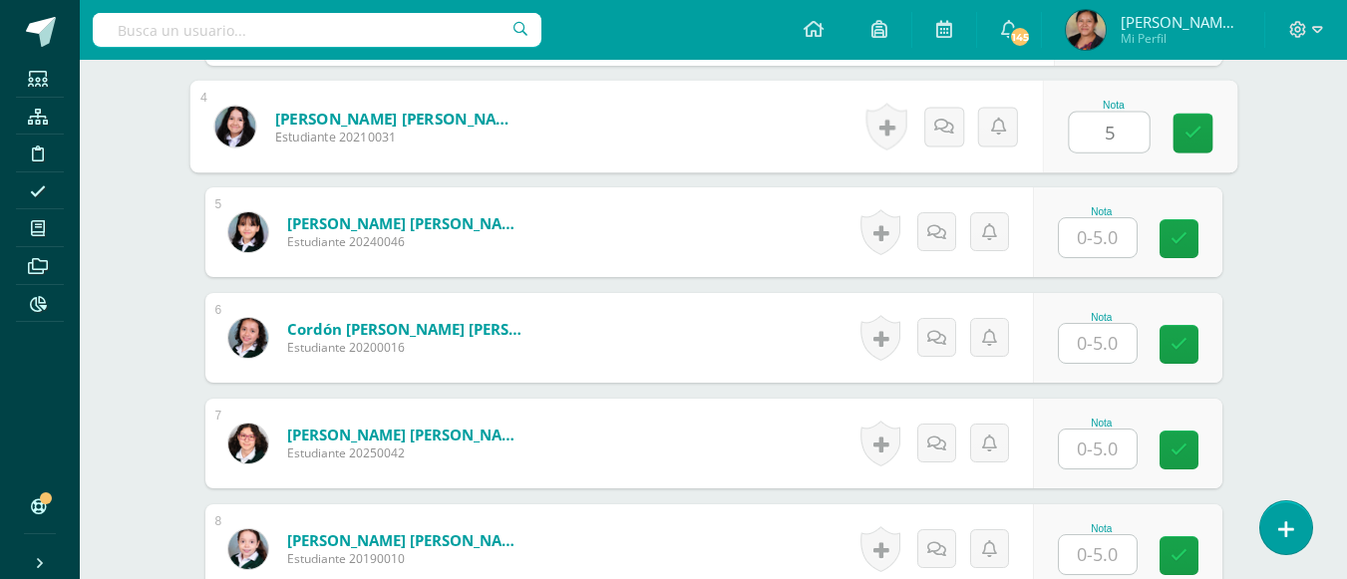
type input "5"
click at [1104, 251] on input "text" at bounding box center [1098, 237] width 78 height 39
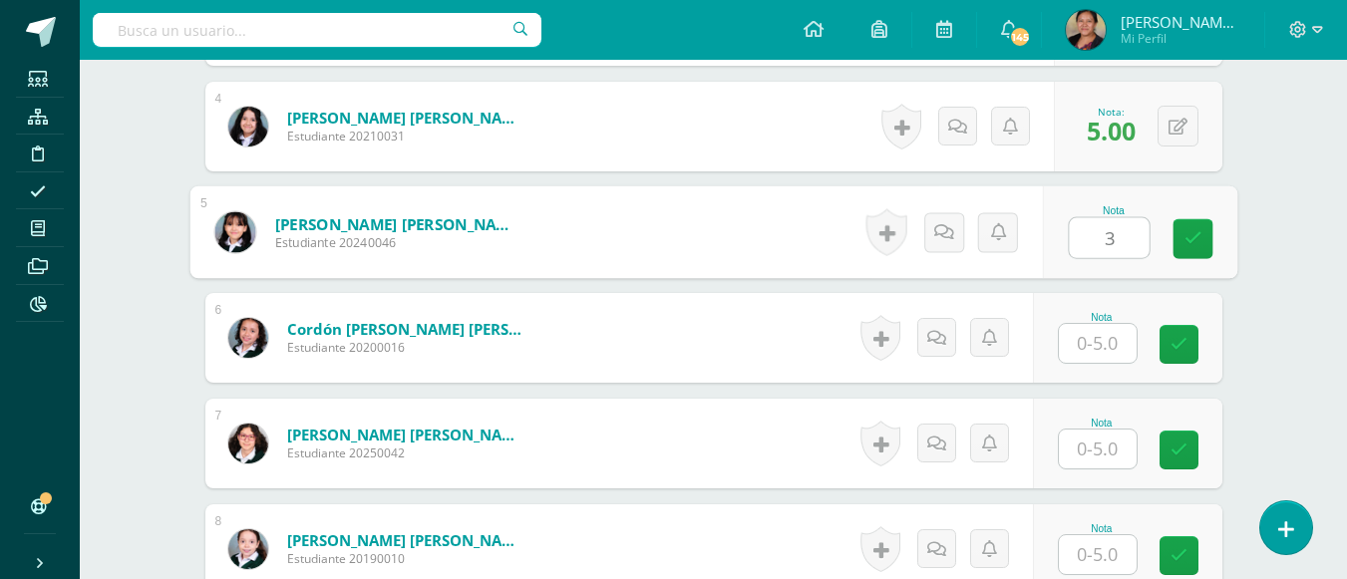
type input "3"
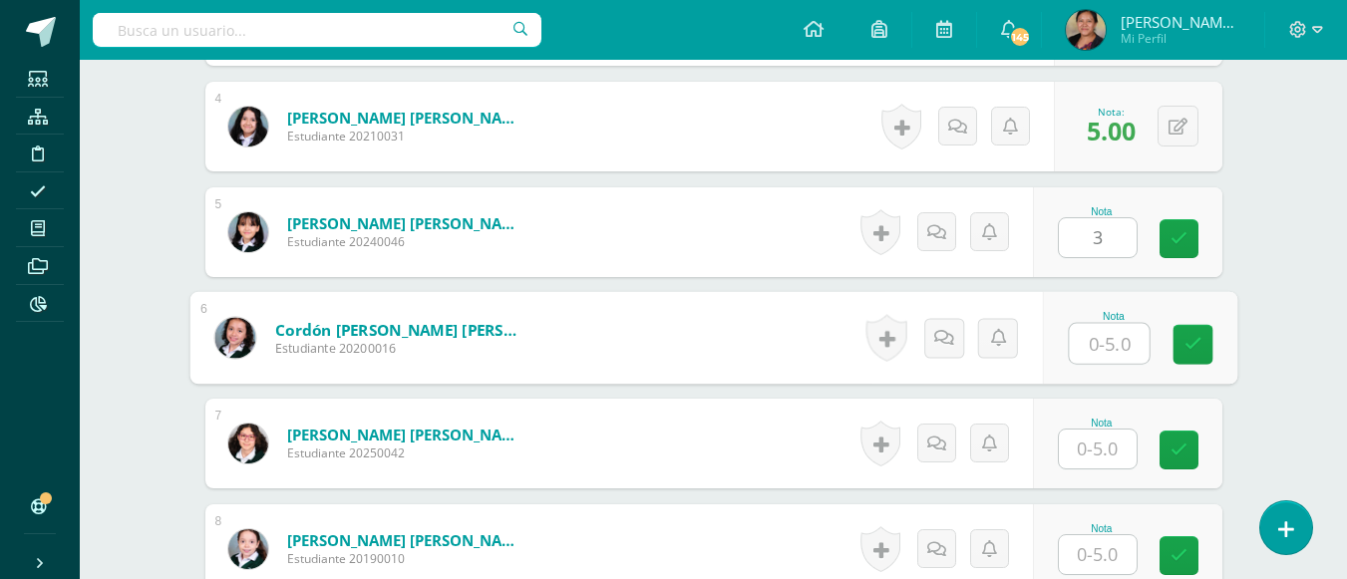
click at [1110, 335] on input "text" at bounding box center [1109, 344] width 80 height 40
type input "5"
click at [1112, 449] on input "text" at bounding box center [1098, 449] width 78 height 39
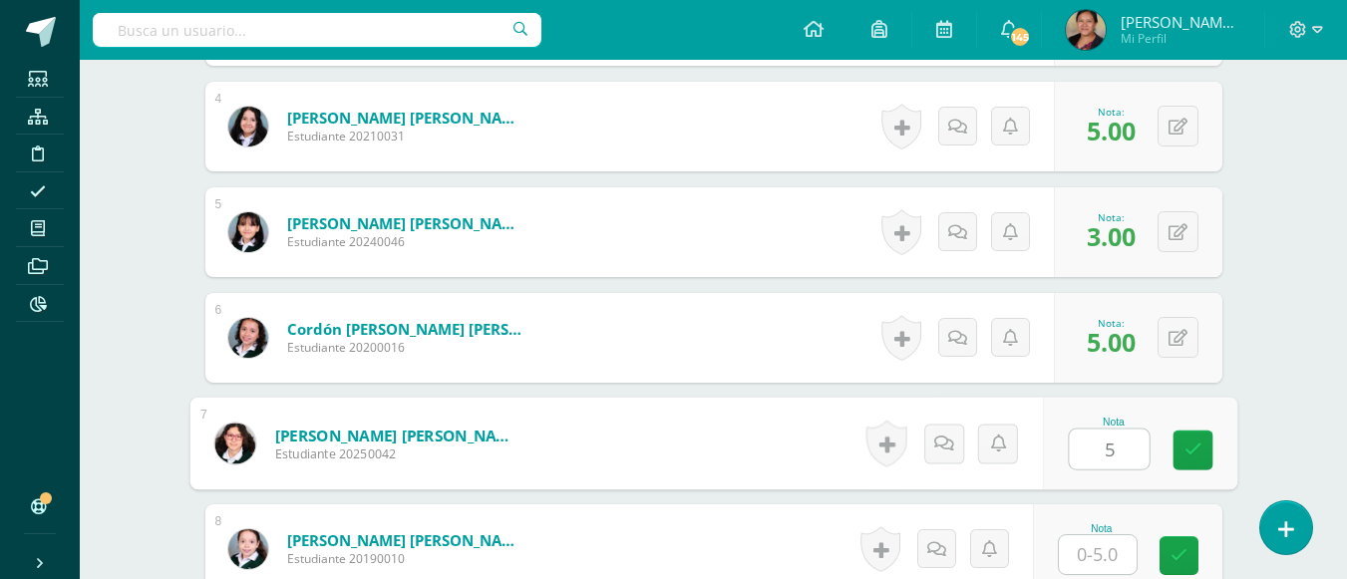
type input "5"
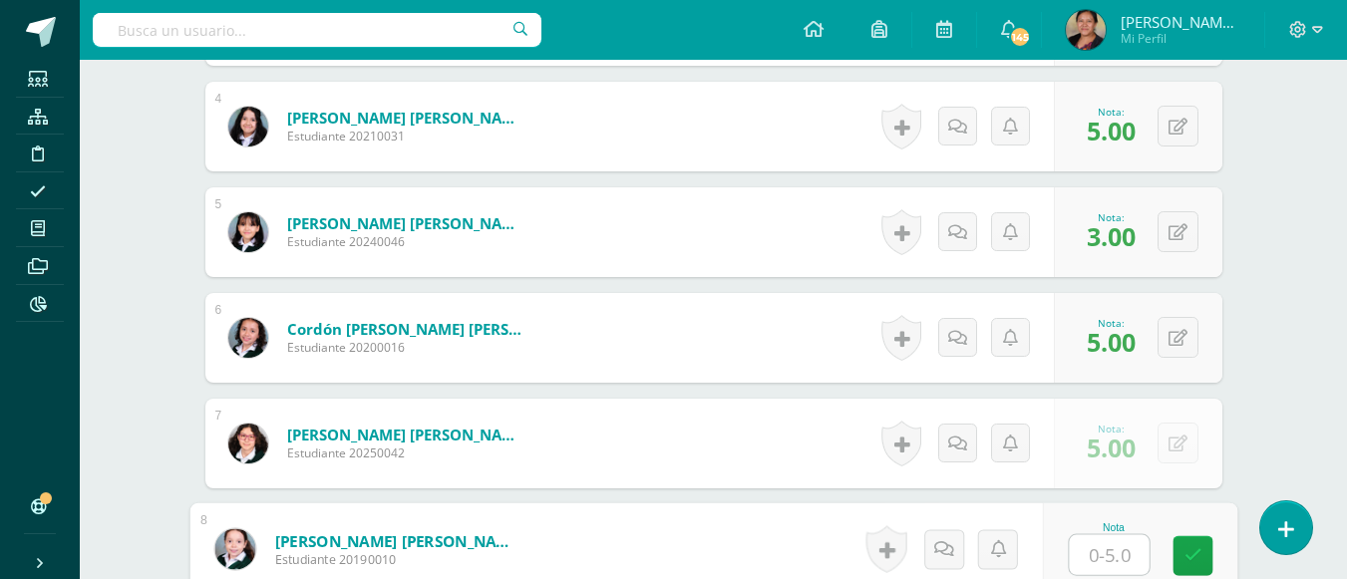
click at [1096, 544] on input "text" at bounding box center [1109, 555] width 80 height 40
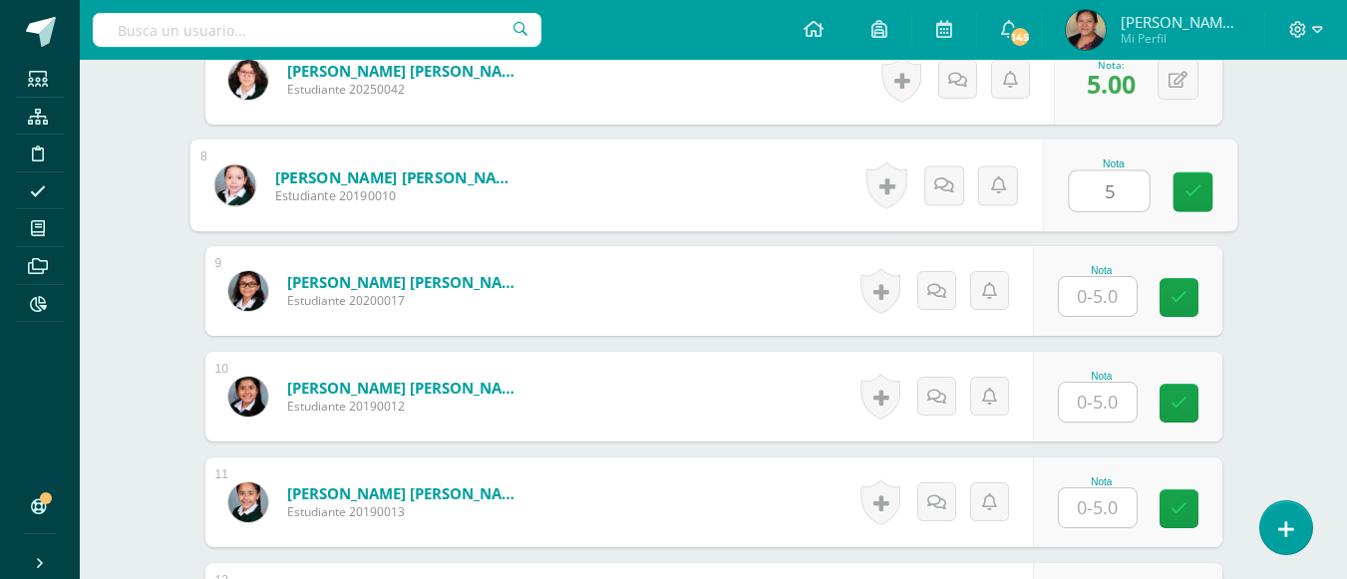
scroll to position [1327, 0]
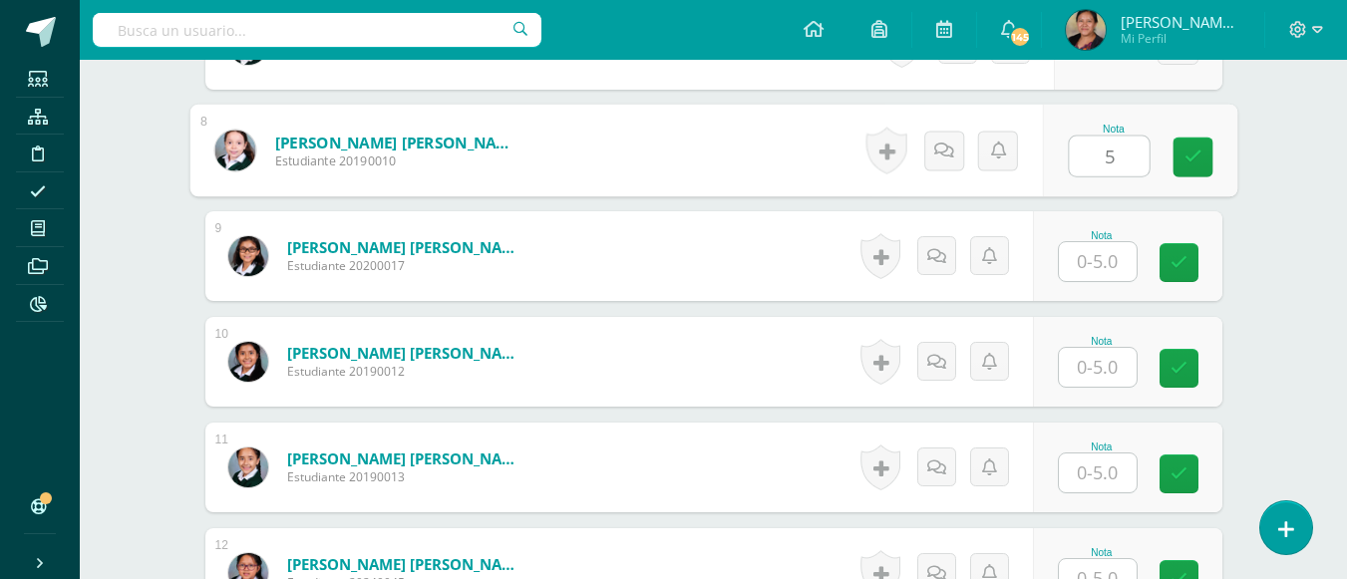
type input "5"
click at [1074, 472] on input "text" at bounding box center [1098, 473] width 78 height 39
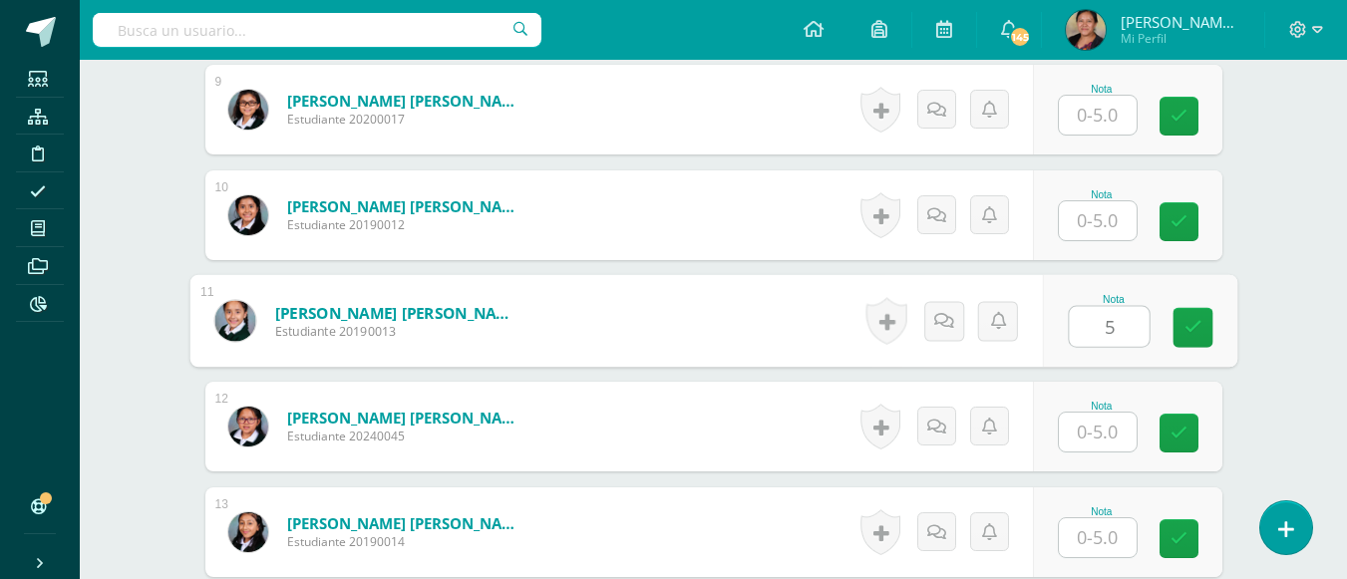
scroll to position [1526, 0]
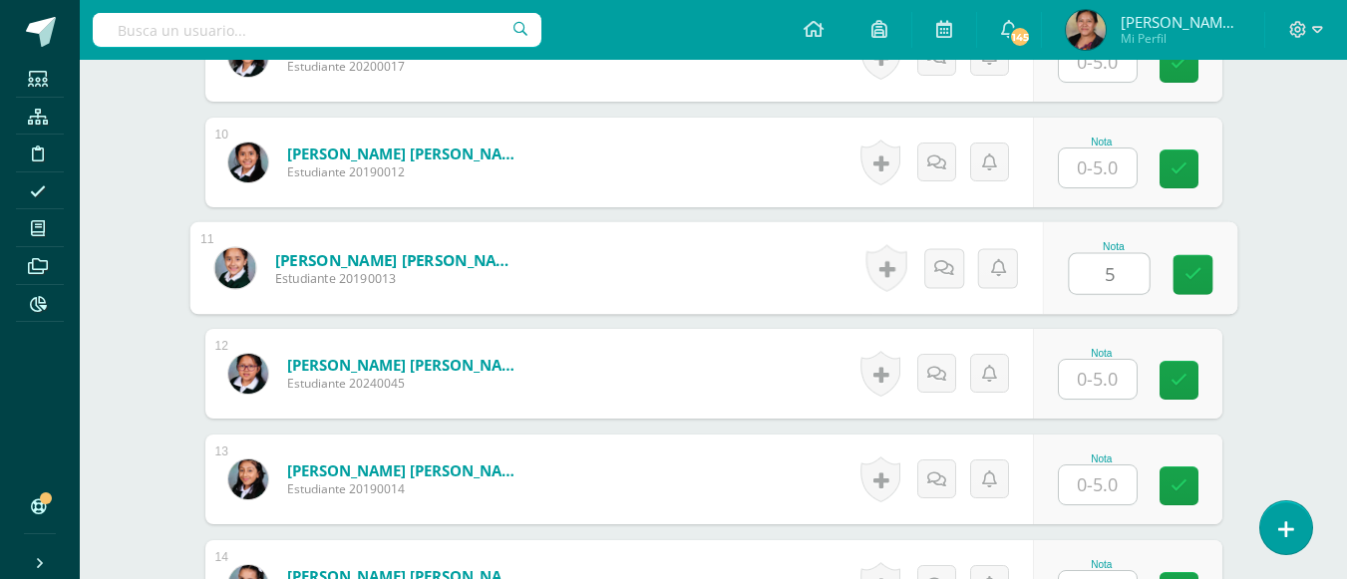
type input "5"
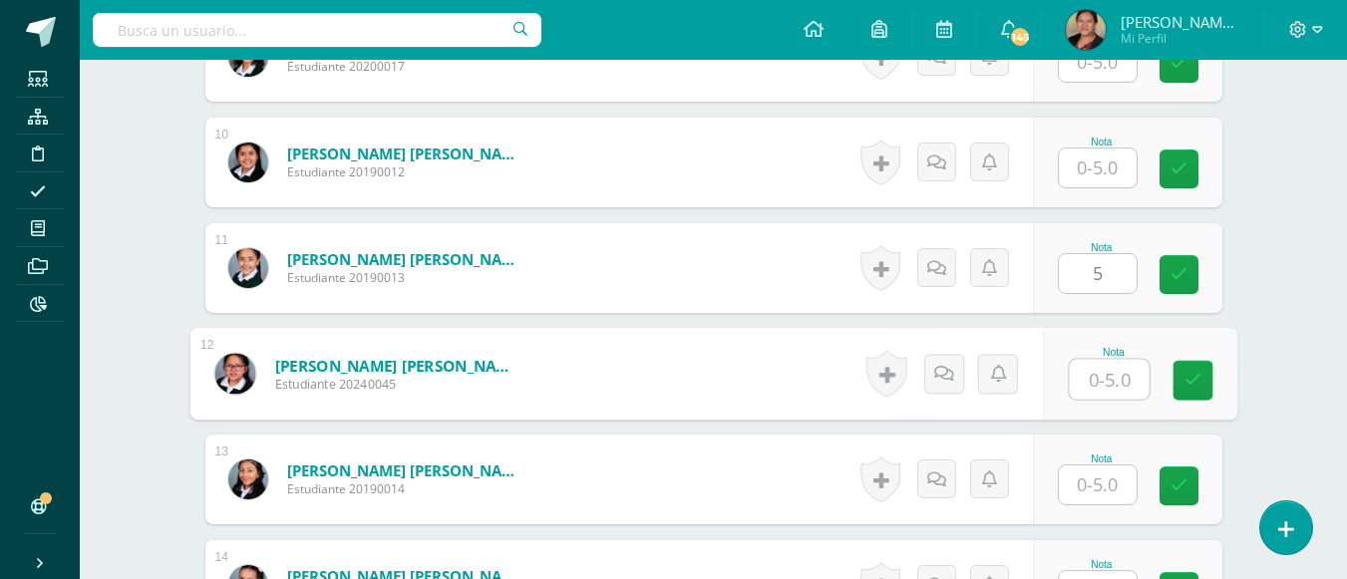
click at [1099, 372] on input "text" at bounding box center [1109, 380] width 80 height 40
type input "5"
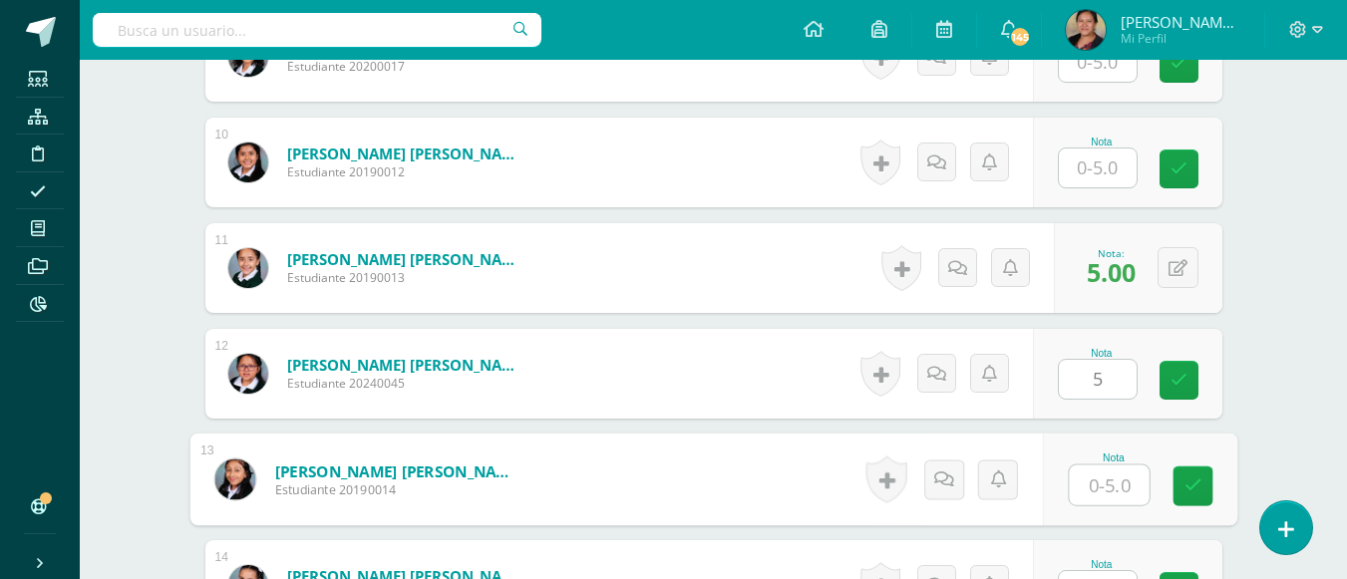
click at [1116, 489] on input "text" at bounding box center [1109, 486] width 80 height 40
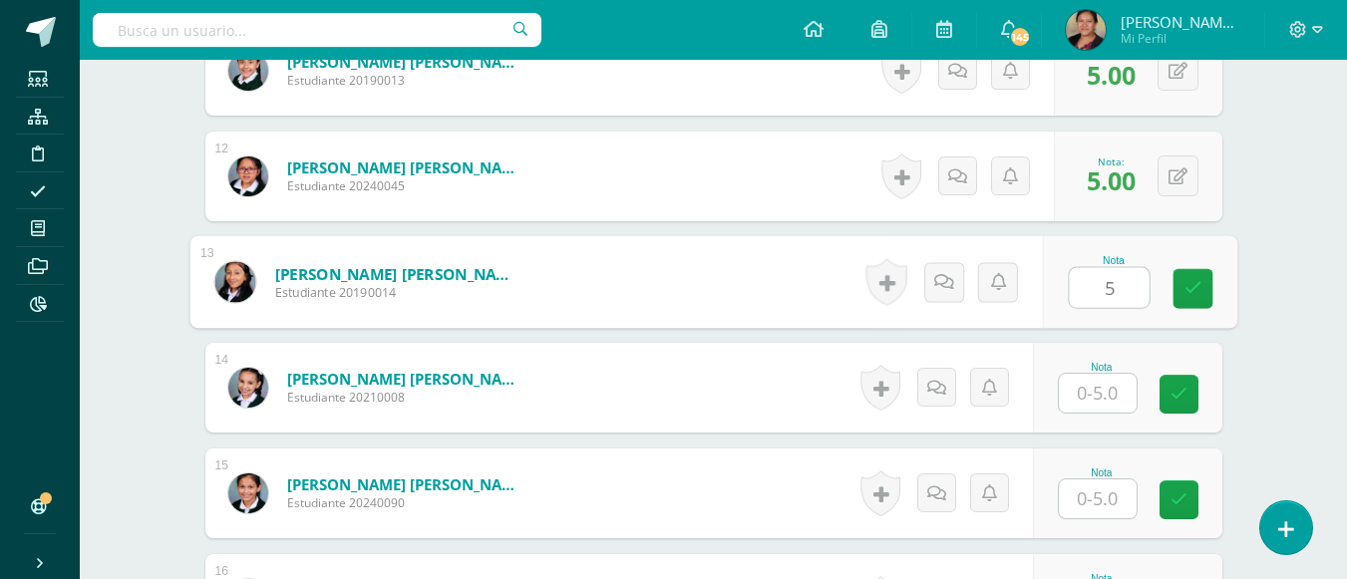
scroll to position [1726, 0]
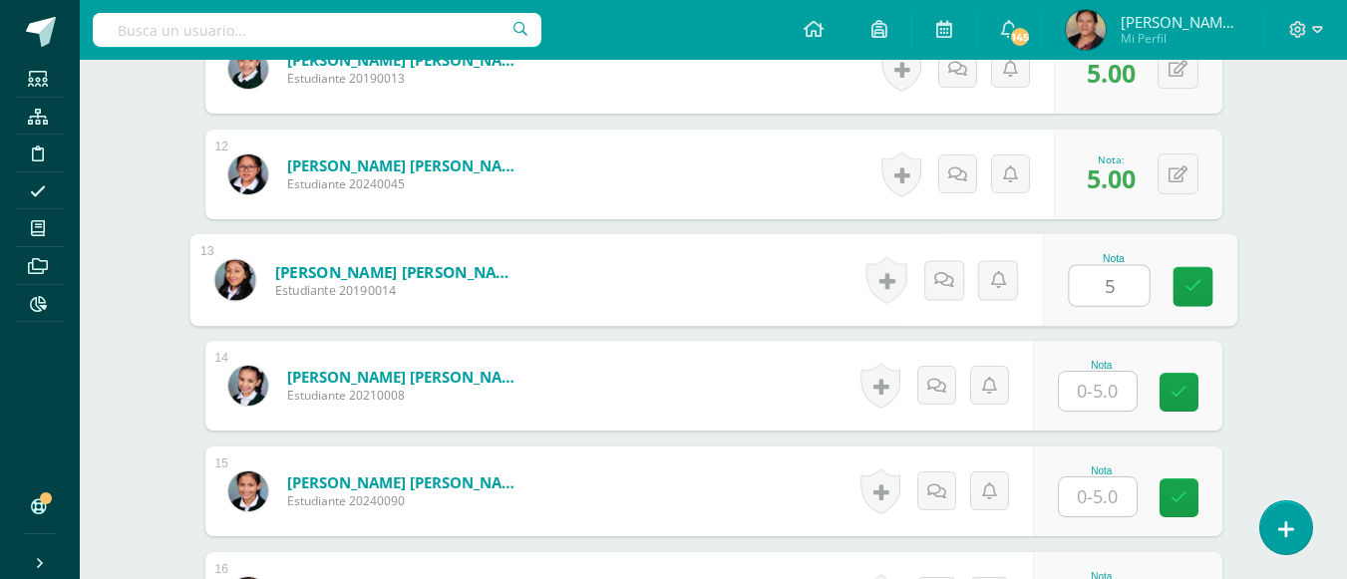
type input "5"
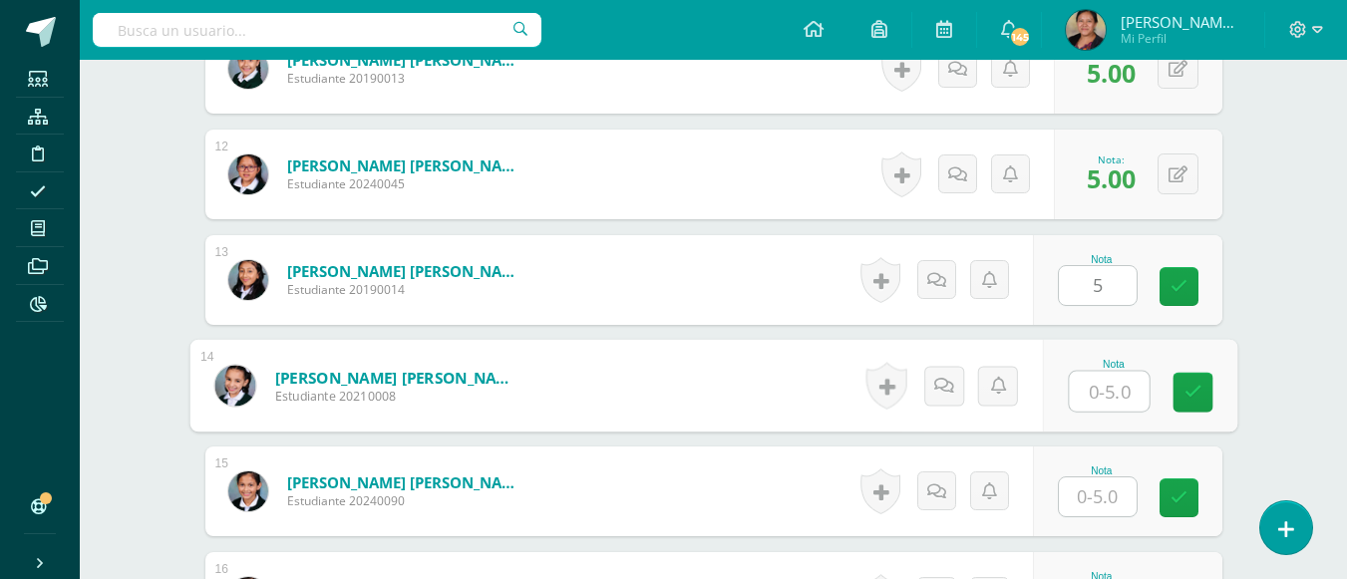
click at [1093, 399] on input "text" at bounding box center [1109, 392] width 80 height 40
type input "5"
click at [1088, 497] on input "text" at bounding box center [1098, 496] width 78 height 39
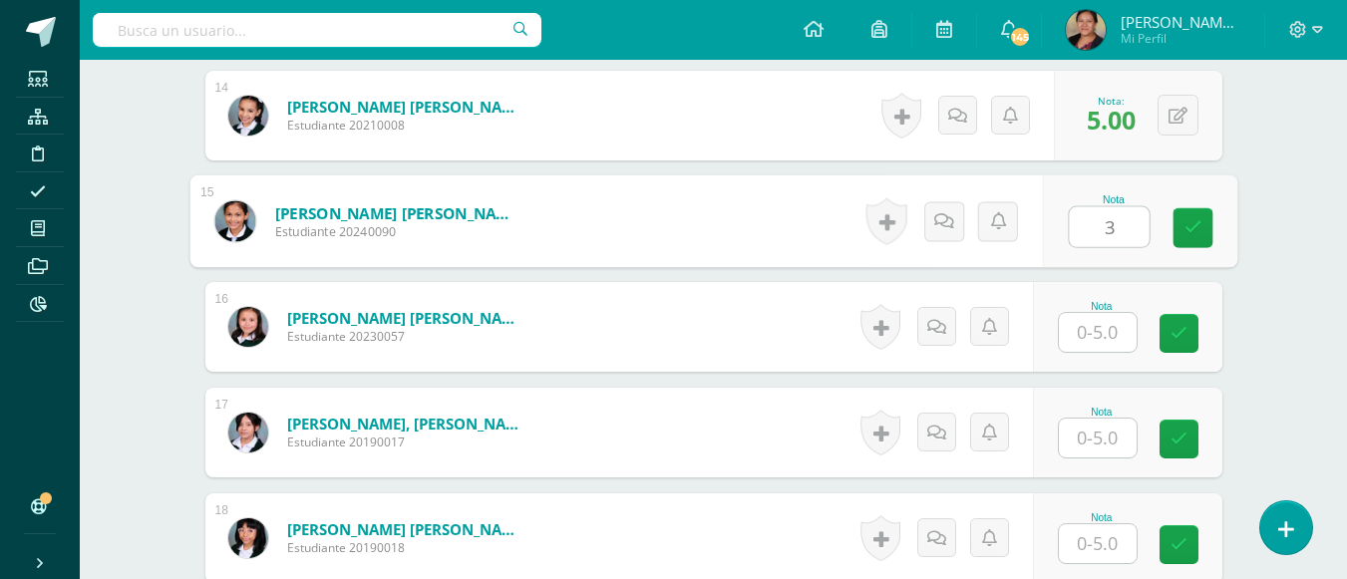
scroll to position [2025, 0]
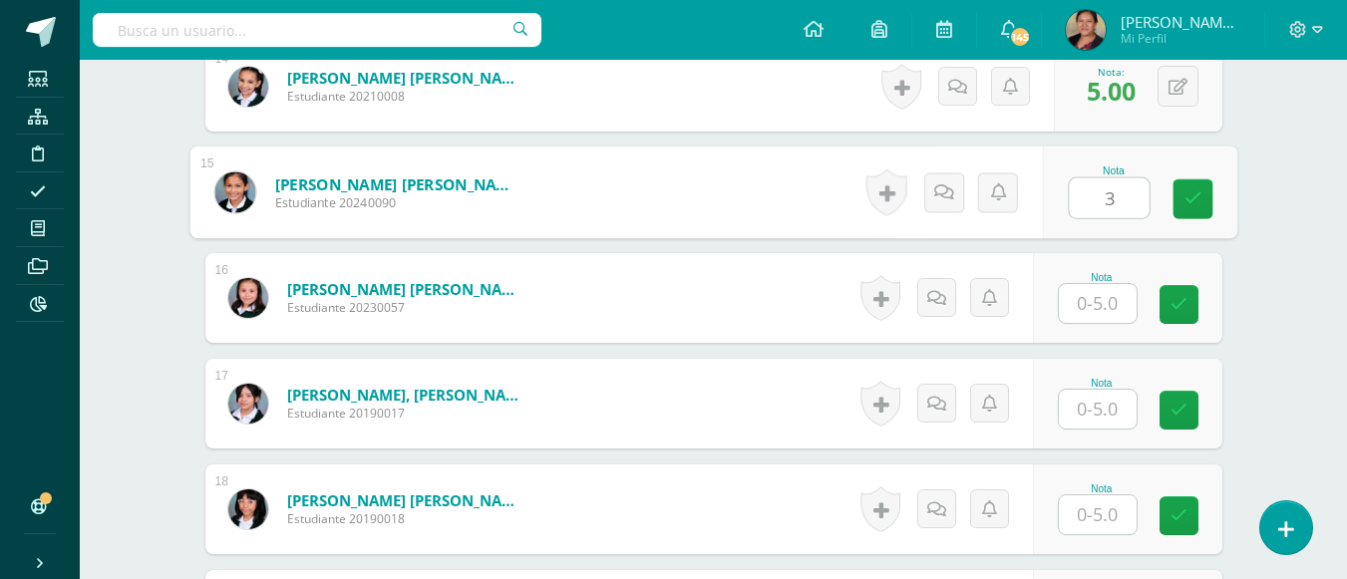
type input "3"
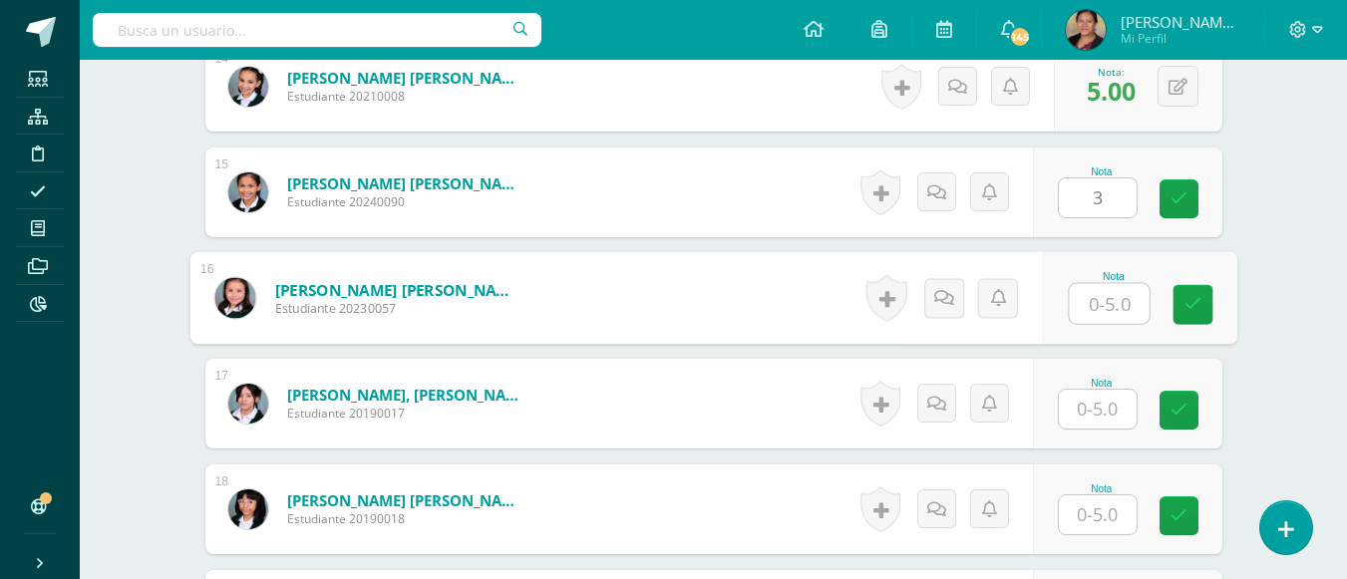
click at [1095, 299] on input "text" at bounding box center [1109, 304] width 80 height 40
type input "5"
click at [1112, 425] on input "text" at bounding box center [1098, 409] width 78 height 39
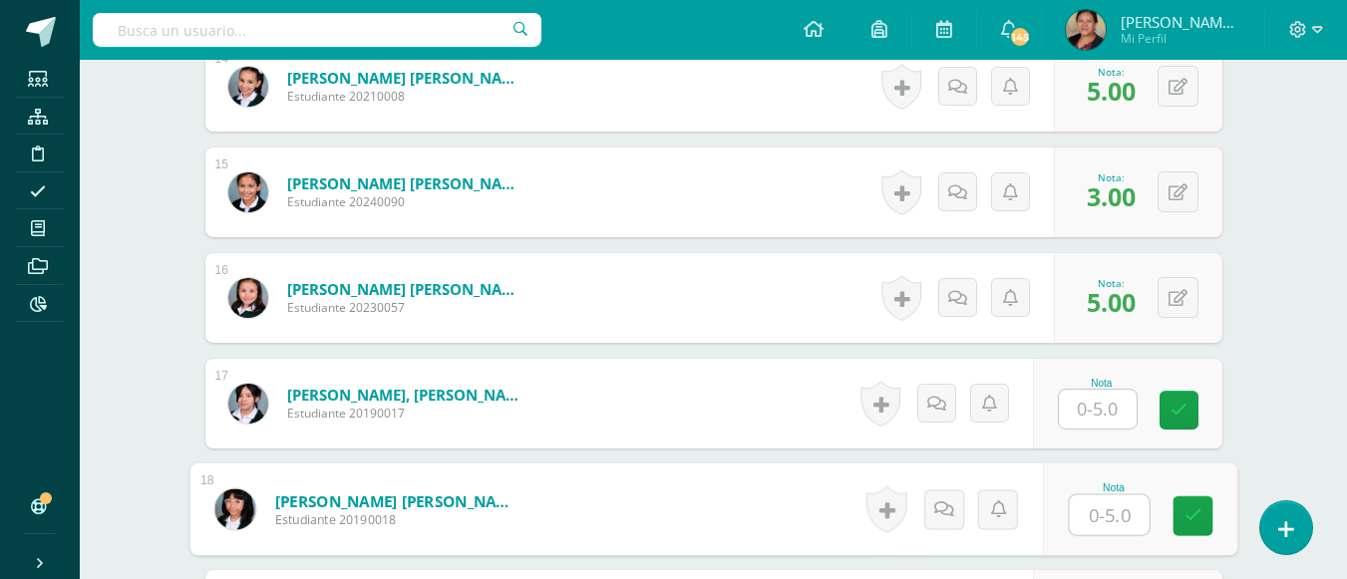
click at [1111, 513] on input "text" at bounding box center [1109, 515] width 80 height 40
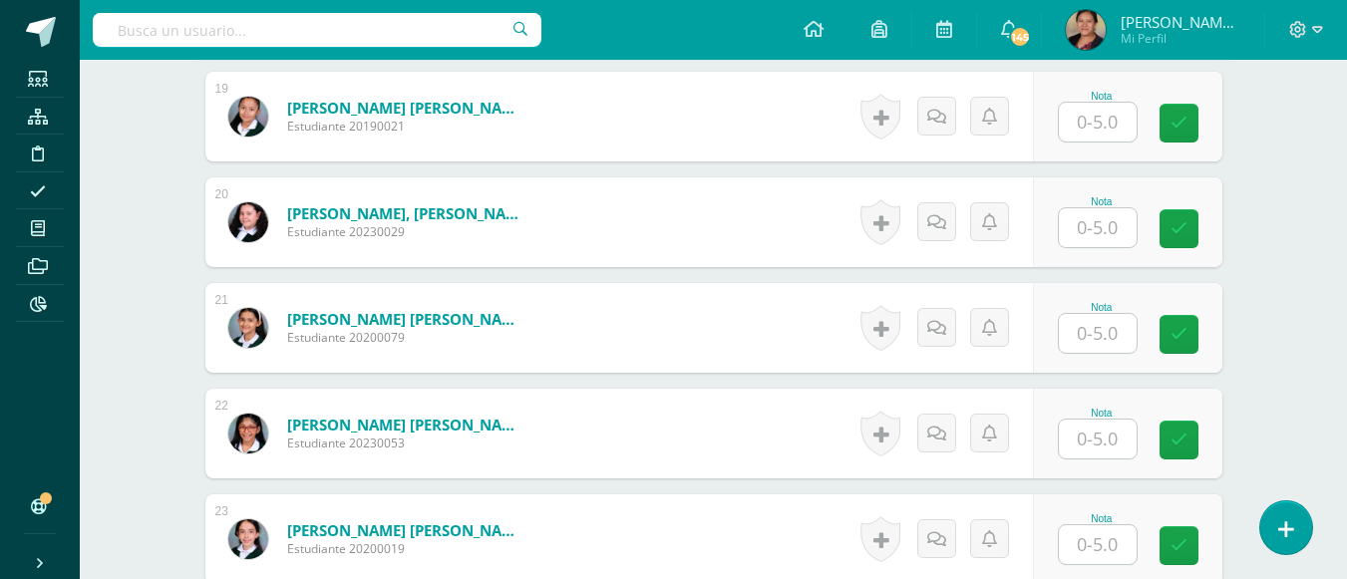
scroll to position [2423, 0]
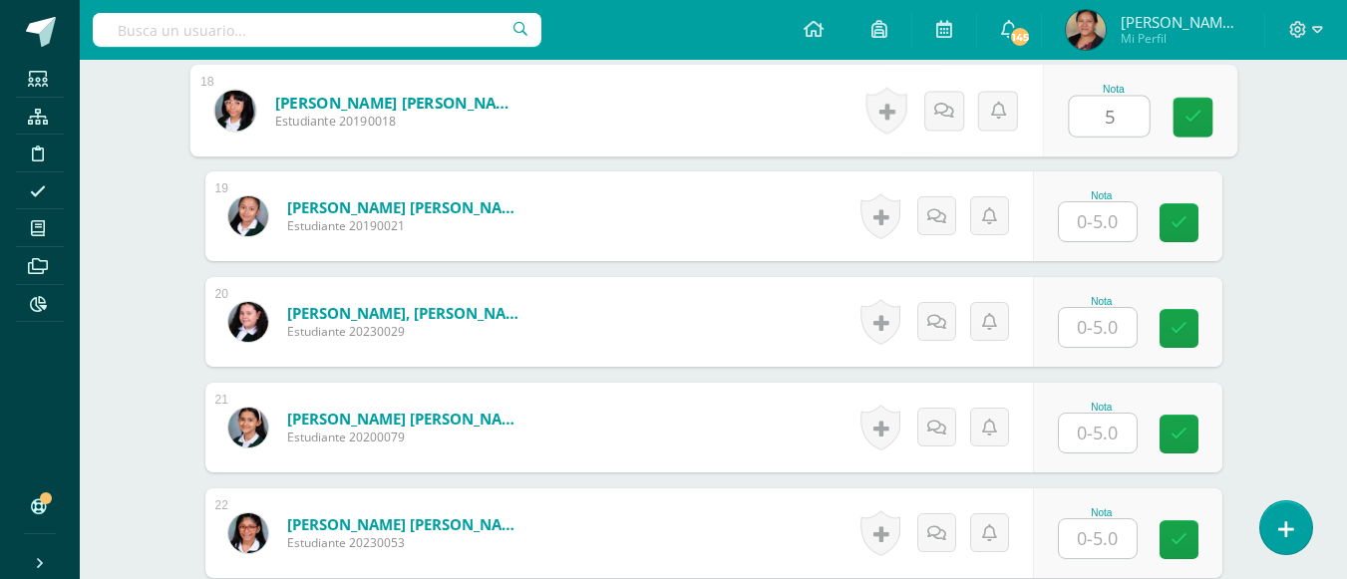
type input "5"
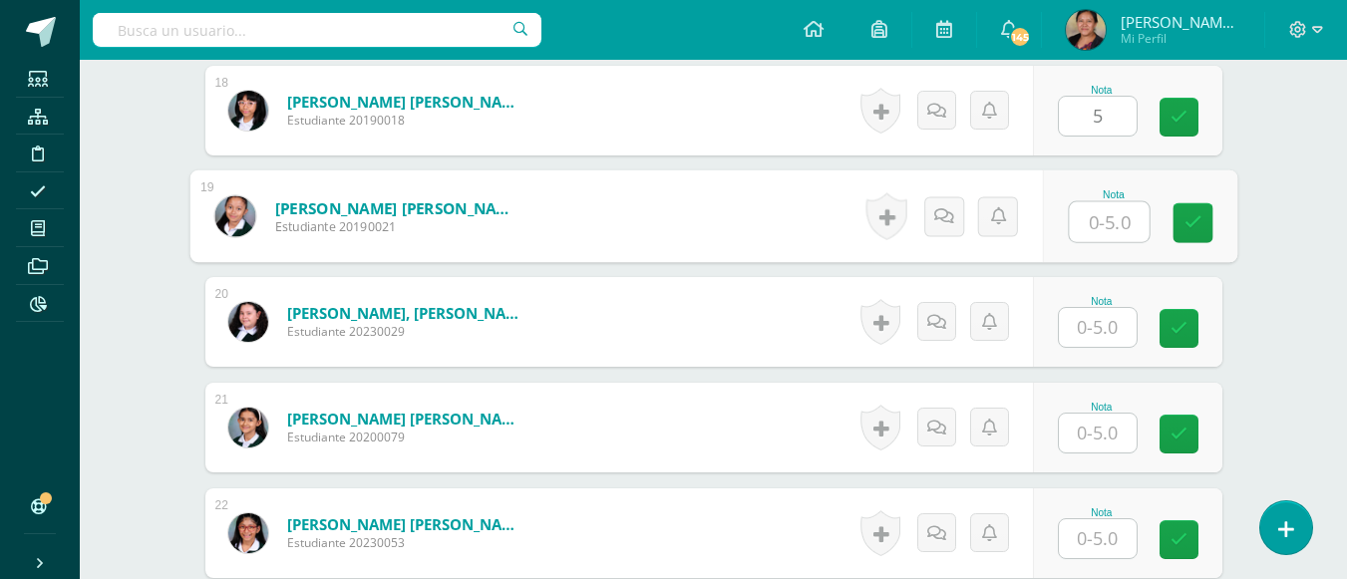
click at [1106, 228] on input "text" at bounding box center [1109, 222] width 80 height 40
type input "5"
click at [1088, 344] on input "text" at bounding box center [1098, 327] width 78 height 39
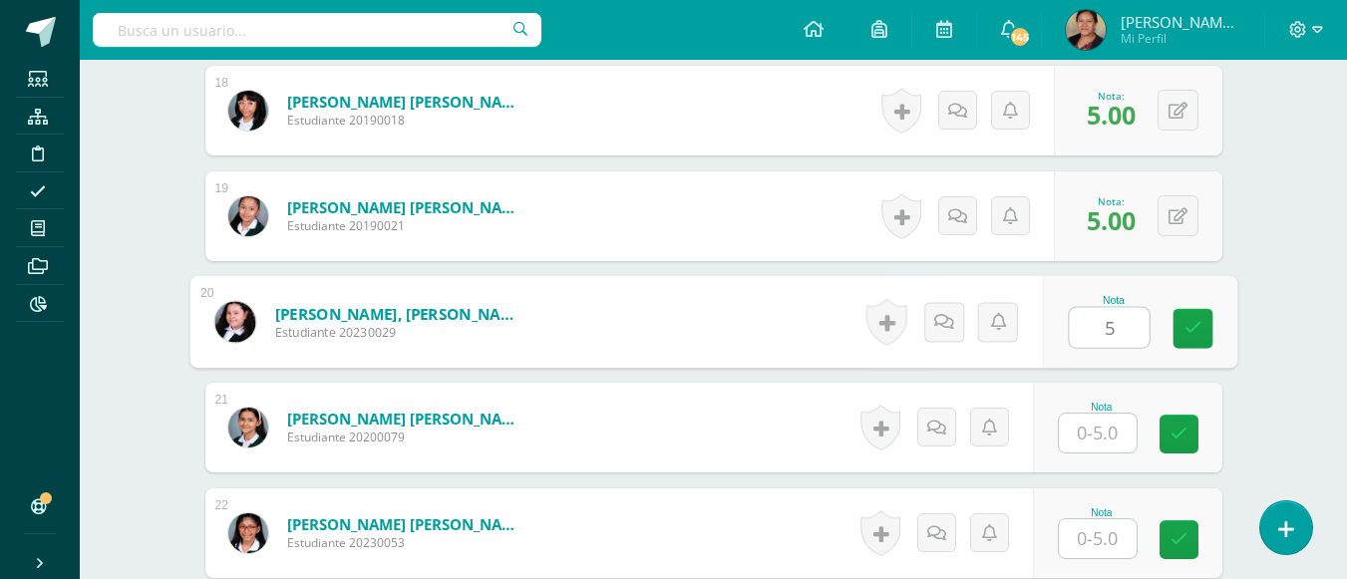
type input "5"
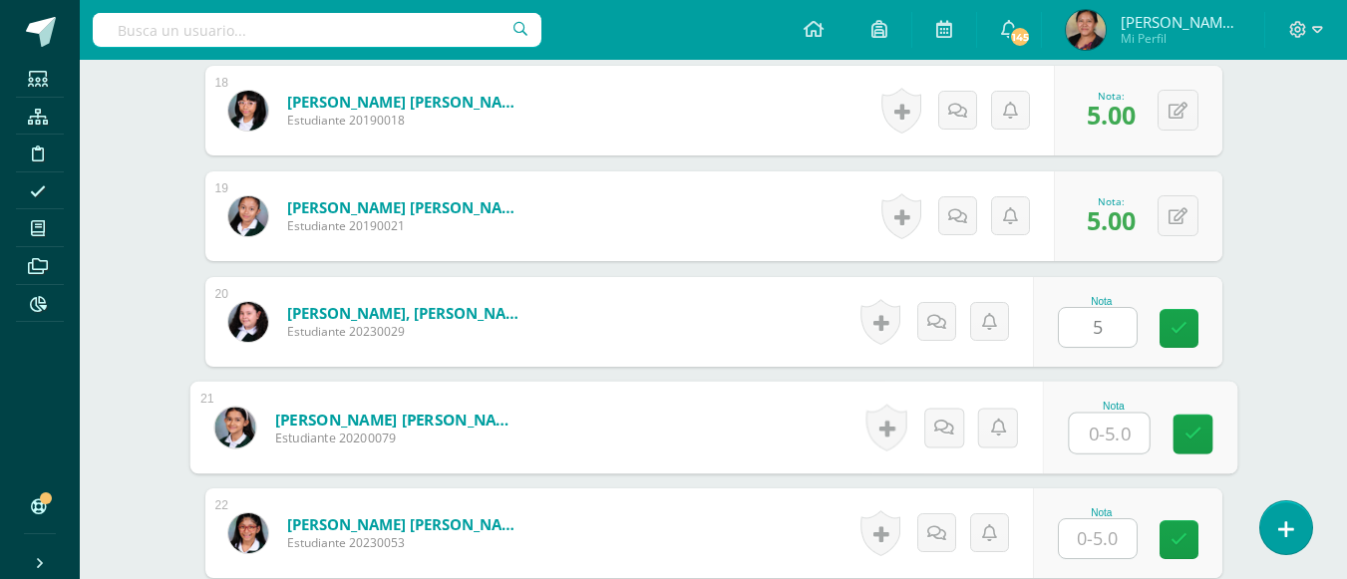
click at [1099, 426] on input "text" at bounding box center [1109, 434] width 80 height 40
type input "5"
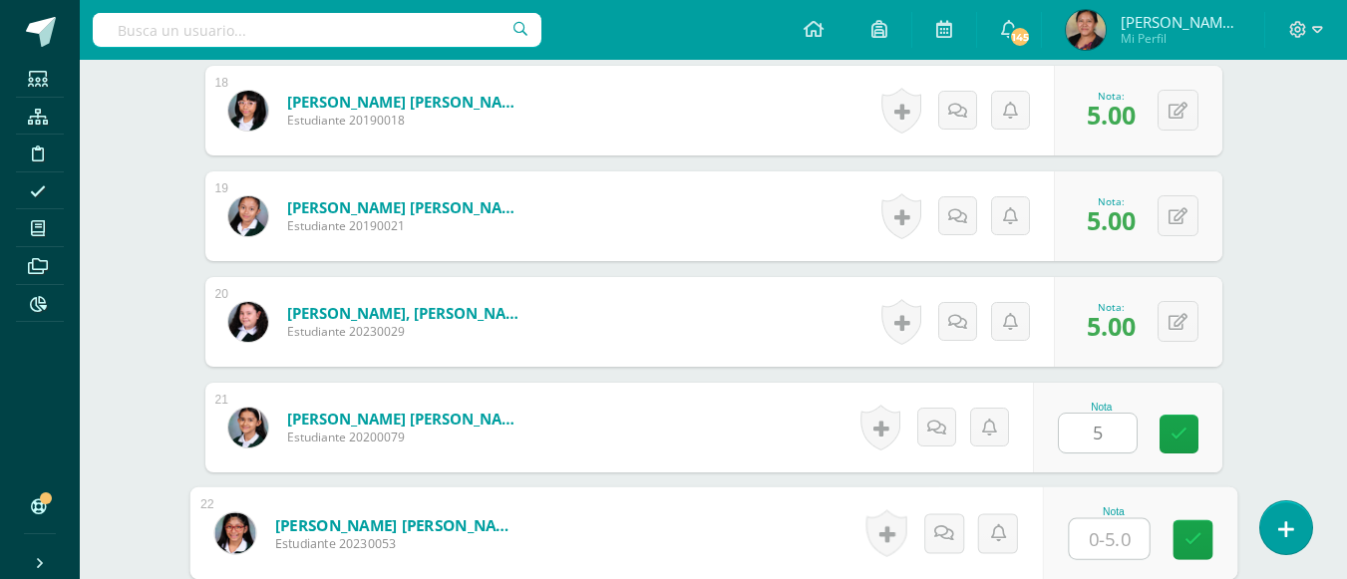
click at [1098, 526] on input "text" at bounding box center [1109, 539] width 80 height 40
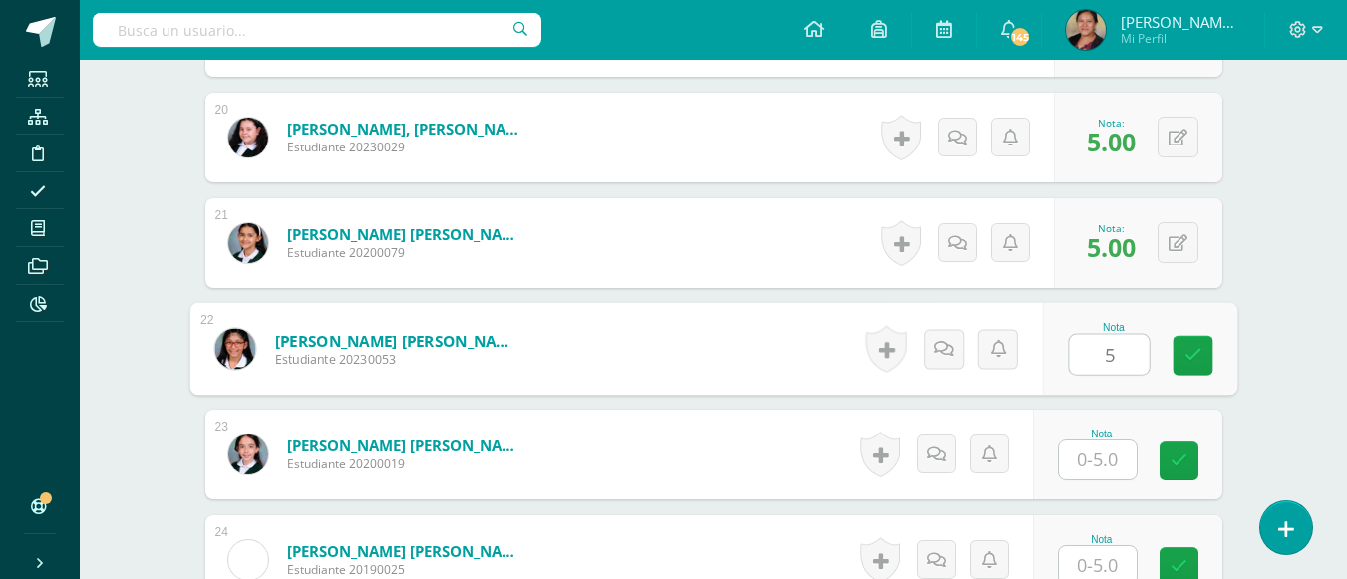
scroll to position [2623, 0]
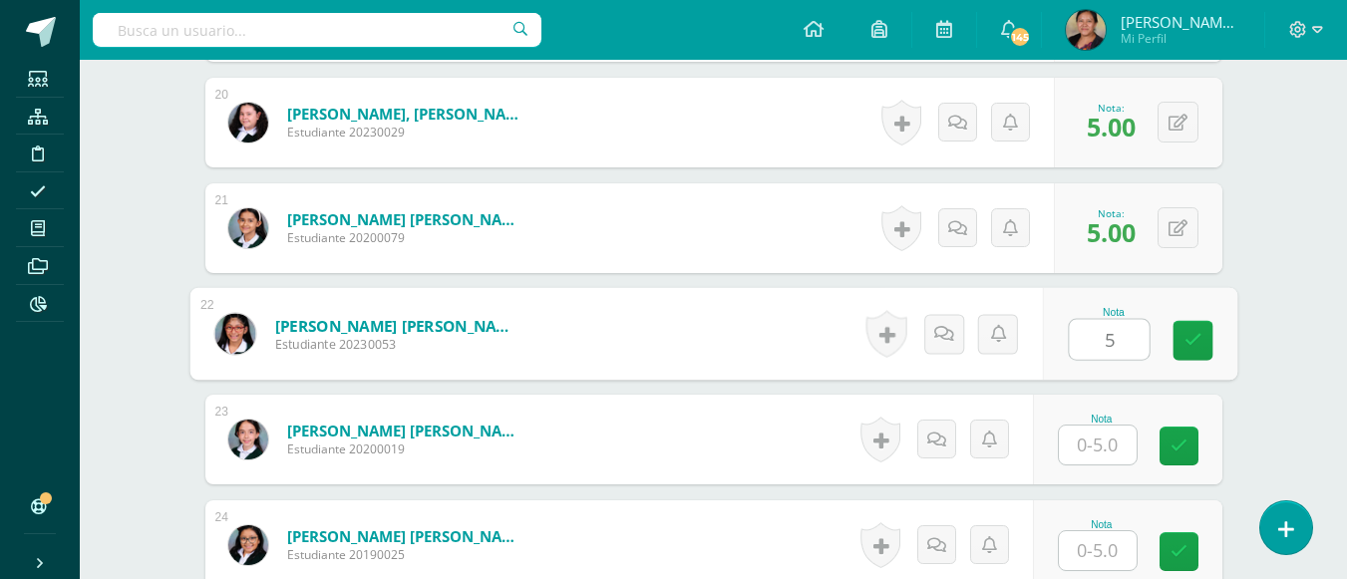
type input "5"
click at [1109, 450] on input "text" at bounding box center [1098, 445] width 78 height 39
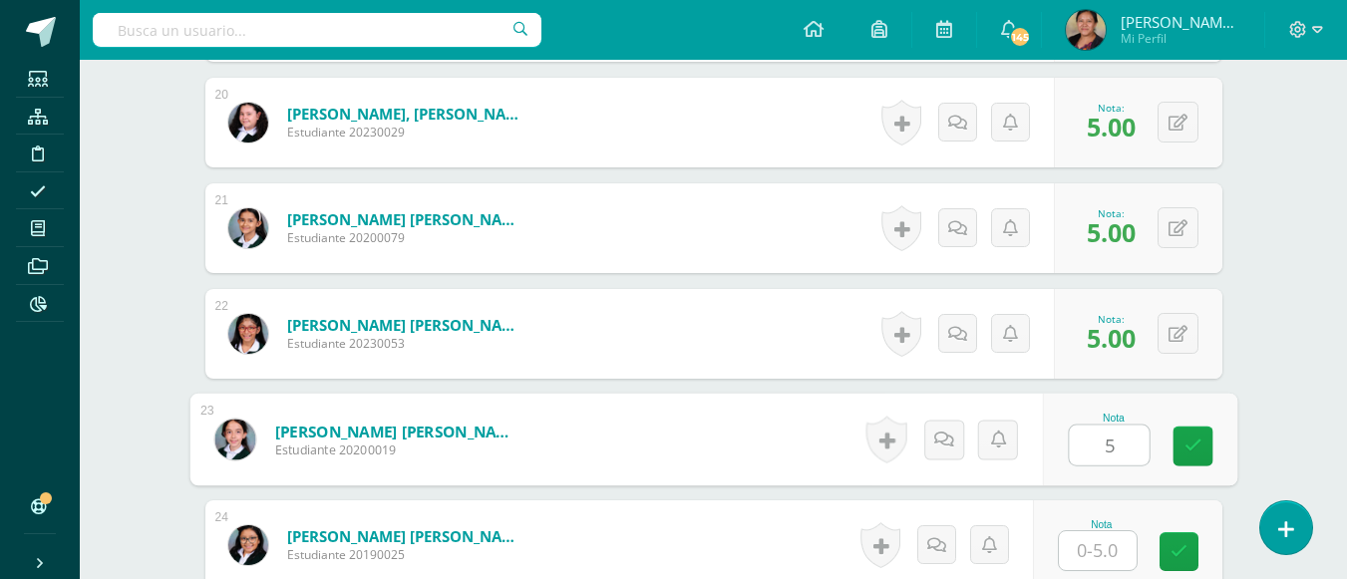
type input "5"
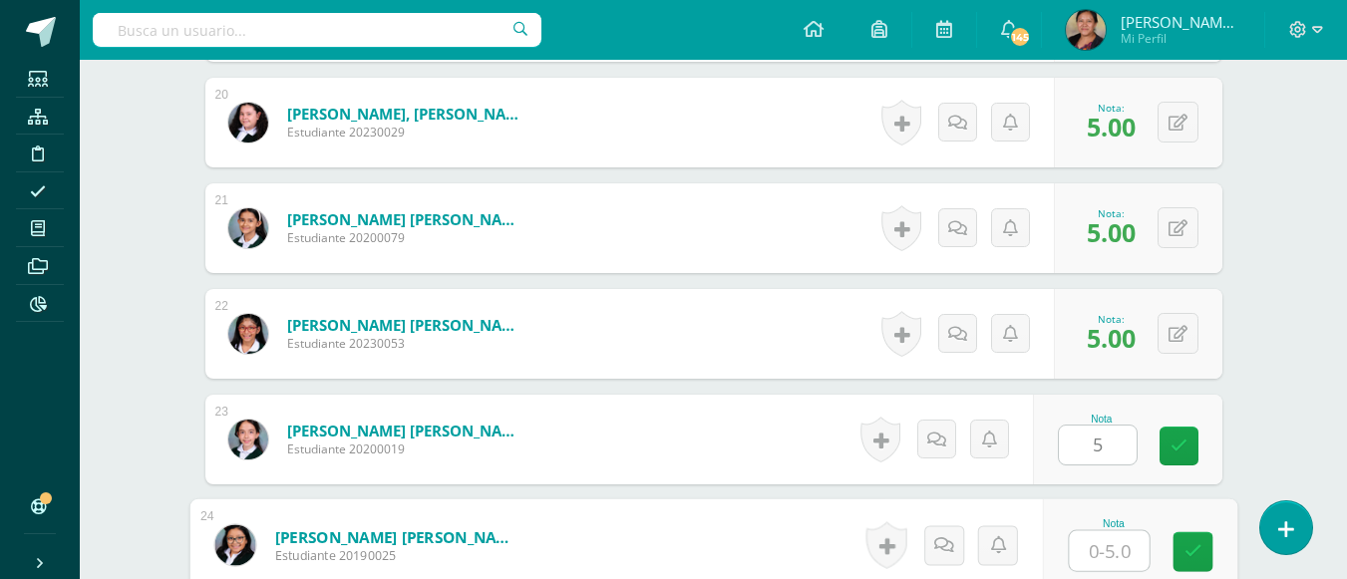
click at [1105, 554] on input "text" at bounding box center [1109, 551] width 80 height 40
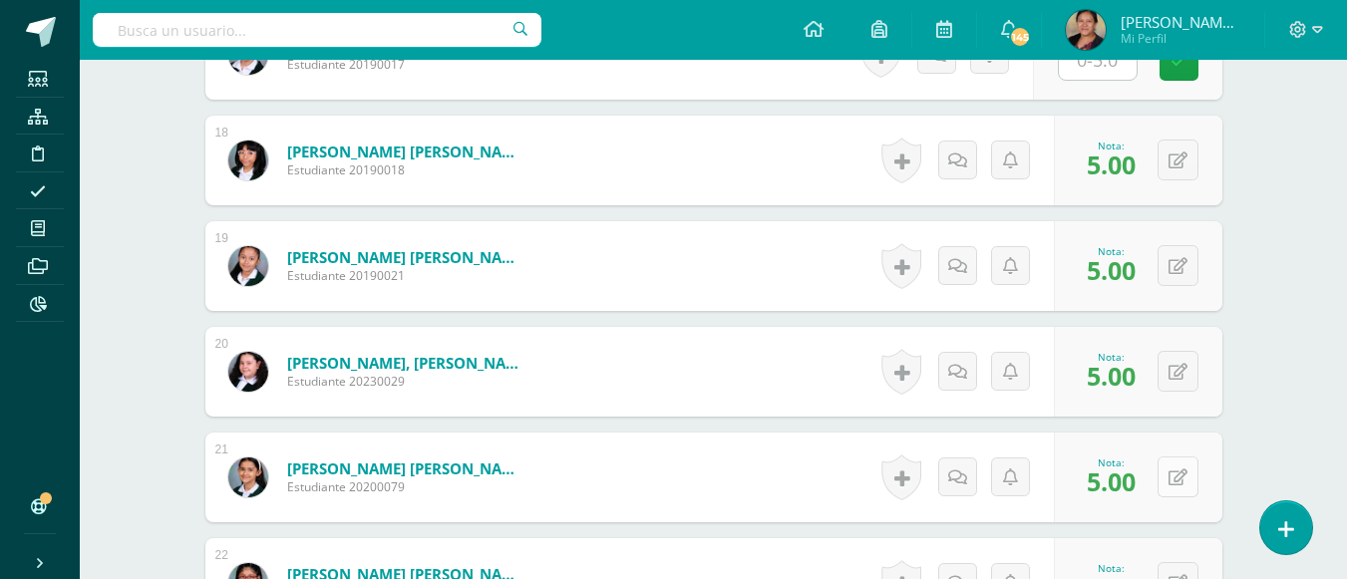
scroll to position [2324, 0]
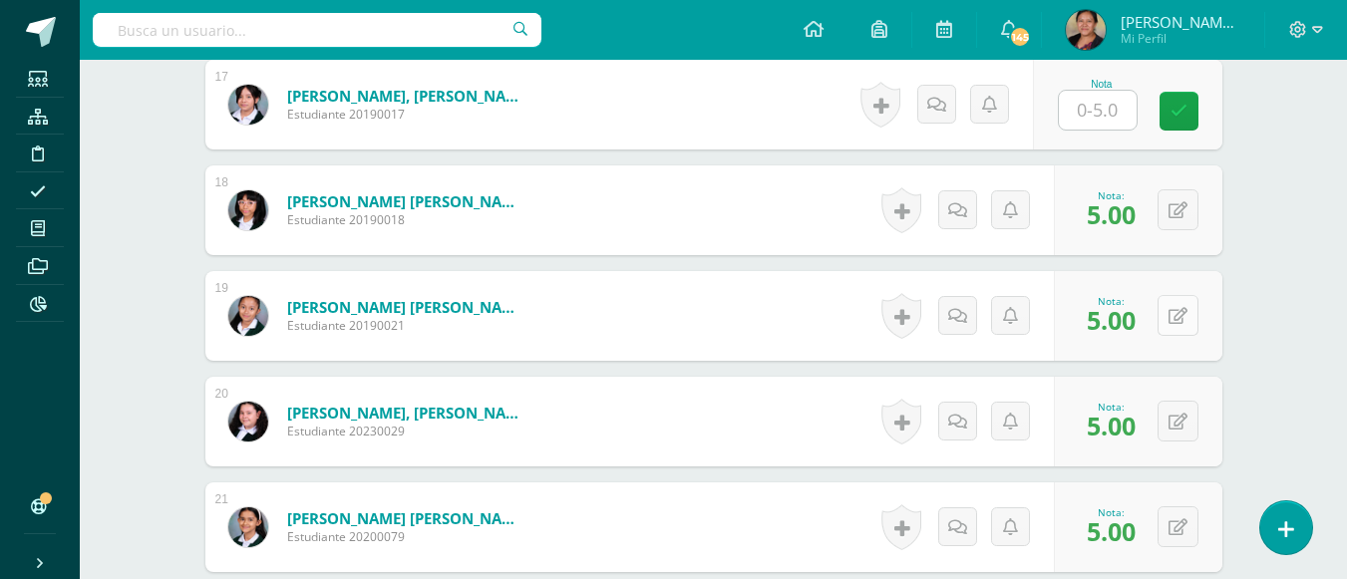
type input "5"
click at [1179, 319] on button at bounding box center [1191, 316] width 42 height 42
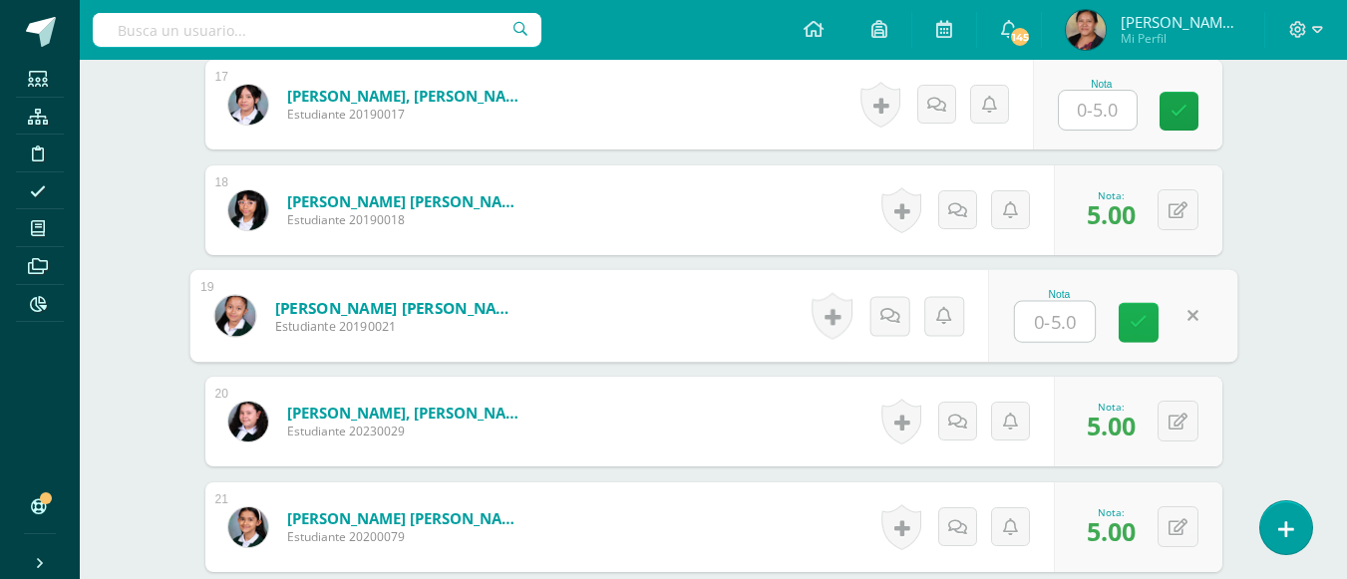
click at [1137, 318] on icon at bounding box center [1138, 322] width 18 height 17
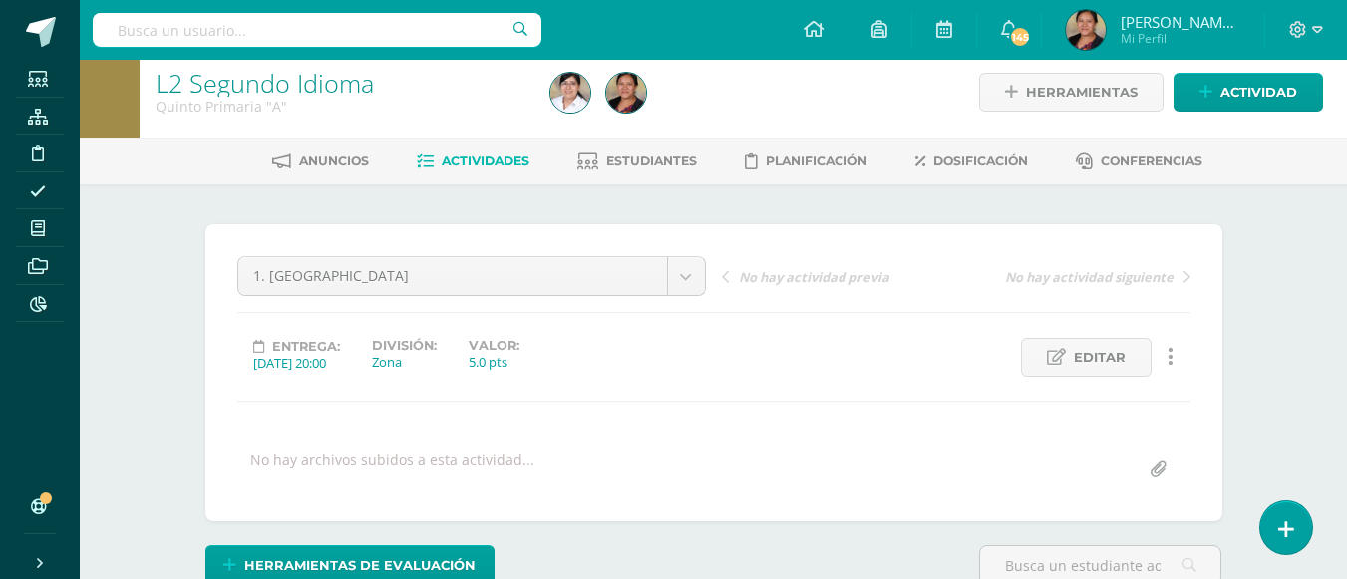
scroll to position [0, 0]
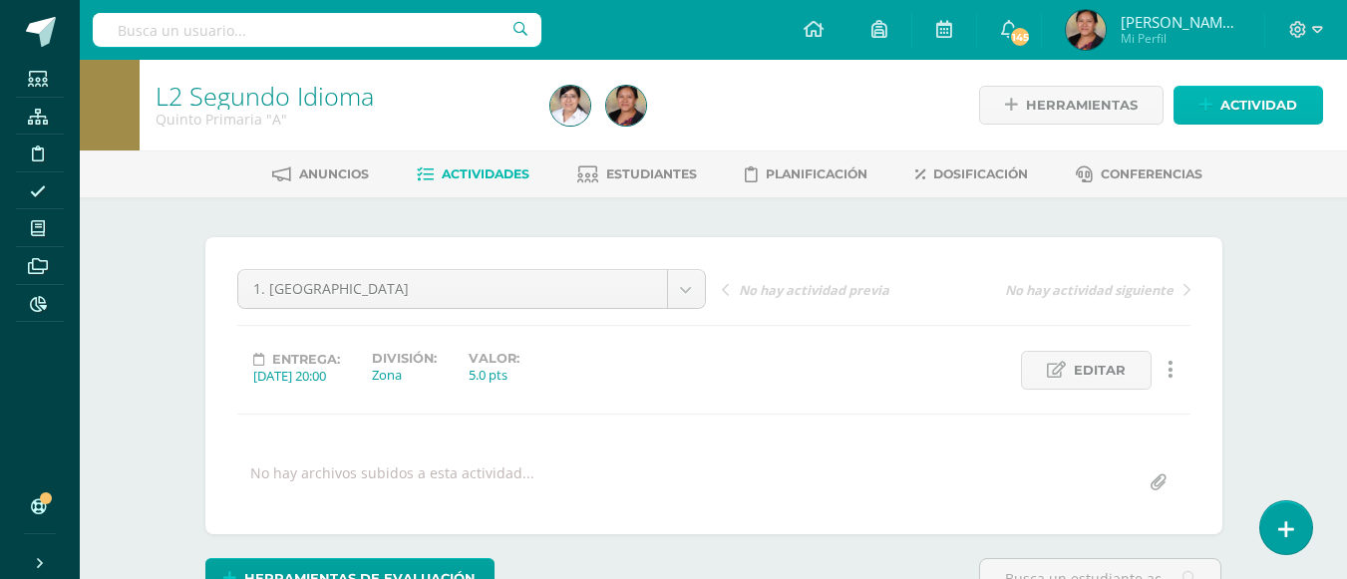
click at [1276, 104] on span "Actividad" at bounding box center [1258, 105] width 77 height 37
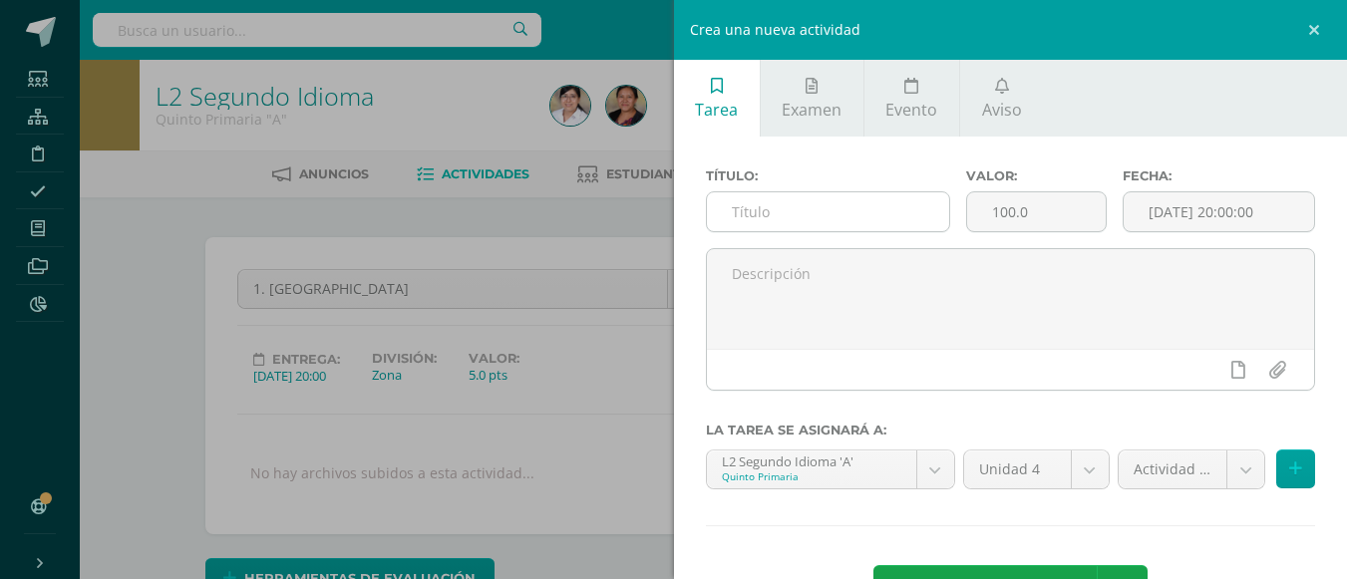
click at [822, 216] on input "text" at bounding box center [828, 211] width 242 height 39
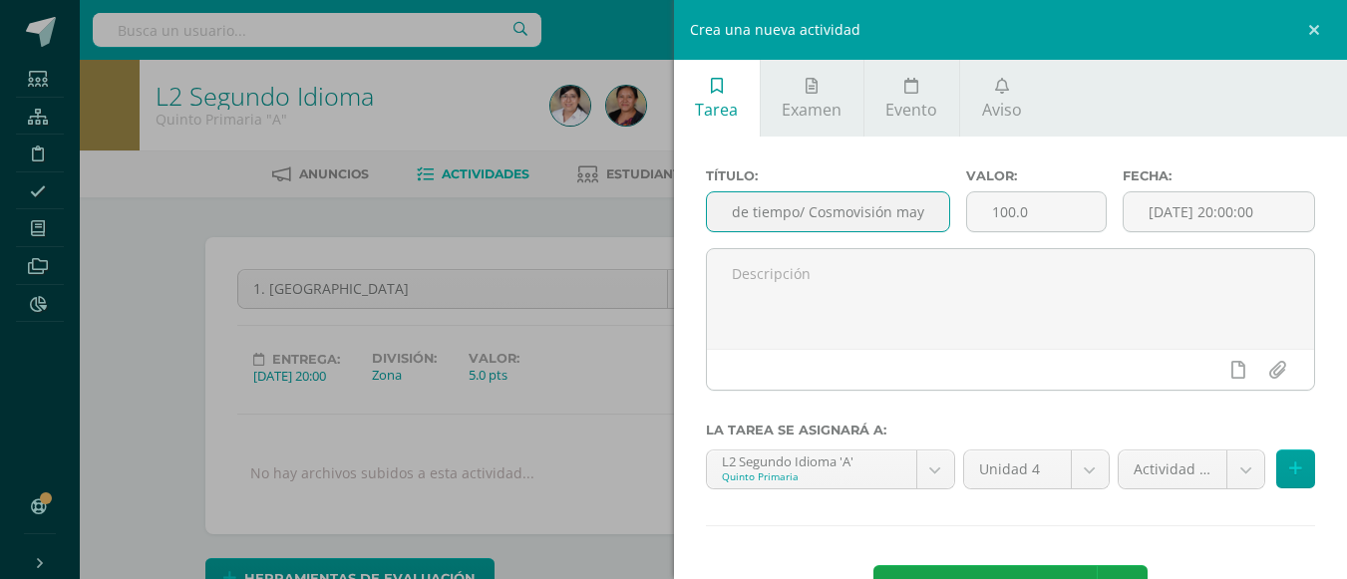
scroll to position [0, 64]
type input "2. Línea de tiempo/ Cosmovisión maya"
click at [1032, 210] on input "100.0" at bounding box center [1036, 211] width 139 height 39
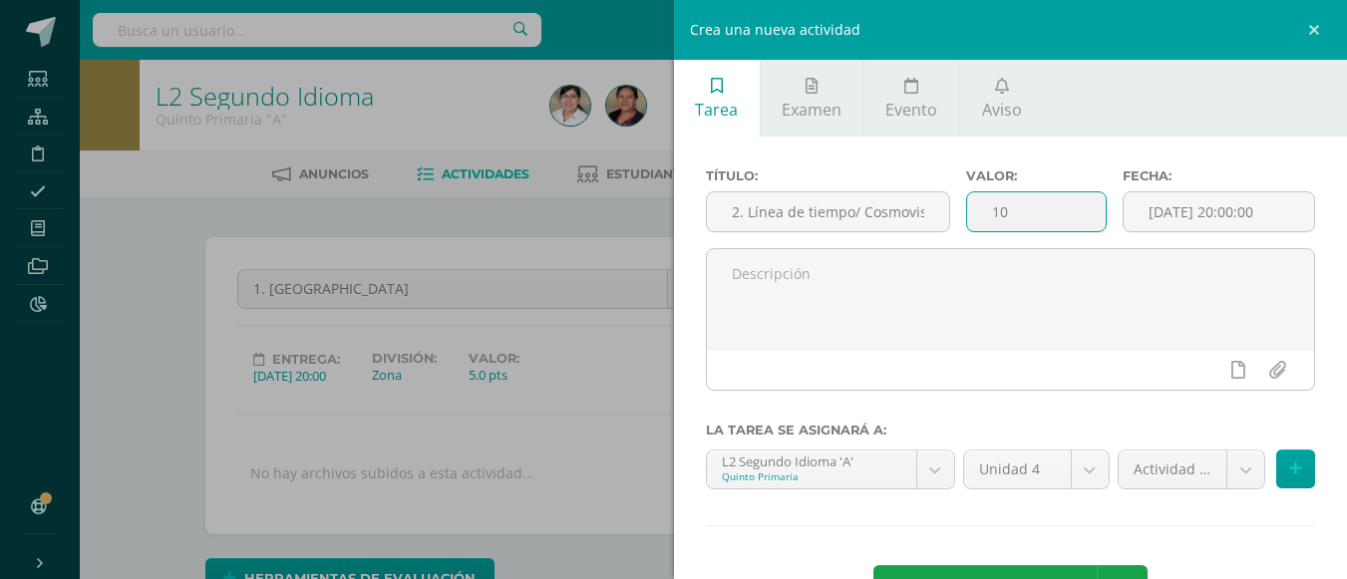
type input "1"
type input "20"
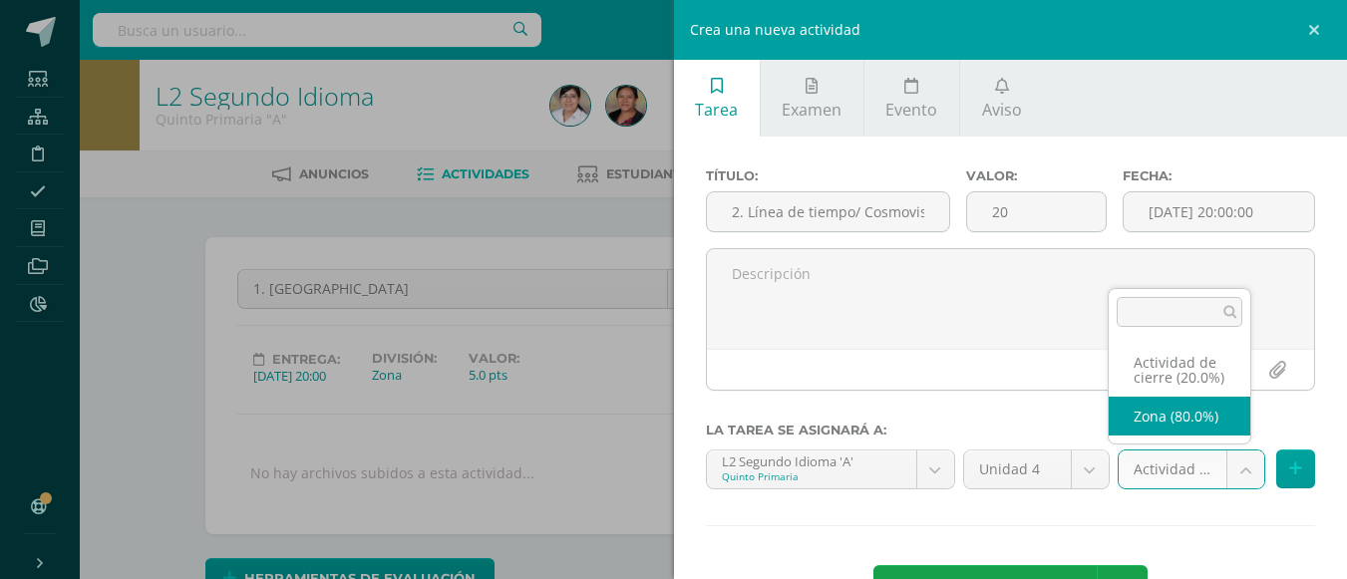
select select "107838"
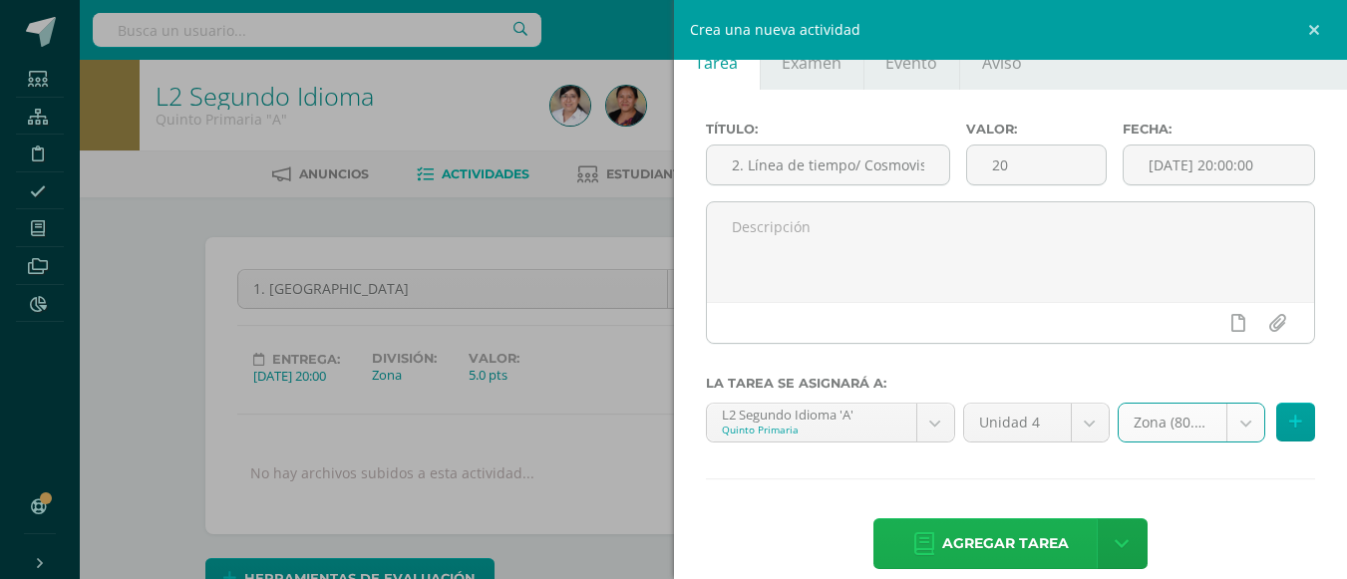
scroll to position [73, 0]
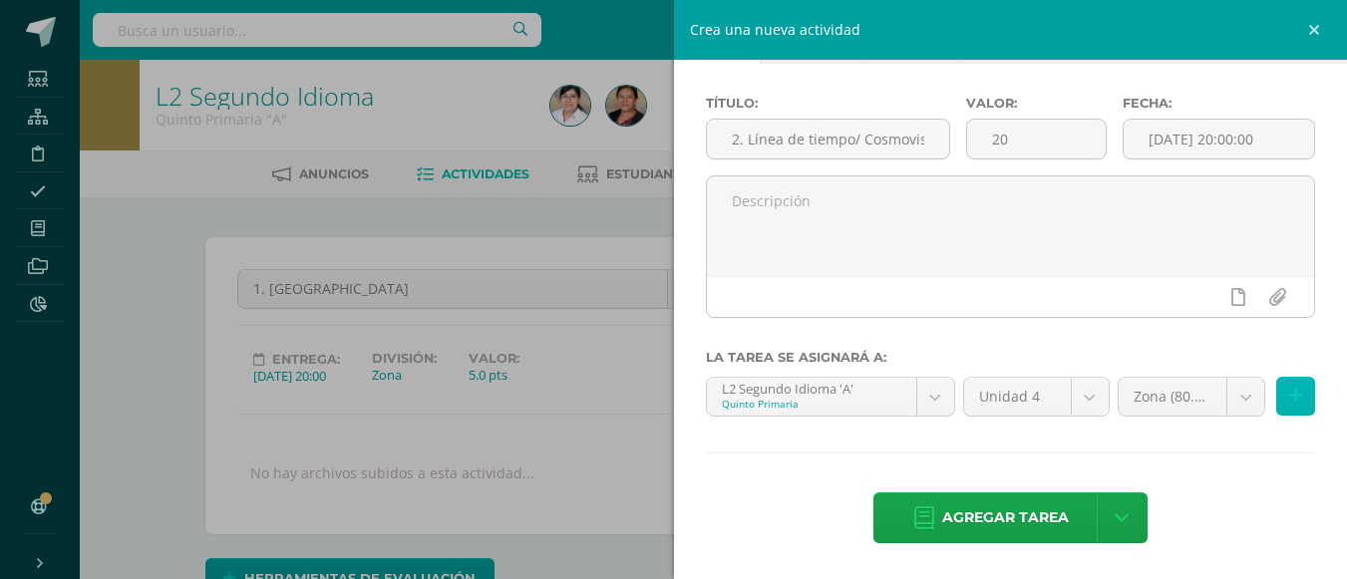
click at [1289, 400] on icon at bounding box center [1295, 396] width 13 height 17
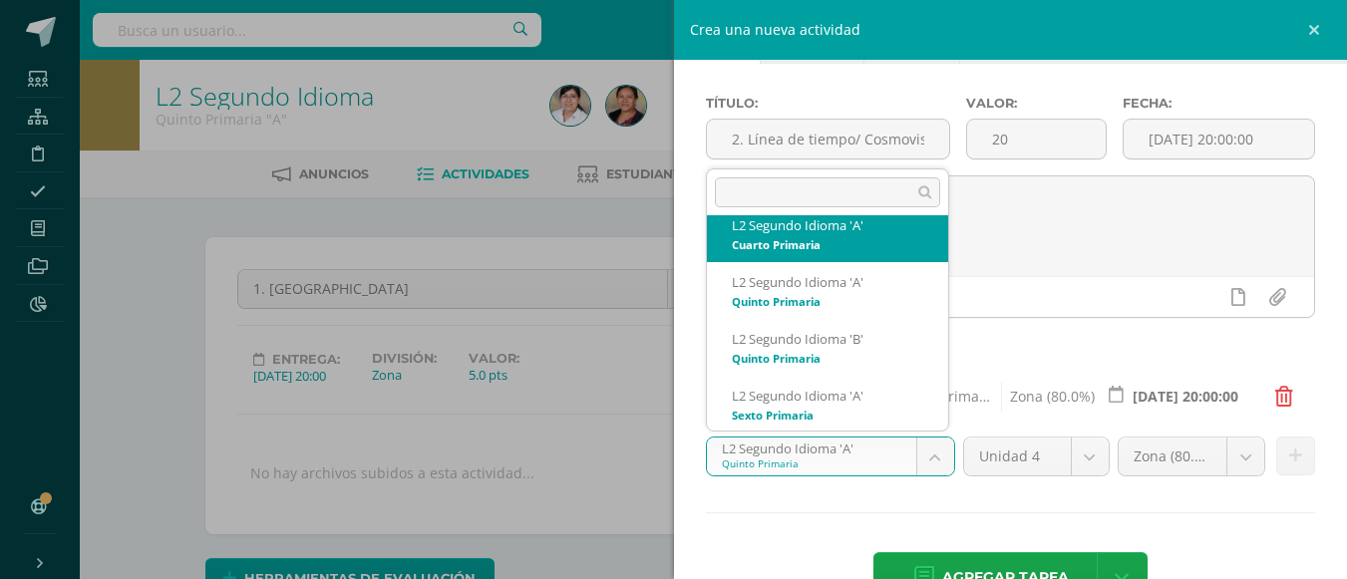
scroll to position [313, 0]
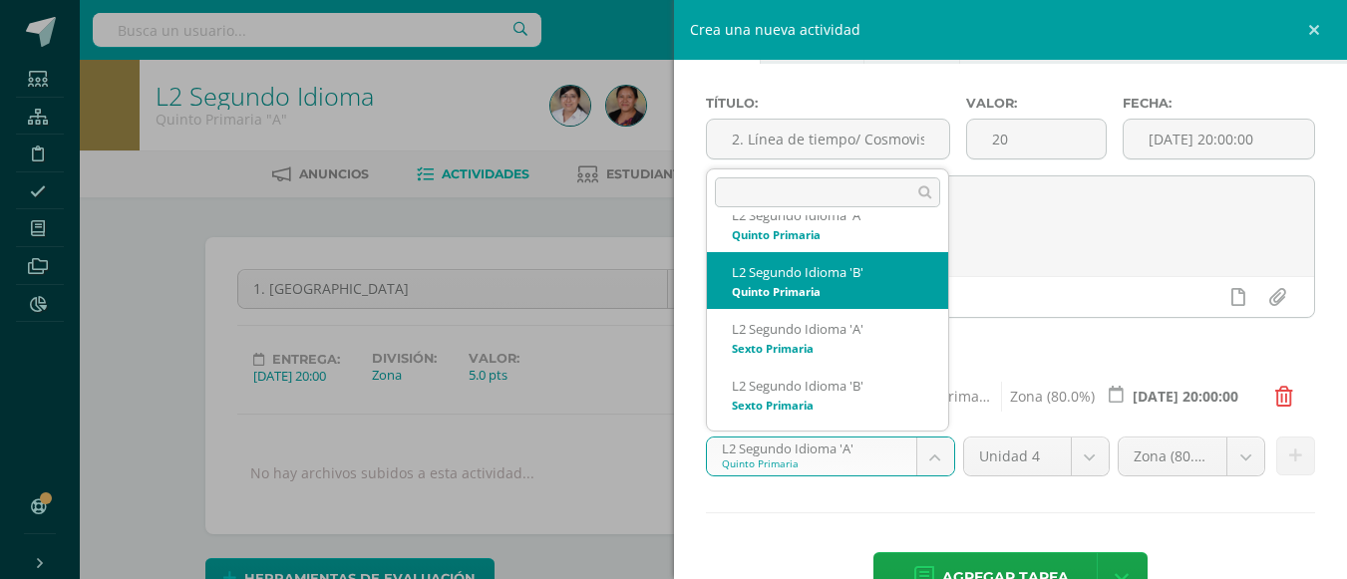
select select "94174"
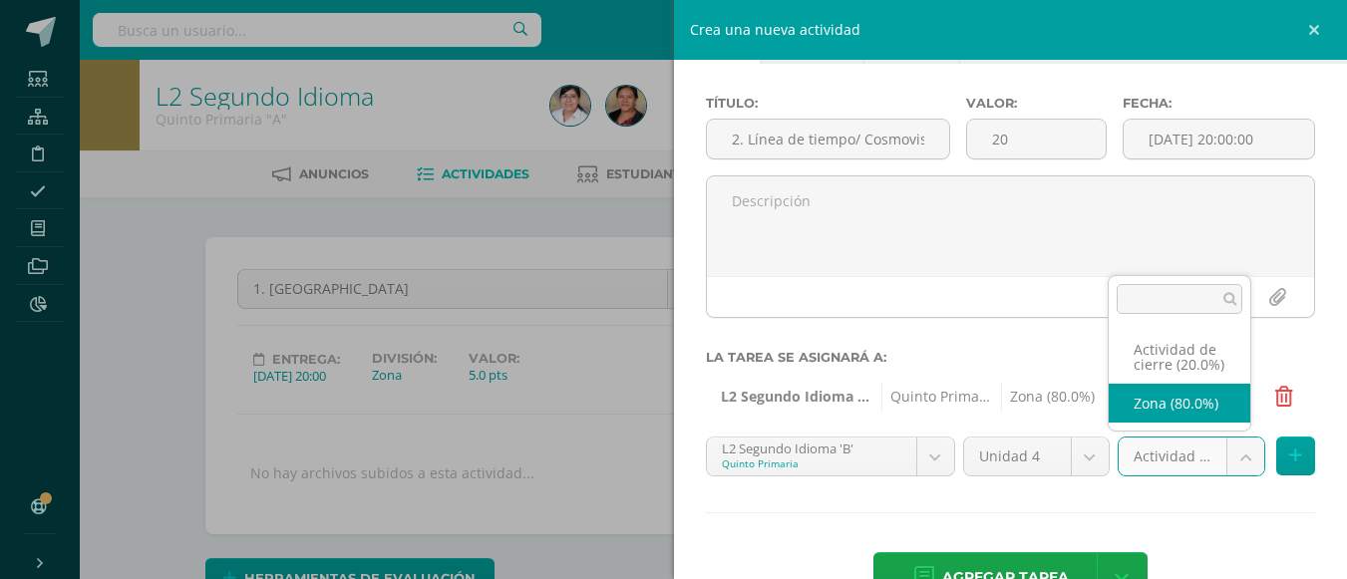
select select "107840"
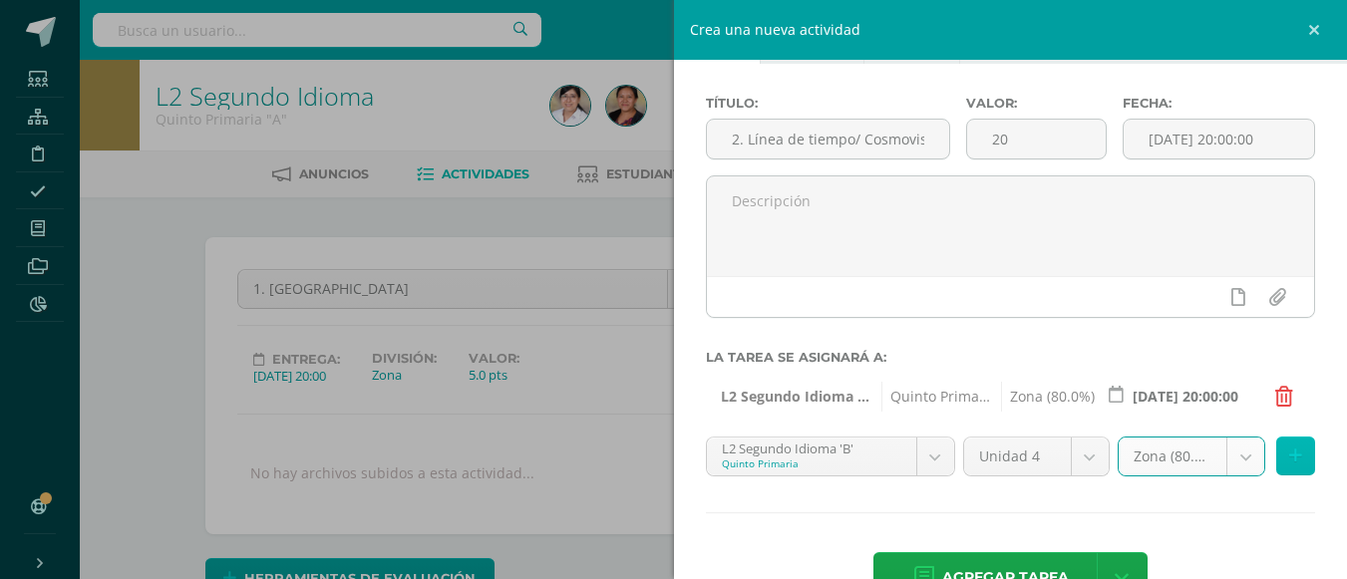
click at [1289, 454] on icon at bounding box center [1295, 456] width 13 height 17
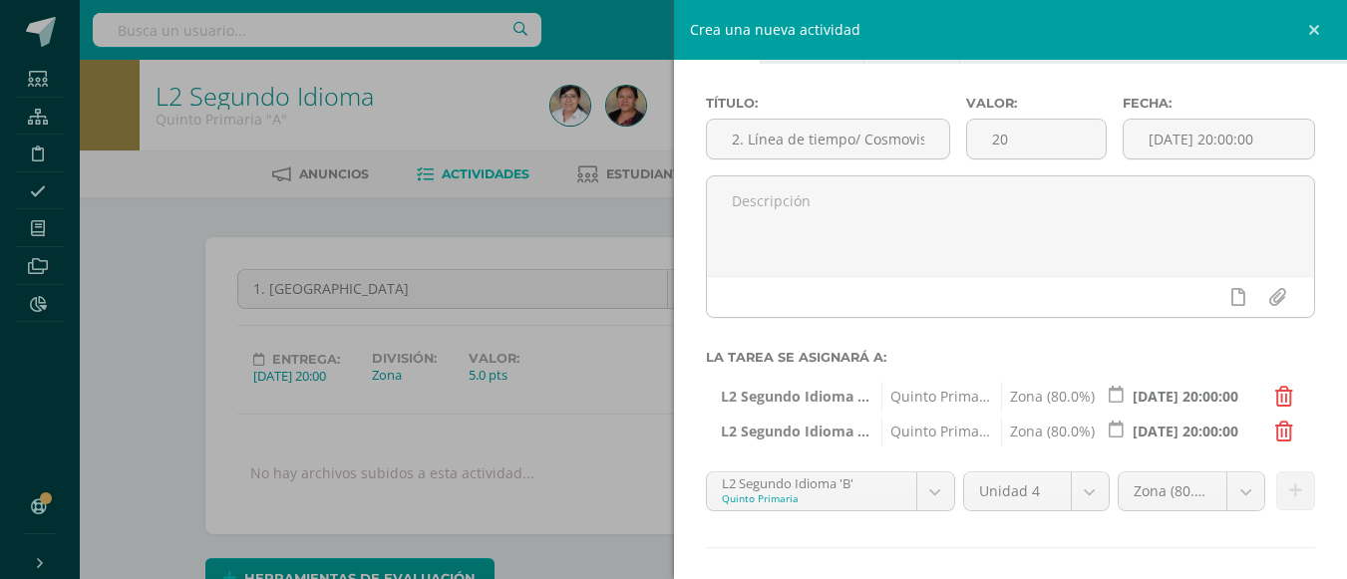
scroll to position [167, 0]
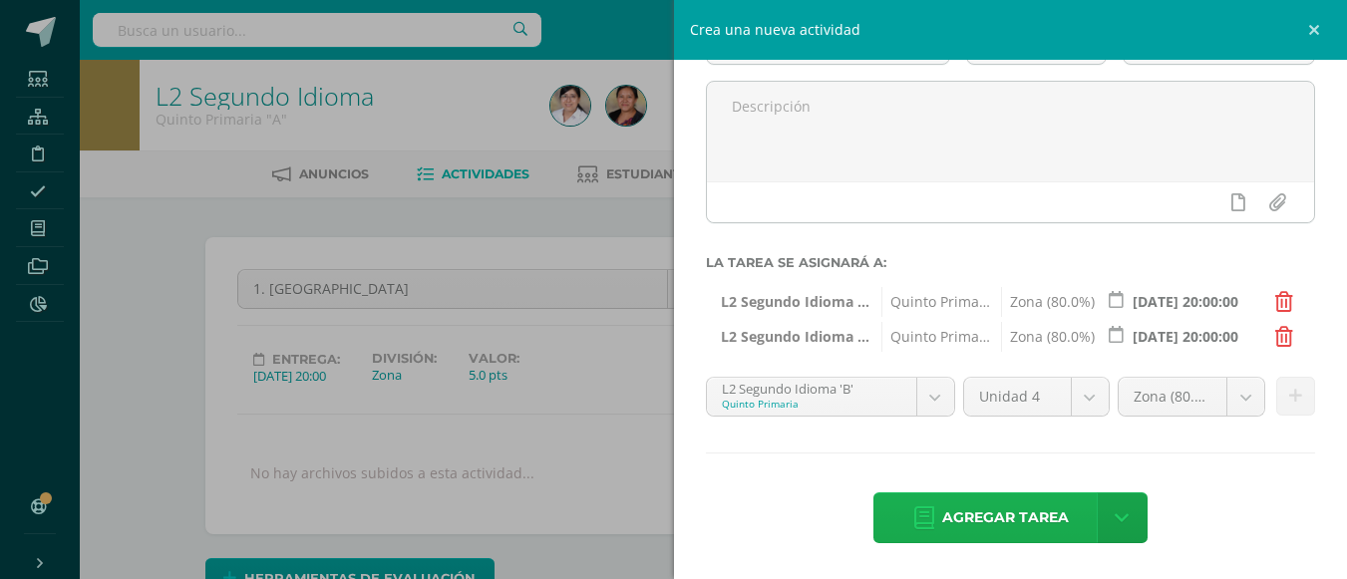
click at [1039, 514] on span "Agregar tarea" at bounding box center [1005, 517] width 127 height 49
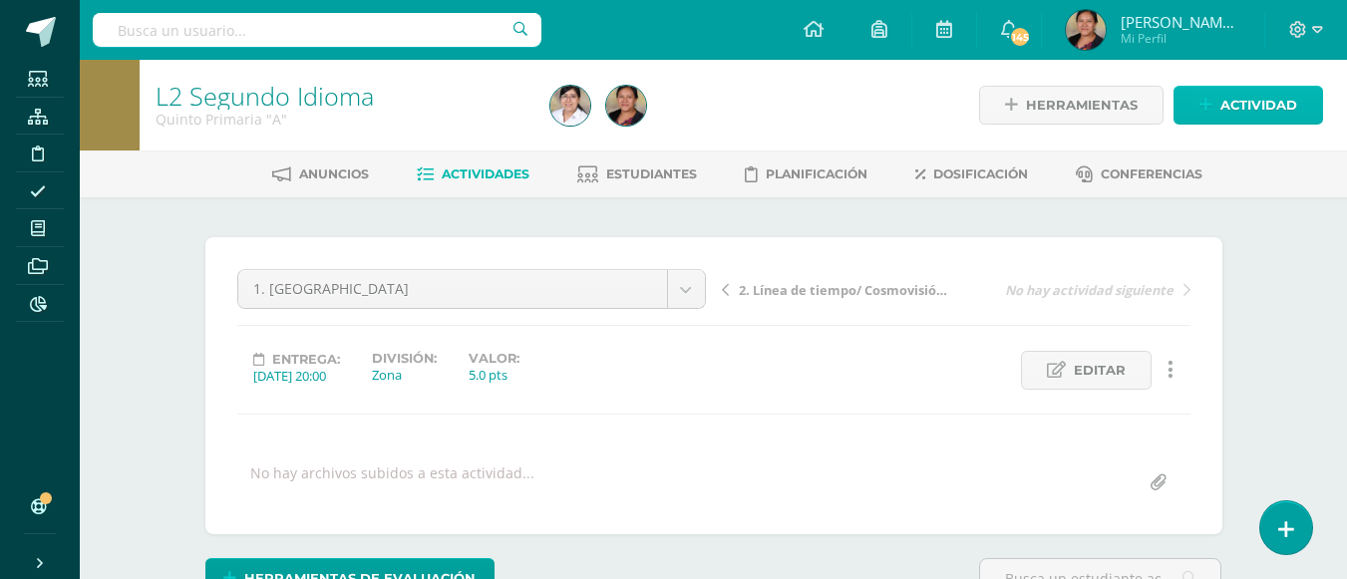
click at [1242, 123] on span "Actividad" at bounding box center [1258, 105] width 77 height 37
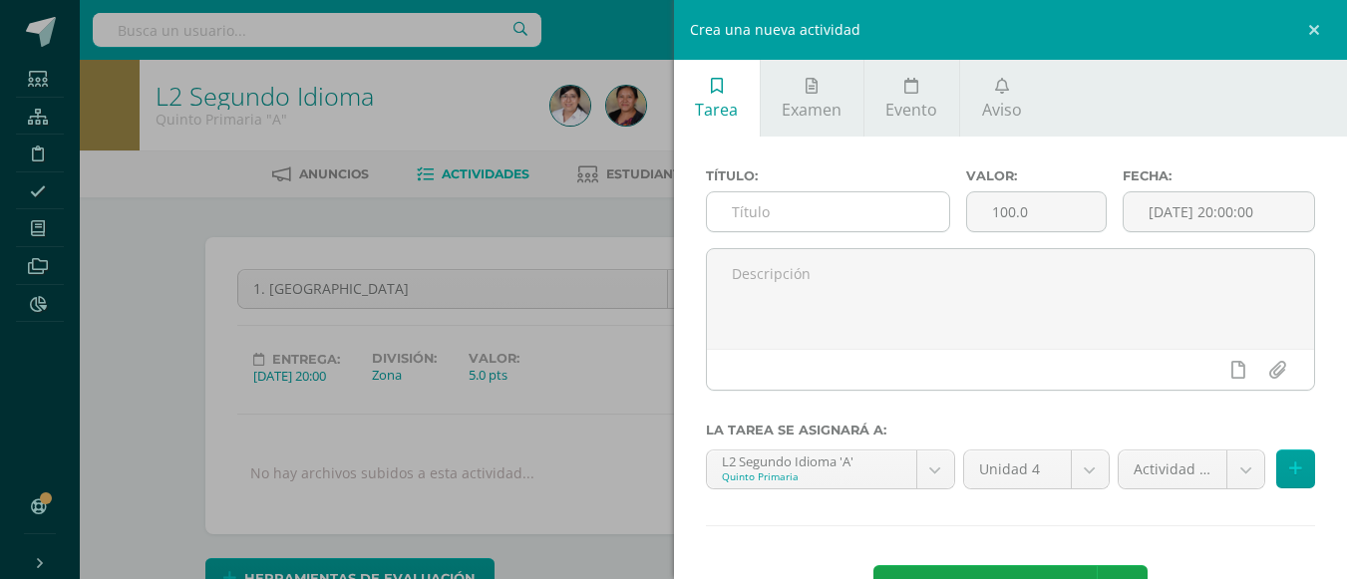
click at [862, 214] on input "text" at bounding box center [828, 211] width 242 height 39
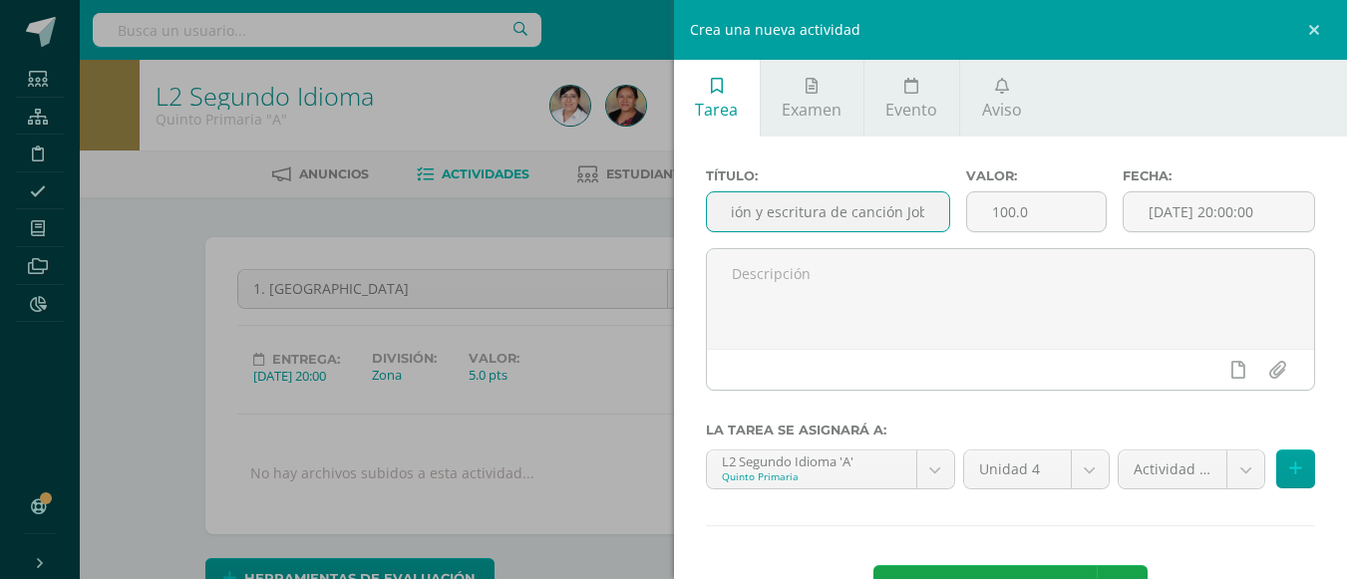
scroll to position [0, 96]
type input "3. Pronunciación y escritura de canción Job´"
click at [1059, 198] on input "100.0" at bounding box center [1036, 211] width 139 height 39
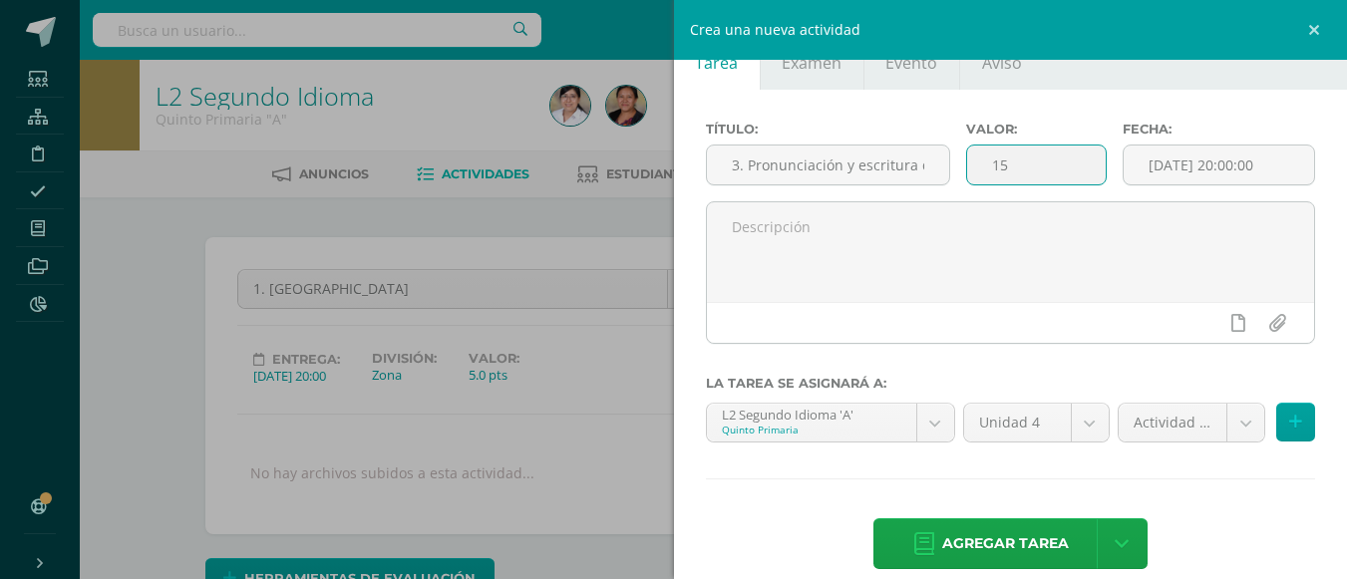
scroll to position [73, 0]
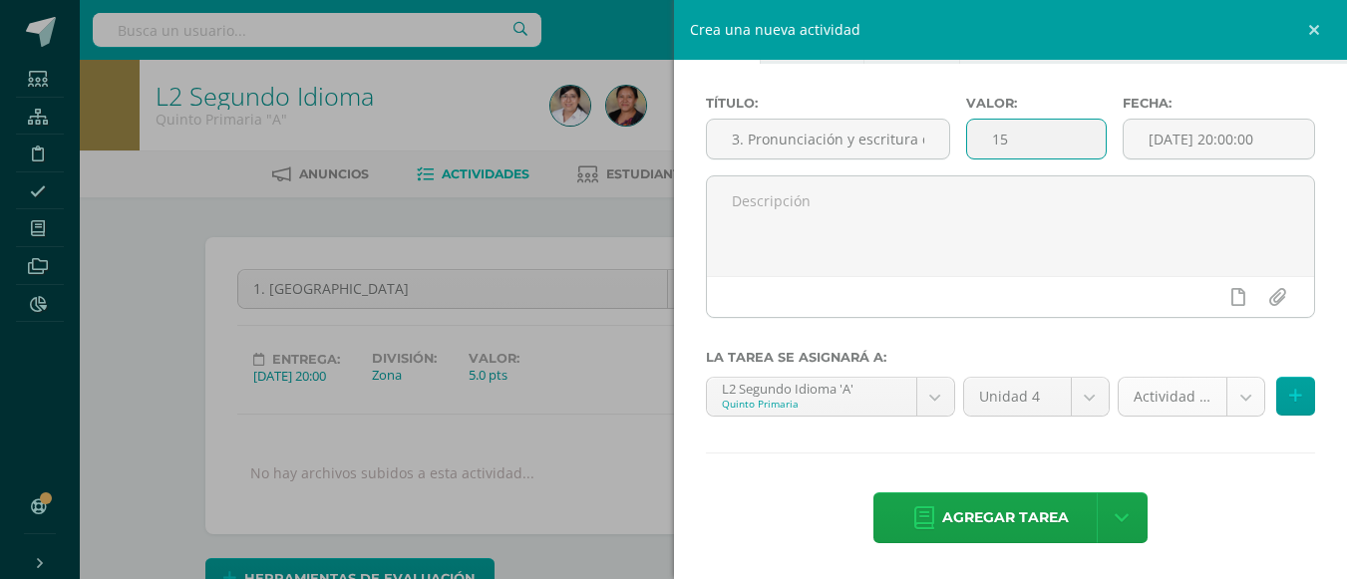
type input "15"
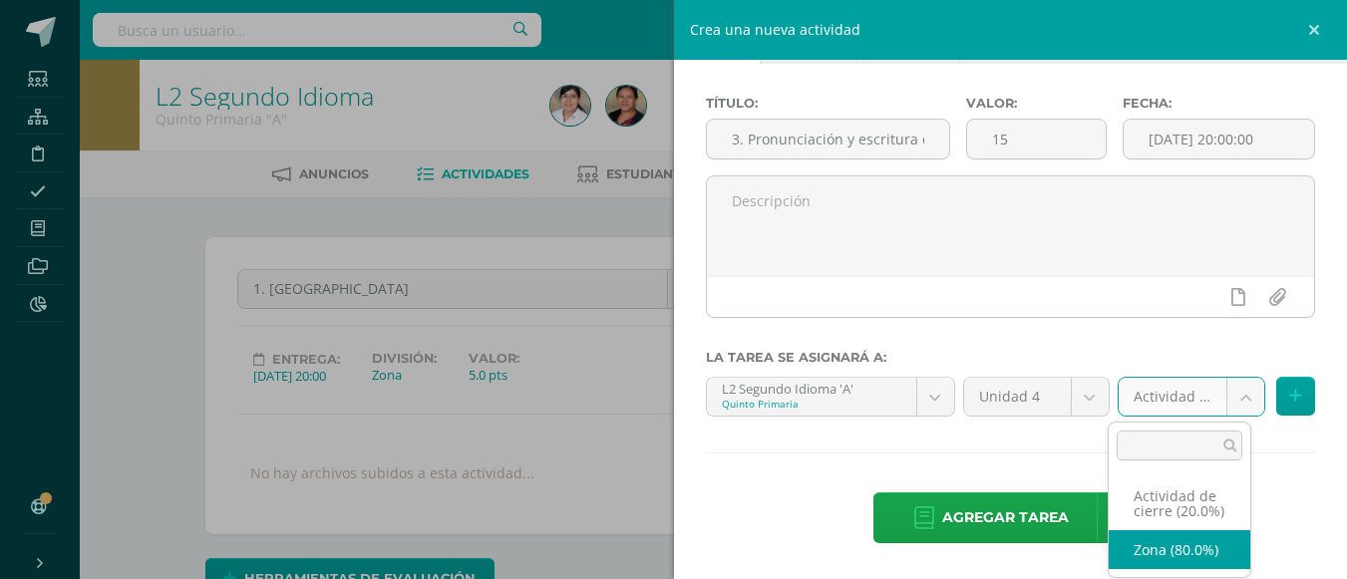
select select "107838"
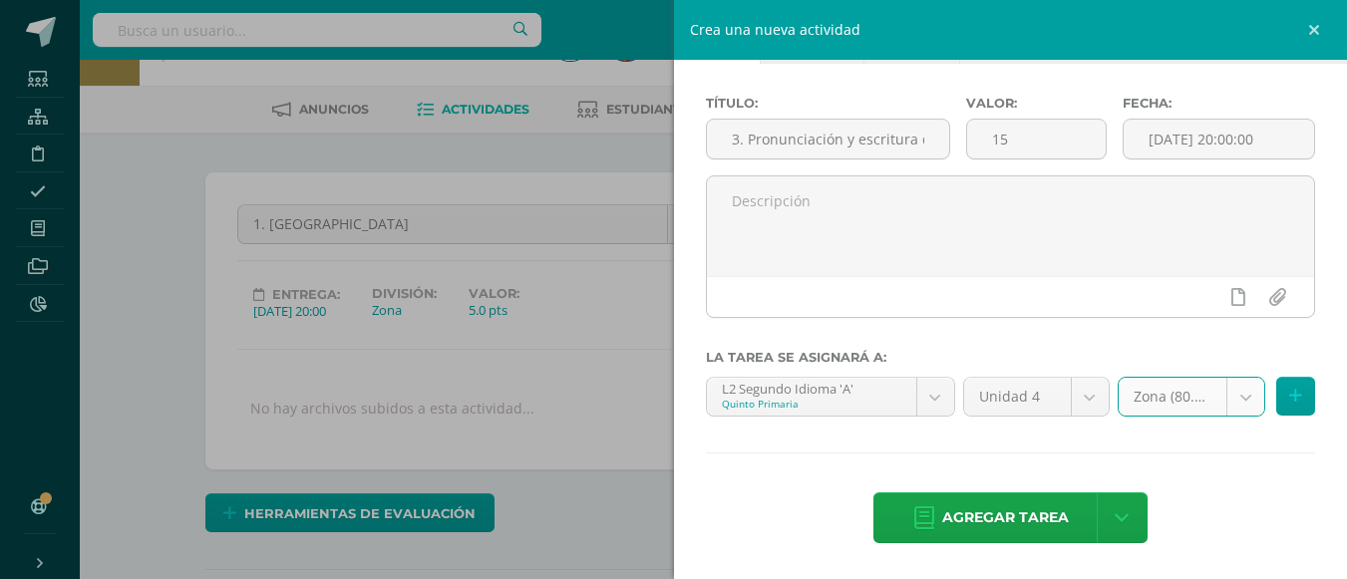
scroll to position [100, 0]
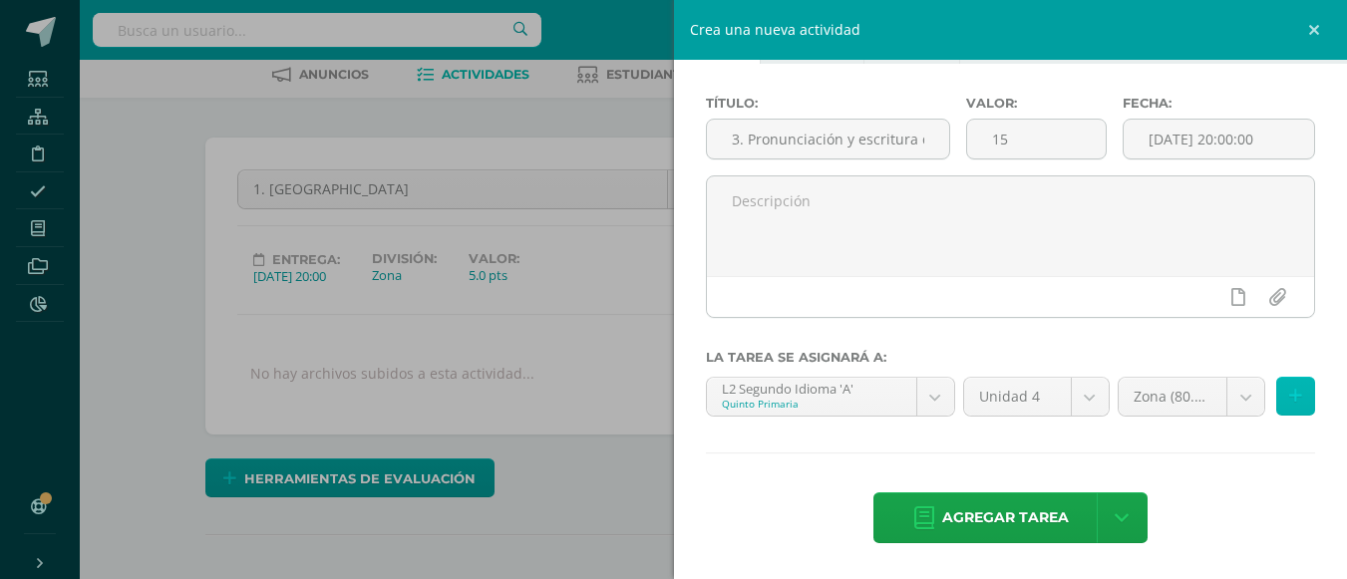
click at [1276, 395] on button at bounding box center [1295, 396] width 39 height 39
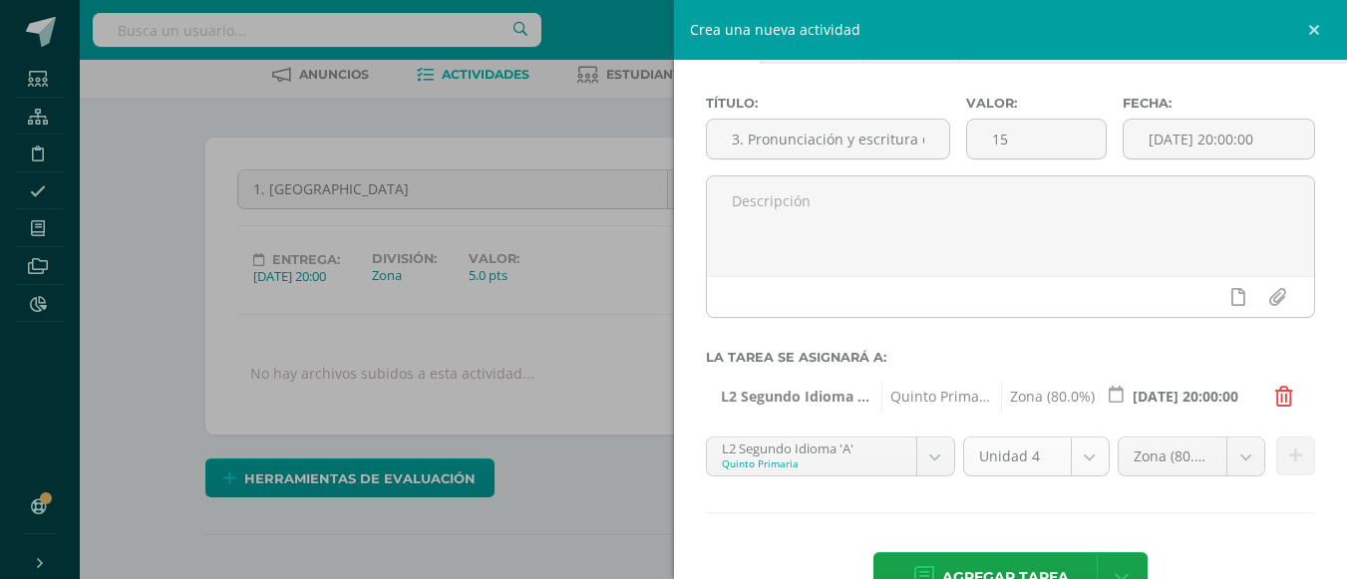
scroll to position [133, 0]
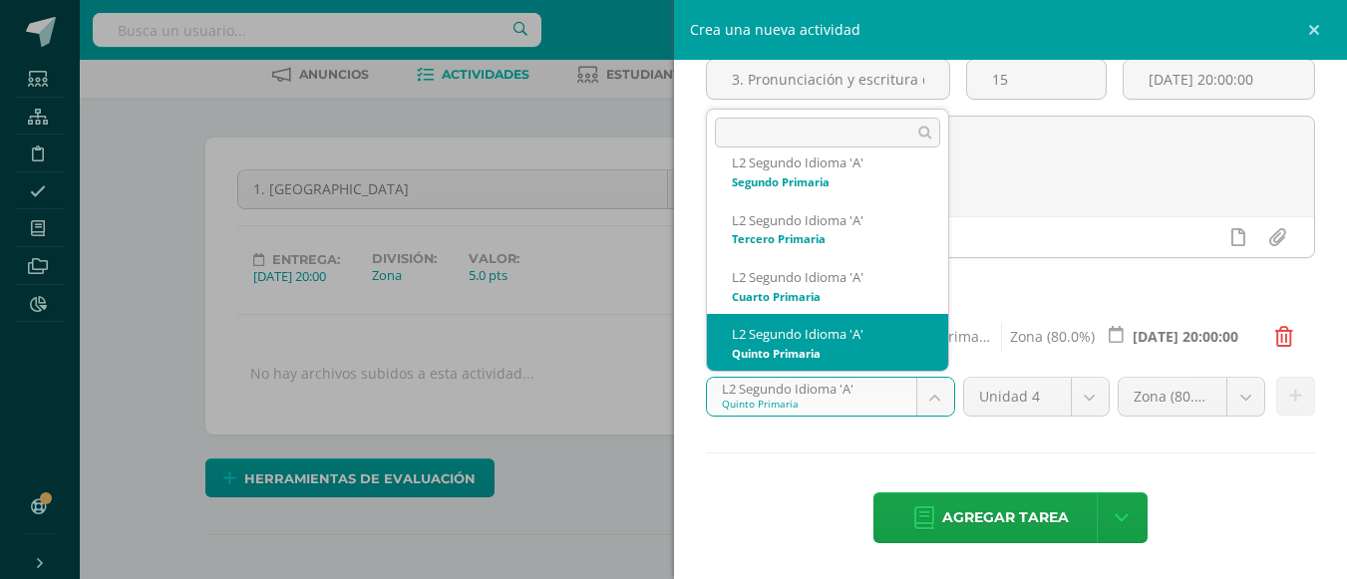
scroll to position [234, 0]
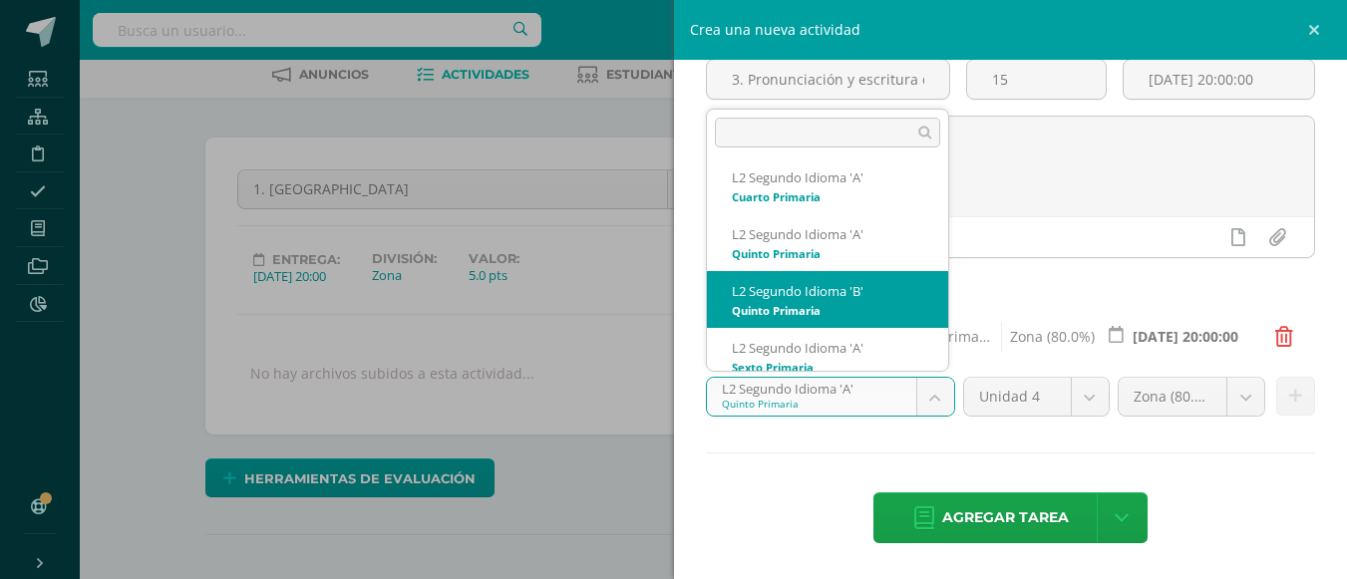
select select "94174"
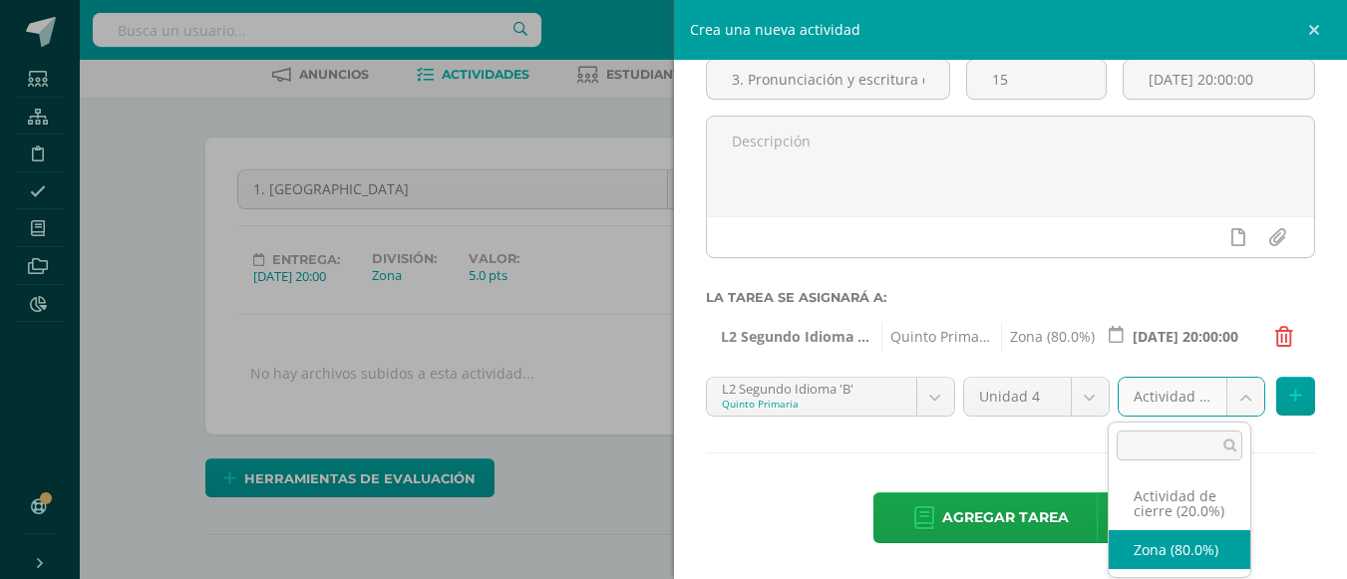
select select "107840"
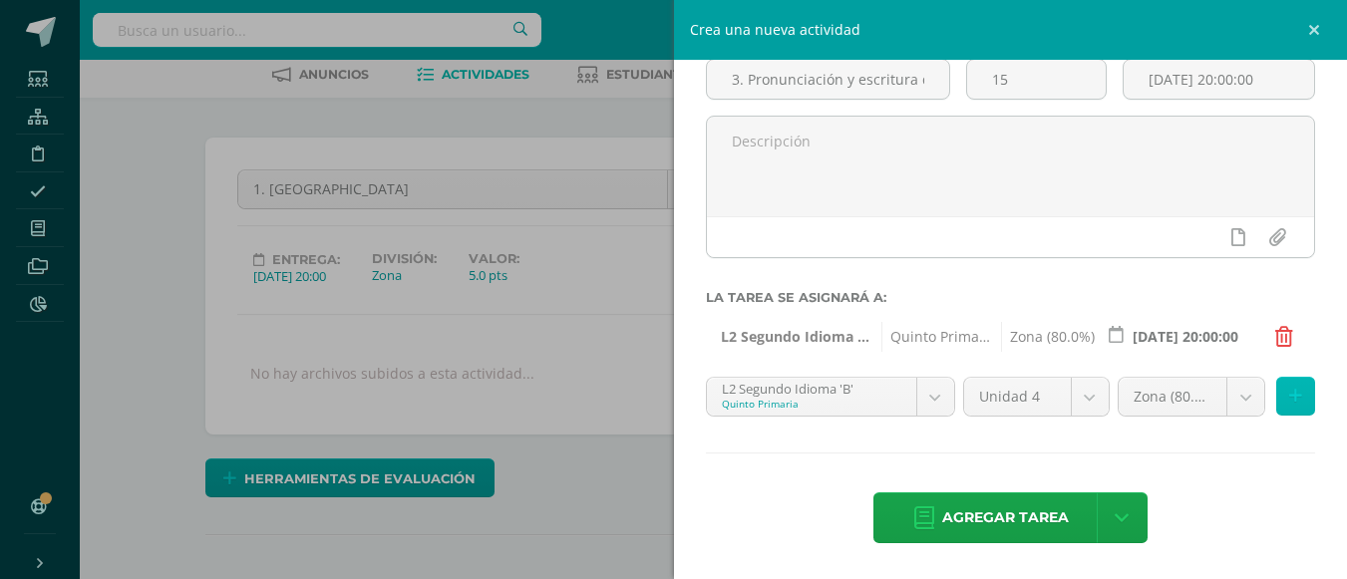
click at [1289, 393] on icon at bounding box center [1295, 396] width 13 height 17
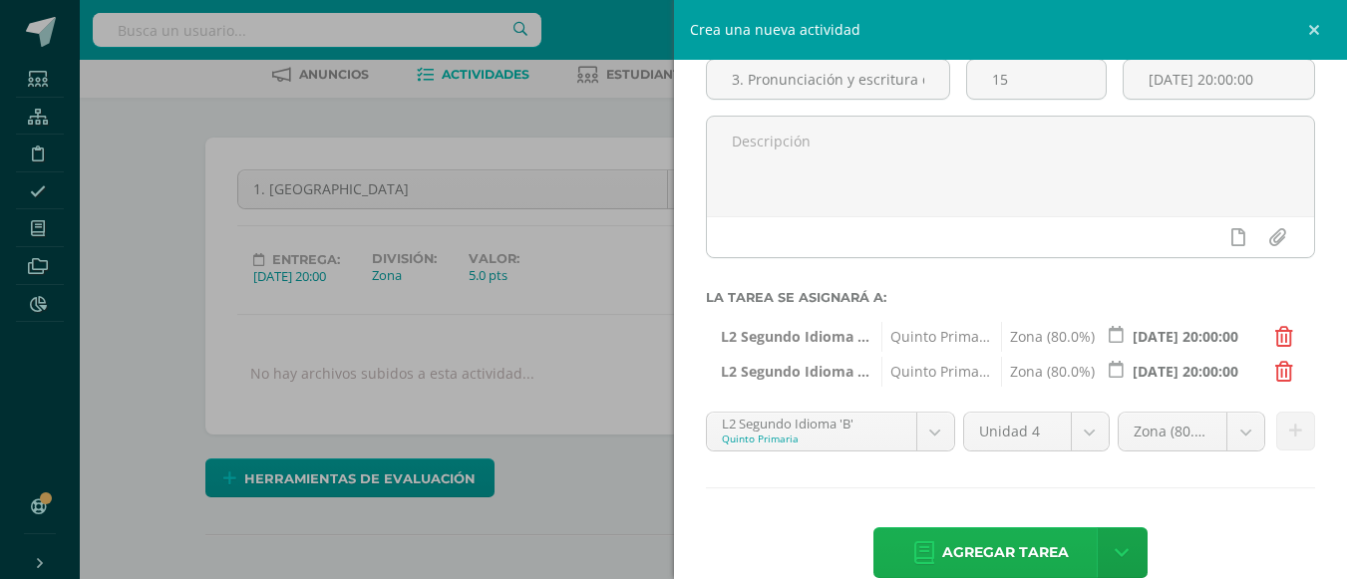
click at [1003, 557] on span "Agregar tarea" at bounding box center [1005, 552] width 127 height 49
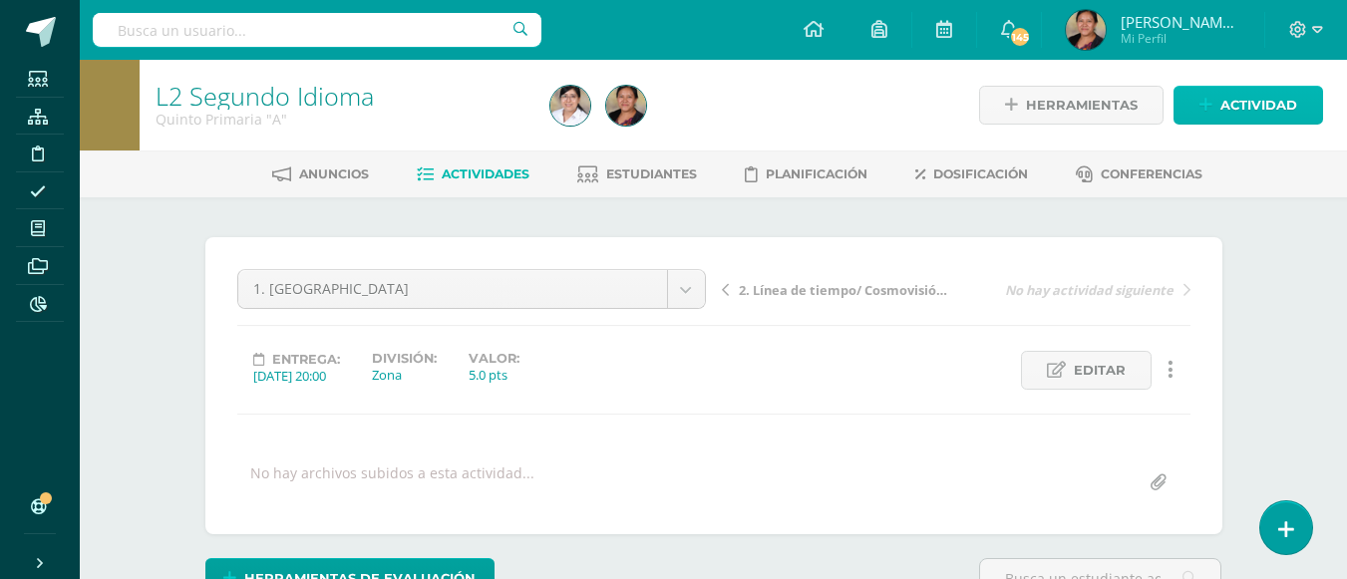
click link "Actividad"
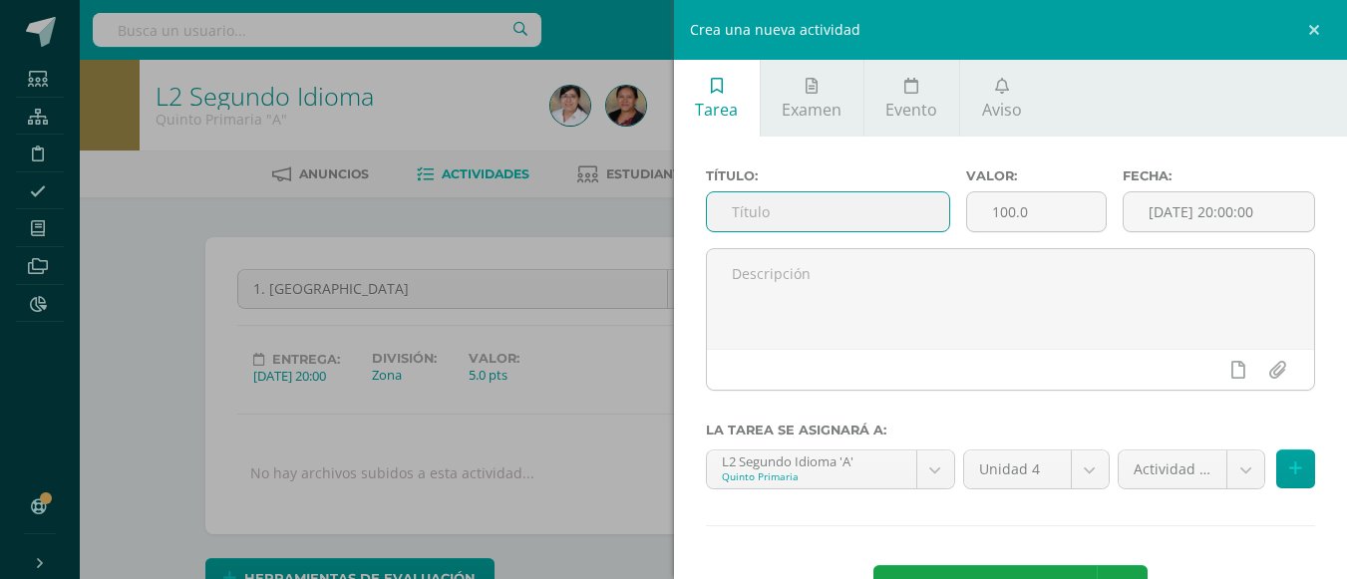
click input "text"
type input "4. Pronunciación e identificación Ri Chikopi´"
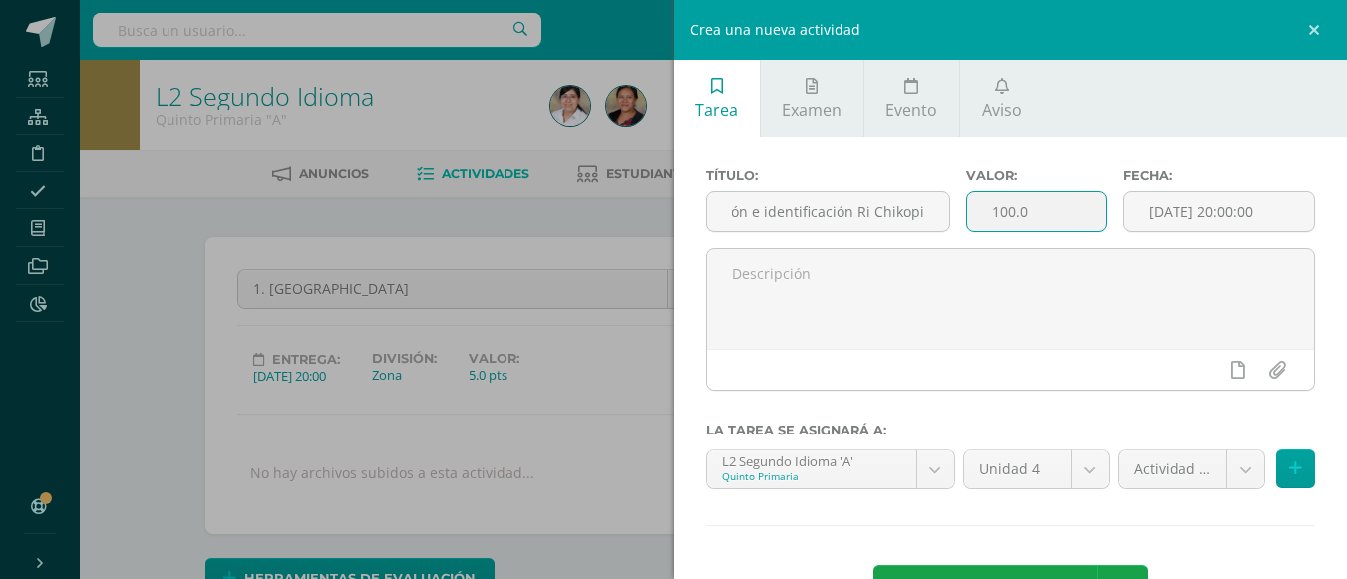
click input "100.0"
type input "15"
click body "Tarea asignada exitosamente Estudiantes Estructura Disciplina Asistencia Mis cu…"
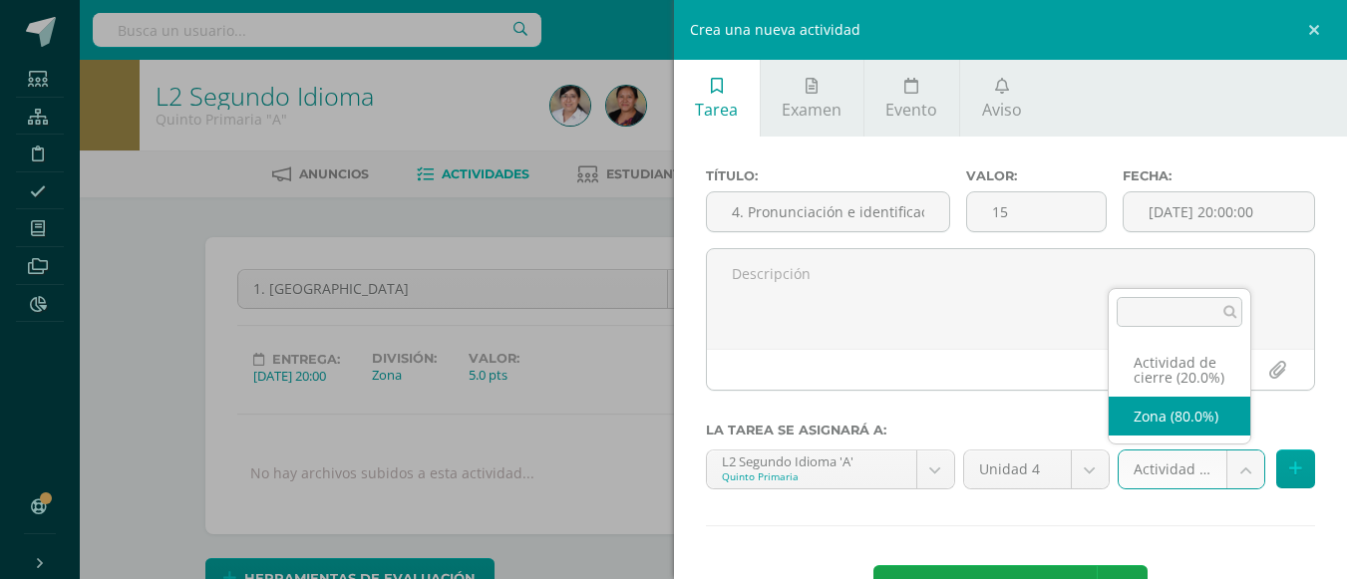
select select "107838"
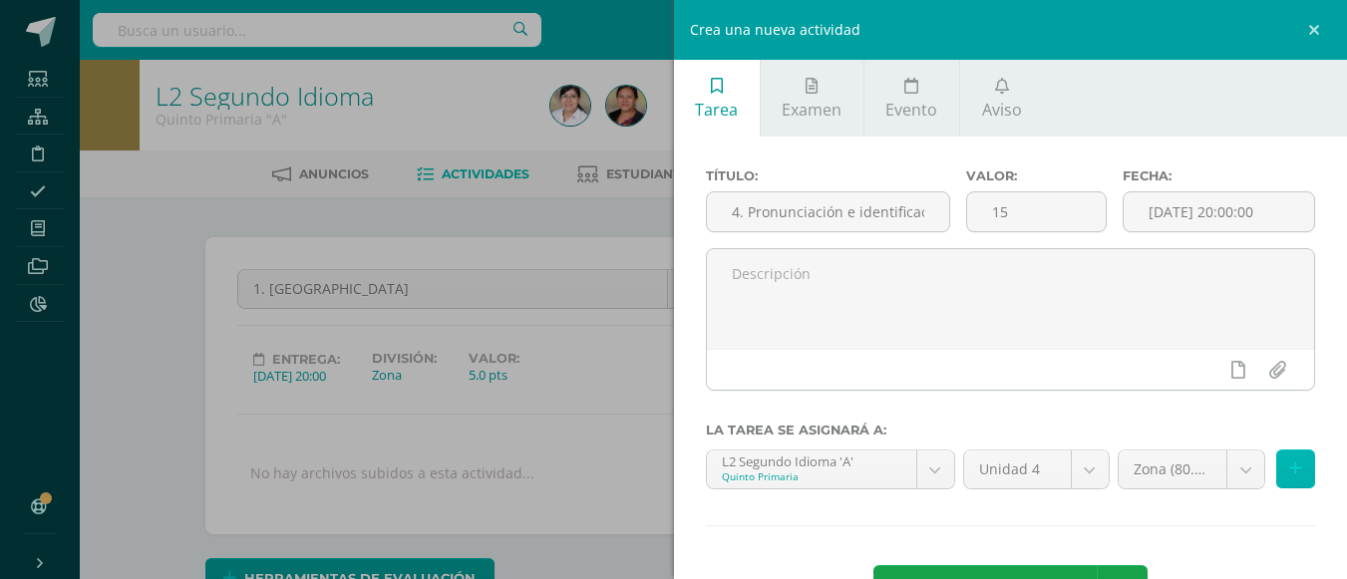
click icon
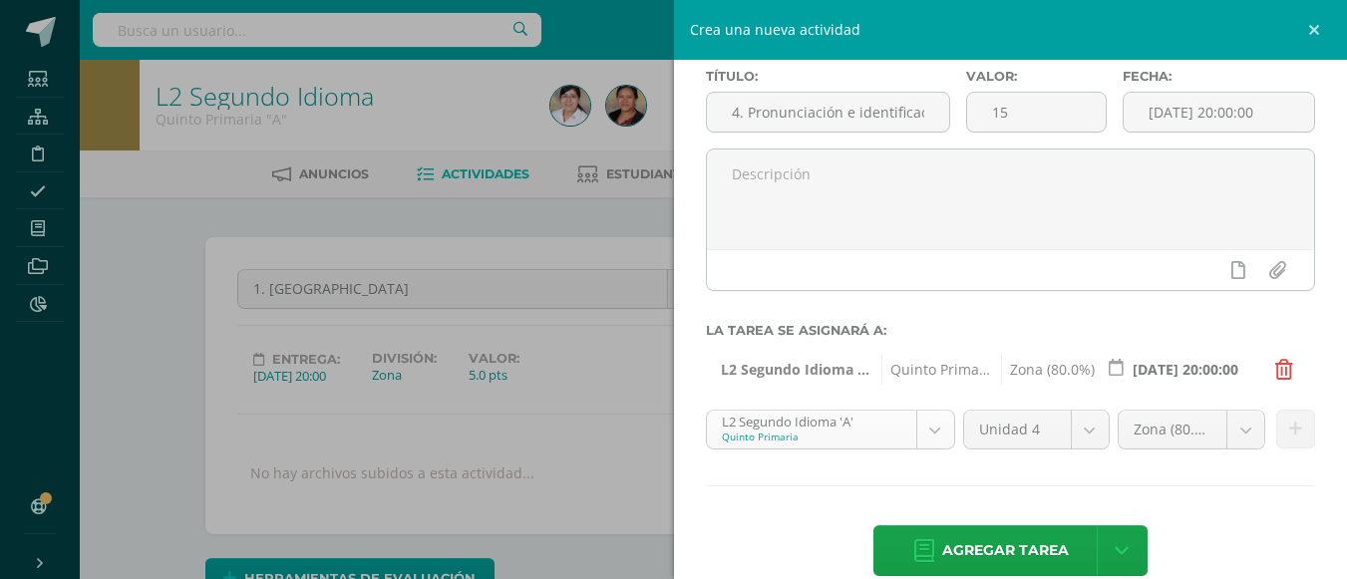
scroll to position [135, 0]
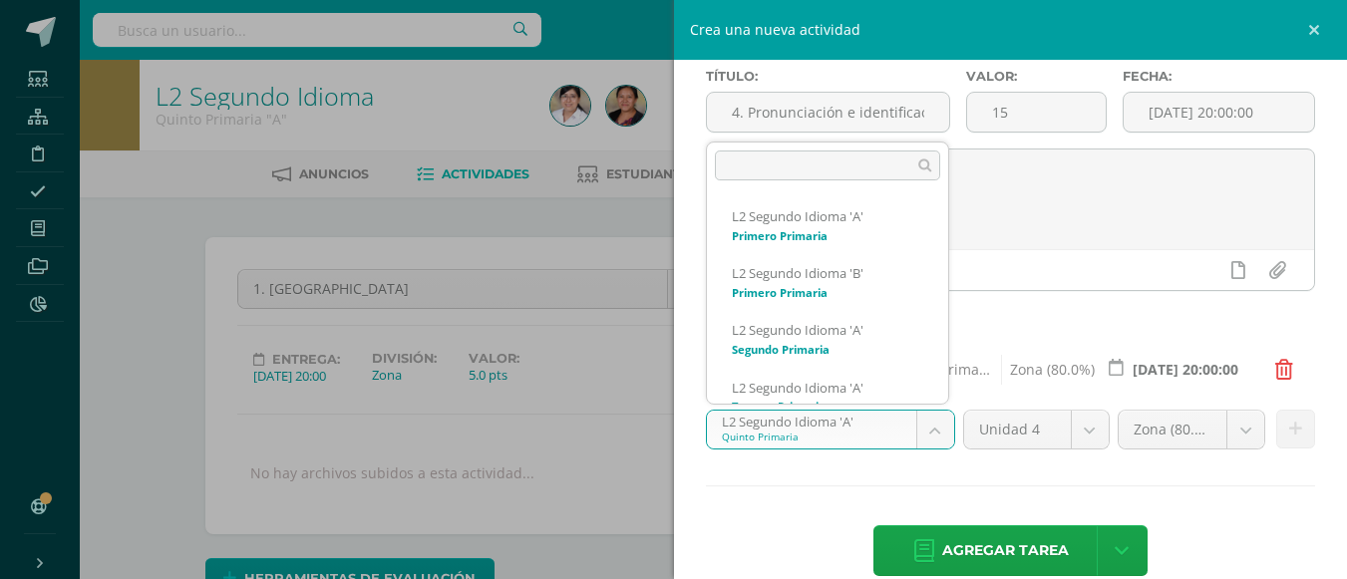
click body "Tarea asignada exitosamente Estudiantes Estructura Disciplina Asistencia Mis cu…"
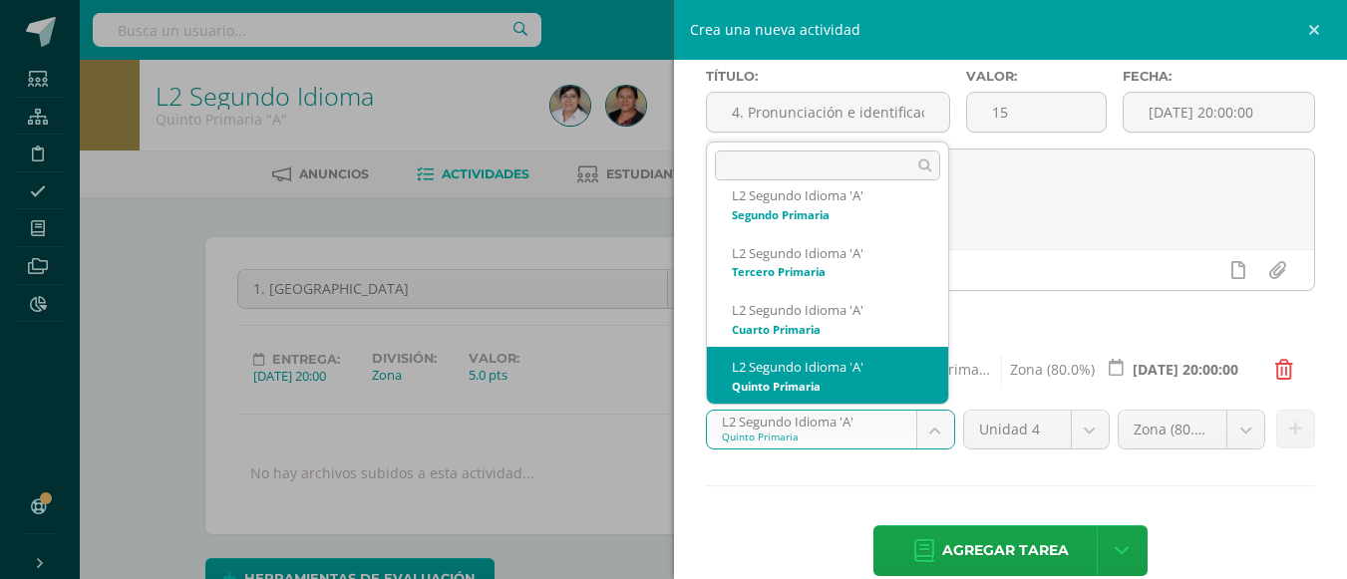
scroll to position [234, 0]
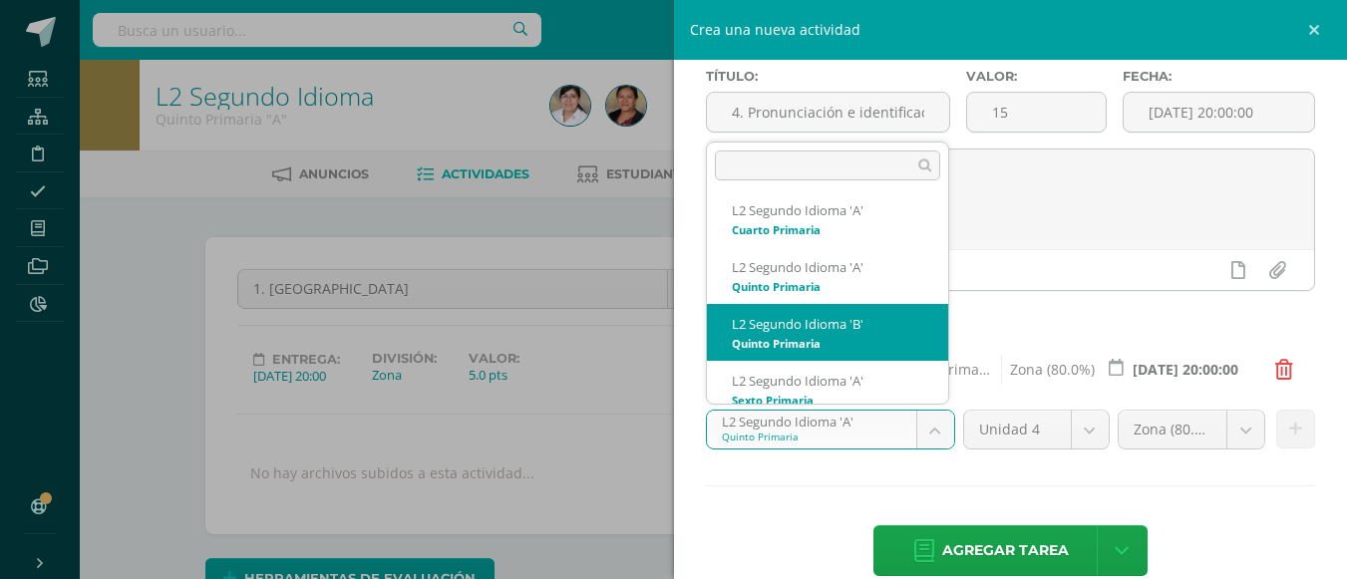
select select "94174"
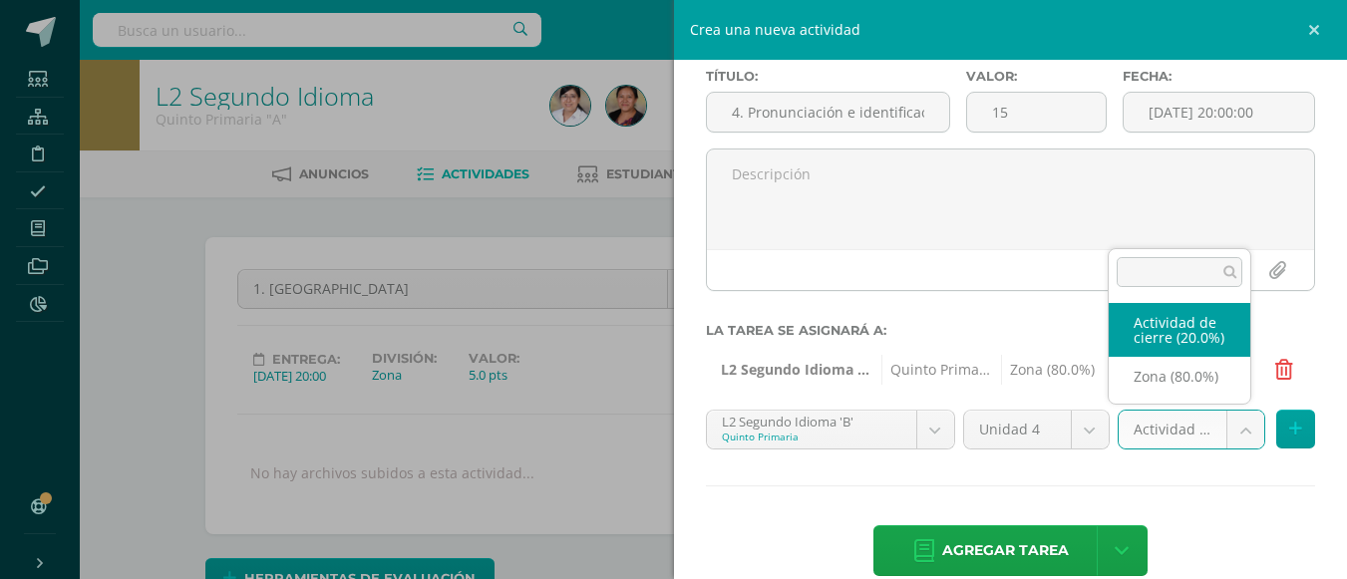
click body "Tarea asignada exitosamente Estudiantes Estructura Disciplina Asistencia Mis cu…"
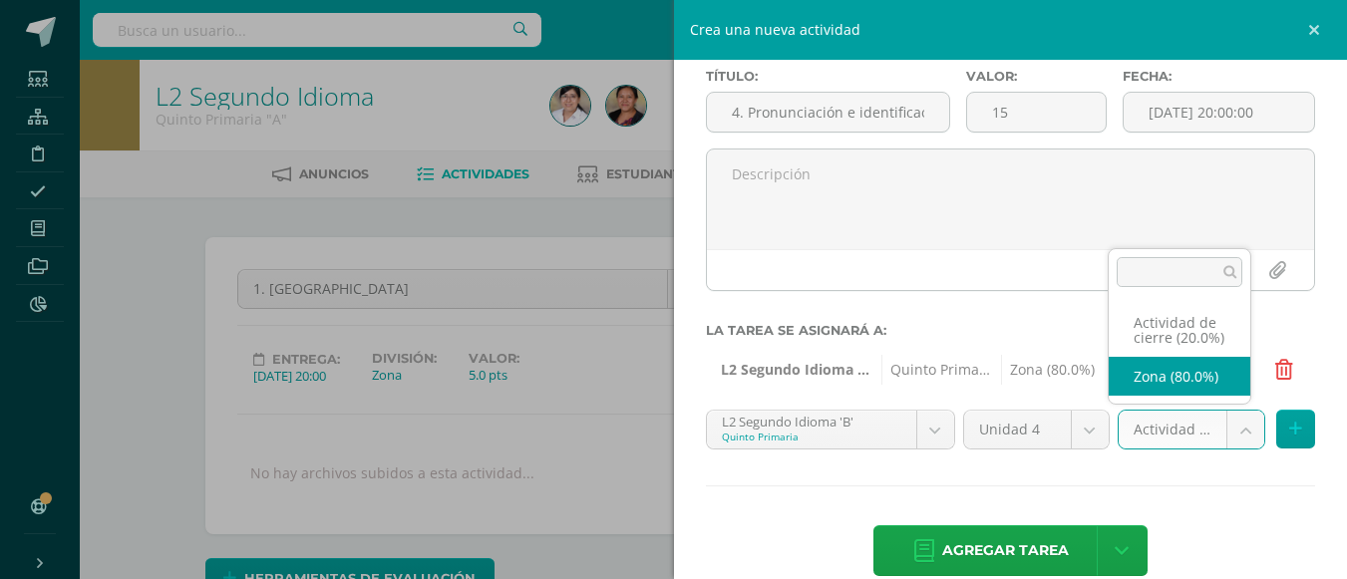
select select "107840"
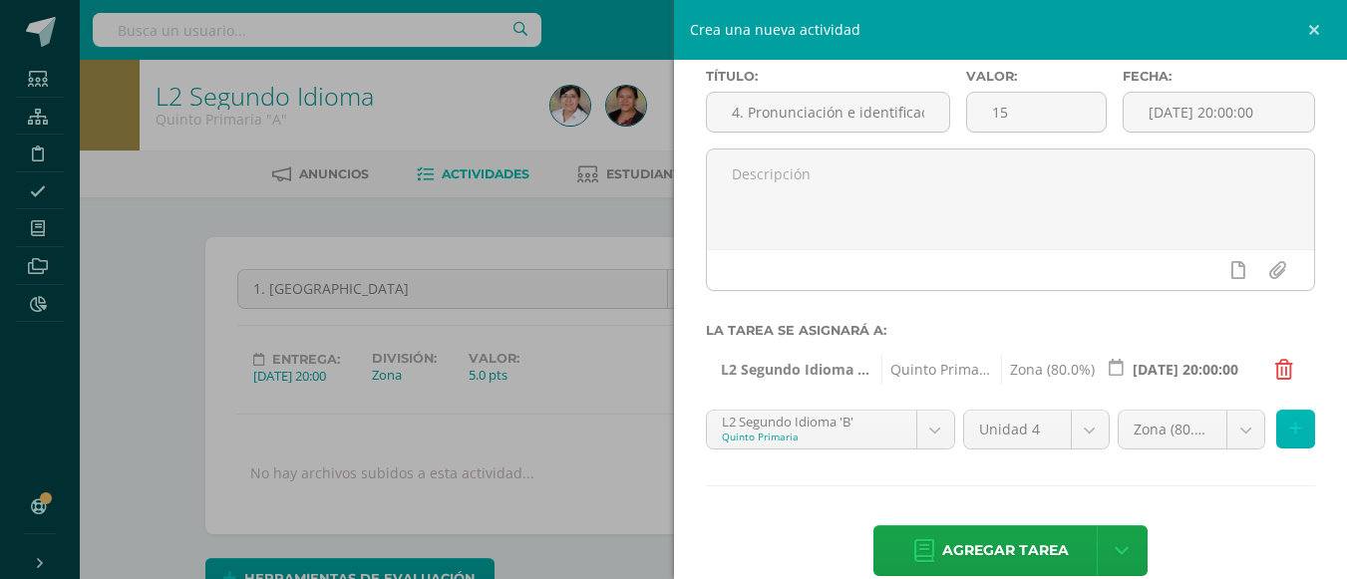
click button
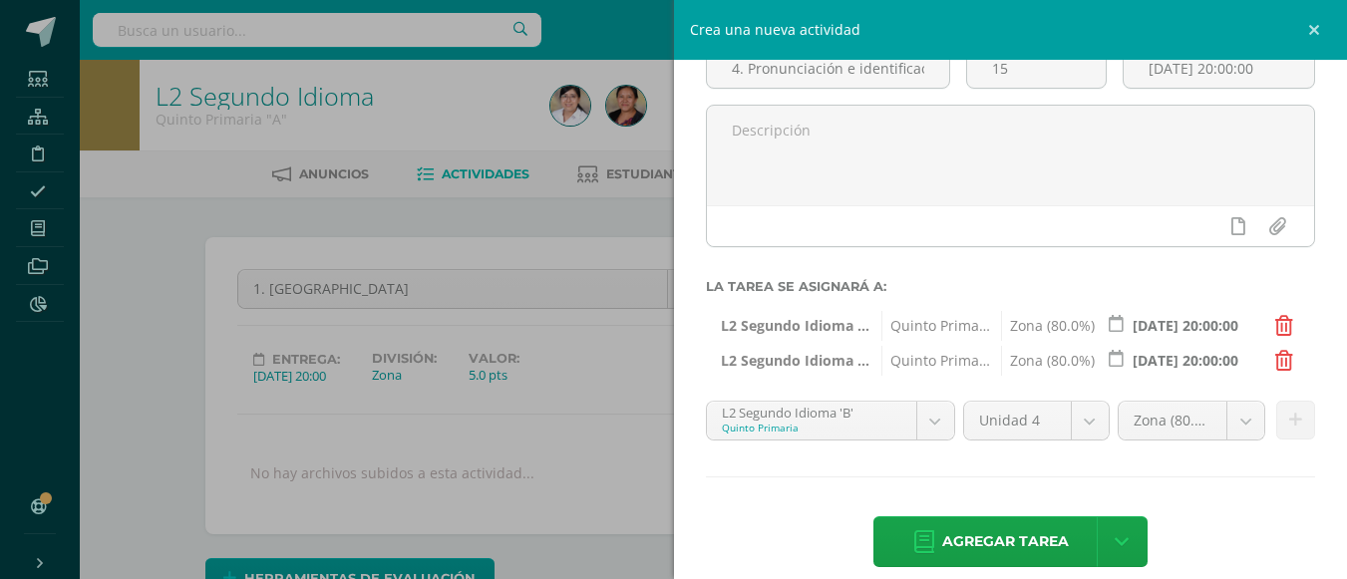
scroll to position [167, 0]
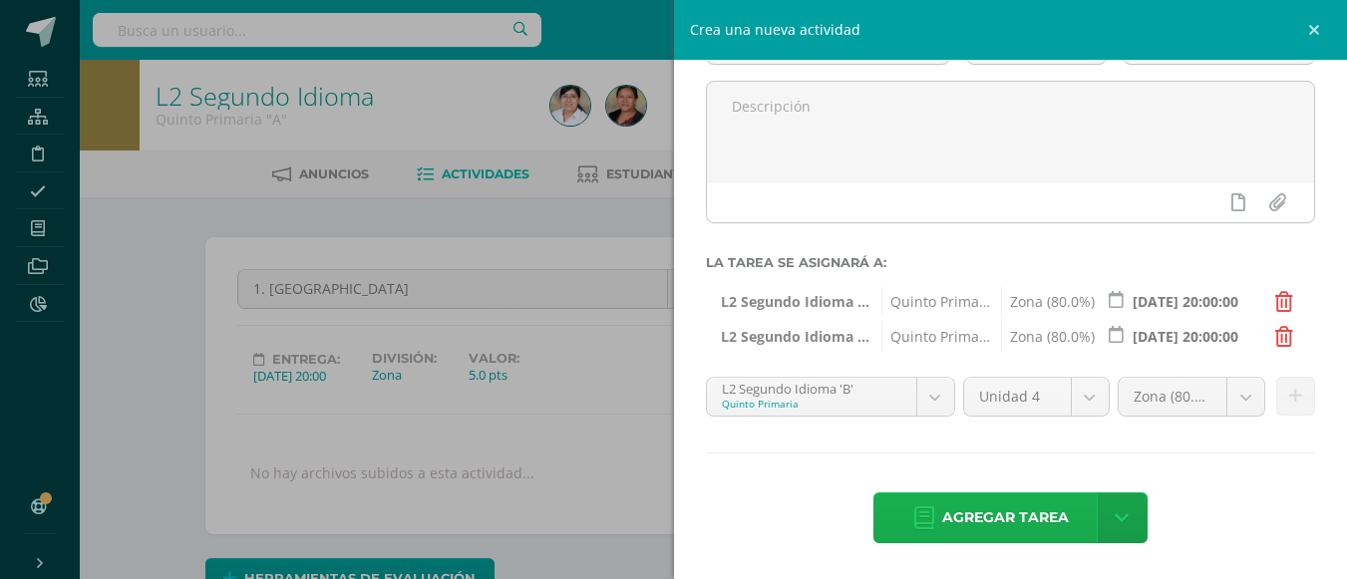
click span "Agregar tarea"
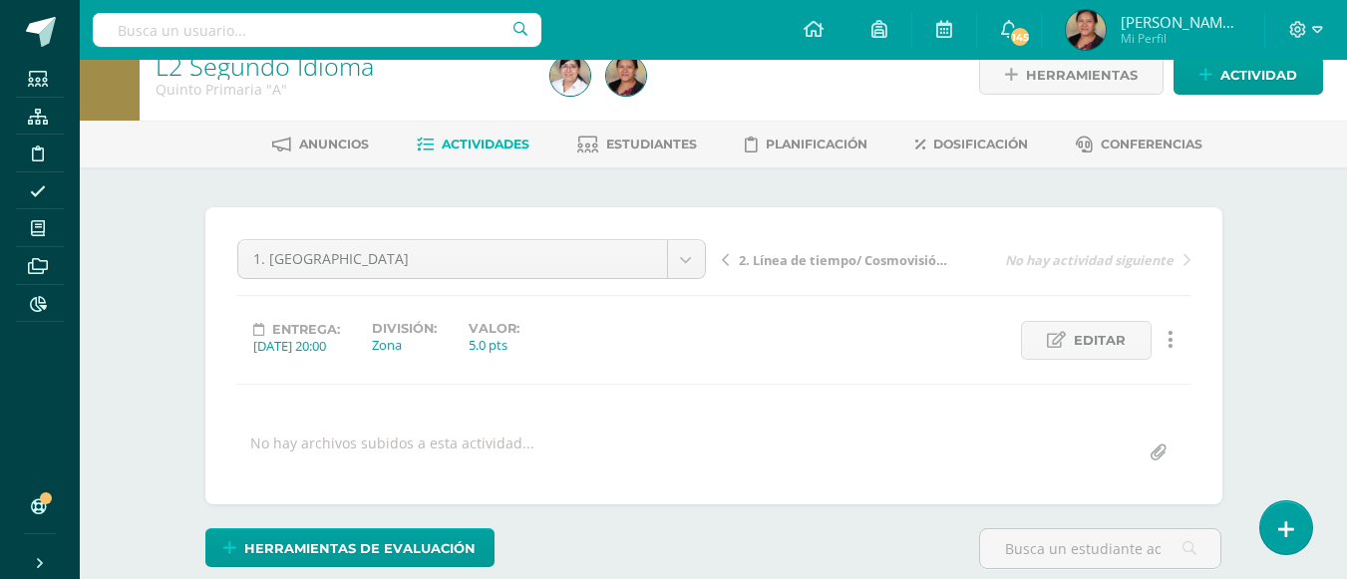
scroll to position [31, 0]
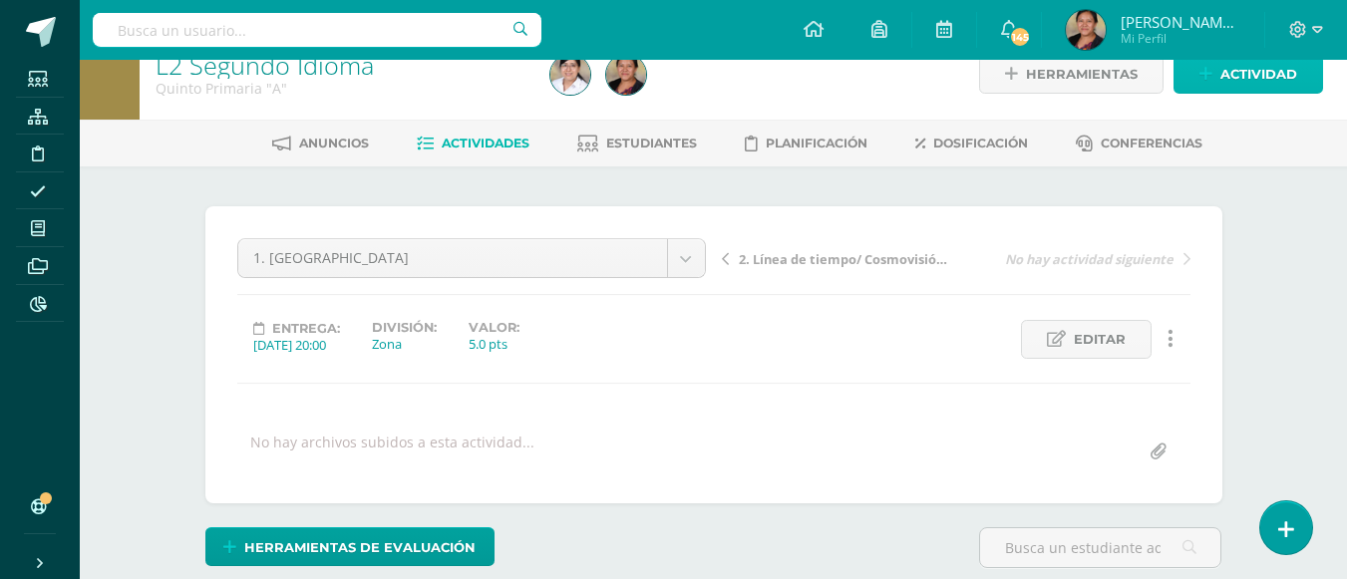
click at [1235, 73] on span "Actividad" at bounding box center [1258, 74] width 77 height 37
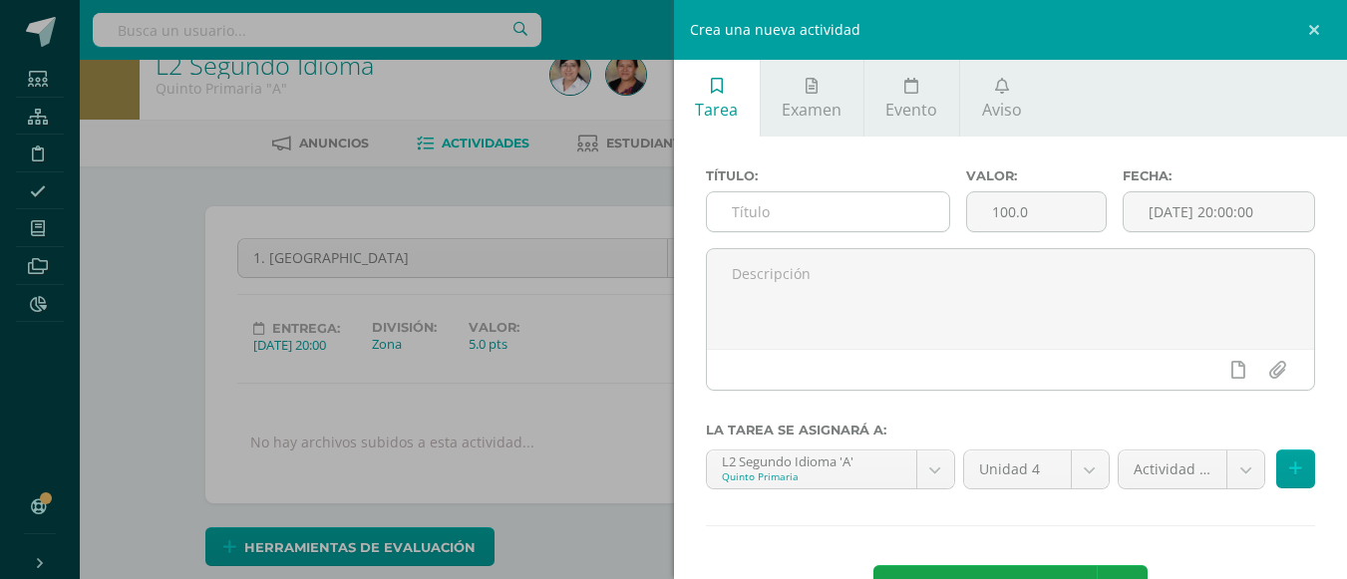
click at [824, 207] on input "text" at bounding box center [828, 211] width 242 height 39
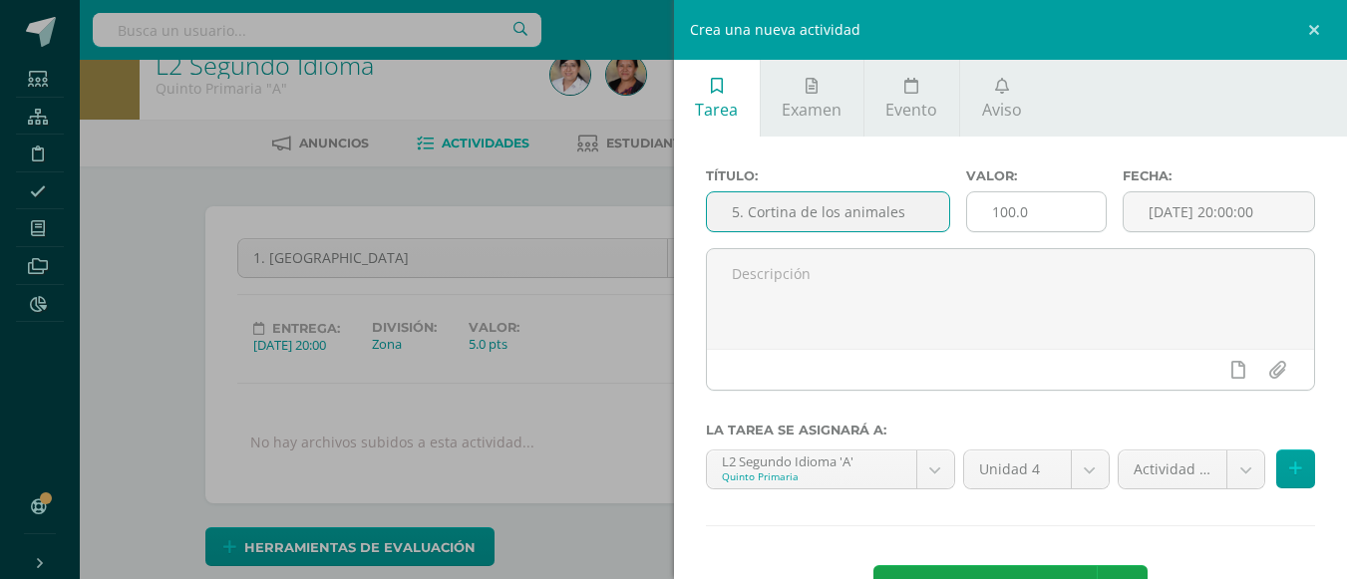
type input "5. Cortina de los animales"
click at [1056, 225] on input "100.0" at bounding box center [1036, 211] width 139 height 39
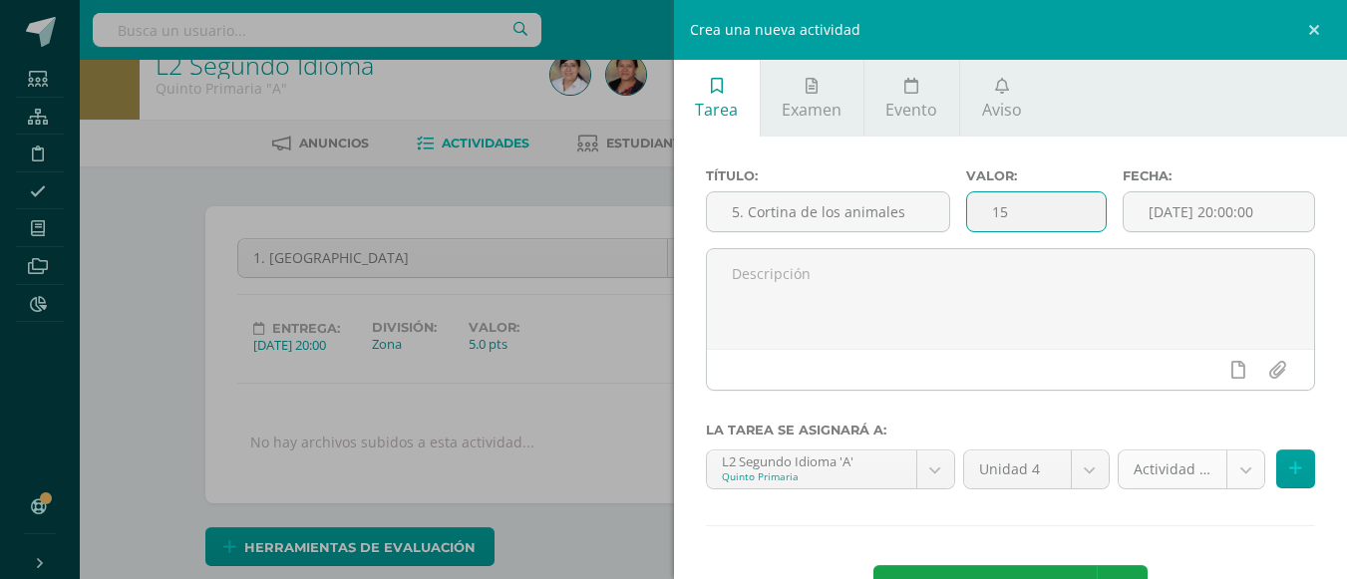
type input "15"
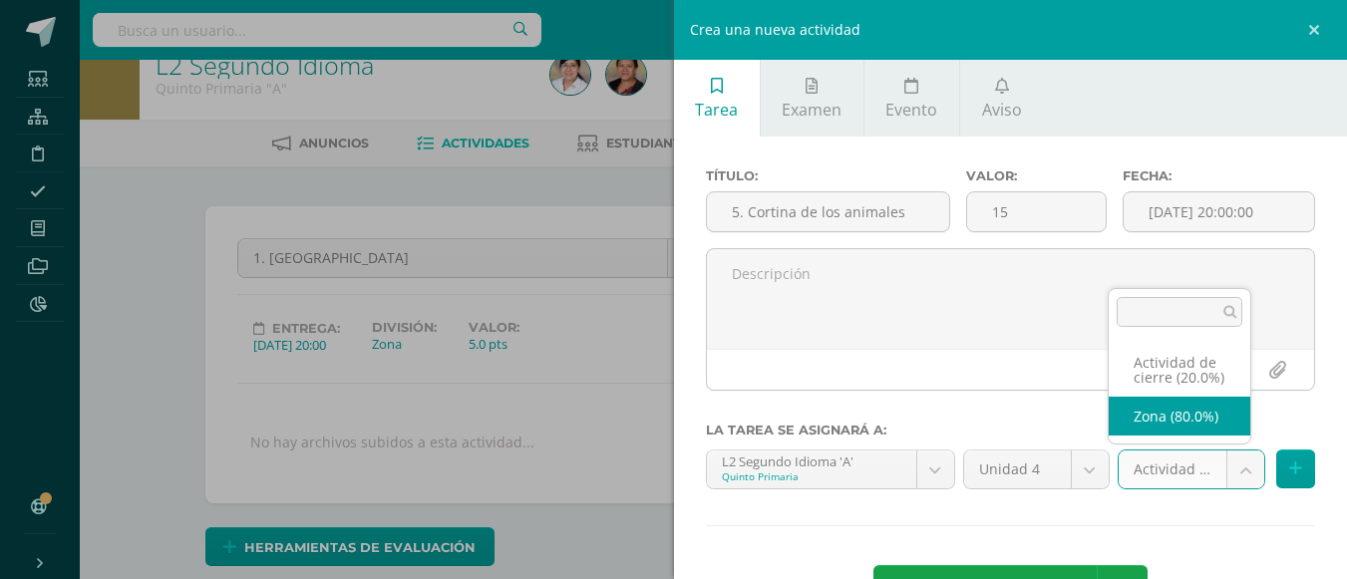
select select "107838"
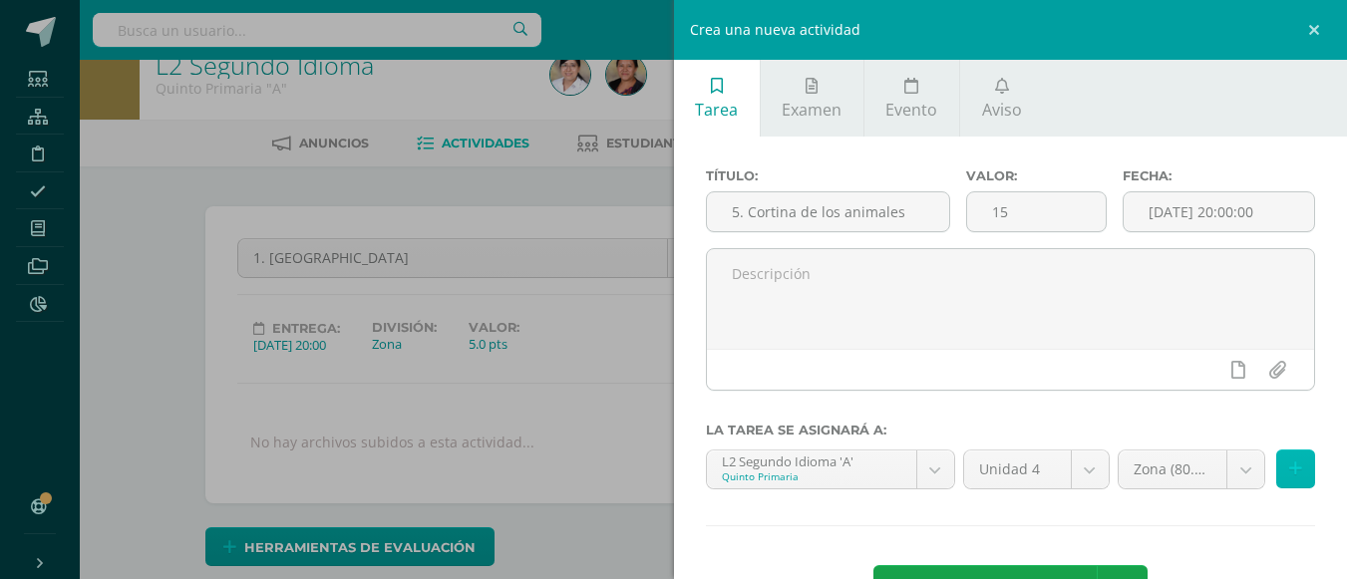
click at [1289, 476] on icon at bounding box center [1295, 469] width 13 height 17
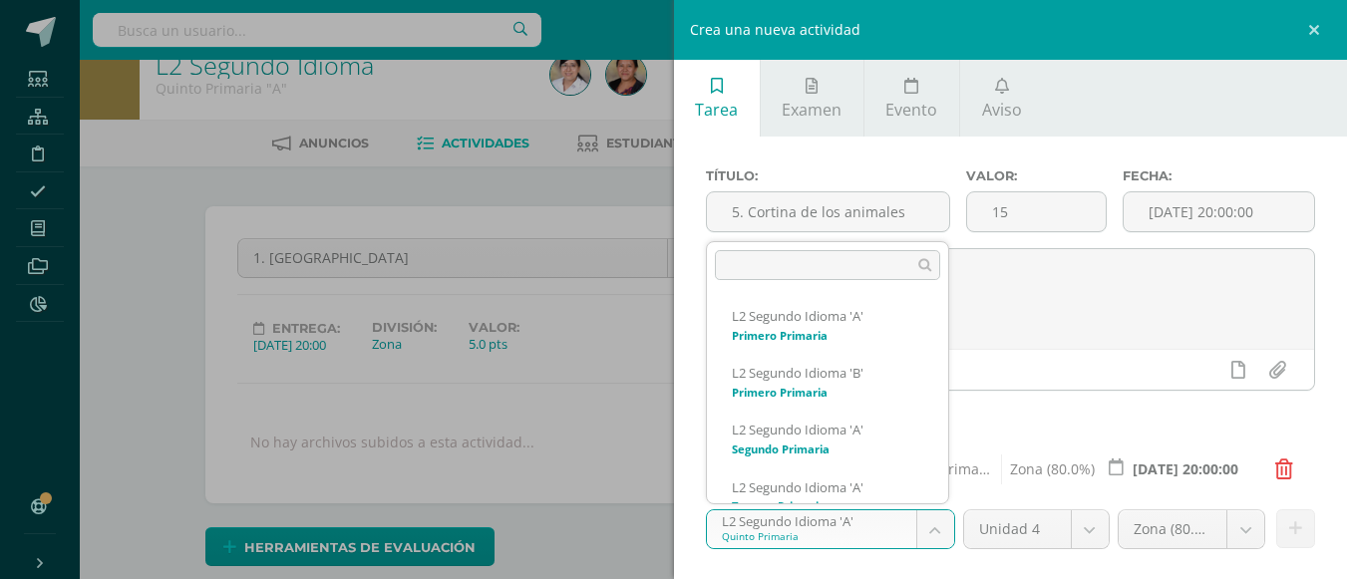
drag, startPoint x: 935, startPoint y: 533, endPoint x: 923, endPoint y: 509, distance: 26.7
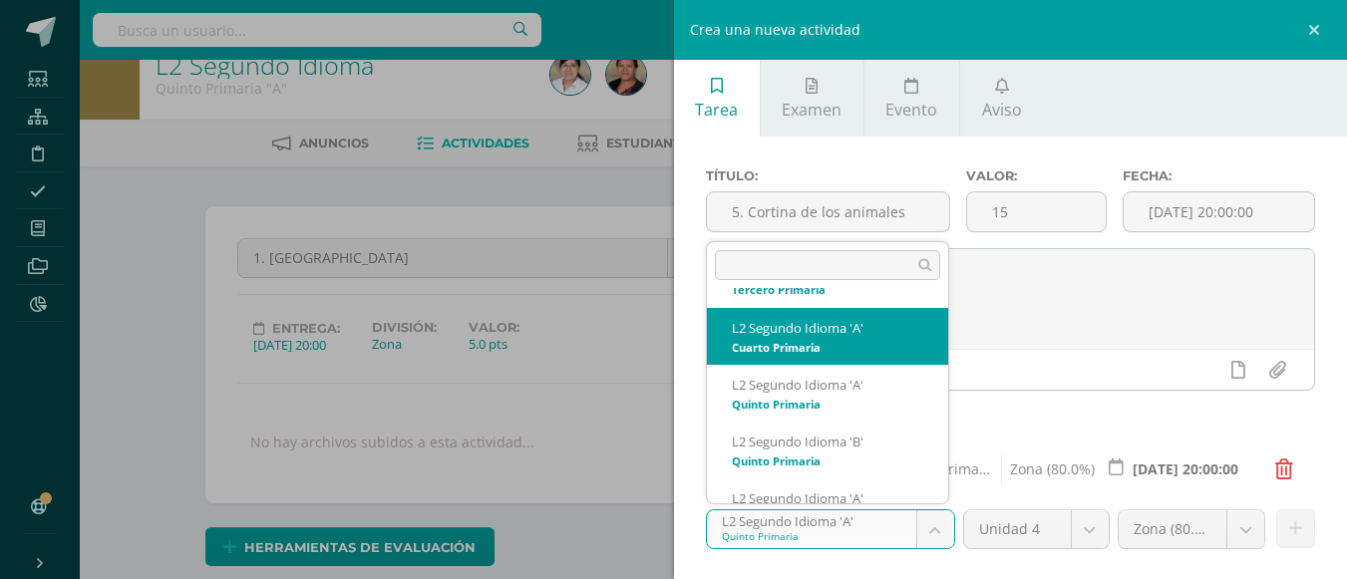
scroll to position [313, 0]
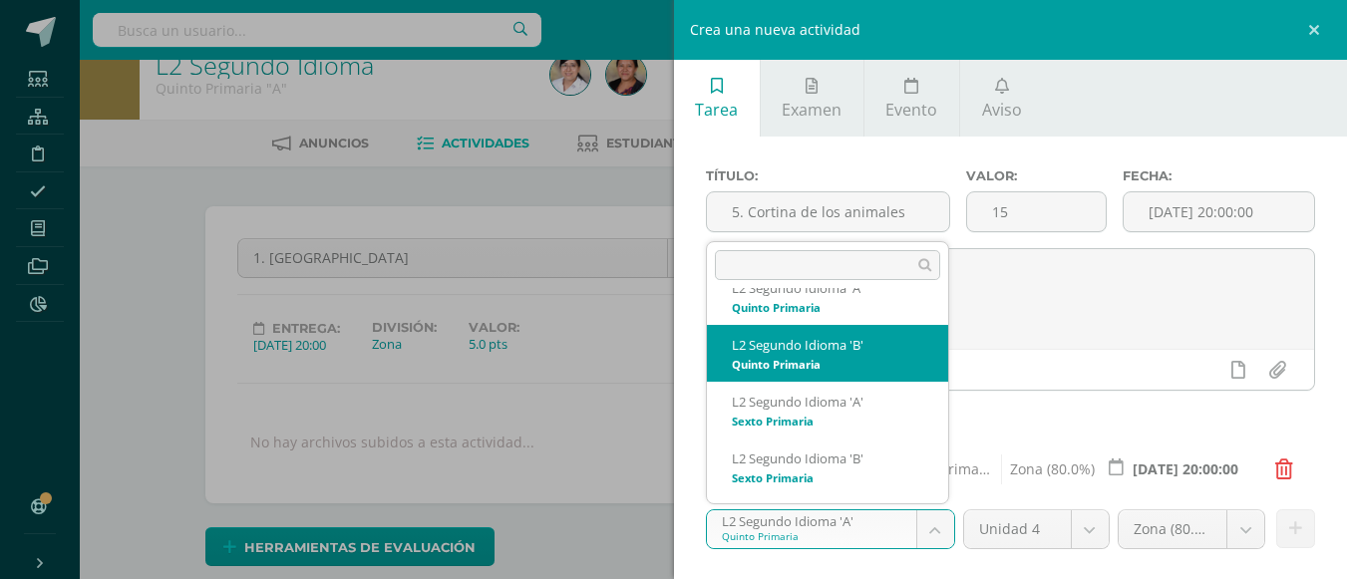
select select "94174"
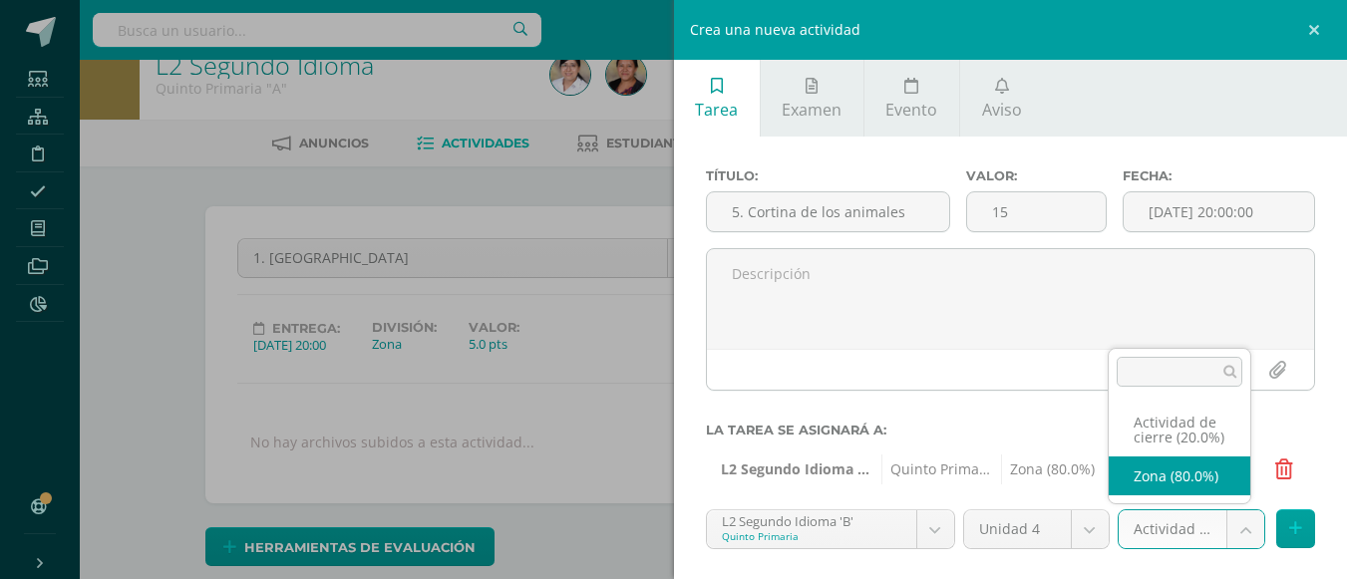
select select "107840"
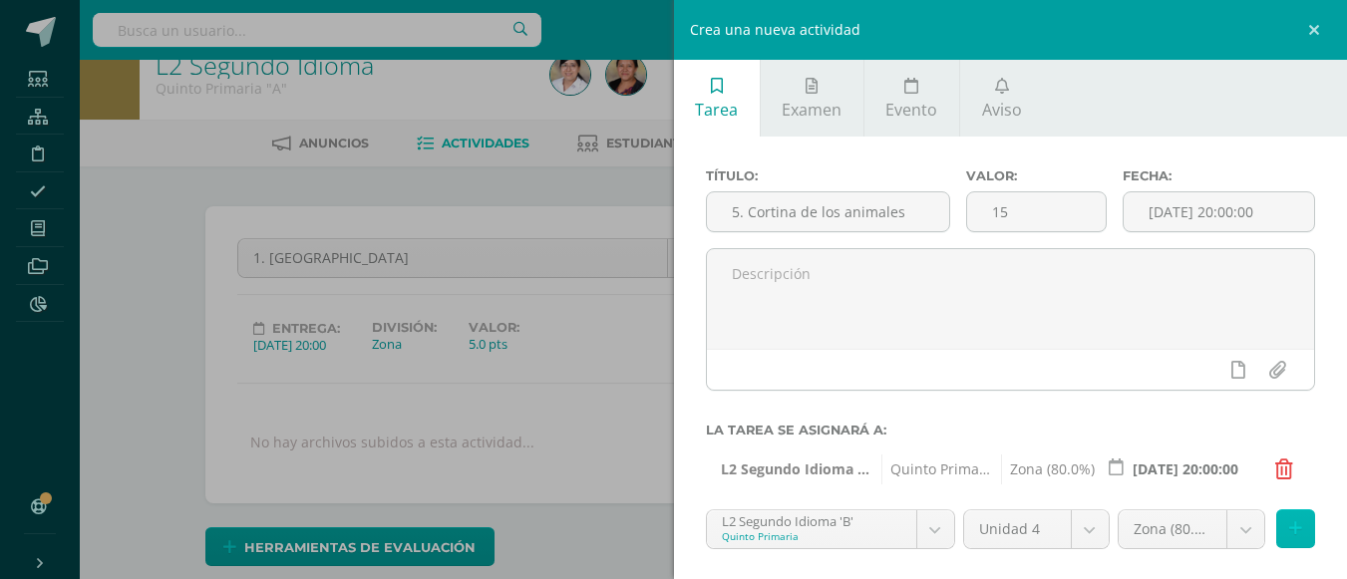
click at [1276, 537] on button at bounding box center [1295, 528] width 39 height 39
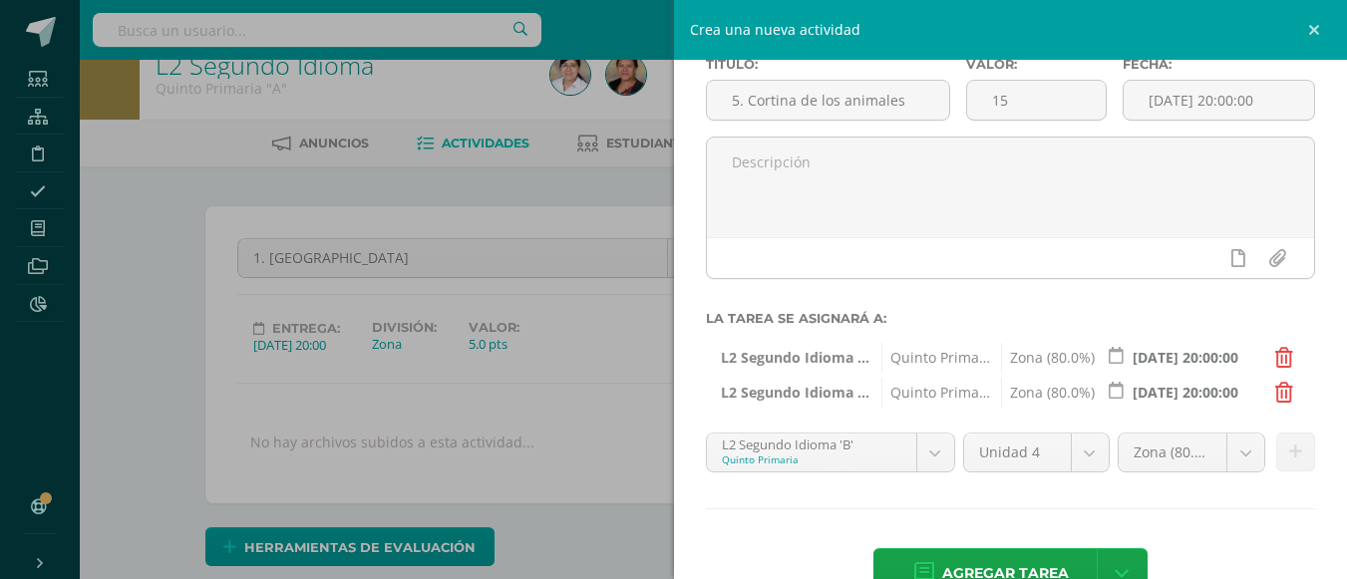
scroll to position [167, 0]
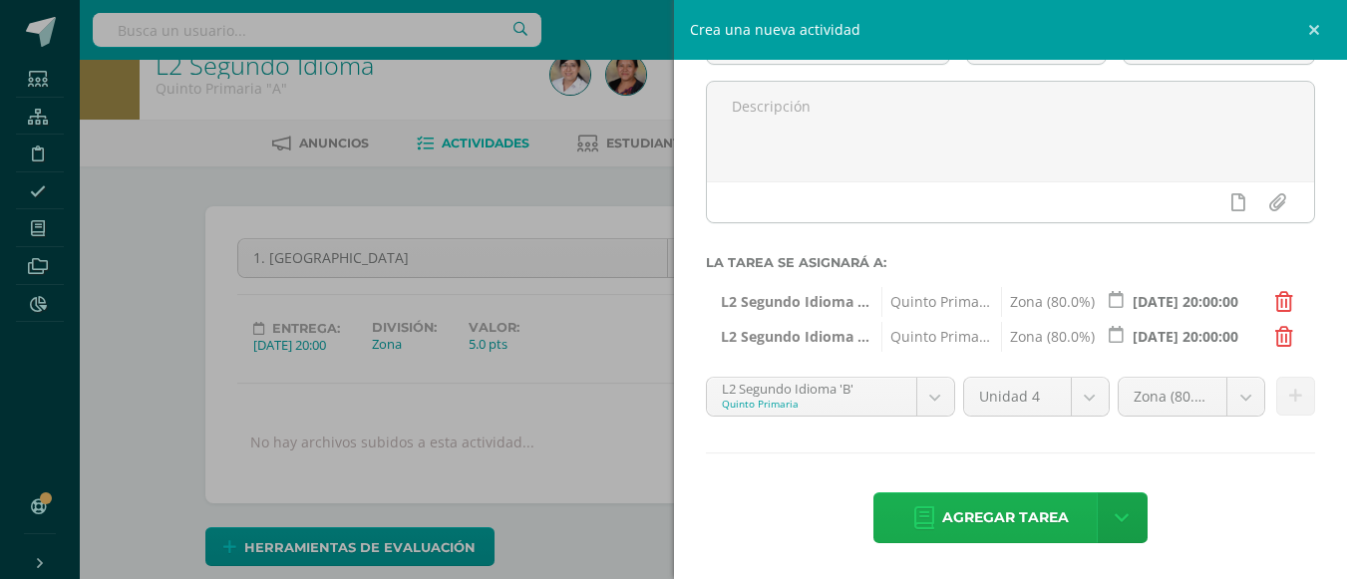
click at [1032, 512] on span "Agregar tarea" at bounding box center [1005, 517] width 127 height 49
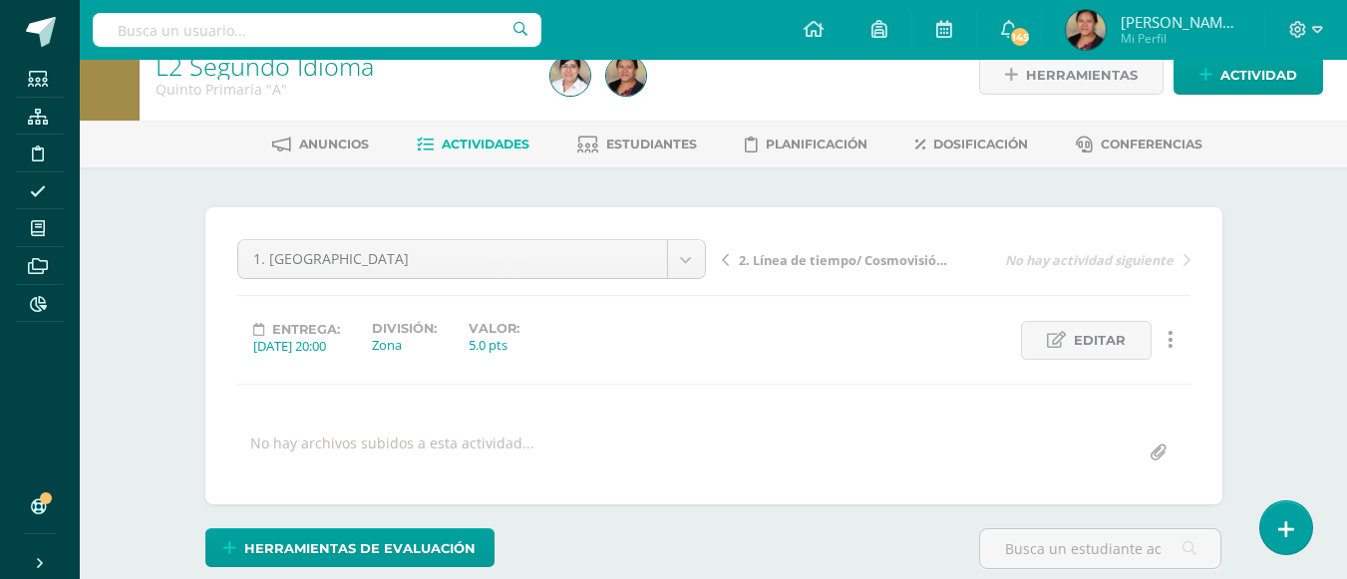
scroll to position [31, 0]
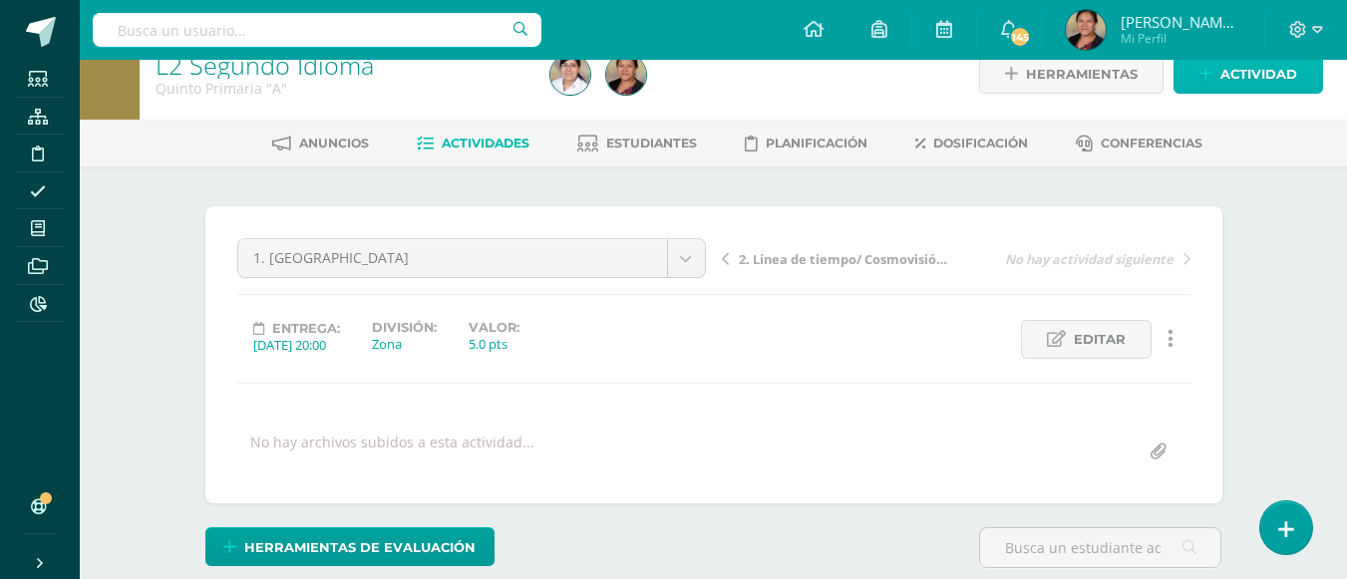
click at [1232, 81] on span "Actividad" at bounding box center [1258, 74] width 77 height 37
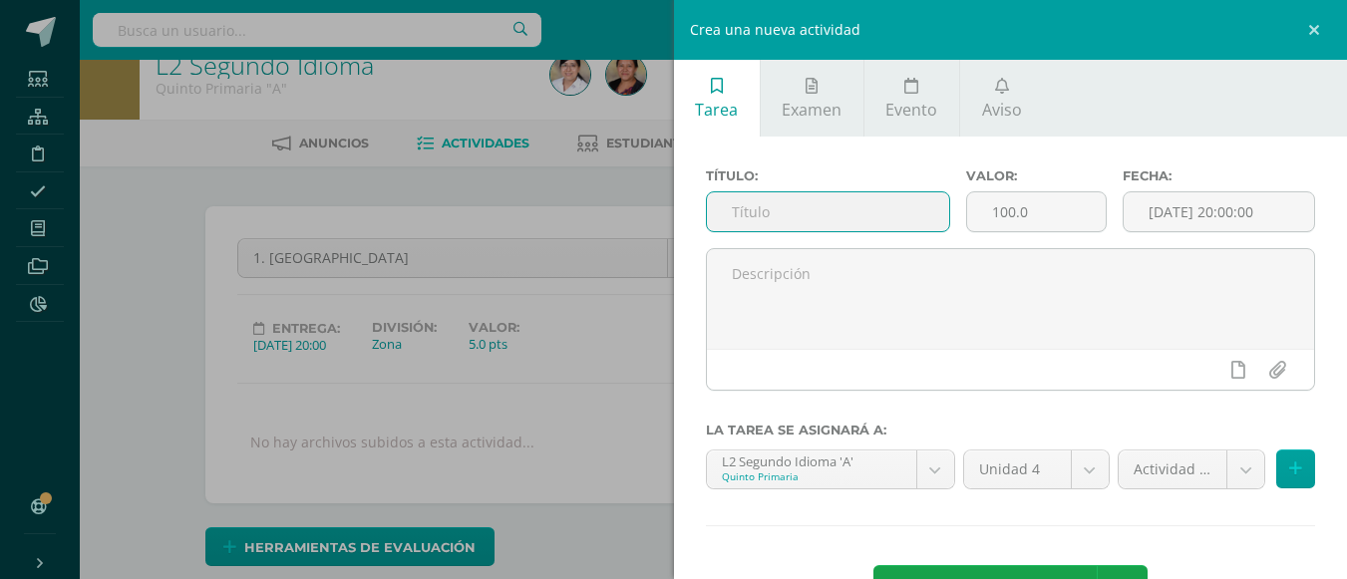
click at [873, 199] on input "text" at bounding box center [828, 211] width 242 height 39
type input "6. Dictado del vocabulario Ri Chikopi´"
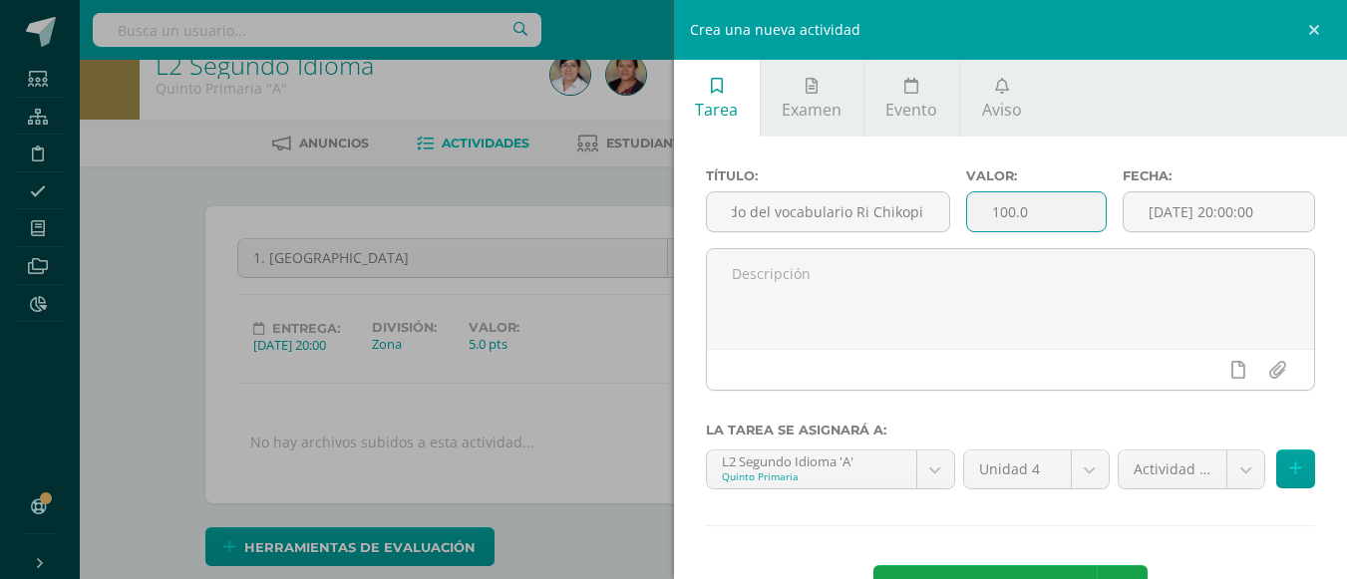
scroll to position [0, 0]
click at [1043, 213] on input "100.0" at bounding box center [1036, 211] width 139 height 39
type input "10"
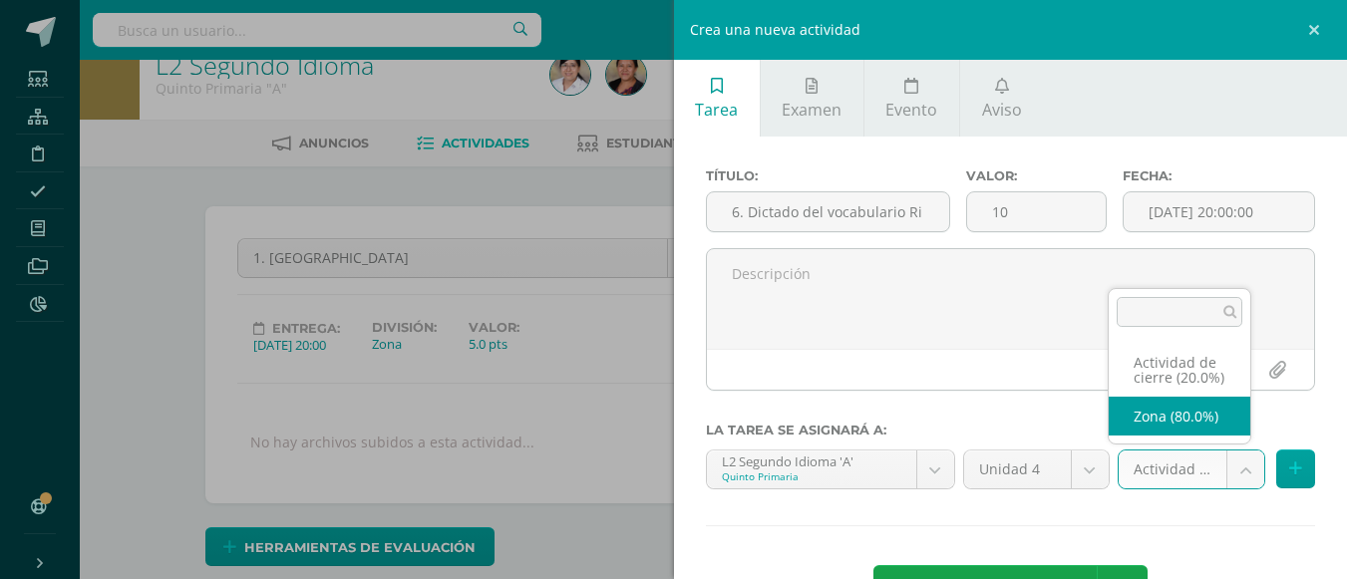
select select "107838"
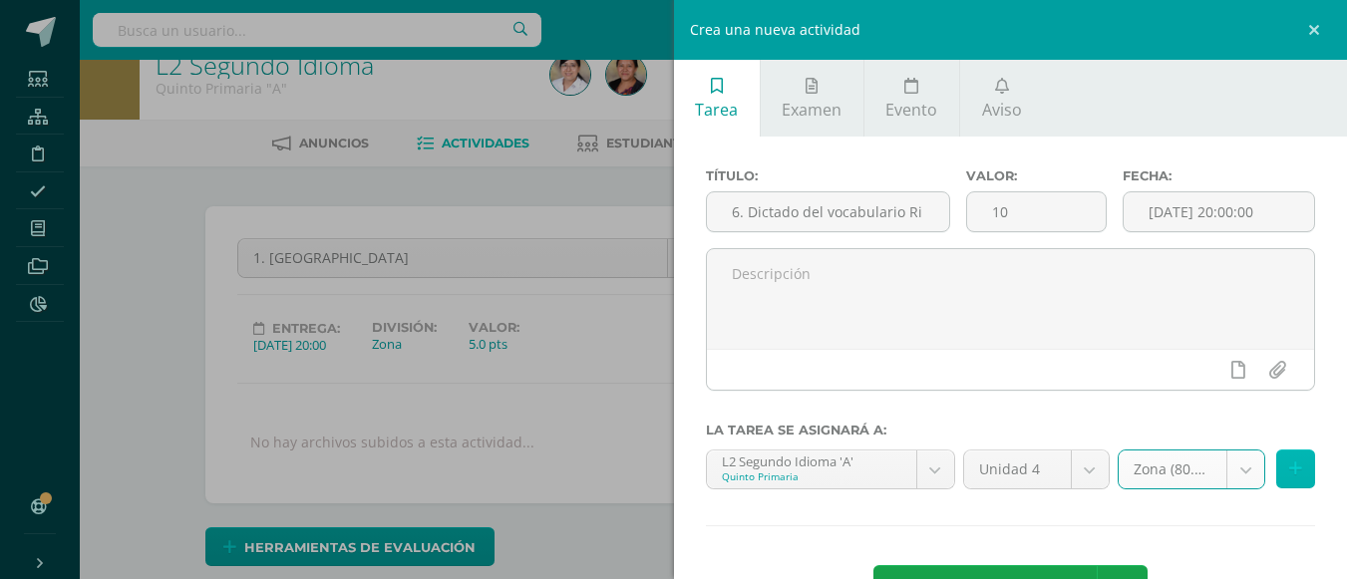
click at [1289, 471] on icon at bounding box center [1295, 469] width 13 height 17
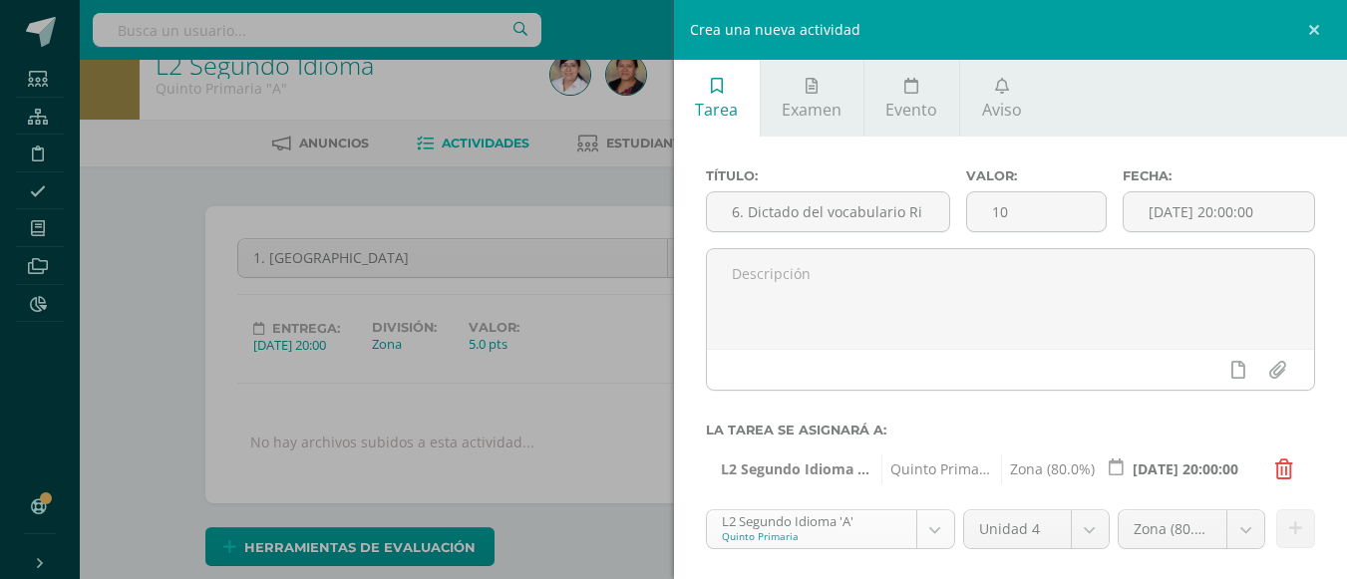
scroll to position [135, 0]
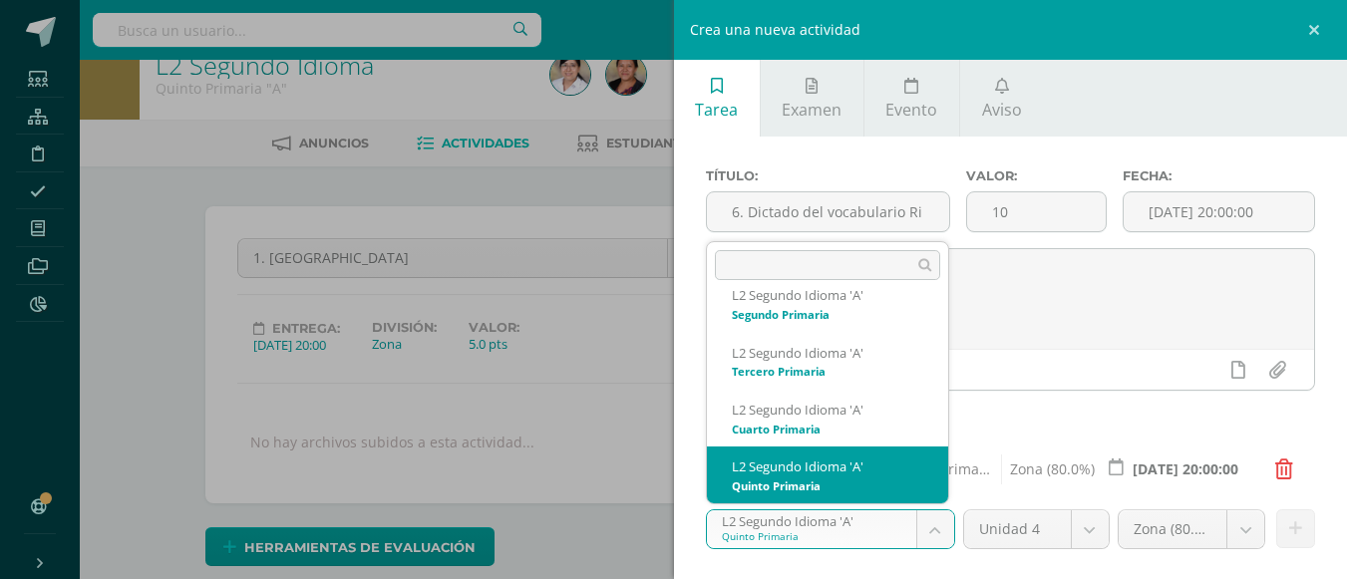
scroll to position [234, 0]
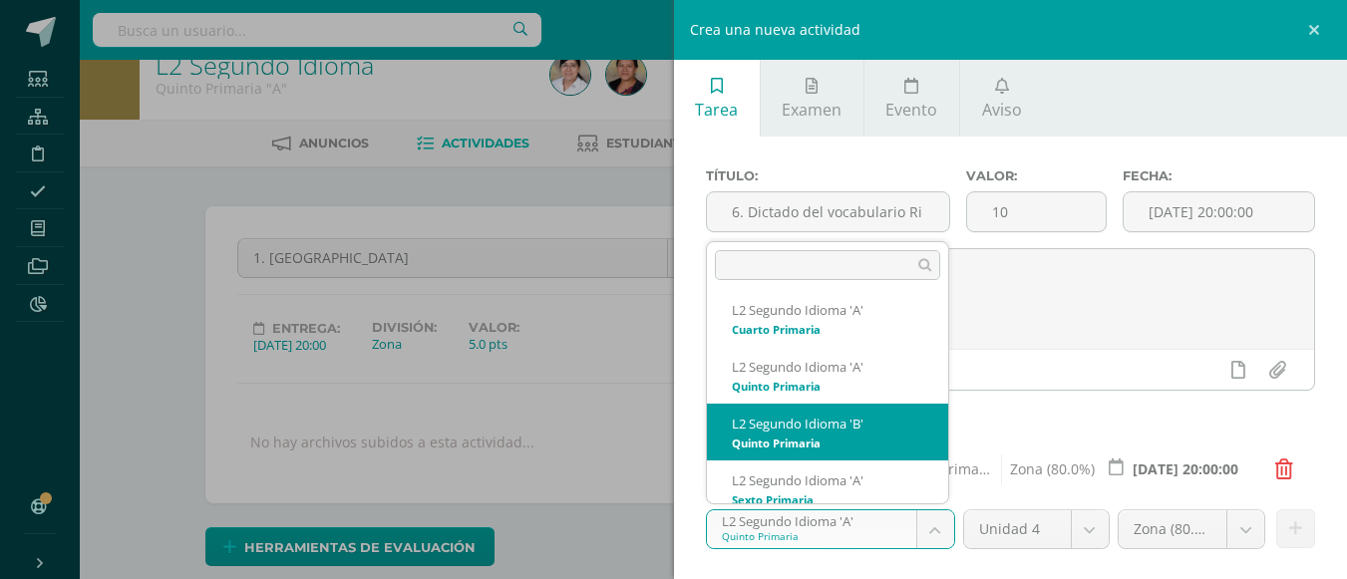
select select "94174"
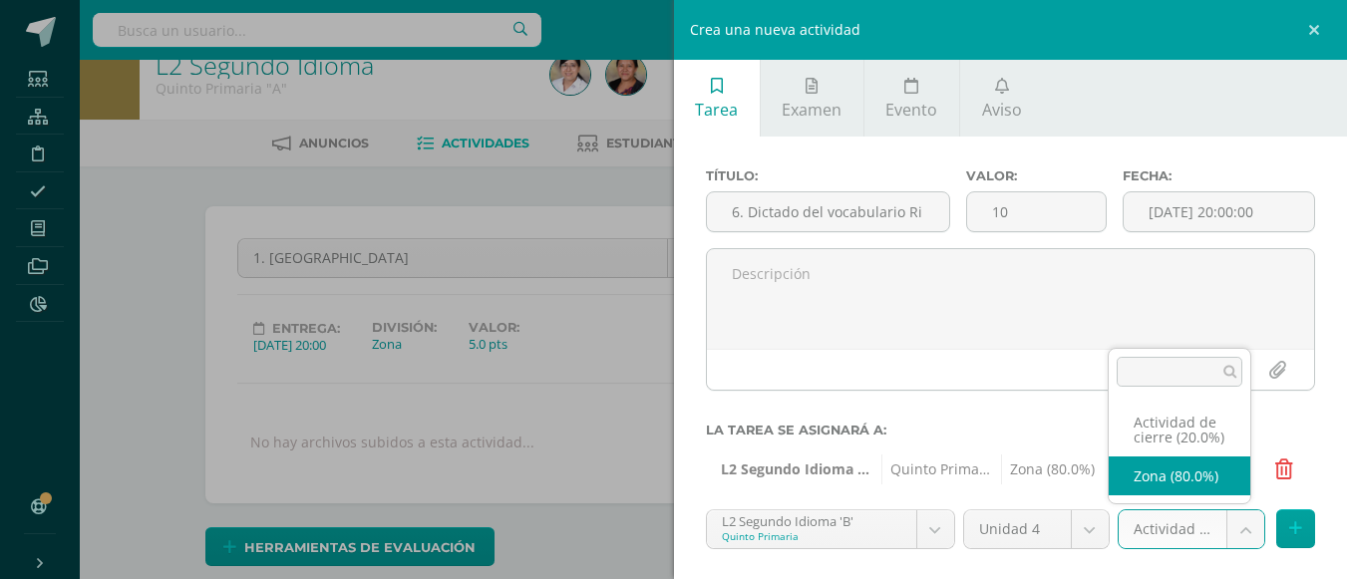
select select "107840"
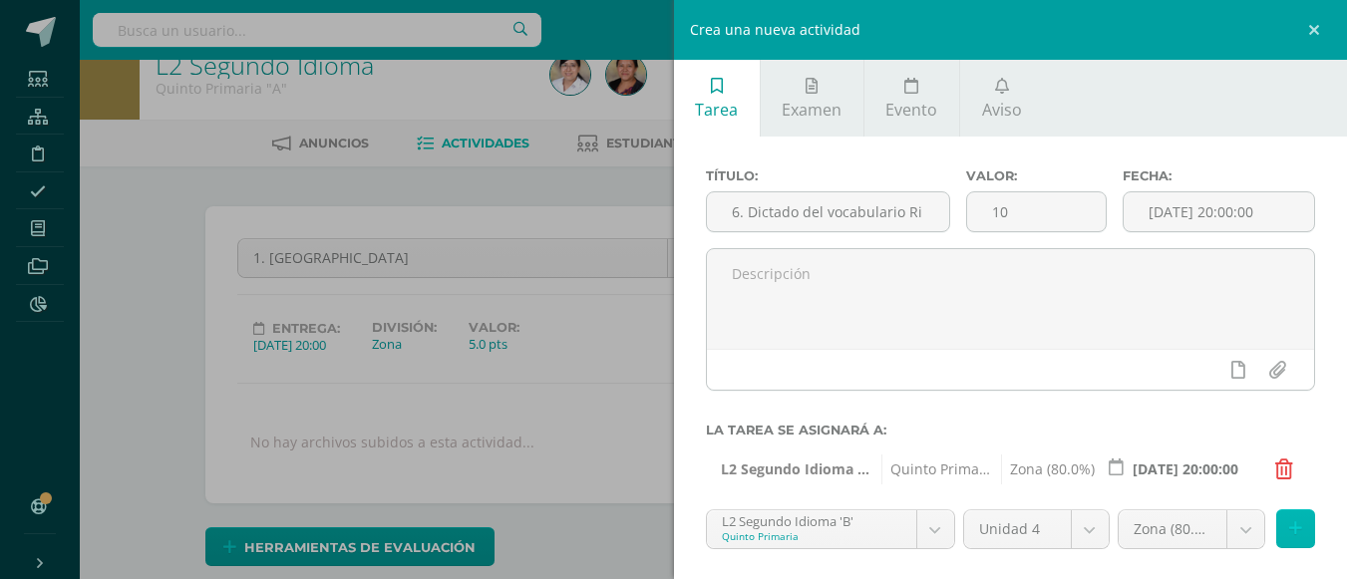
click at [1276, 522] on button at bounding box center [1295, 528] width 39 height 39
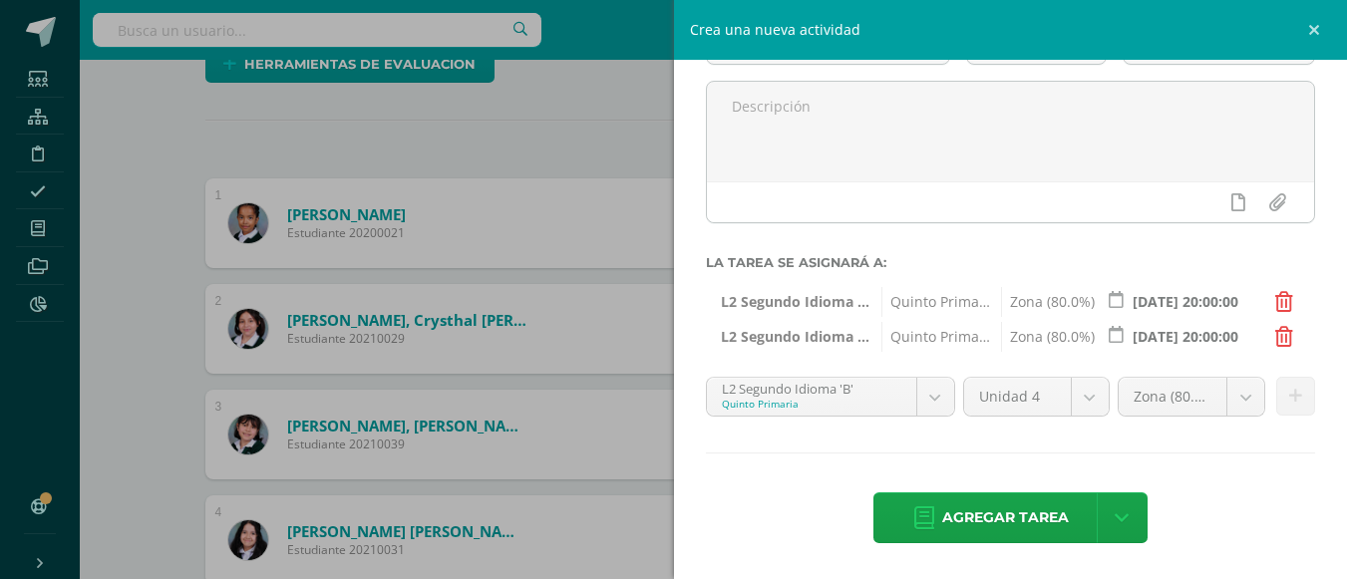
scroll to position [629, 0]
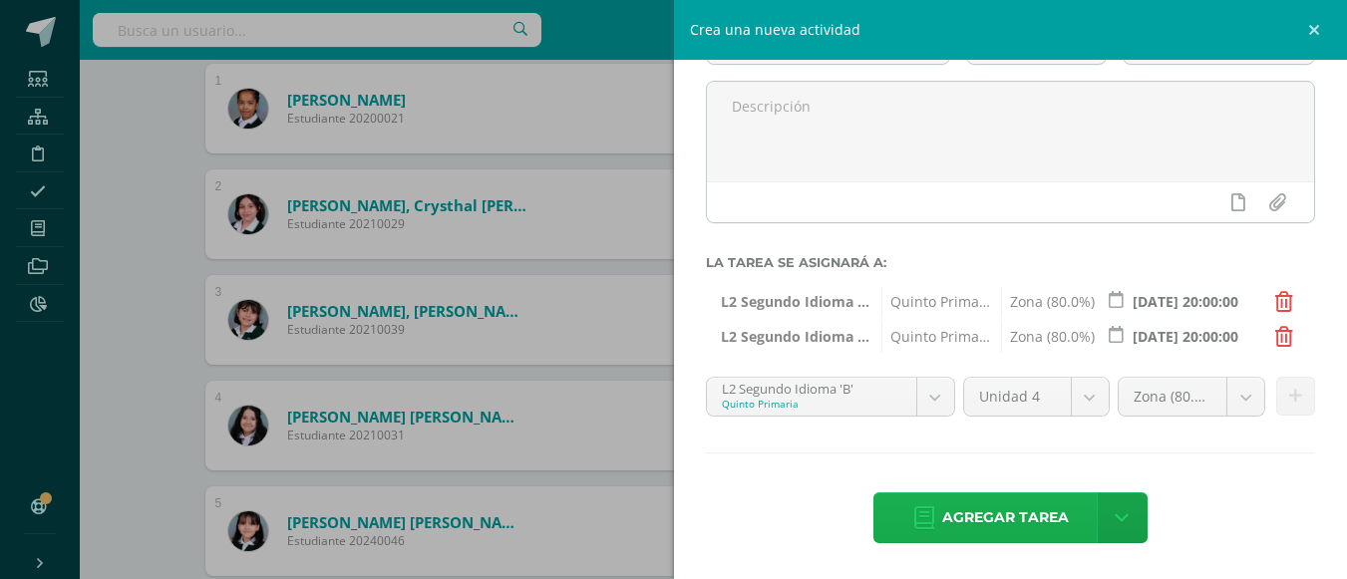
click at [1032, 508] on span "Agregar tarea" at bounding box center [1005, 517] width 127 height 49
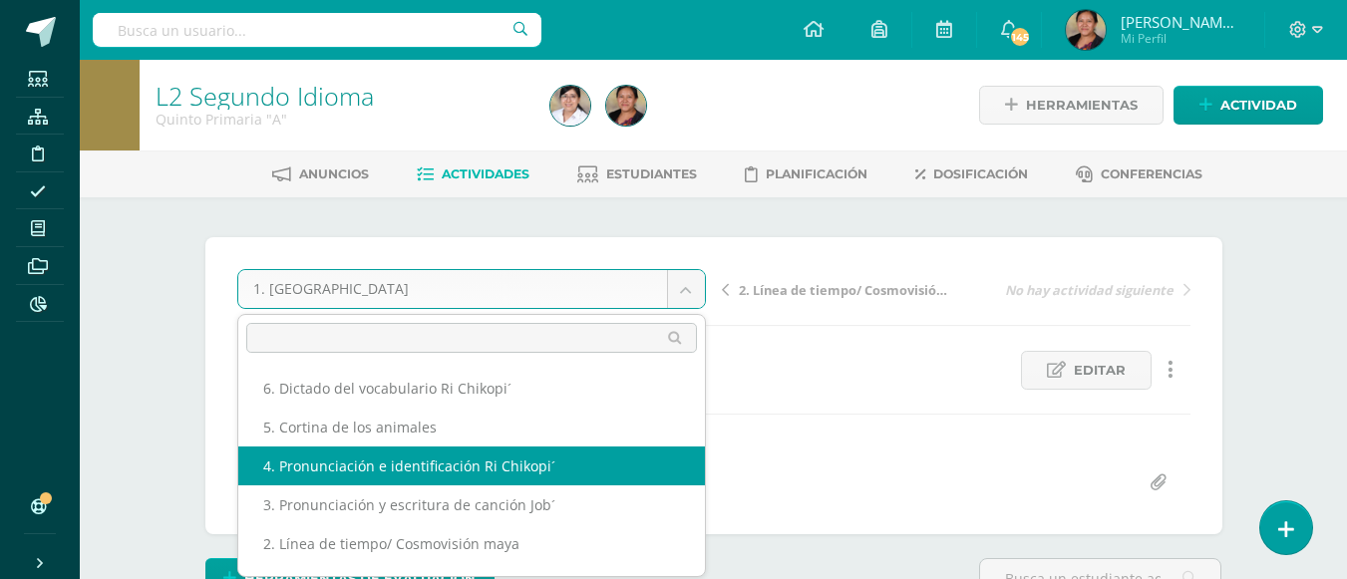
scroll to position [34, 0]
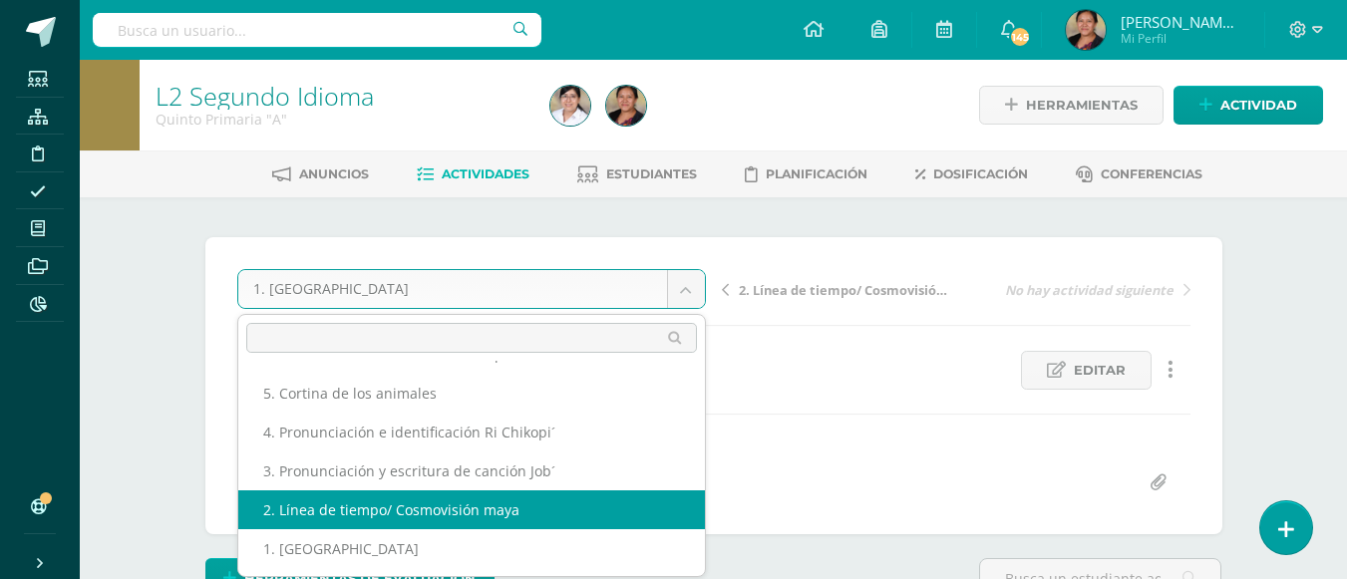
select select "/dashboard/teacher/grade-activity/108236/"
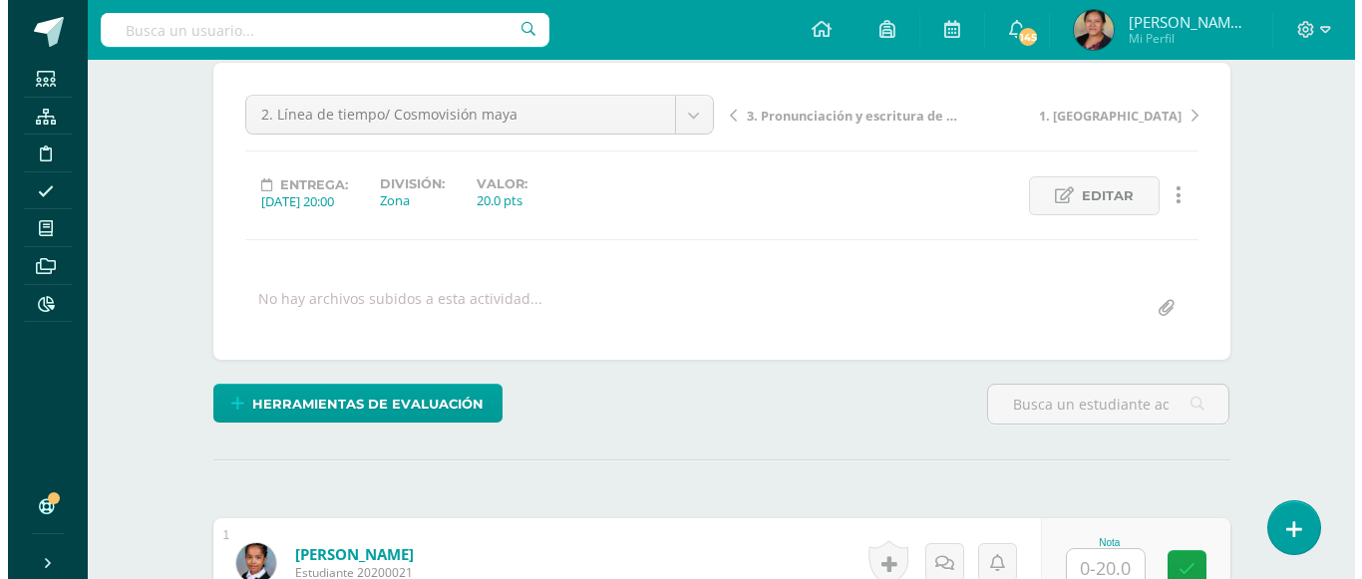
scroll to position [200, 0]
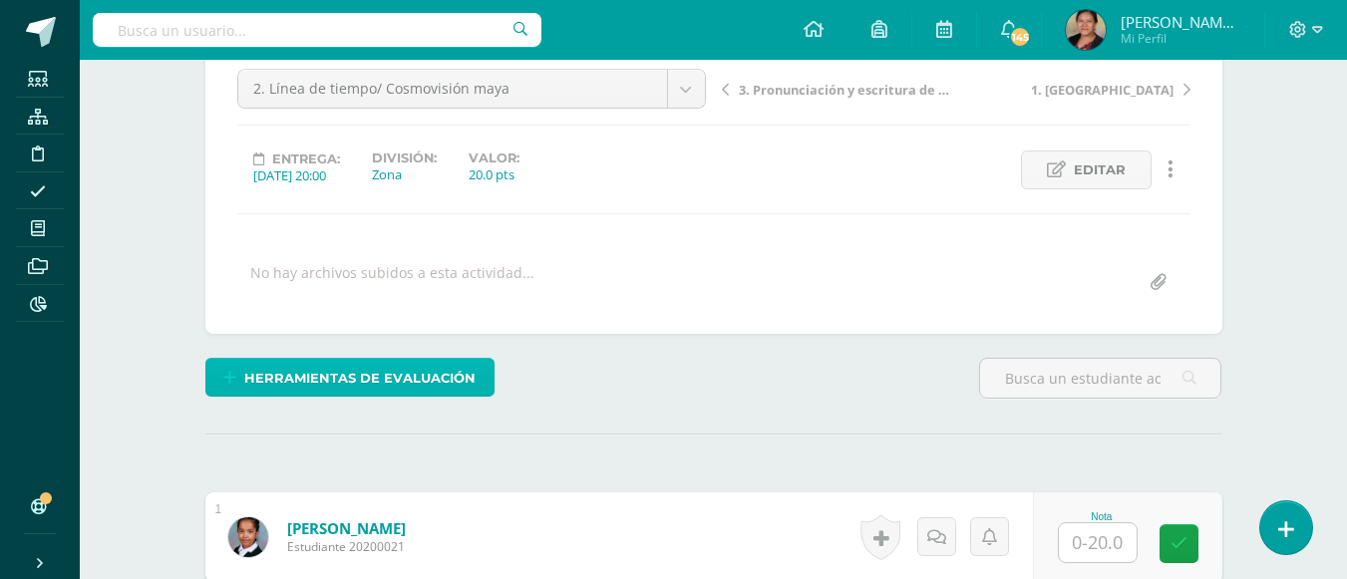
click at [393, 390] on span "Herramientas de evaluación" at bounding box center [359, 378] width 231 height 37
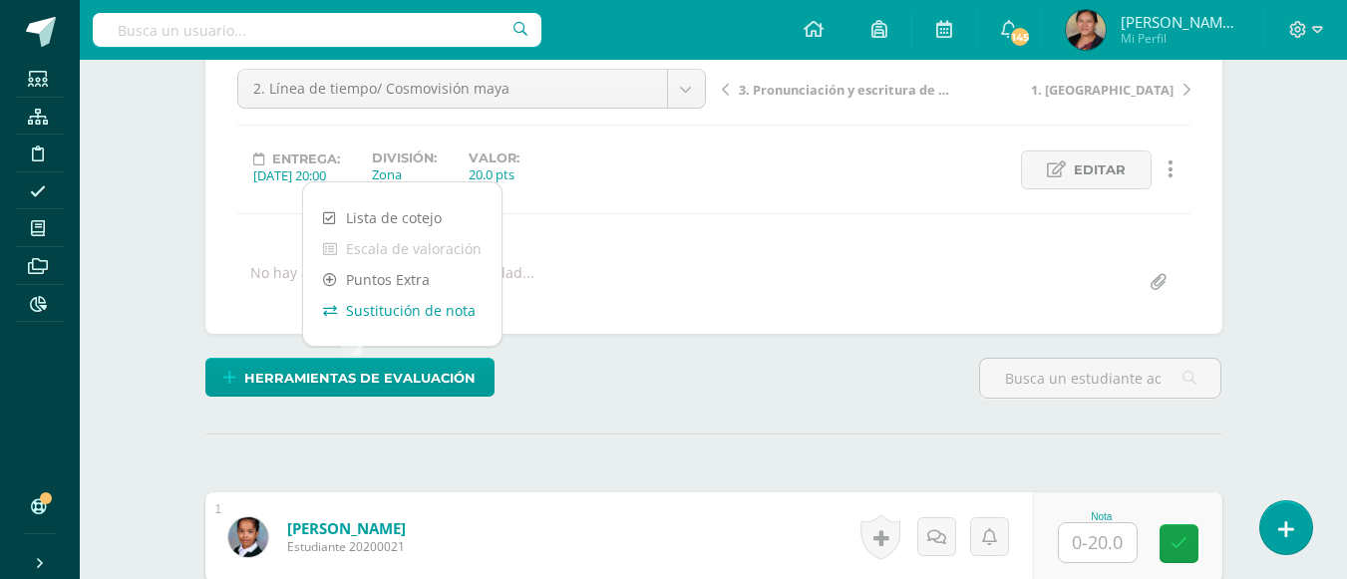
click at [435, 306] on link "Sustitución de nota" at bounding box center [402, 310] width 198 height 31
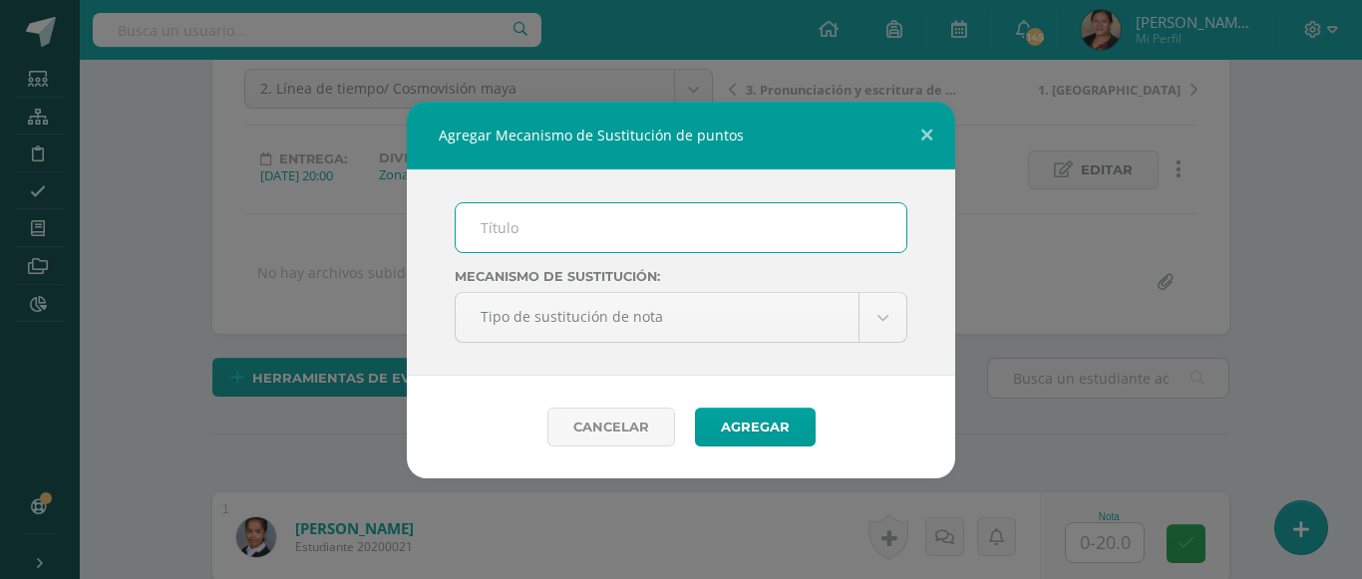
click at [490, 221] on input "text" at bounding box center [681, 227] width 451 height 49
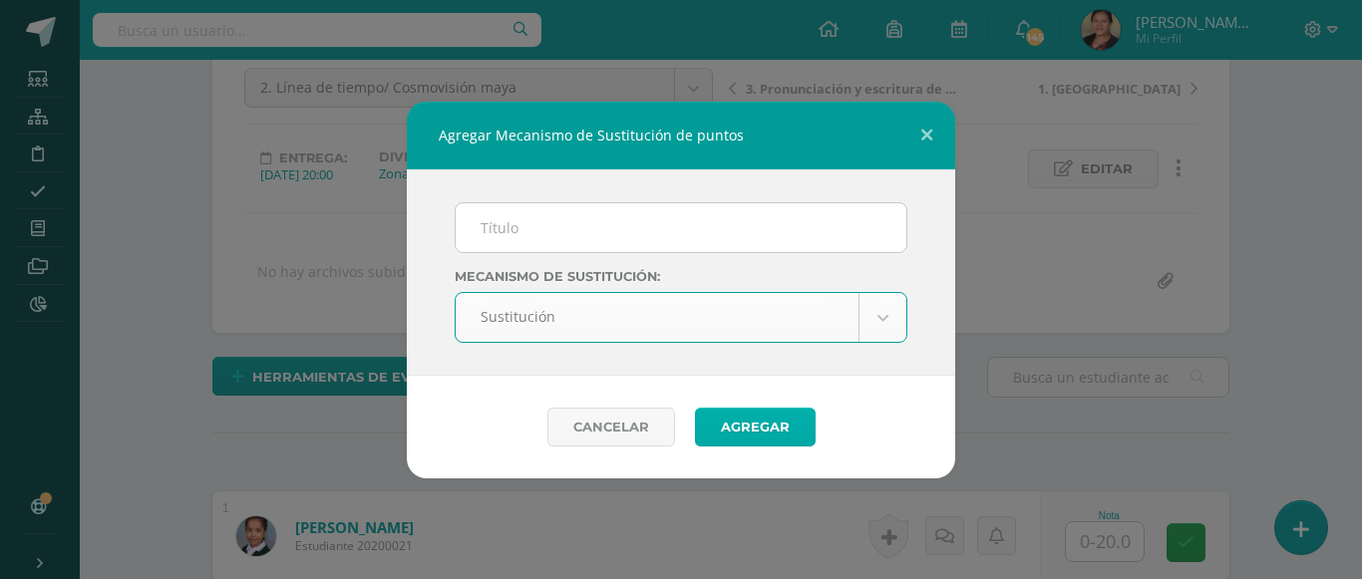
scroll to position [202, 0]
click at [732, 427] on button "Agregar" at bounding box center [755, 427] width 121 height 39
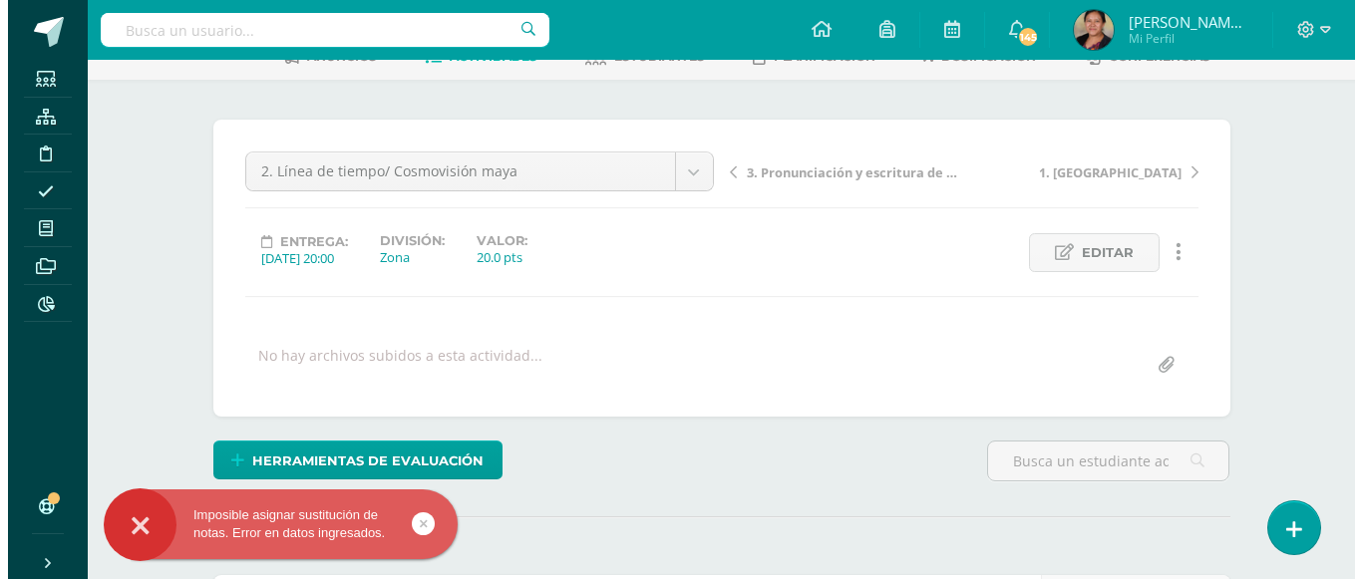
scroll to position [228, 0]
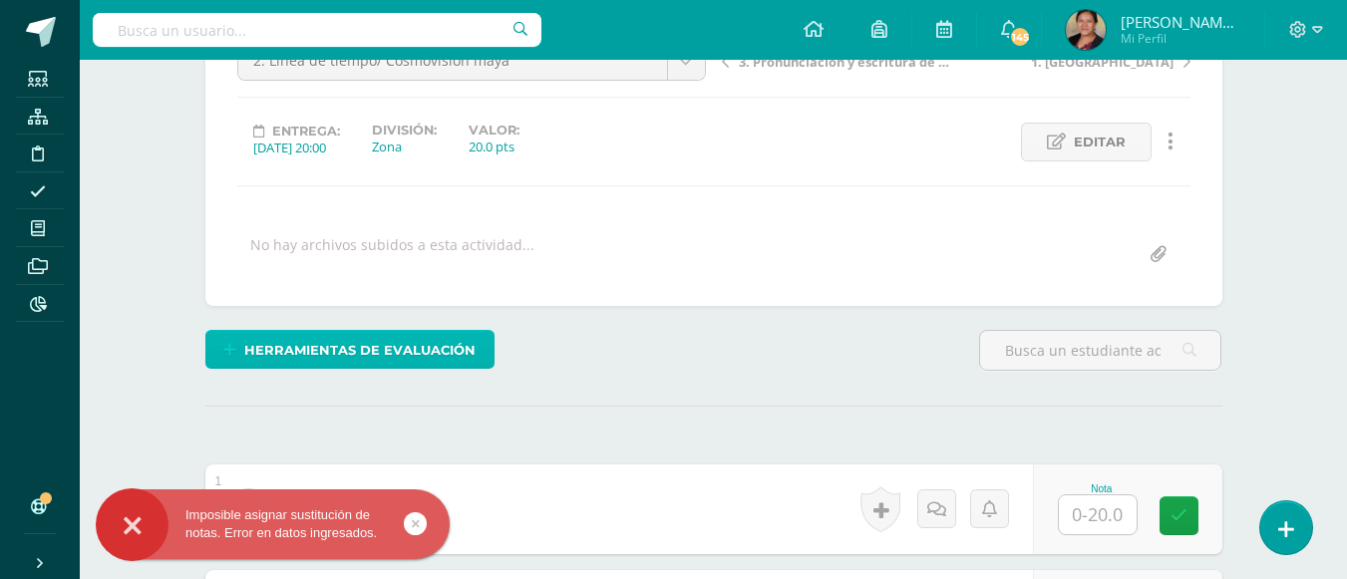
click at [474, 341] on link "Herramientas de evaluación" at bounding box center [349, 349] width 289 height 39
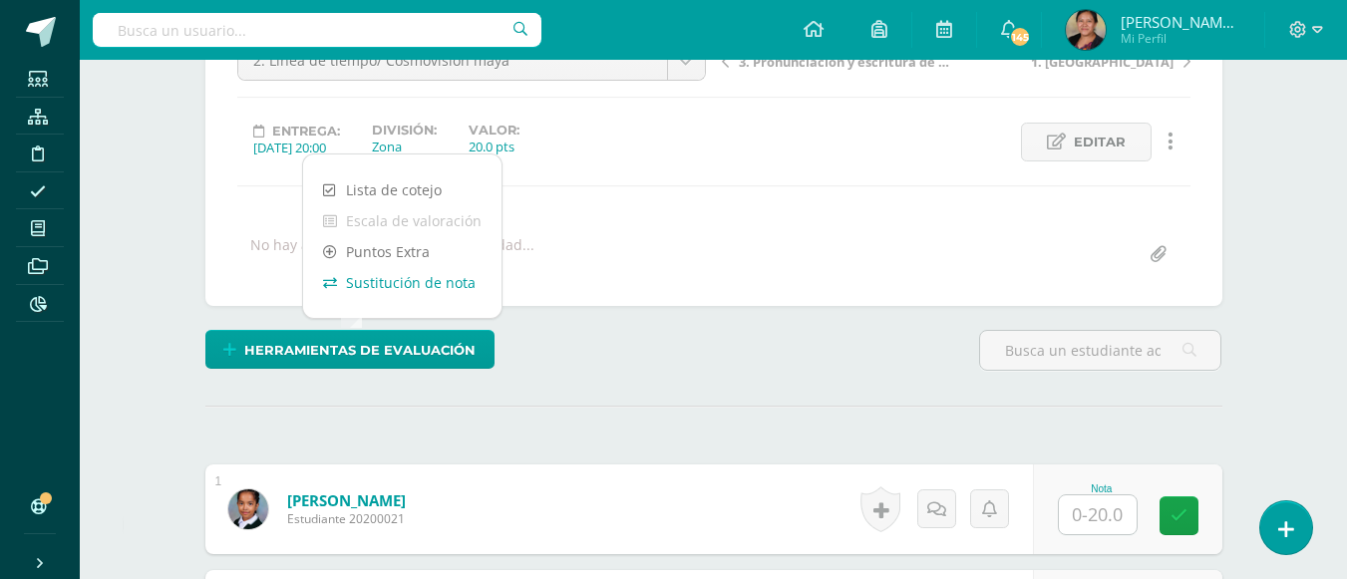
click at [436, 291] on link "Sustitución de nota" at bounding box center [402, 282] width 198 height 31
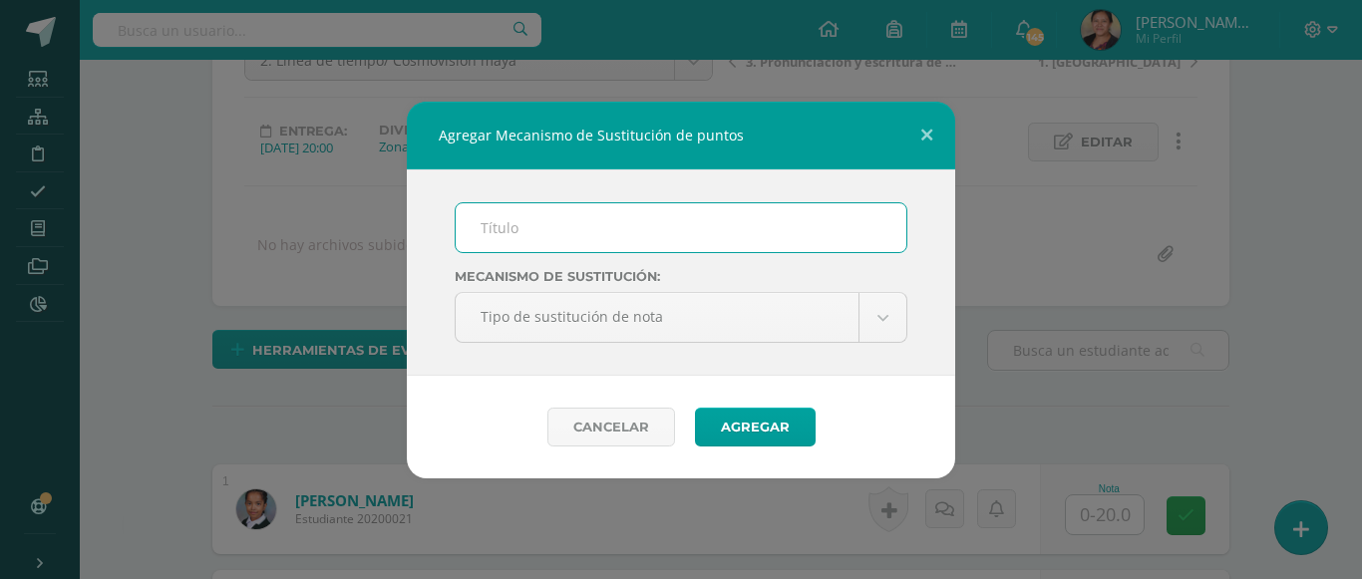
scroll to position [229, 0]
click at [541, 238] on input "text" at bounding box center [681, 227] width 451 height 49
type input "mejoramiento"
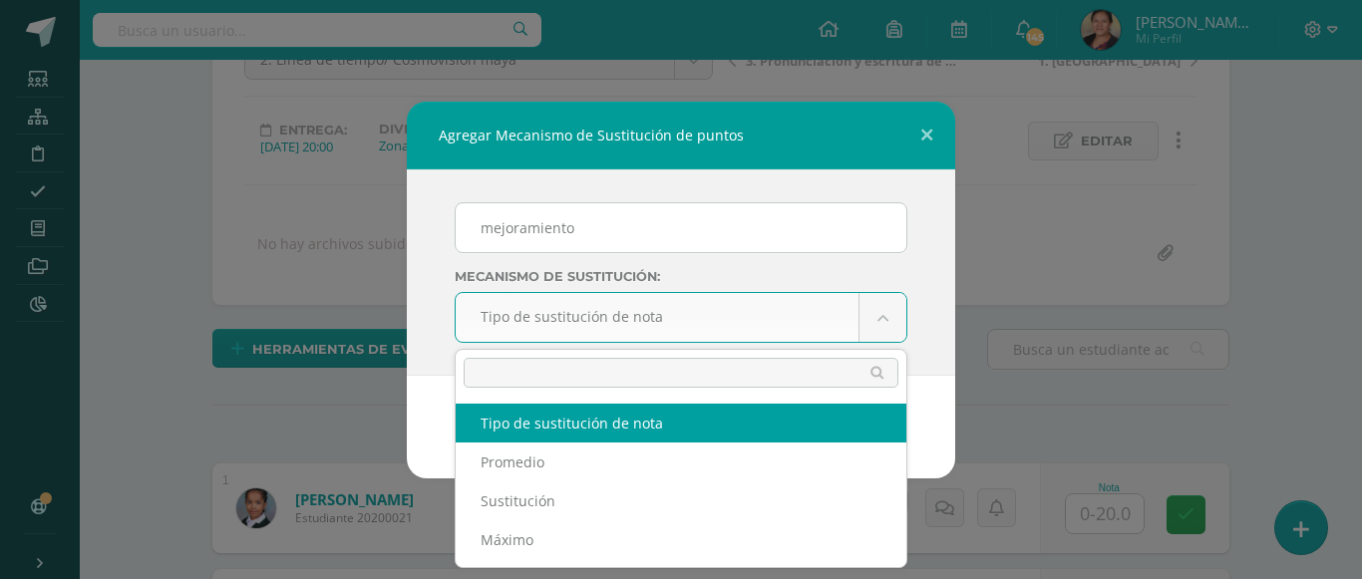
scroll to position [230, 0]
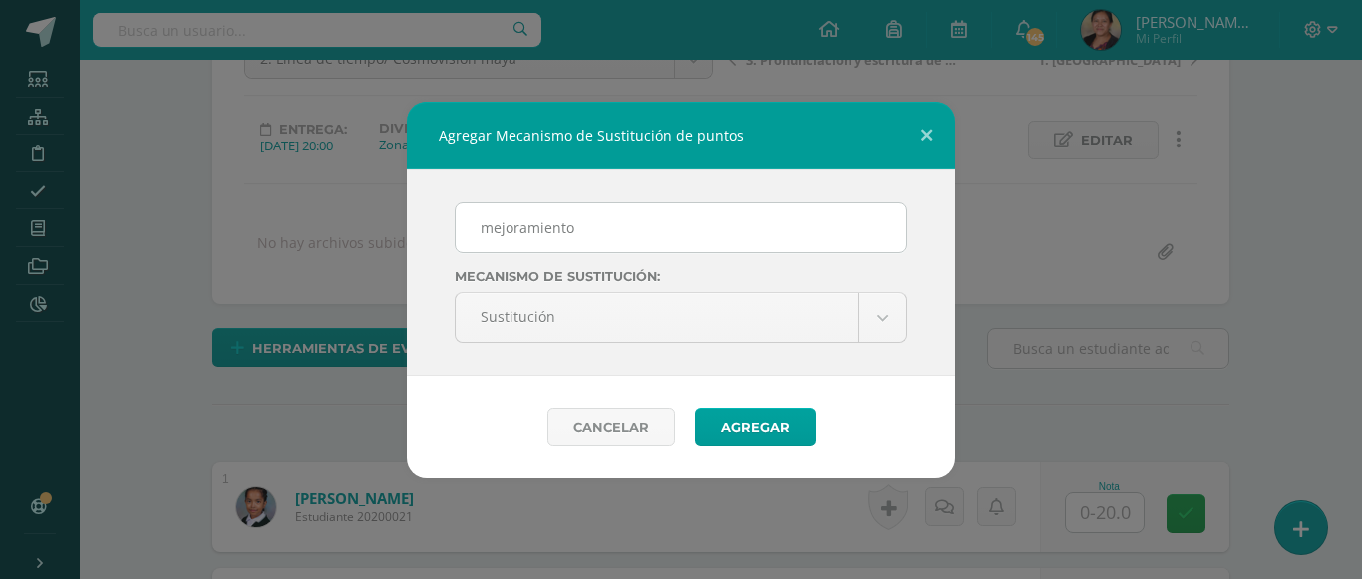
click at [768, 403] on div "Cancelar Agregar" at bounding box center [681, 427] width 548 height 103
click at [767, 421] on button "Agregar" at bounding box center [755, 427] width 121 height 39
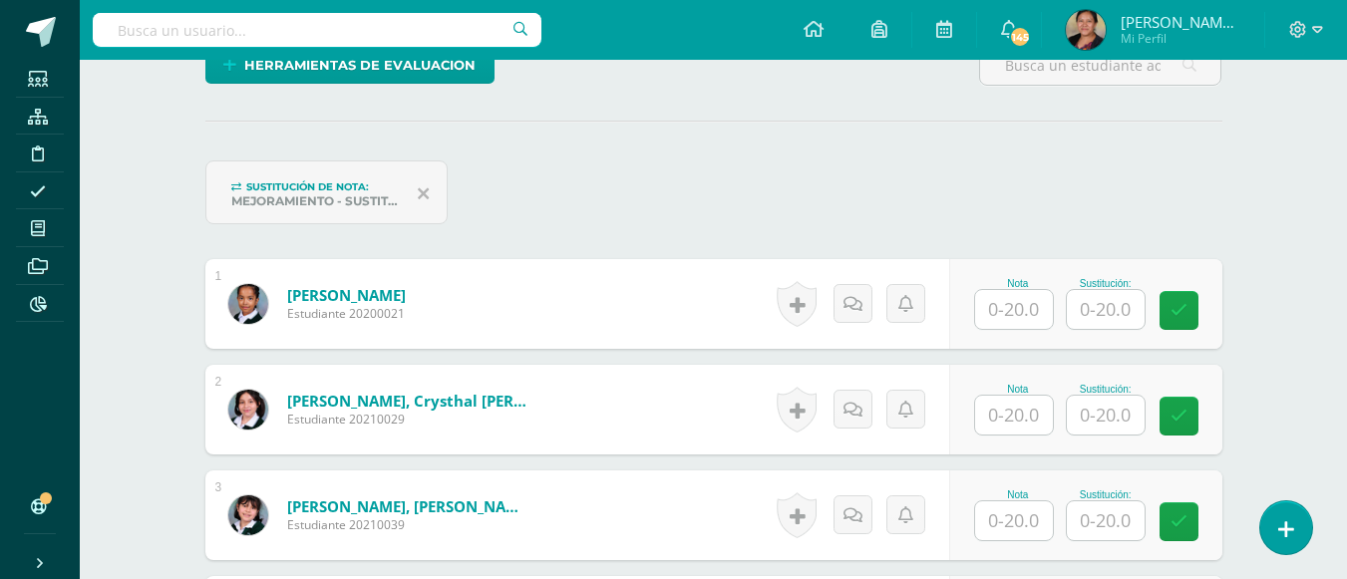
scroll to position [629, 0]
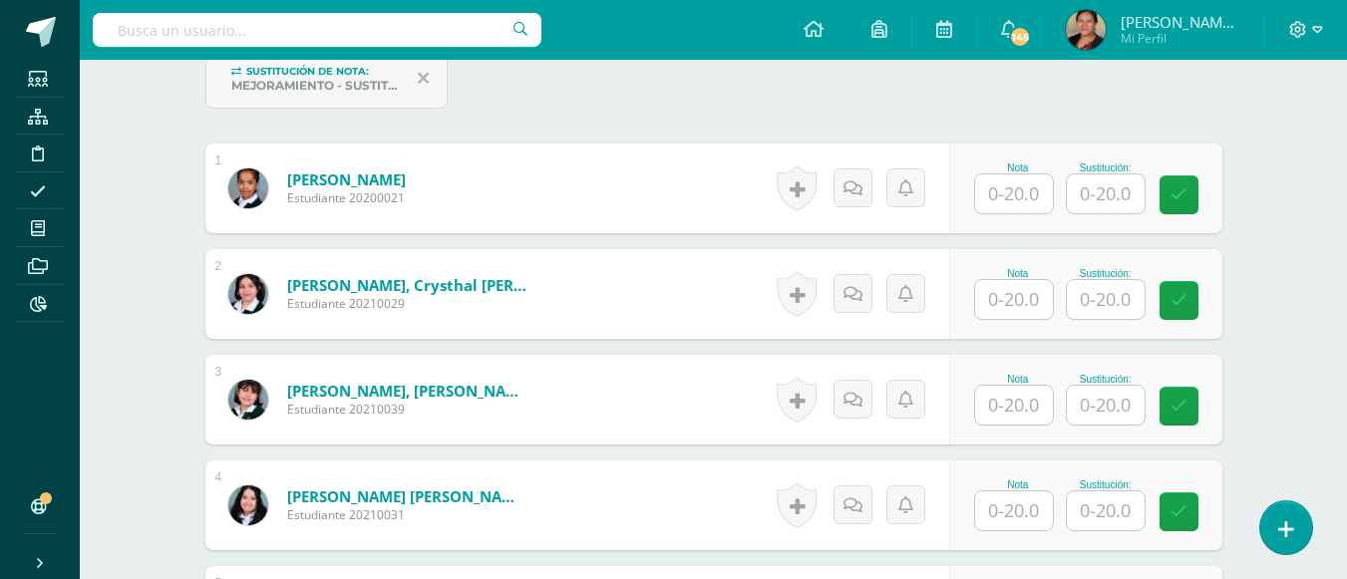
click at [1022, 186] on input "text" at bounding box center [1014, 193] width 78 height 39
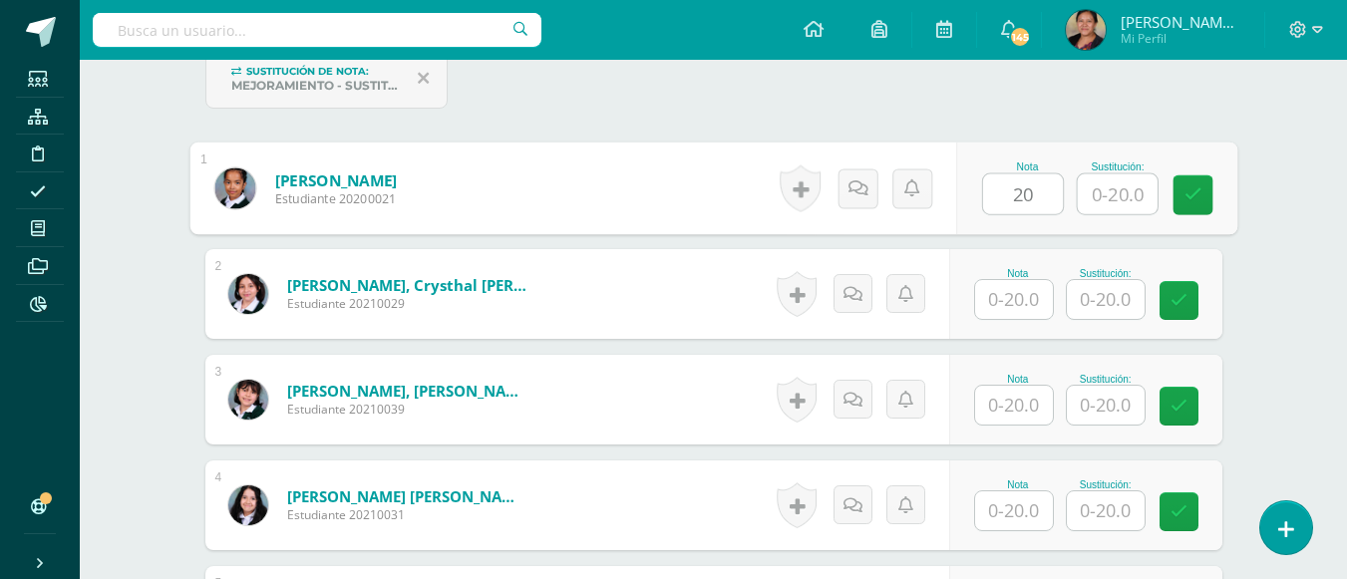
type input "20"
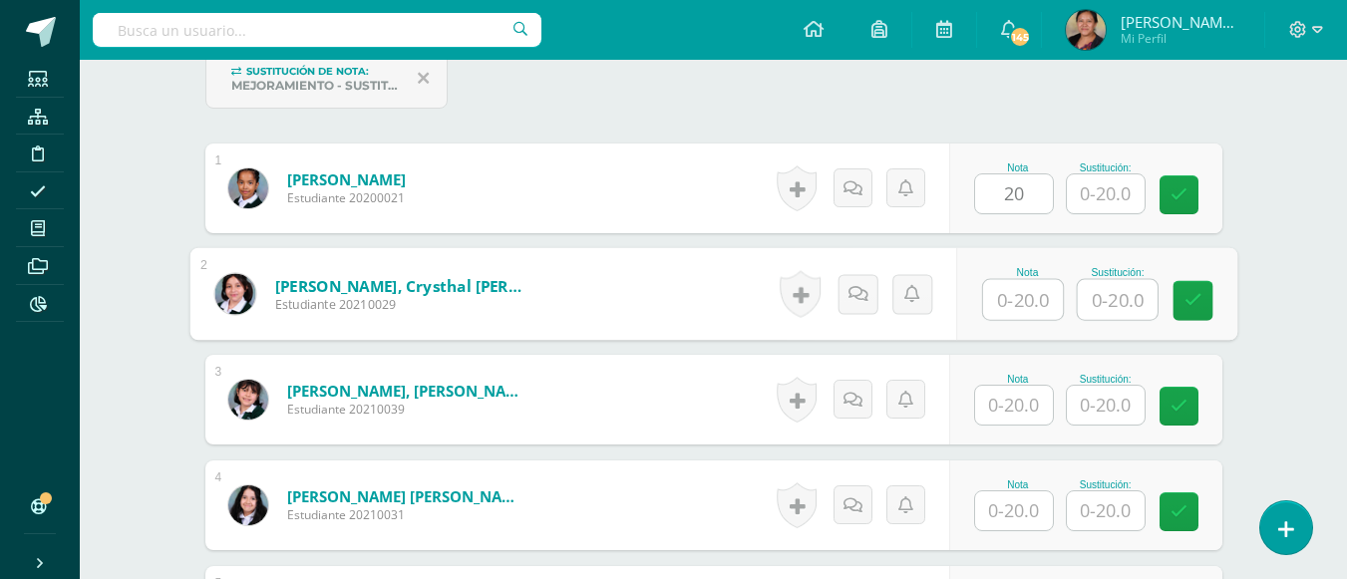
click at [1015, 318] on input "text" at bounding box center [1023, 300] width 80 height 40
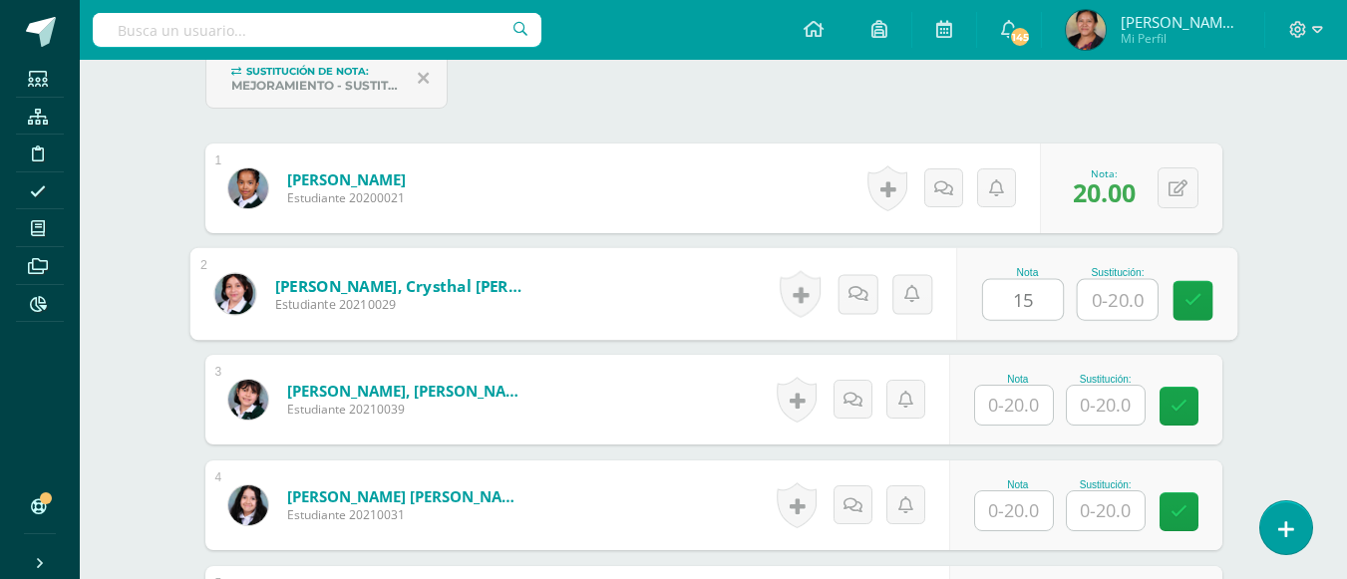
type input "15"
click at [1015, 410] on input "text" at bounding box center [1014, 405] width 78 height 39
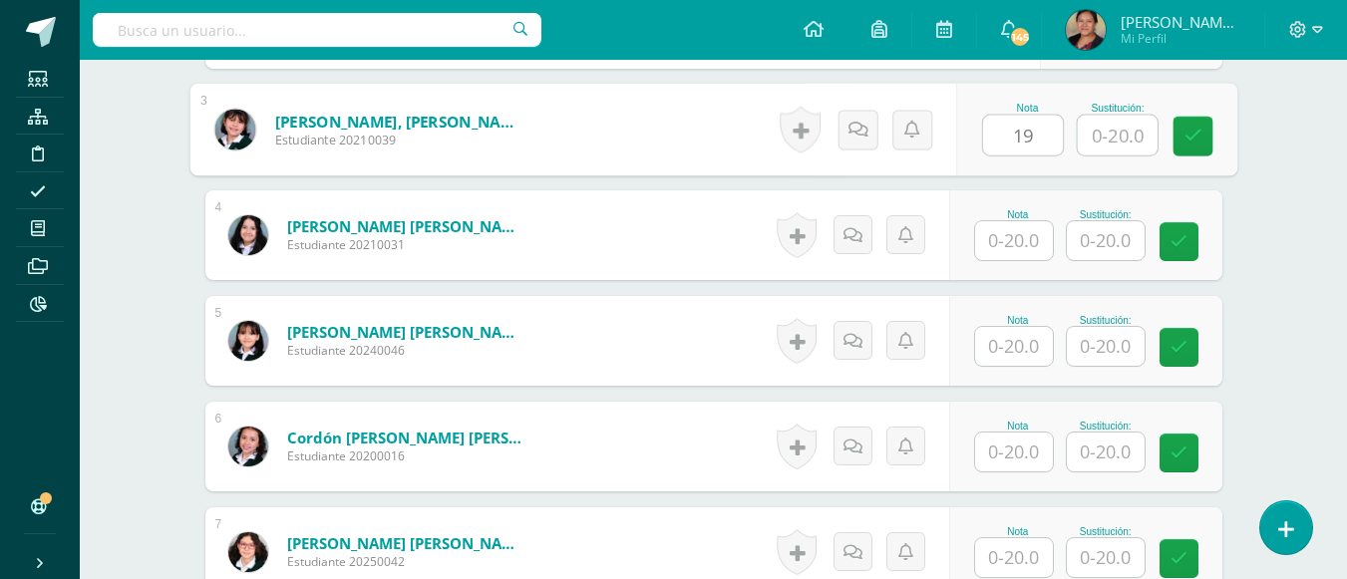
scroll to position [1028, 0]
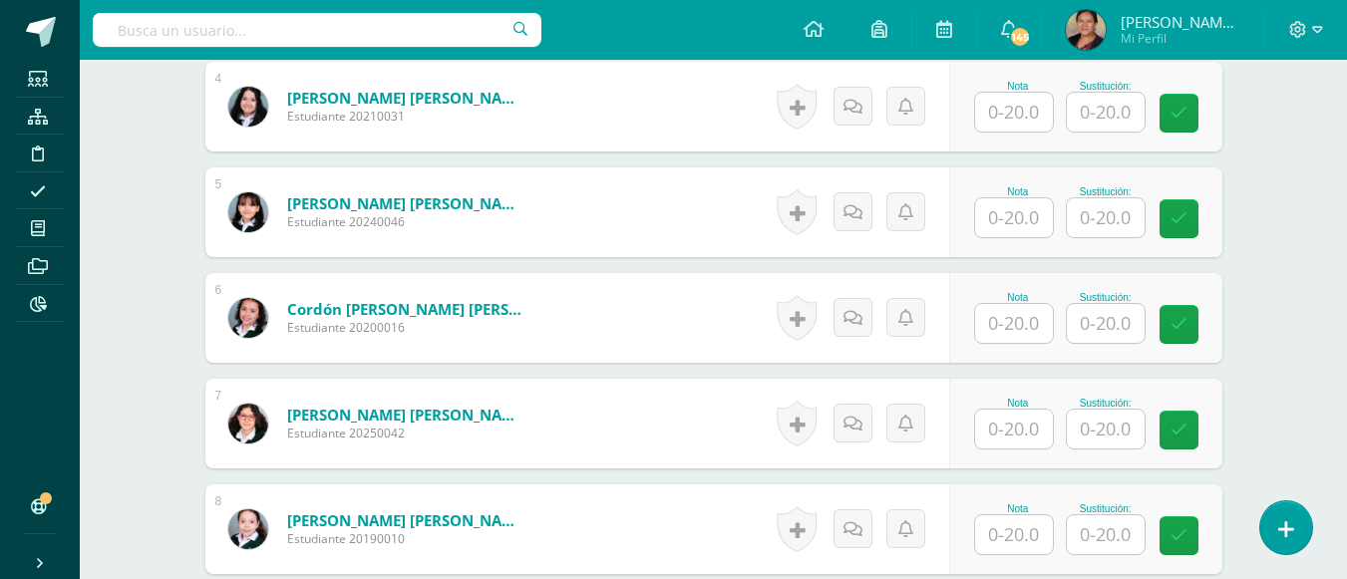
type input "19"
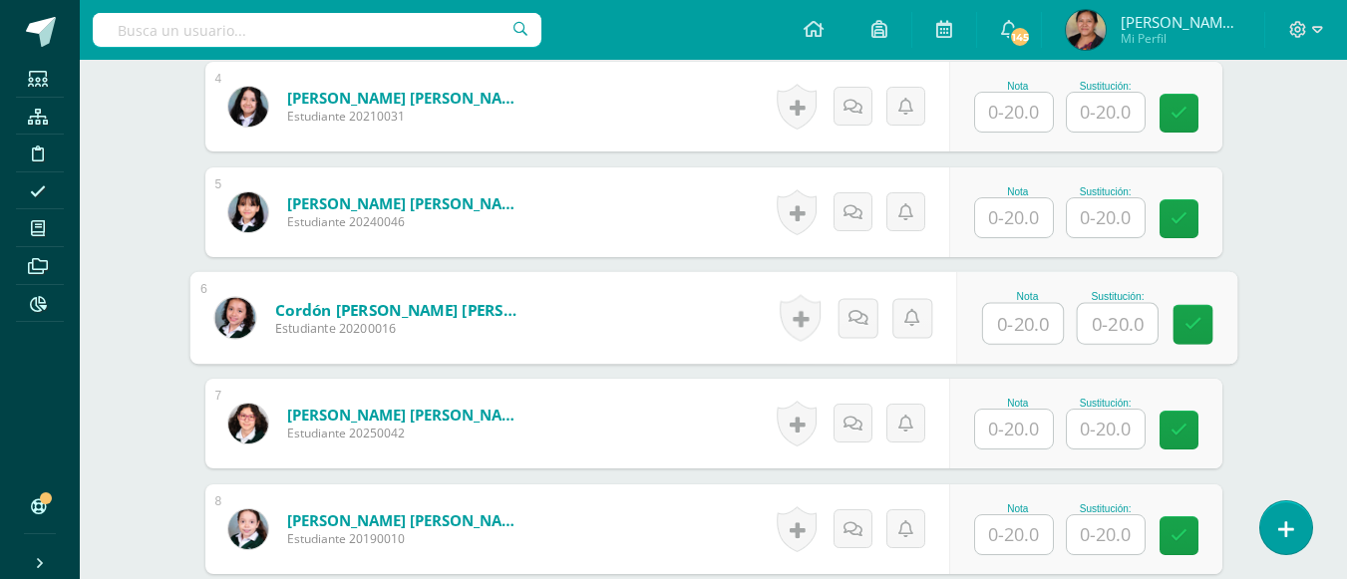
click at [1033, 320] on input "text" at bounding box center [1023, 324] width 80 height 40
type input "17"
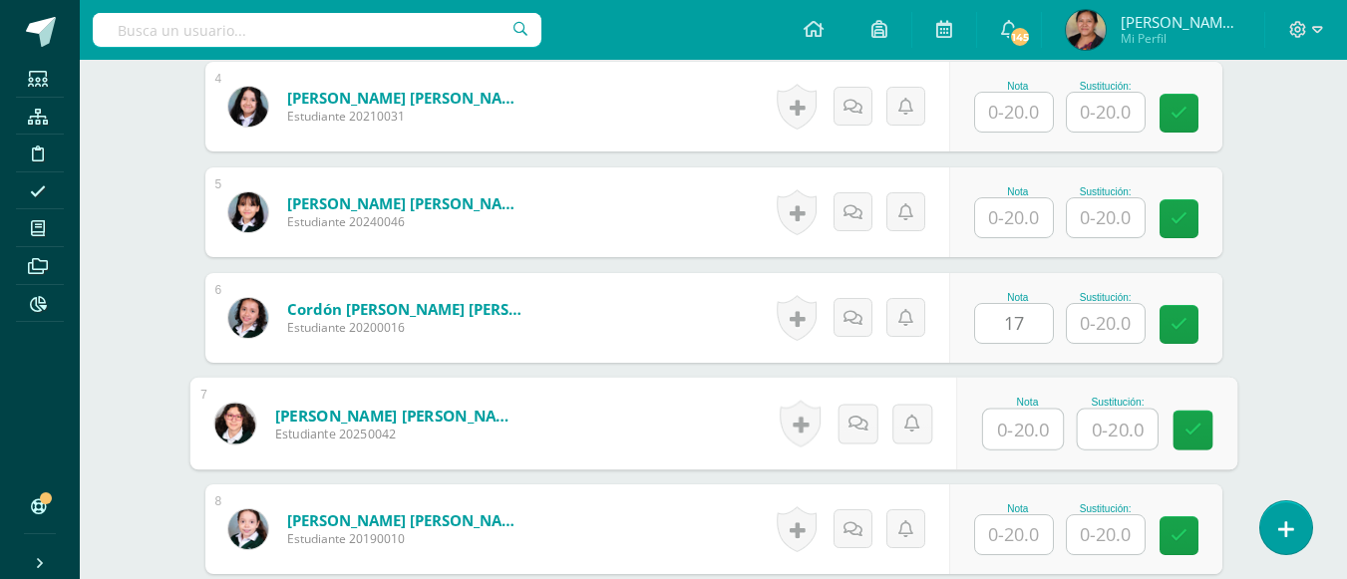
click at [1010, 425] on input "text" at bounding box center [1023, 430] width 80 height 40
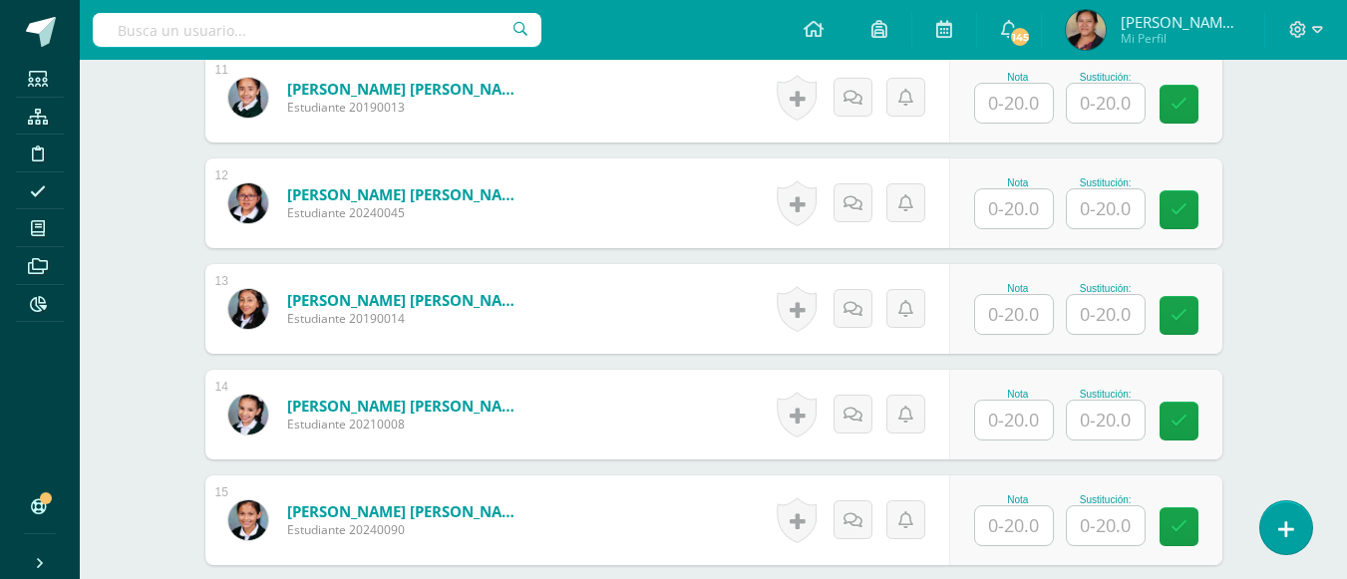
scroll to position [1825, 0]
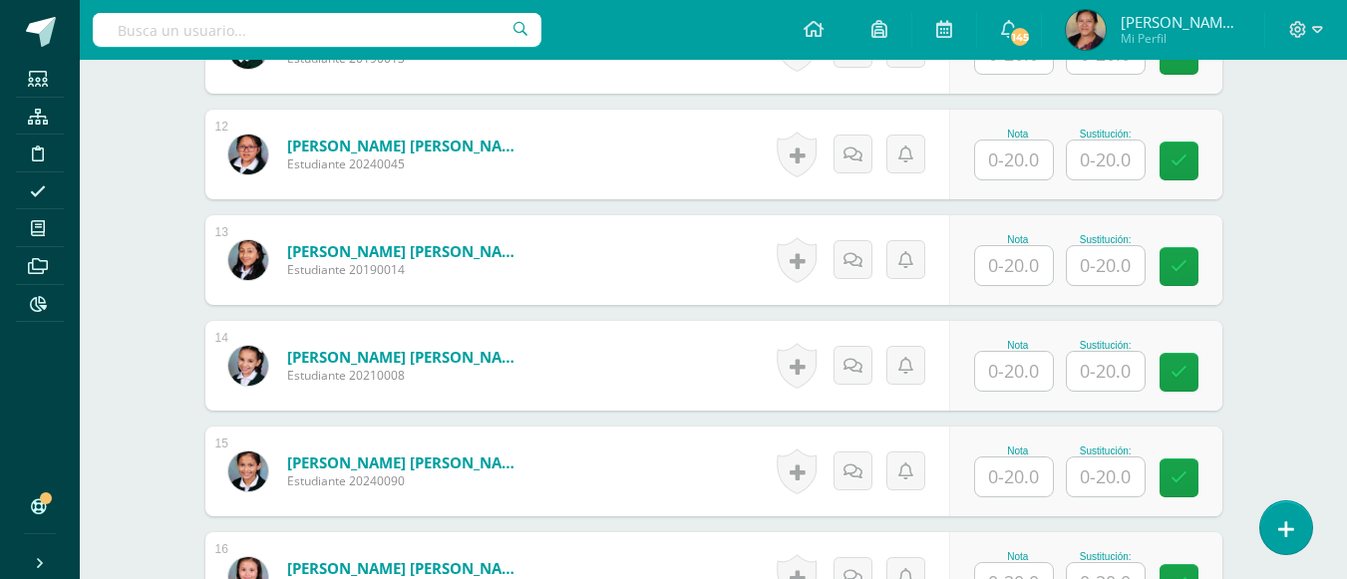
type input "18"
click at [1001, 487] on input "text" at bounding box center [1014, 477] width 78 height 39
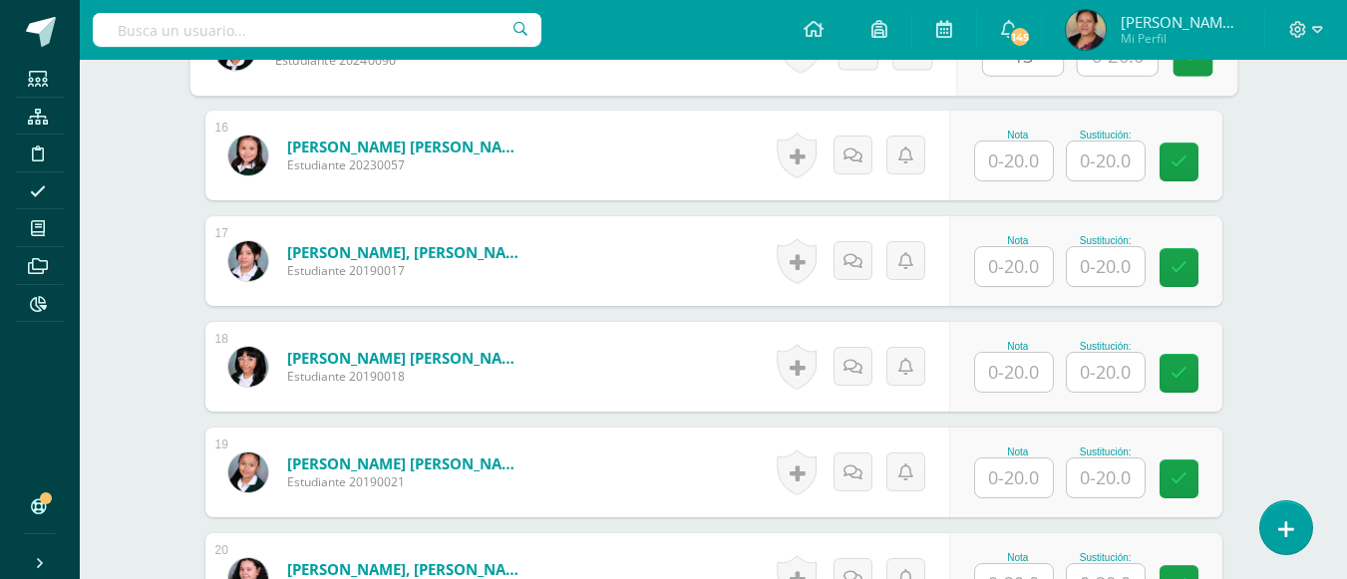
scroll to position [2324, 0]
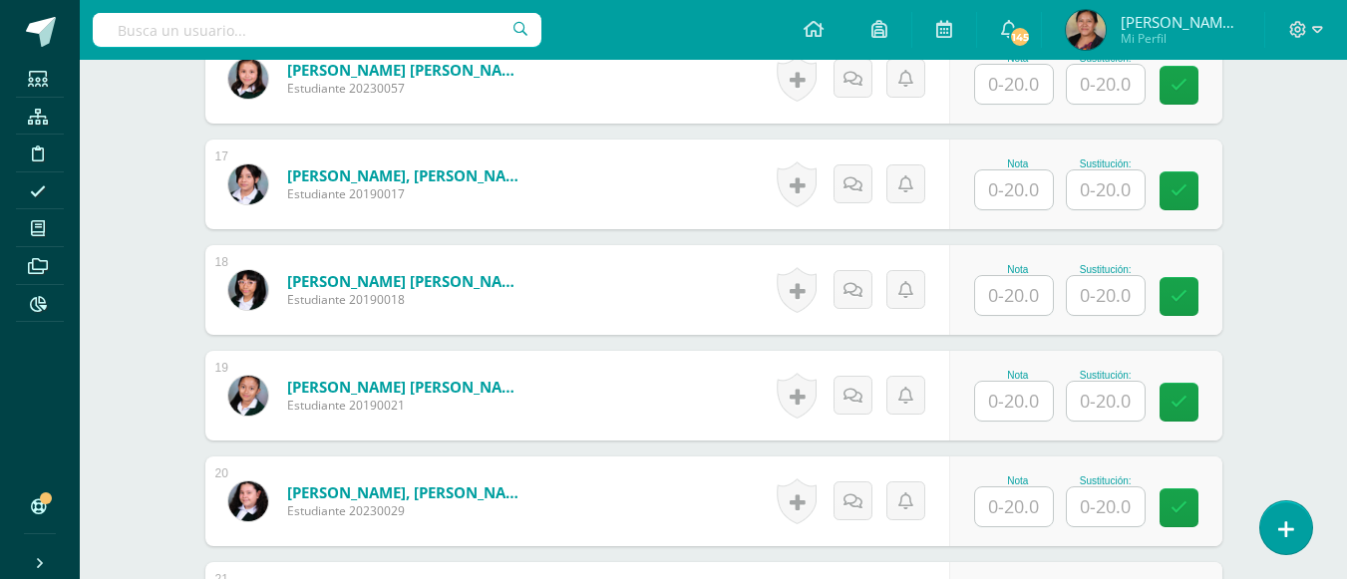
type input "13"
click at [1026, 297] on input "text" at bounding box center [1014, 295] width 78 height 39
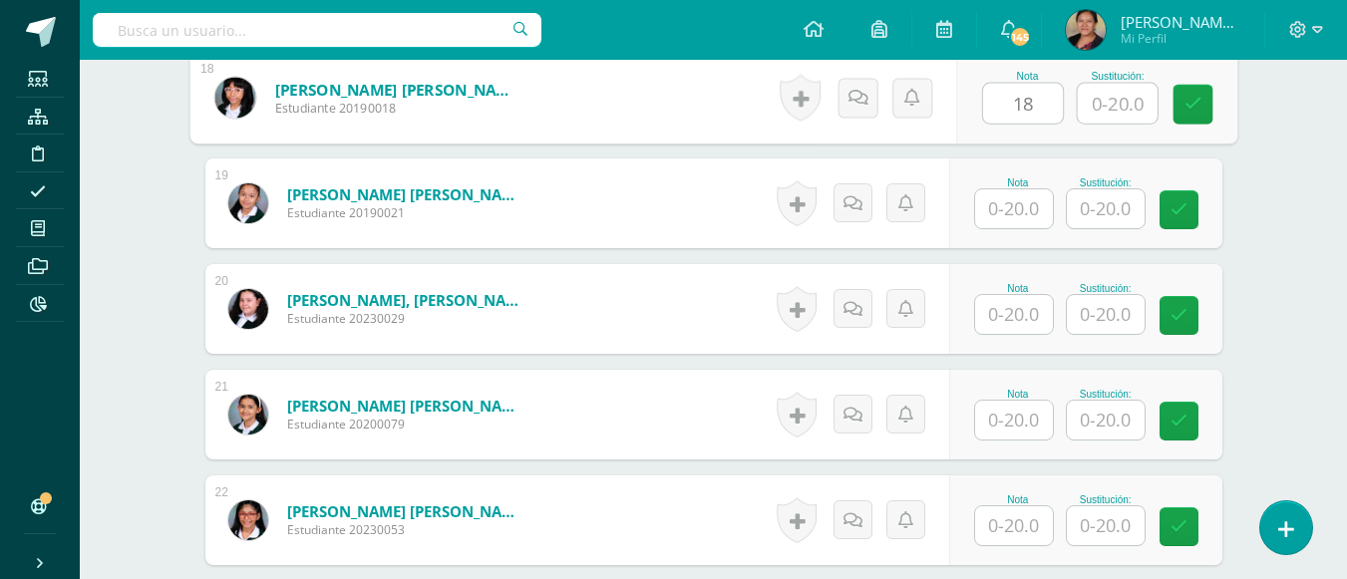
scroll to position [2523, 0]
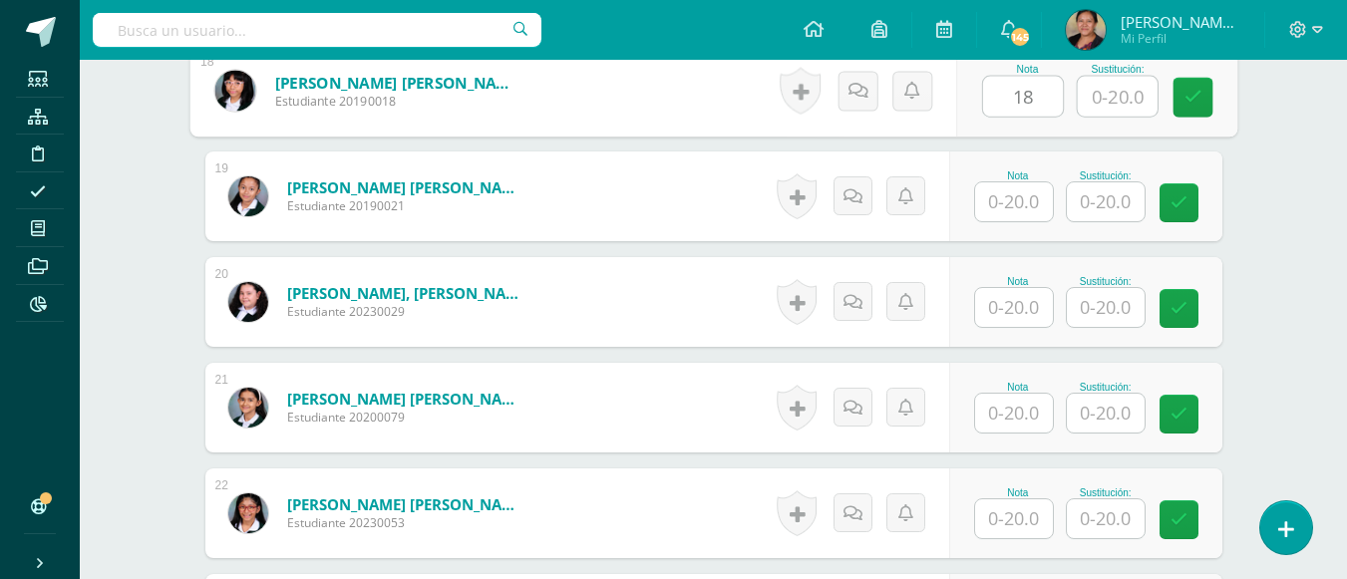
type input "18"
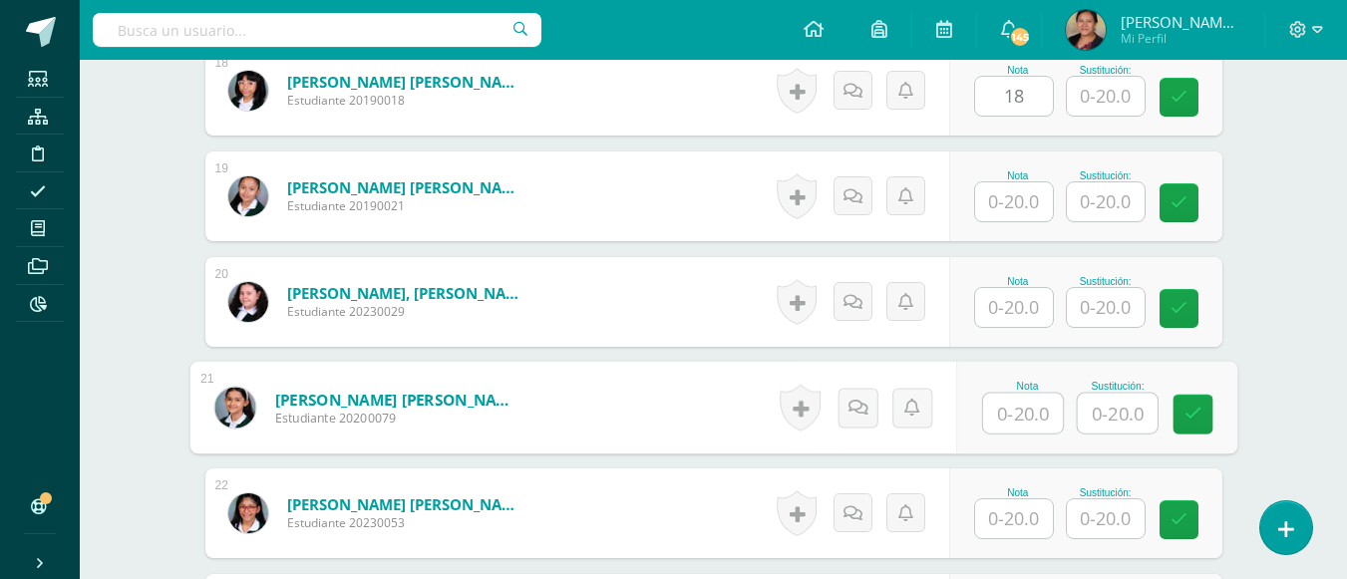
click at [997, 419] on input "text" at bounding box center [1023, 414] width 80 height 40
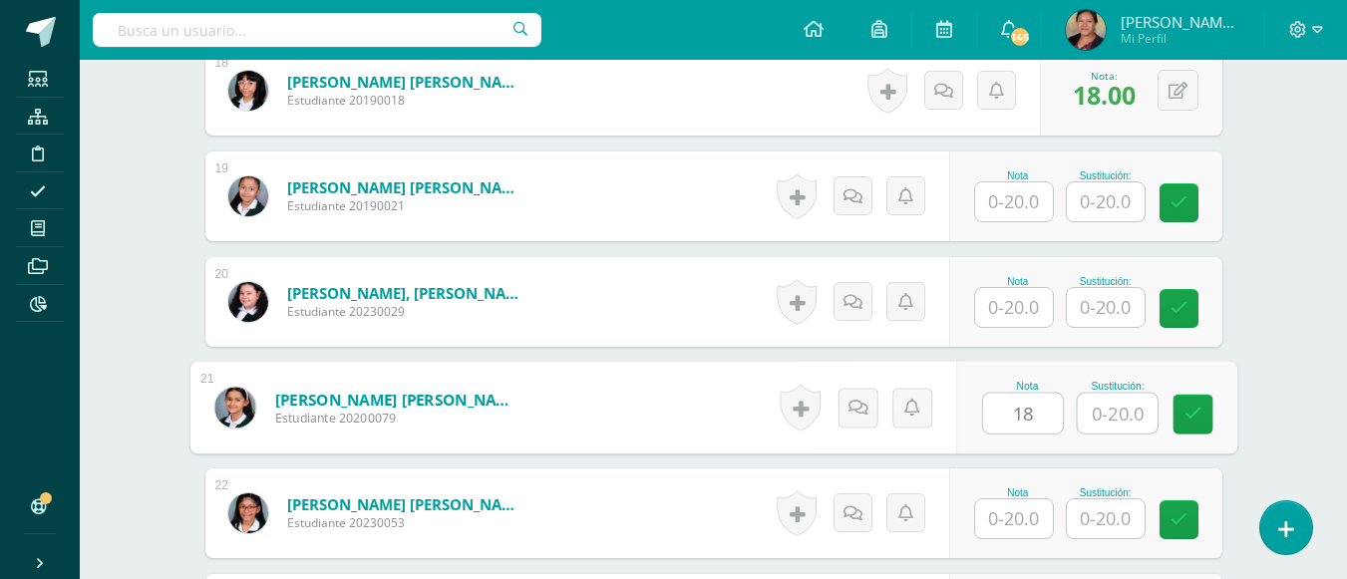
type input "18"
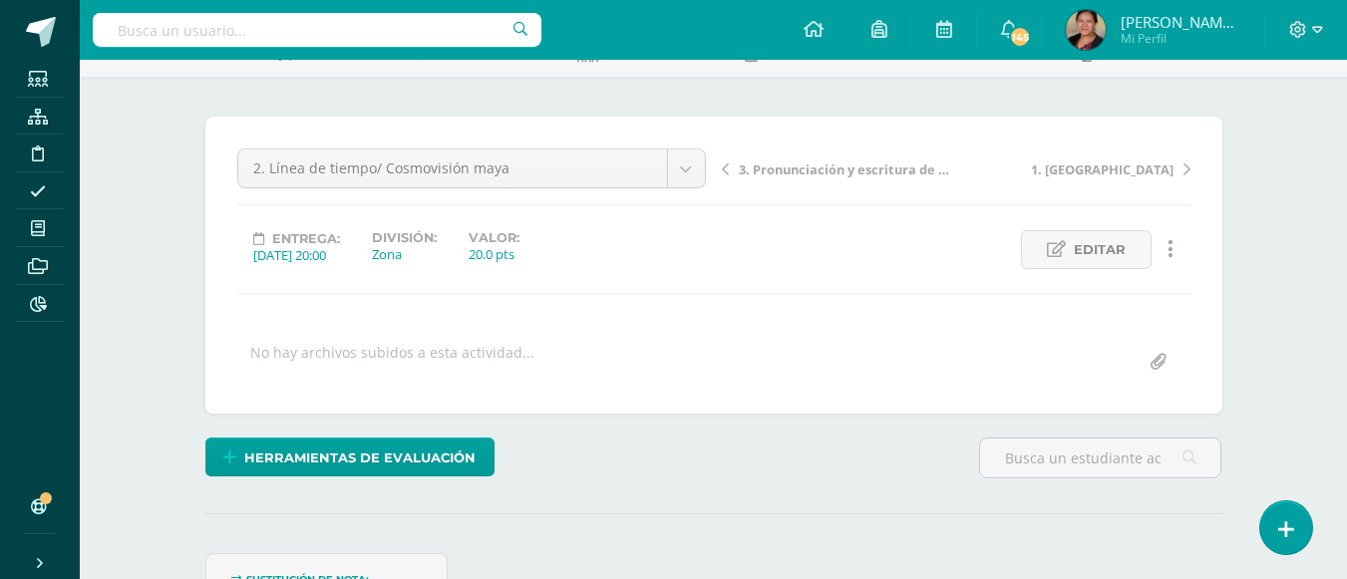
scroll to position [0, 0]
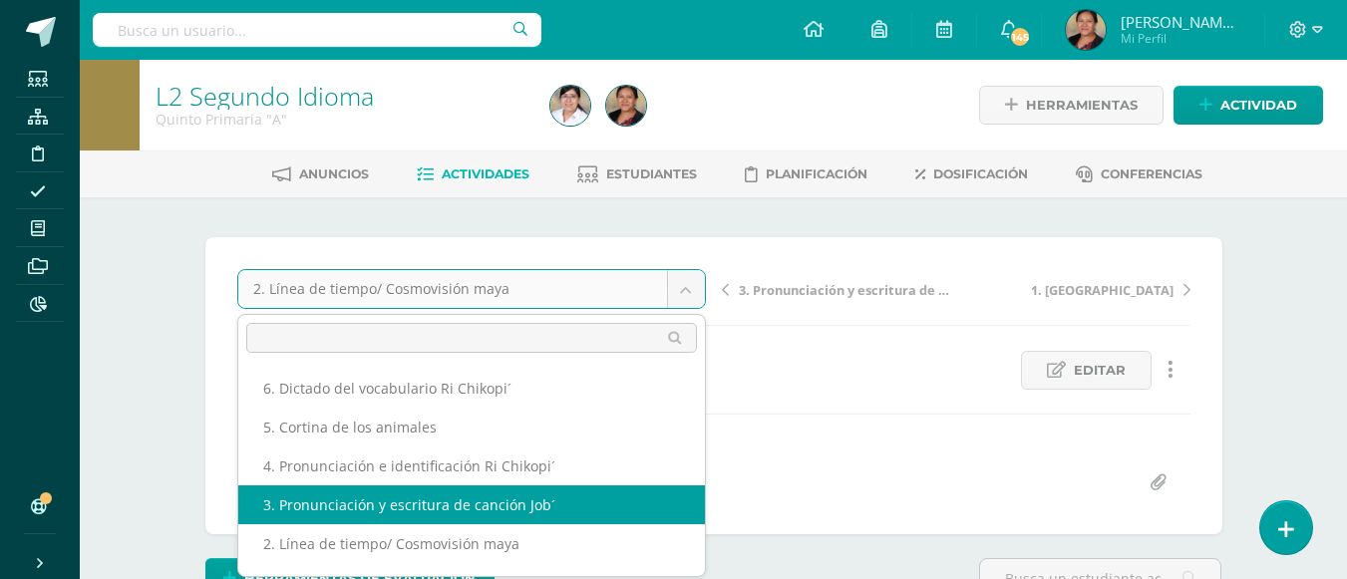
select select "/dashboard/teacher/grade-activity/108238/"
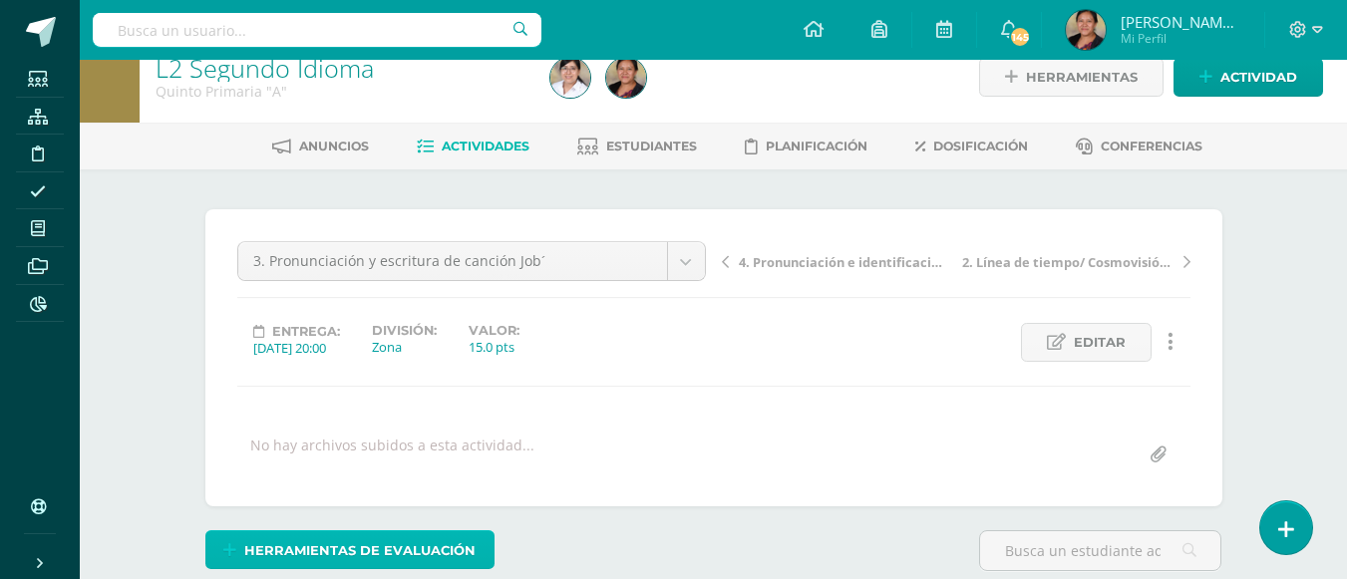
click at [376, 547] on span "Herramientas de evaluación" at bounding box center [359, 550] width 231 height 37
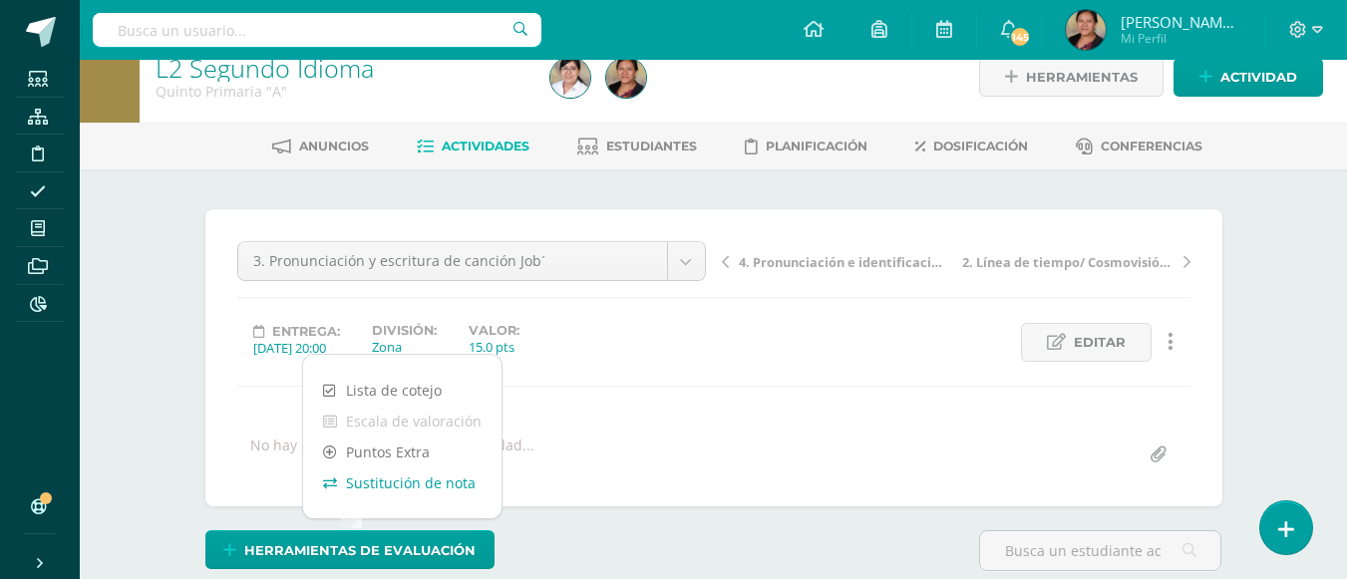
click at [405, 479] on link "Sustitución de nota" at bounding box center [402, 483] width 198 height 31
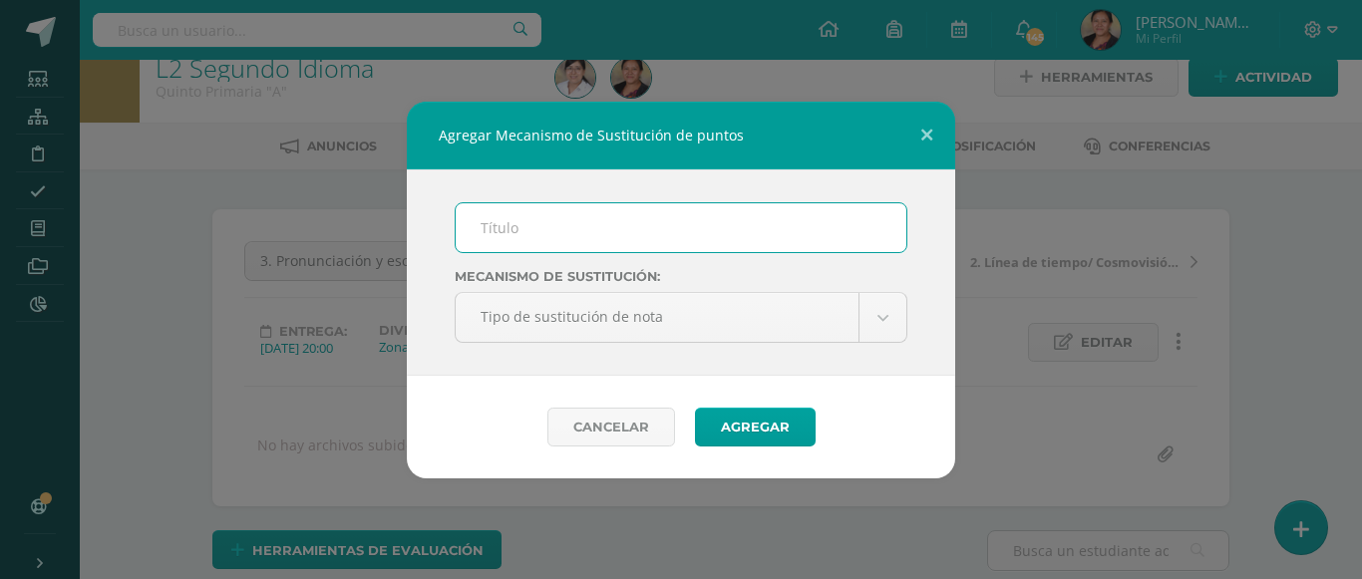
click at [560, 227] on input "text" at bounding box center [681, 227] width 451 height 49
click at [590, 243] on input "text" at bounding box center [681, 227] width 451 height 49
type input "mejoramiento"
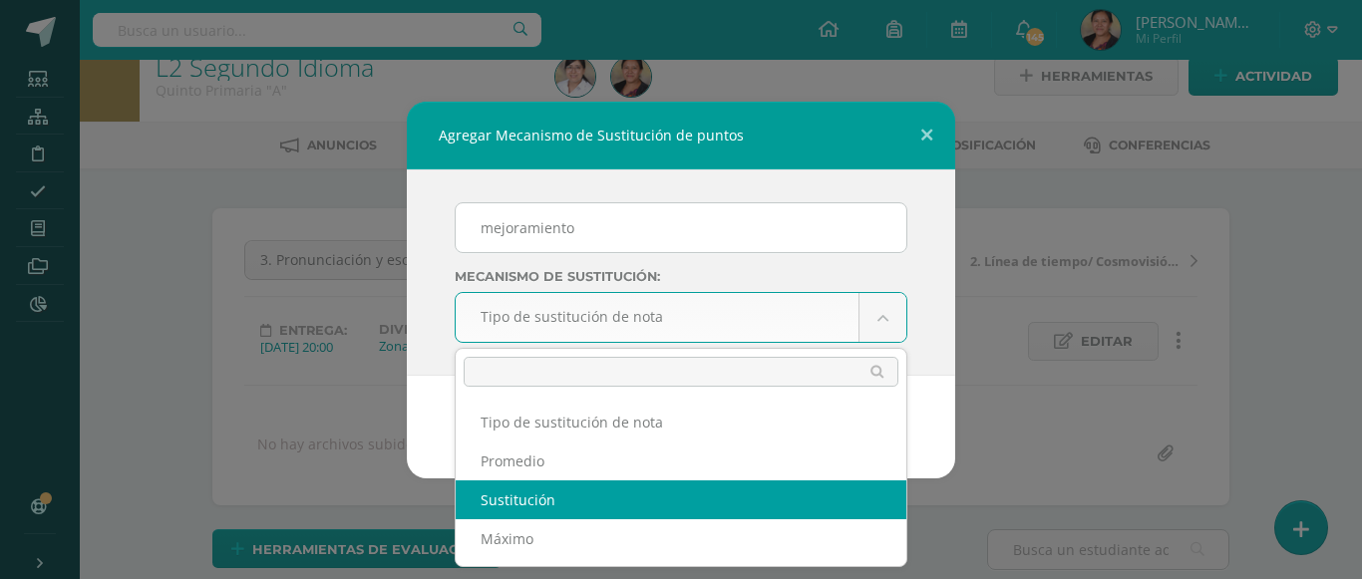
scroll to position [30, 0]
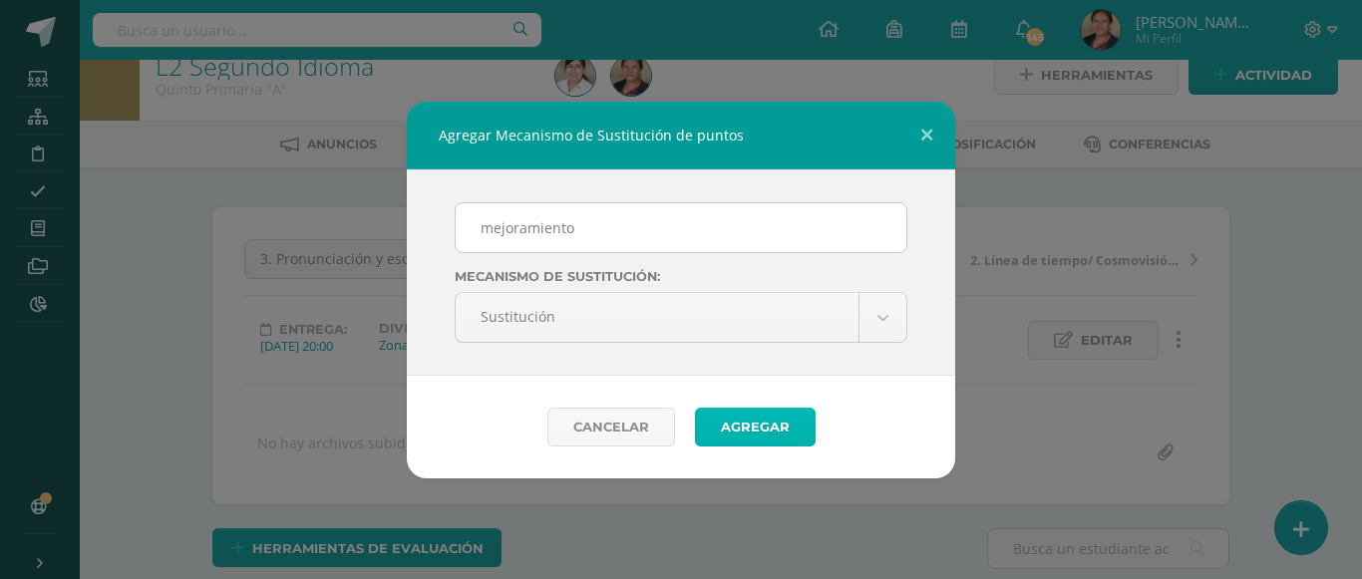
click at [729, 427] on button "Agregar" at bounding box center [755, 427] width 121 height 39
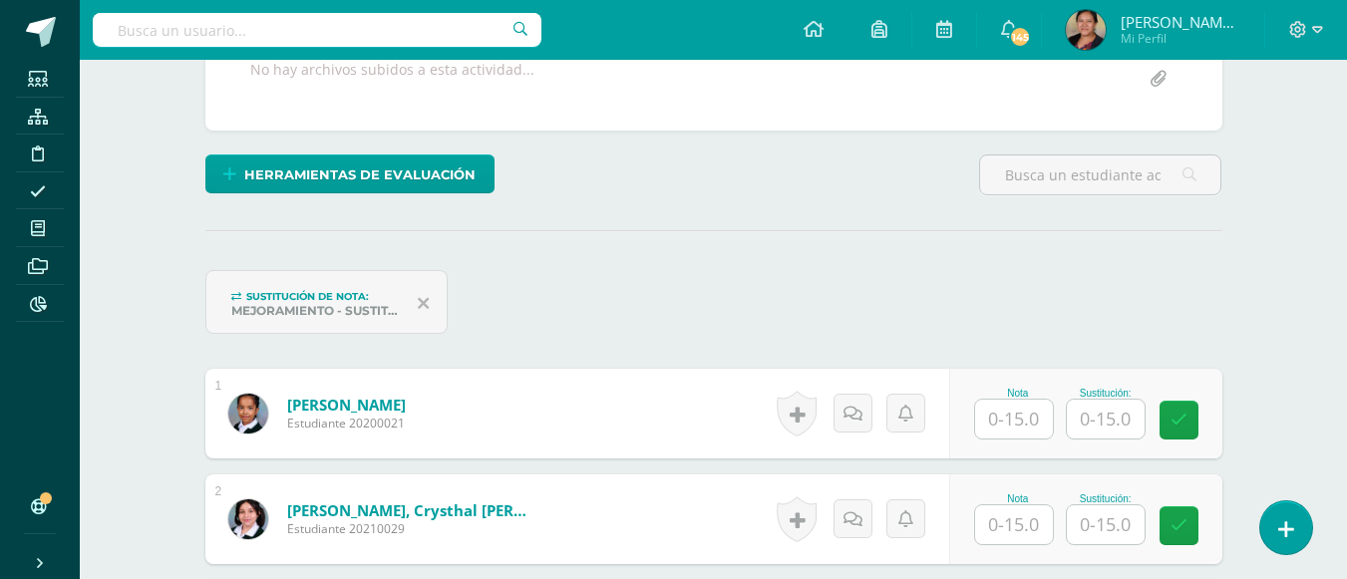
scroll to position [529, 0]
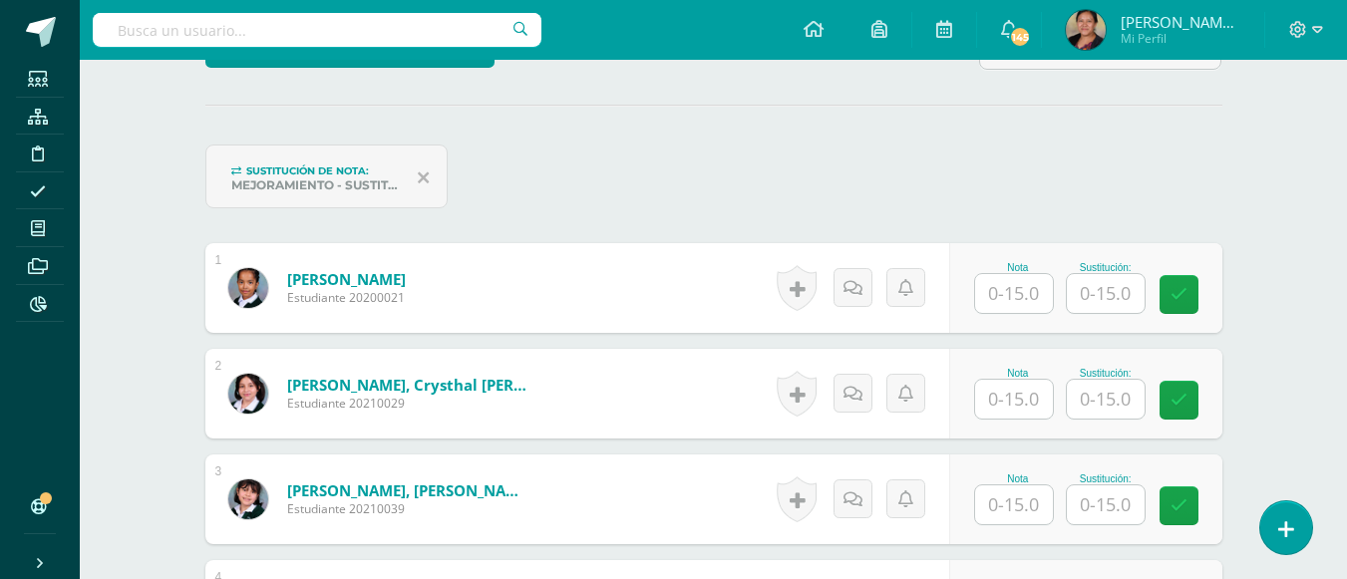
click at [1023, 298] on input "text" at bounding box center [1014, 293] width 78 height 39
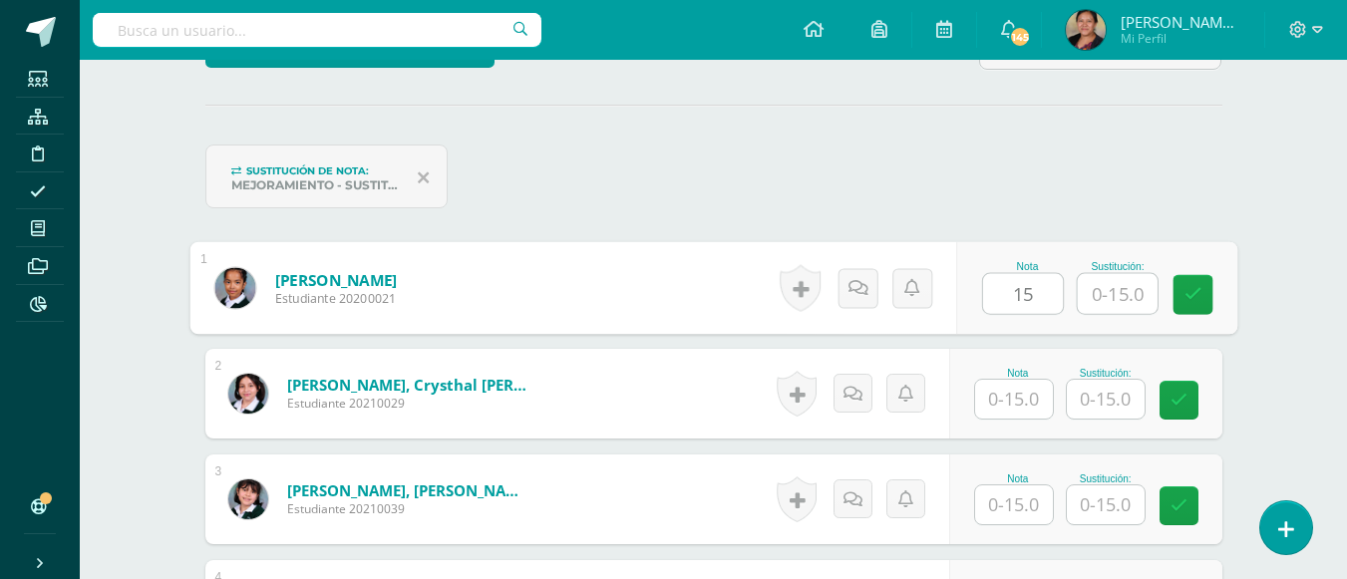
type input "15"
click at [1008, 396] on input "text" at bounding box center [1014, 399] width 78 height 39
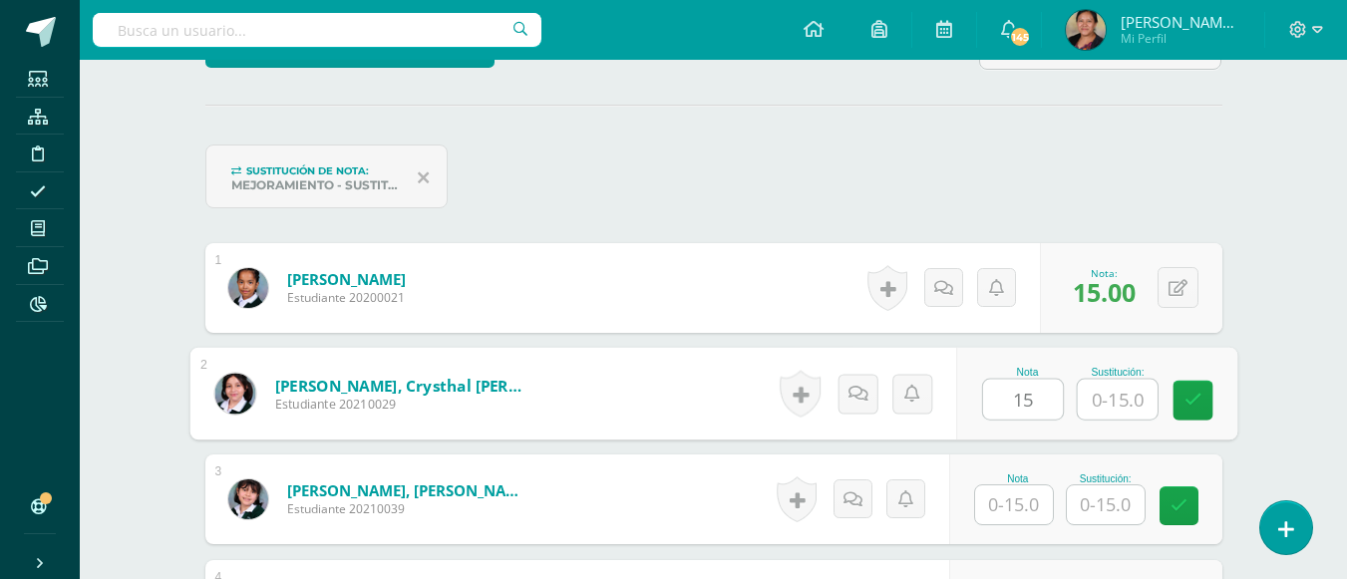
type input "15"
click at [1024, 500] on input "text" at bounding box center [1014, 504] width 78 height 39
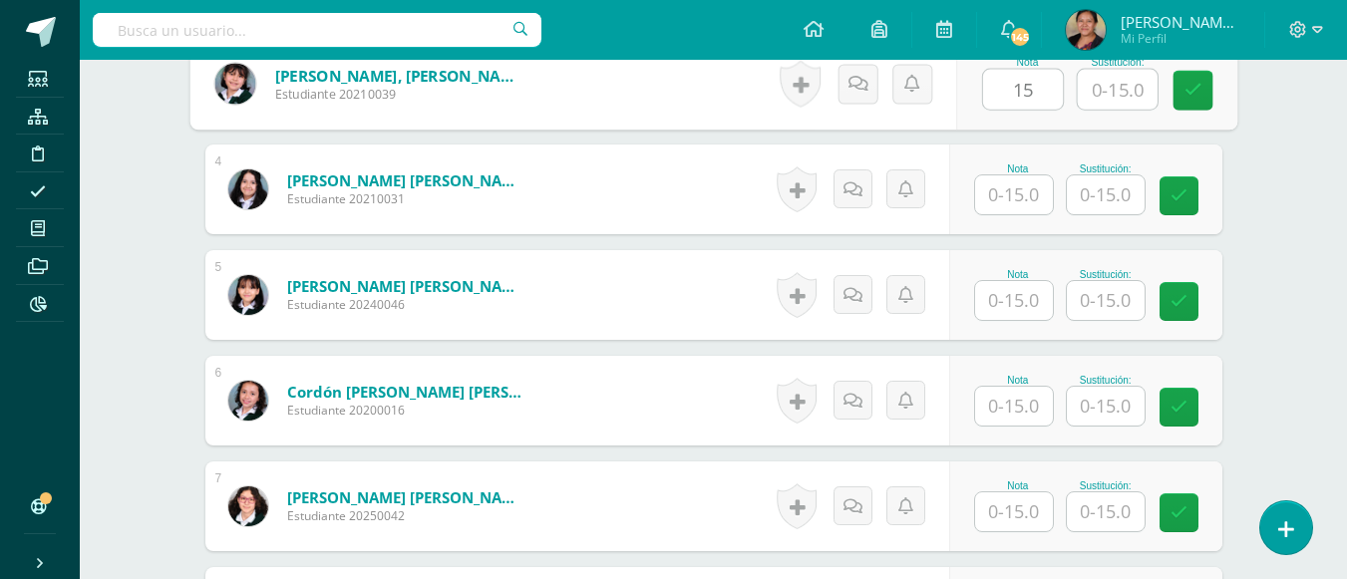
scroll to position [1028, 0]
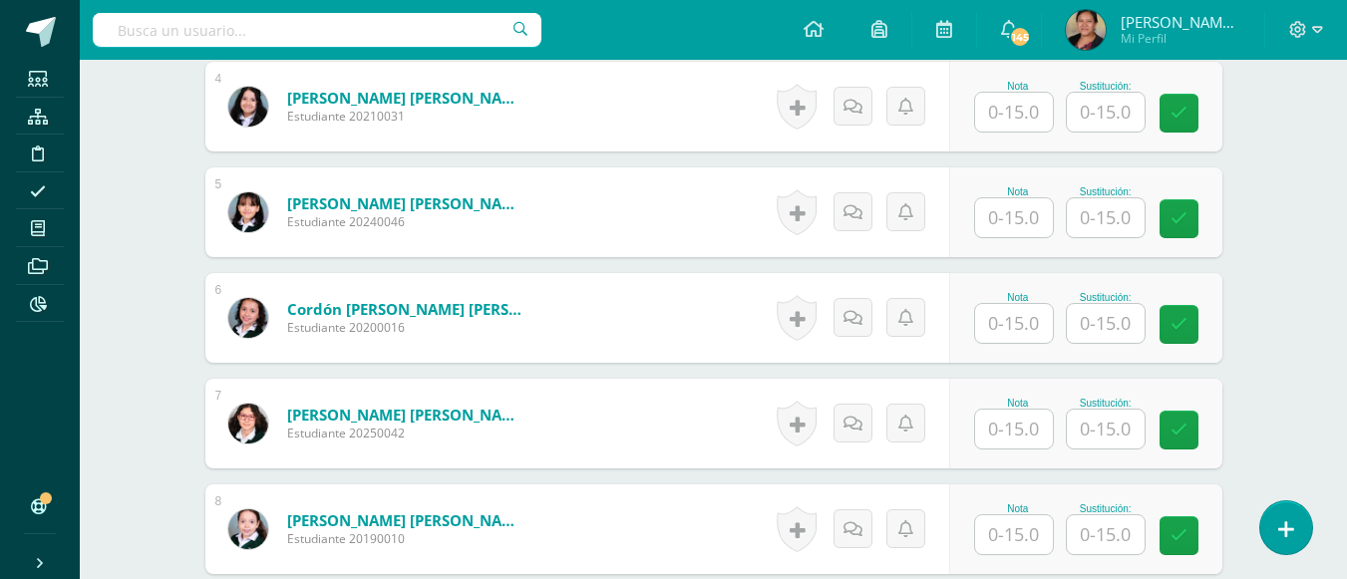
type input "15"
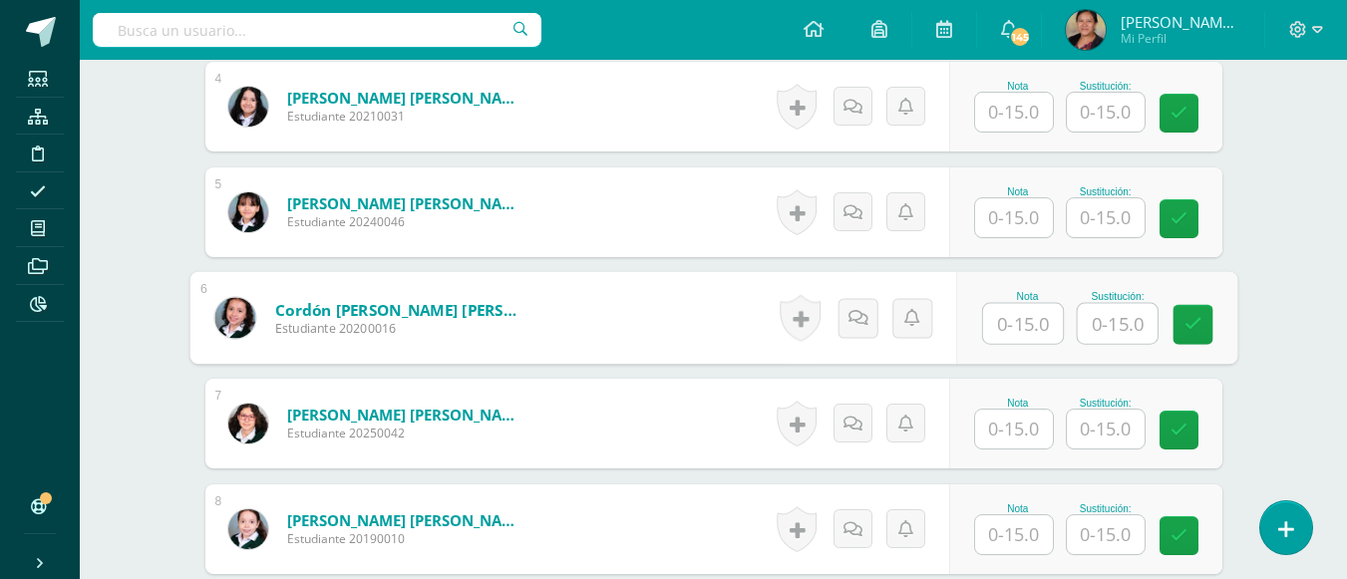
click at [1012, 326] on input "text" at bounding box center [1023, 324] width 80 height 40
type input "15"
click at [1025, 425] on input "text" at bounding box center [1014, 429] width 78 height 39
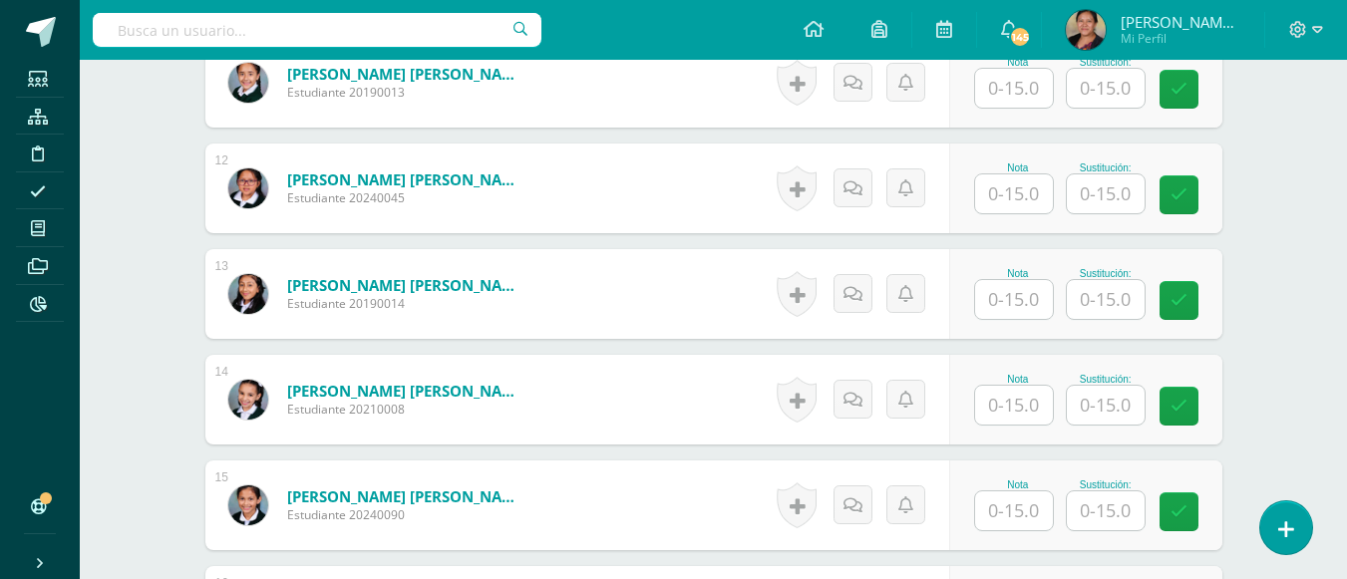
scroll to position [1825, 0]
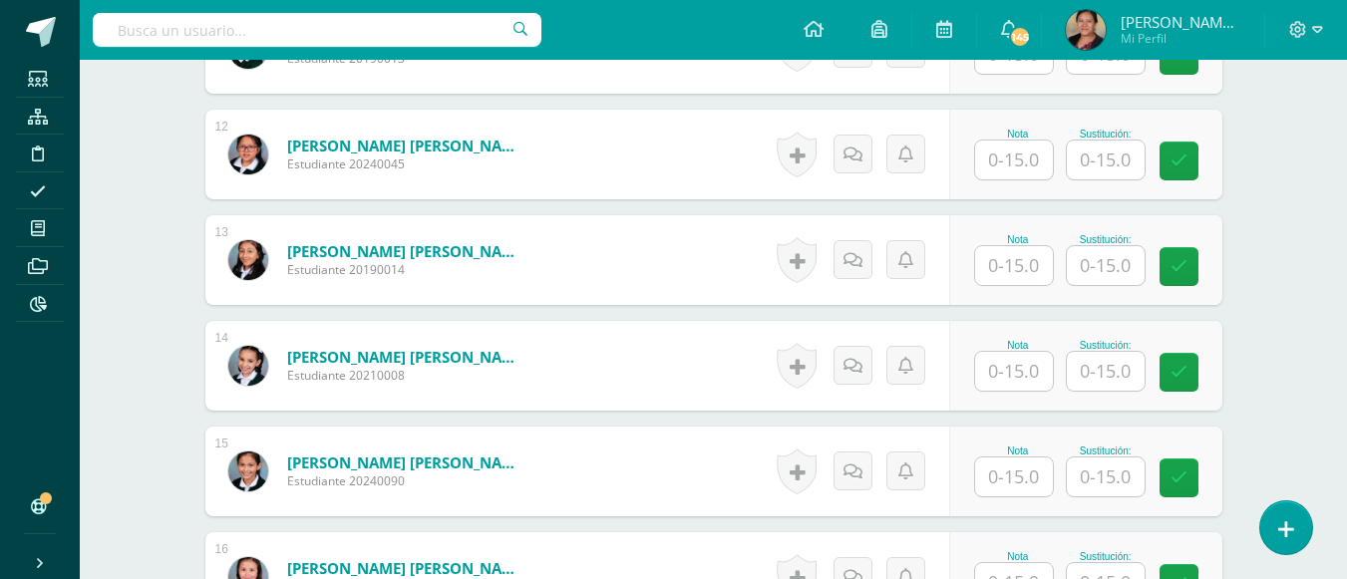
type input "15"
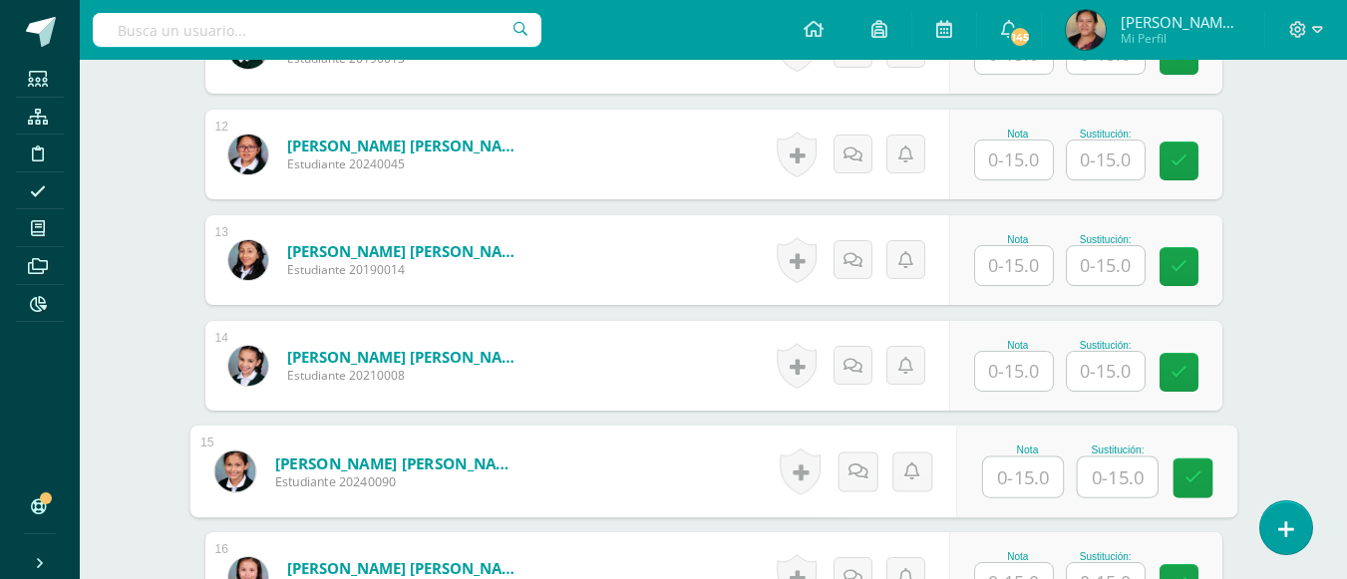
click at [1028, 469] on input "text" at bounding box center [1023, 478] width 80 height 40
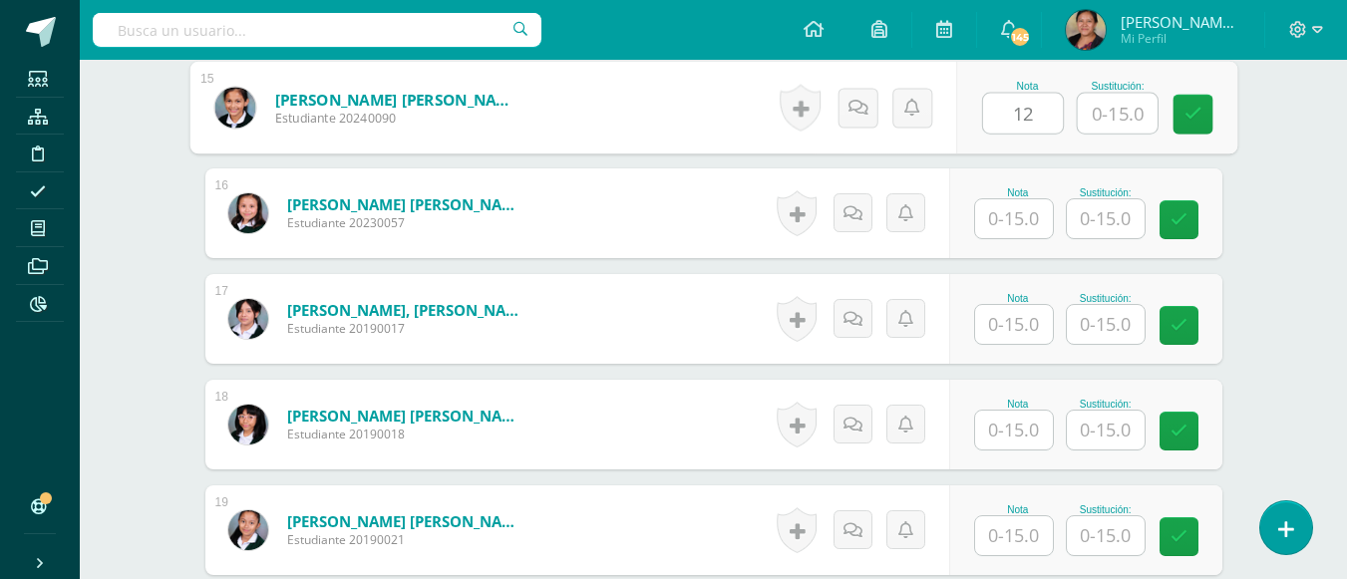
scroll to position [2224, 0]
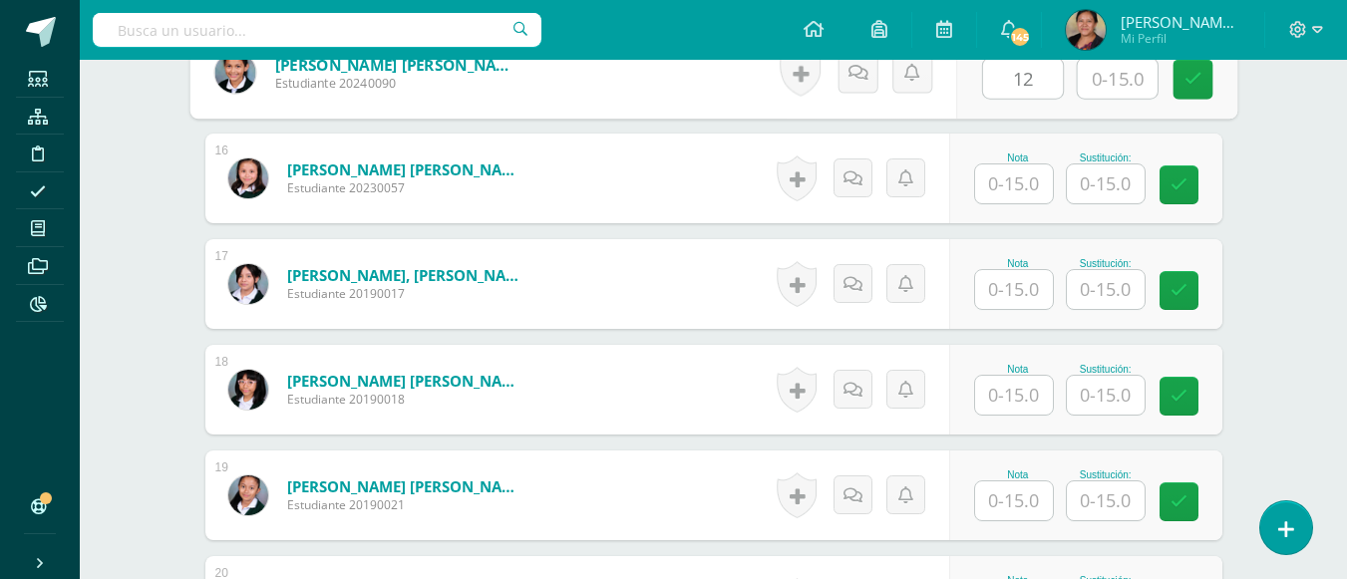
type input "12"
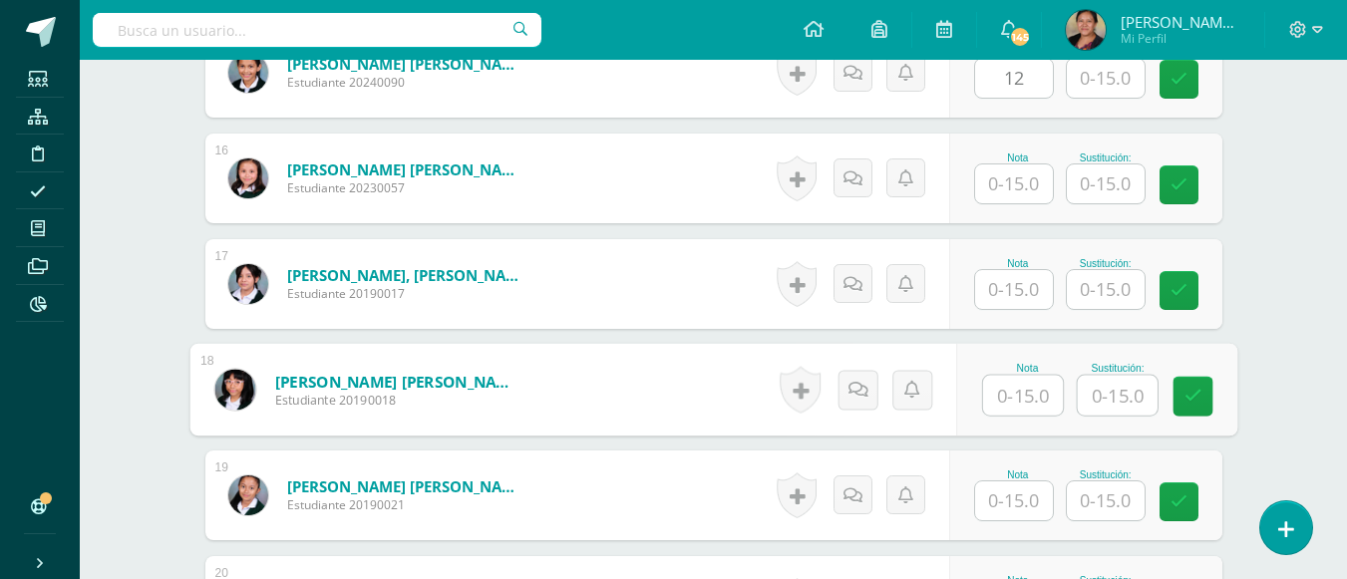
click at [1017, 405] on input "text" at bounding box center [1023, 396] width 80 height 40
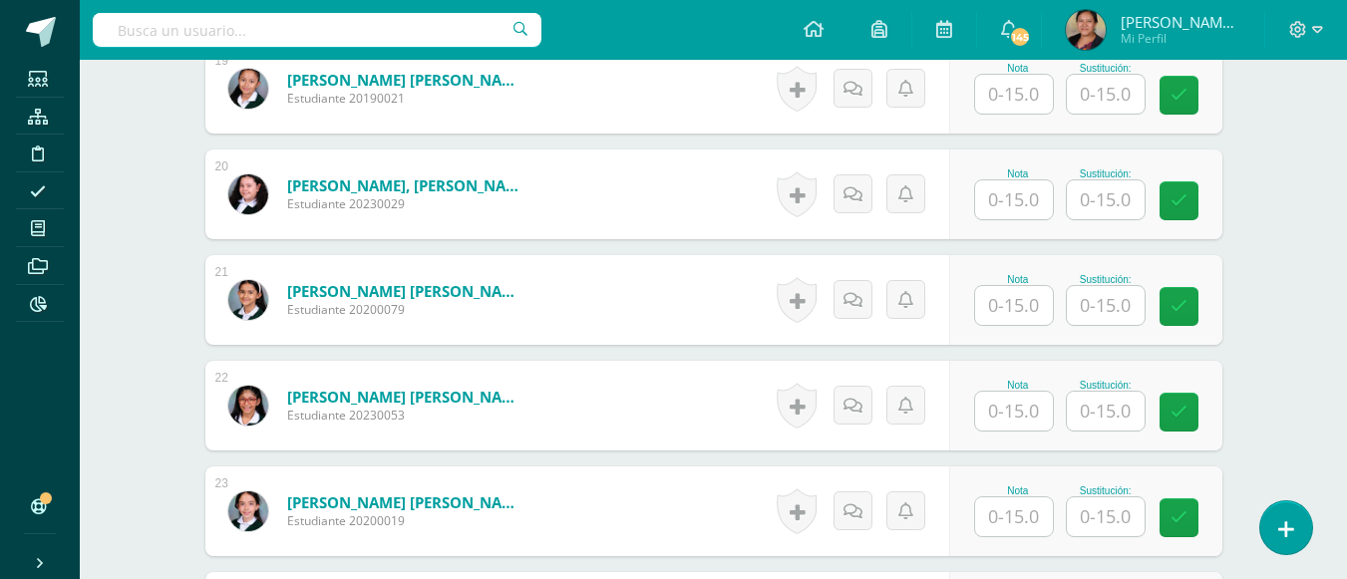
scroll to position [2623, 0]
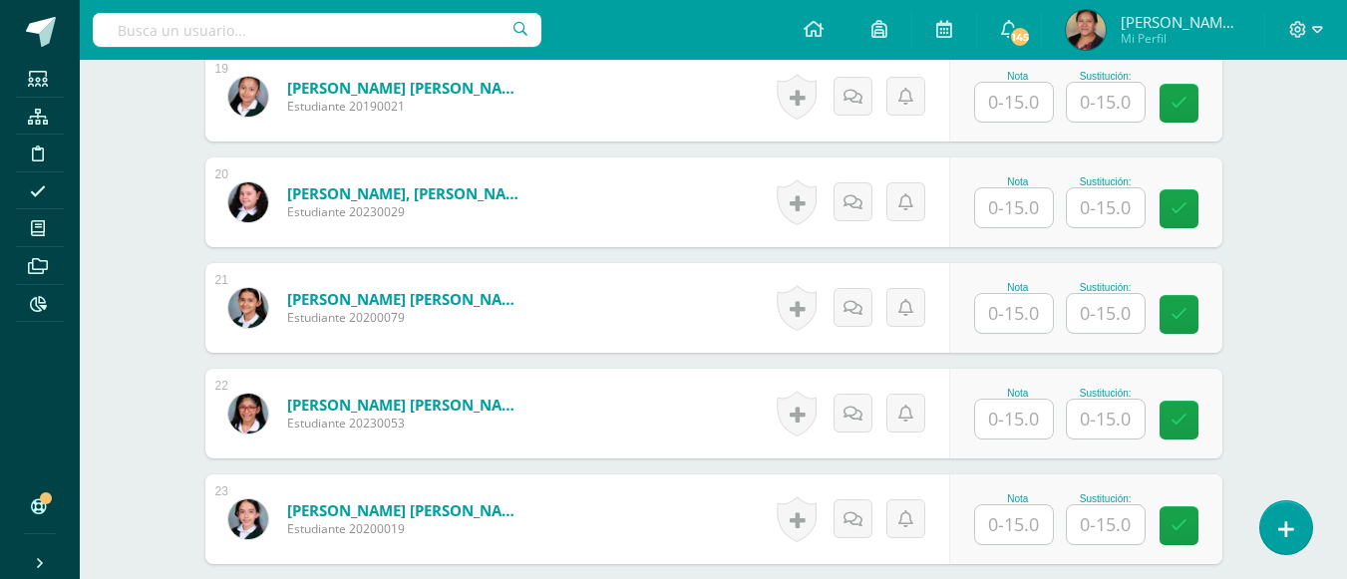
type input "15"
click at [985, 311] on input "text" at bounding box center [1014, 313] width 78 height 39
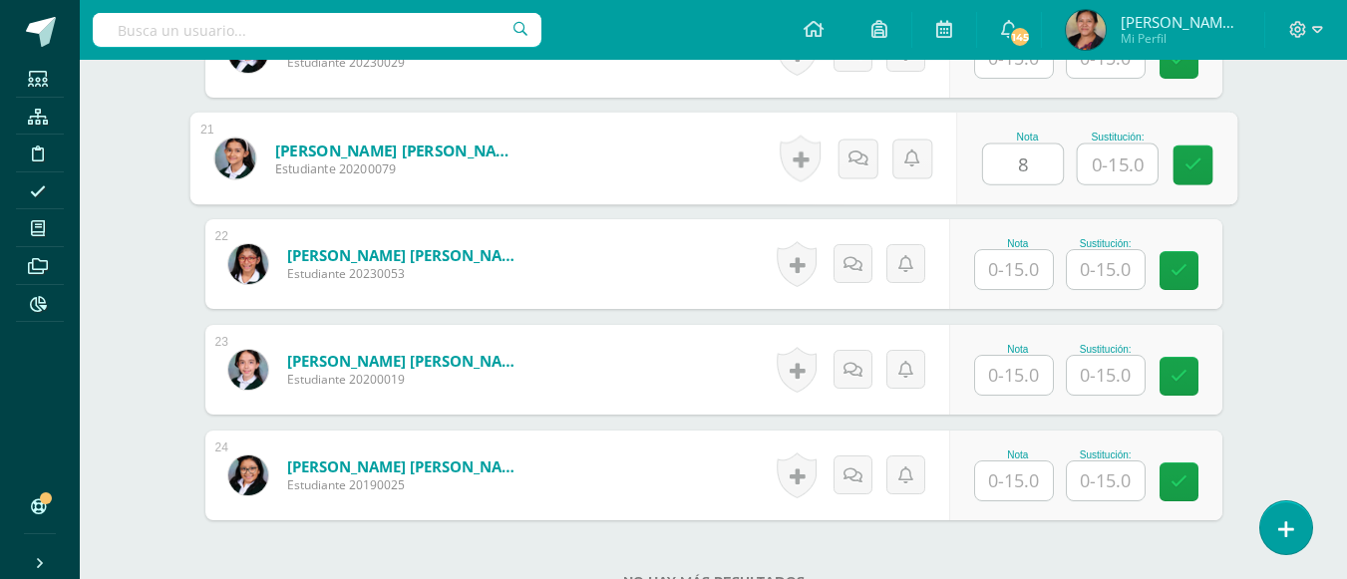
scroll to position [2942, 0]
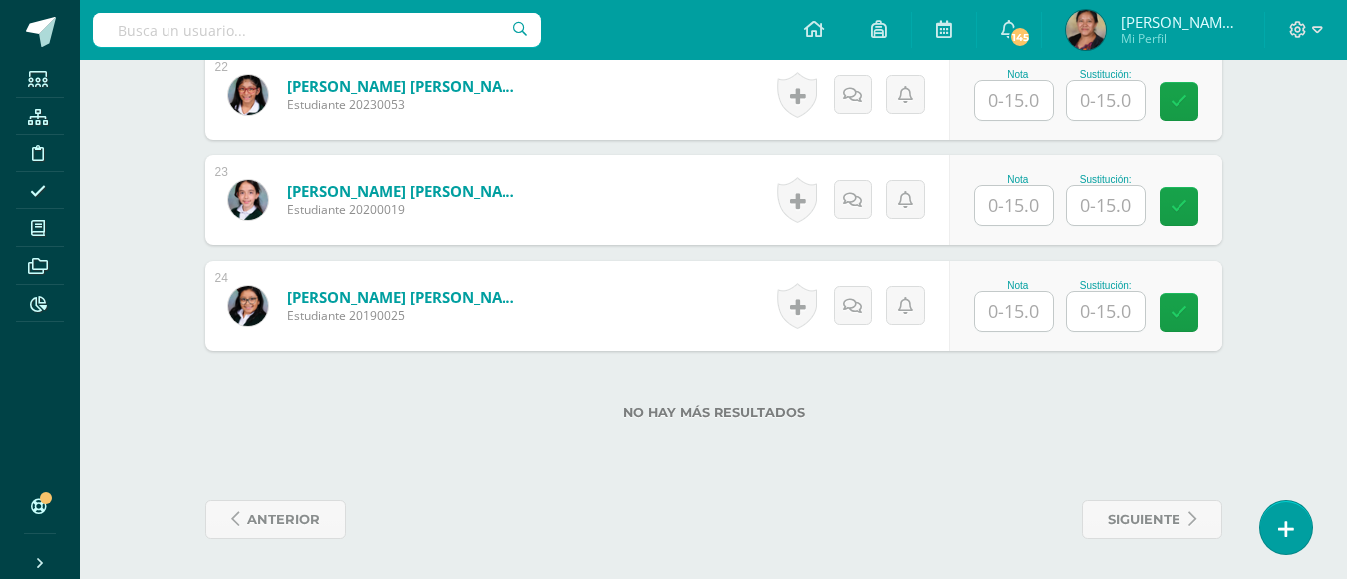
type input "8"
click at [1043, 428] on div "No hay más resultados" at bounding box center [713, 397] width 1017 height 93
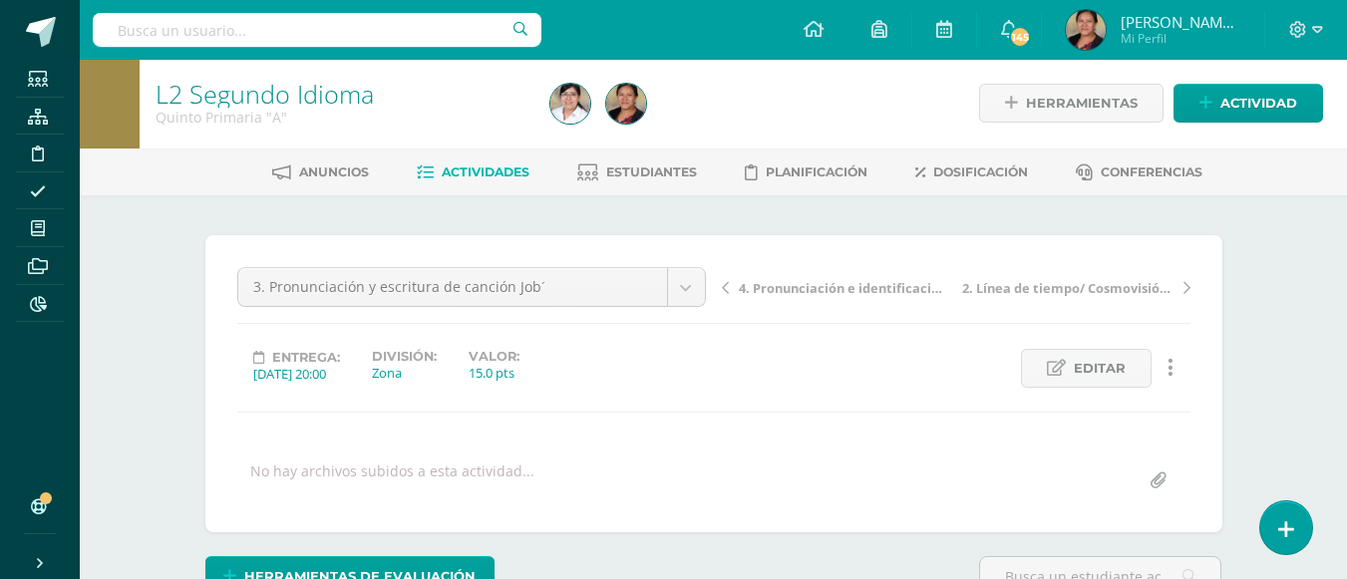
scroll to position [0, 0]
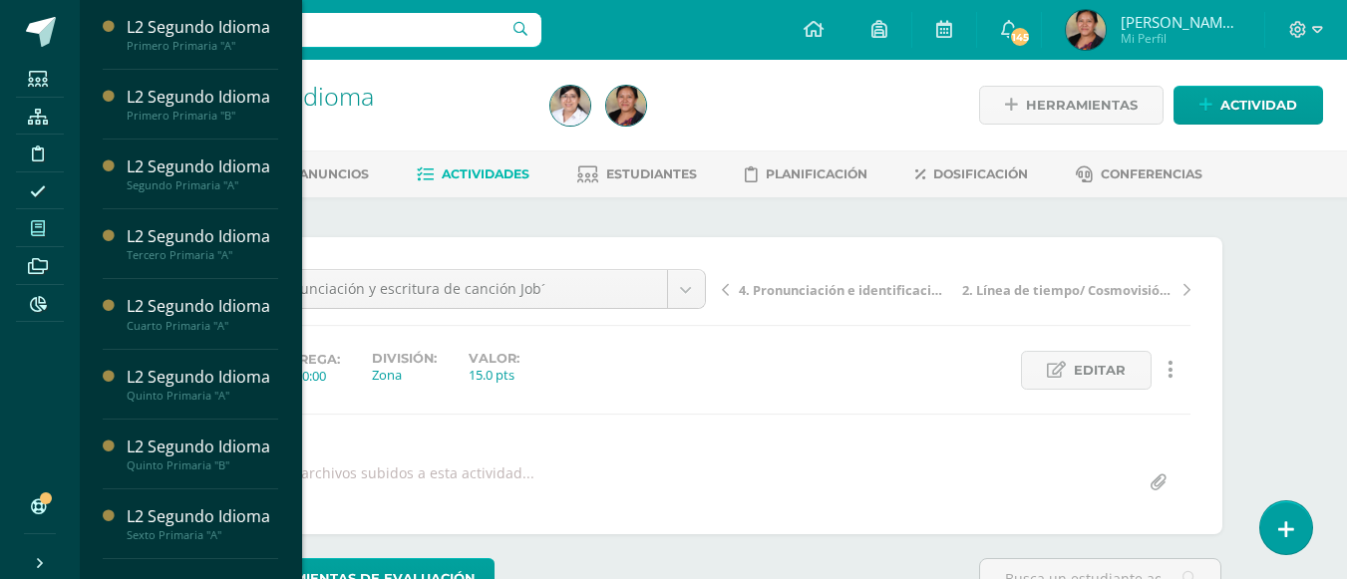
click at [33, 230] on icon at bounding box center [38, 228] width 14 height 16
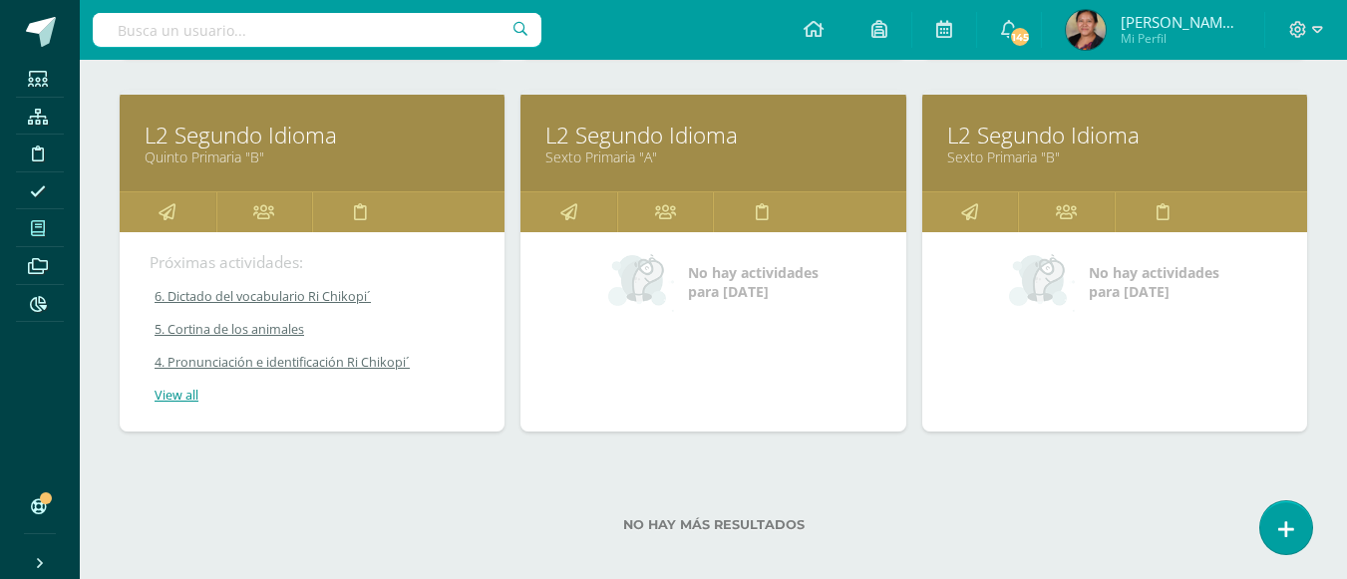
scroll to position [1046, 0]
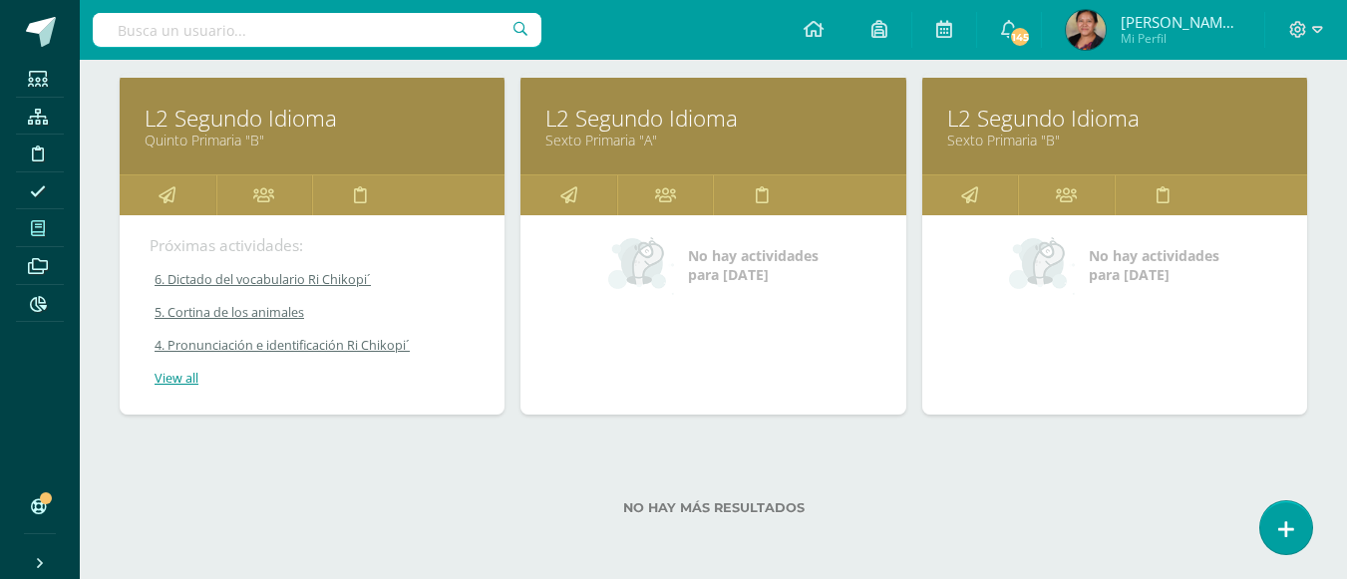
click at [670, 129] on link "L2 Segundo Idioma" at bounding box center [712, 118] width 335 height 31
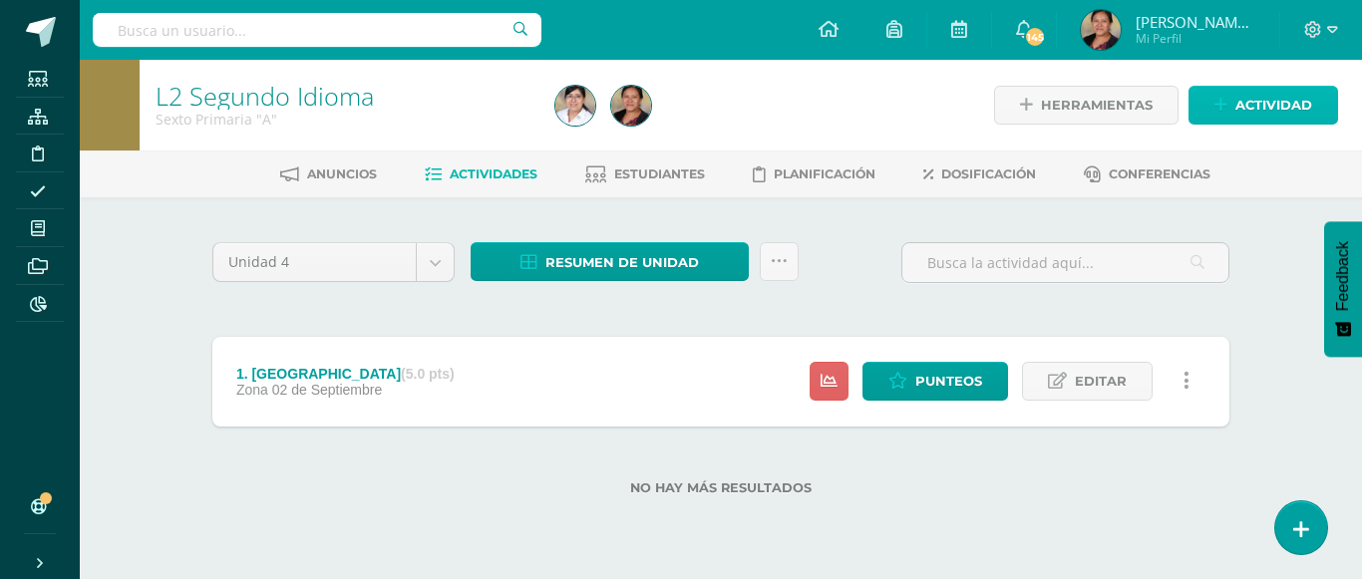
click at [1227, 113] on icon at bounding box center [1220, 105] width 13 height 17
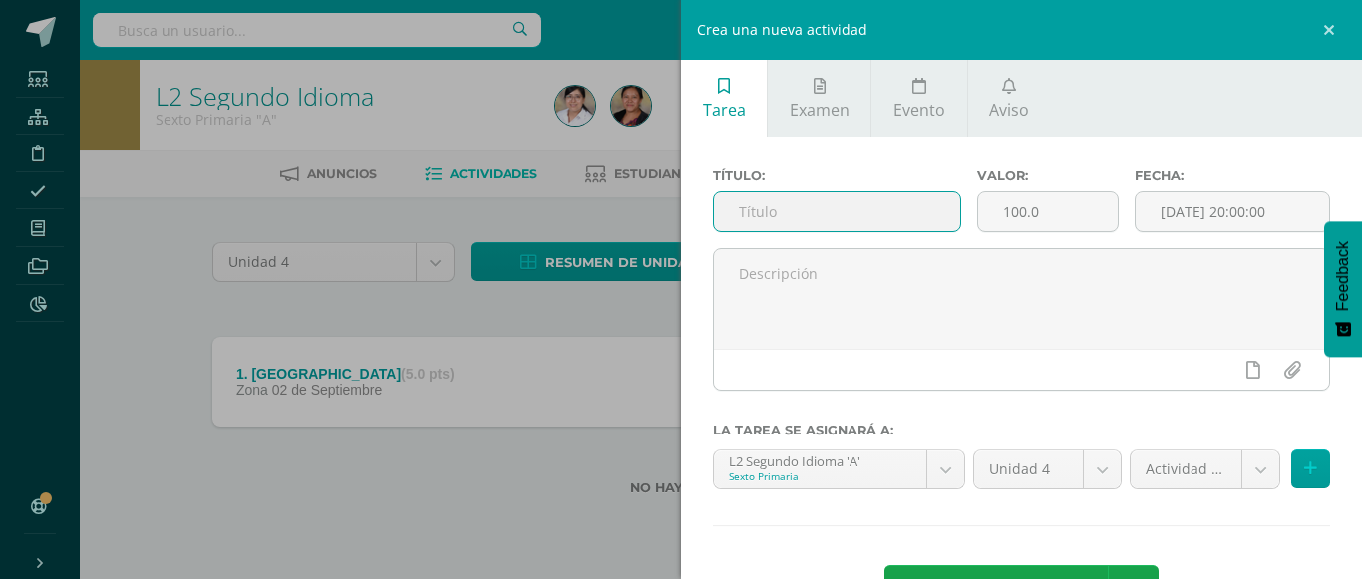
click at [847, 221] on input "text" at bounding box center [837, 211] width 246 height 39
type input "2. [PERSON_NAME] voc. 1"
click at [1099, 216] on input "100.0" at bounding box center [1048, 211] width 141 height 39
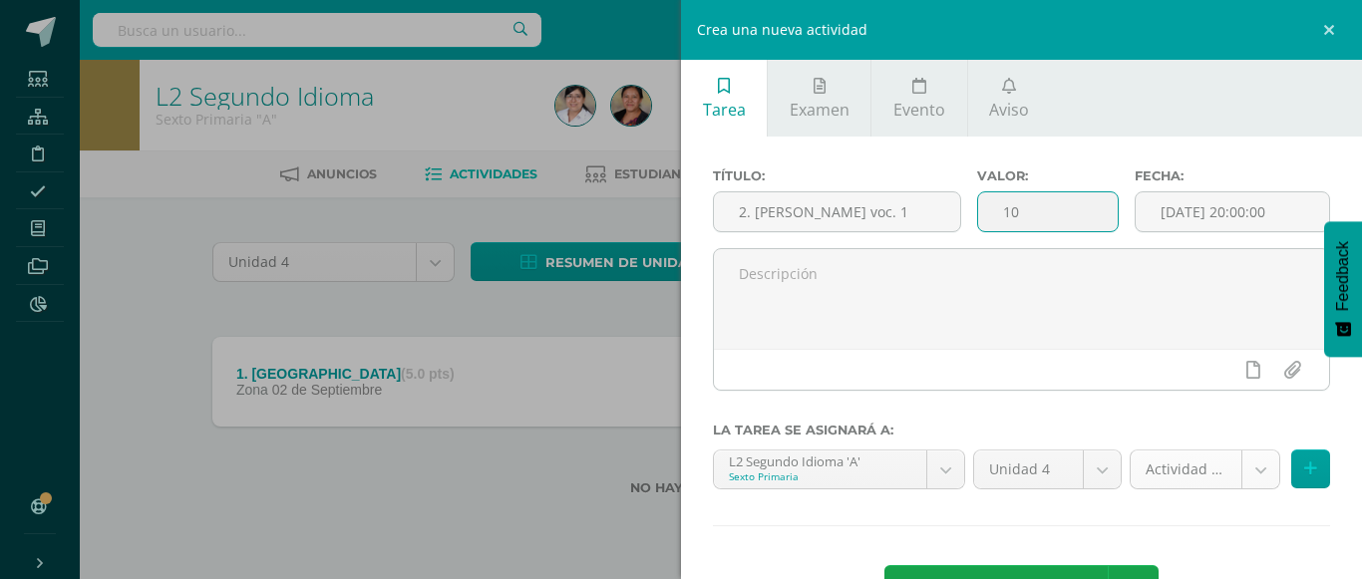
type input "10"
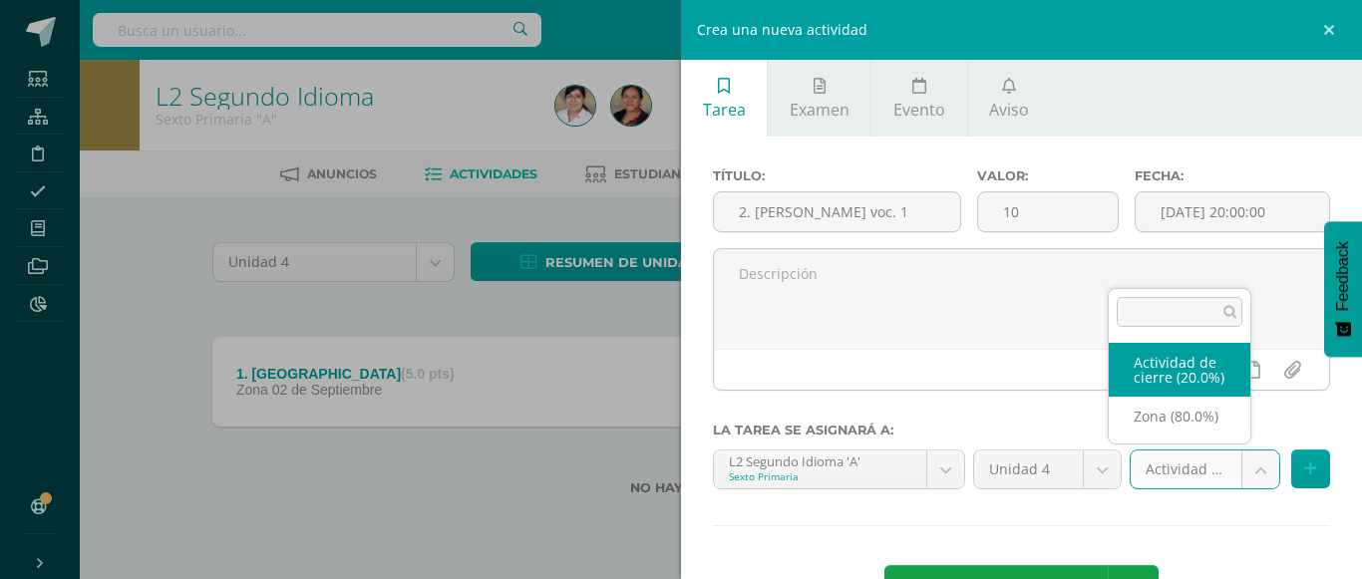
click at [1235, 473] on body "Estudiantes Estructura Disciplina Asistencia Mis cursos Archivos Reportes Sopor…" at bounding box center [681, 279] width 1362 height 559
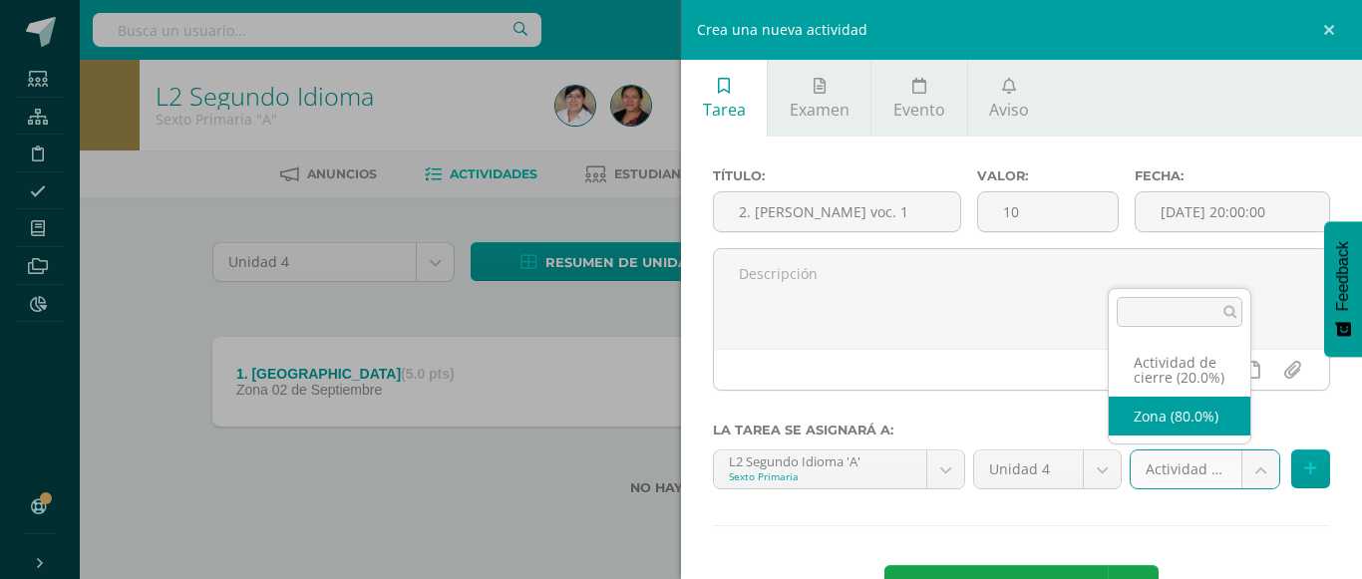
select select "107842"
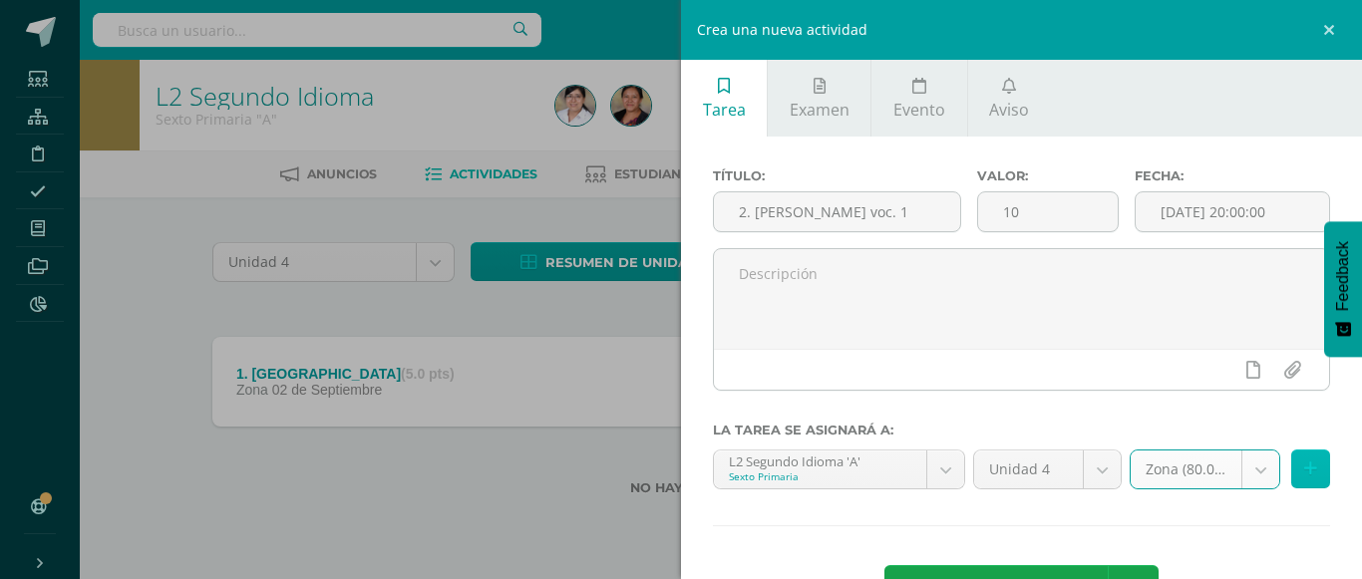
click at [1304, 465] on icon at bounding box center [1310, 469] width 13 height 17
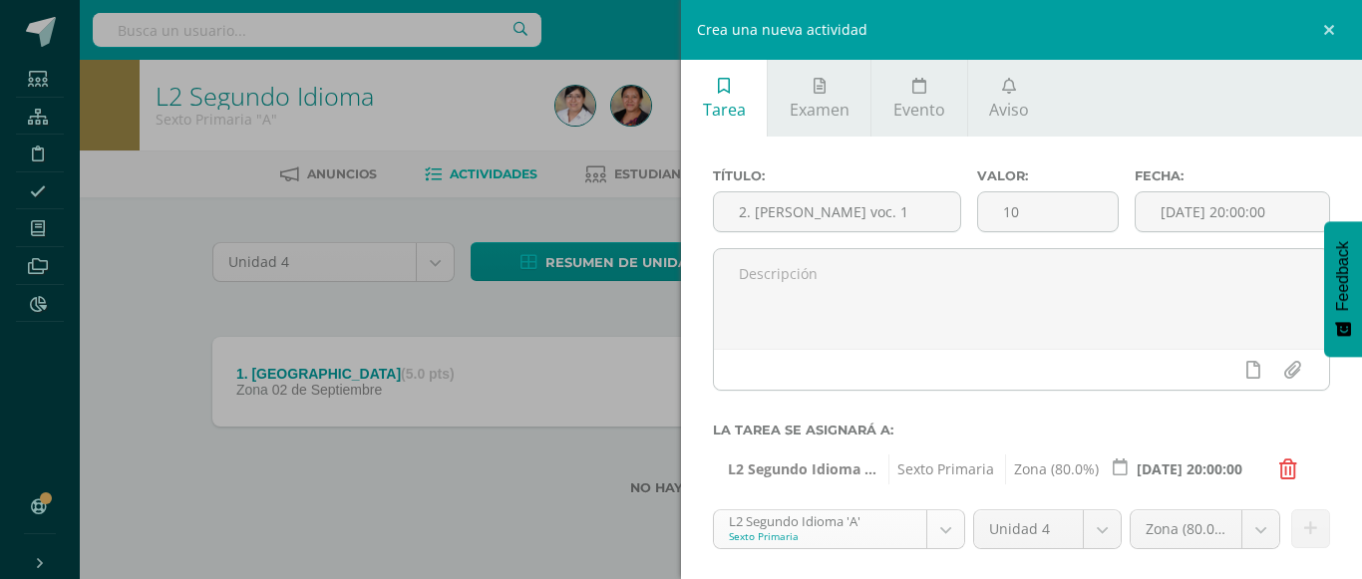
scroll to position [248, 0]
click at [921, 528] on body "Estudiantes Estructura Disciplina Asistencia Mis cursos Archivos Reportes Sopor…" at bounding box center [681, 279] width 1362 height 559
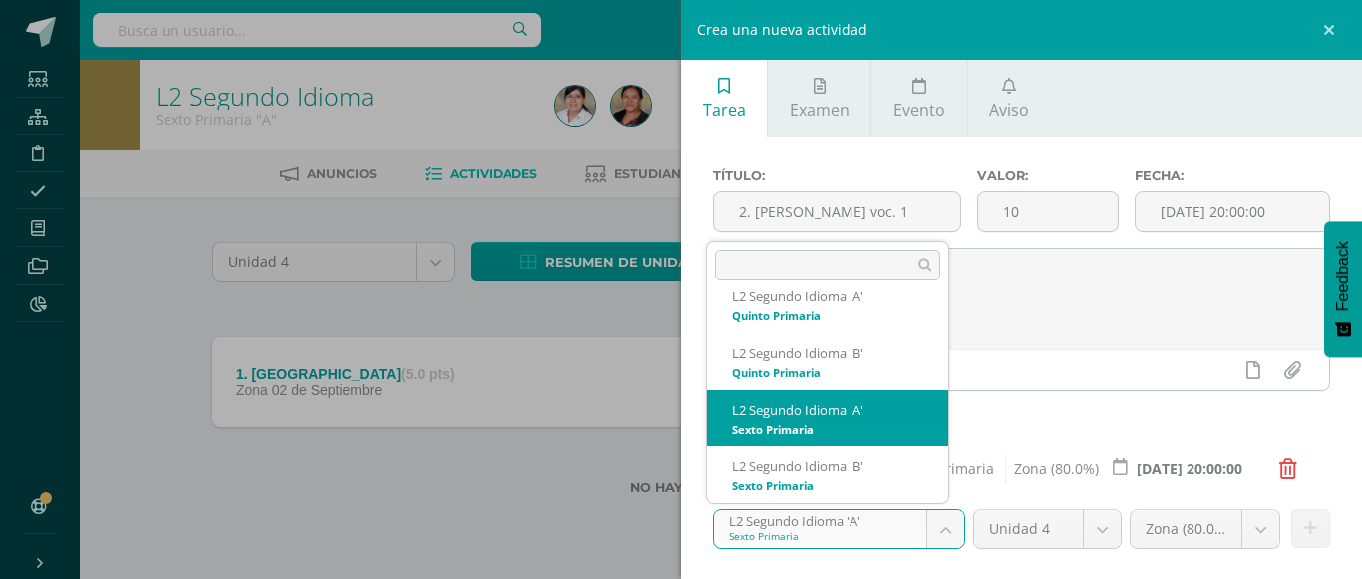
scroll to position [313, 0]
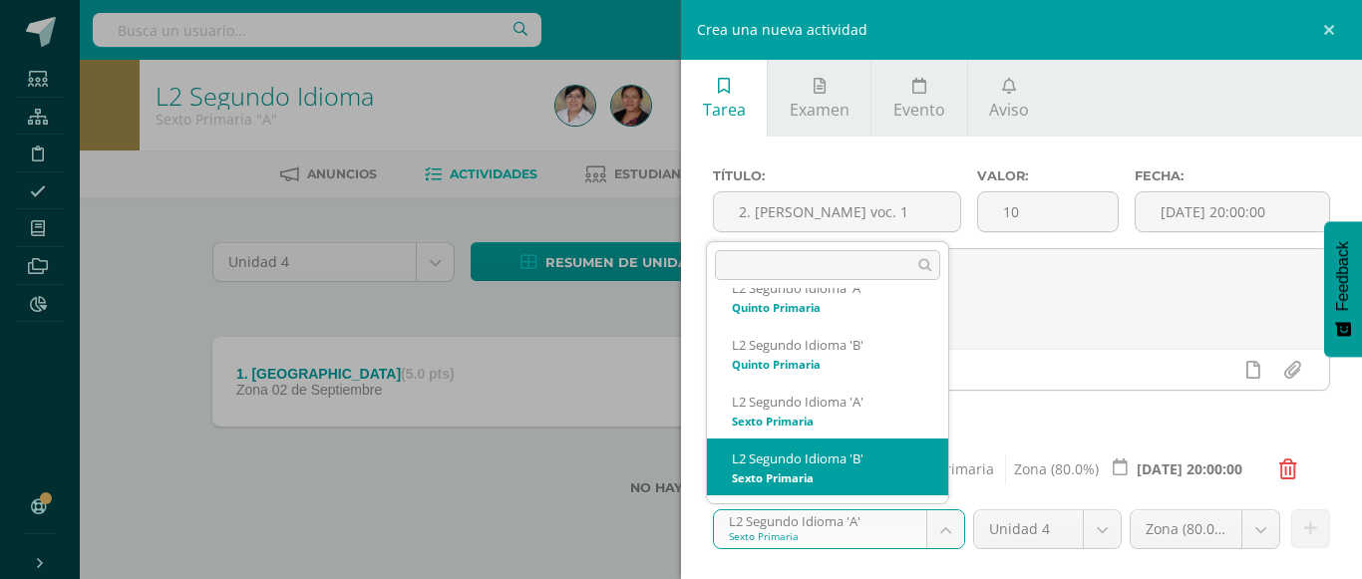
select select "94314"
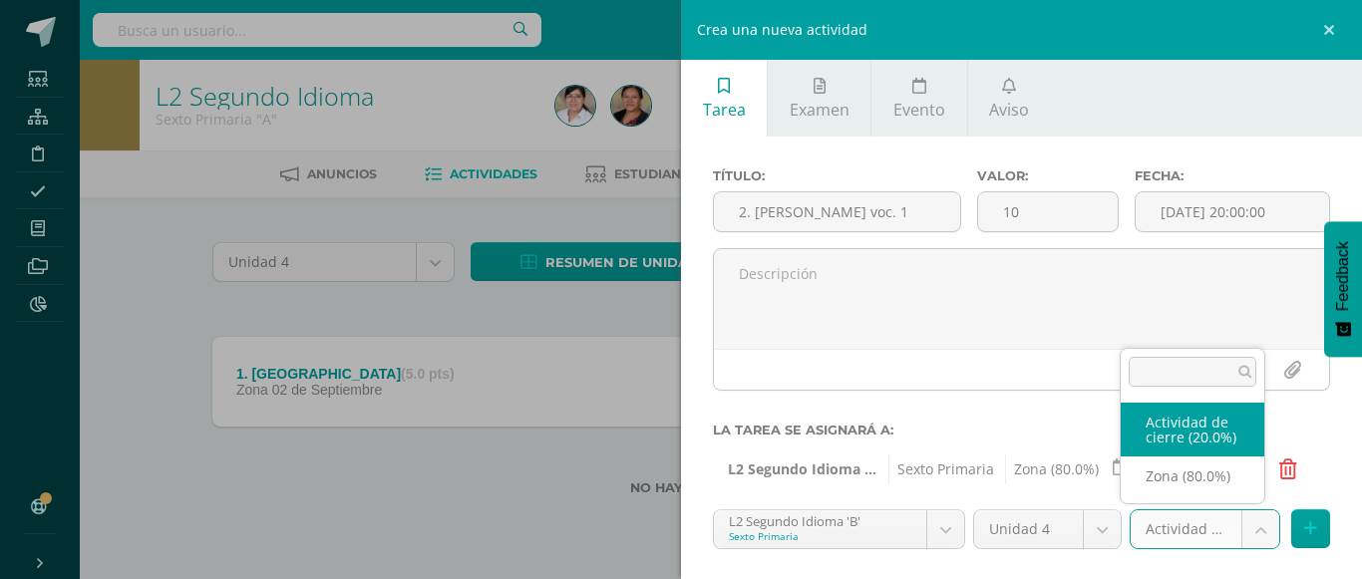
click at [1249, 528] on body "Estudiantes Estructura Disciplina Asistencia Mis cursos Archivos Reportes Sopor…" at bounding box center [681, 279] width 1362 height 559
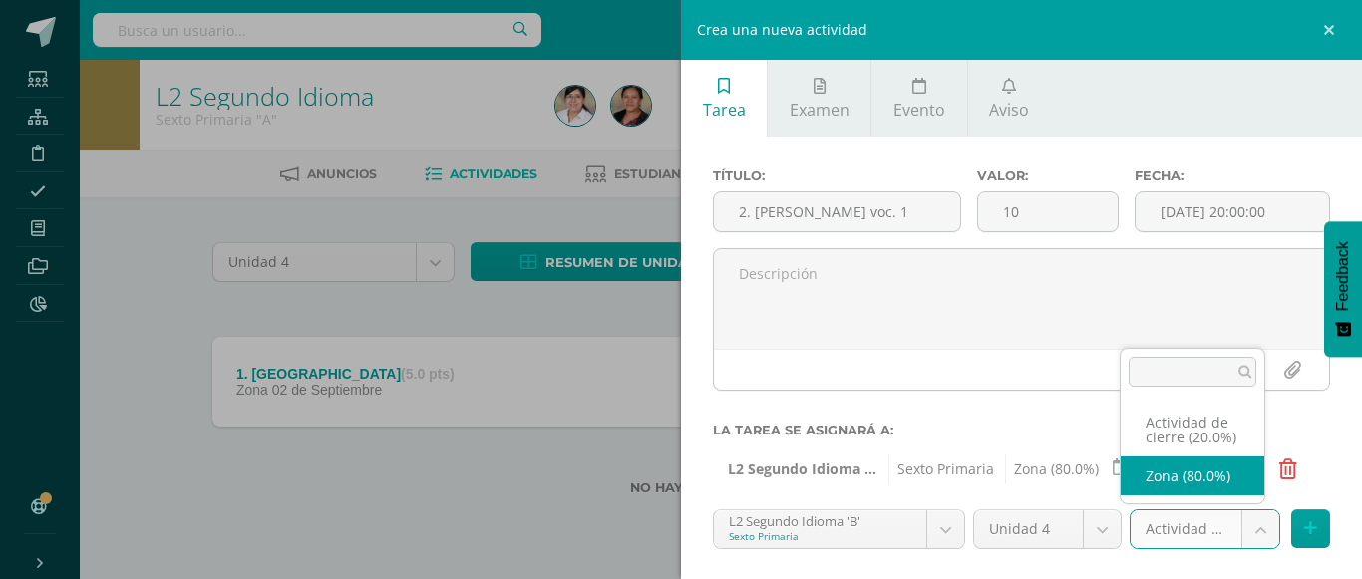
select select "107844"
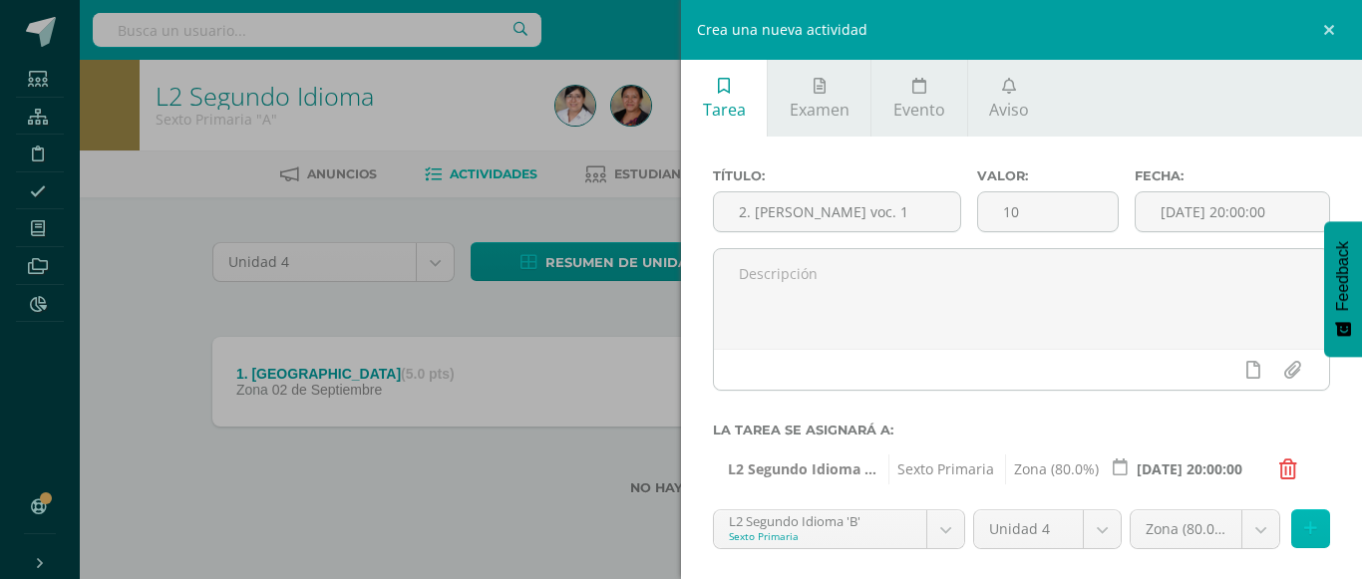
click at [1304, 533] on icon at bounding box center [1310, 528] width 13 height 17
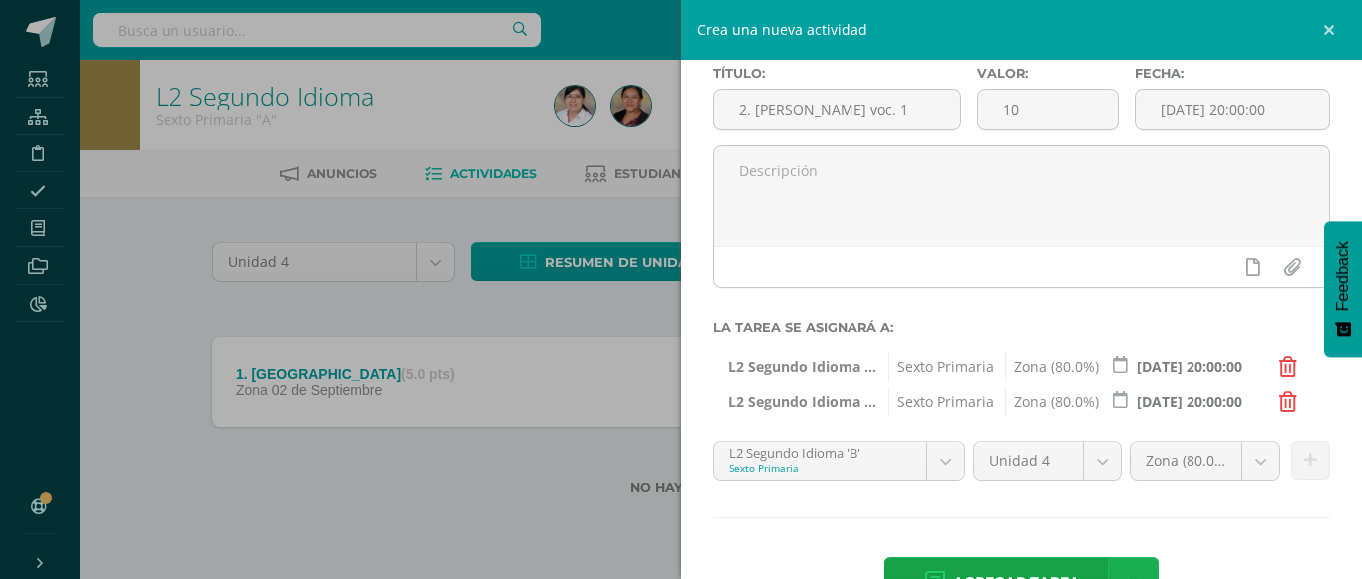
scroll to position [167, 0]
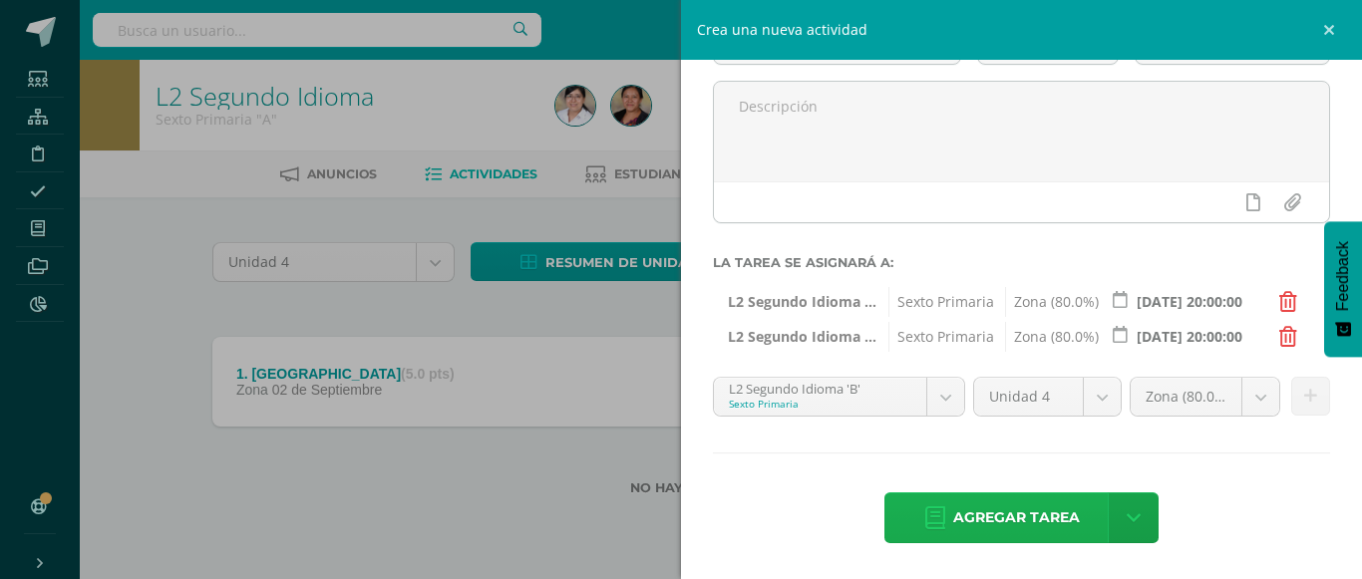
click at [1075, 493] on link "Agregar tarea" at bounding box center [1001, 517] width 235 height 51
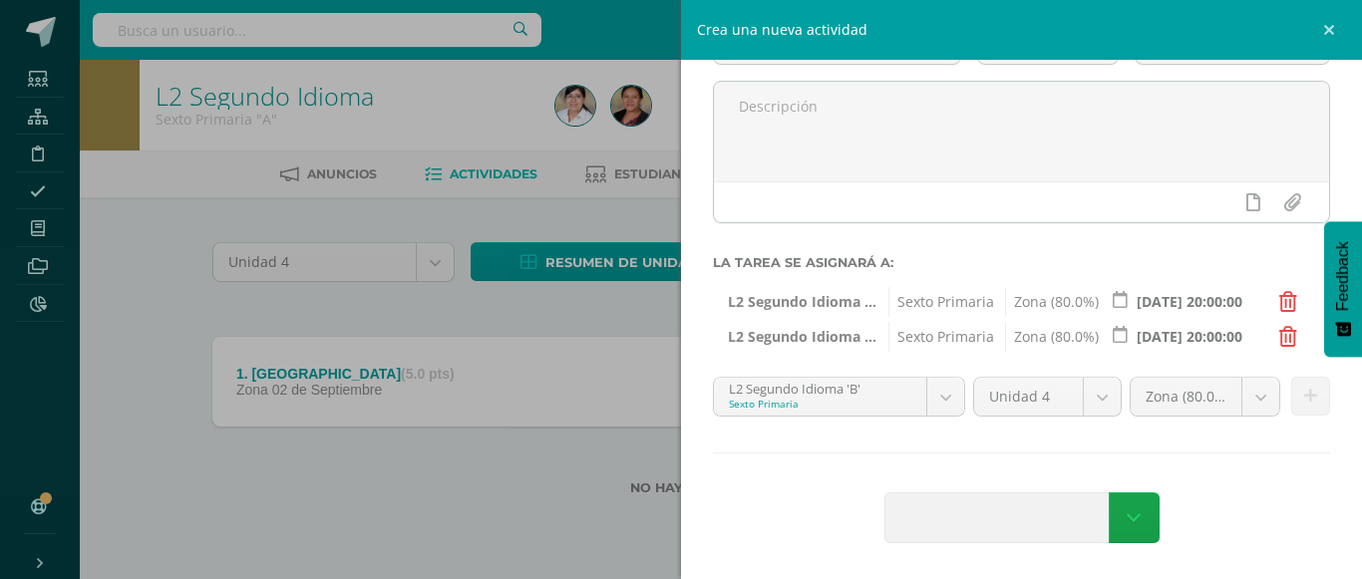
click at [1076, 502] on span at bounding box center [1002, 517] width 234 height 49
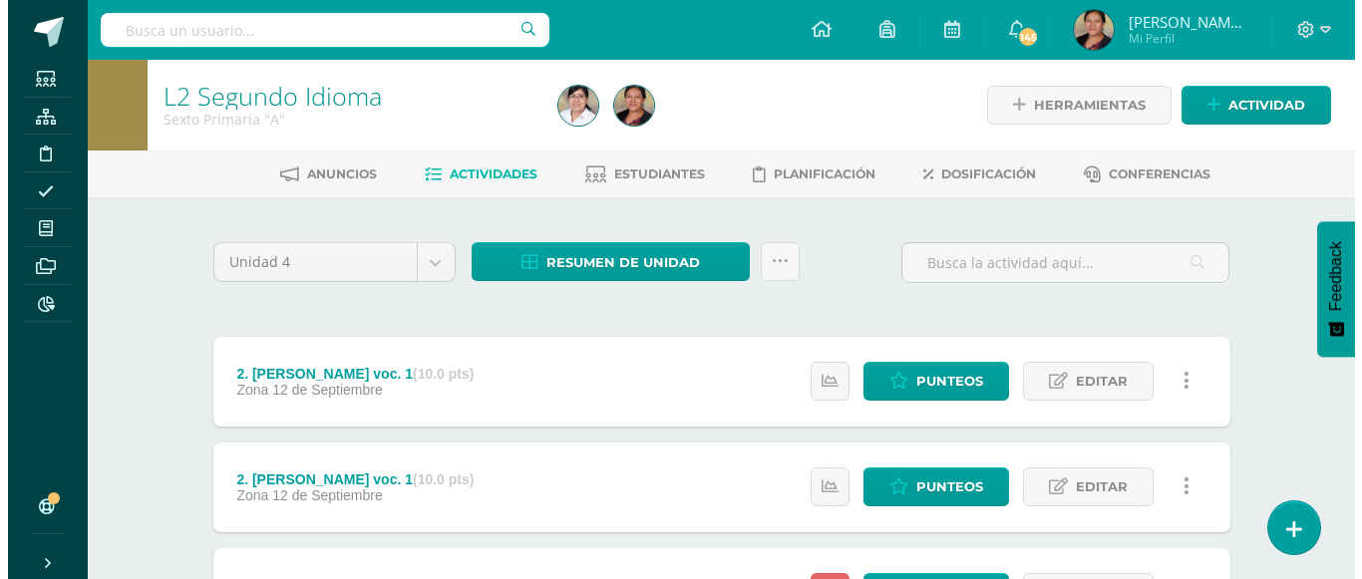
scroll to position [191, 0]
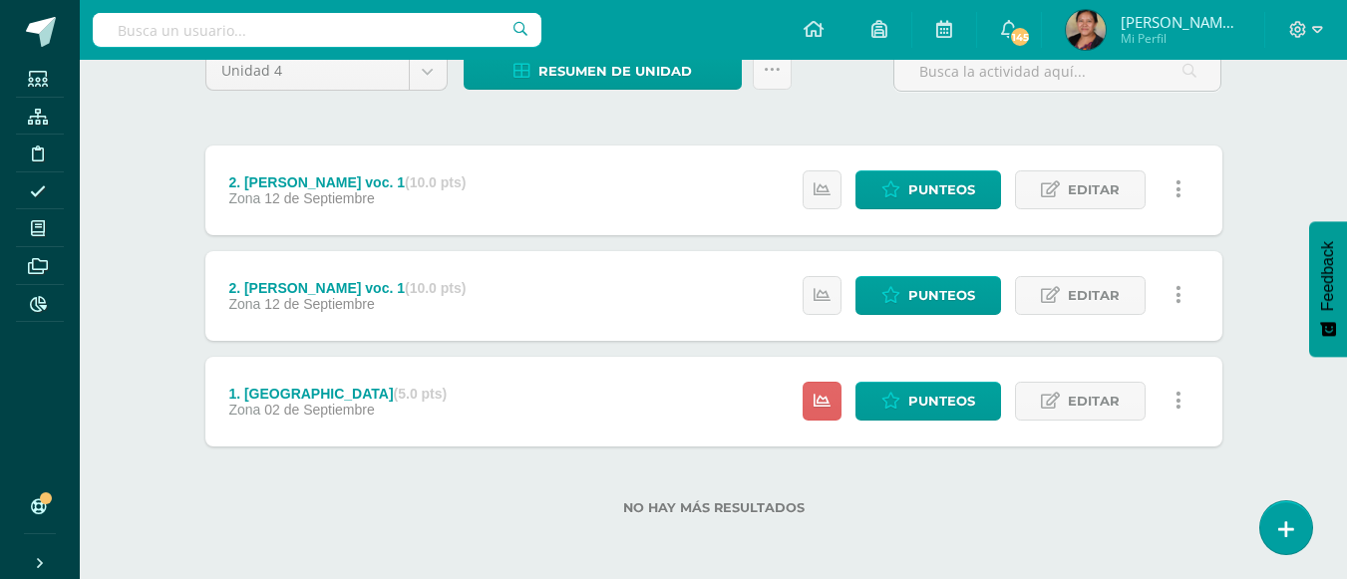
click at [1225, 276] on div "Unidad 4 Unidad 1 Unidad 2 Unidad 3 Unidad 4 Resumen de unidad Descargar como H…" at bounding box center [713, 292] width 1033 height 493
click at [1170, 301] on link at bounding box center [1178, 295] width 39 height 39
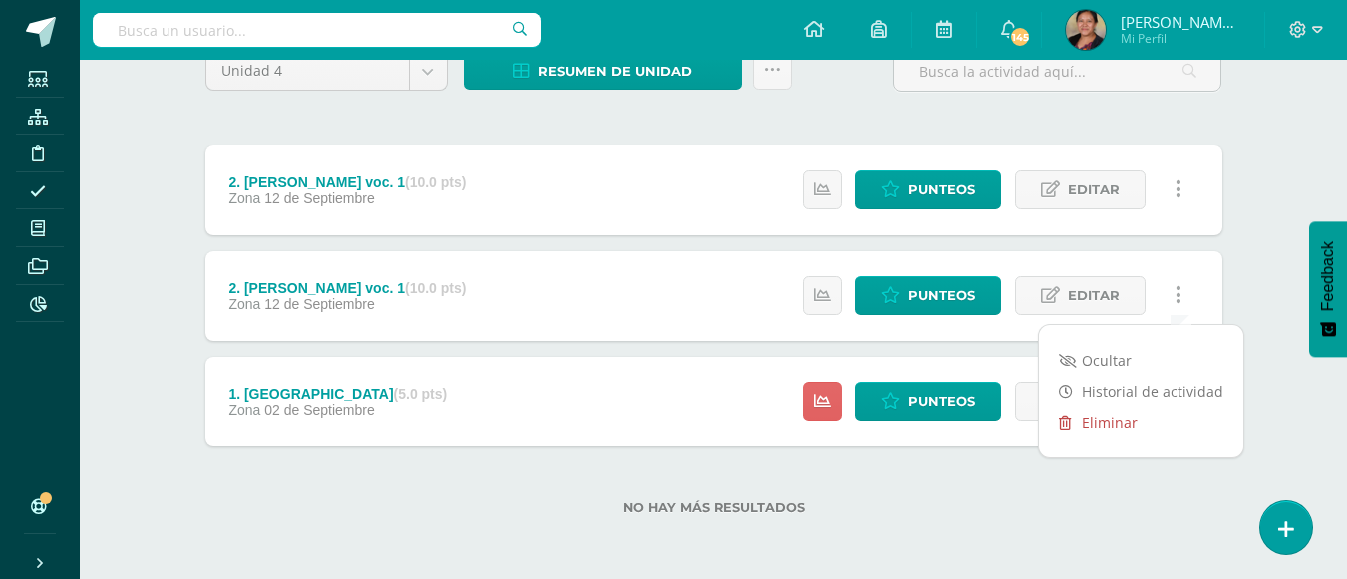
click at [1128, 413] on link "Eliminar" at bounding box center [1141, 422] width 204 height 31
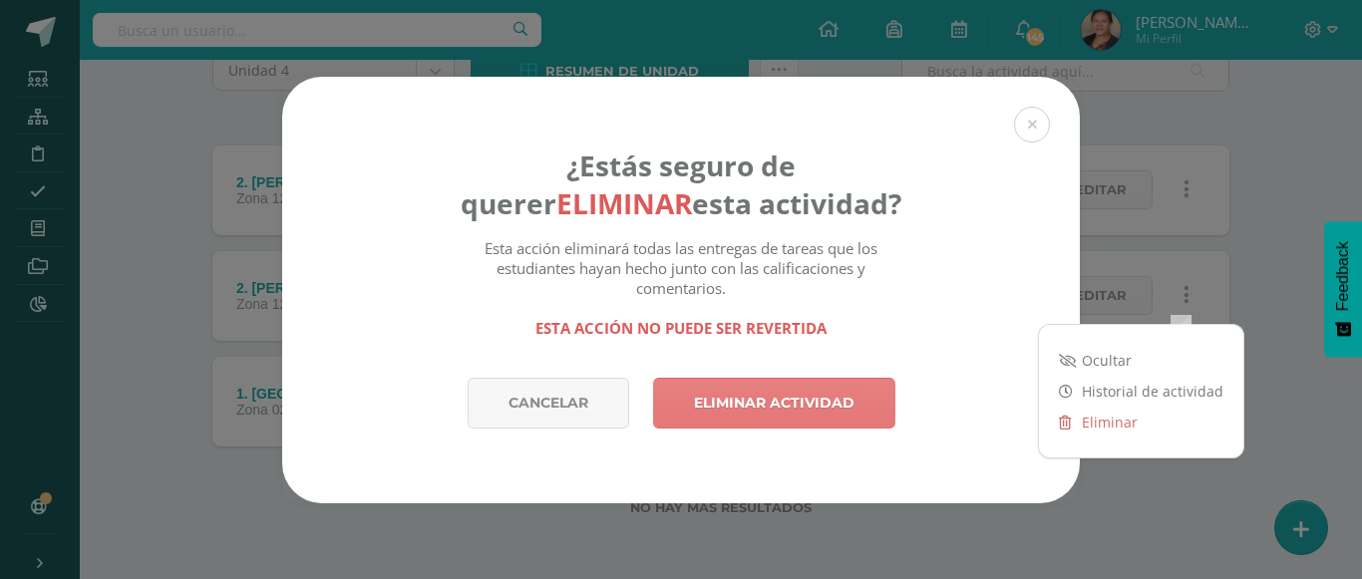
click at [808, 409] on link "Eliminar actividad" at bounding box center [774, 403] width 242 height 51
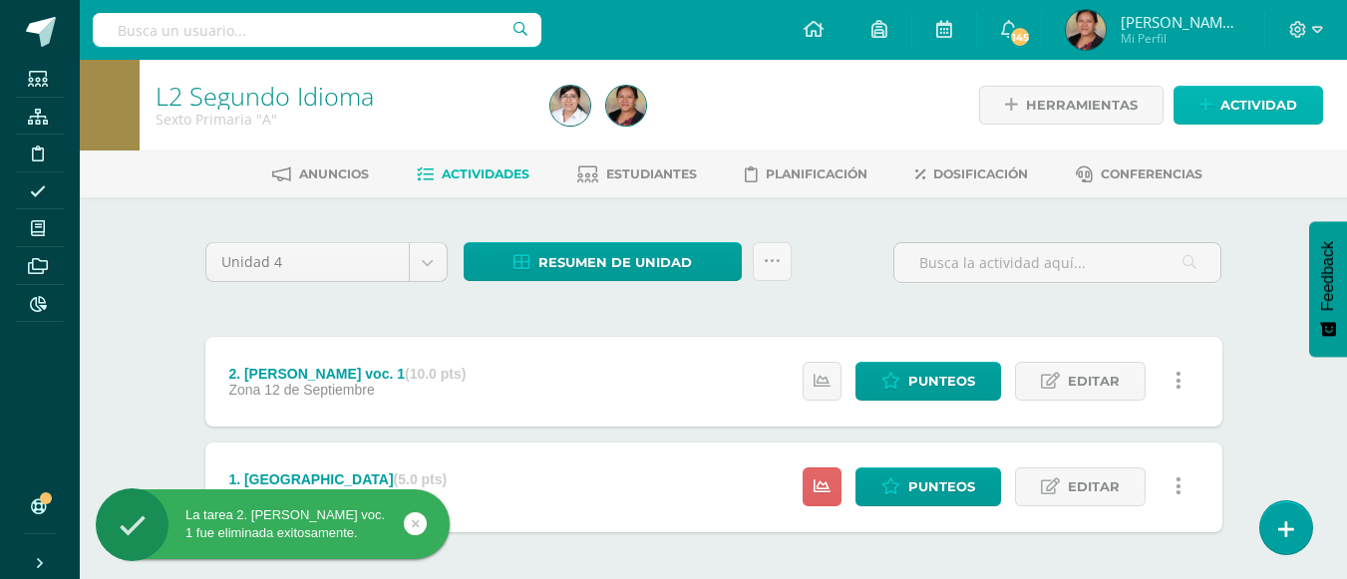
click at [1234, 107] on span "Actividad" at bounding box center [1258, 105] width 77 height 37
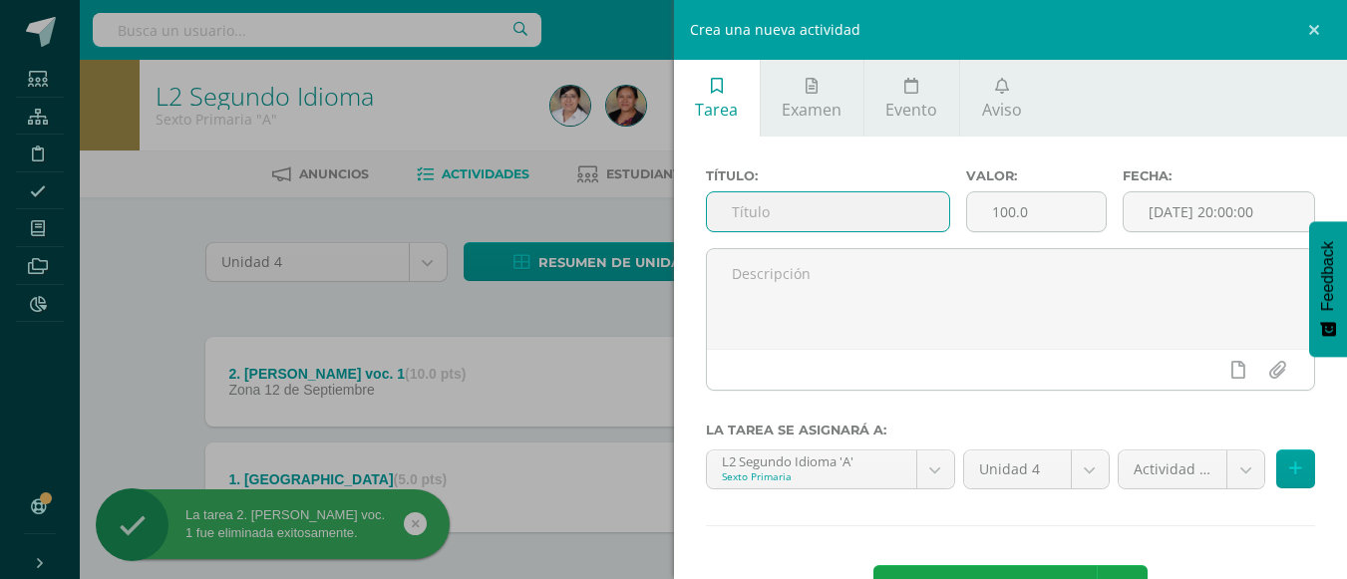
click at [917, 215] on input "text" at bounding box center [828, 211] width 242 height 39
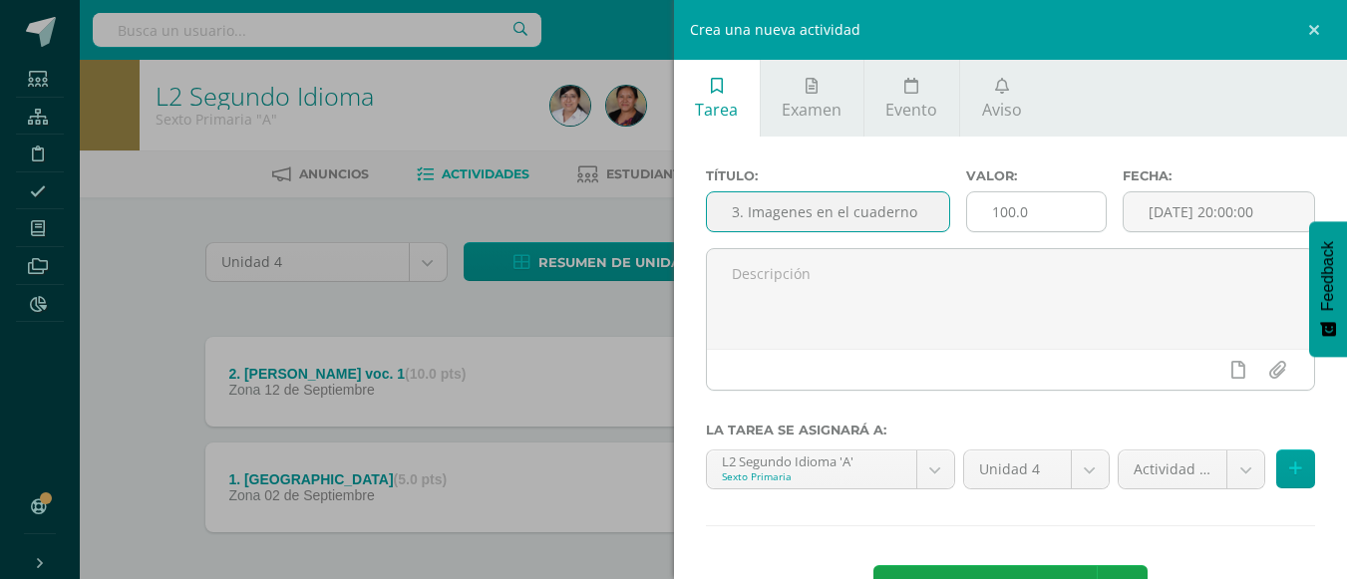
type input "3. Imagenes en el cuaderno"
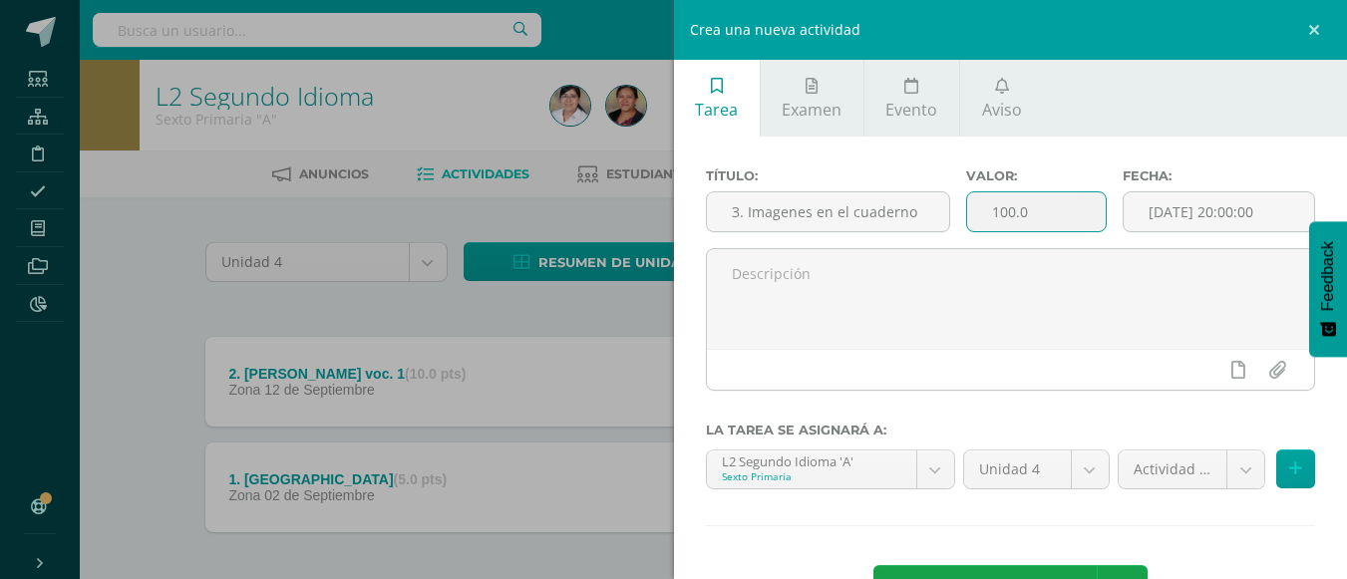
drag, startPoint x: 1017, startPoint y: 219, endPoint x: 1062, endPoint y: 214, distance: 45.1
click at [1062, 214] on input "100.0" at bounding box center [1036, 211] width 139 height 39
type input "15"
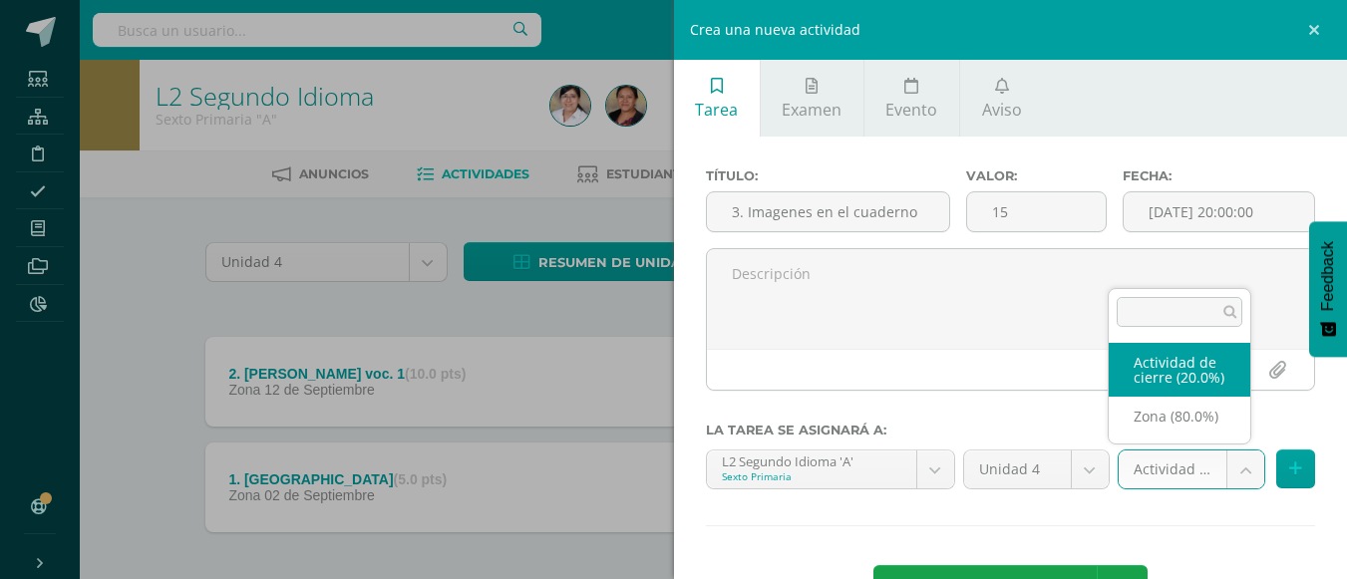
click at [1237, 468] on body "La tarea 2. [PERSON_NAME] voc. 1 fue eliminada exitosamente. Estudiantes Estruc…" at bounding box center [673, 332] width 1347 height 665
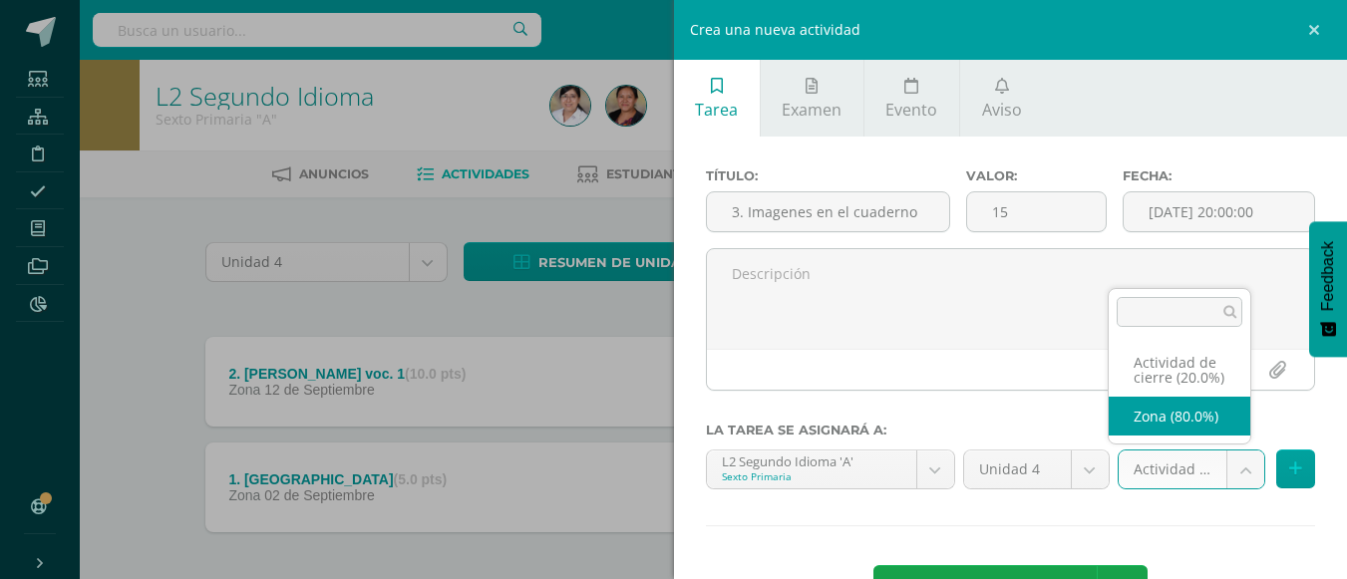
select select "107842"
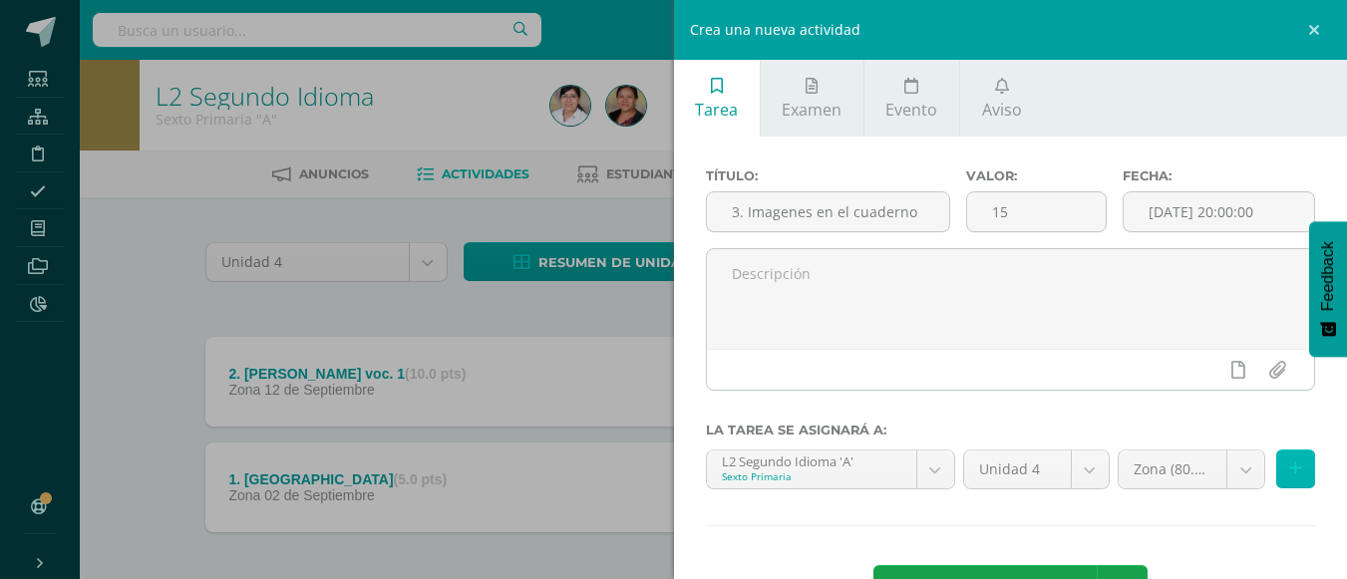
click at [1276, 473] on button at bounding box center [1295, 469] width 39 height 39
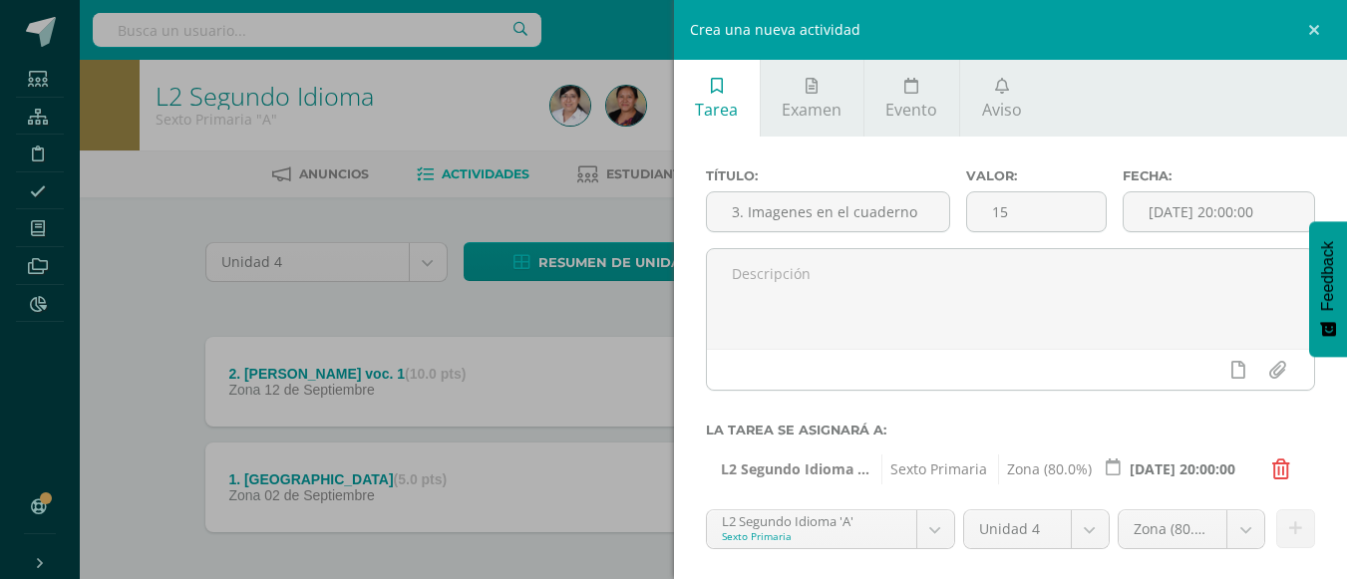
scroll to position [133, 0]
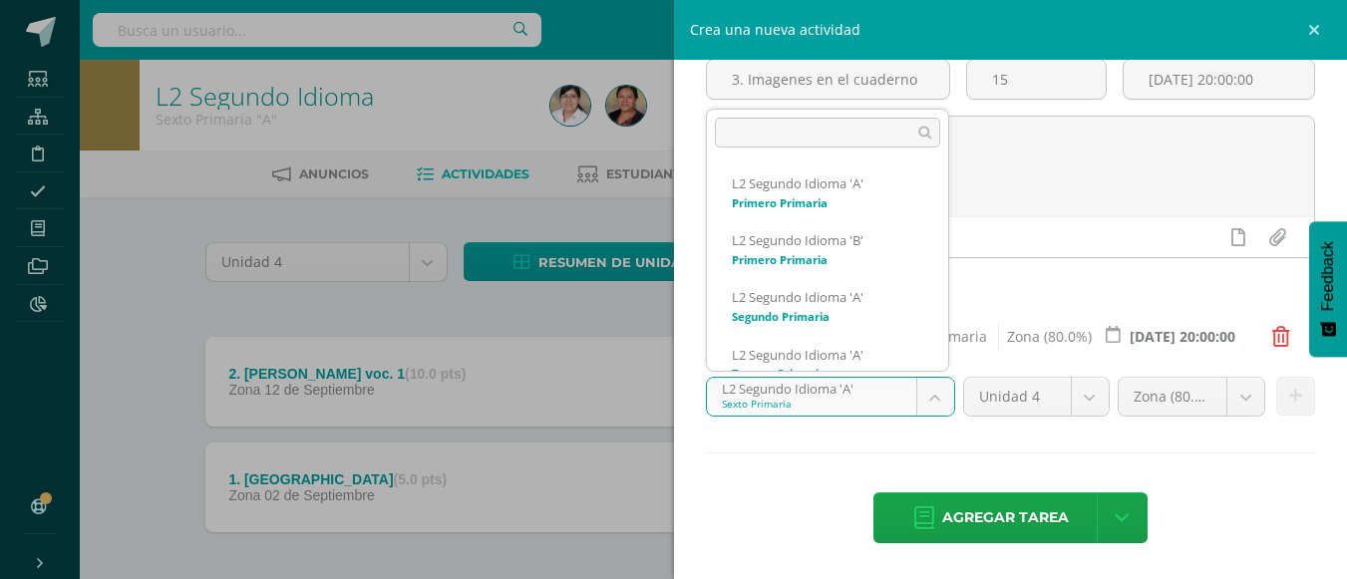
click at [929, 407] on body "La tarea 2. [PERSON_NAME] voc. 1 fue eliminada exitosamente. Estudiantes Estruc…" at bounding box center [673, 332] width 1347 height 665
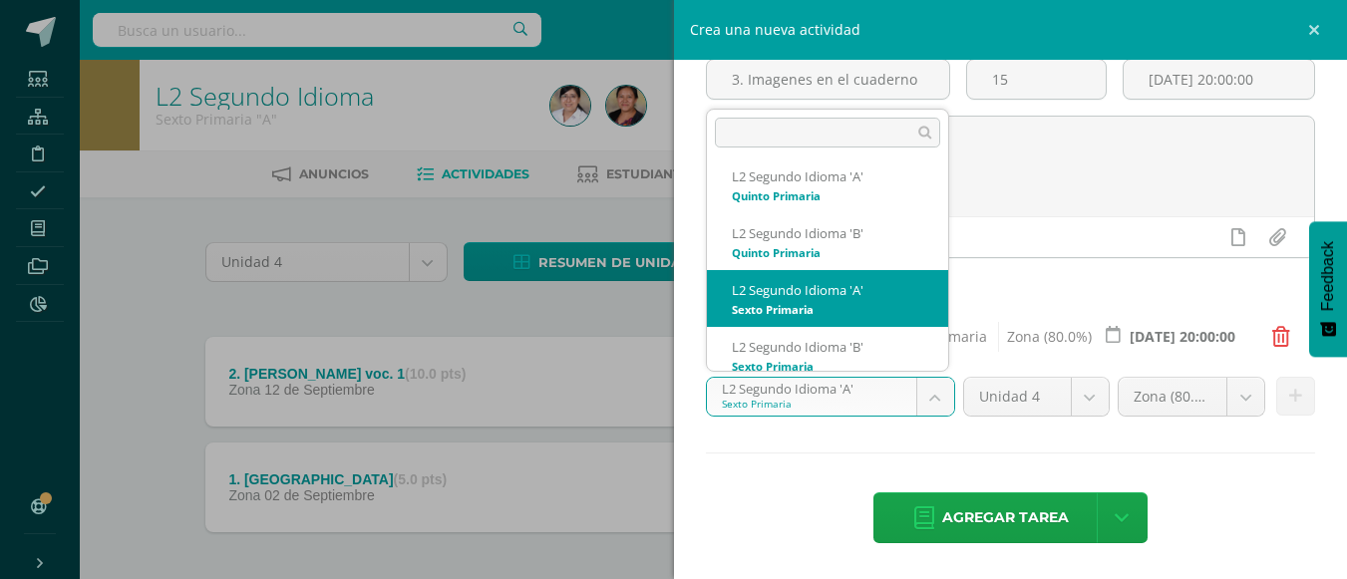
scroll to position [313, 0]
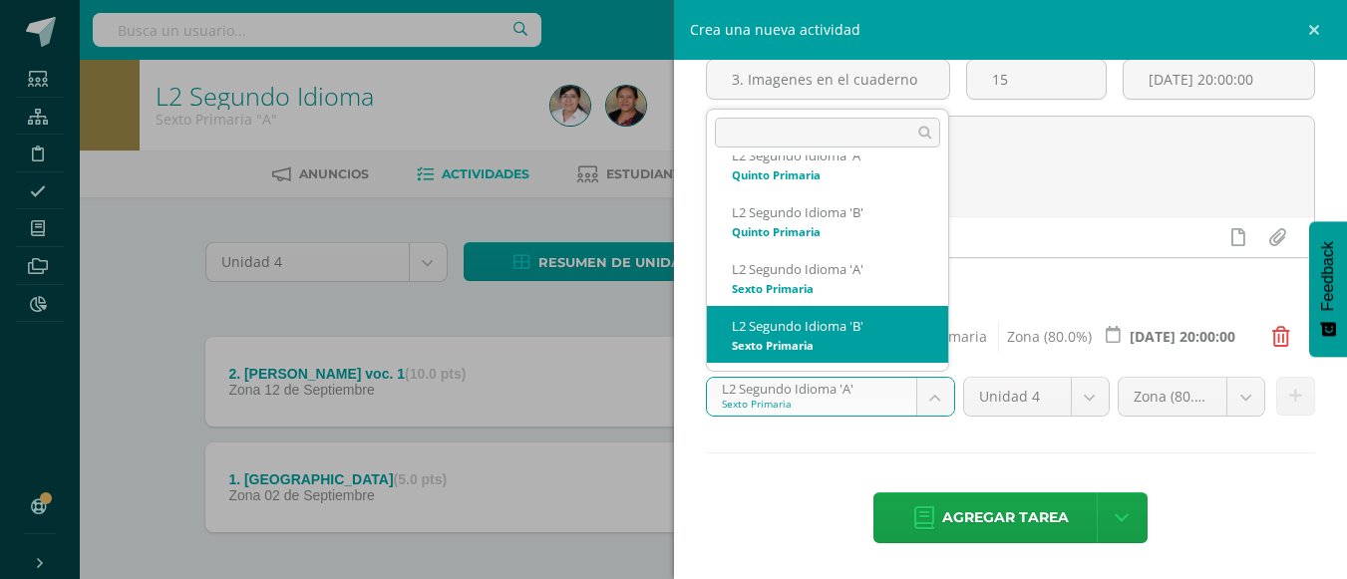
select select "94314"
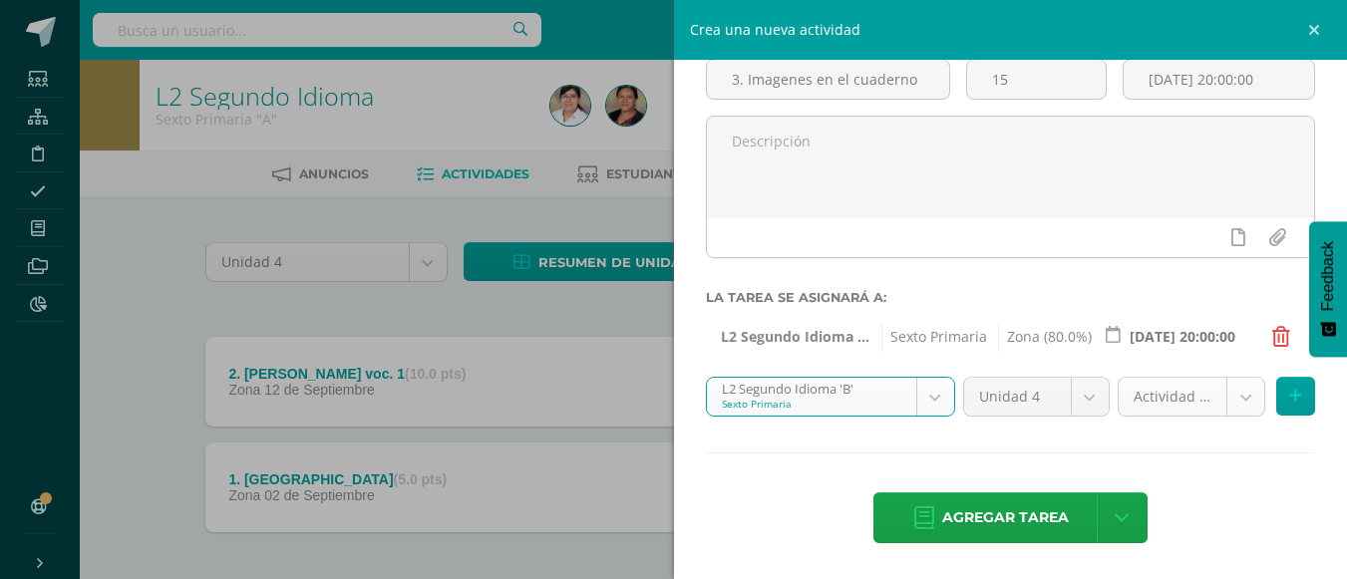
click at [1230, 402] on body "La tarea 2. [PERSON_NAME] voc. 1 fue eliminada exitosamente. Estudiantes Estruc…" at bounding box center [673, 332] width 1347 height 665
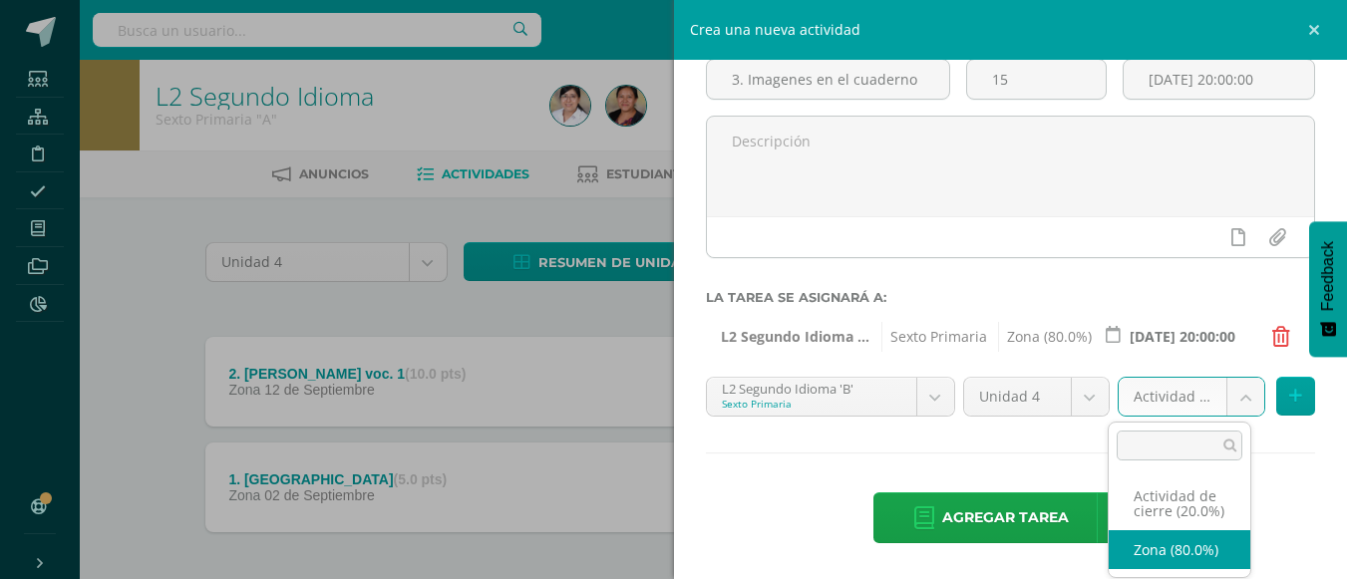
select select "107844"
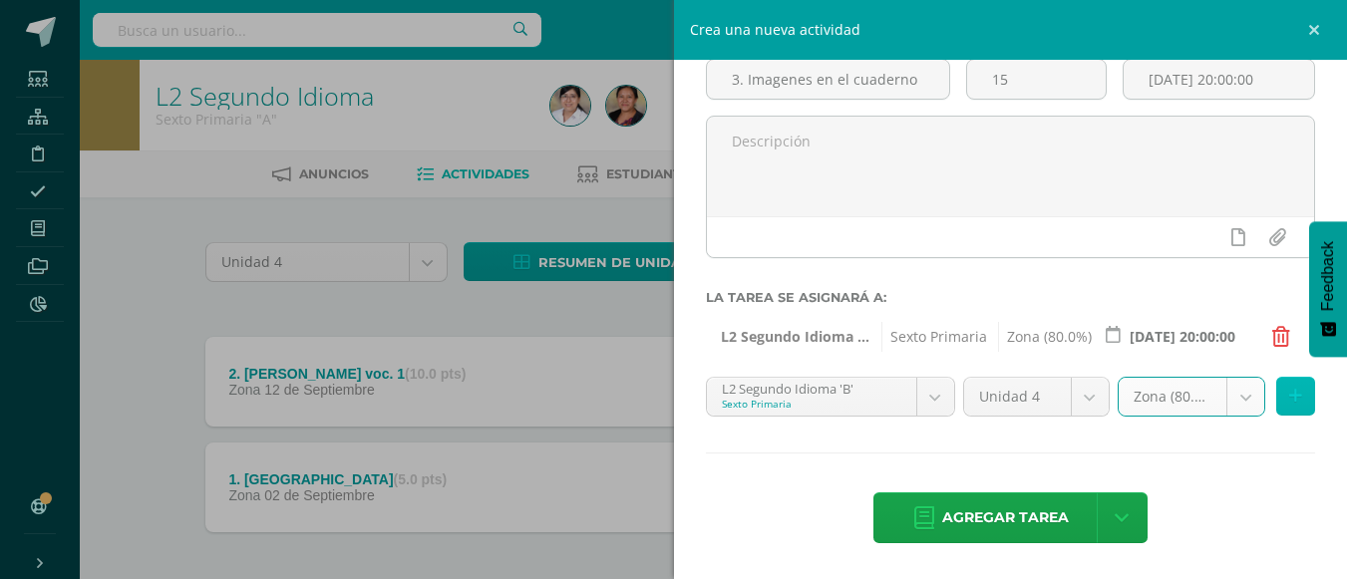
click at [1276, 396] on button at bounding box center [1295, 396] width 39 height 39
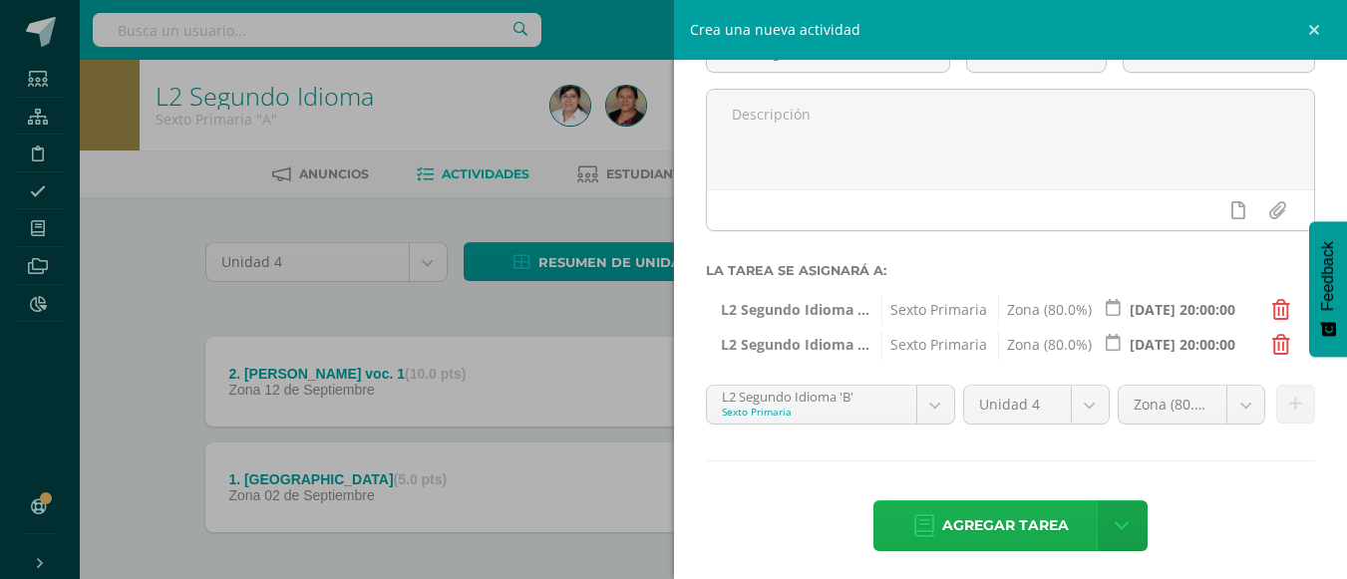
scroll to position [167, 0]
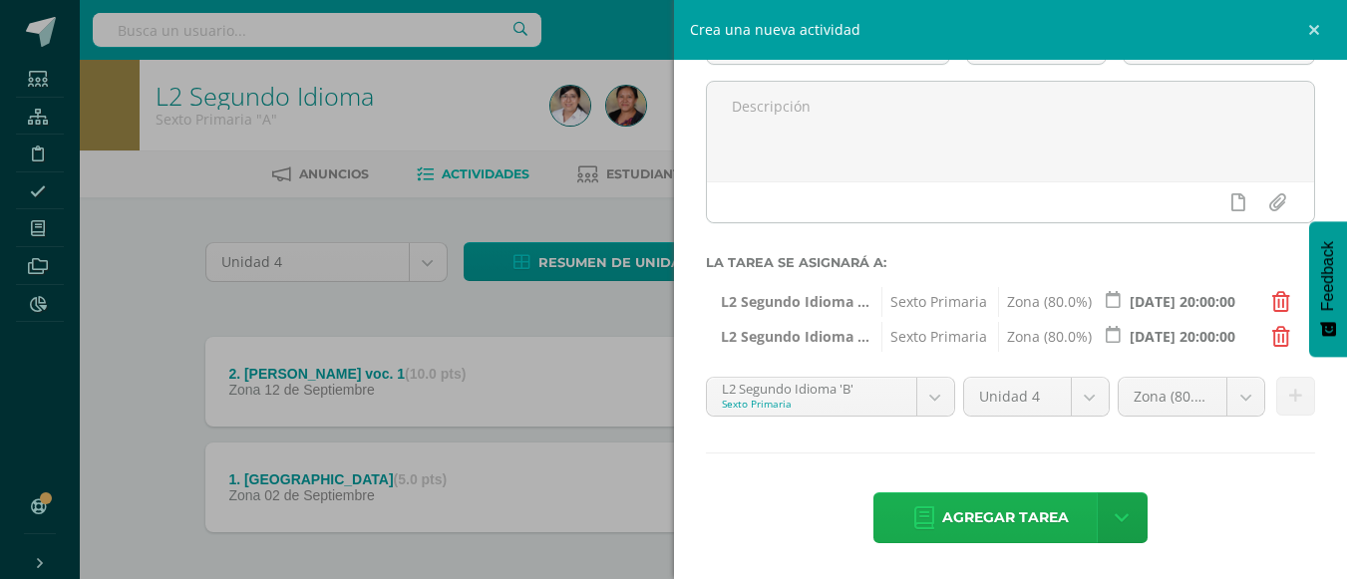
click at [1005, 520] on span "Agregar tarea" at bounding box center [1005, 517] width 127 height 49
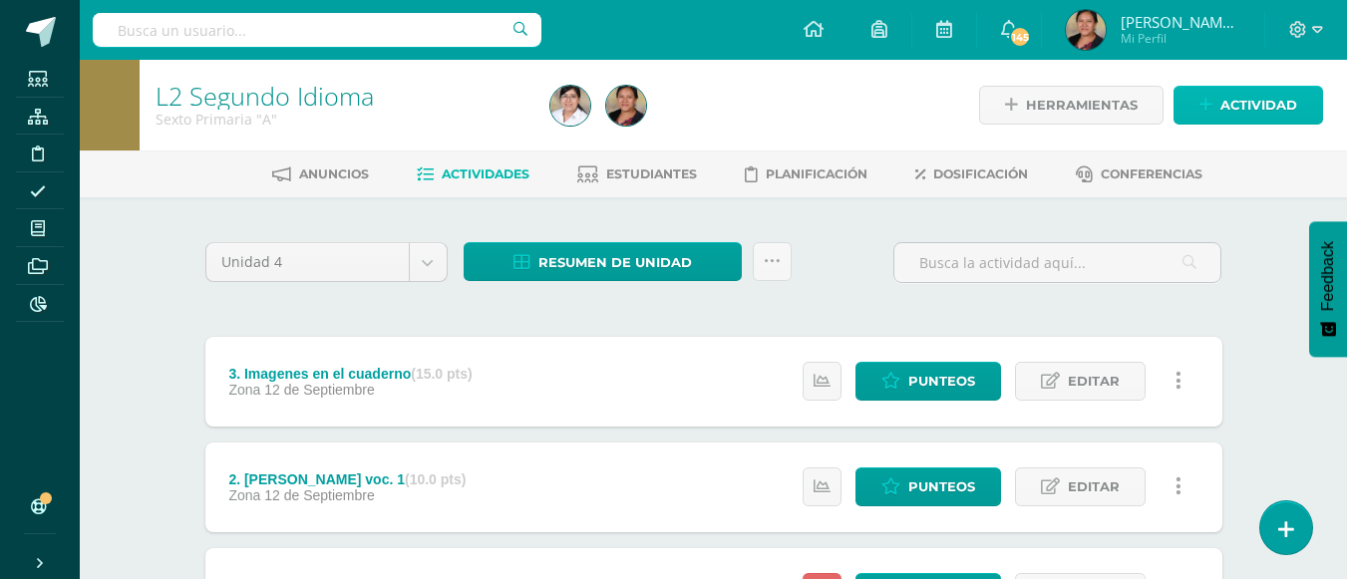
click at [1225, 96] on span "Actividad" at bounding box center [1258, 105] width 77 height 37
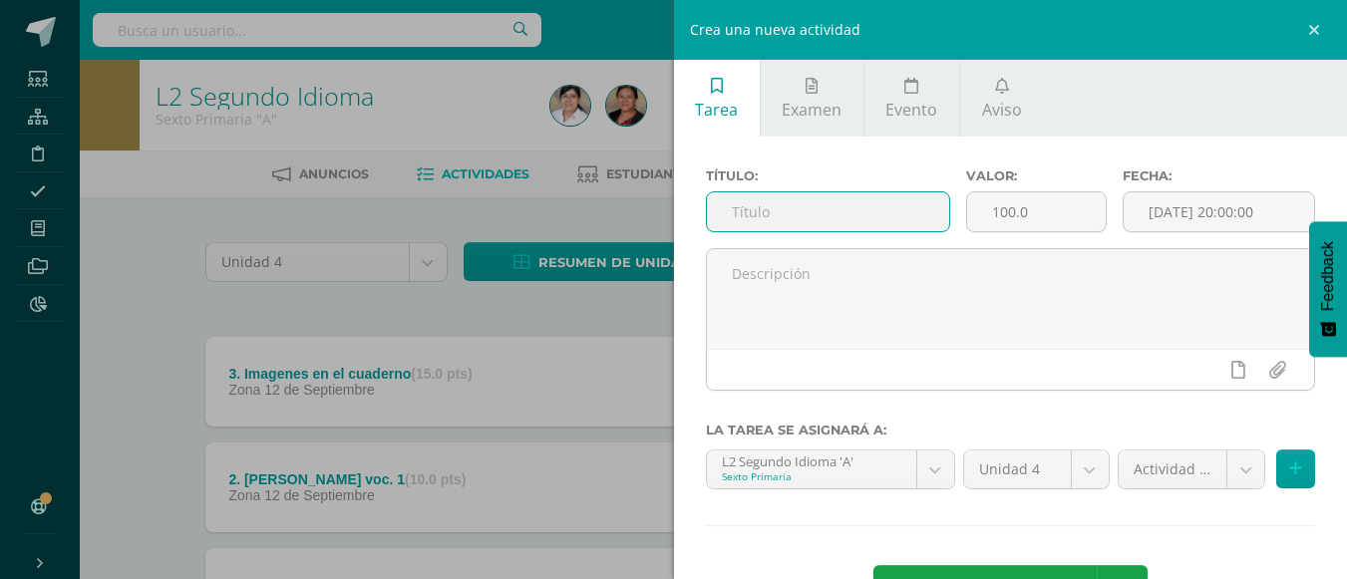
click at [797, 220] on input "text" at bounding box center [828, 211] width 242 height 39
type input "4. Escritura y pronunciación de canción"
click at [1043, 214] on input "100.0" at bounding box center [1036, 211] width 139 height 39
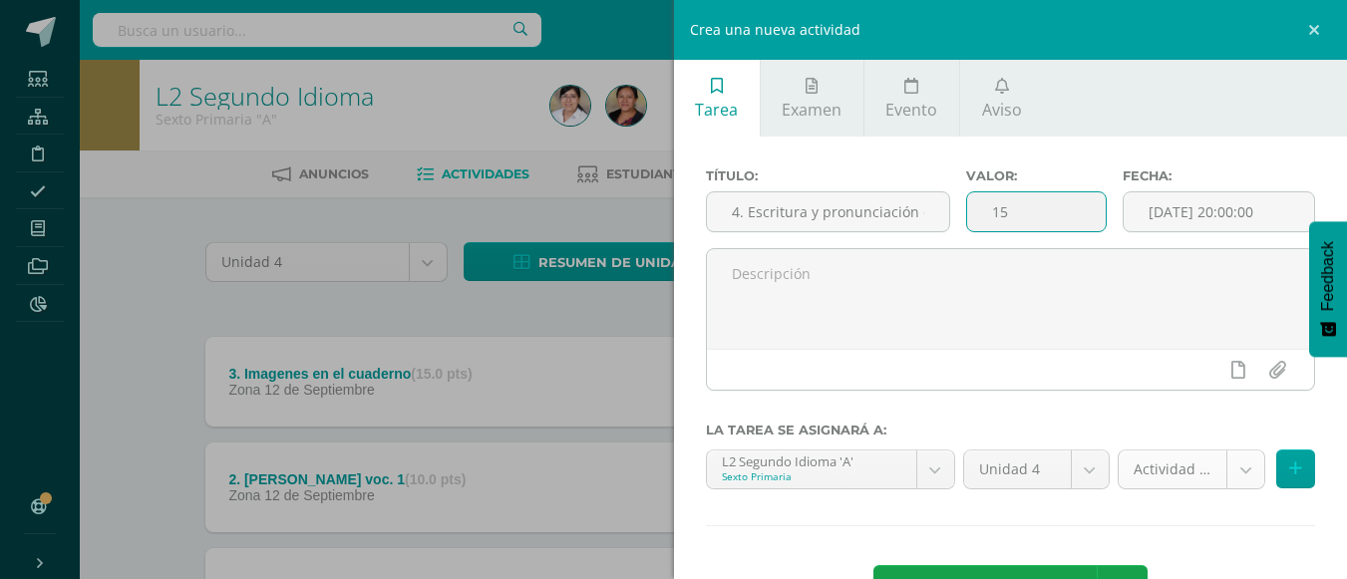
type input "15"
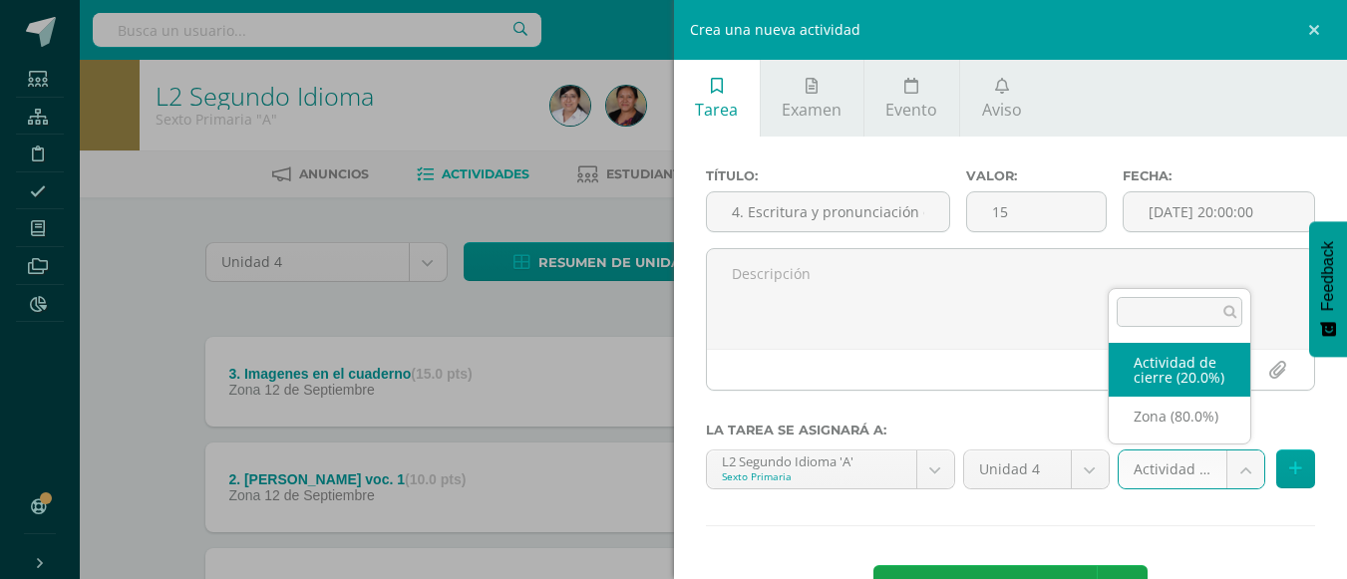
click at [1243, 466] on body "Tarea asignada exitosamente Estudiantes Estructura Disciplina Asistencia Mis cu…" at bounding box center [673, 385] width 1347 height 771
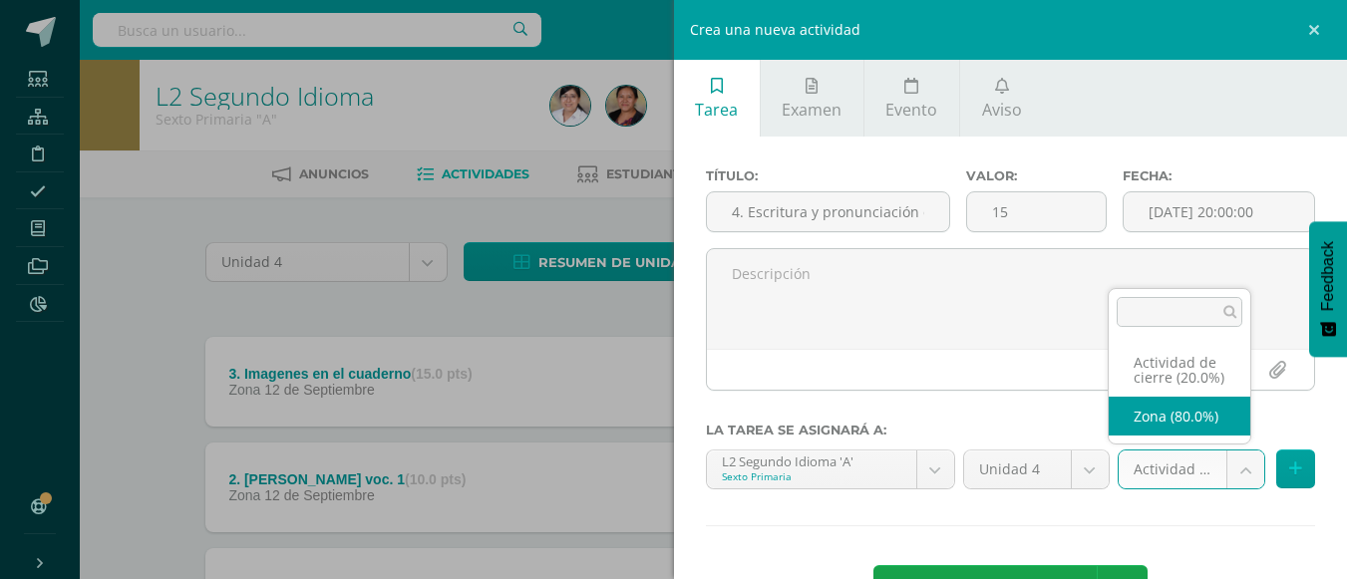
select select "107842"
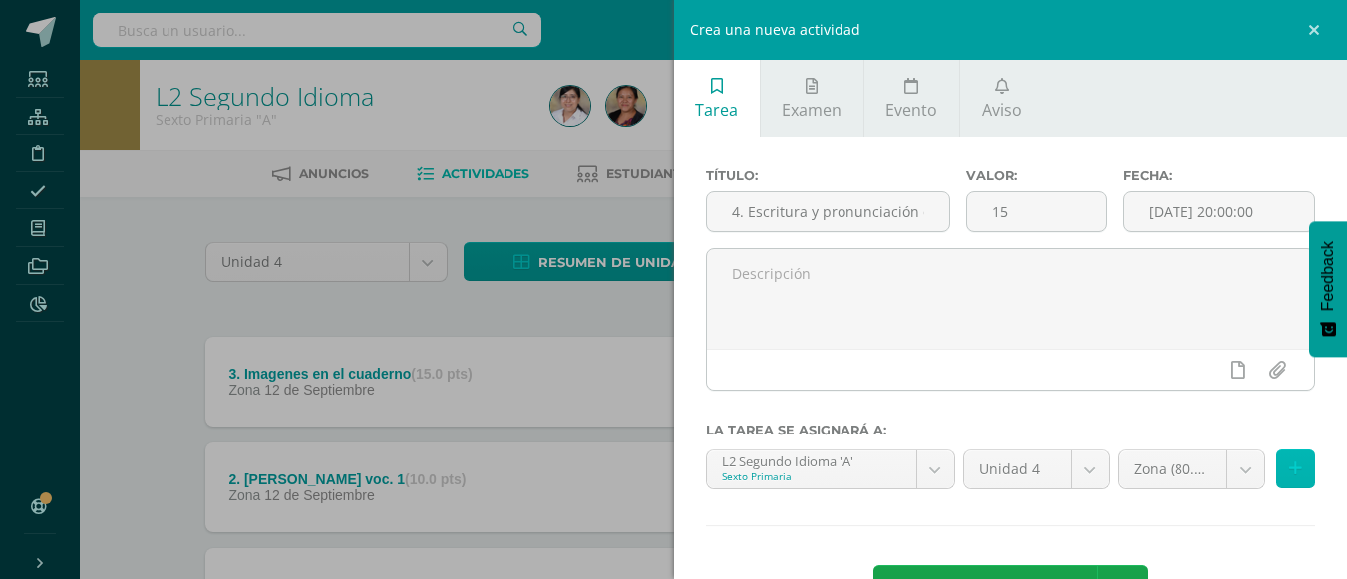
click at [1281, 478] on button at bounding box center [1295, 469] width 39 height 39
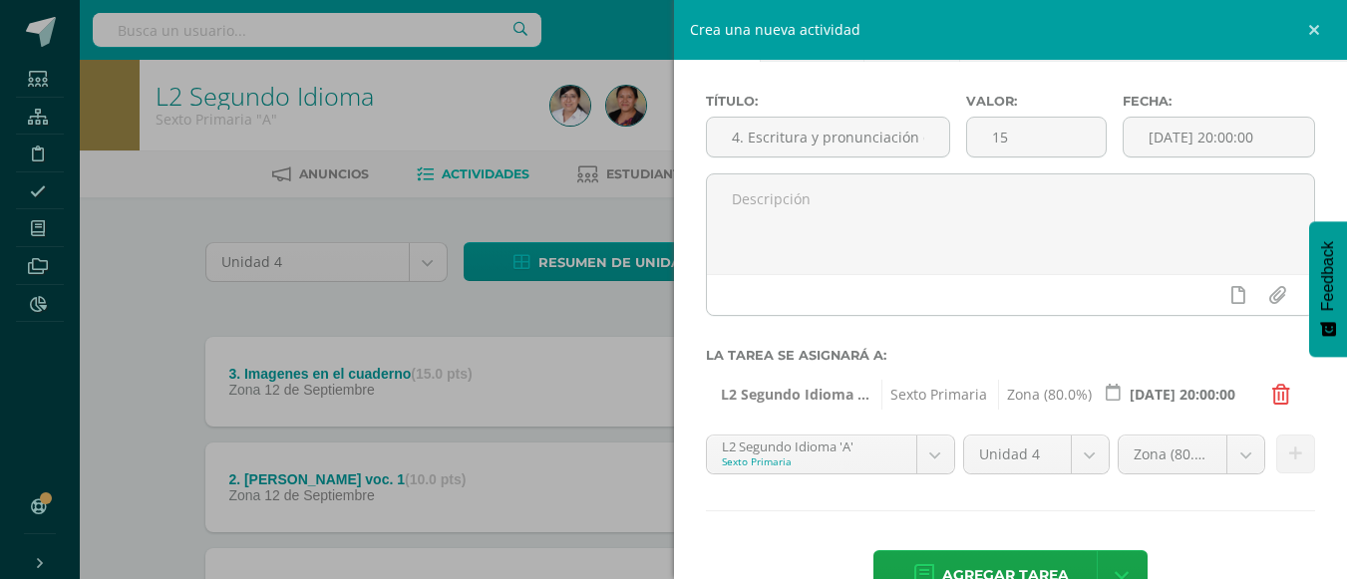
scroll to position [133, 0]
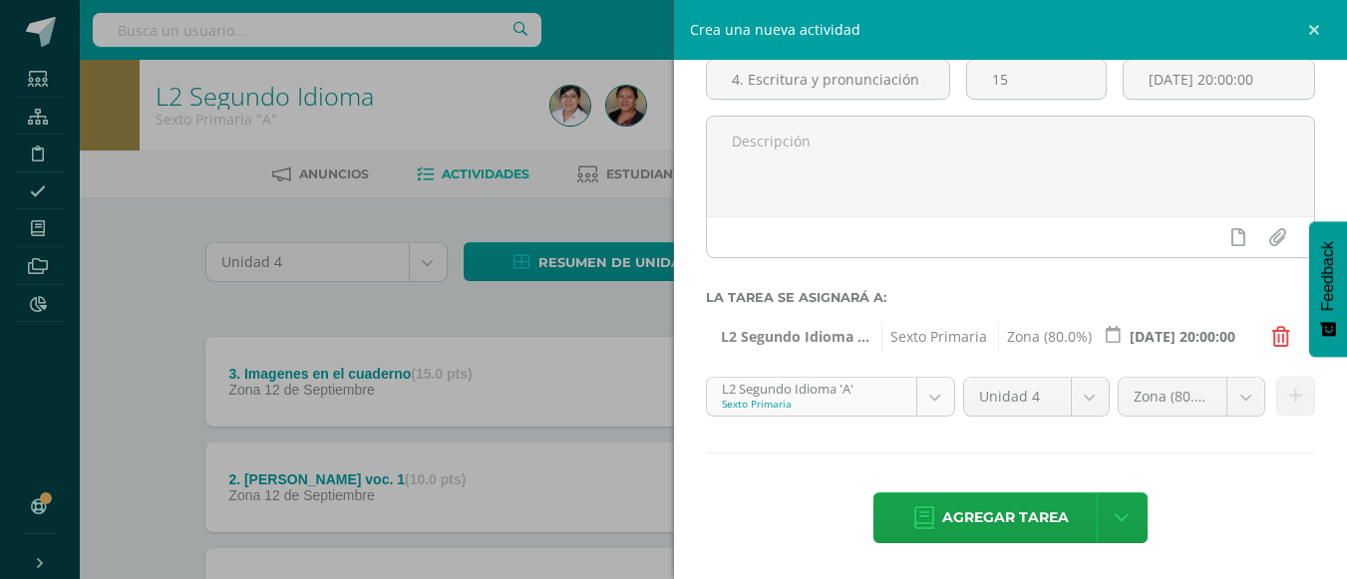
click at [914, 404] on body "Tarea asignada exitosamente Estudiantes Estructura Disciplina Asistencia Mis cu…" at bounding box center [673, 385] width 1347 height 771
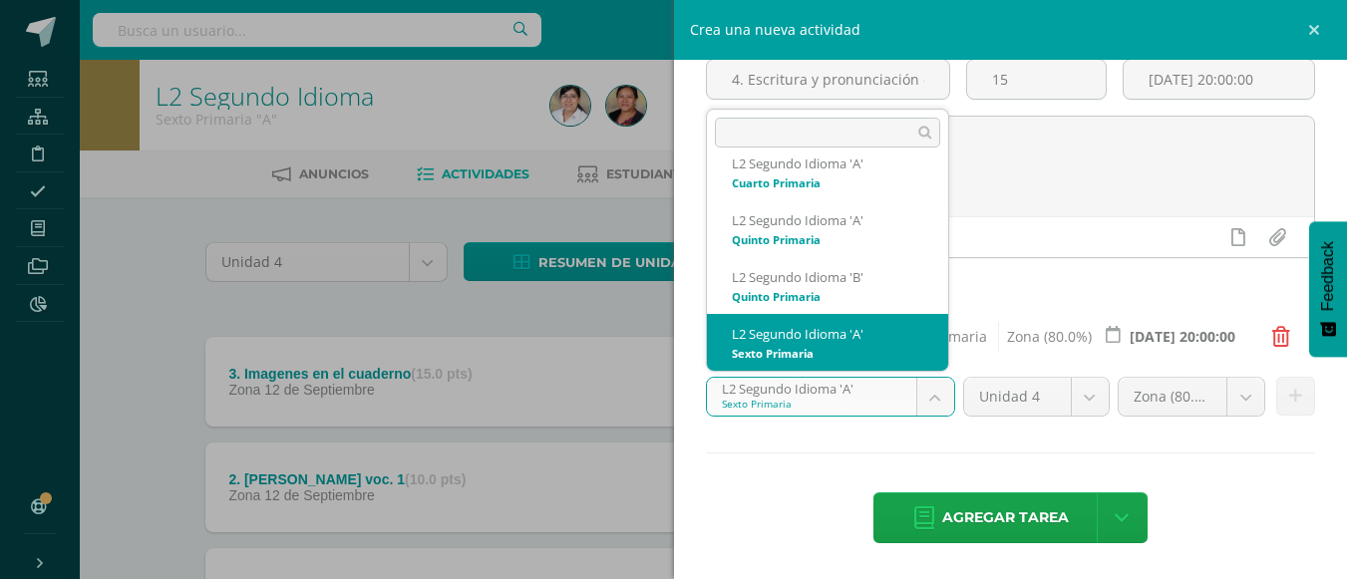
scroll to position [313, 0]
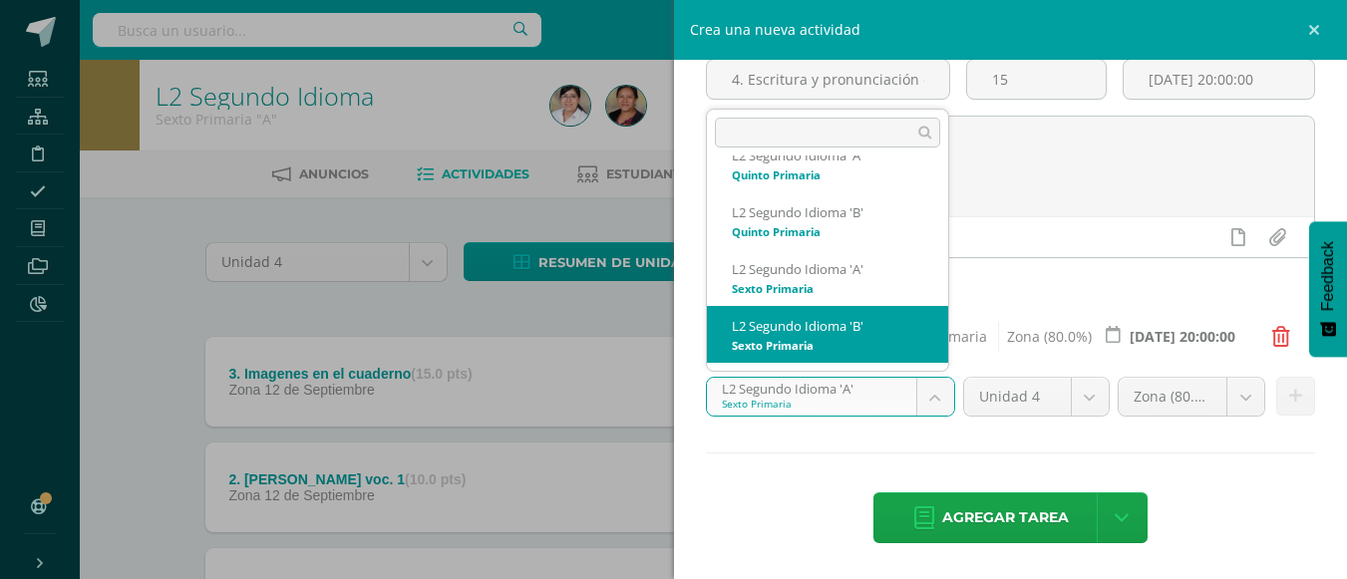
select select "94314"
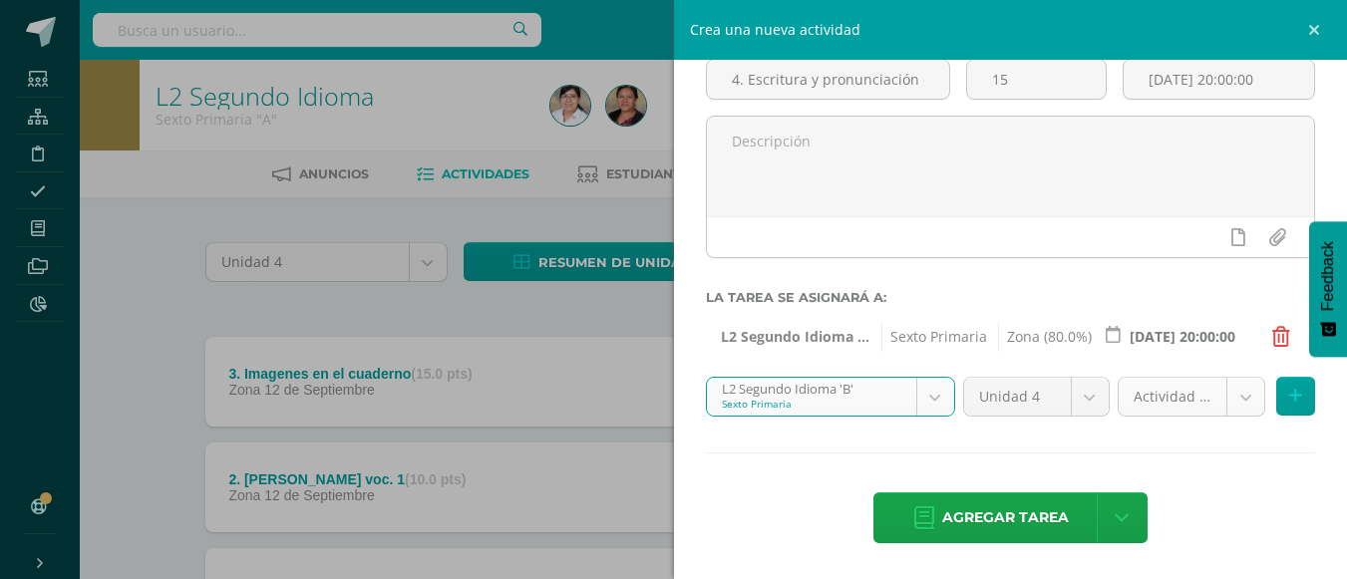
click at [1219, 400] on body "Tarea asignada exitosamente Estudiantes Estructura Disciplina Asistencia Mis cu…" at bounding box center [673, 385] width 1347 height 771
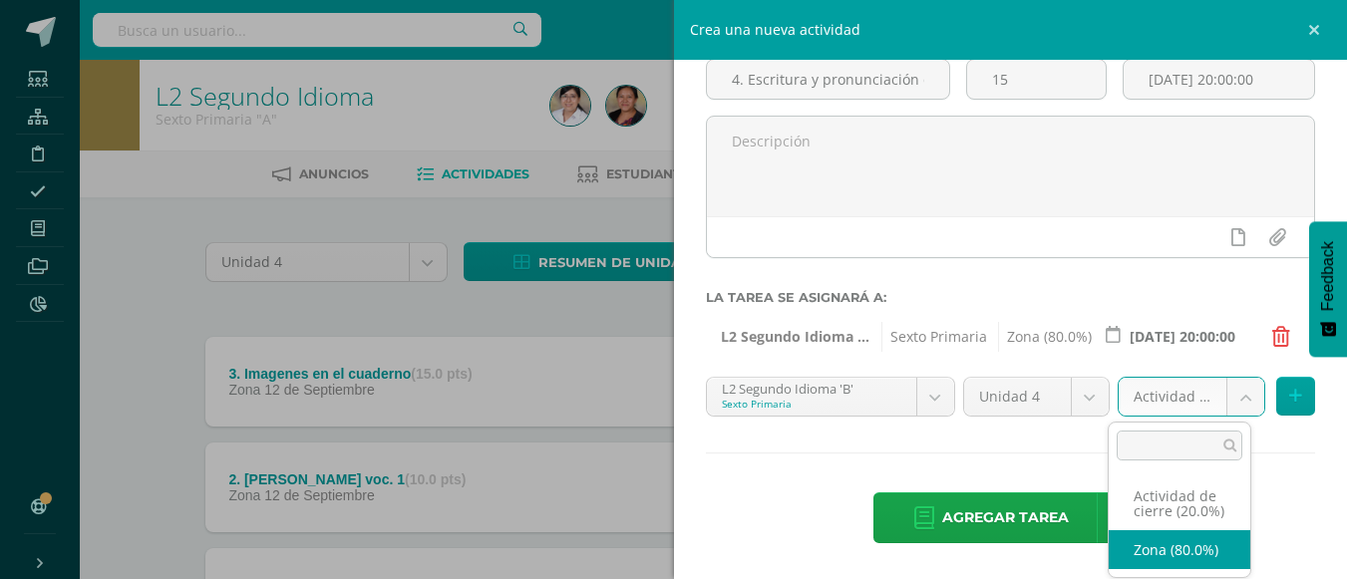
select select "107844"
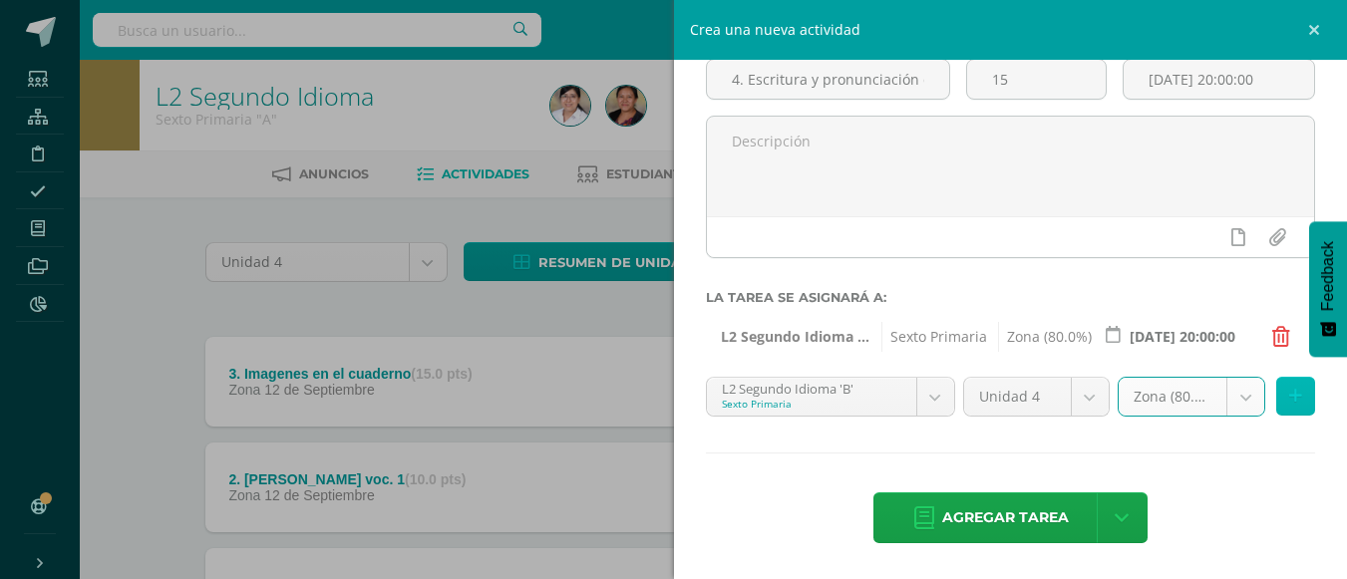
click at [1289, 399] on icon at bounding box center [1295, 396] width 13 height 17
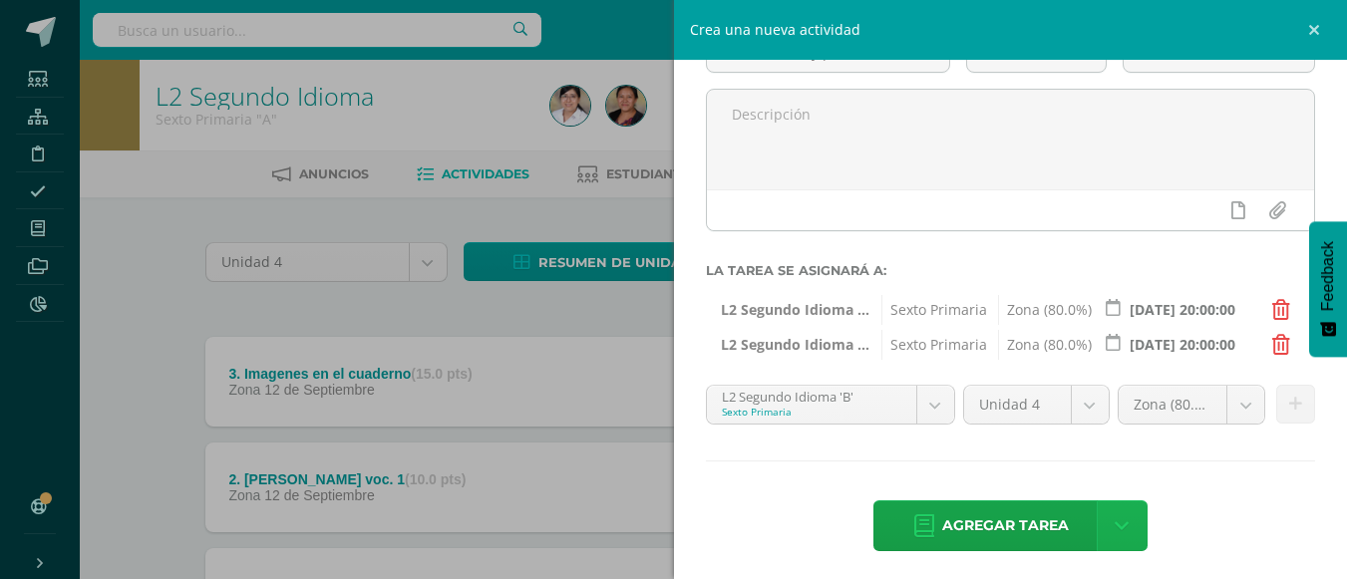
scroll to position [167, 0]
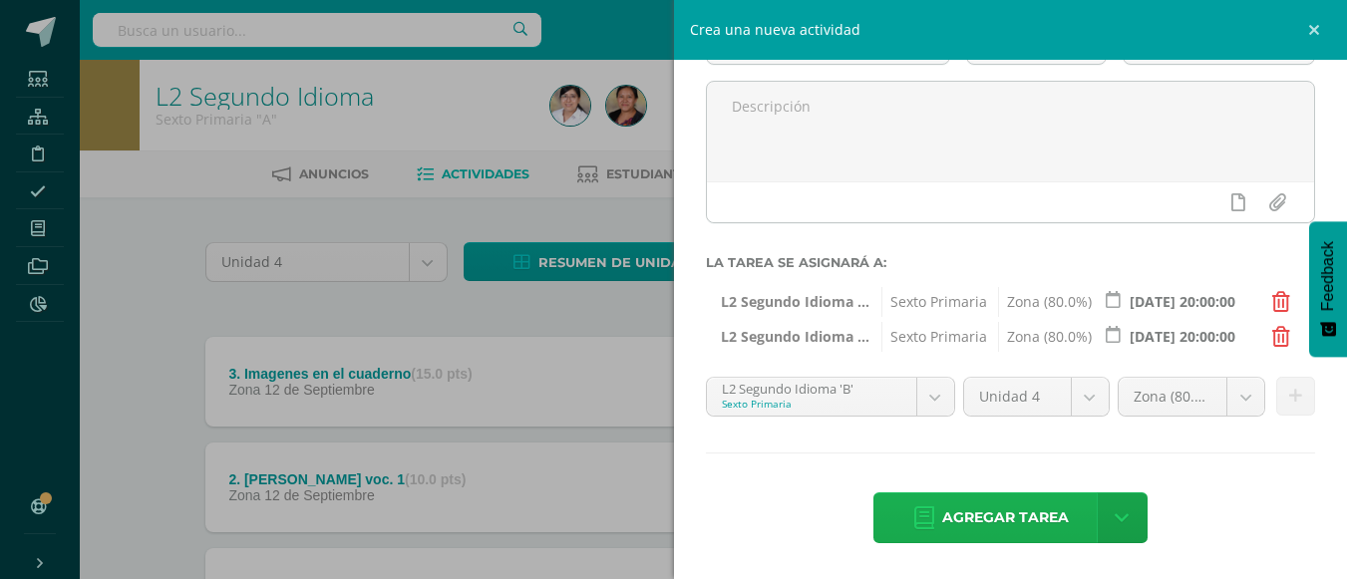
click at [1023, 513] on span "Agregar tarea" at bounding box center [1005, 517] width 127 height 49
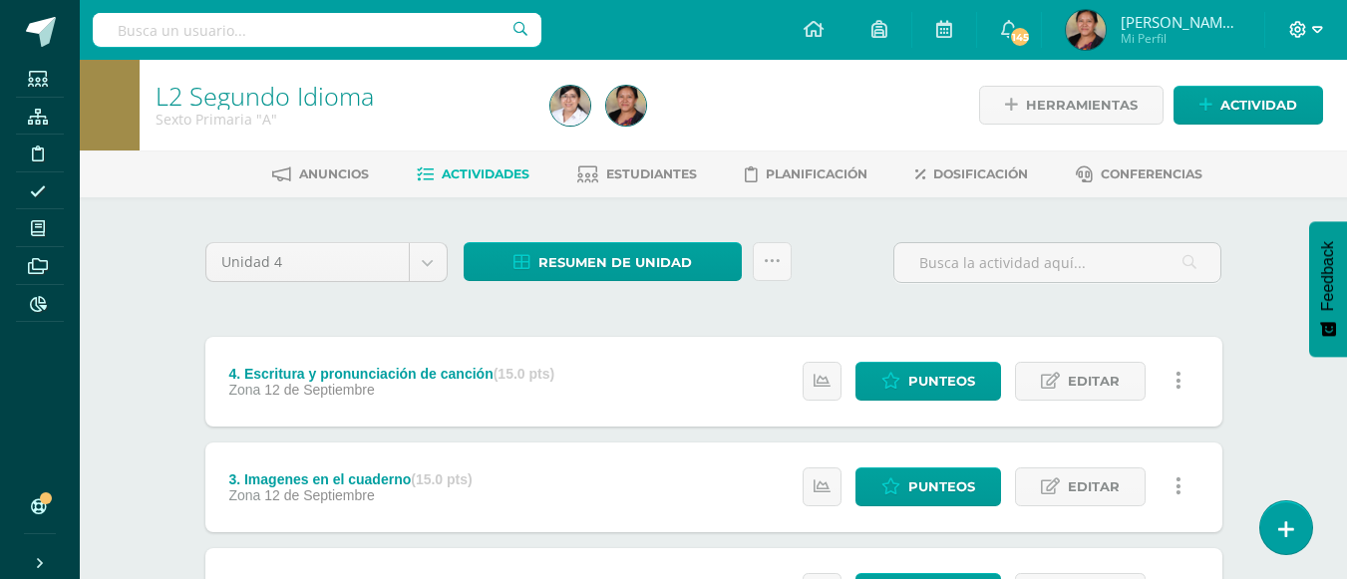
click at [1316, 29] on icon at bounding box center [1317, 30] width 11 height 18
click at [1249, 141] on span "Cerrar sesión" at bounding box center [1254, 136] width 90 height 19
